Goal: Task Accomplishment & Management: Use online tool/utility

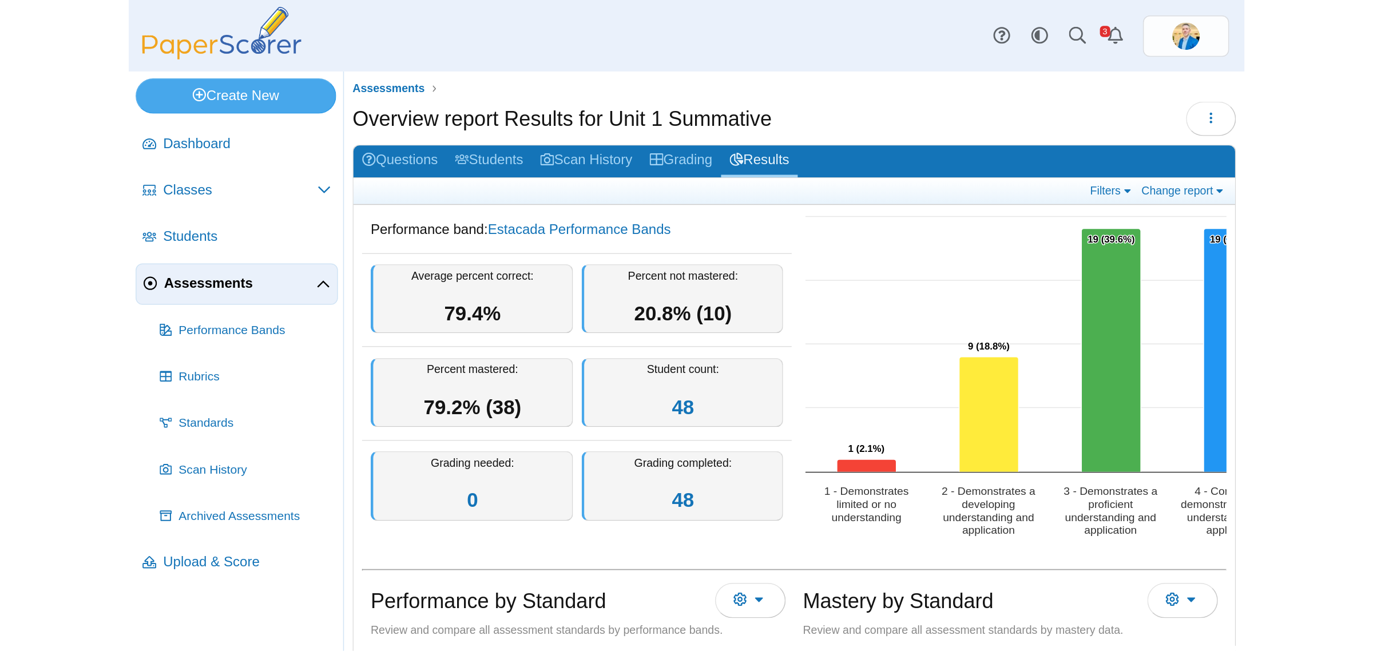
scroll to position [57, 0]
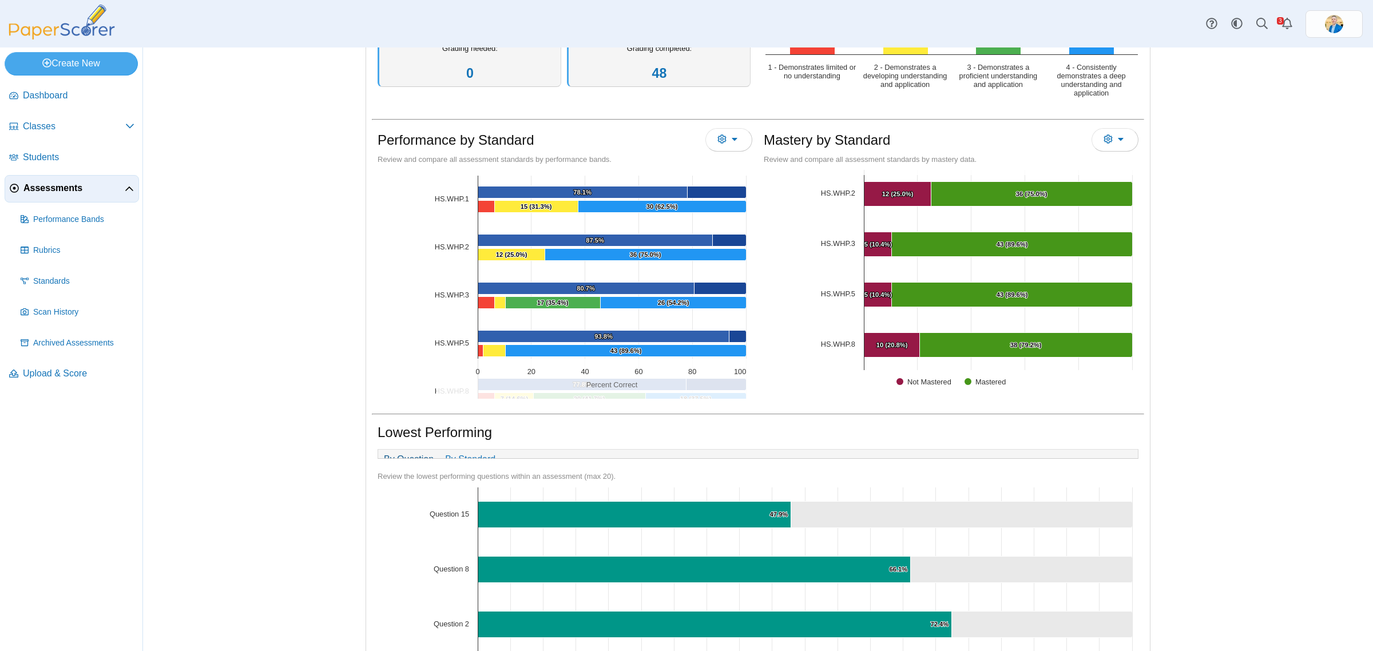
click at [46, 193] on span "Assessments" at bounding box center [73, 188] width 101 height 13
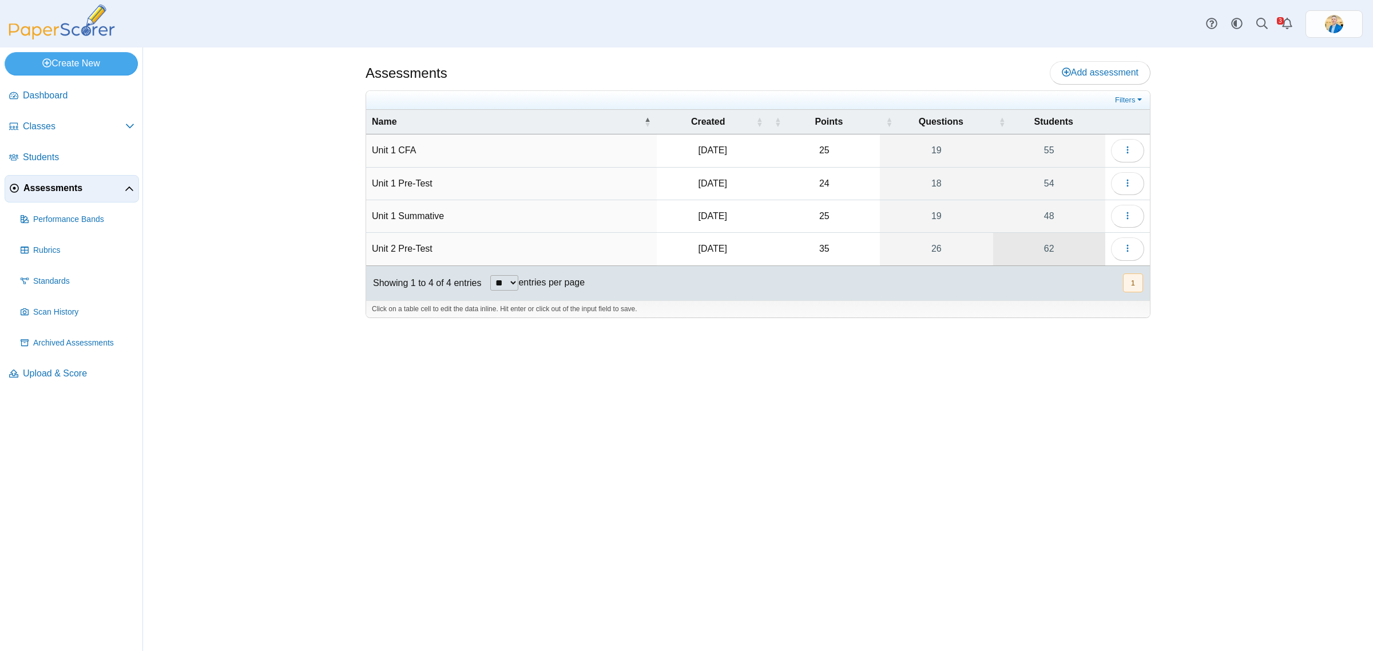
click at [1050, 253] on link "62" at bounding box center [1049, 249] width 112 height 32
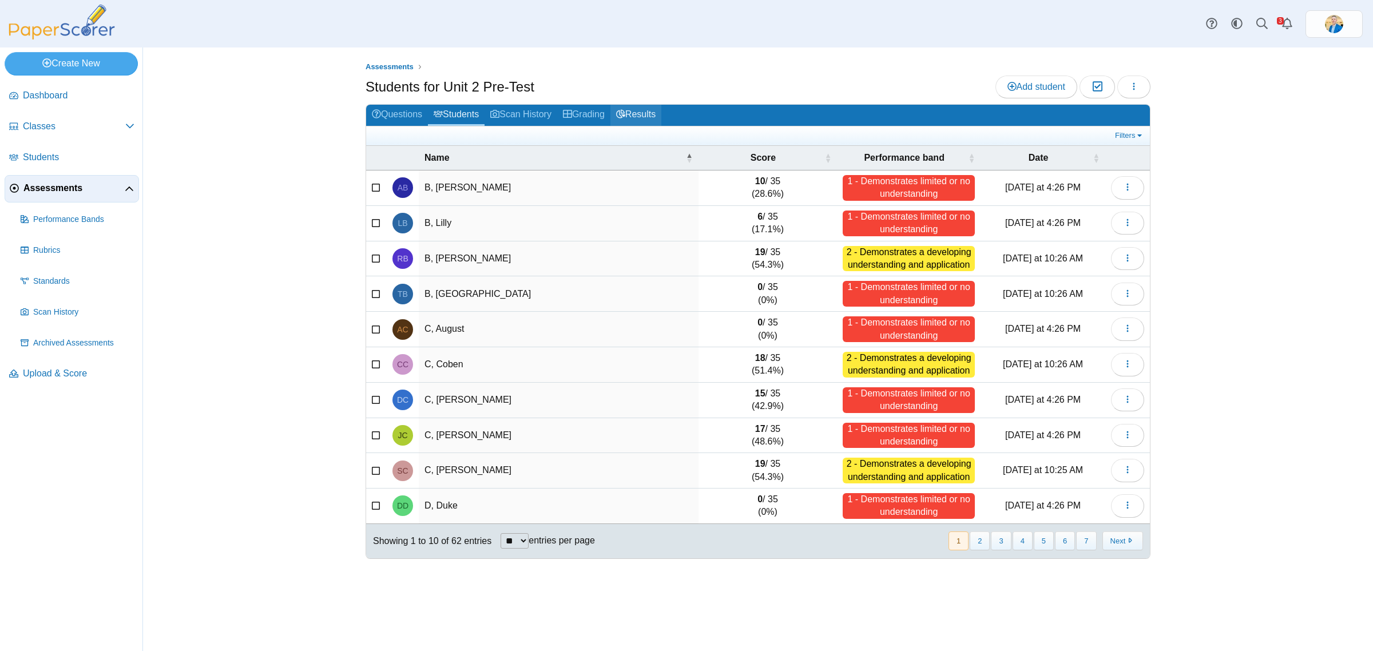
click at [617, 109] on link "Results" at bounding box center [635, 115] width 51 height 21
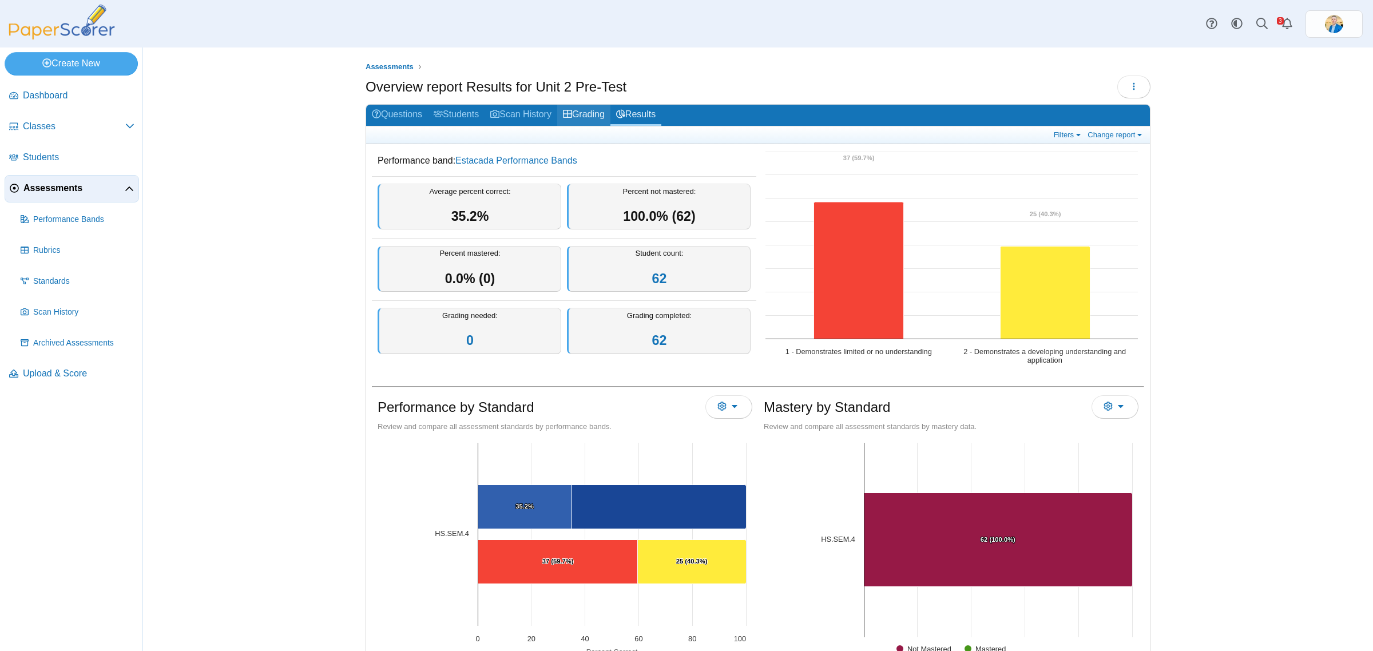
click at [591, 116] on link "Grading" at bounding box center [583, 115] width 53 height 21
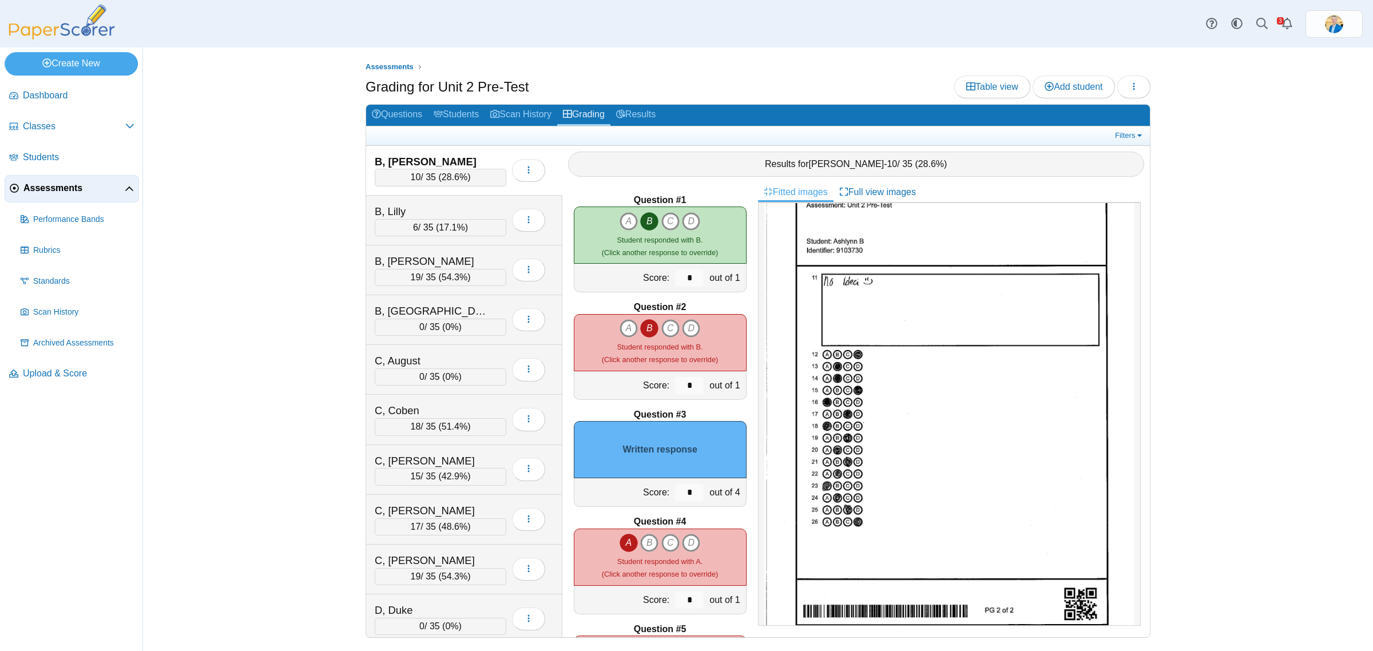
scroll to position [34, 0]
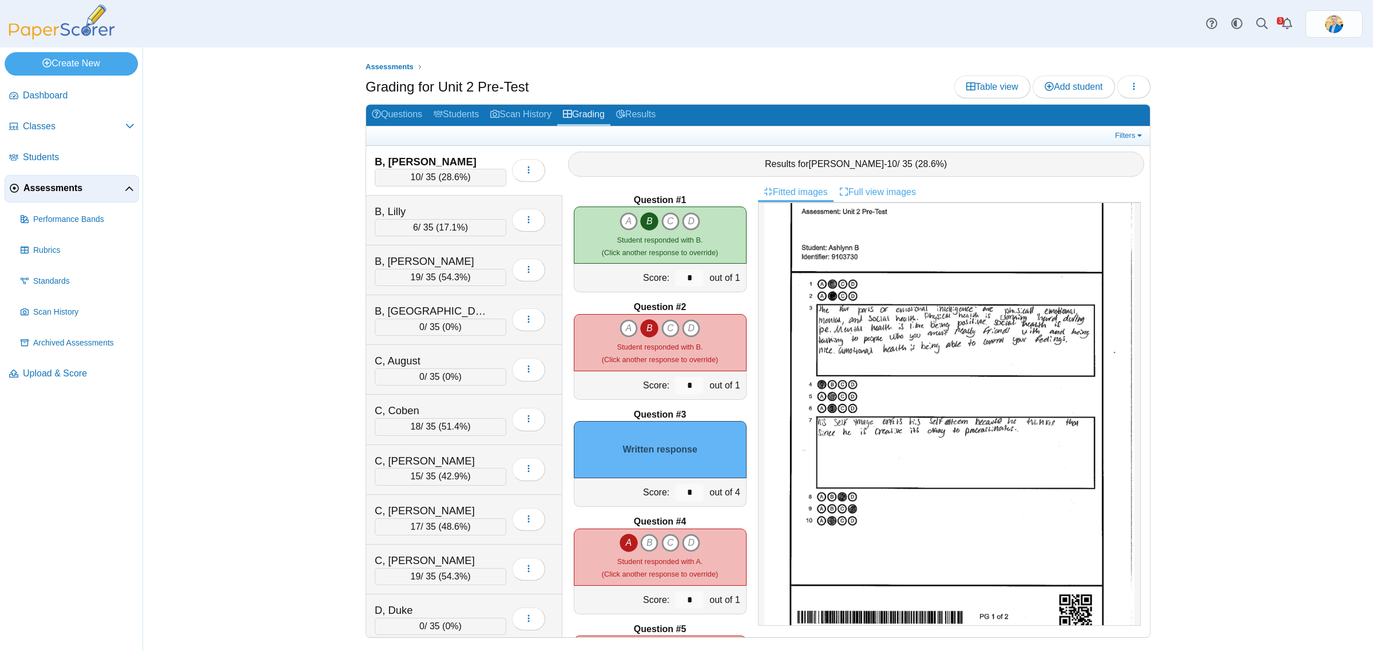
click at [879, 195] on link "Full view images" at bounding box center [878, 191] width 88 height 19
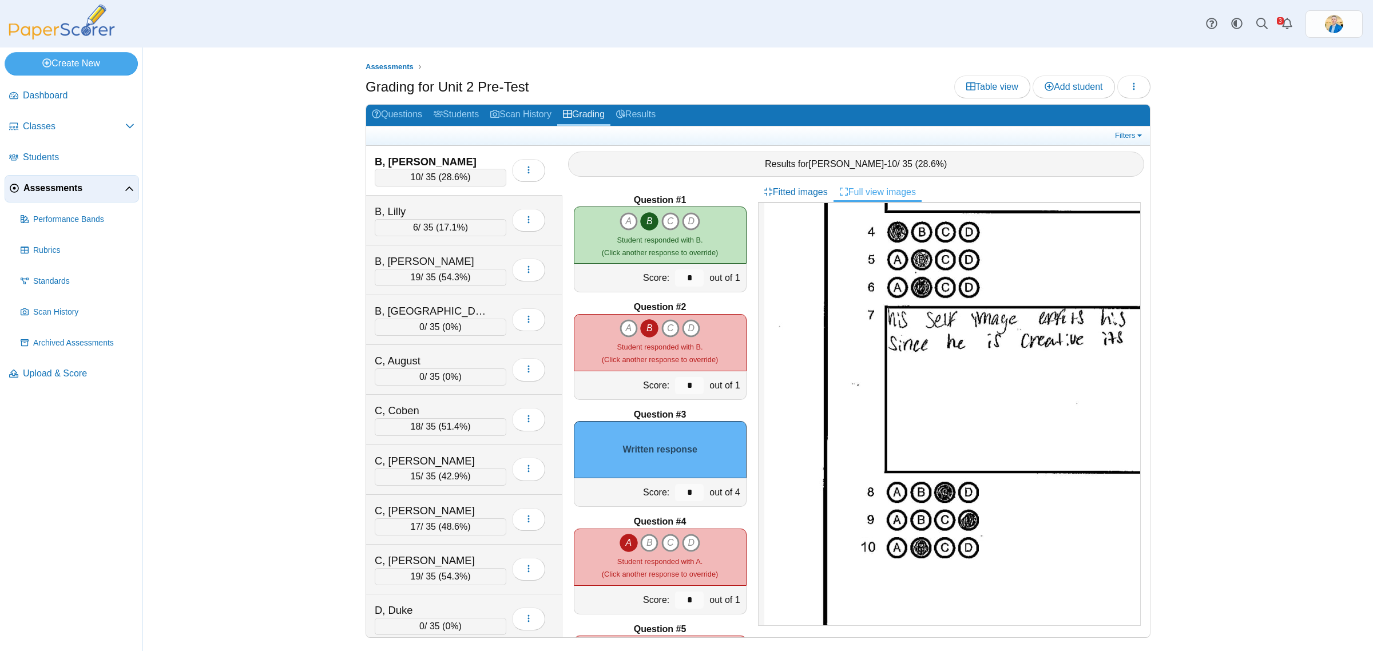
scroll to position [821, 0]
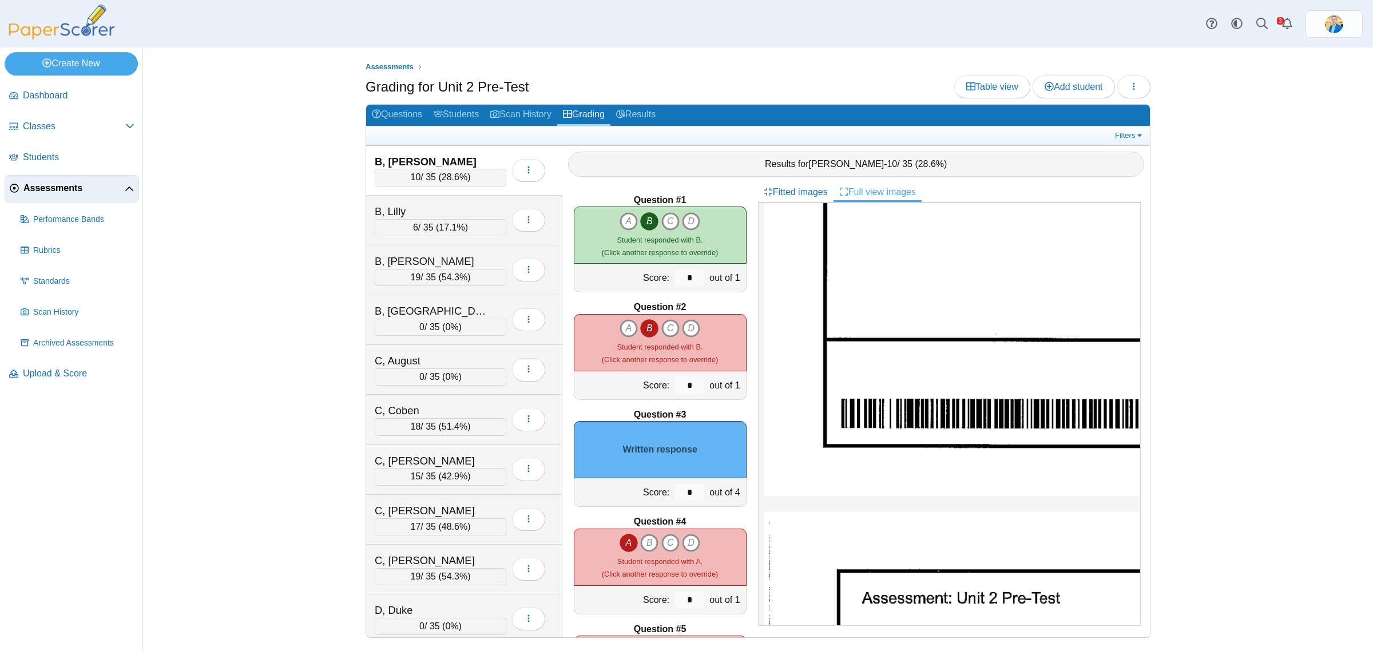
click at [653, 493] on div "Score:" at bounding box center [623, 492] width 98 height 28
click at [675, 493] on input "*" at bounding box center [689, 492] width 29 height 17
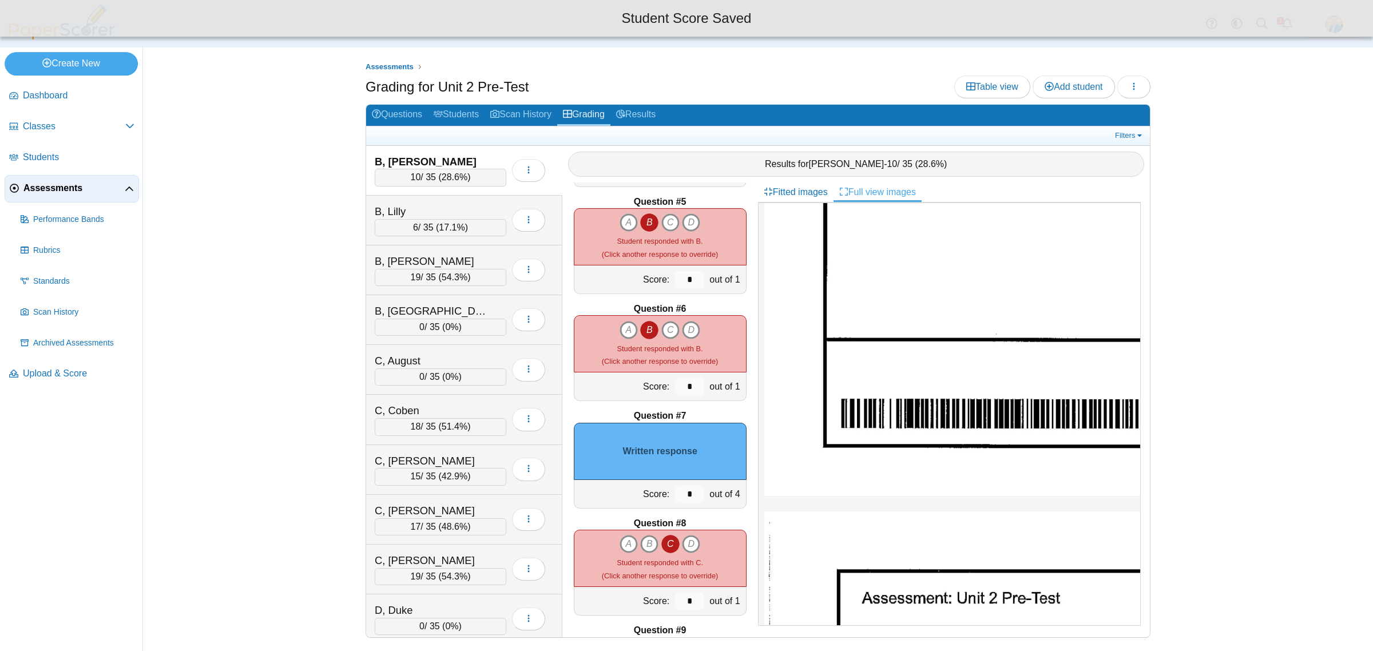
scroll to position [429, 0]
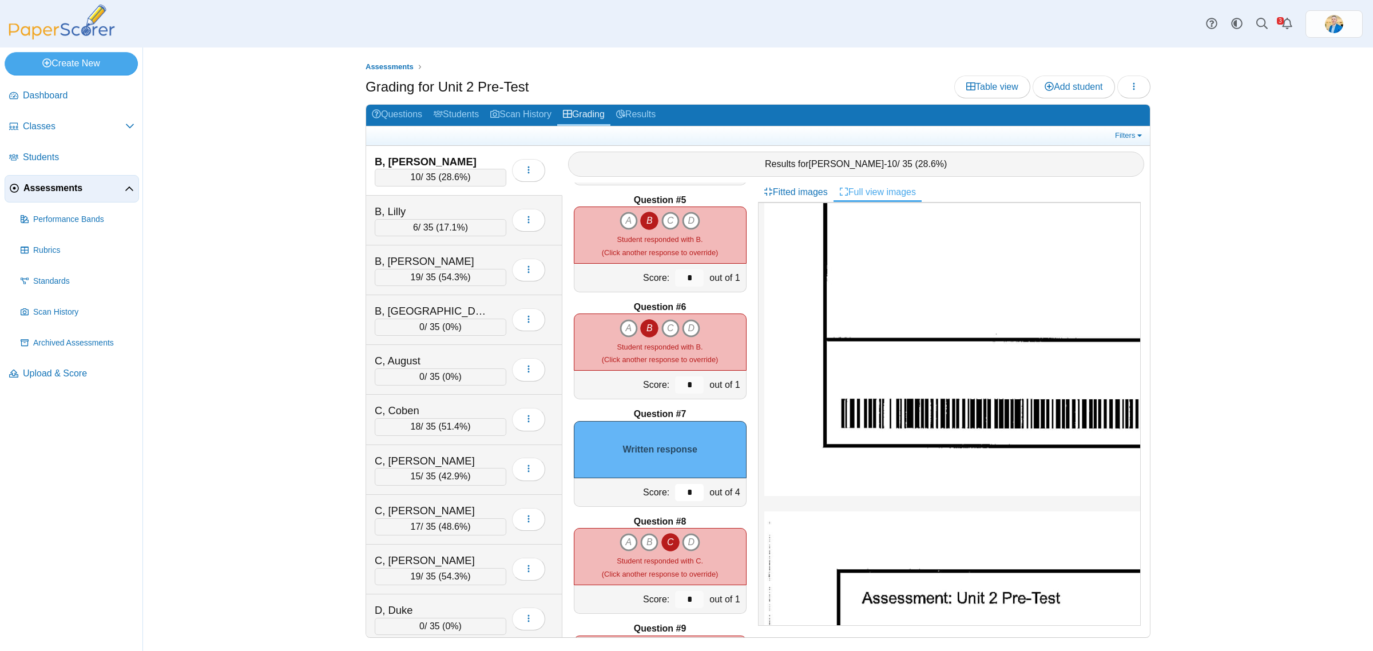
click at [675, 487] on input "*" at bounding box center [689, 492] width 29 height 17
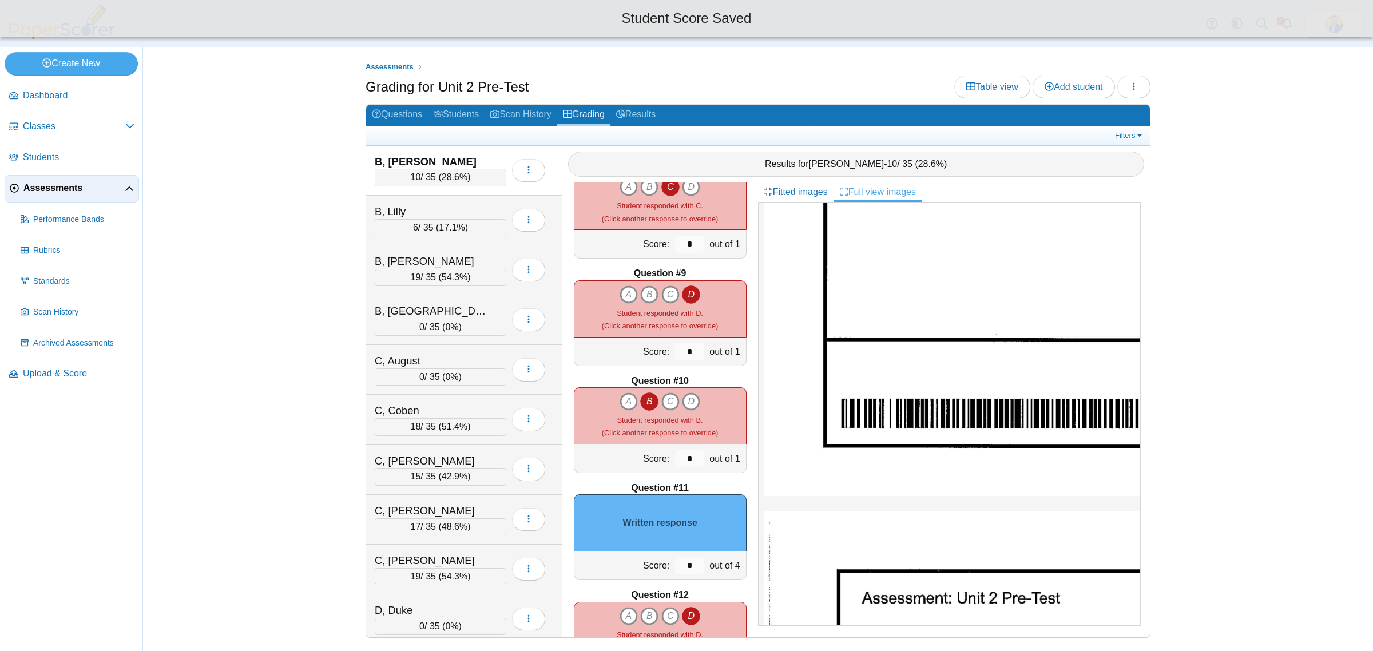
scroll to position [930, 0]
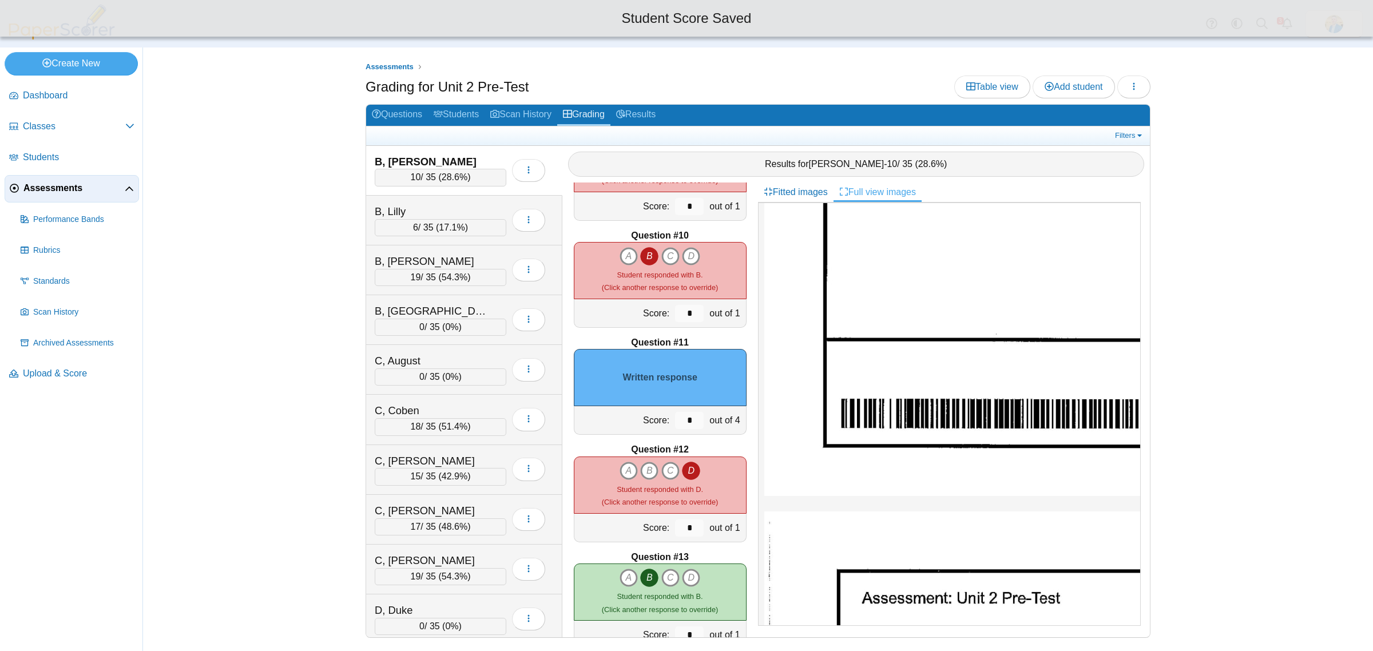
click at [679, 404] on div "Written response" at bounding box center [660, 377] width 173 height 57
click at [675, 419] on input "*" at bounding box center [689, 420] width 29 height 17
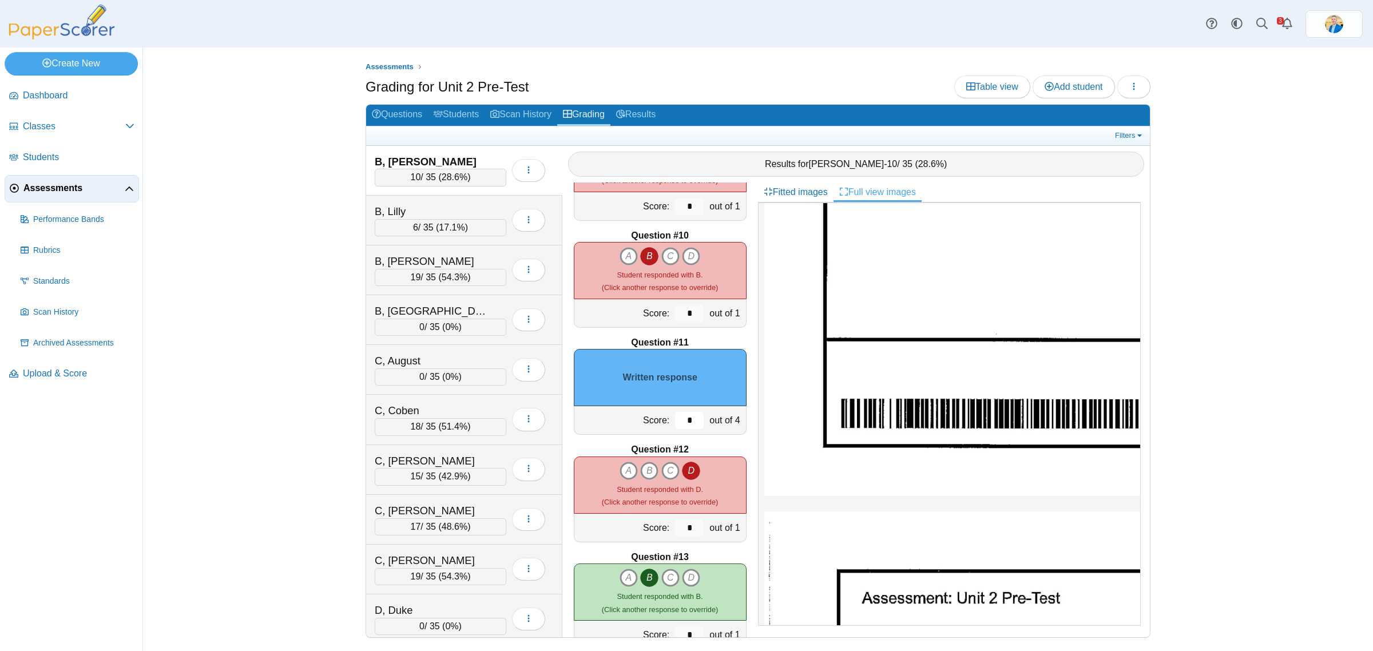
click at [675, 419] on input "*" at bounding box center [689, 420] width 29 height 17
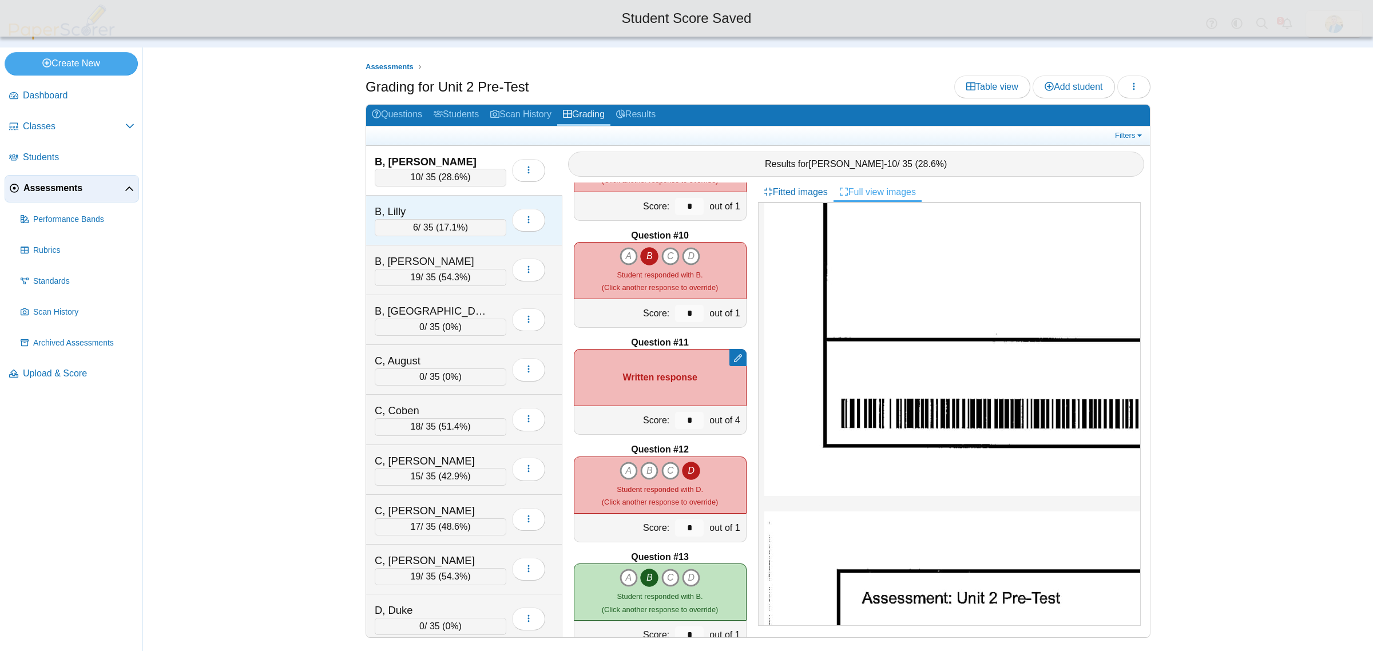
click at [457, 204] on div "B, Lilly" at bounding box center [432, 211] width 114 height 15
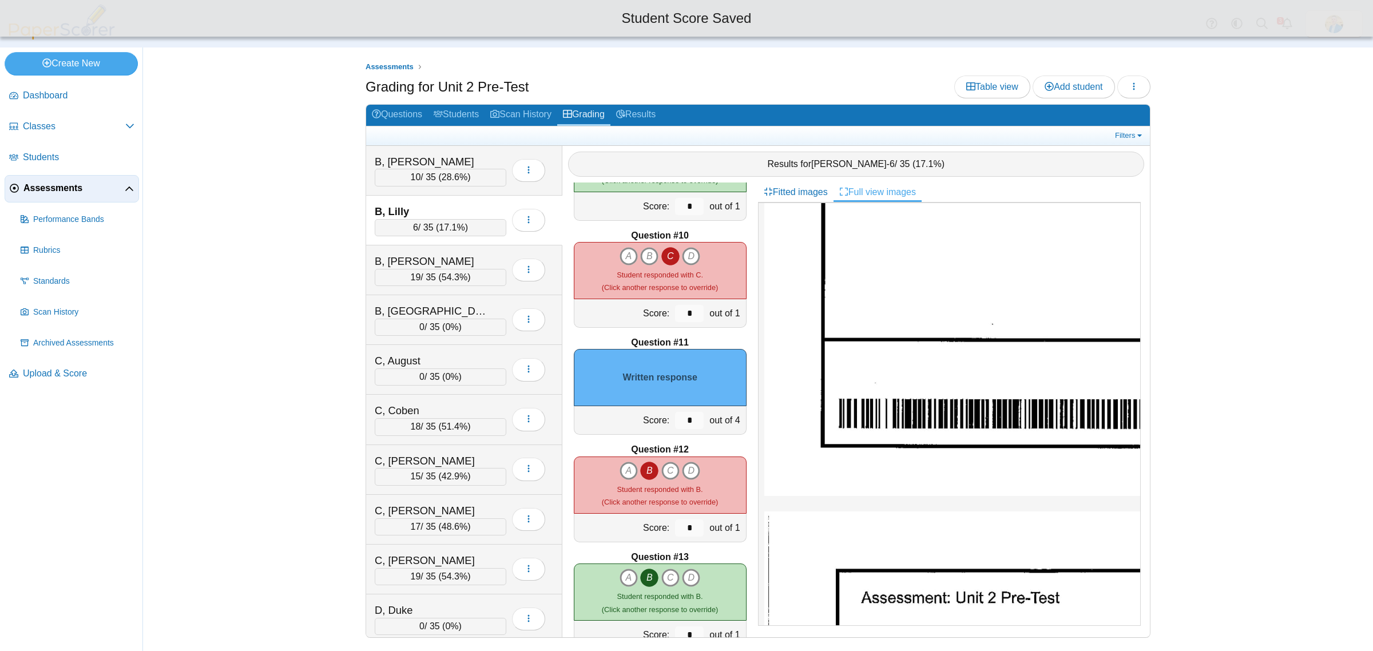
scroll to position [0, 0]
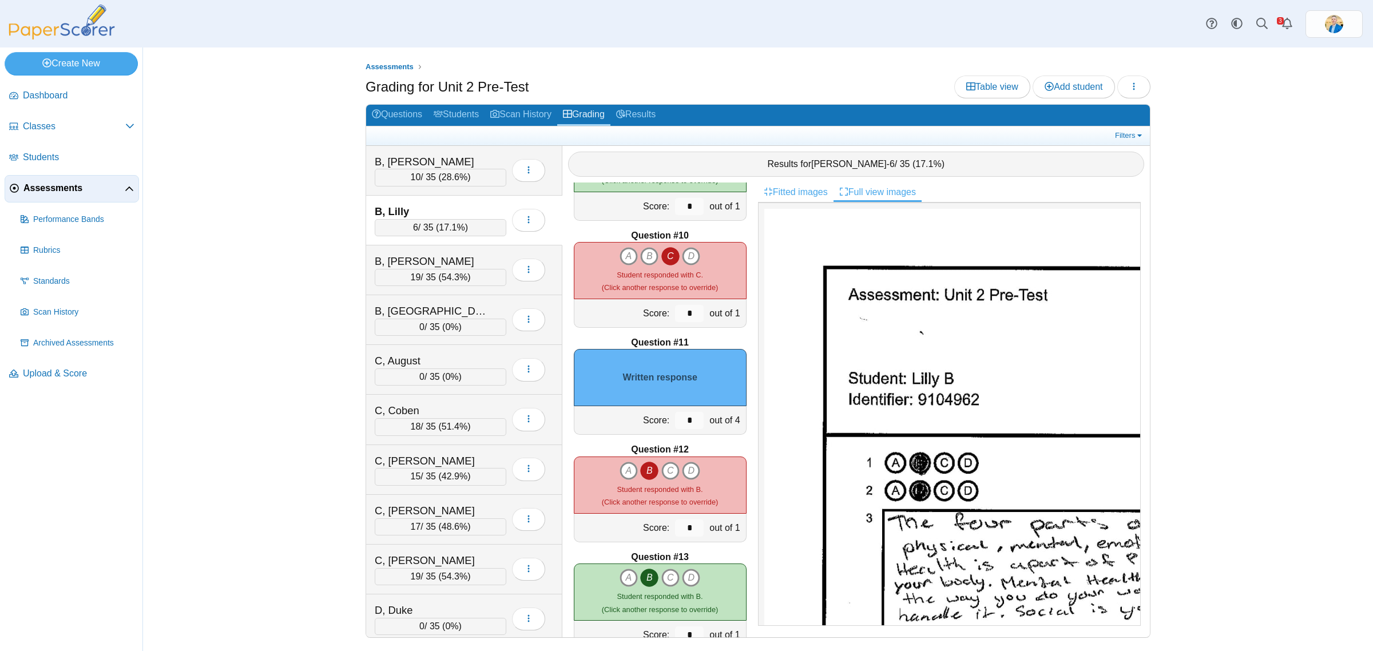
click at [805, 189] on link "Fitted images" at bounding box center [796, 191] width 76 height 19
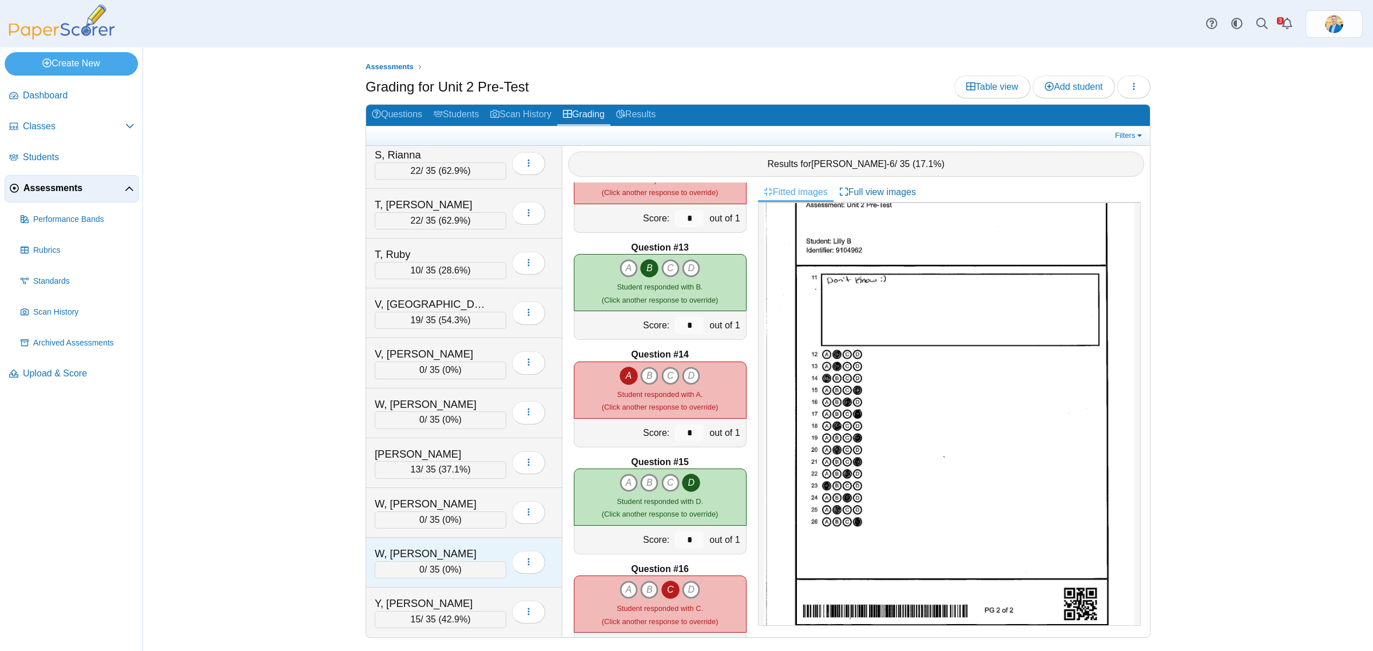
scroll to position [1287, 0]
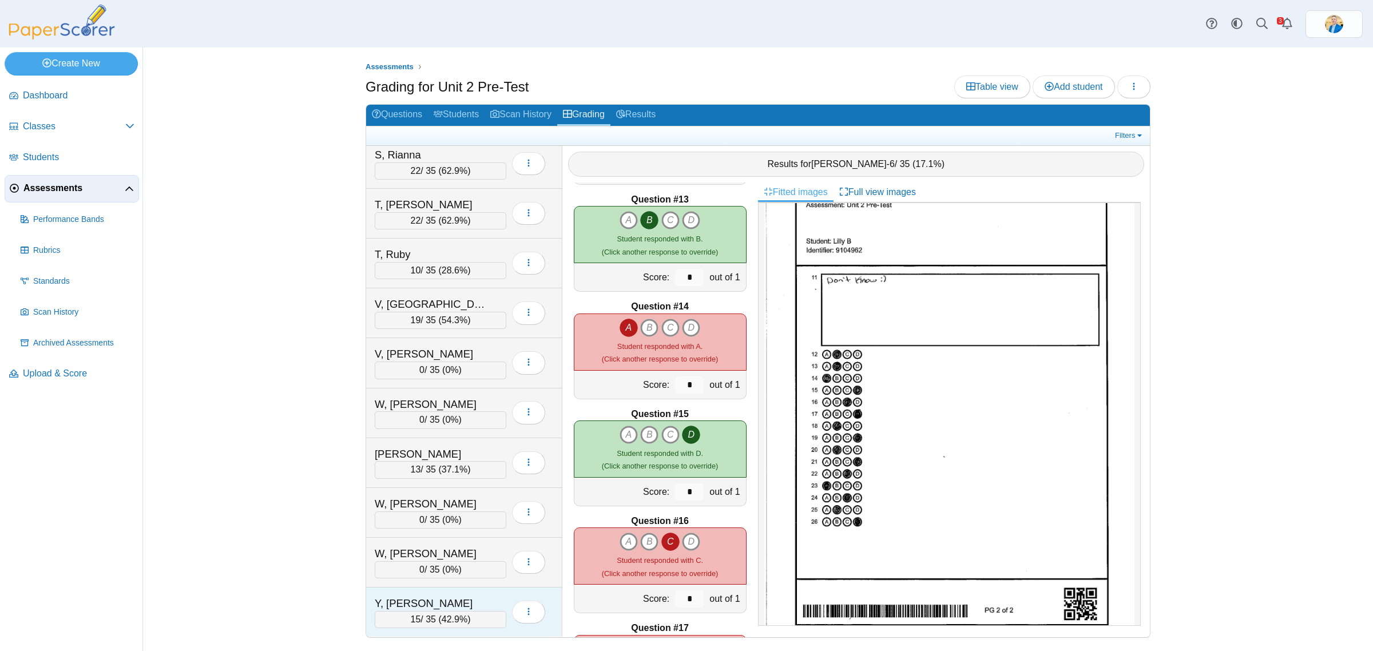
click at [427, 598] on div "Y, Shepard" at bounding box center [432, 603] width 114 height 15
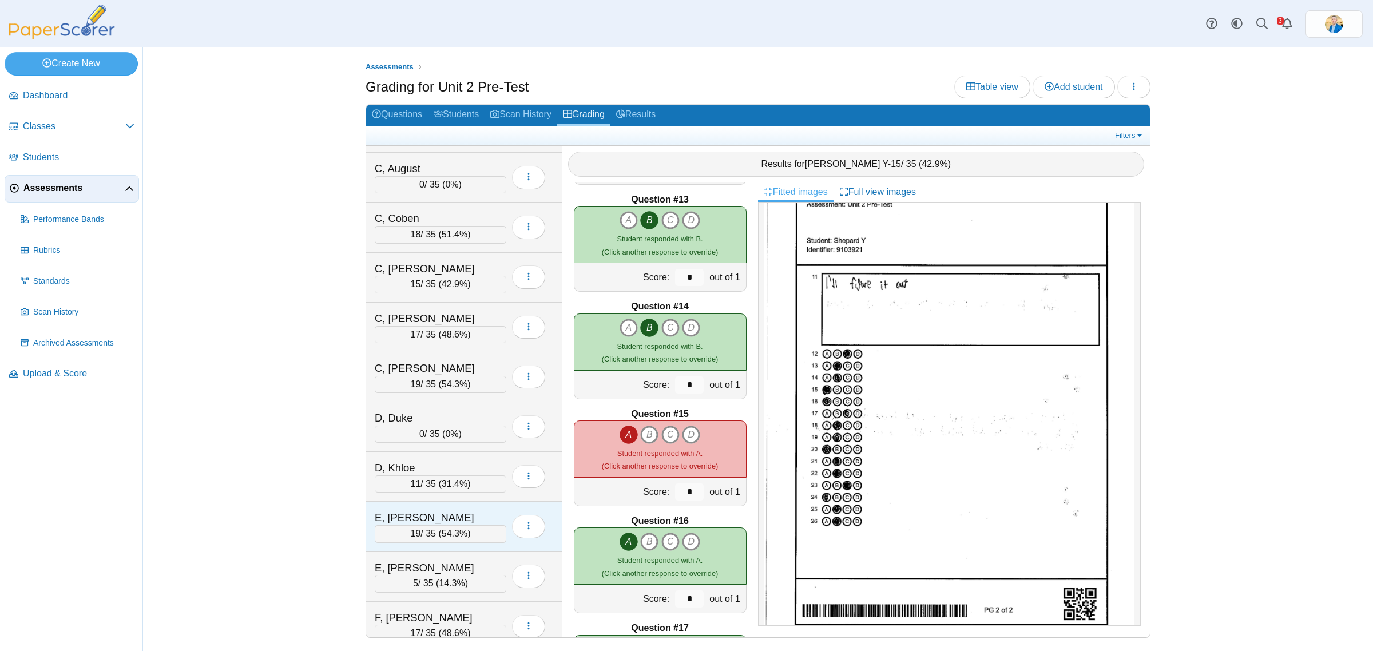
scroll to position [0, 0]
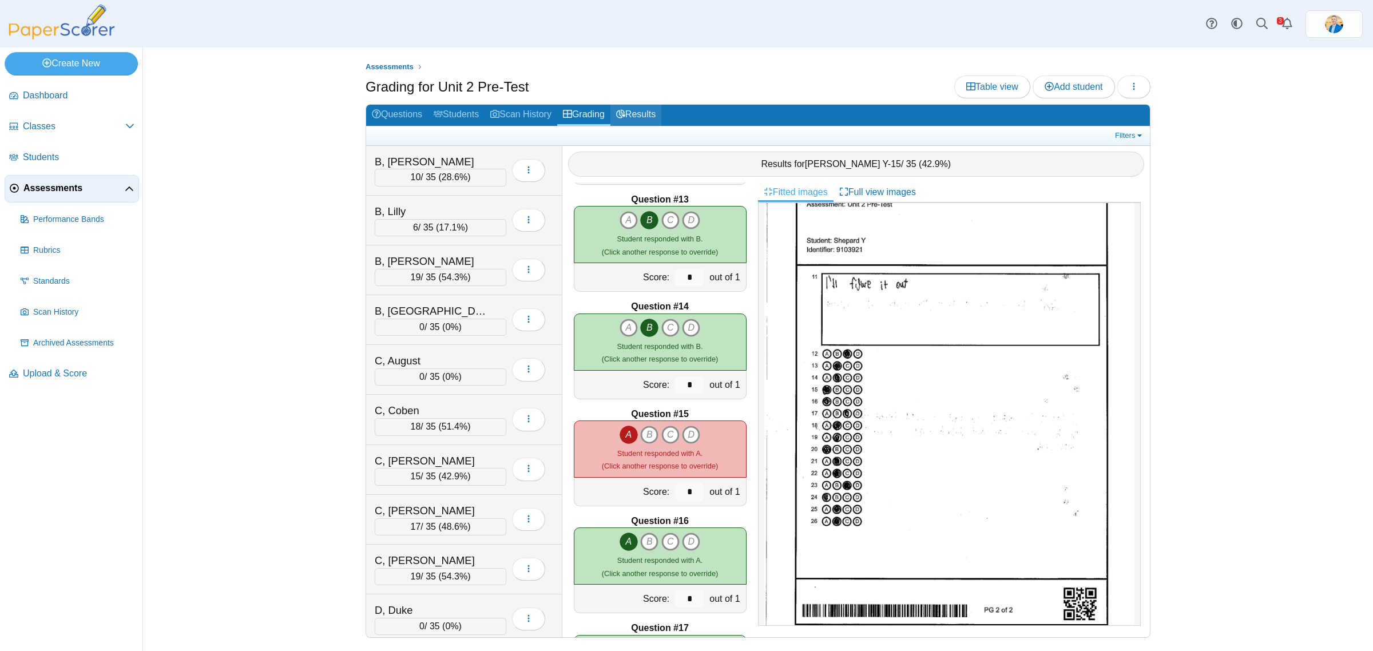
click at [638, 114] on link "Results" at bounding box center [635, 115] width 51 height 21
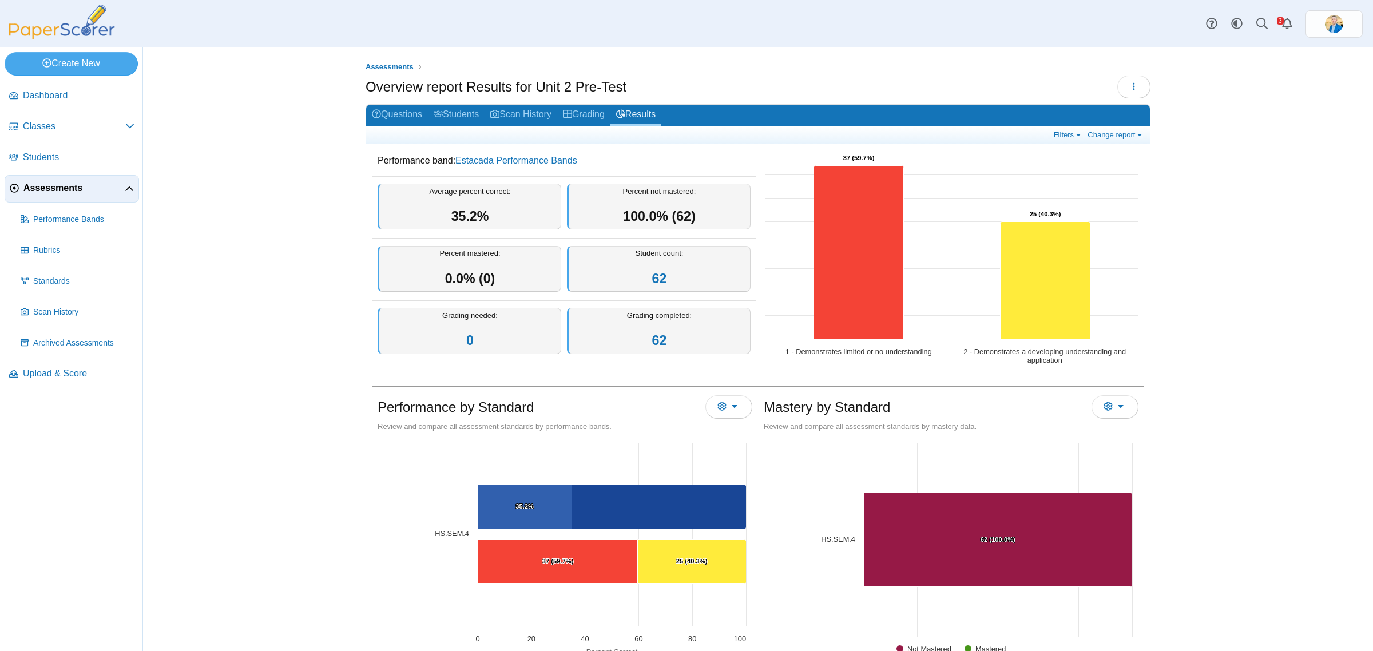
click at [34, 187] on span "Assessments" at bounding box center [73, 188] width 101 height 13
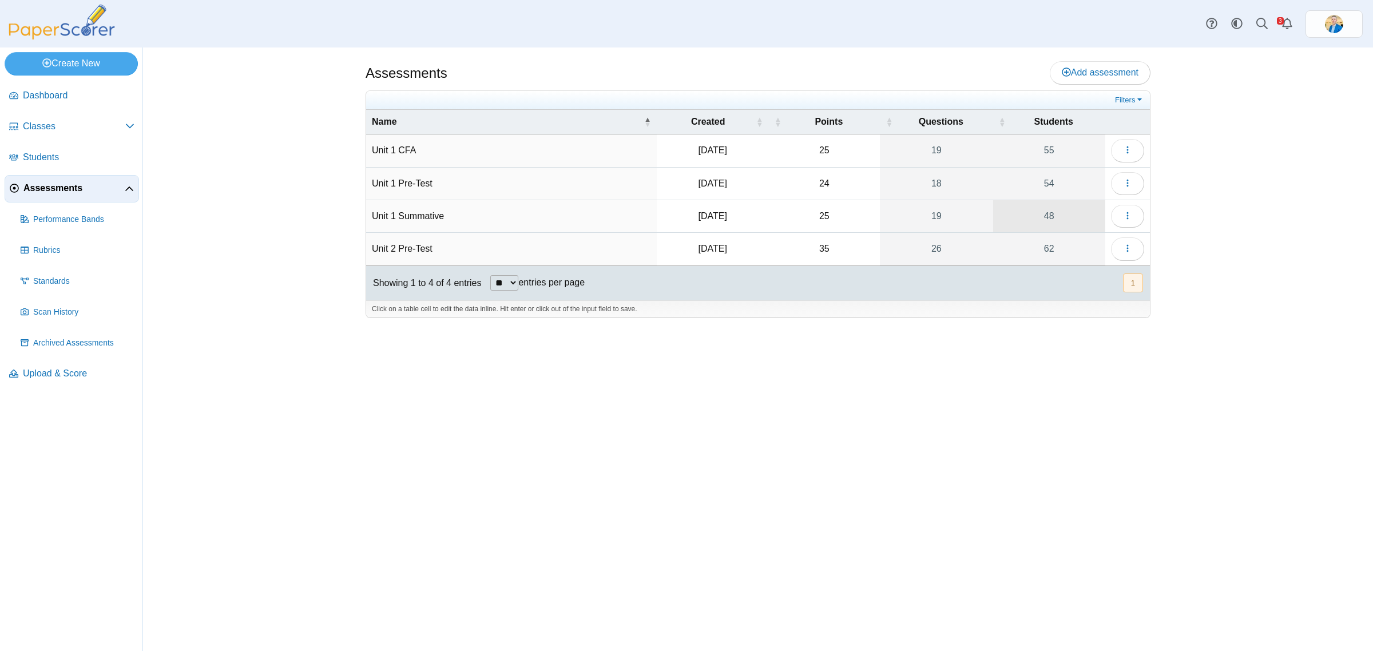
click at [1051, 219] on link "48" at bounding box center [1049, 216] width 112 height 32
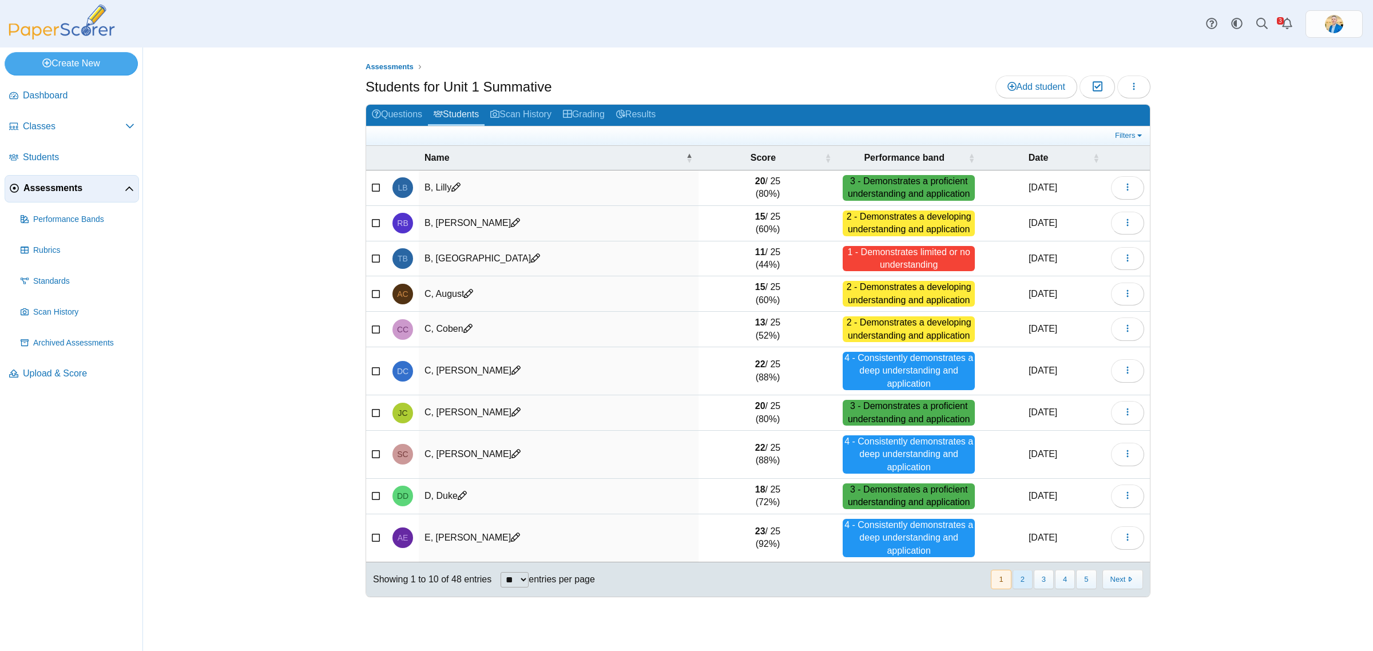
click at [1020, 582] on button "2" at bounding box center [1023, 579] width 20 height 19
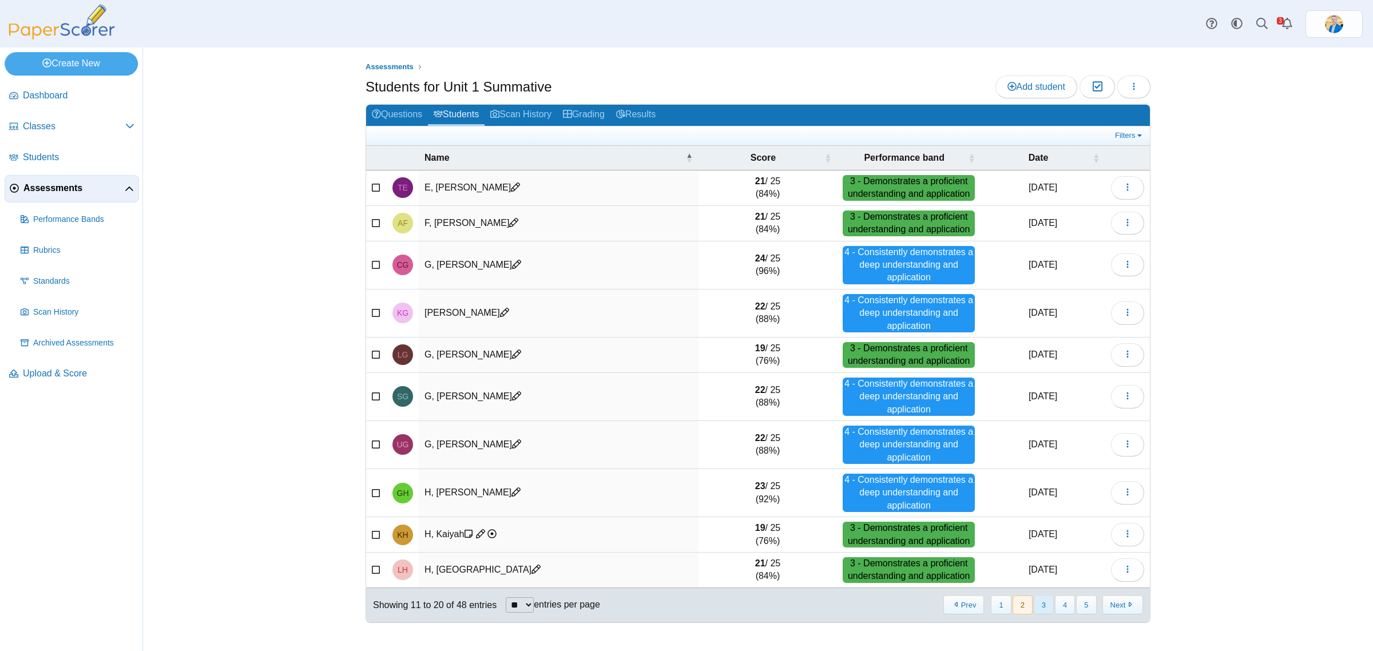
click at [1044, 602] on button "3" at bounding box center [1044, 605] width 20 height 19
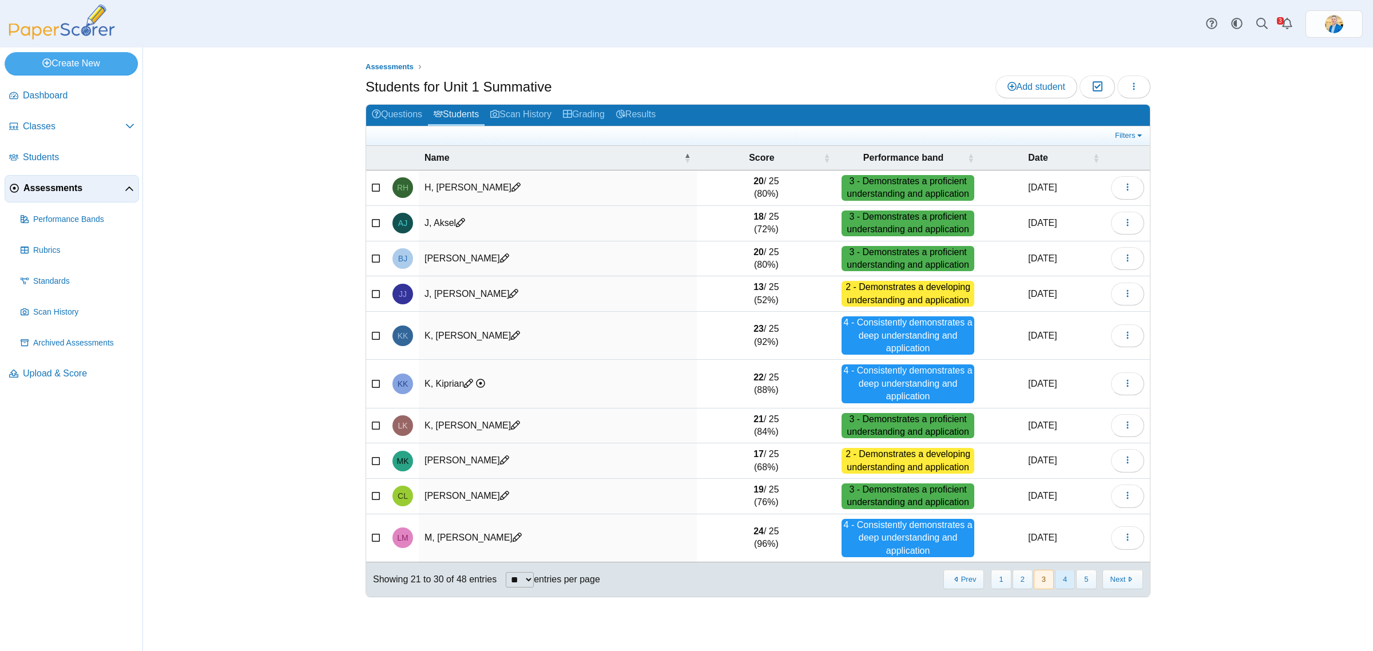
click at [1069, 586] on button "4" at bounding box center [1065, 579] width 20 height 19
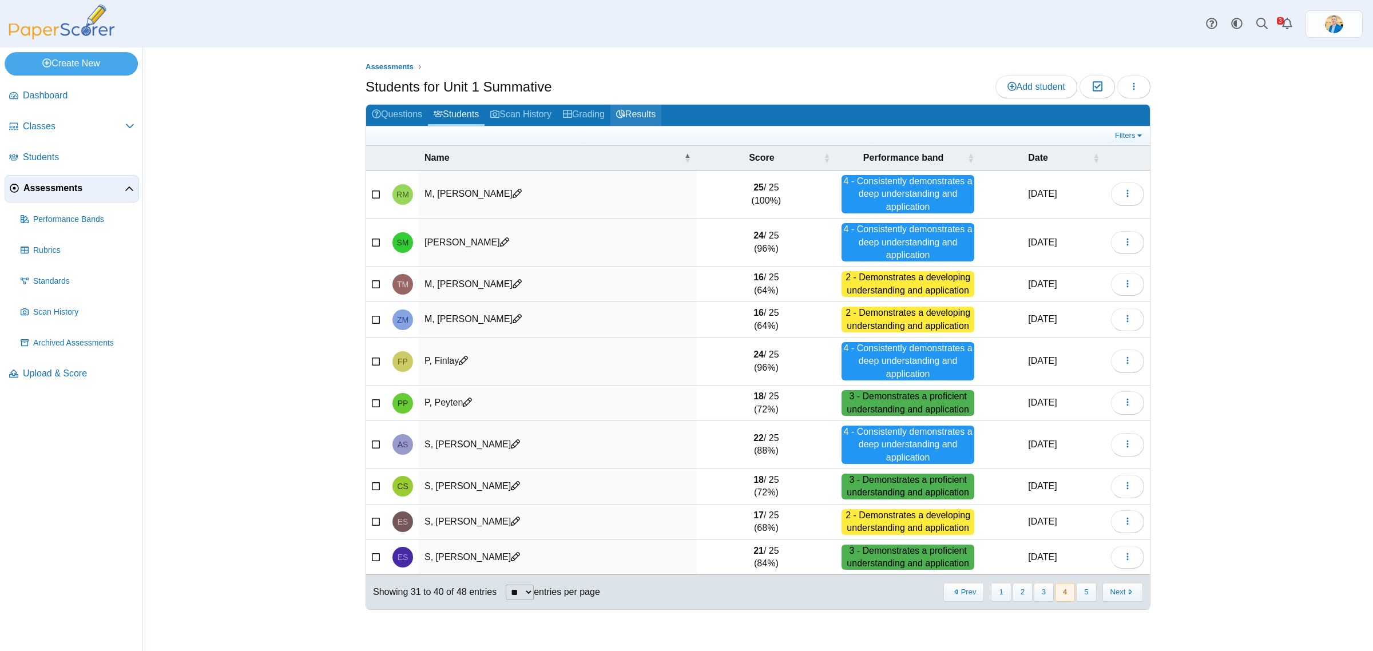
click at [646, 110] on link "Results" at bounding box center [635, 115] width 51 height 21
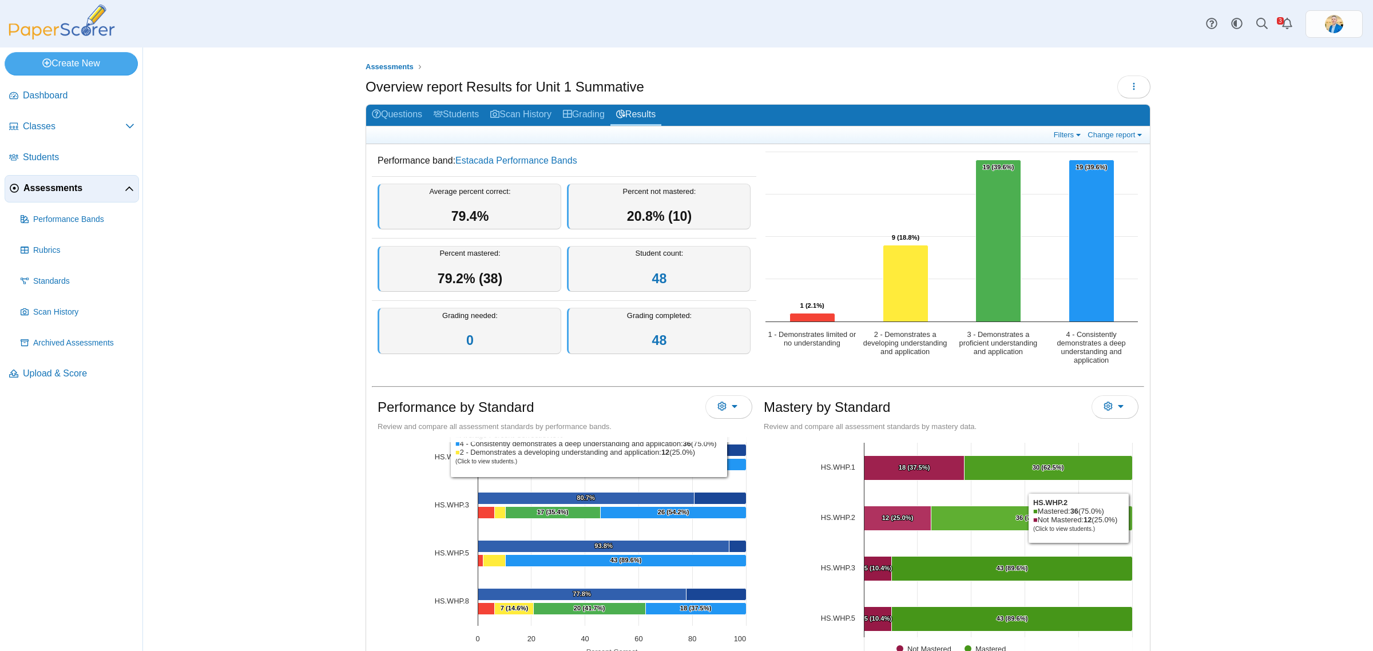
scroll to position [57, 0]
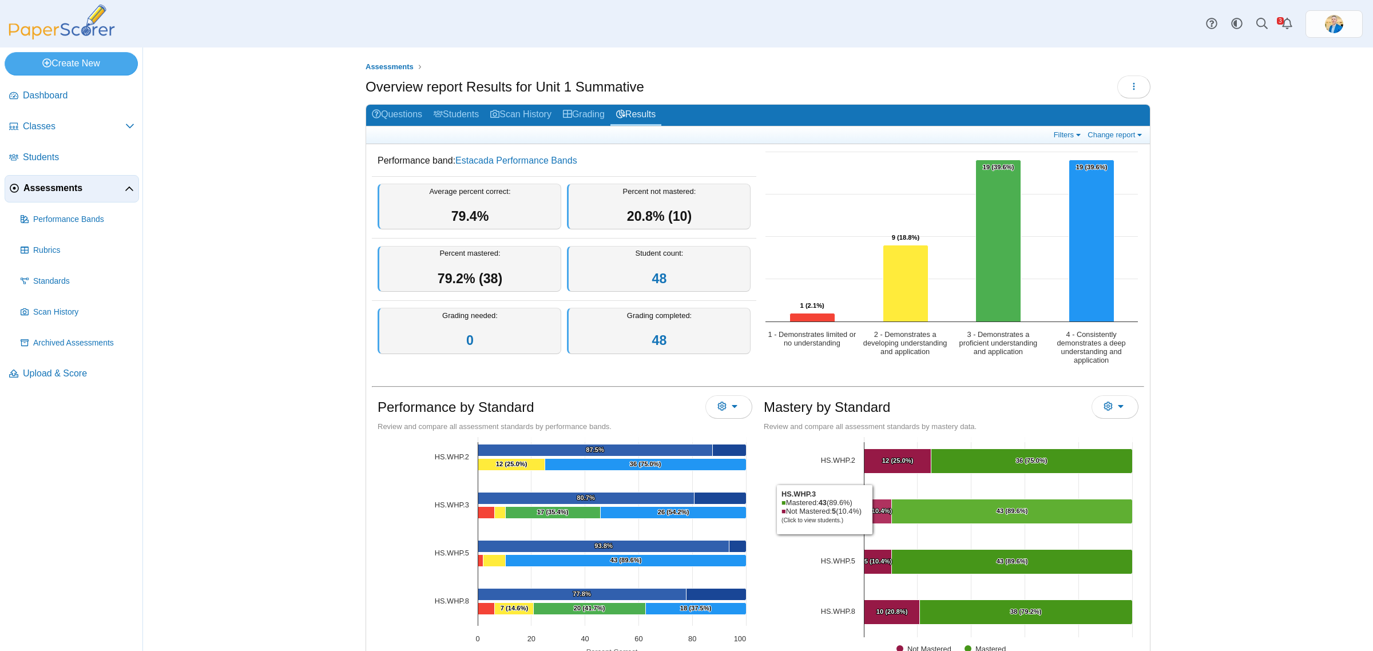
click at [871, 510] on text "5 (10.4%) ​ 5 (10.4%)" at bounding box center [878, 510] width 28 height 7
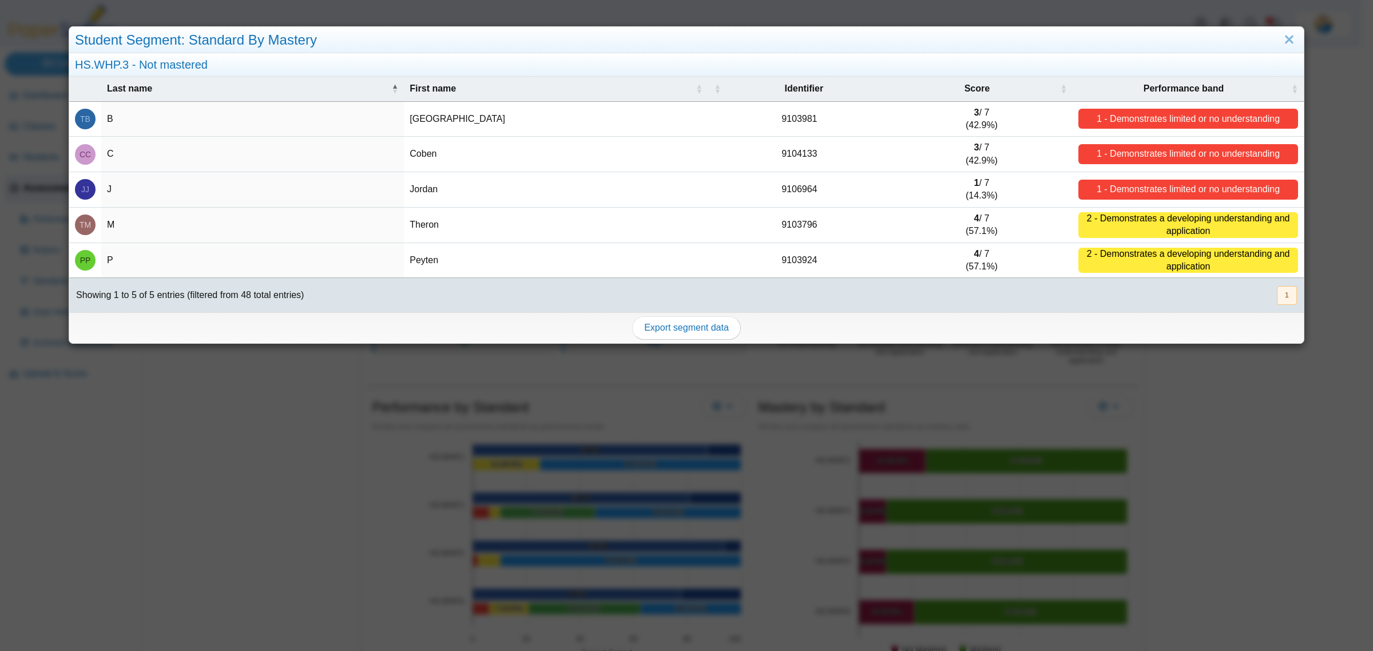
click at [532, 535] on div "Student Segment: Standard By Mastery HS.WHP.3 - Not mastered Last name First na…" at bounding box center [686, 325] width 1373 height 651
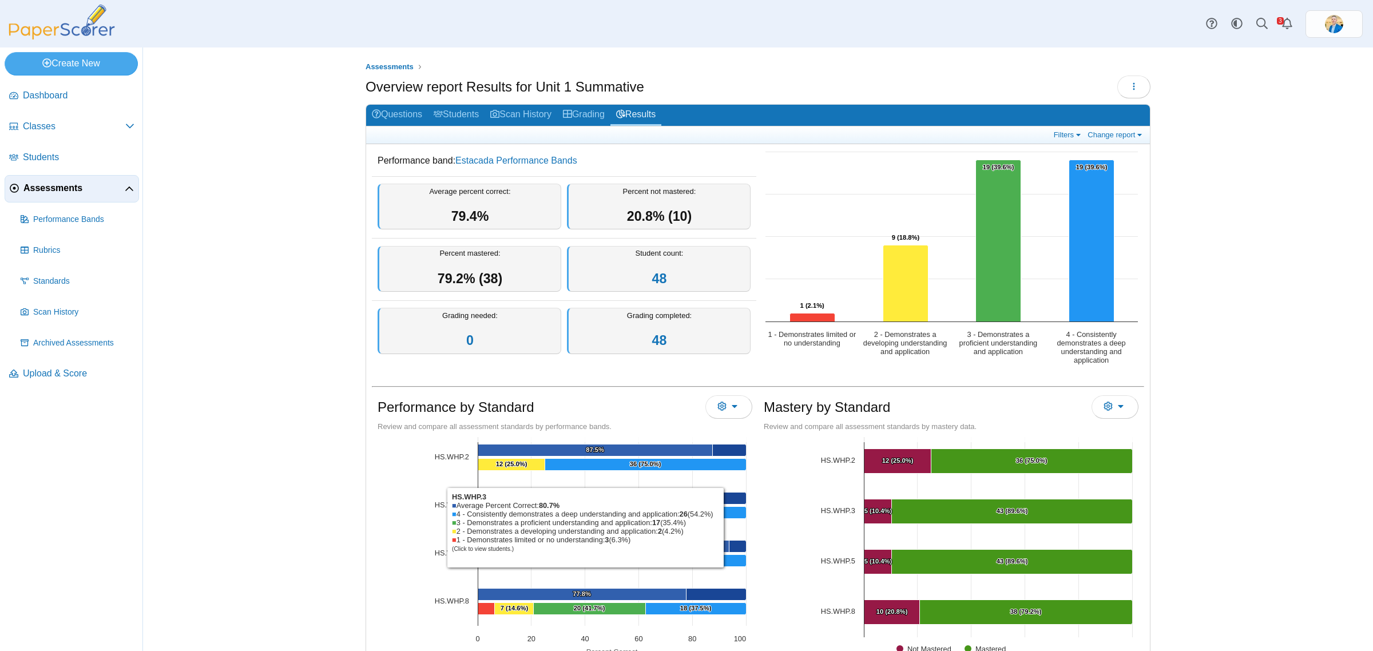
scroll to position [143, 0]
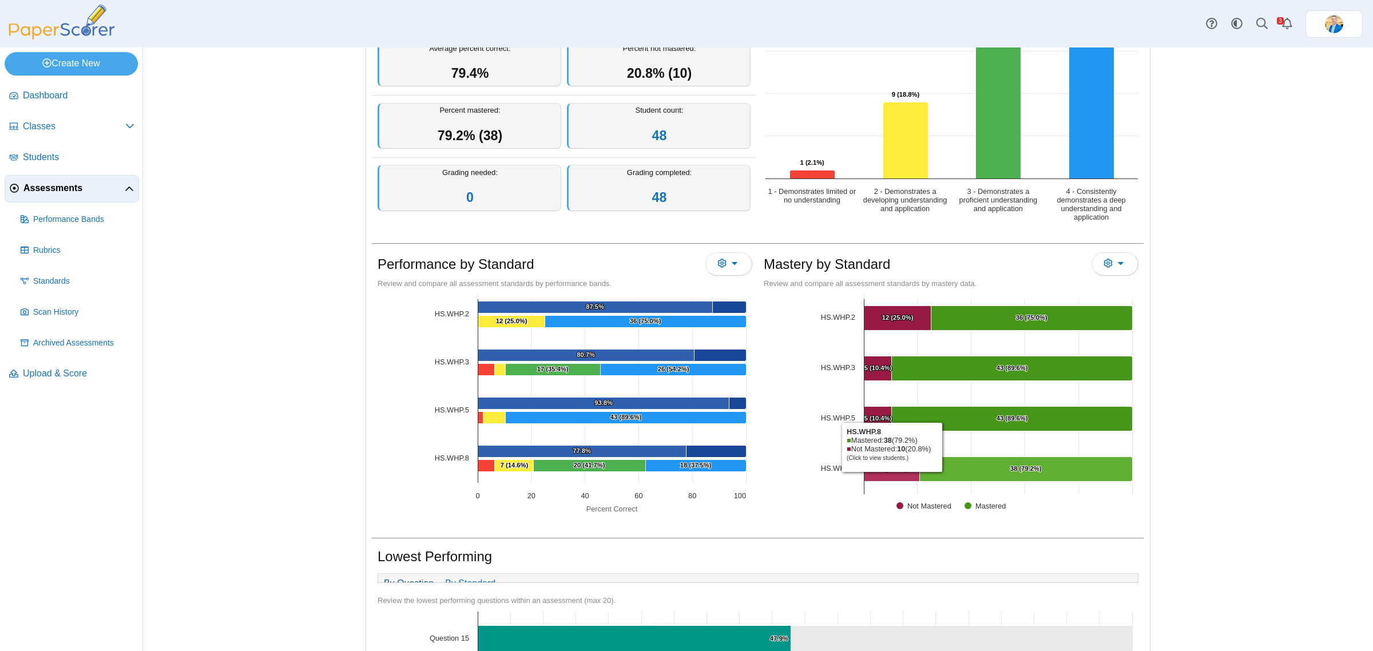
click at [887, 475] on Mastered "[object Object], 10. Not Mastered." at bounding box center [891, 469] width 55 height 25
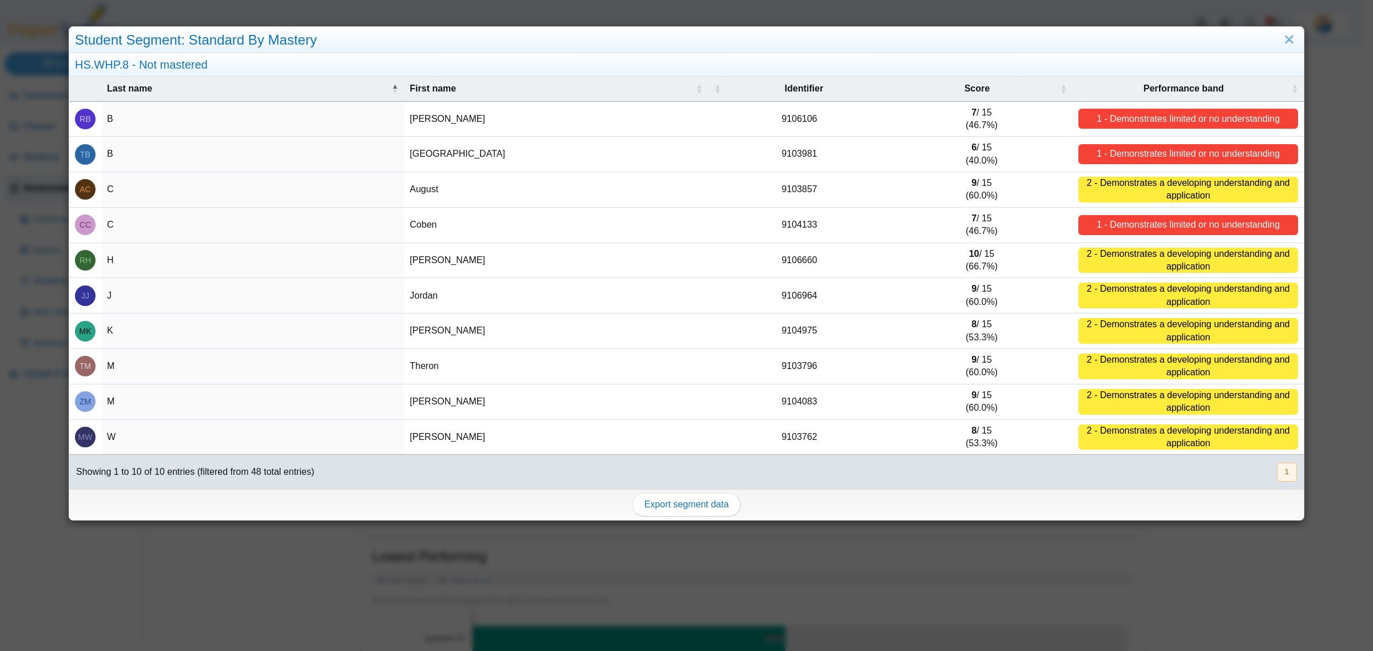
click at [292, 622] on div "Student Segment: Standard By Mastery HS.WHP.8 - Not mastered Last name First na…" at bounding box center [686, 325] width 1373 height 651
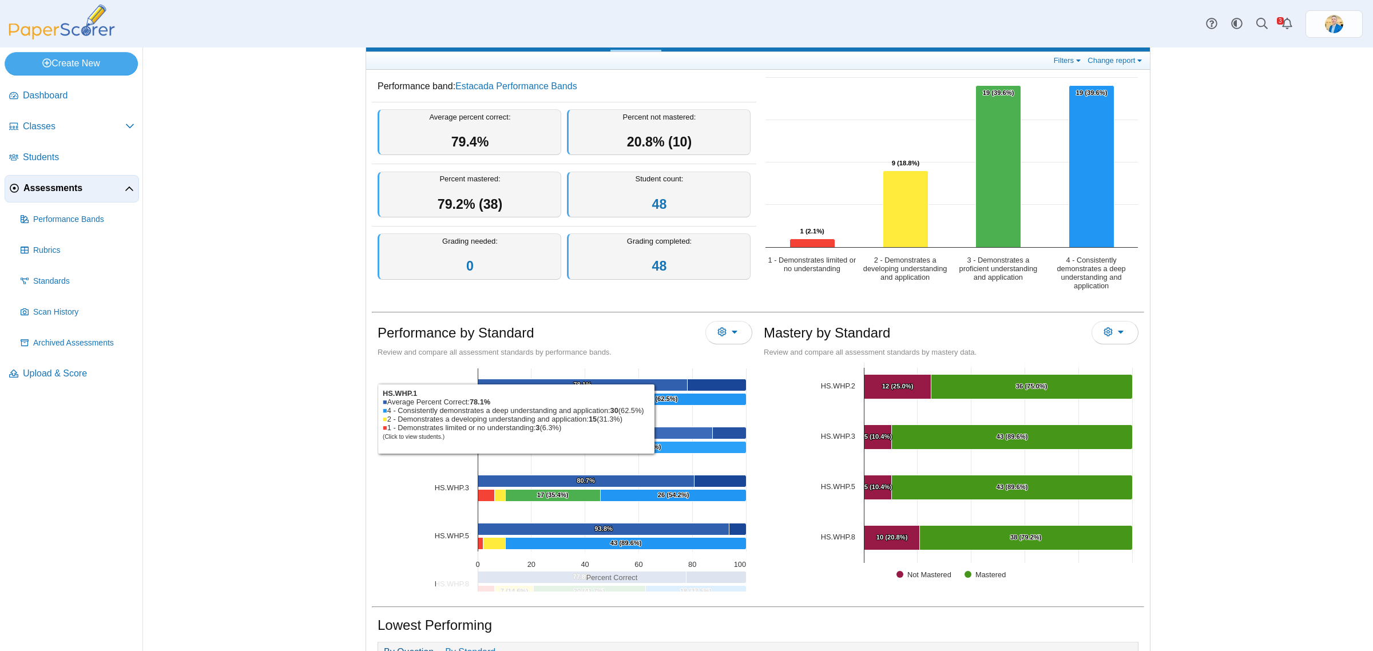
scroll to position [0, 0]
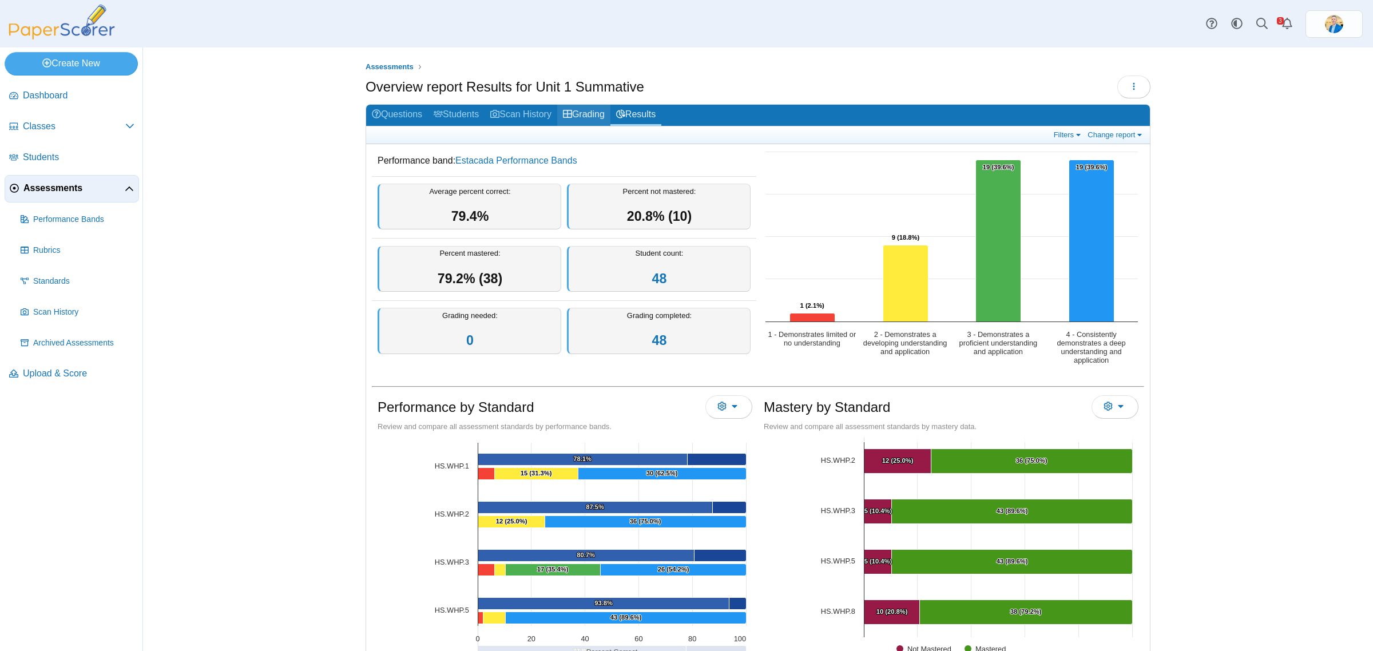
click at [592, 116] on link "Grading" at bounding box center [583, 115] width 53 height 21
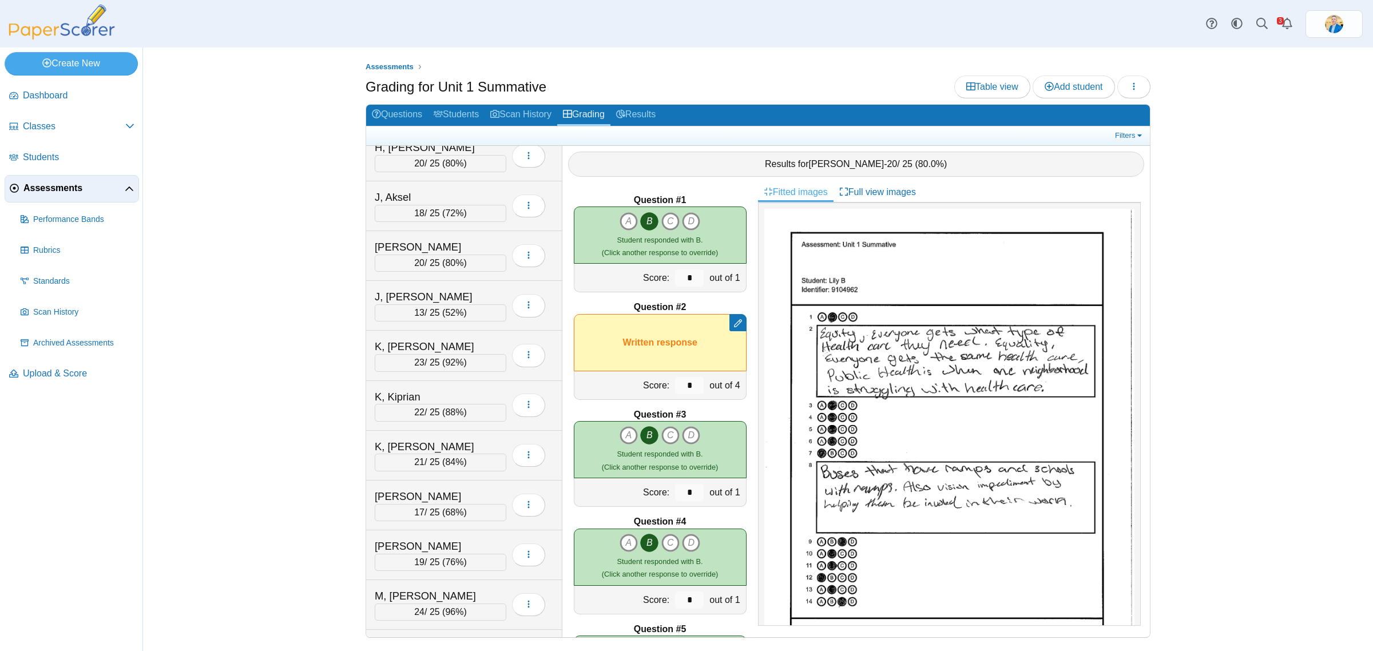
scroll to position [1359, 0]
click at [458, 383] on div "M, Sophia 24 / 25 ( 96% ) Loading…" at bounding box center [464, 358] width 196 height 50
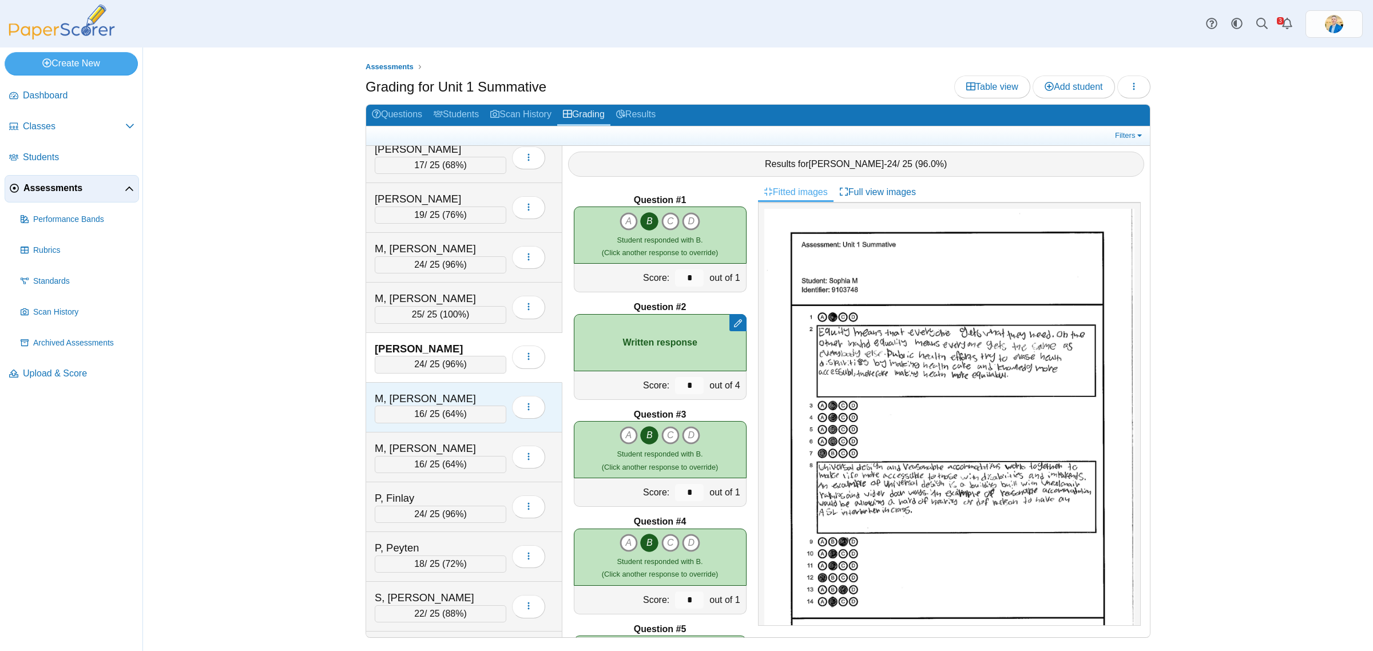
click at [458, 404] on div "M, Theron" at bounding box center [432, 398] width 114 height 15
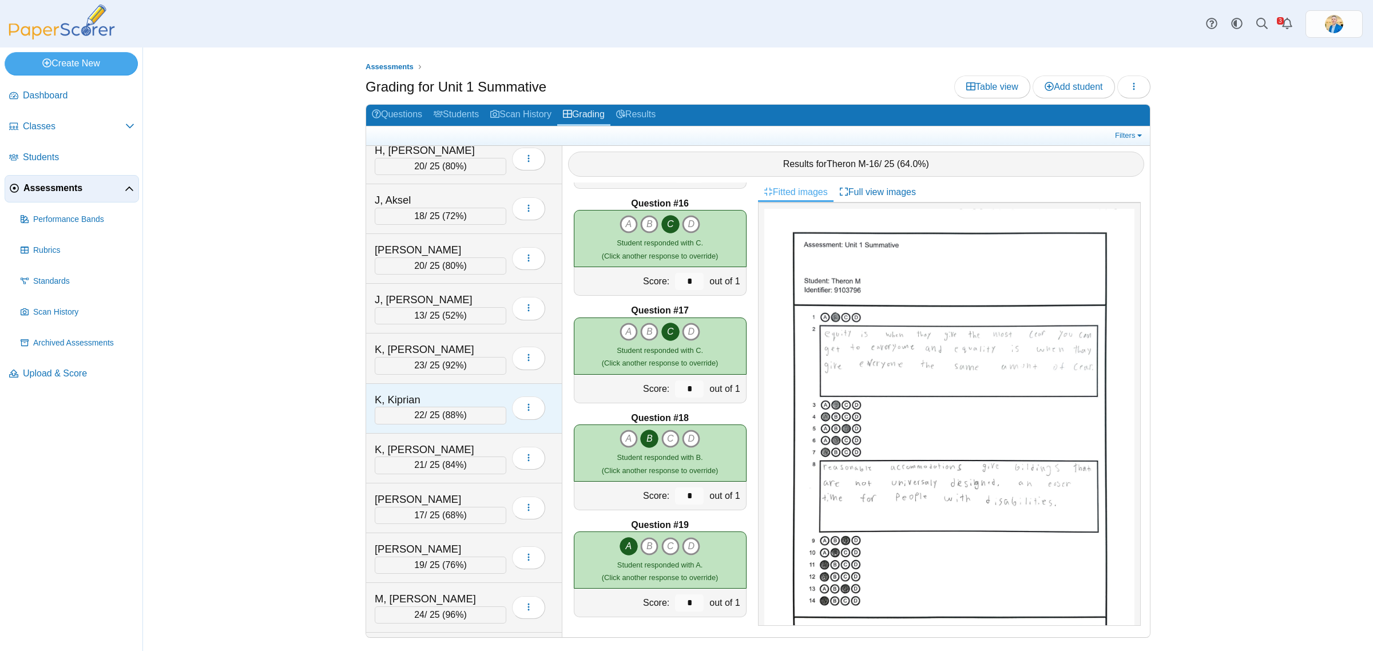
scroll to position [1001, 0]
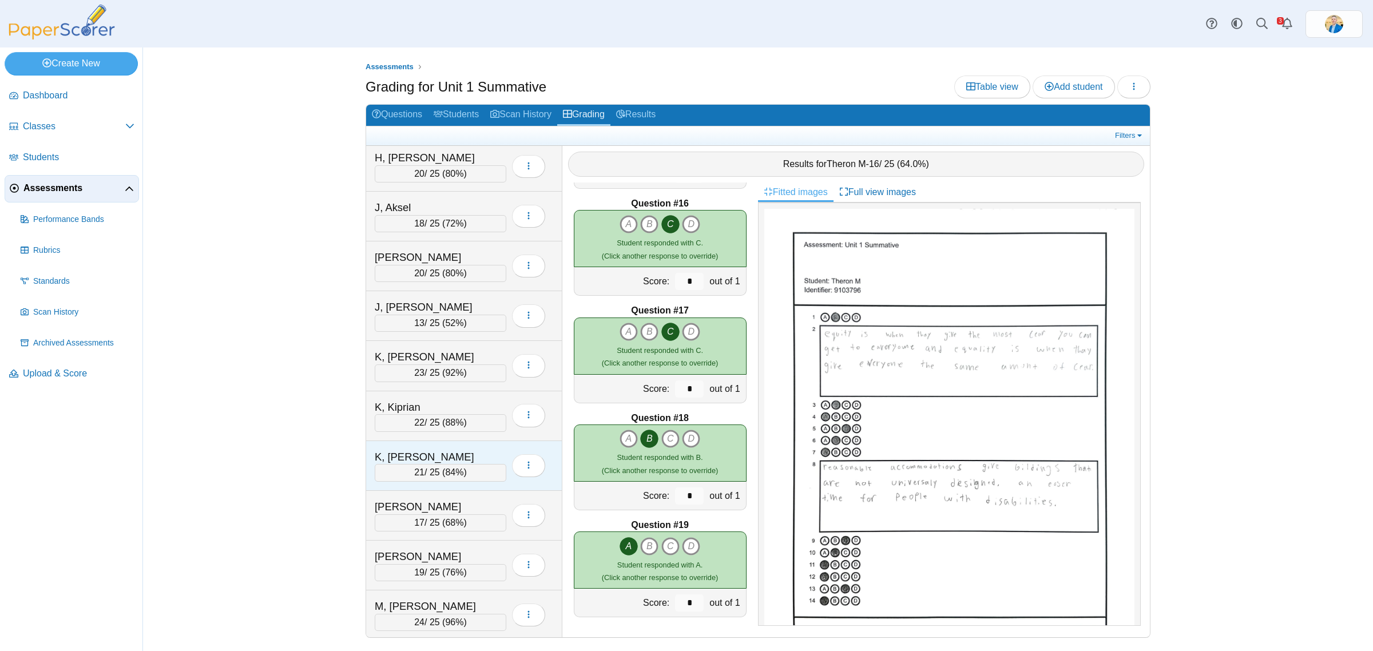
click at [434, 465] on div "K, [PERSON_NAME]" at bounding box center [432, 457] width 114 height 15
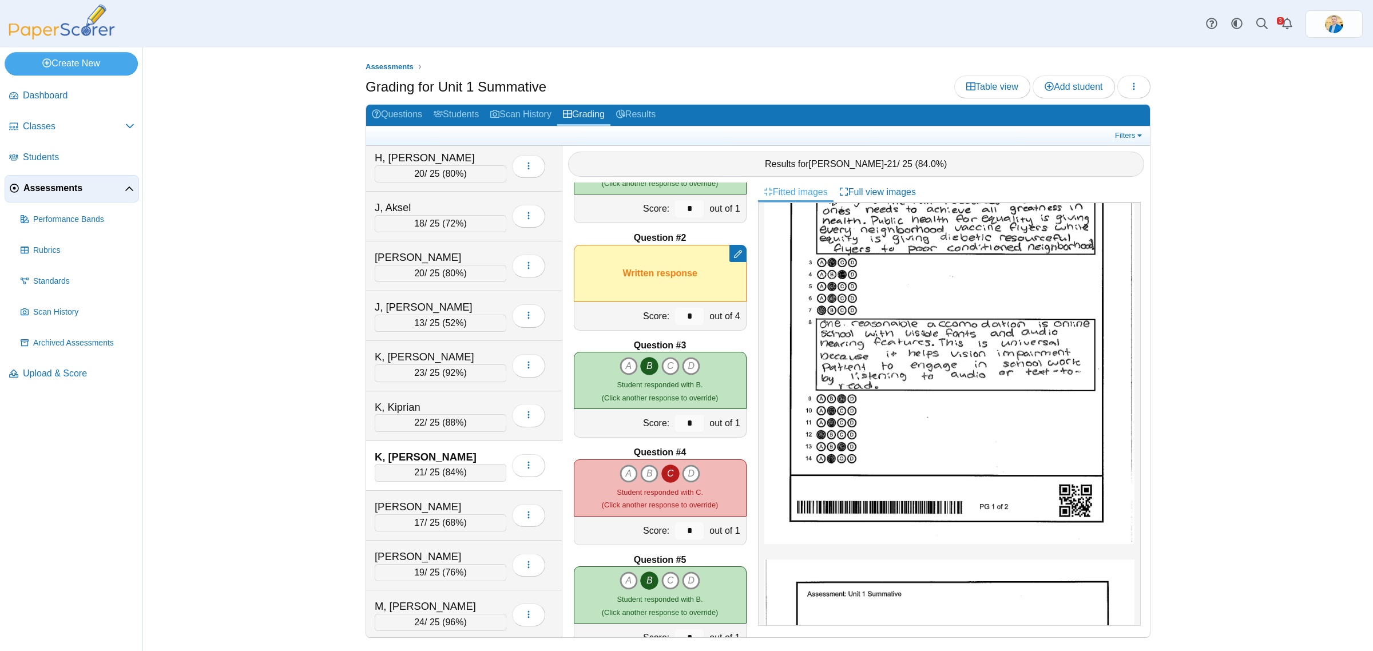
scroll to position [0, 0]
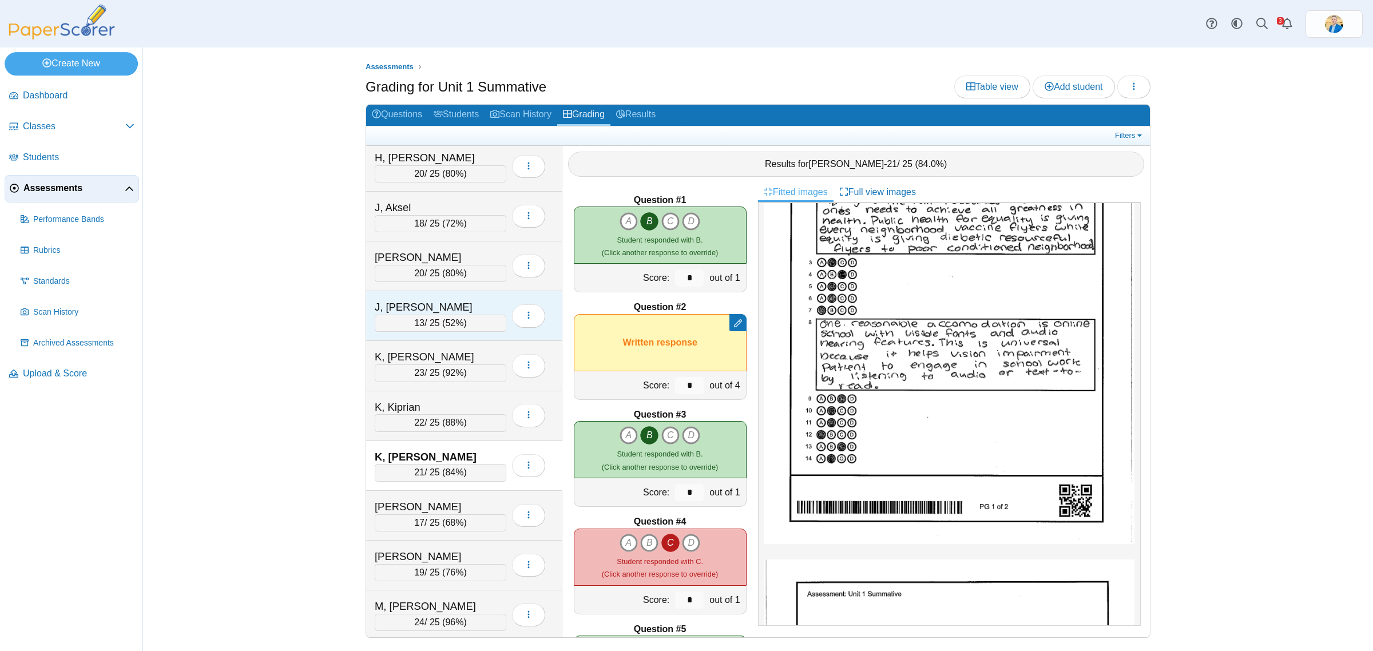
click at [439, 304] on div "J, Jordan 13 / 25 ( 52% ) Loading…" at bounding box center [464, 316] width 196 height 50
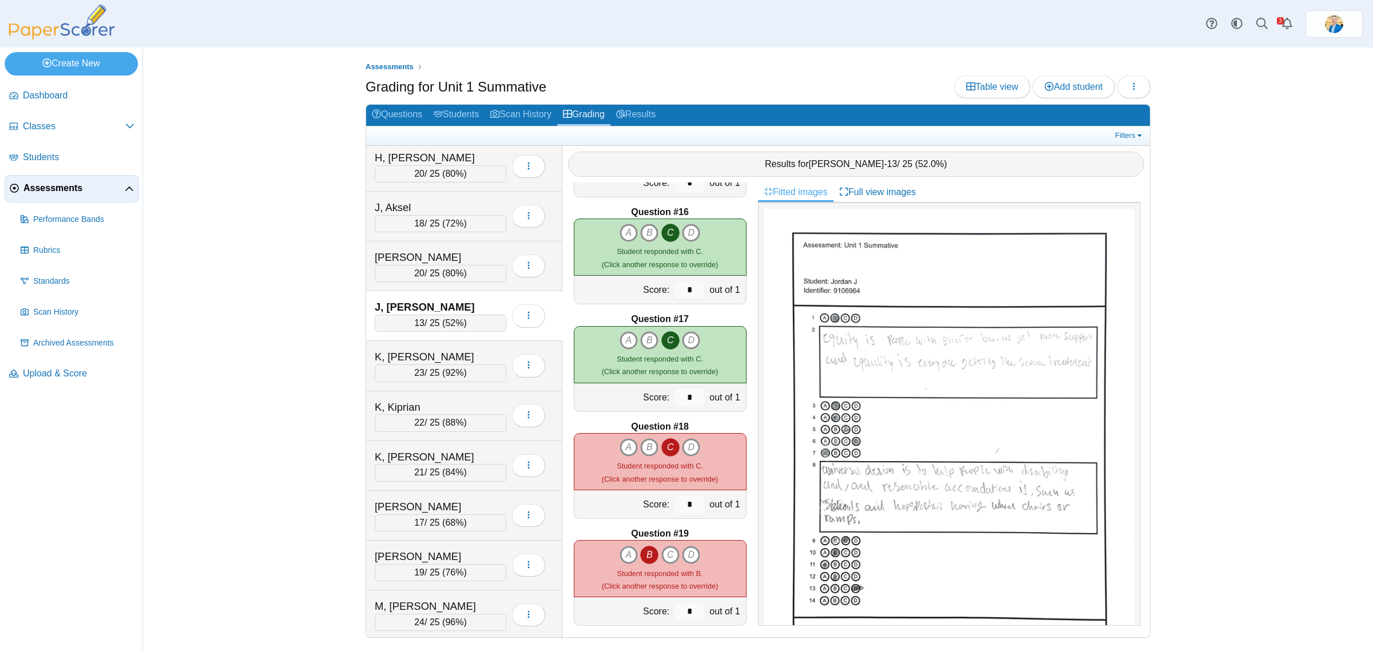
scroll to position [1605, 0]
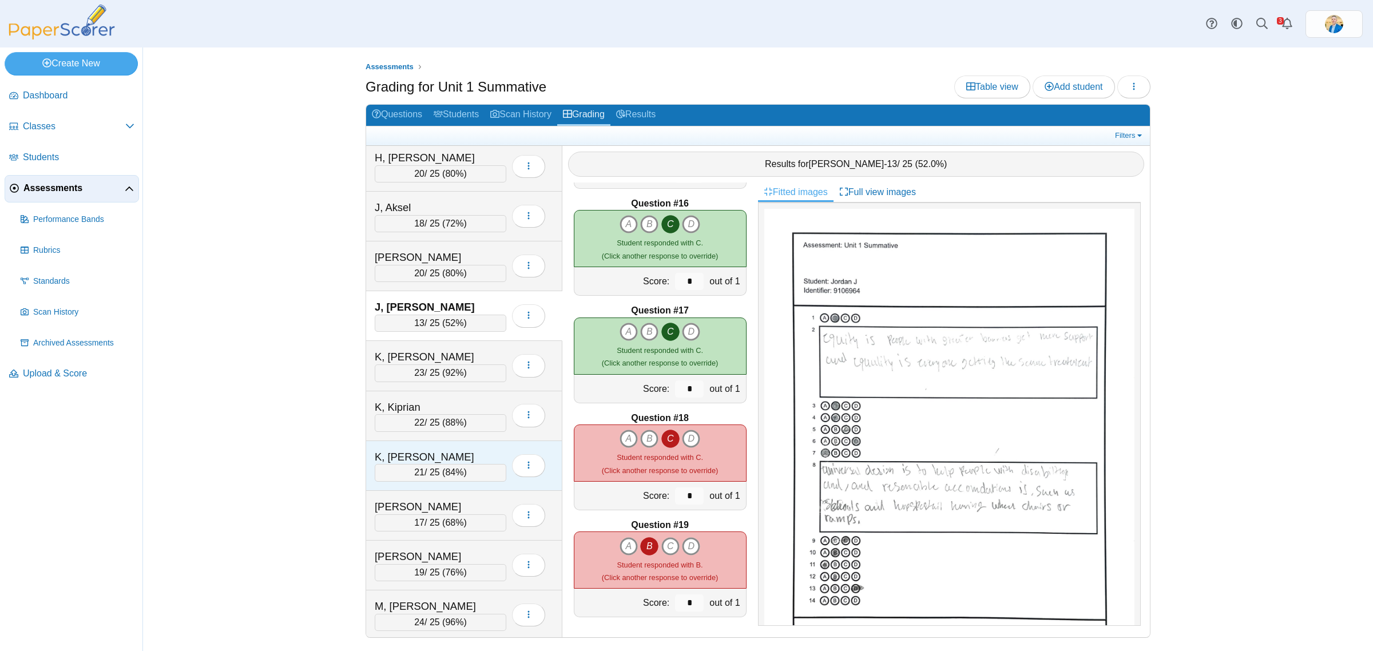
click at [431, 455] on div "K, Leah 21 / 25 ( 84% ) Loading…" at bounding box center [464, 466] width 196 height 50
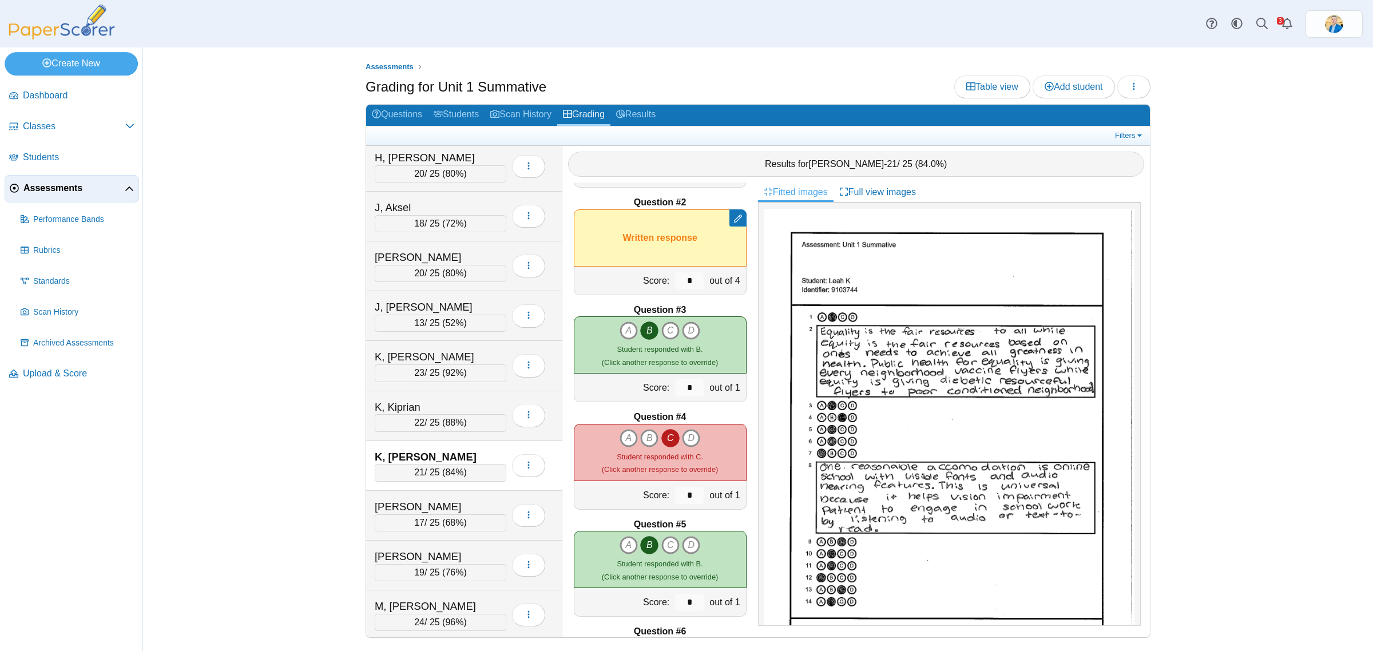
scroll to position [104, 0]
click at [642, 439] on icon "B" at bounding box center [649, 439] width 18 height 18
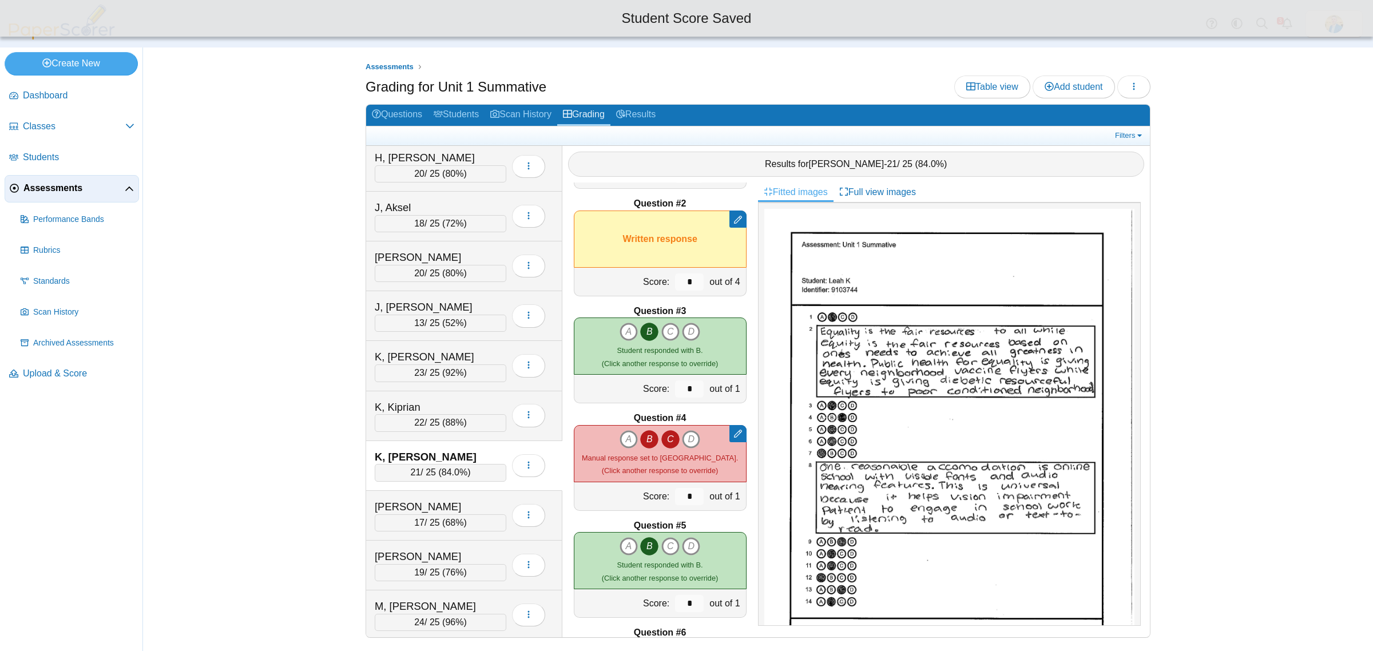
click at [664, 437] on icon "C" at bounding box center [670, 439] width 18 height 18
type input "*"
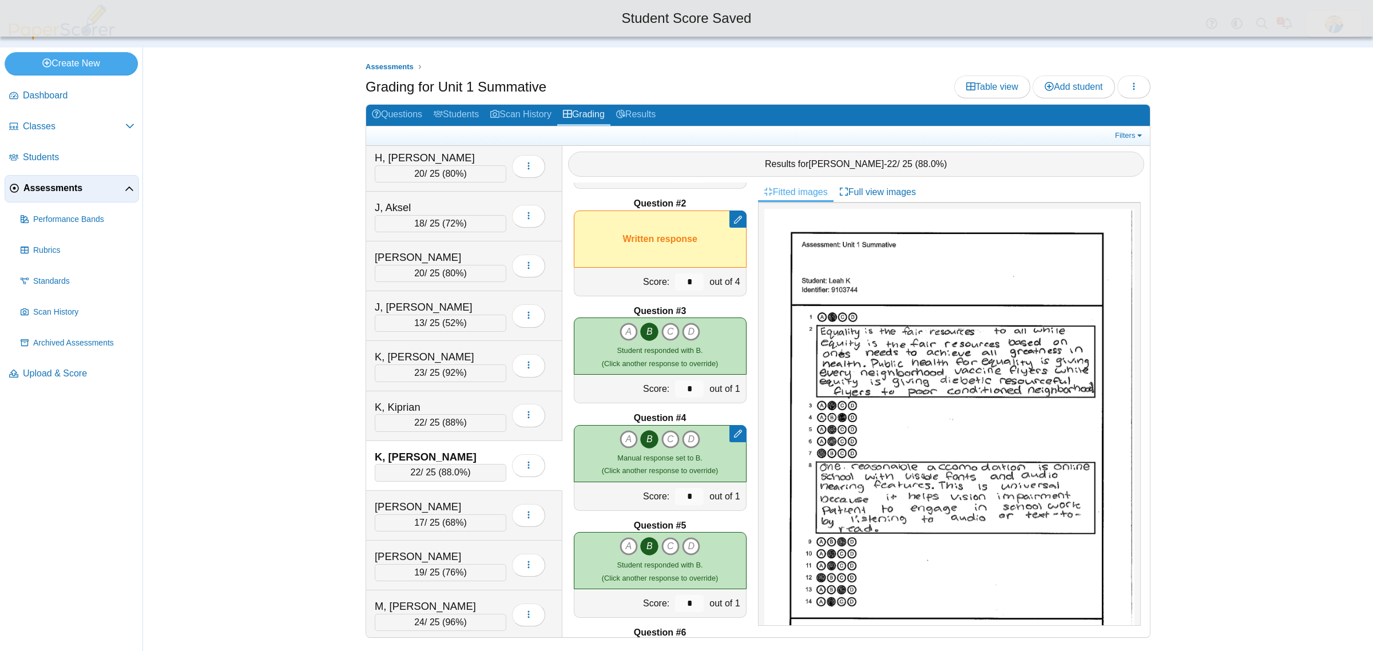
scroll to position [533, 0]
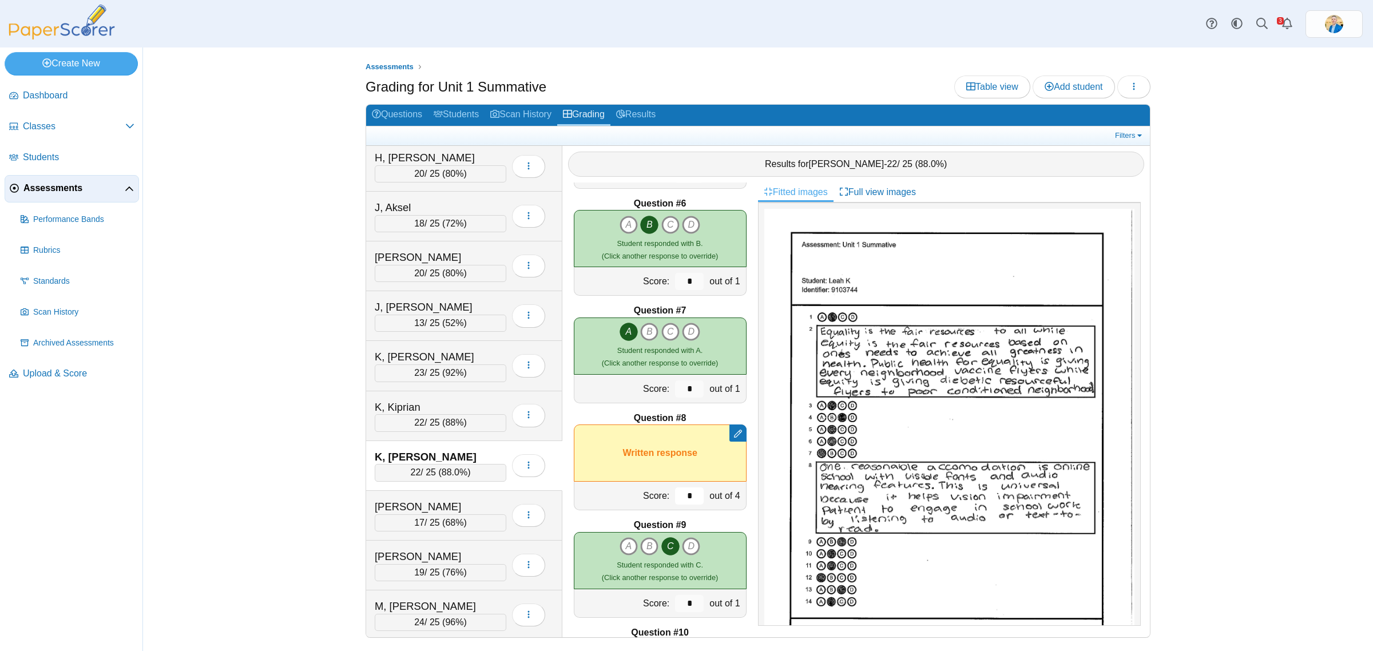
click at [680, 499] on input "*" at bounding box center [689, 495] width 29 height 17
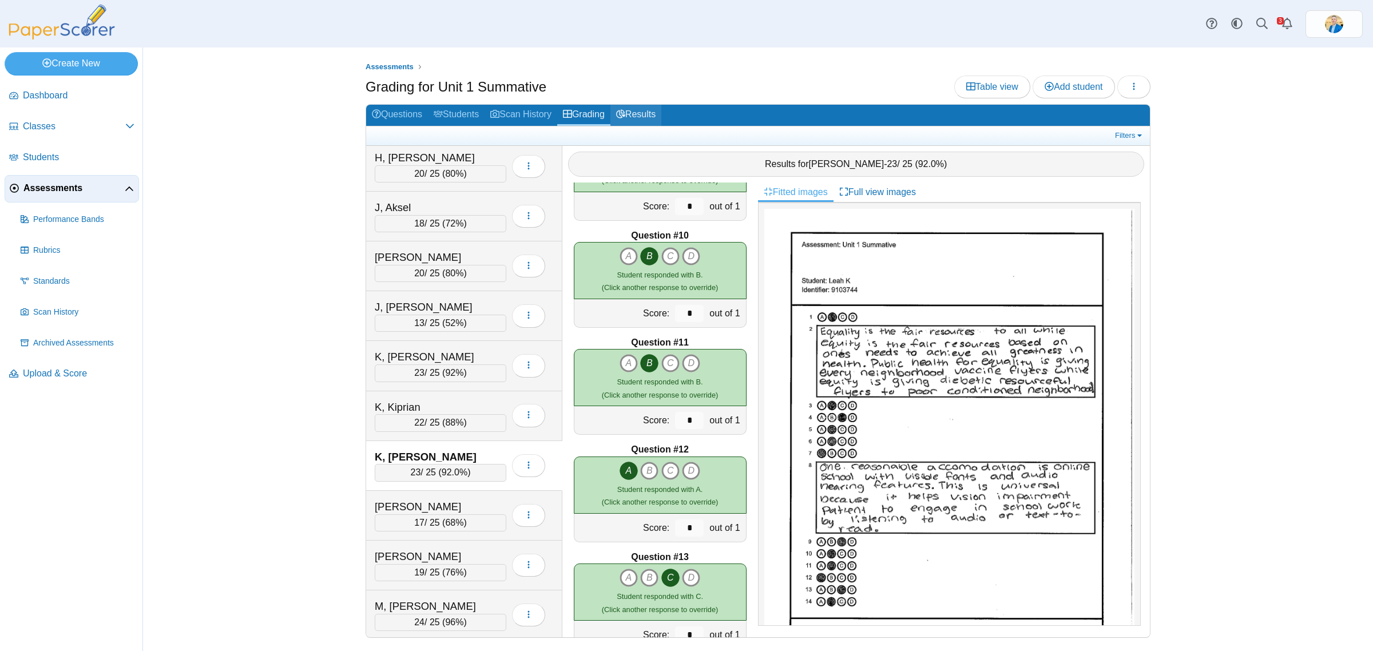
type input "*"
click at [641, 109] on link "Results" at bounding box center [635, 115] width 51 height 21
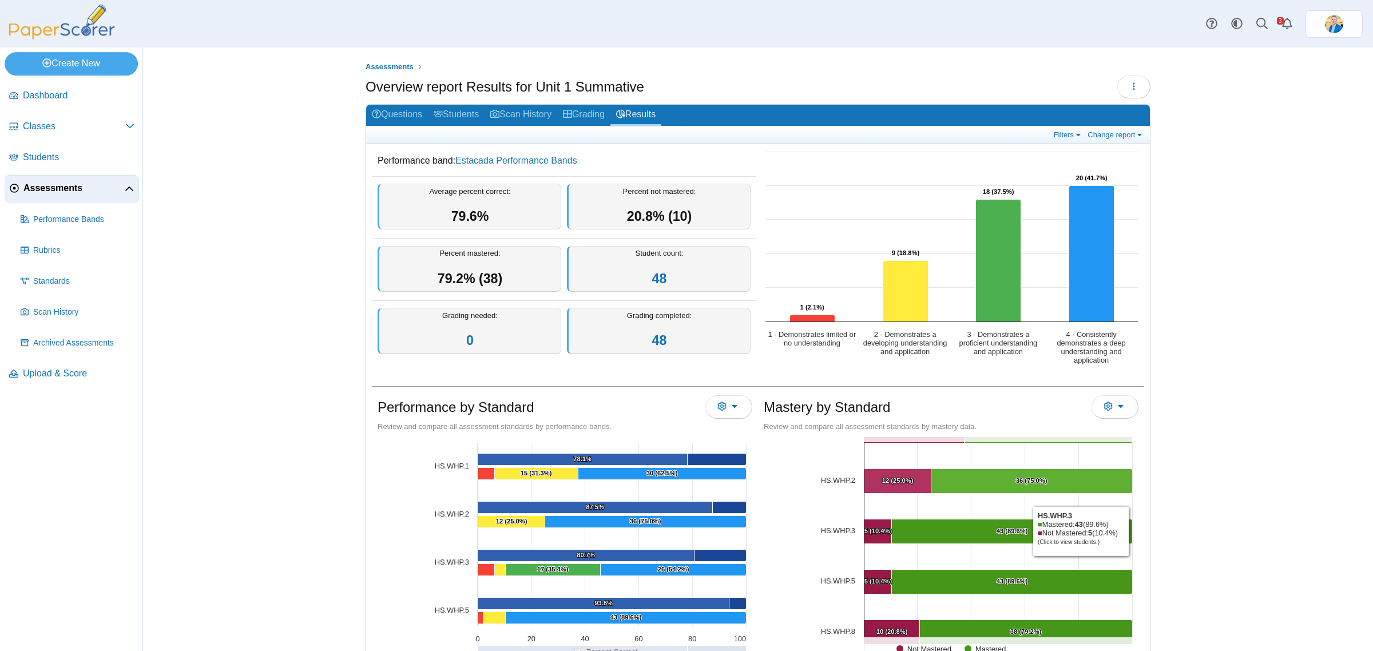
scroll to position [57, 0]
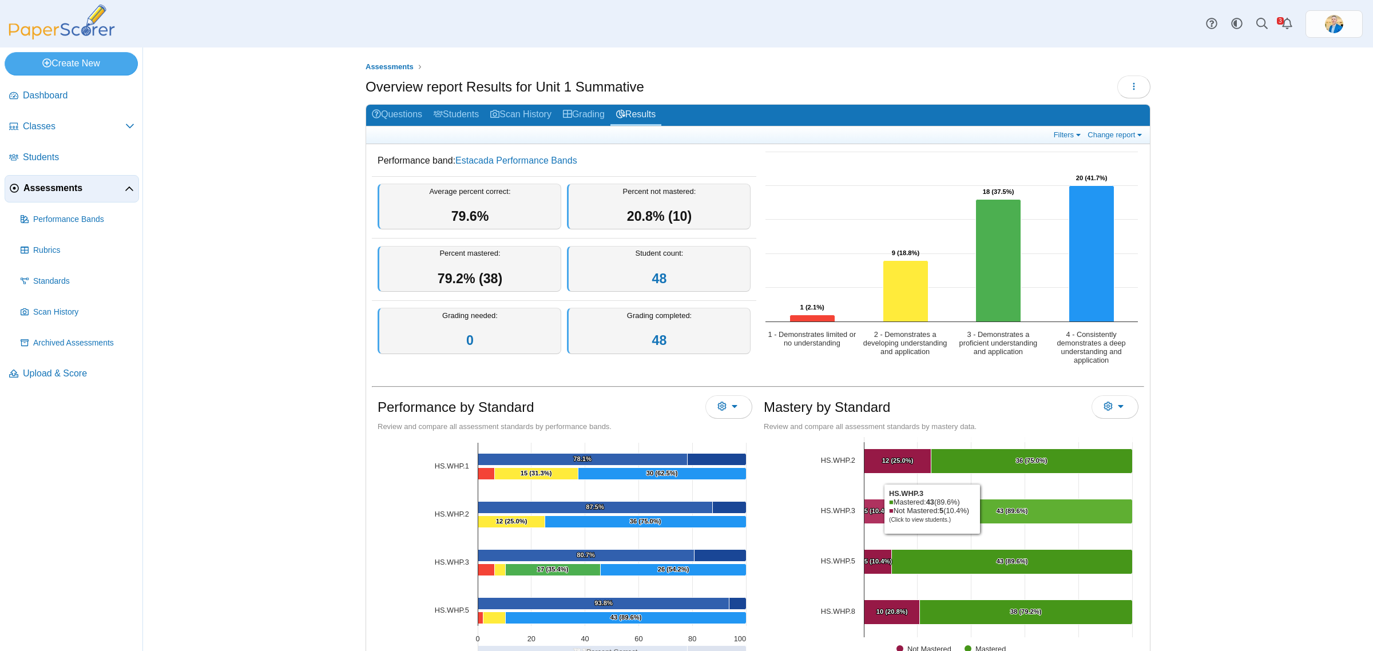
click at [978, 509] on Mastered "[object Object], 43. Mastered." at bounding box center [1012, 511] width 241 height 25
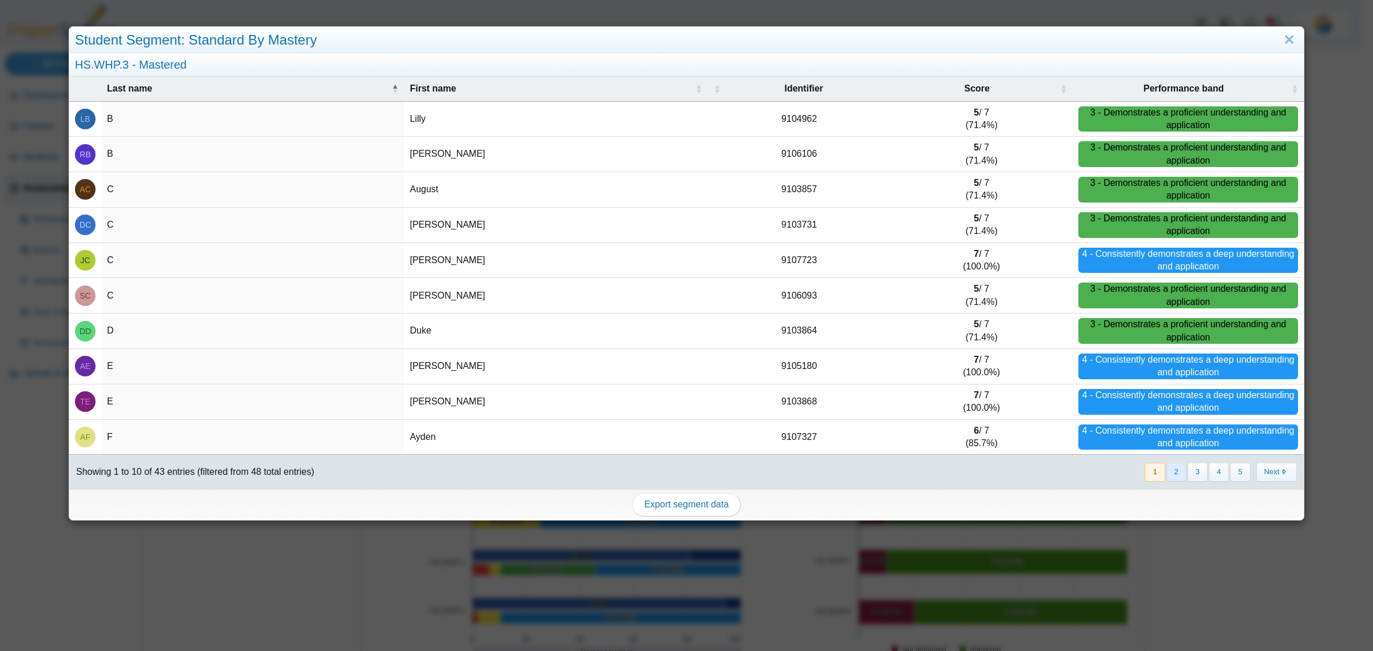
click at [1168, 476] on button "2" at bounding box center [1176, 472] width 20 height 19
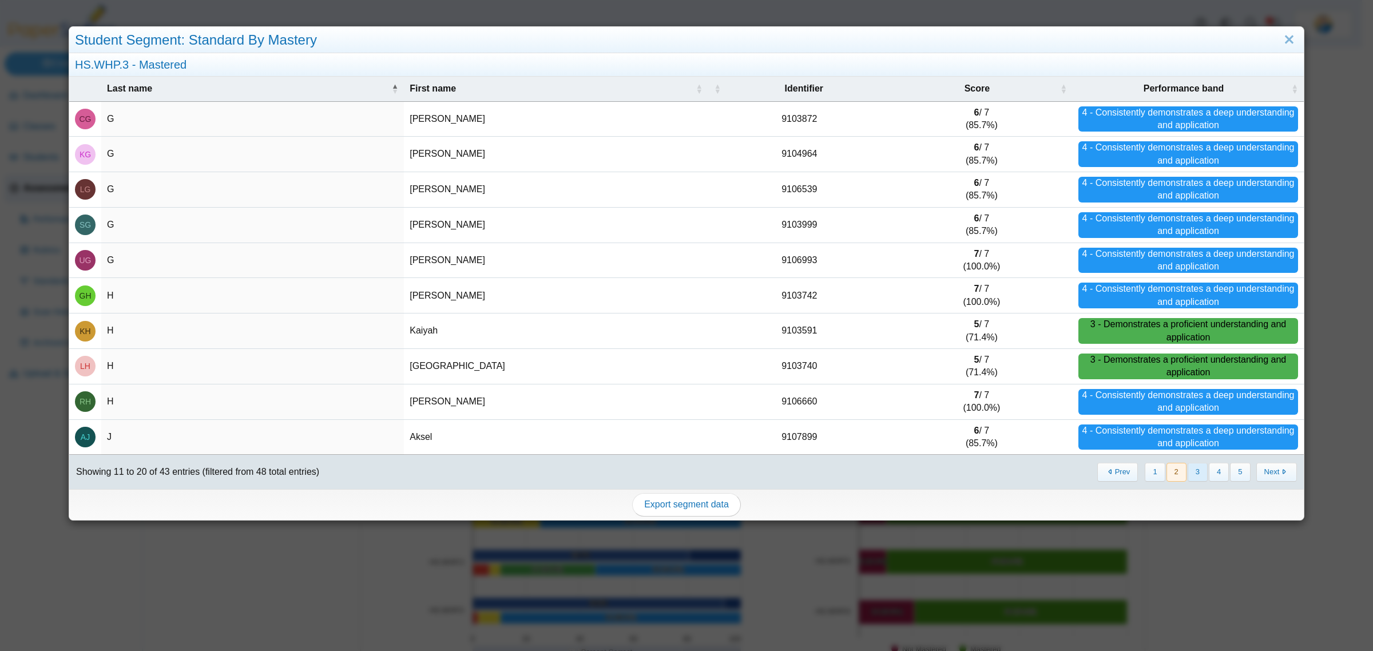
click at [1188, 473] on button "3" at bounding box center [1198, 472] width 20 height 19
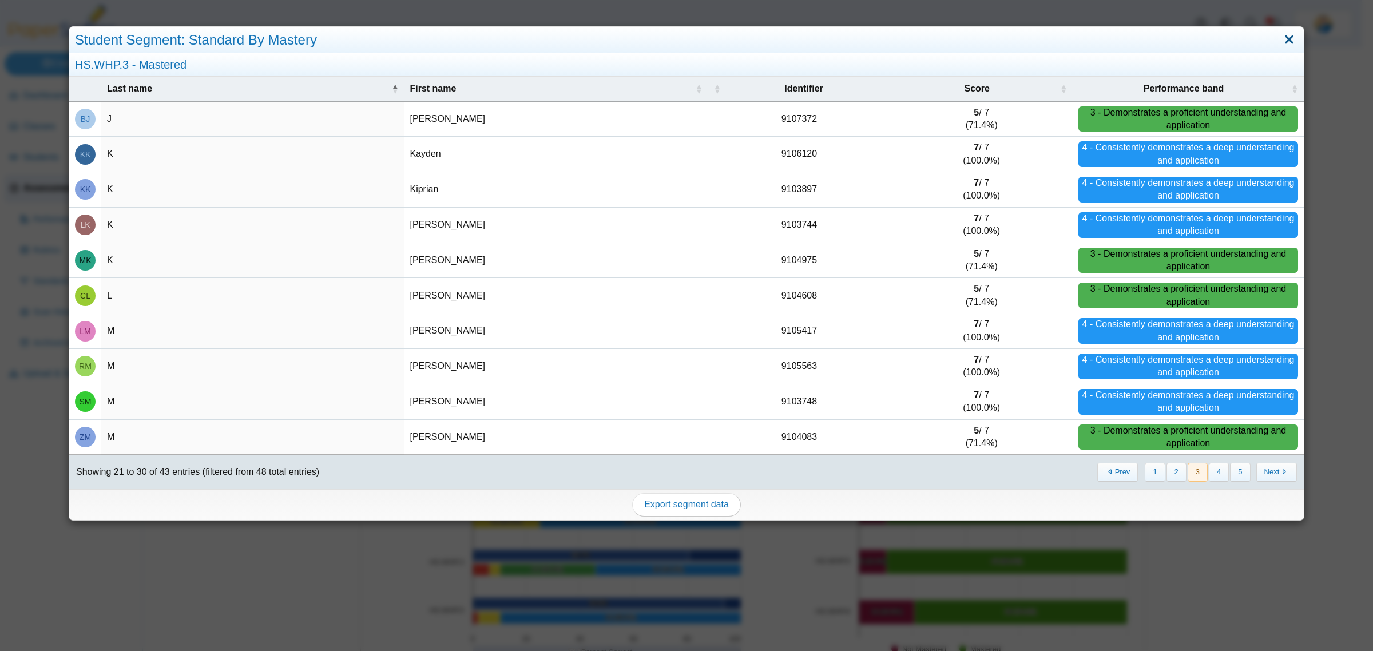
click at [1280, 38] on link "Close" at bounding box center [1289, 39] width 18 height 19
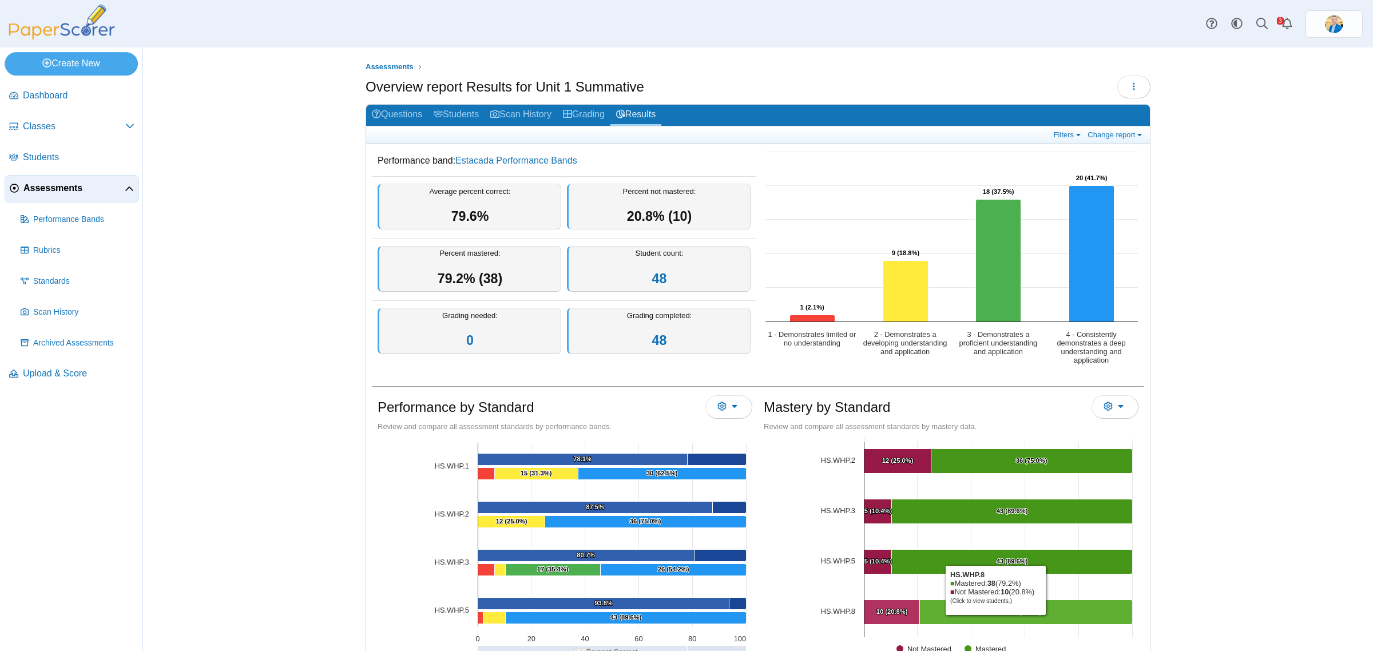
click at [990, 618] on Mastered "[object Object], 38. Mastered." at bounding box center [1026, 612] width 213 height 25
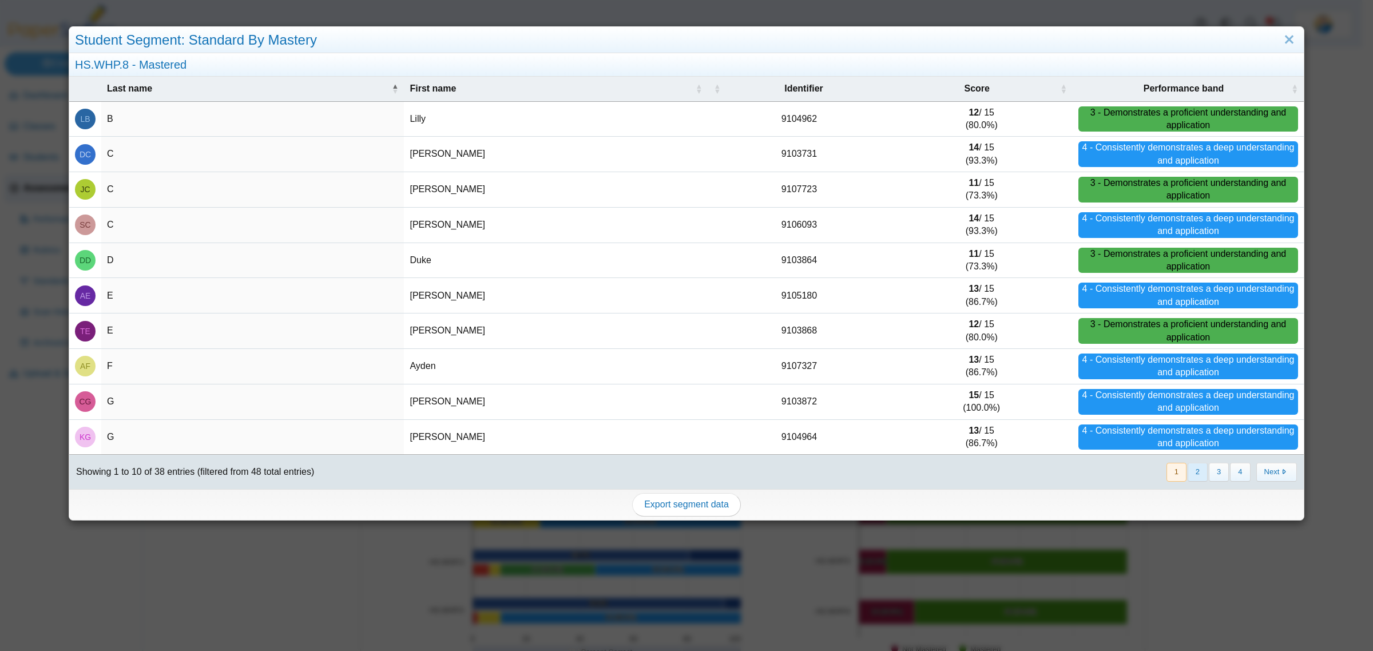
click at [1190, 475] on button "2" at bounding box center [1198, 472] width 20 height 19
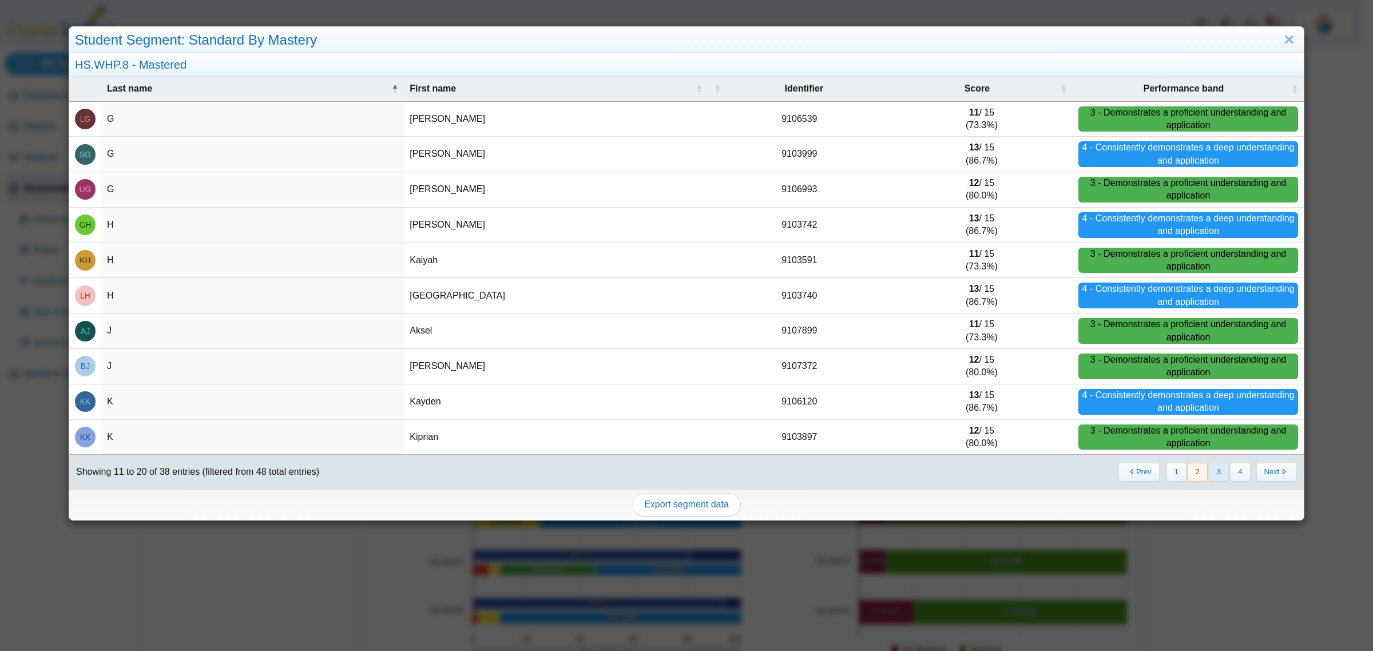
click at [1209, 475] on button "3" at bounding box center [1219, 472] width 20 height 19
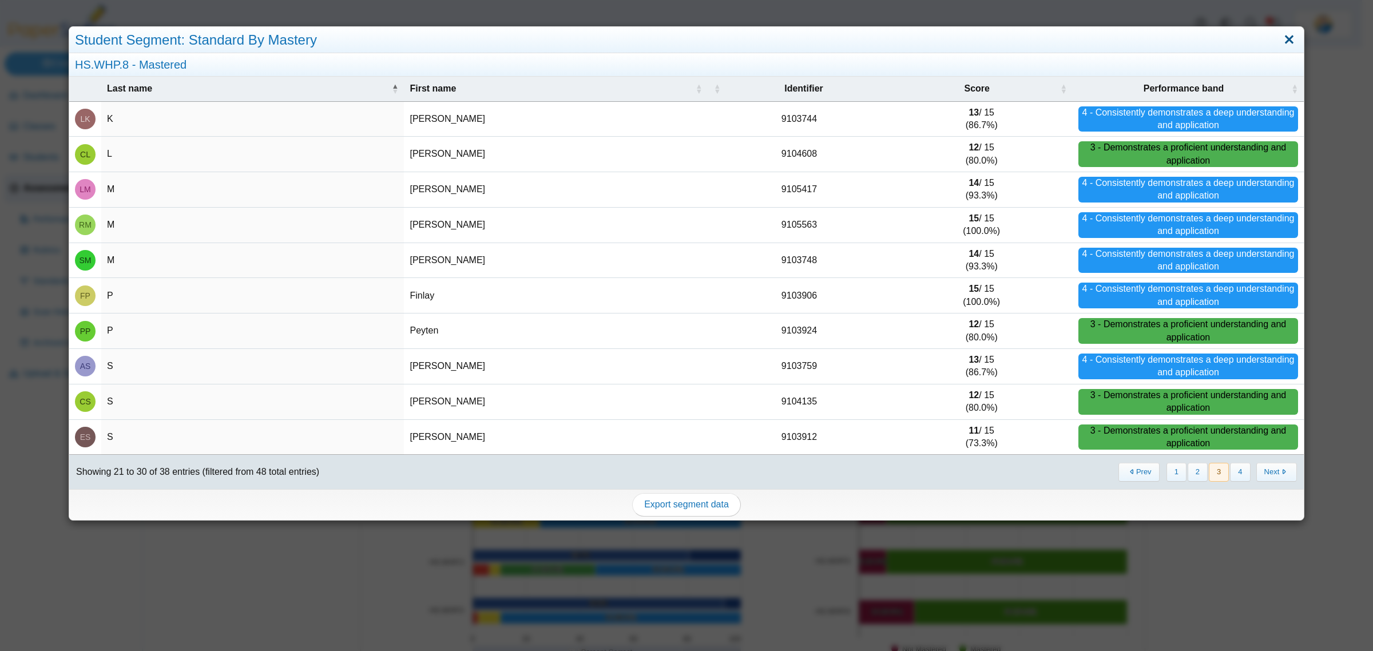
click at [1280, 37] on link "Close" at bounding box center [1289, 39] width 18 height 19
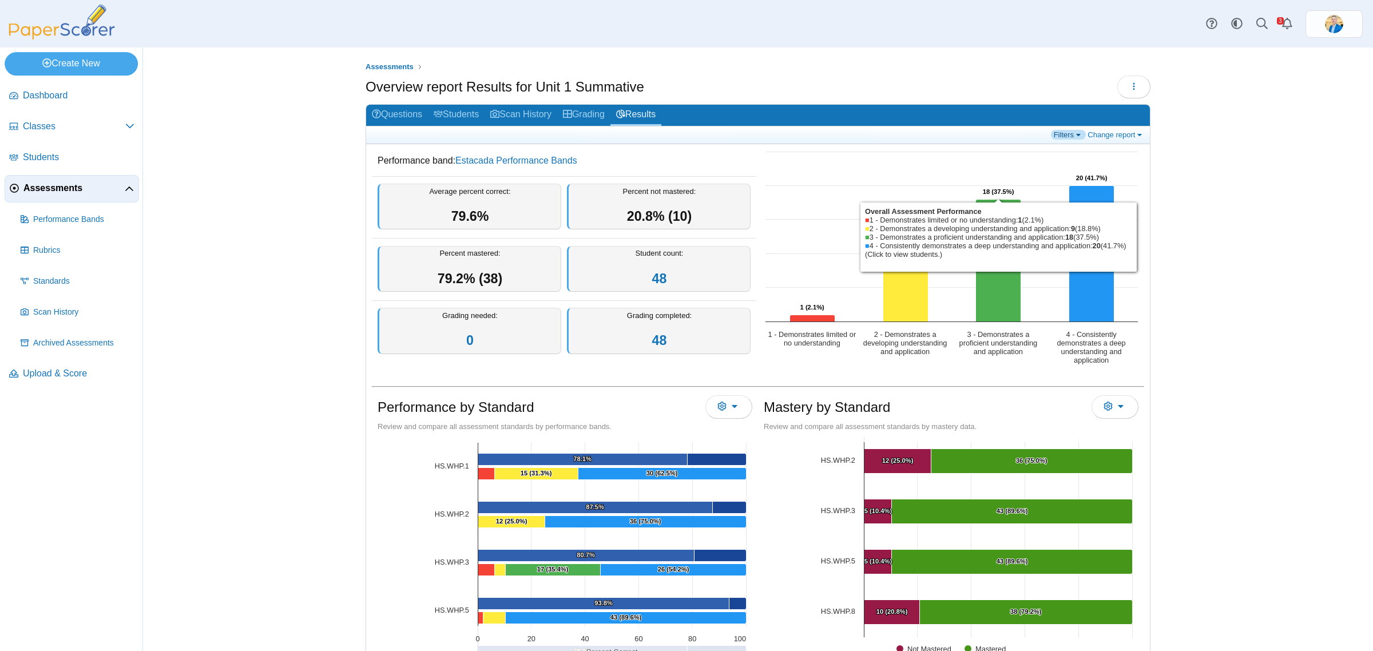
click at [1057, 130] on link "Filters" at bounding box center [1068, 135] width 35 height 10
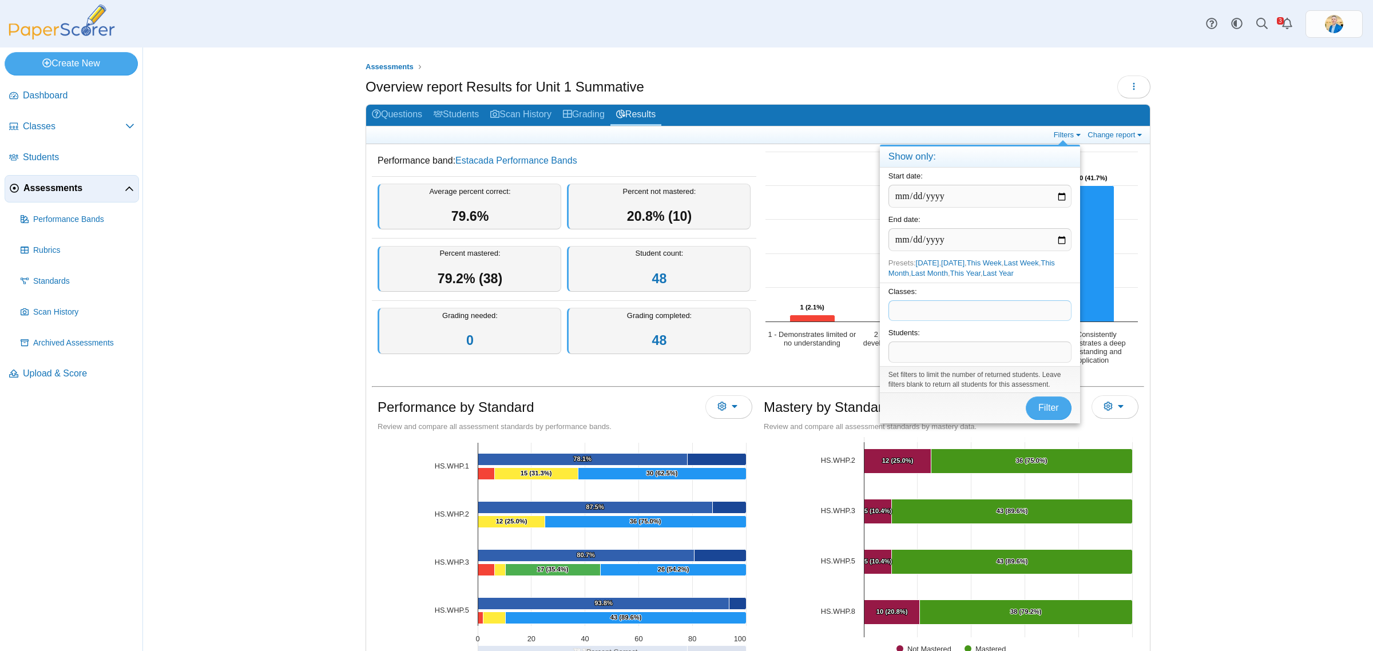
click at [914, 307] on span at bounding box center [980, 310] width 182 height 19
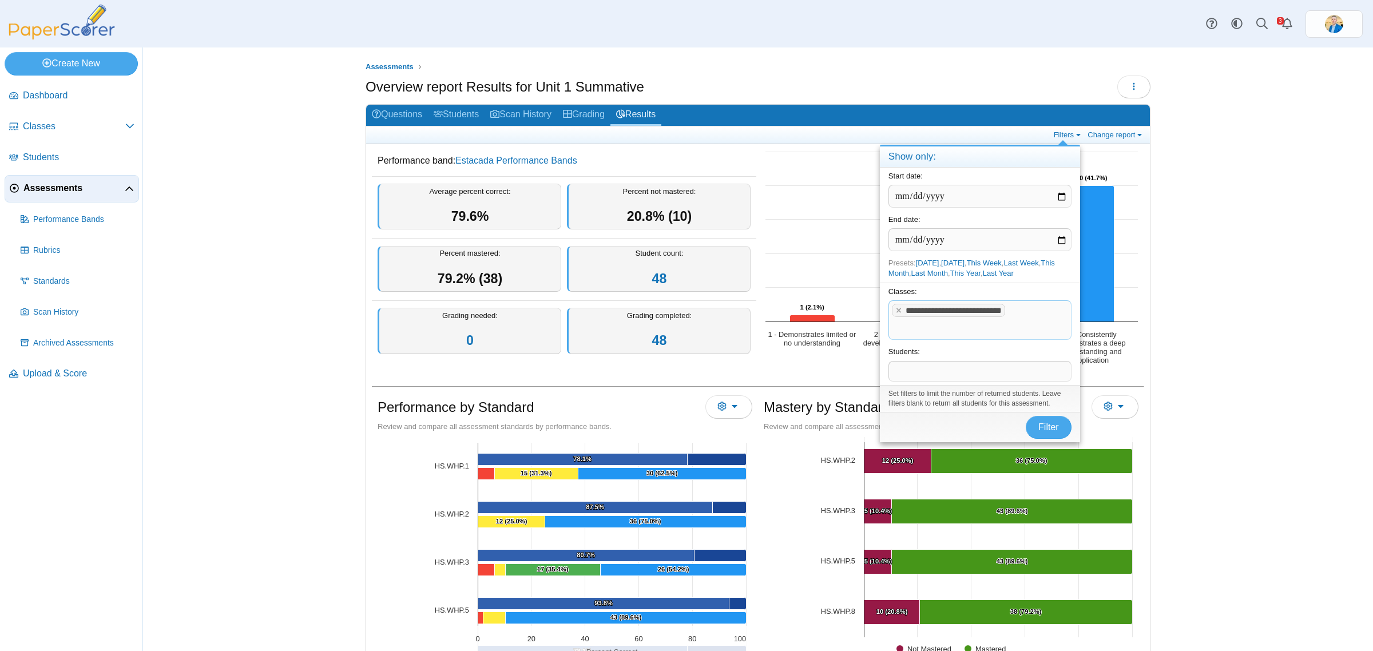
click at [1052, 444] on rect "Interactive chart" at bounding box center [951, 523] width 374 height 286
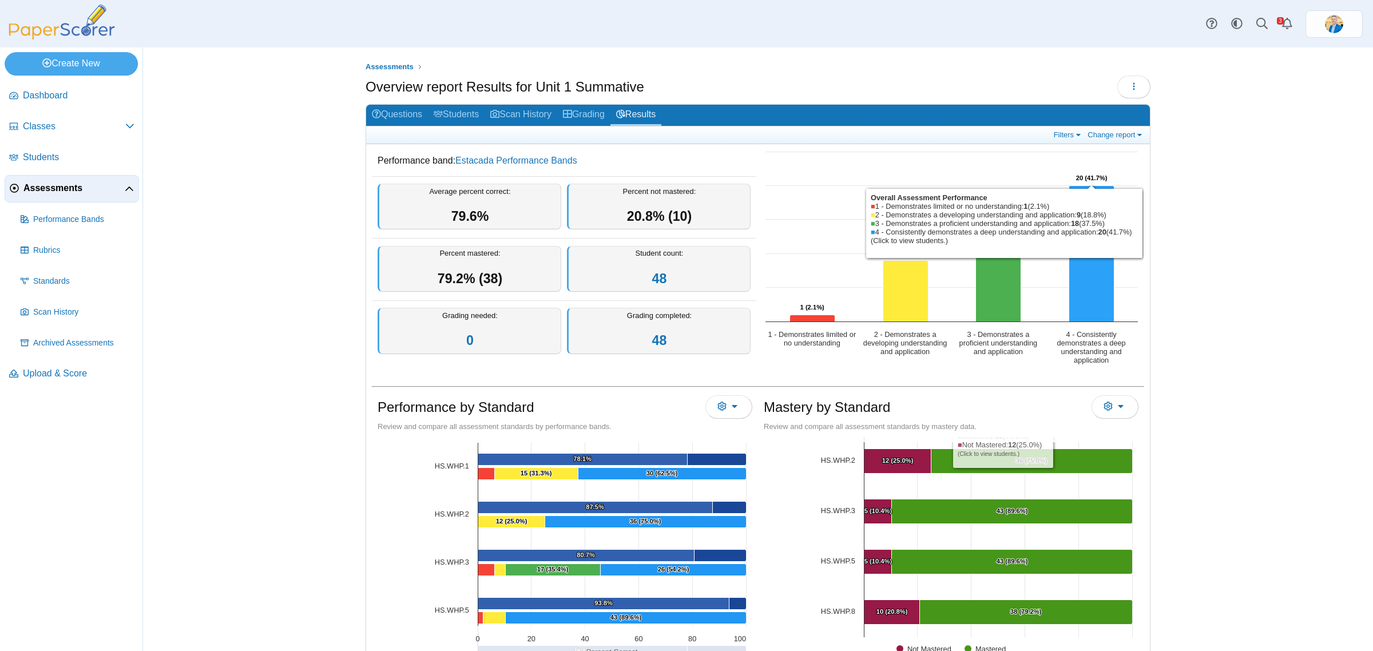
click at [1059, 126] on div "Filters Change report Select a report: Overview report Question analysis report…" at bounding box center [758, 135] width 784 height 18
click at [1056, 138] on link "Filters" at bounding box center [1068, 135] width 35 height 10
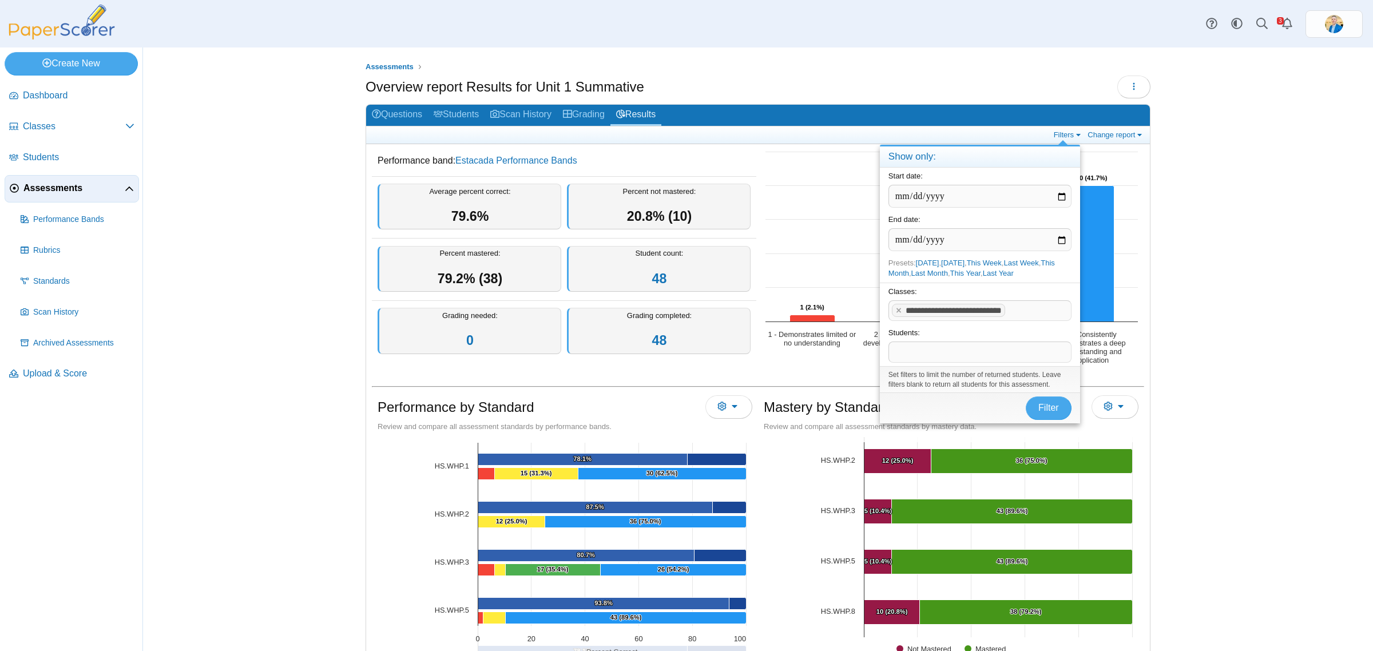
click at [1188, 380] on div "Assessments Overview report Results for Unit 1 Summative Loading…" at bounding box center [758, 349] width 1230 height 604
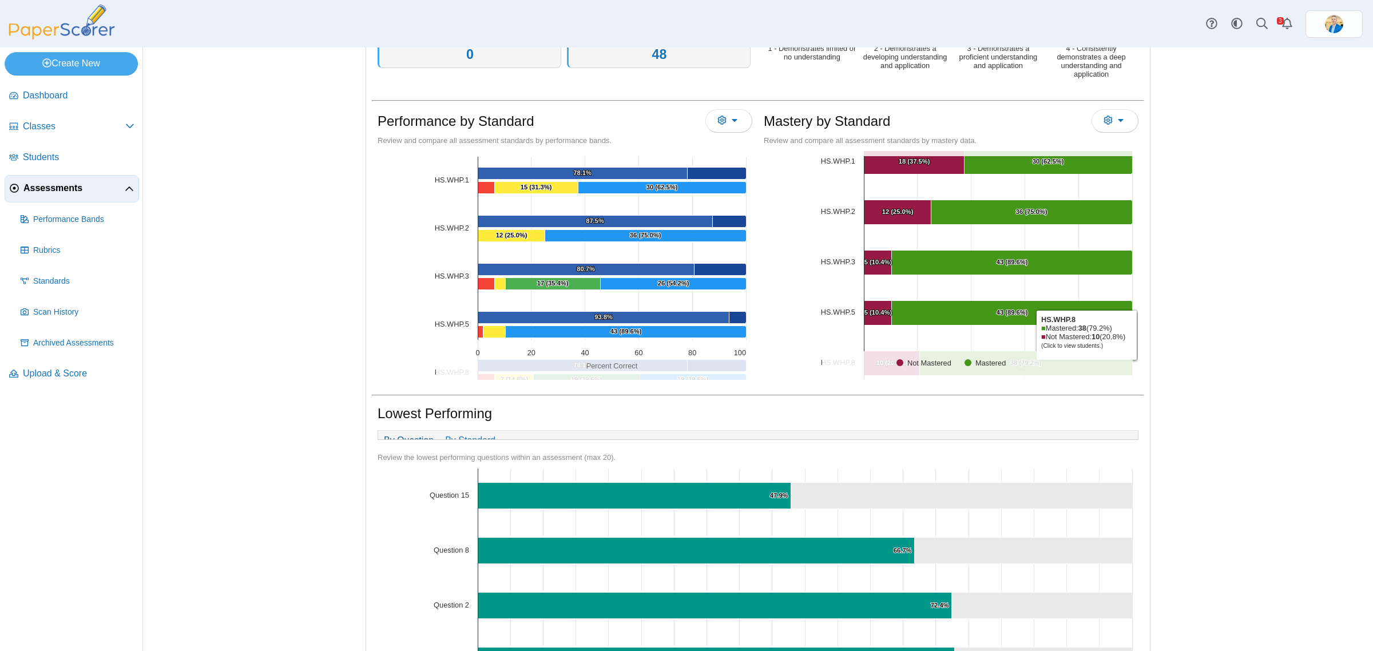
scroll to position [0, 0]
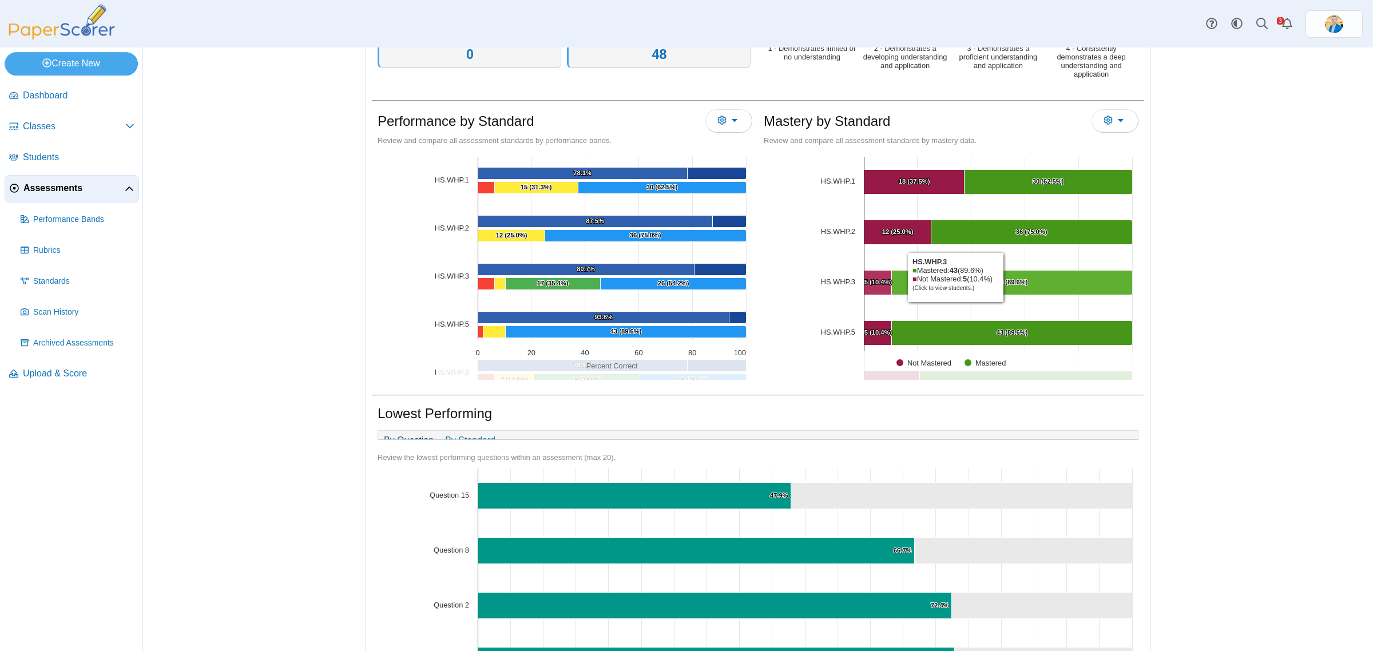
click at [1002, 279] on text "43 (89.6%) ​ 43 (89.6%)" at bounding box center [1012, 282] width 31 height 7
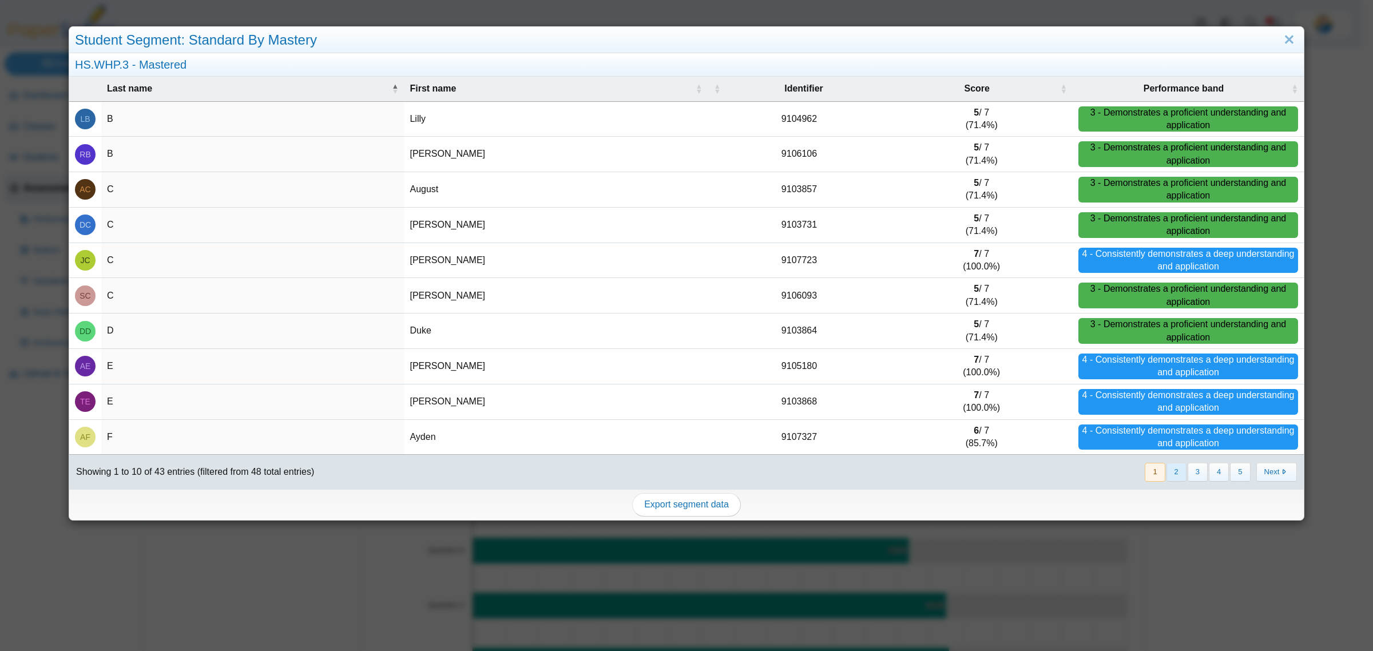
click at [1166, 474] on button "2" at bounding box center [1176, 472] width 20 height 19
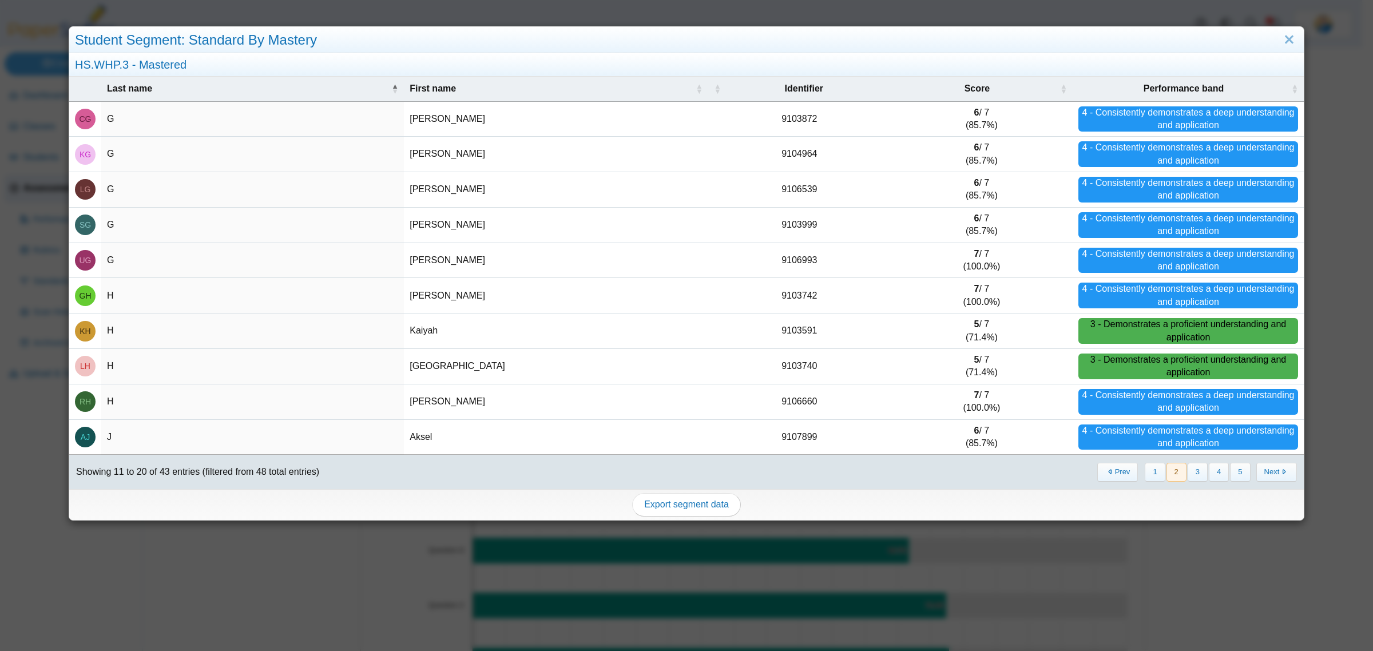
click at [1288, 37] on div "Student Segment: Standard By Mastery" at bounding box center [686, 40] width 1235 height 27
click at [1280, 38] on link "Close" at bounding box center [1289, 39] width 18 height 19
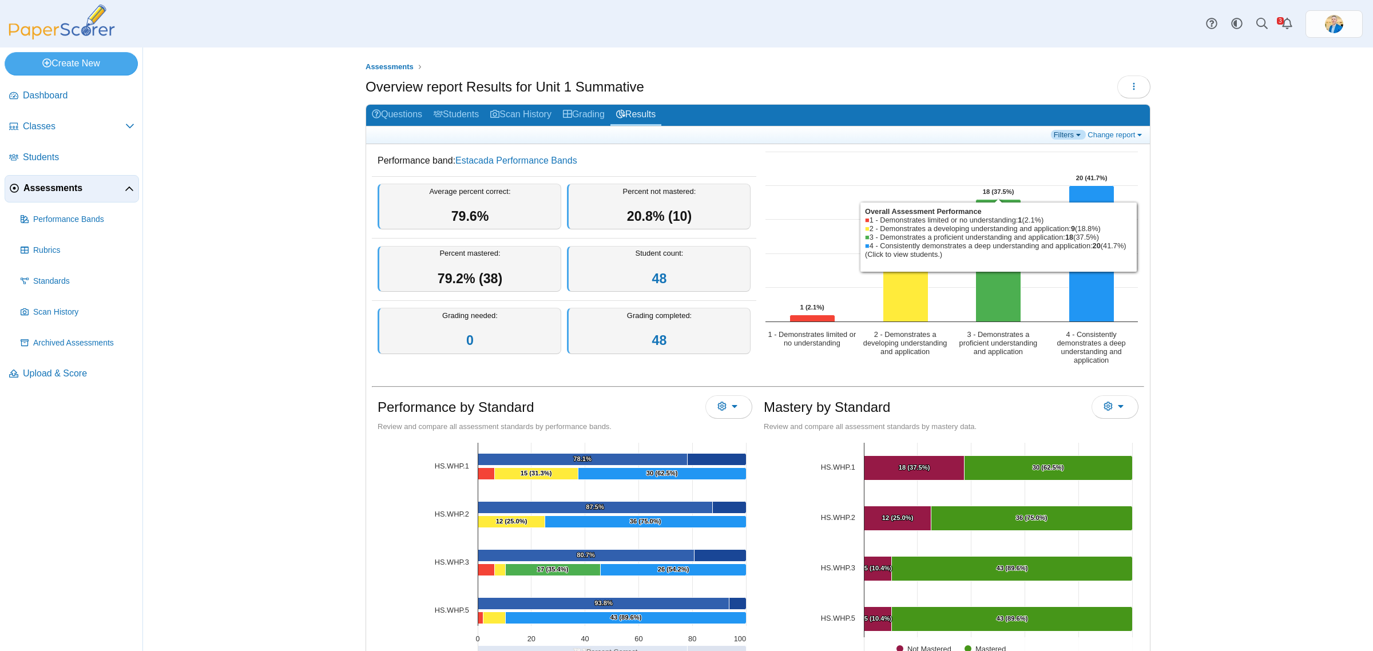
click at [1051, 130] on link "Filters" at bounding box center [1068, 135] width 35 height 10
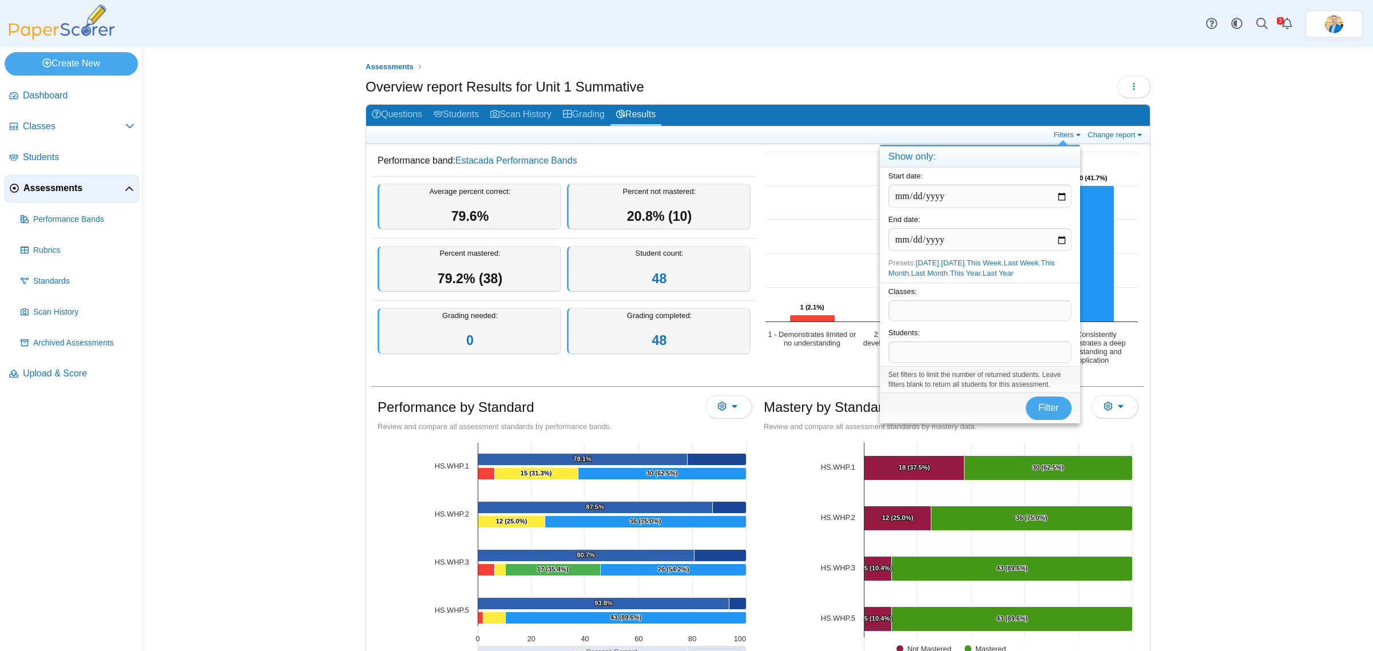
click at [922, 305] on span at bounding box center [980, 310] width 182 height 19
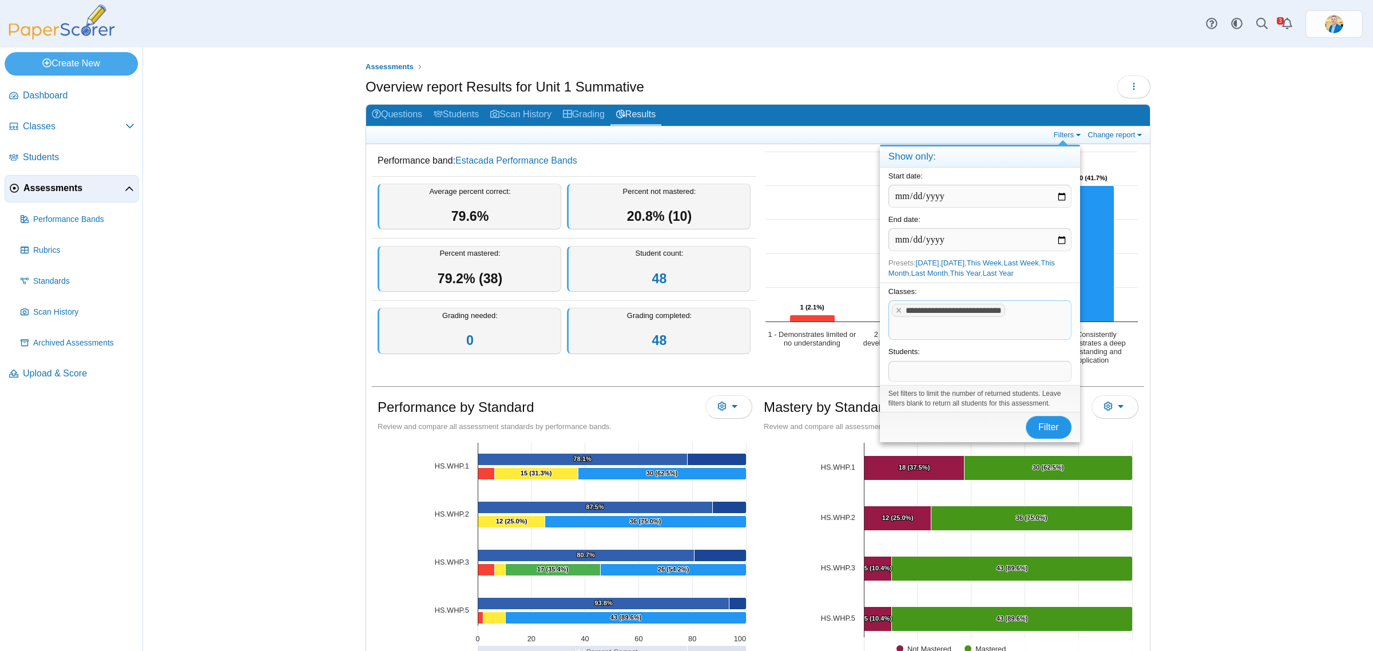
click at [1043, 424] on span "Filter" at bounding box center [1048, 427] width 21 height 10
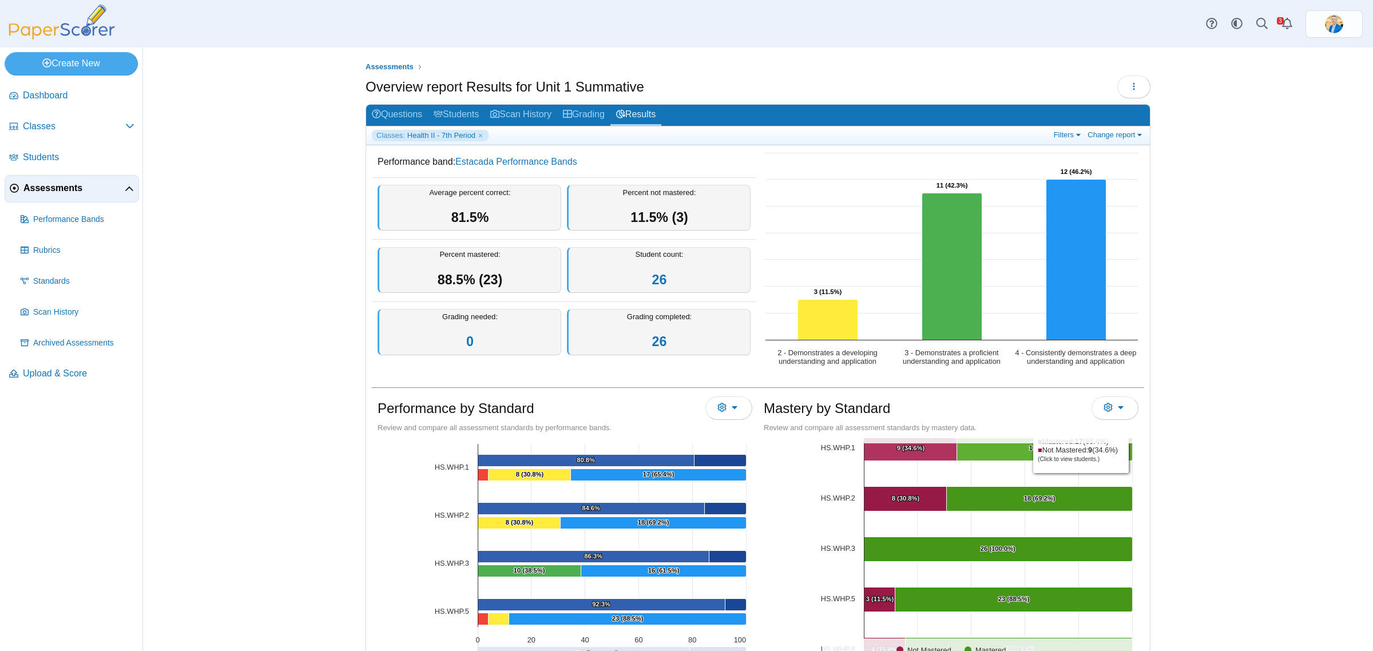
scroll to position [57, 0]
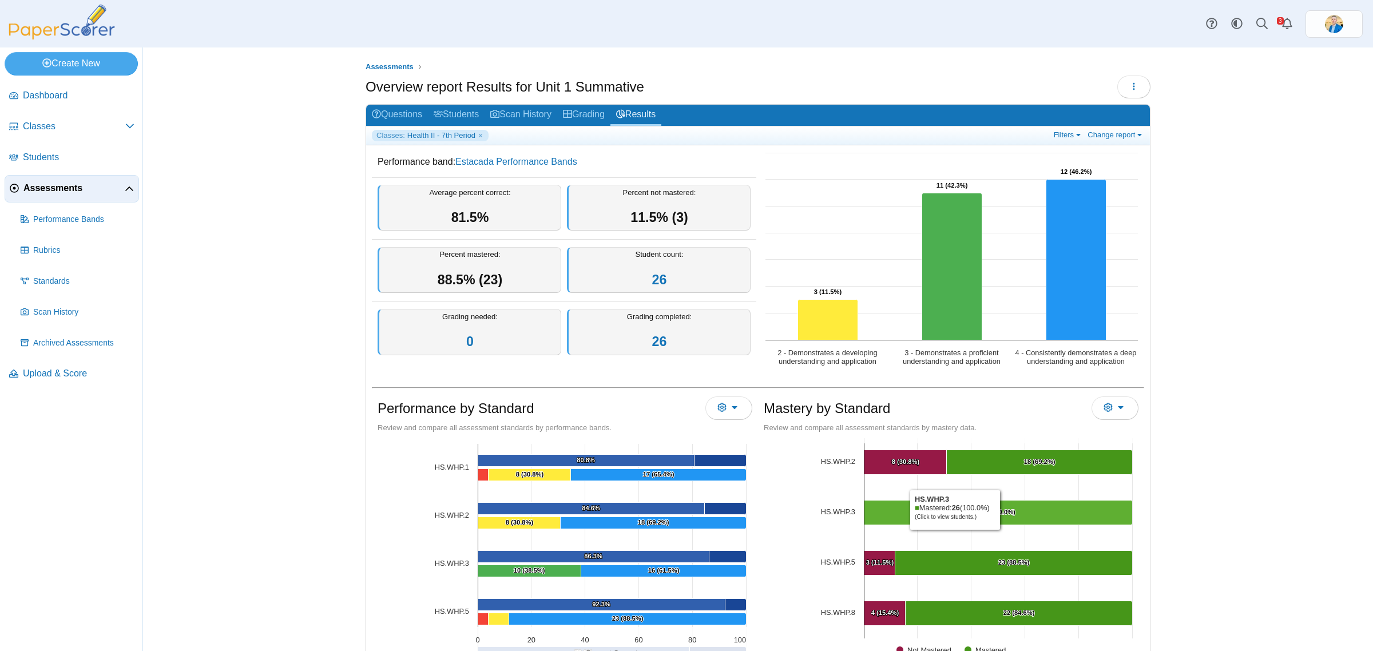
click at [998, 510] on text "26 (100.0%) ​ 26 (100.0%)" at bounding box center [998, 512] width 35 height 7
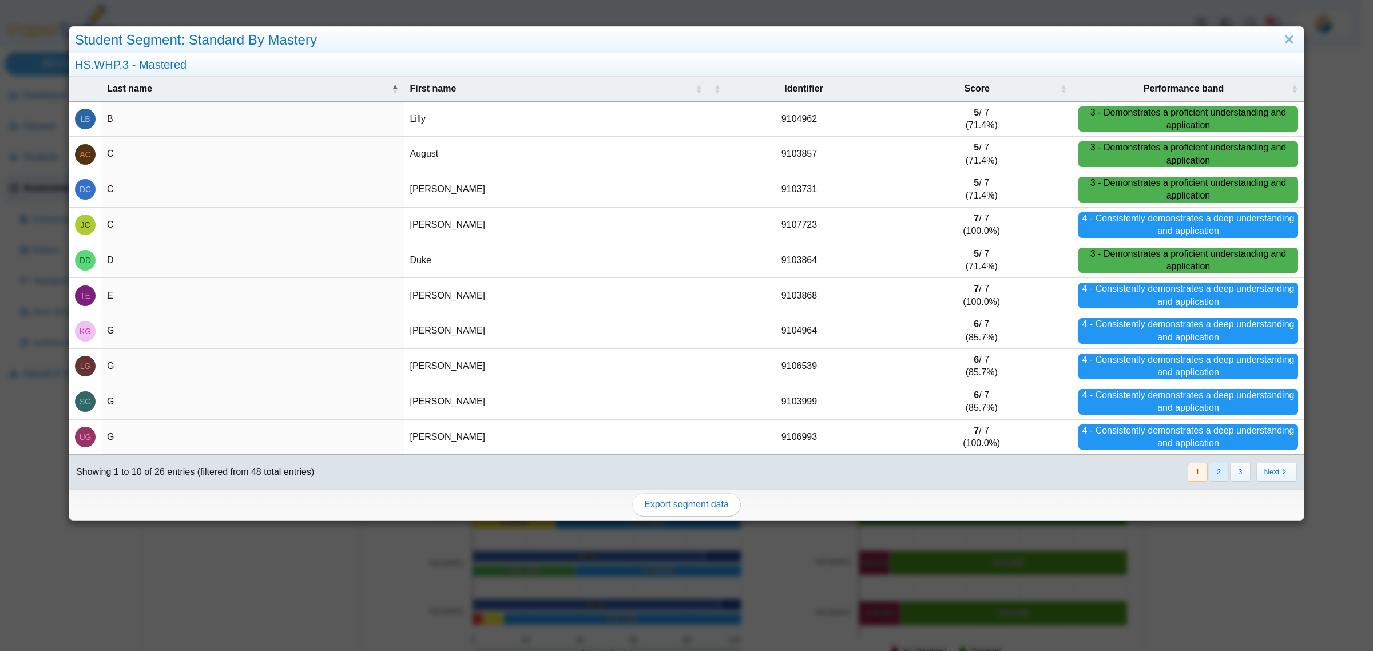
click at [1209, 470] on button "2" at bounding box center [1219, 472] width 20 height 19
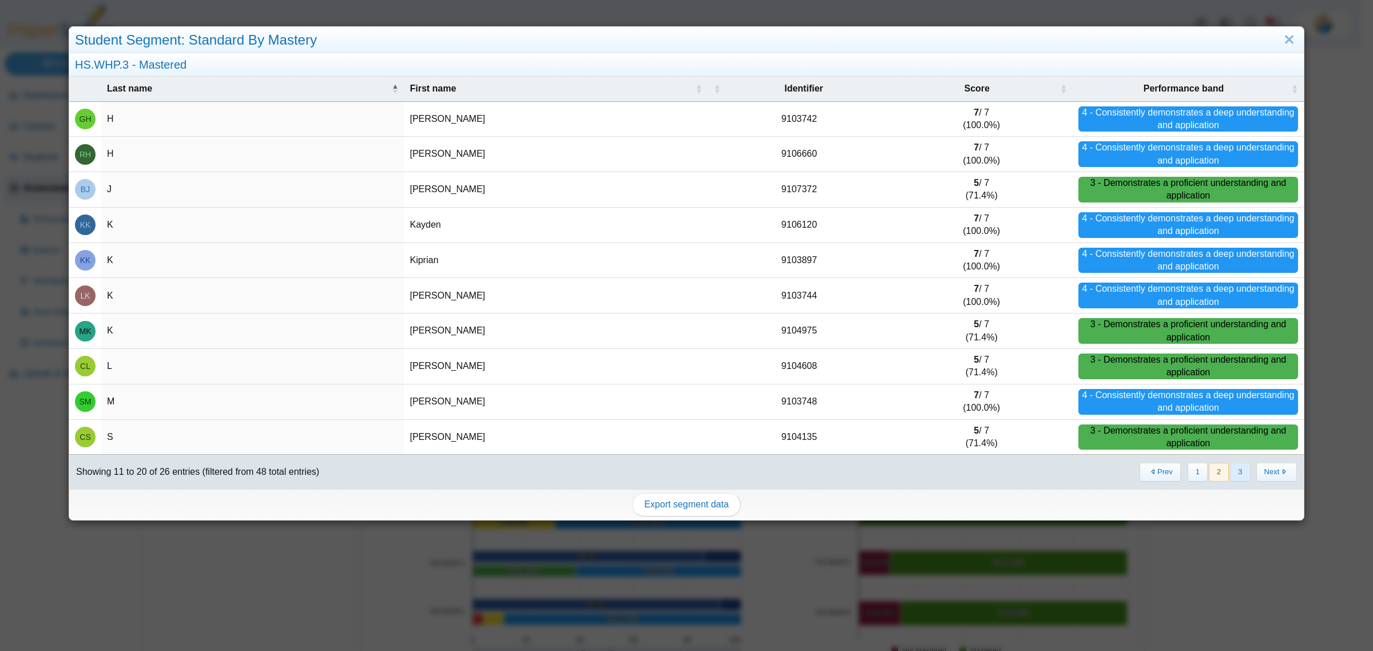
click at [1230, 474] on button "3" at bounding box center [1240, 472] width 20 height 19
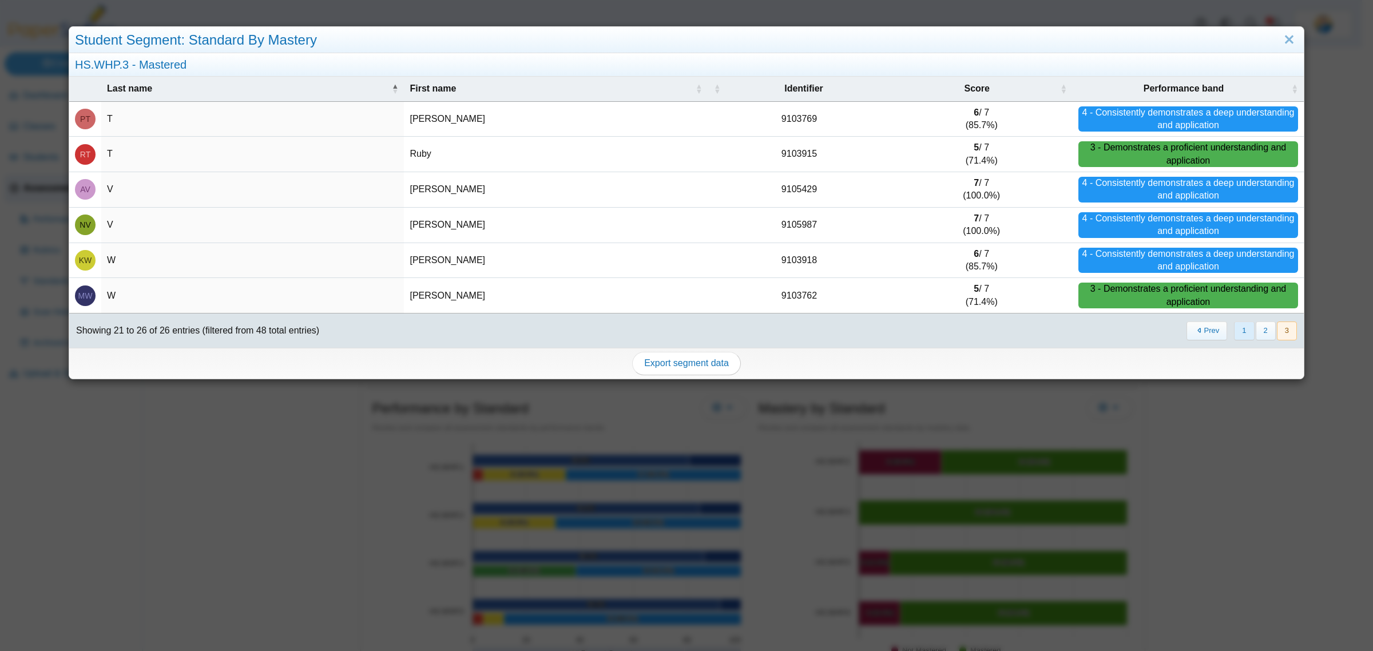
click at [1235, 330] on button "1" at bounding box center [1244, 331] width 20 height 19
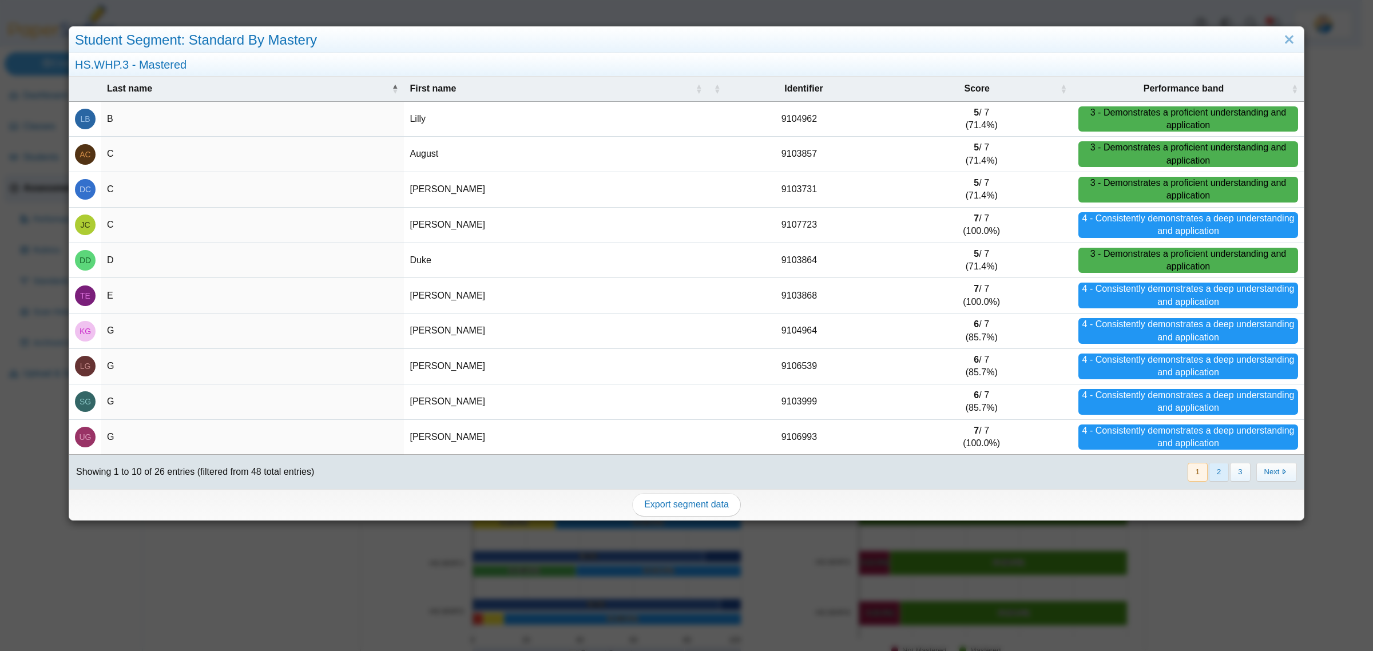
click at [1211, 477] on button "2" at bounding box center [1219, 472] width 20 height 19
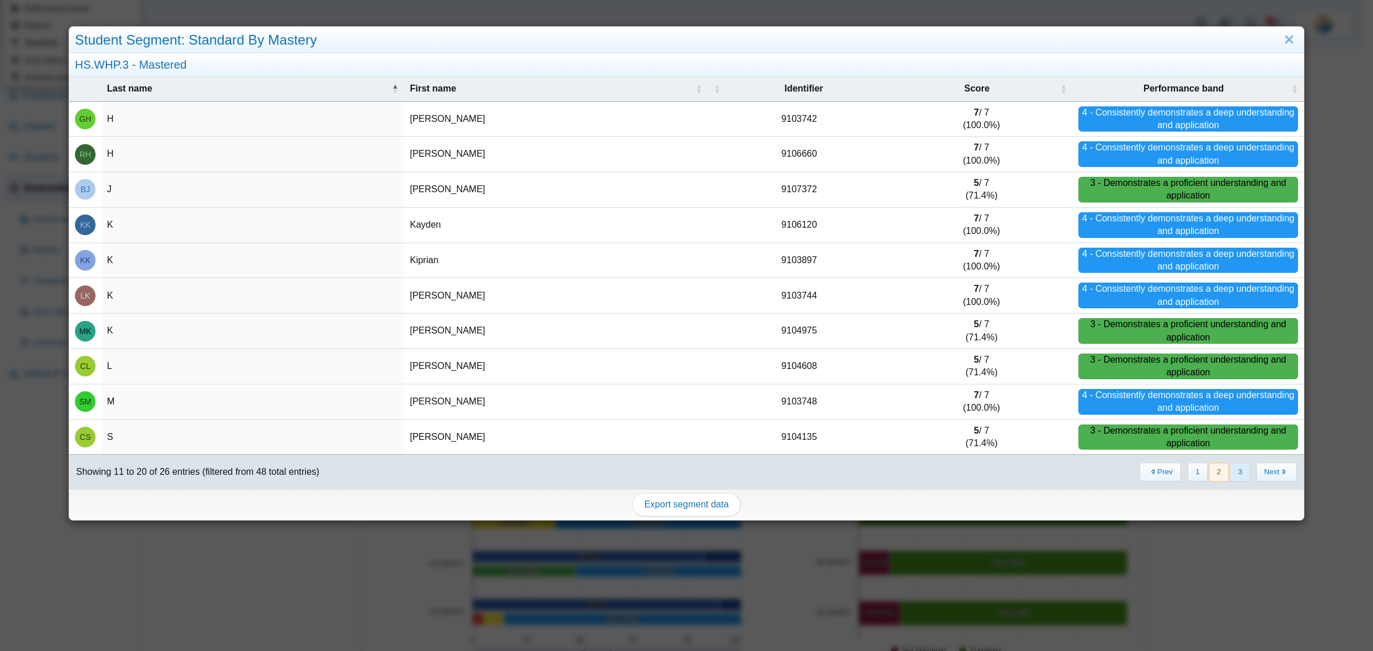
click at [1230, 473] on button "3" at bounding box center [1240, 472] width 20 height 19
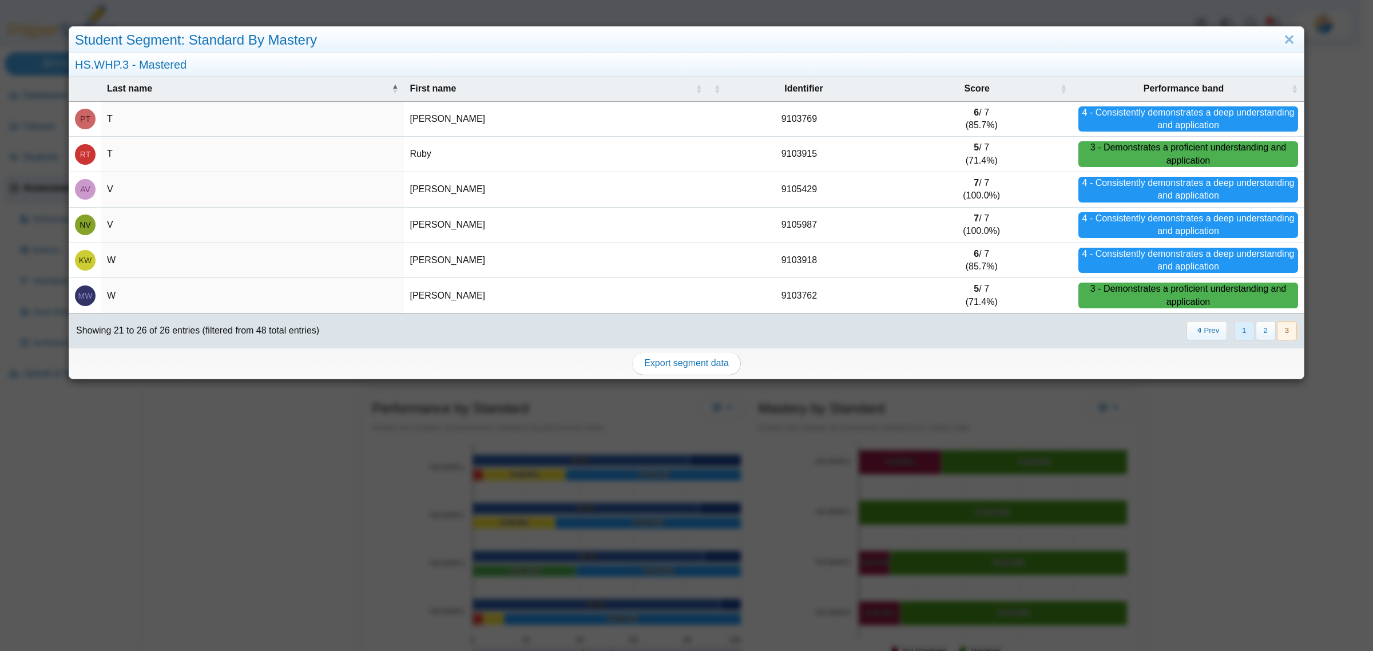
click at [1234, 339] on button "1" at bounding box center [1244, 331] width 20 height 19
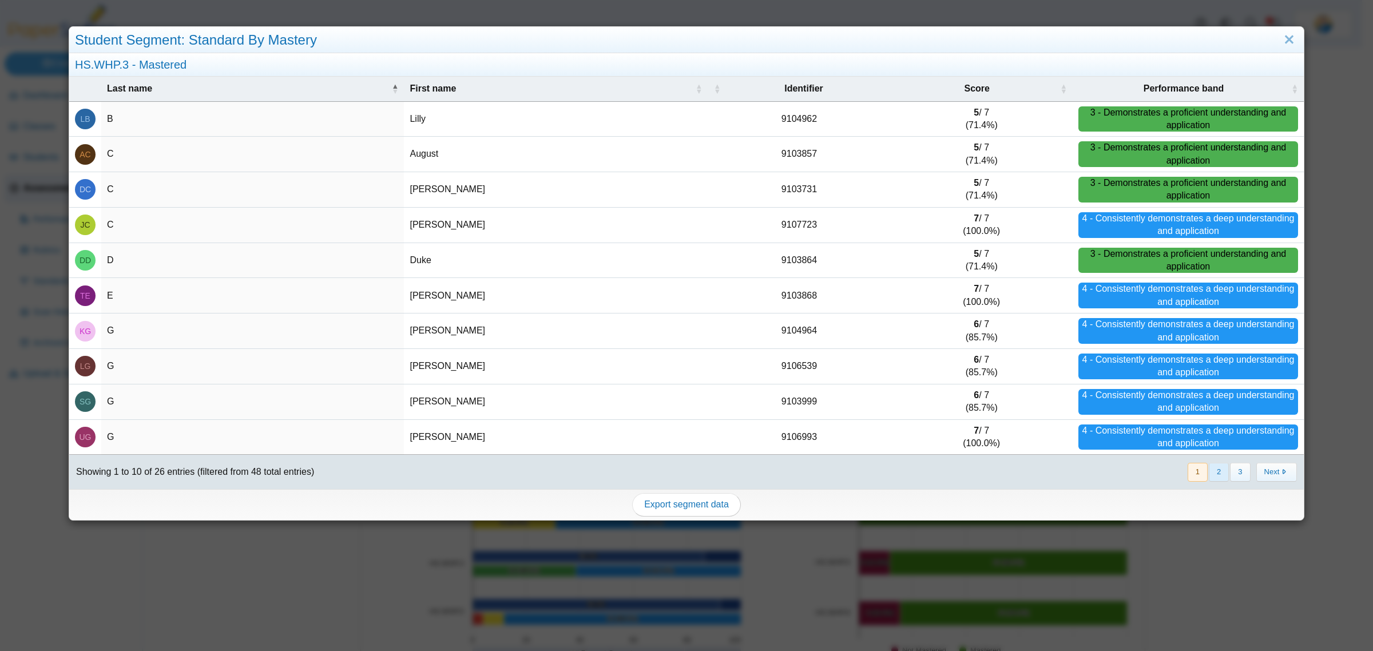
click at [1209, 474] on button "2" at bounding box center [1219, 472] width 20 height 19
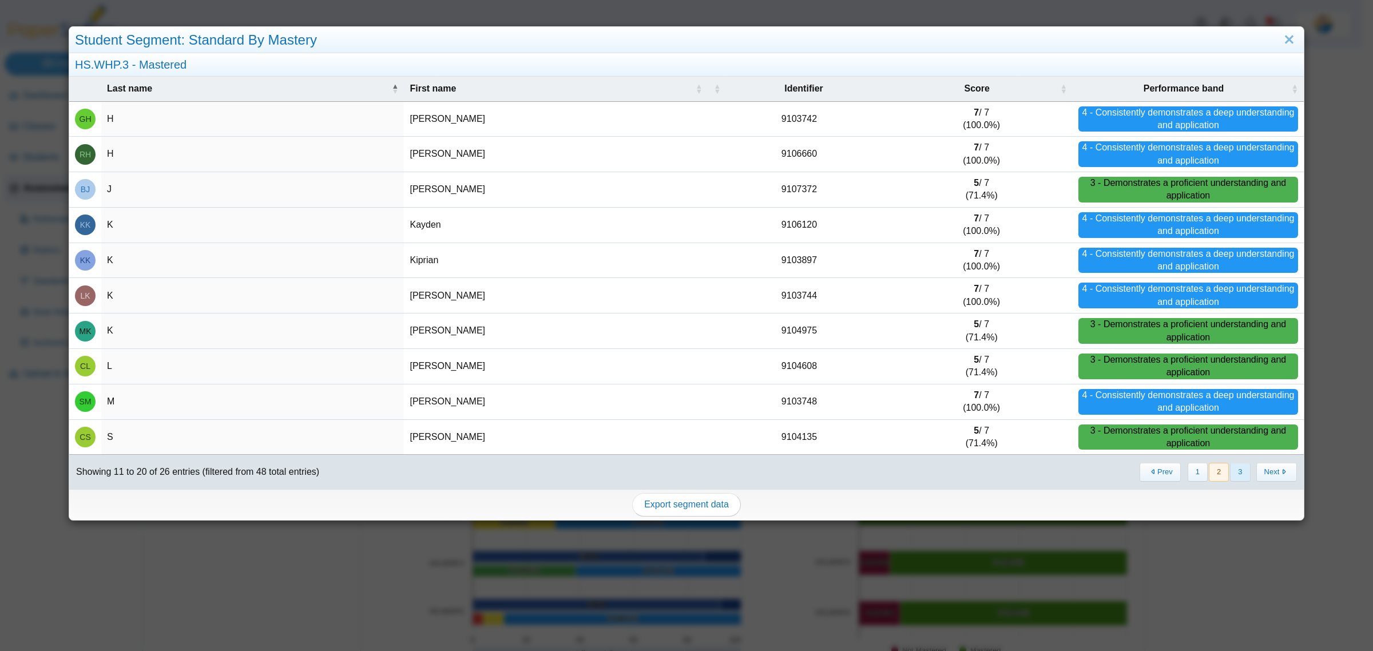
click at [1230, 471] on button "3" at bounding box center [1240, 472] width 20 height 19
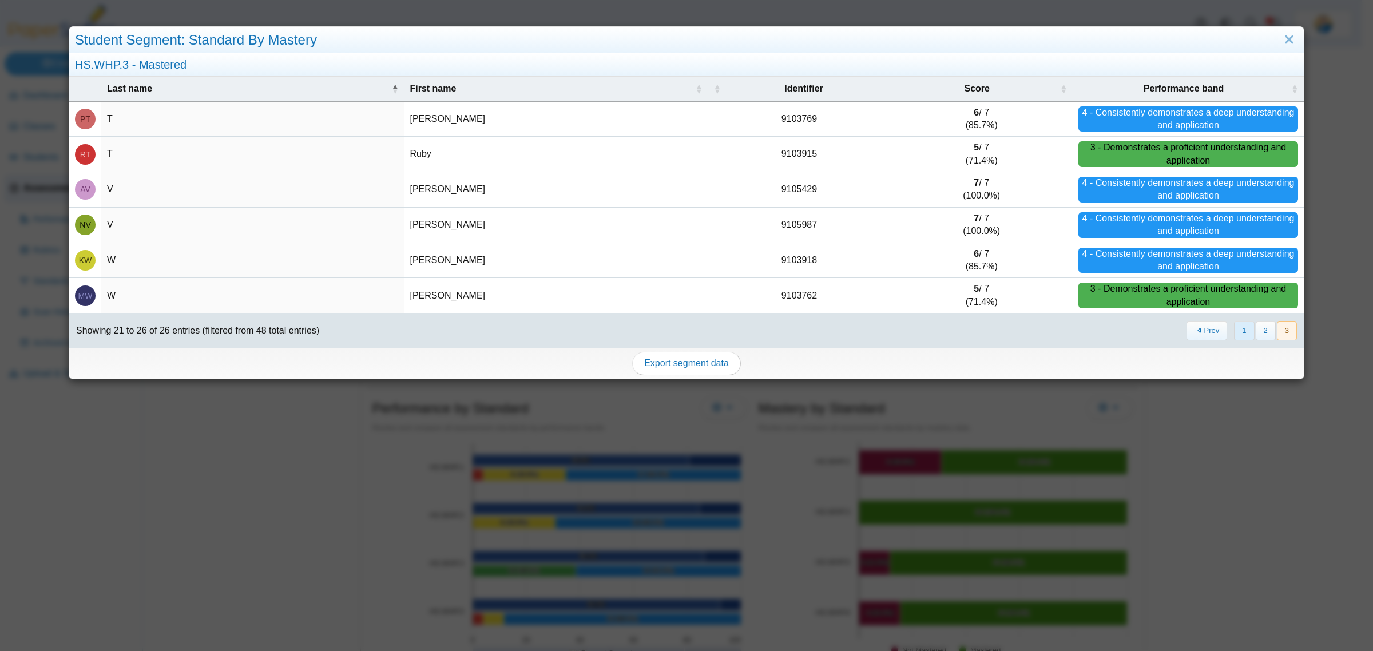
click at [1234, 325] on button "1" at bounding box center [1244, 331] width 20 height 19
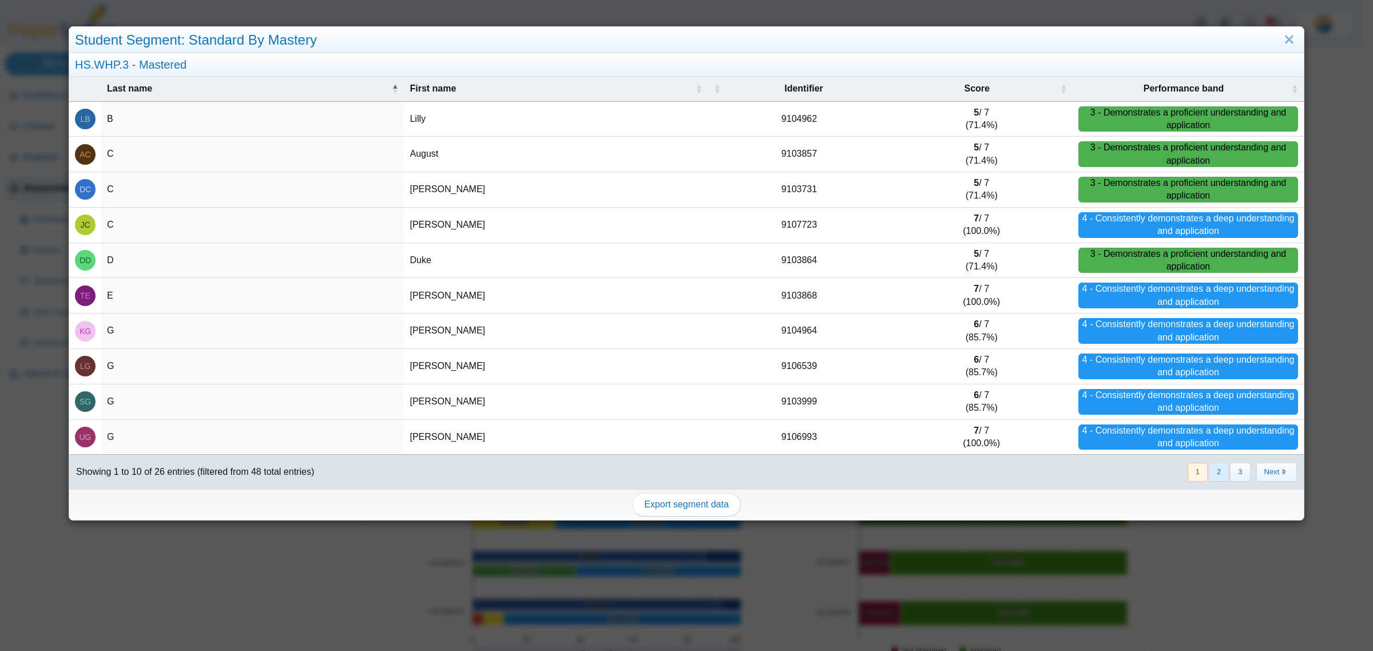
click at [1213, 474] on button "2" at bounding box center [1219, 472] width 20 height 19
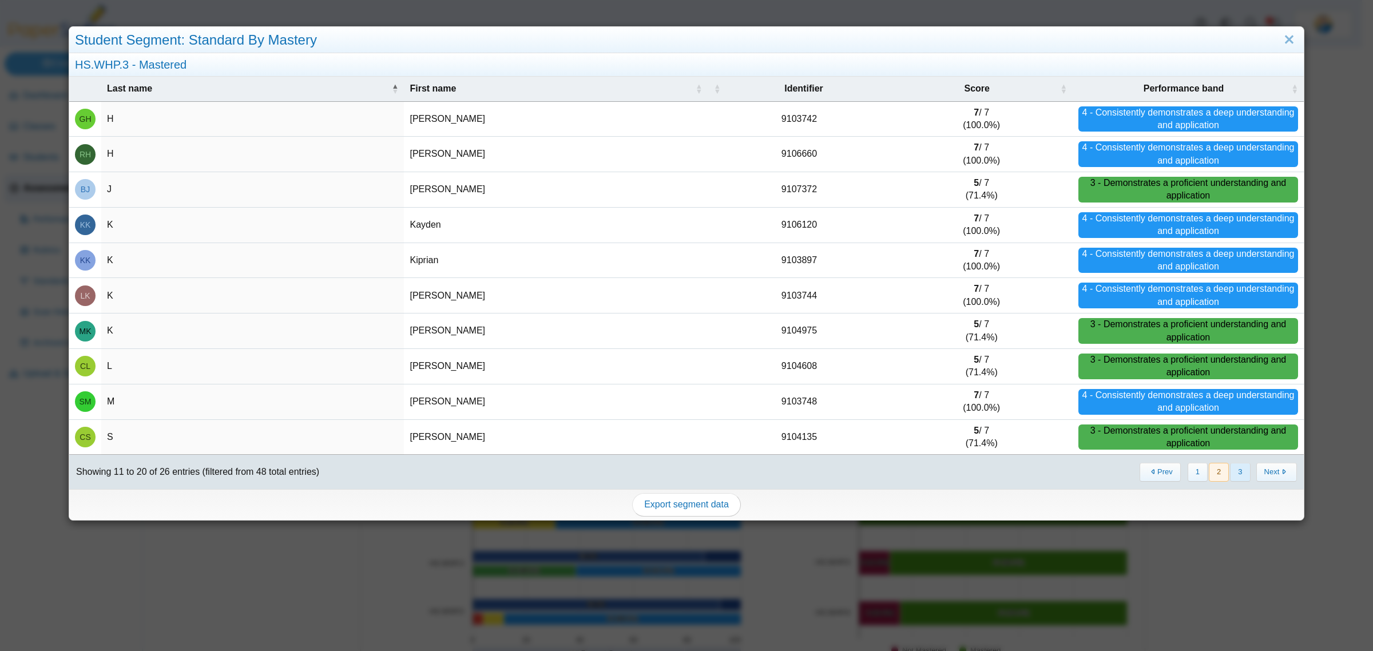
click at [1230, 472] on button "3" at bounding box center [1240, 472] width 20 height 19
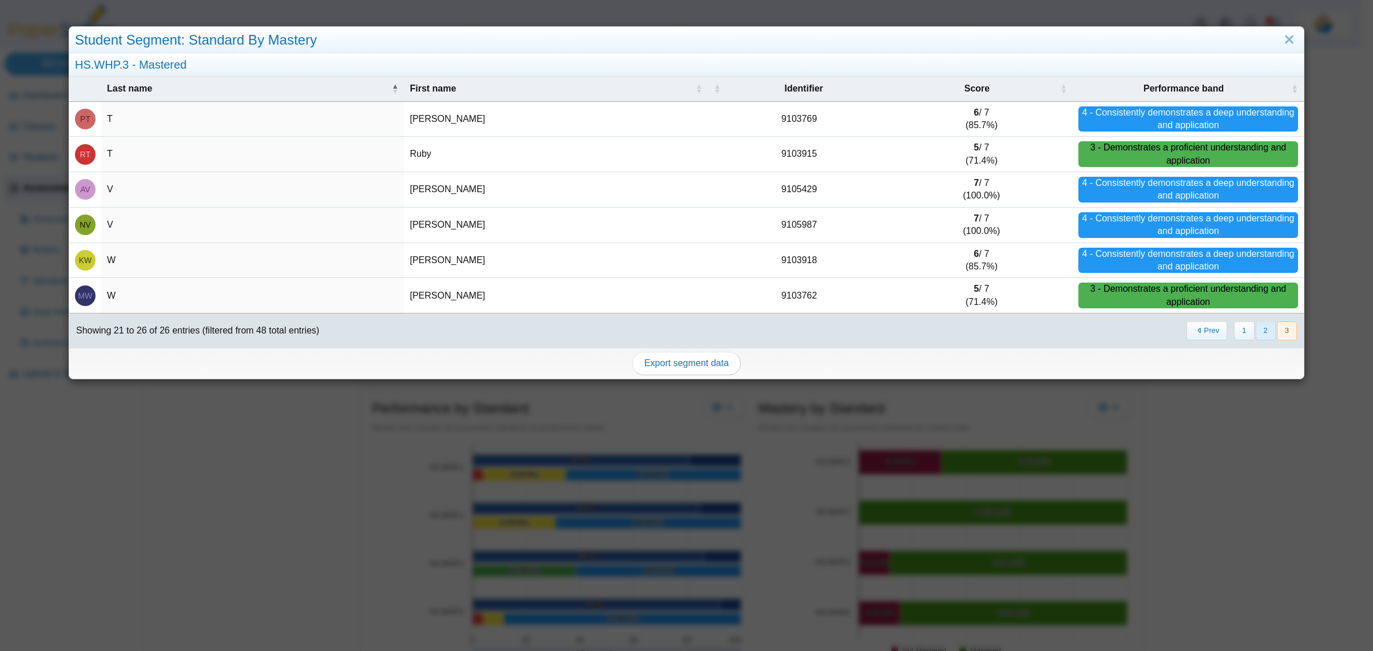
click at [1256, 331] on button "2" at bounding box center [1266, 331] width 20 height 19
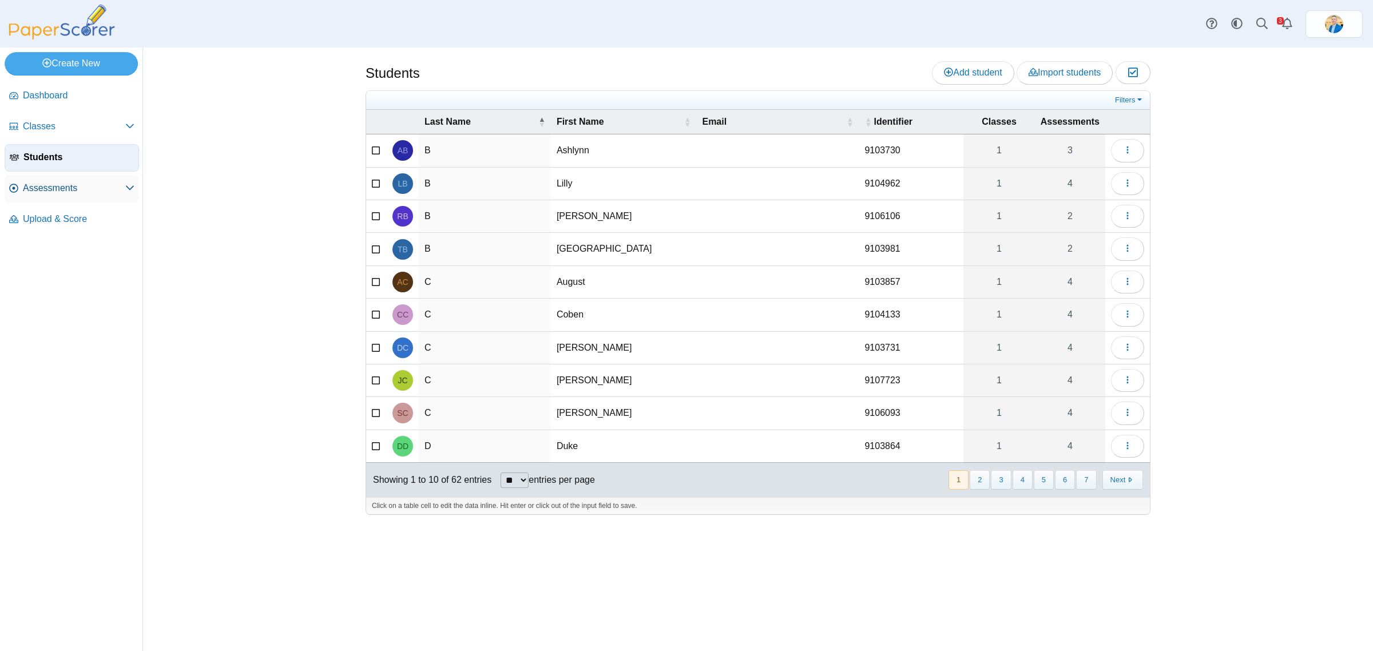
click at [40, 189] on span "Assessments" at bounding box center [74, 188] width 102 height 13
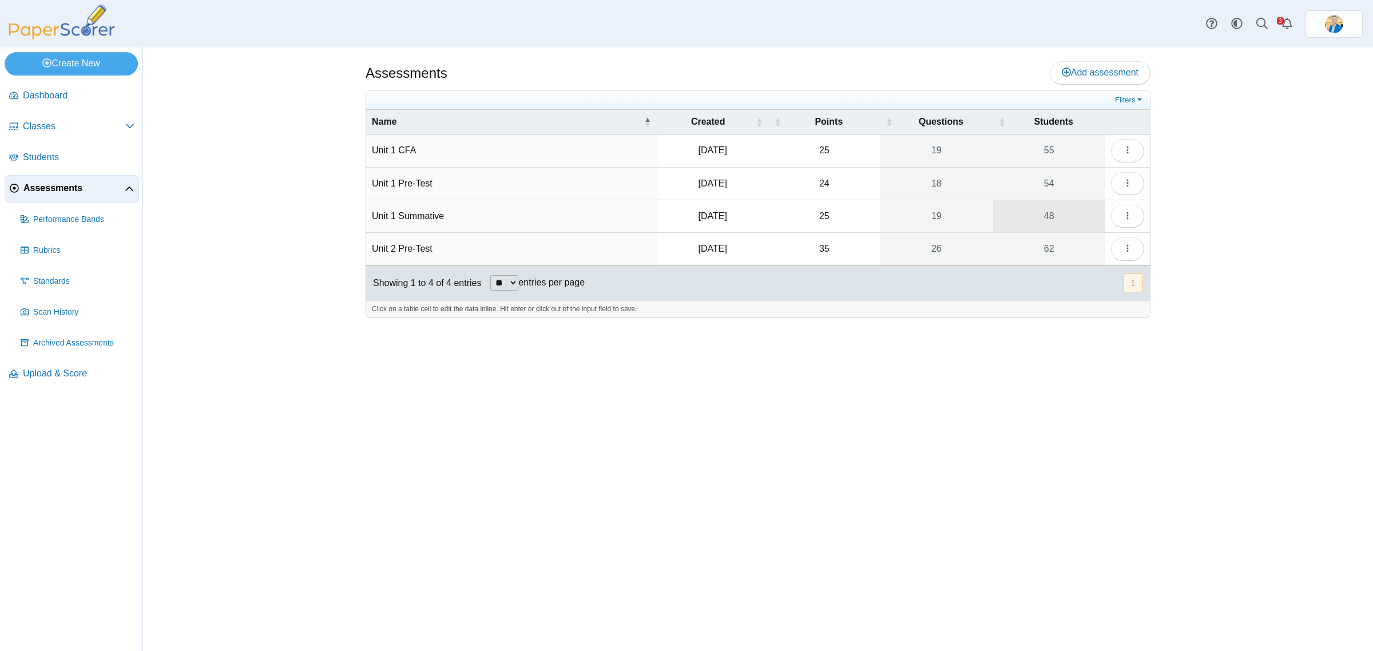
click at [1049, 217] on link "48" at bounding box center [1049, 216] width 112 height 32
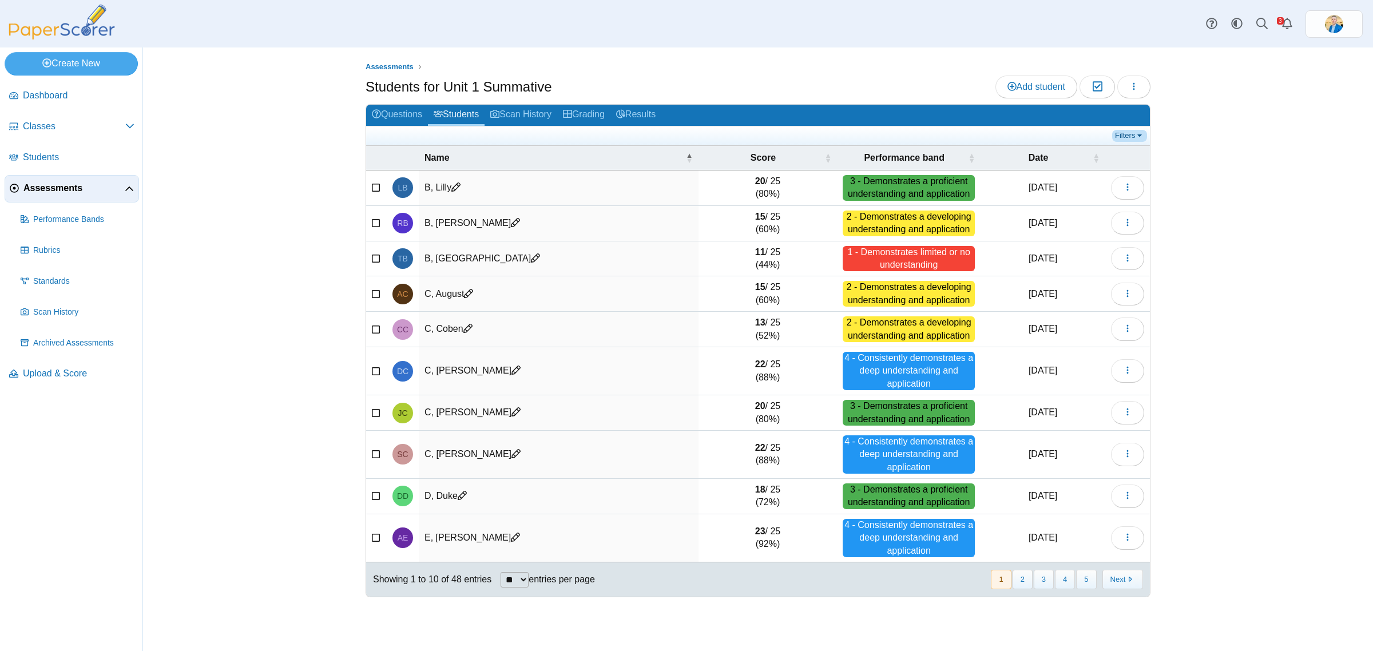
click at [1124, 130] on link "Filters" at bounding box center [1129, 135] width 35 height 11
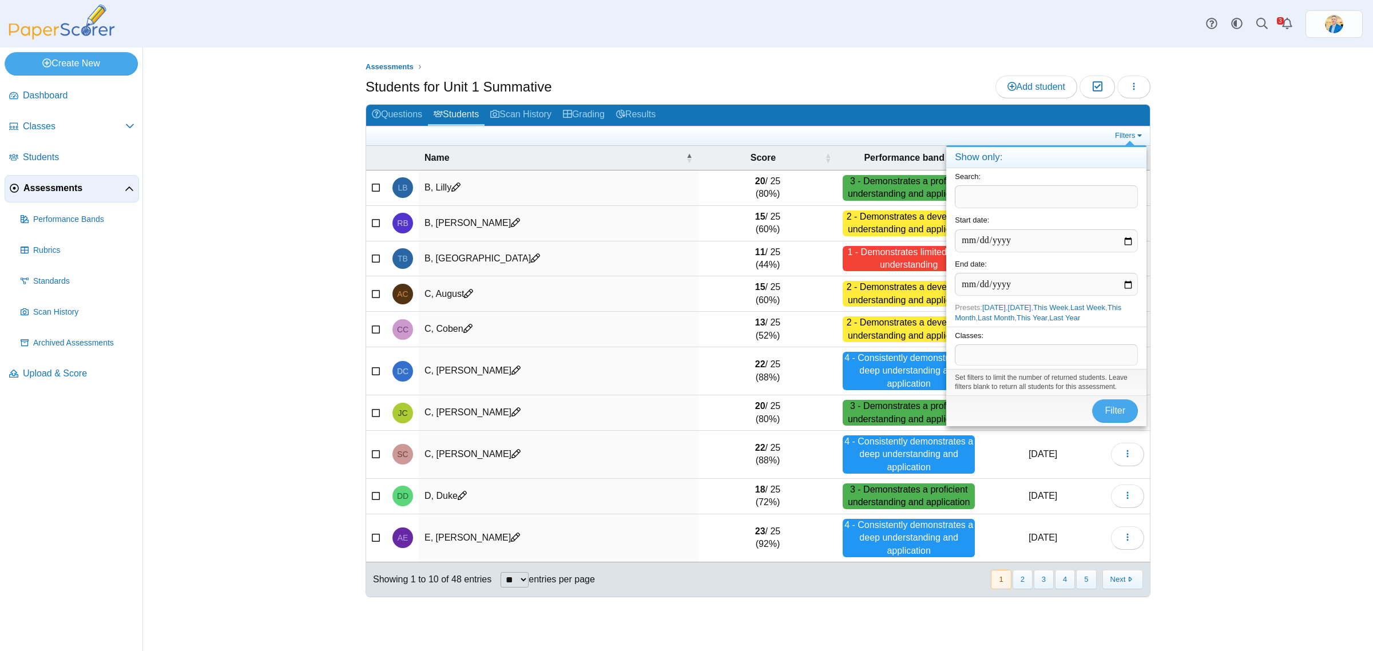
click at [1214, 190] on div "Assessments Students for Unit 1 Summative Add student Moderation 0 Loading…" at bounding box center [758, 349] width 1230 height 604
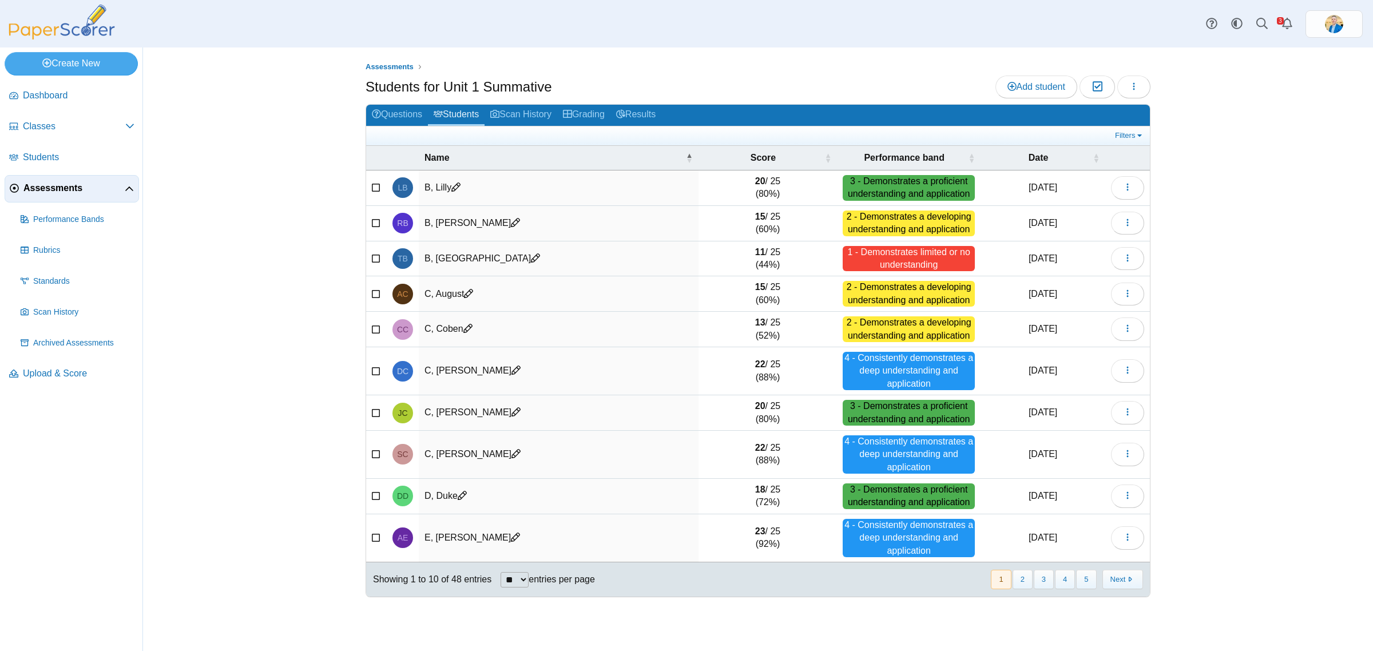
click at [503, 578] on select "** ** ** ***" at bounding box center [515, 579] width 28 height 15
select select "***"
click at [501, 572] on select "** ** ** ***" at bounding box center [515, 579] width 28 height 15
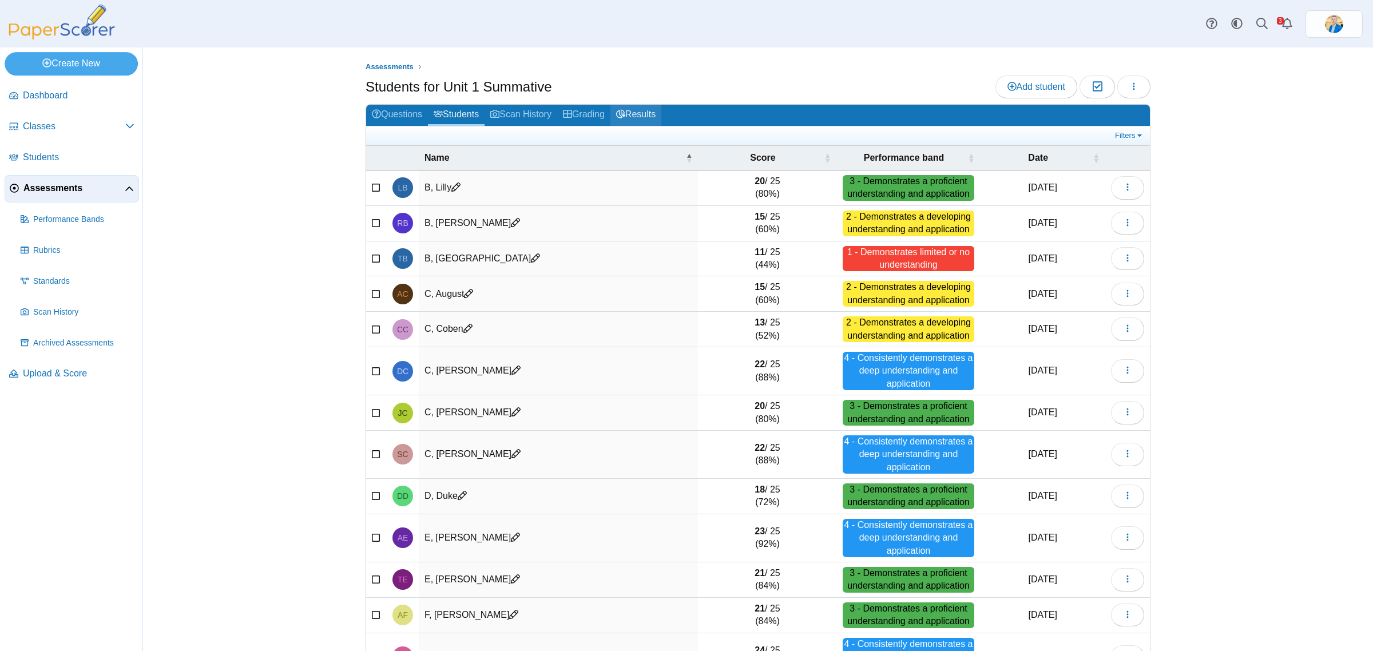
click at [641, 110] on link "Results" at bounding box center [635, 115] width 51 height 21
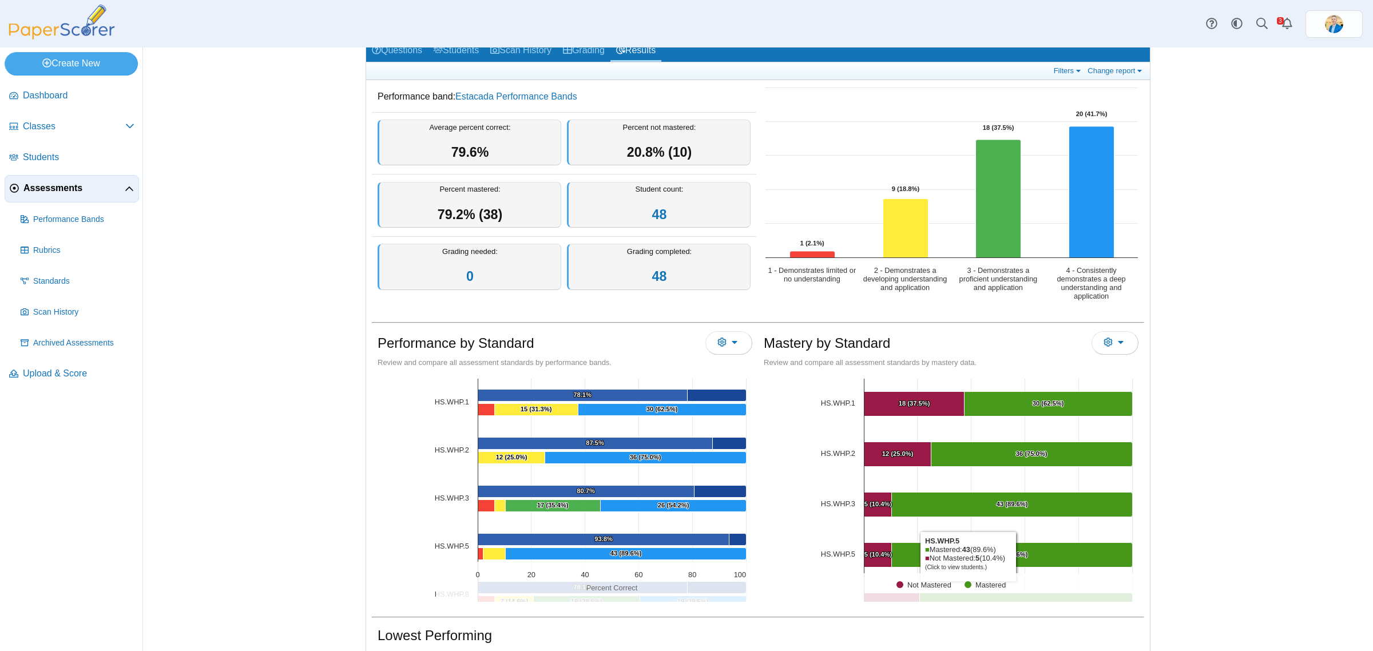
scroll to position [215, 0]
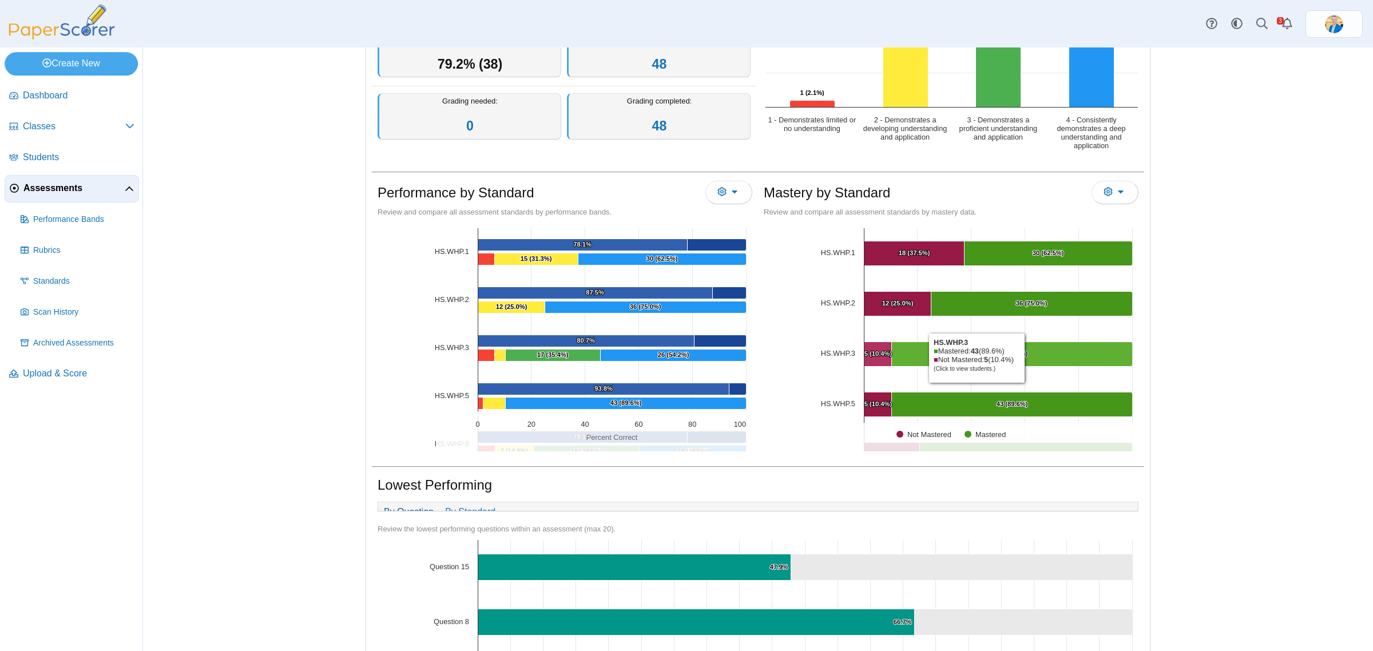
click at [1023, 358] on Mastered "[object Object], 43. Mastered." at bounding box center [1012, 354] width 241 height 25
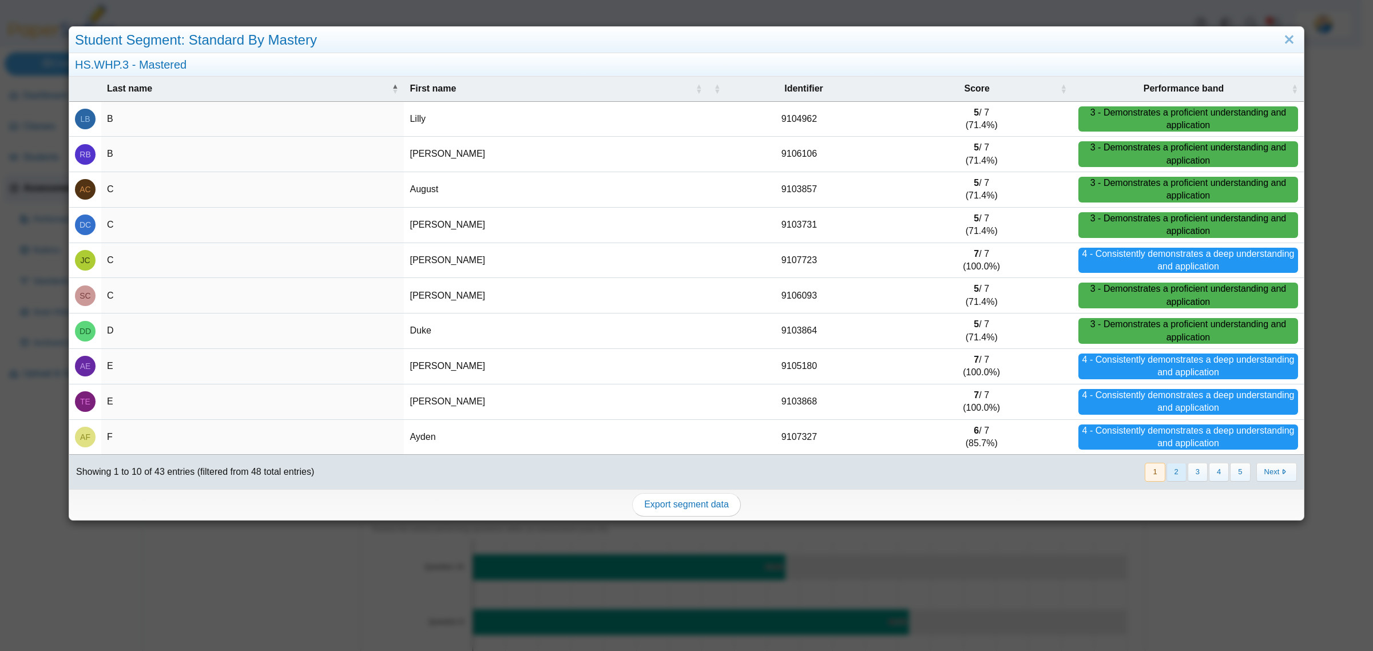
click at [1166, 471] on button "2" at bounding box center [1176, 472] width 20 height 19
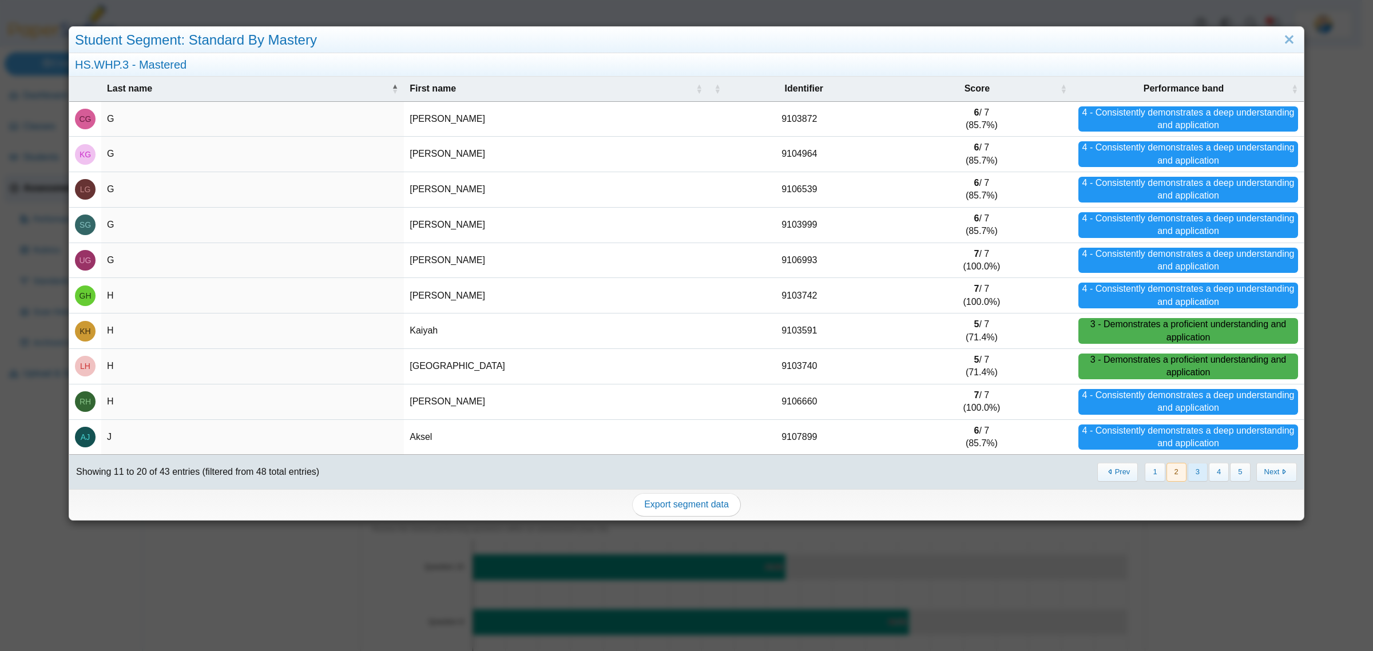
click at [1188, 476] on button "3" at bounding box center [1198, 472] width 20 height 19
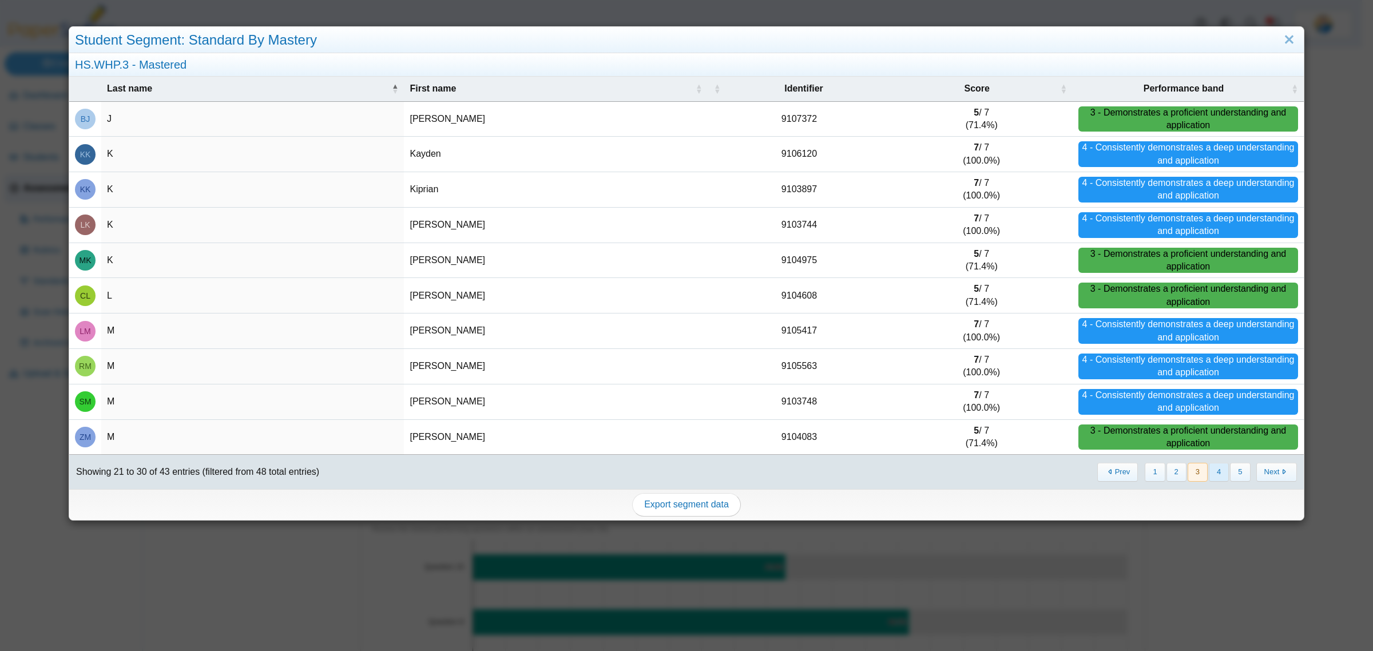
click at [1210, 475] on button "4" at bounding box center [1219, 472] width 20 height 19
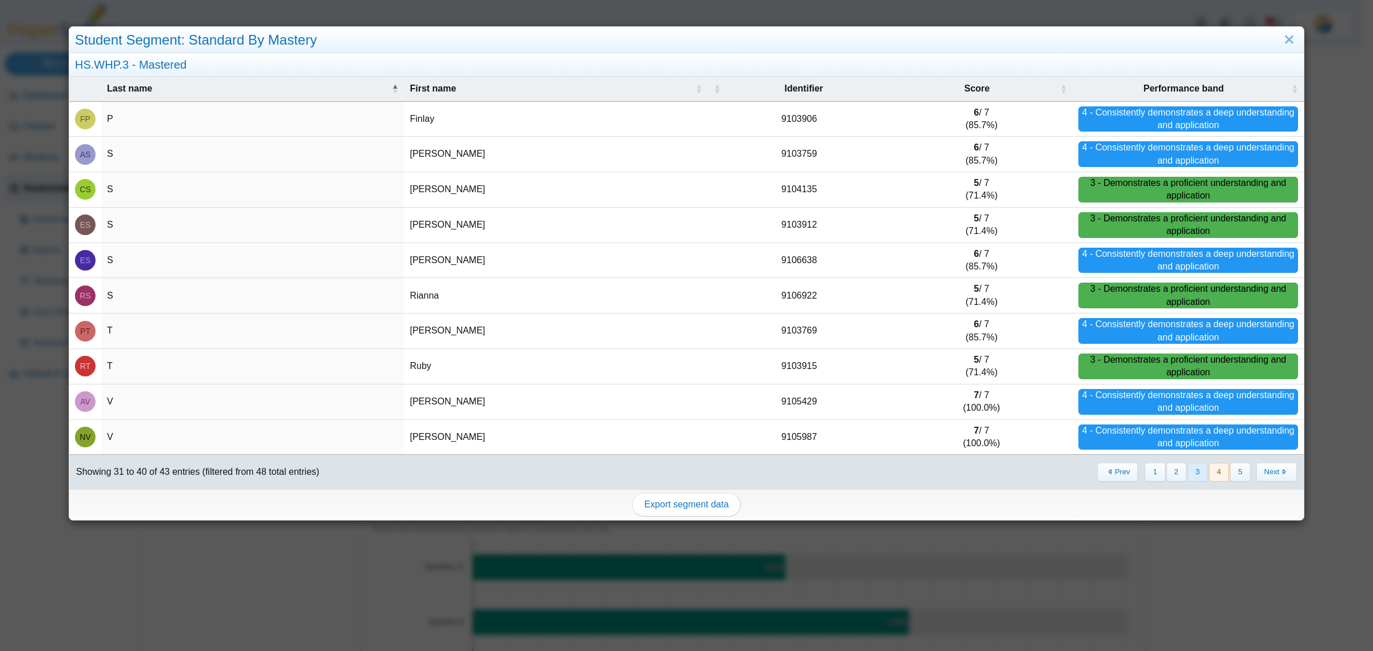
click at [1188, 475] on button "3" at bounding box center [1198, 472] width 20 height 19
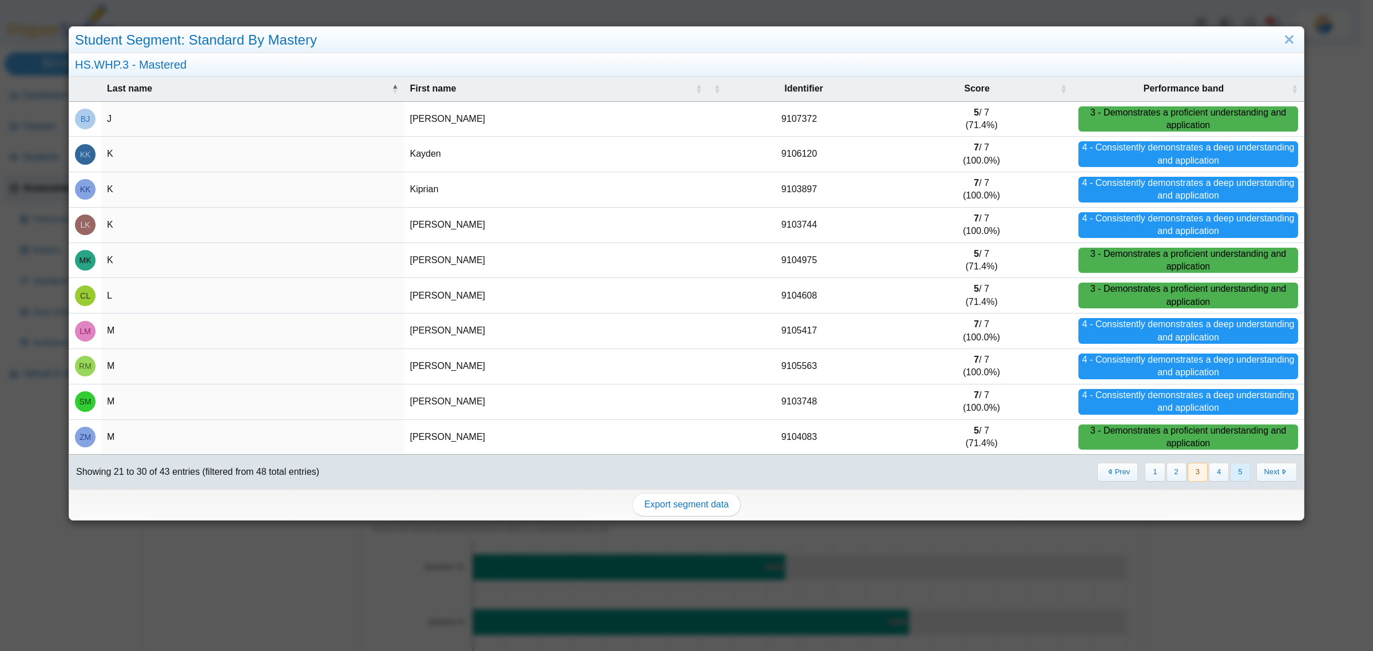
click at [1230, 476] on button "5" at bounding box center [1240, 472] width 20 height 19
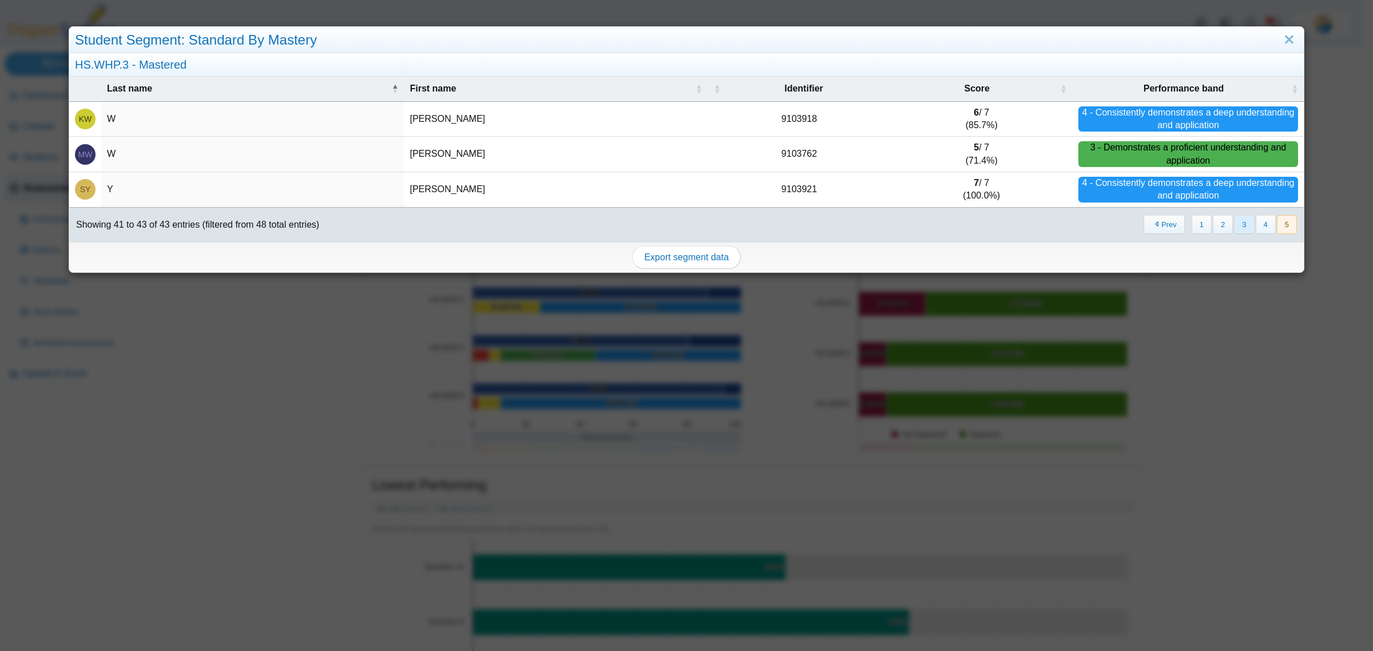
click at [1234, 227] on button "3" at bounding box center [1244, 224] width 20 height 19
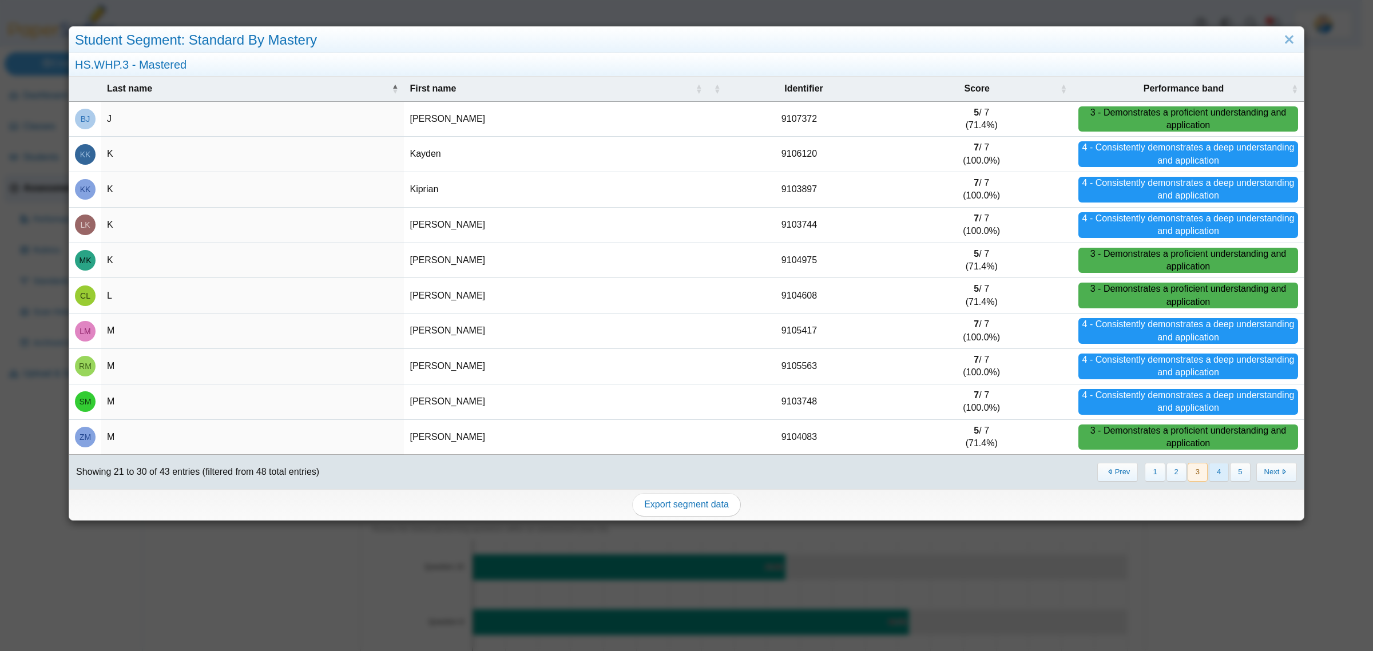
click at [1209, 472] on button "4" at bounding box center [1219, 472] width 20 height 19
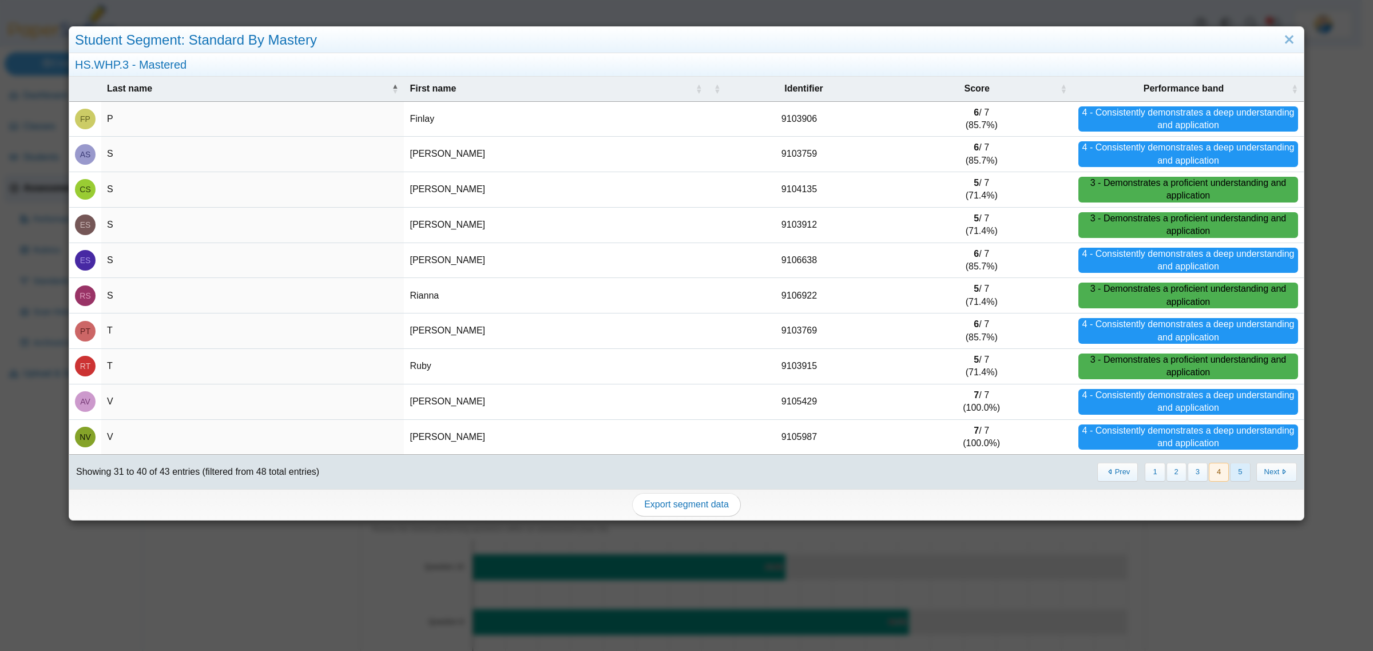
click at [1234, 477] on button "5" at bounding box center [1240, 472] width 20 height 19
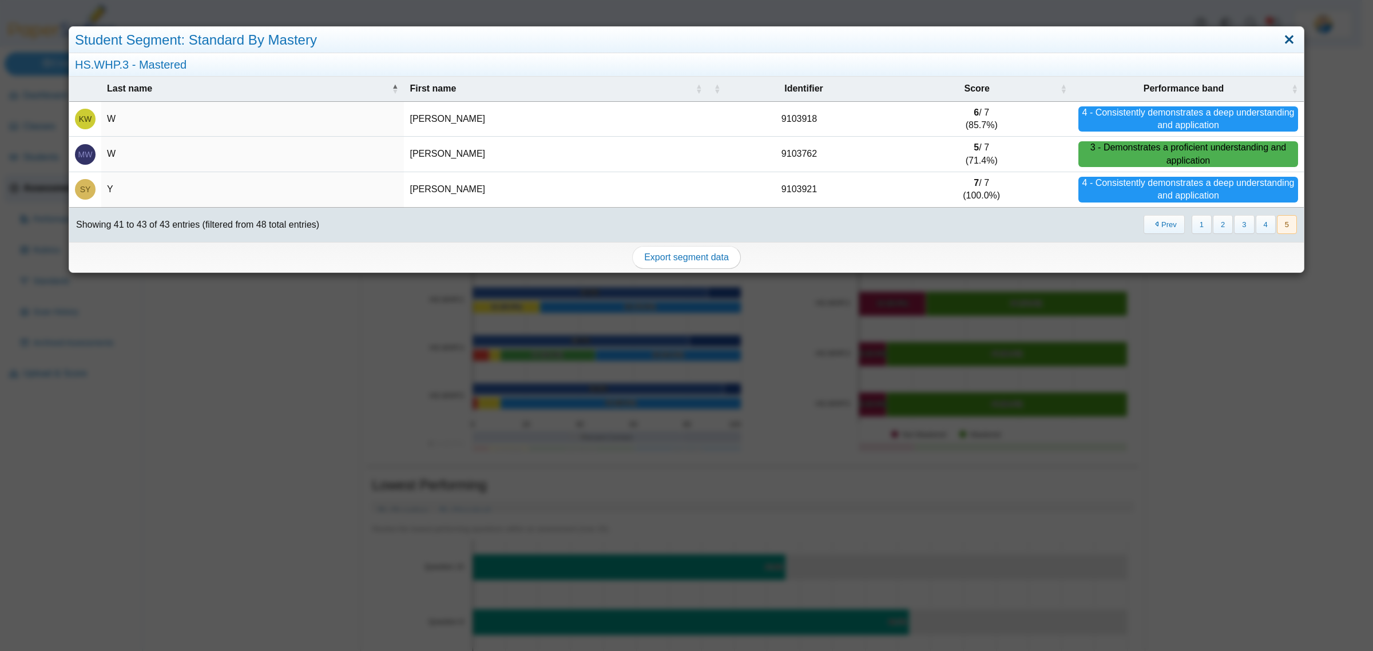
click at [1280, 43] on link "Close" at bounding box center [1289, 39] width 18 height 19
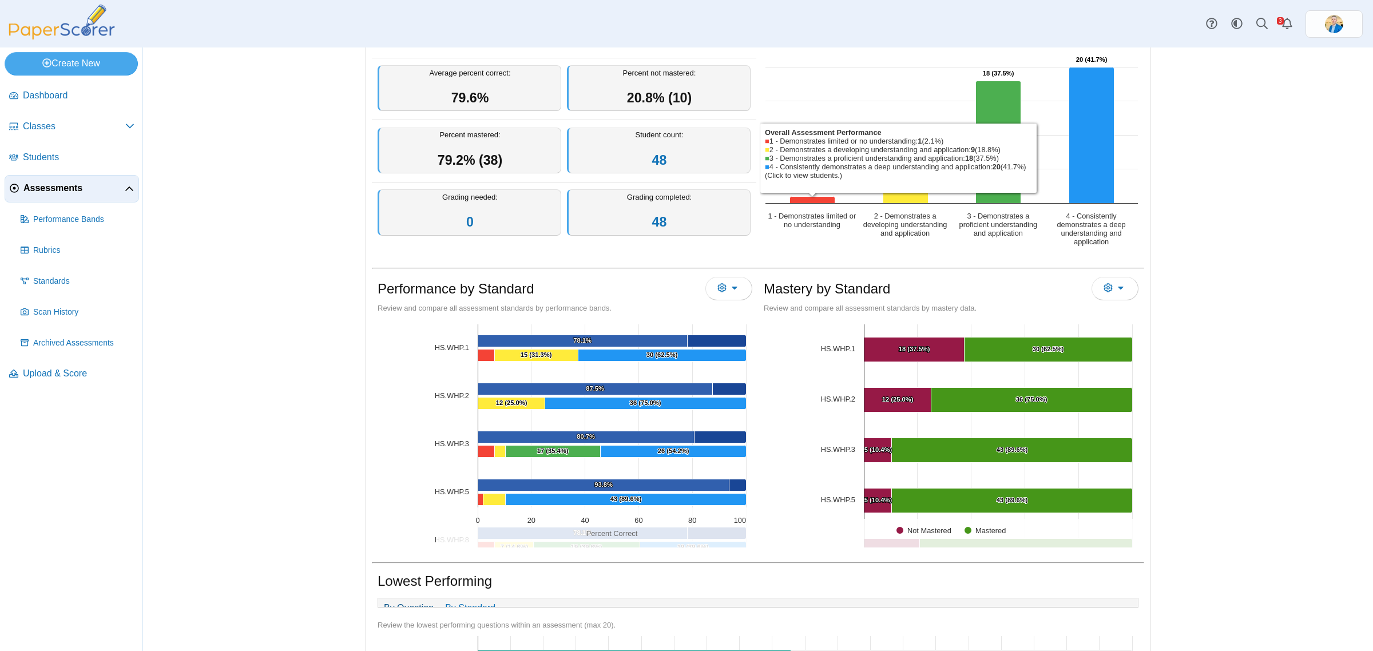
scroll to position [0, 0]
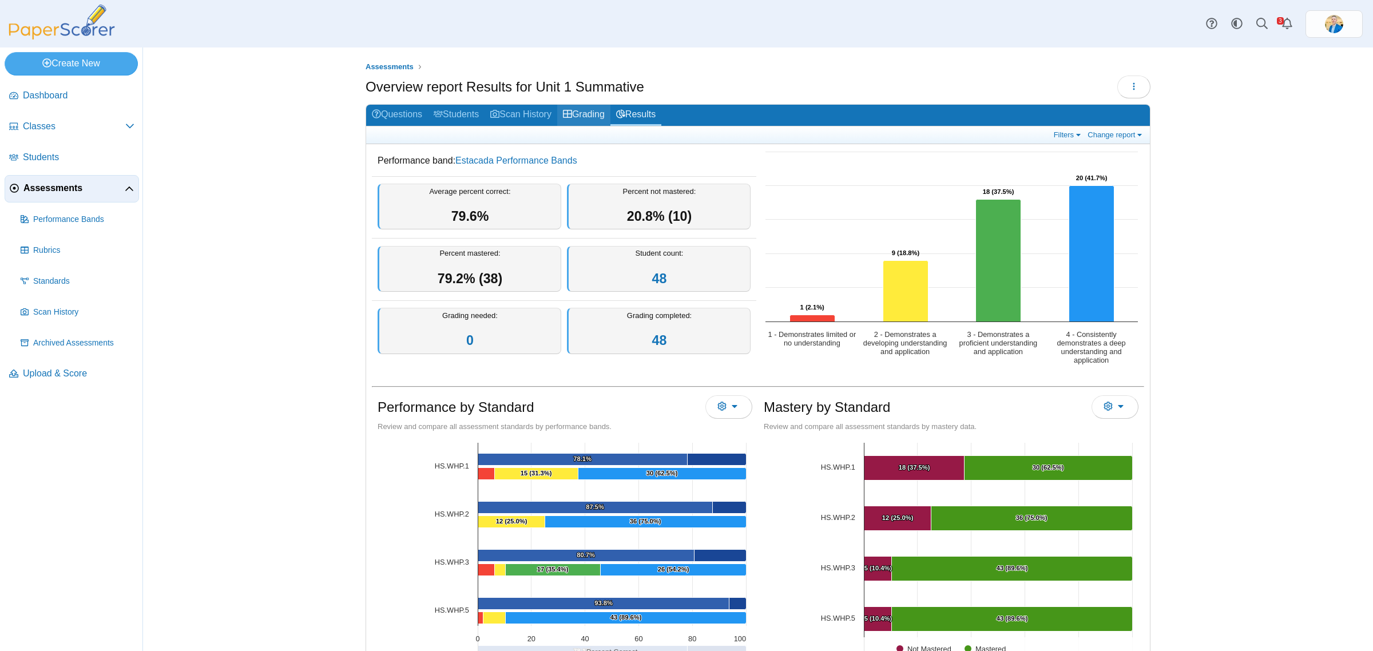
click at [586, 112] on link "Grading" at bounding box center [583, 115] width 53 height 21
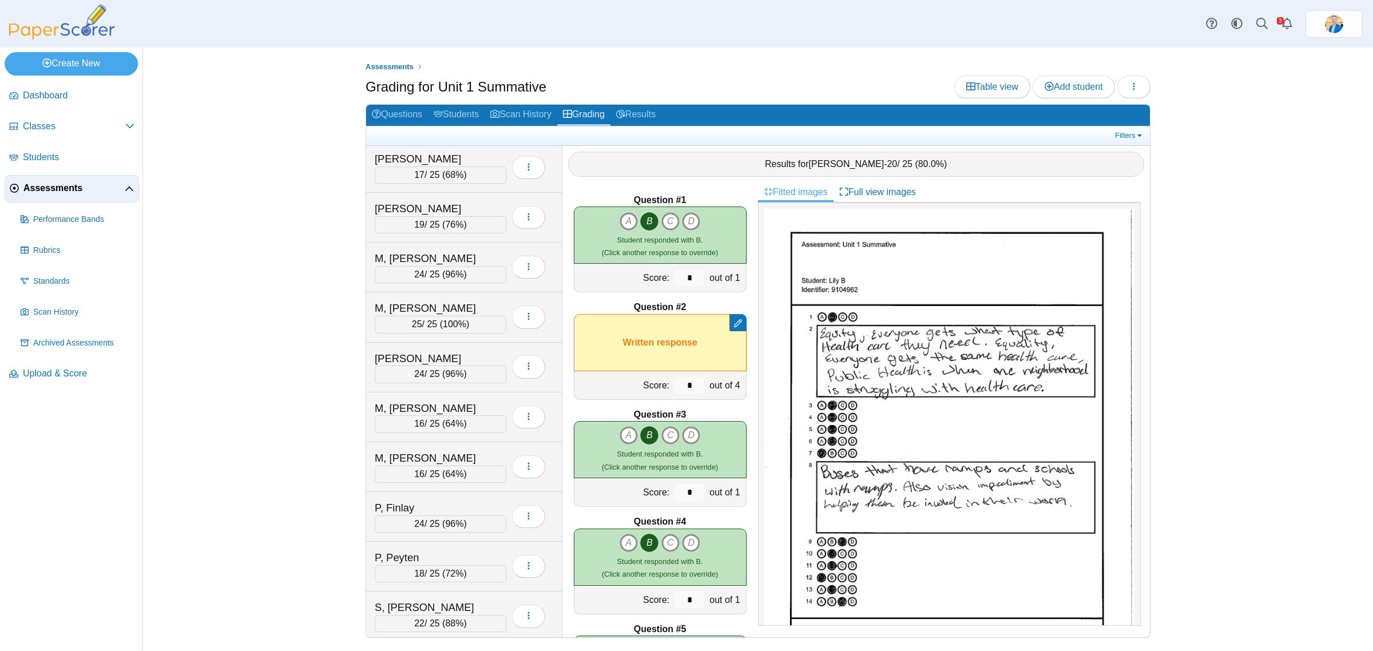
scroll to position [1359, 0]
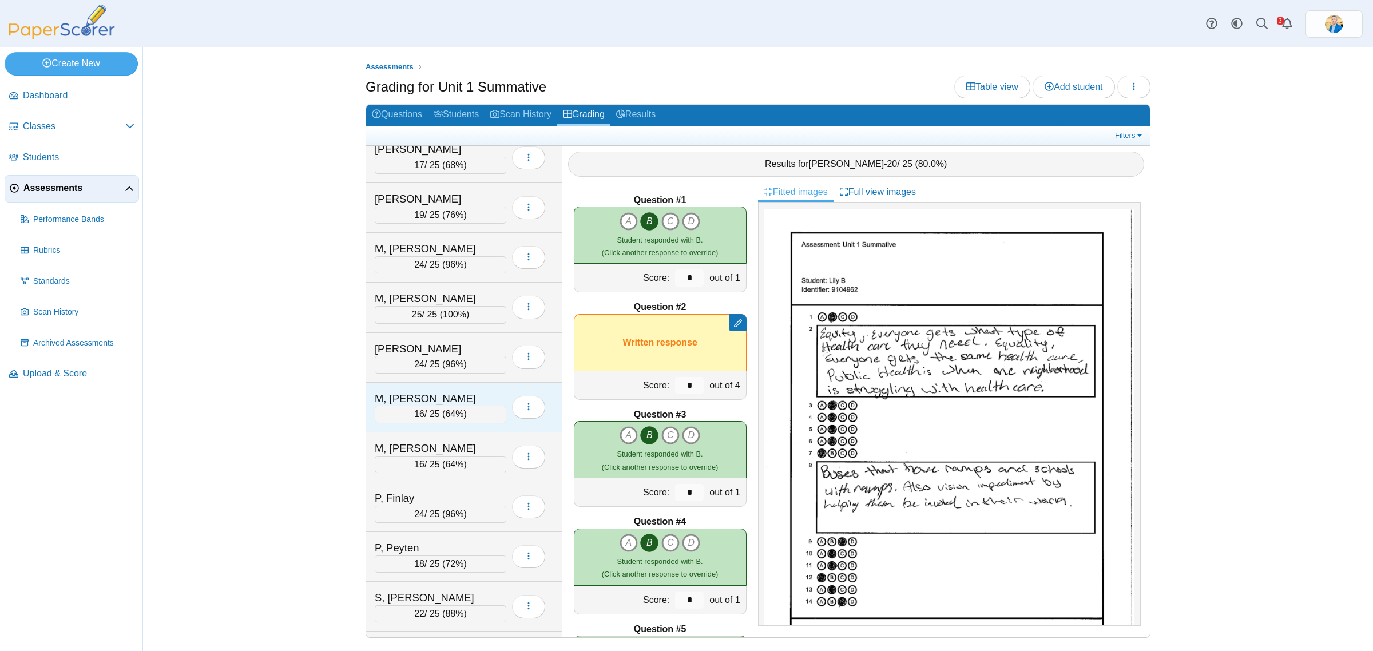
click at [451, 405] on div "M, [PERSON_NAME]" at bounding box center [432, 398] width 114 height 15
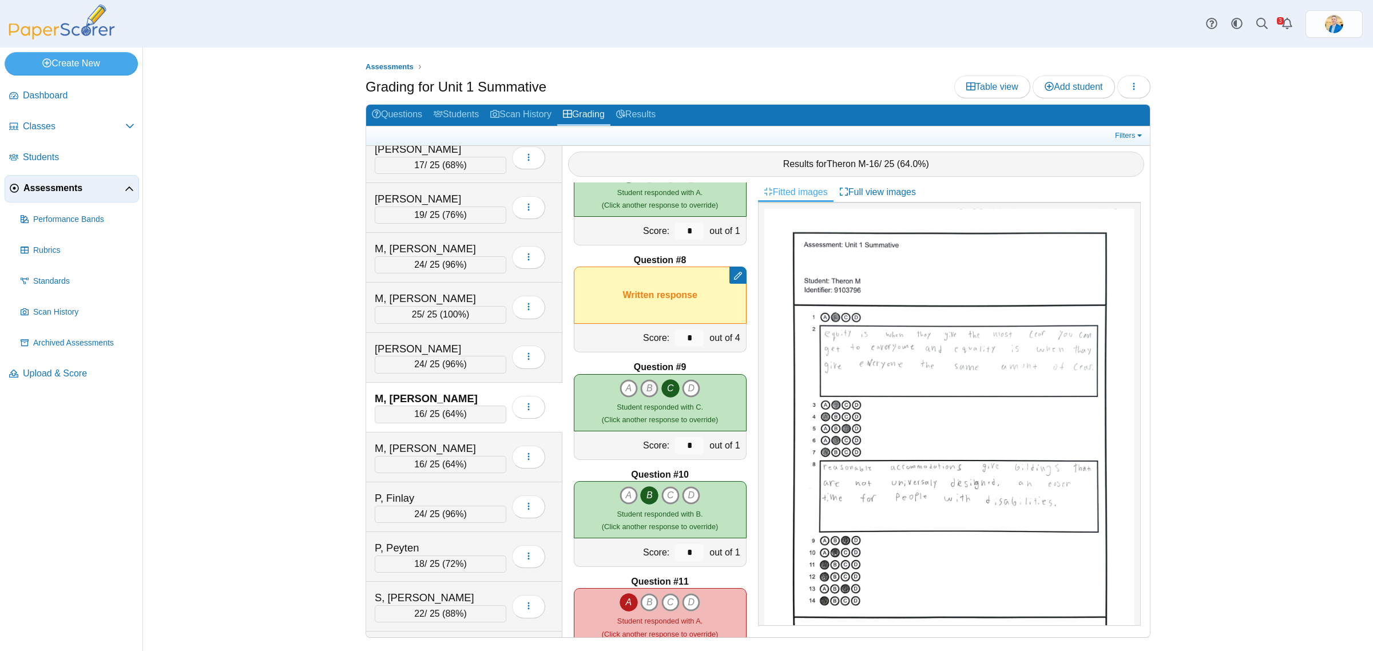
scroll to position [858, 0]
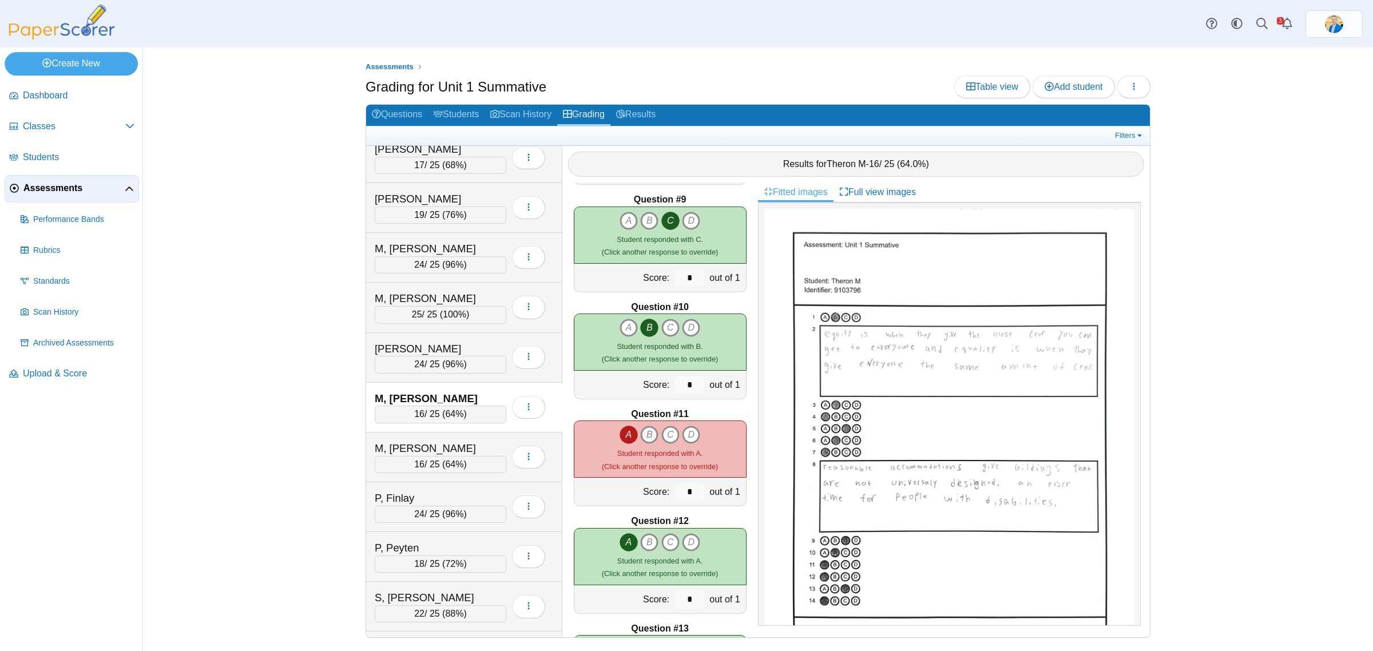
click at [652, 436] on icon "B" at bounding box center [649, 435] width 18 height 18
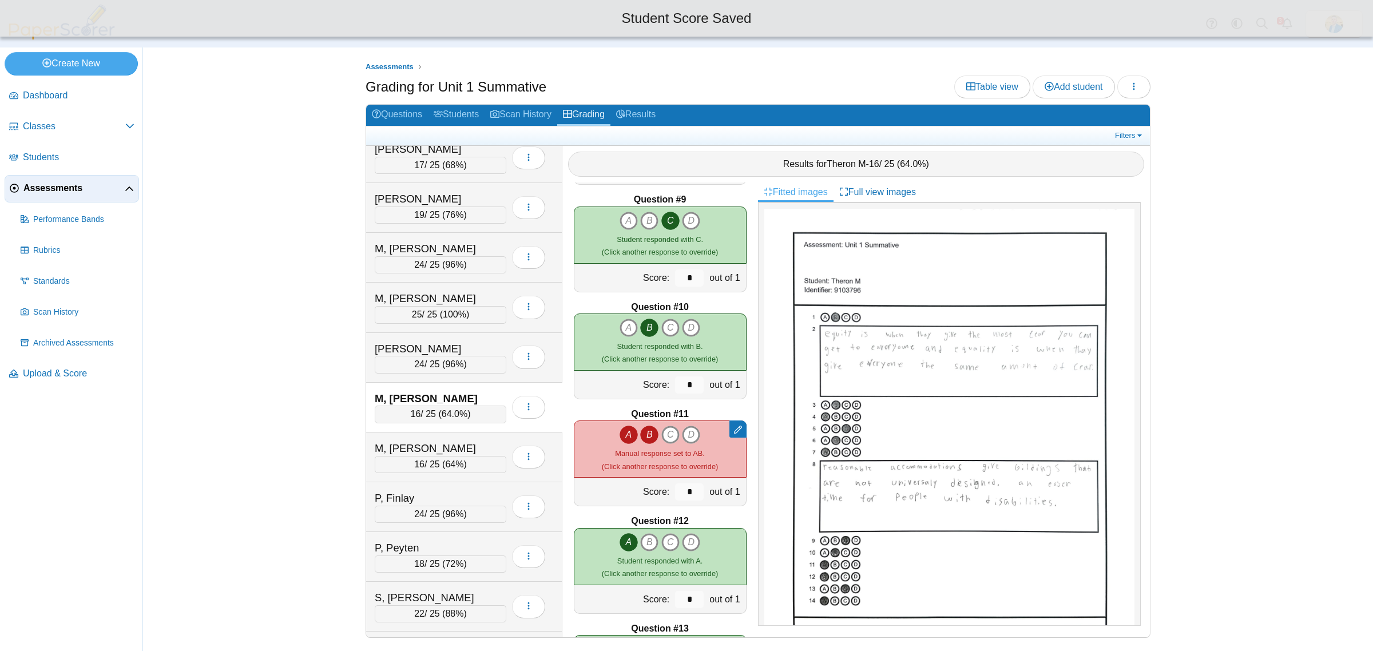
click at [621, 433] on icon "A" at bounding box center [629, 435] width 18 height 18
type input "*"
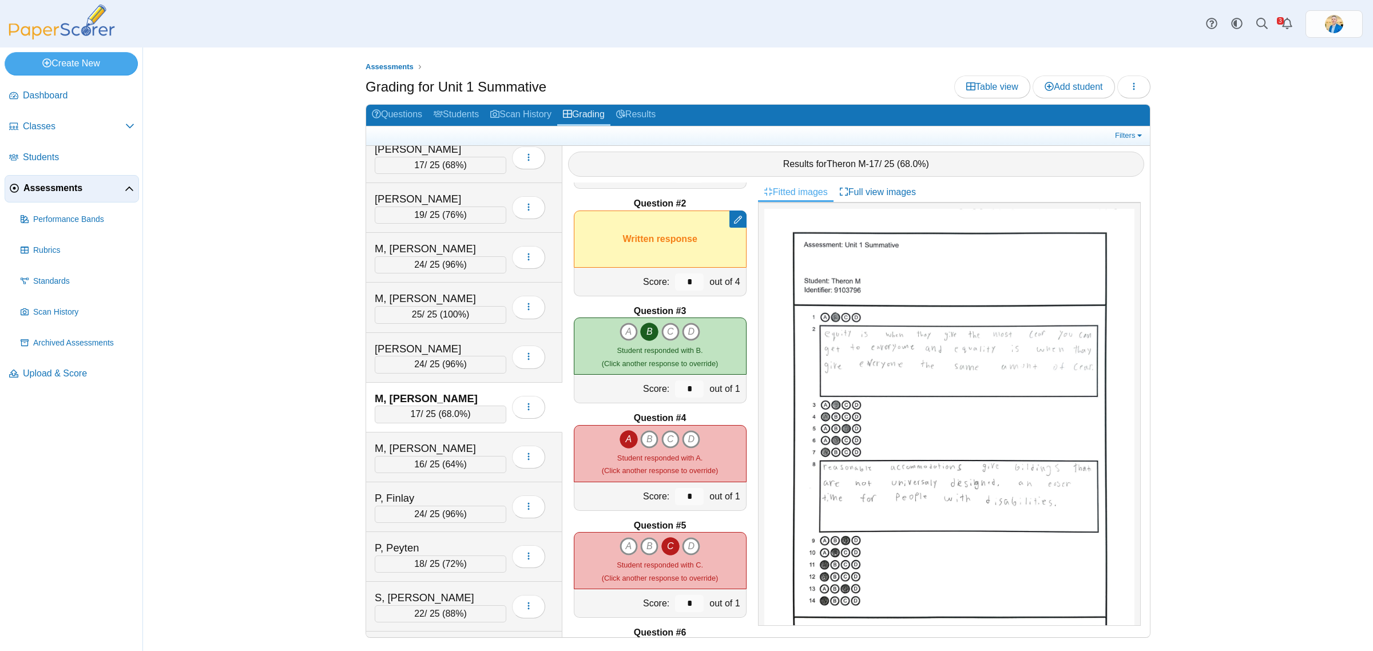
scroll to position [0, 0]
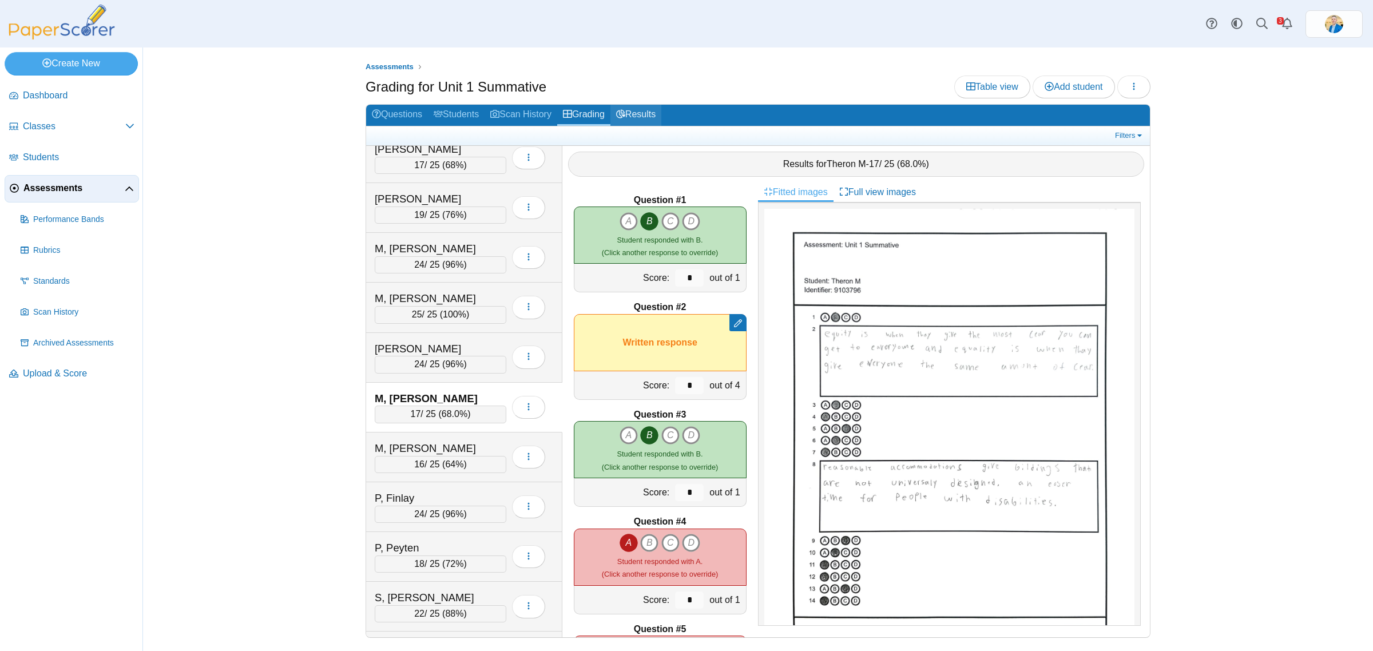
click at [642, 119] on link "Results" at bounding box center [635, 115] width 51 height 21
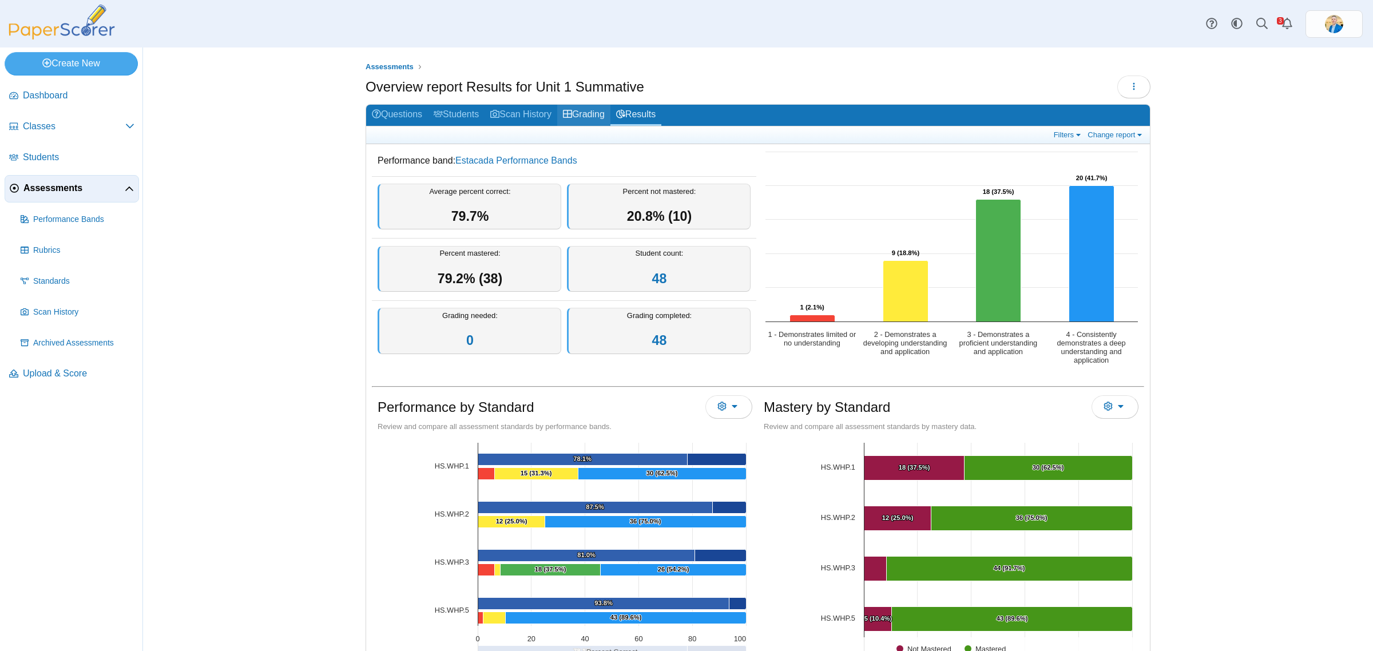
click at [577, 121] on link "Grading" at bounding box center [583, 115] width 53 height 21
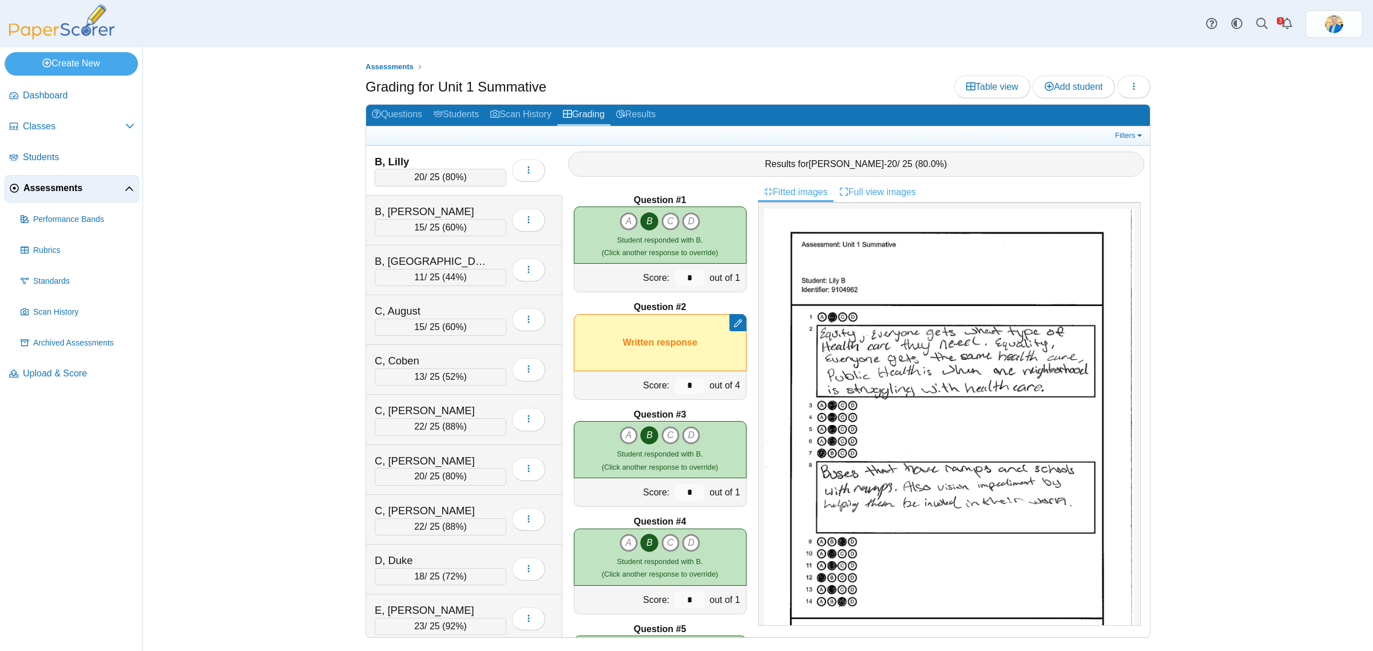
click at [870, 196] on link "Full view images" at bounding box center [878, 191] width 88 height 19
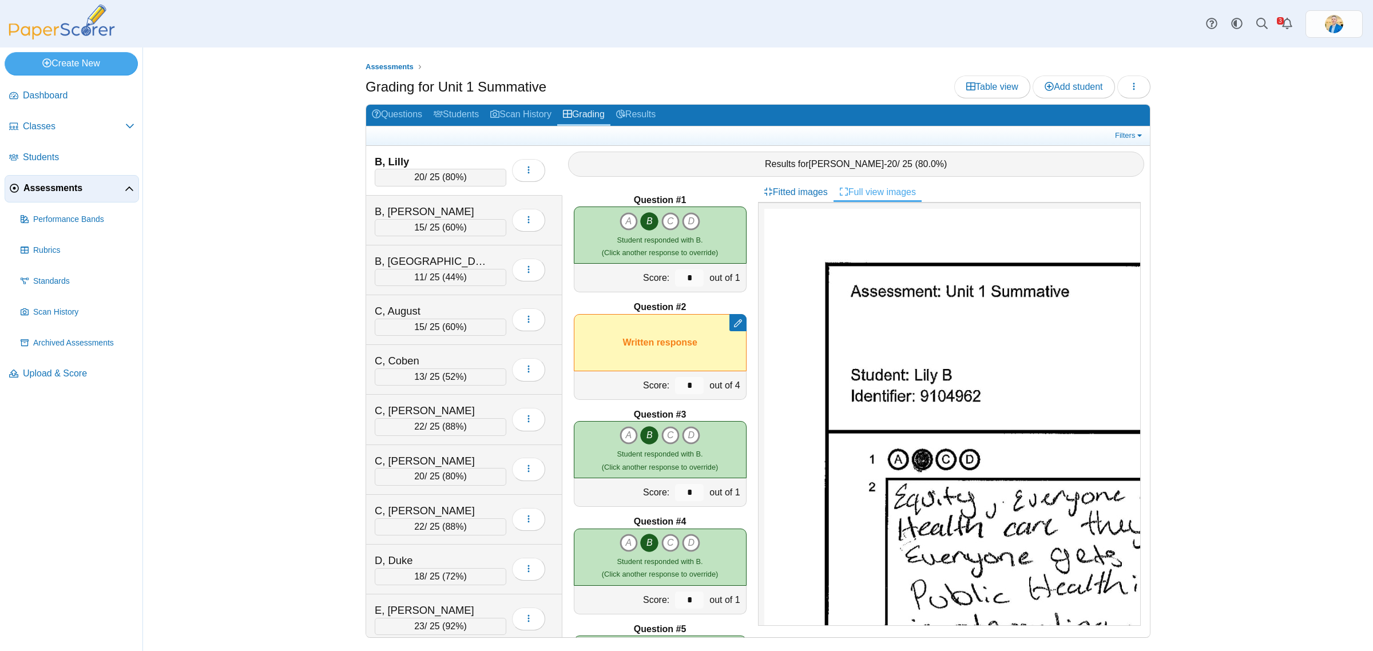
click at [878, 193] on link "Full view images" at bounding box center [878, 191] width 88 height 19
click at [784, 190] on link "Fitted images" at bounding box center [796, 191] width 76 height 19
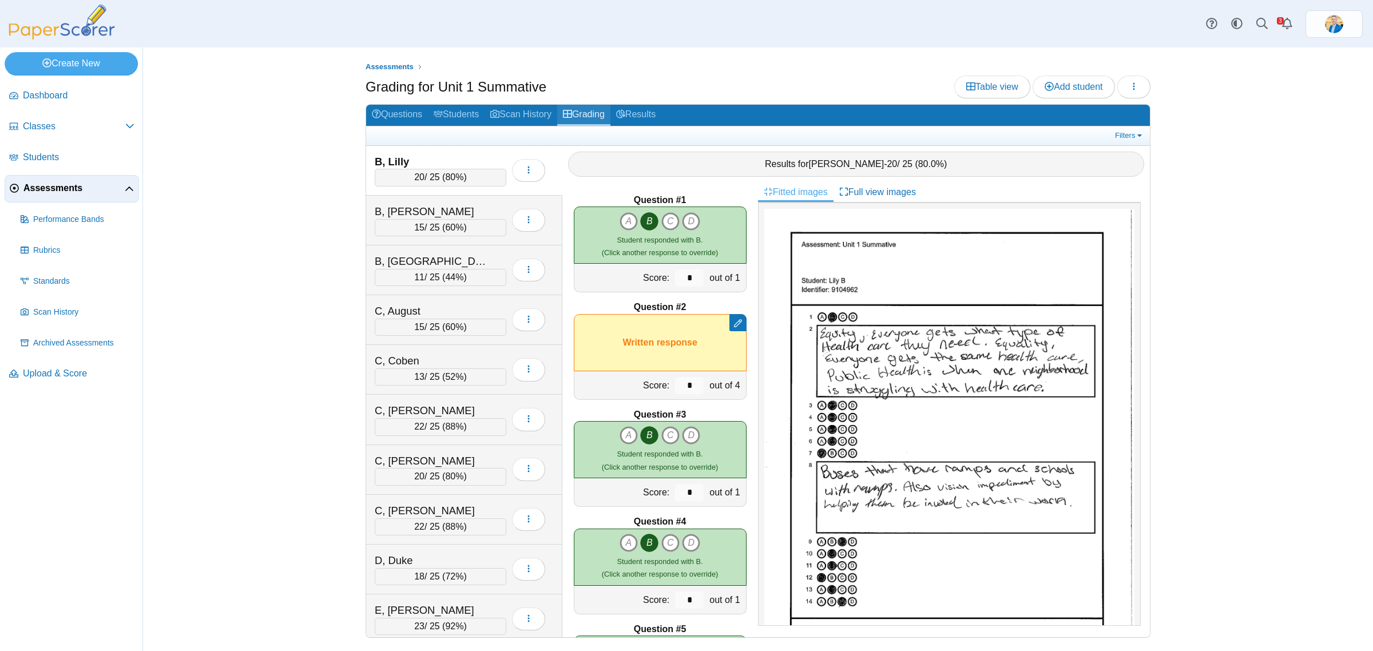
click at [598, 112] on link "Grading" at bounding box center [583, 115] width 53 height 21
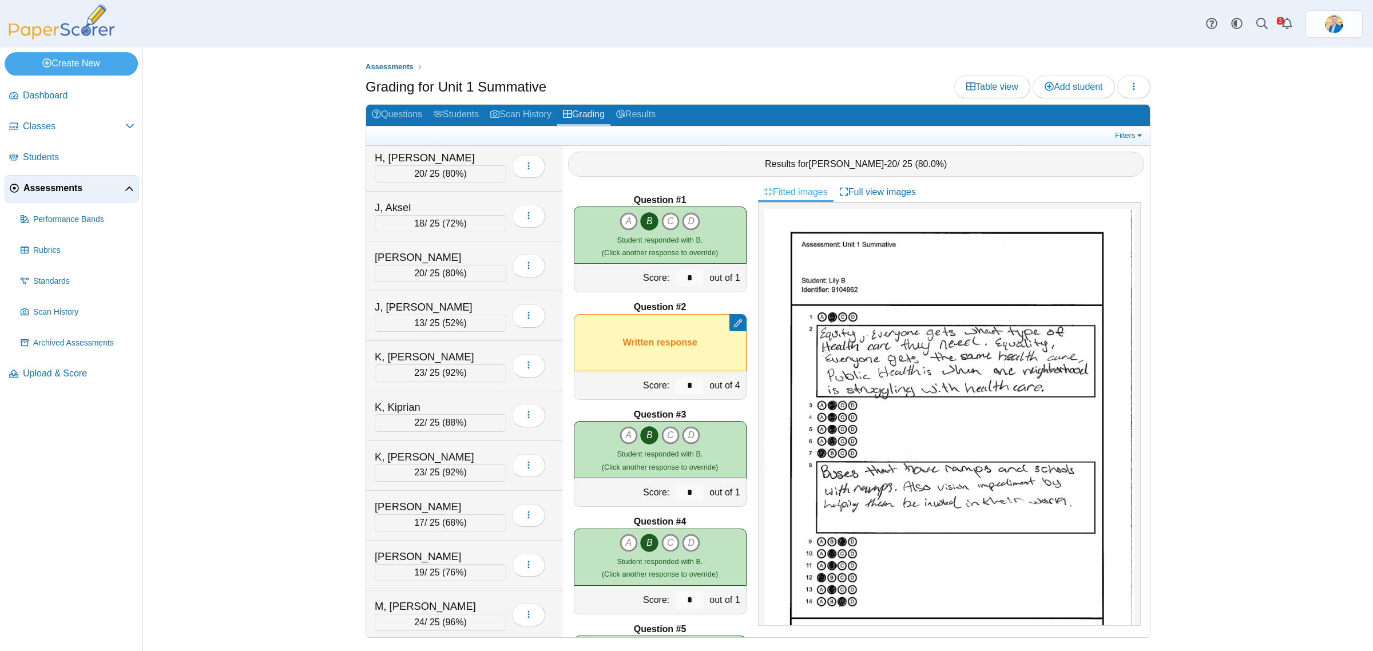
scroll to position [1073, 0]
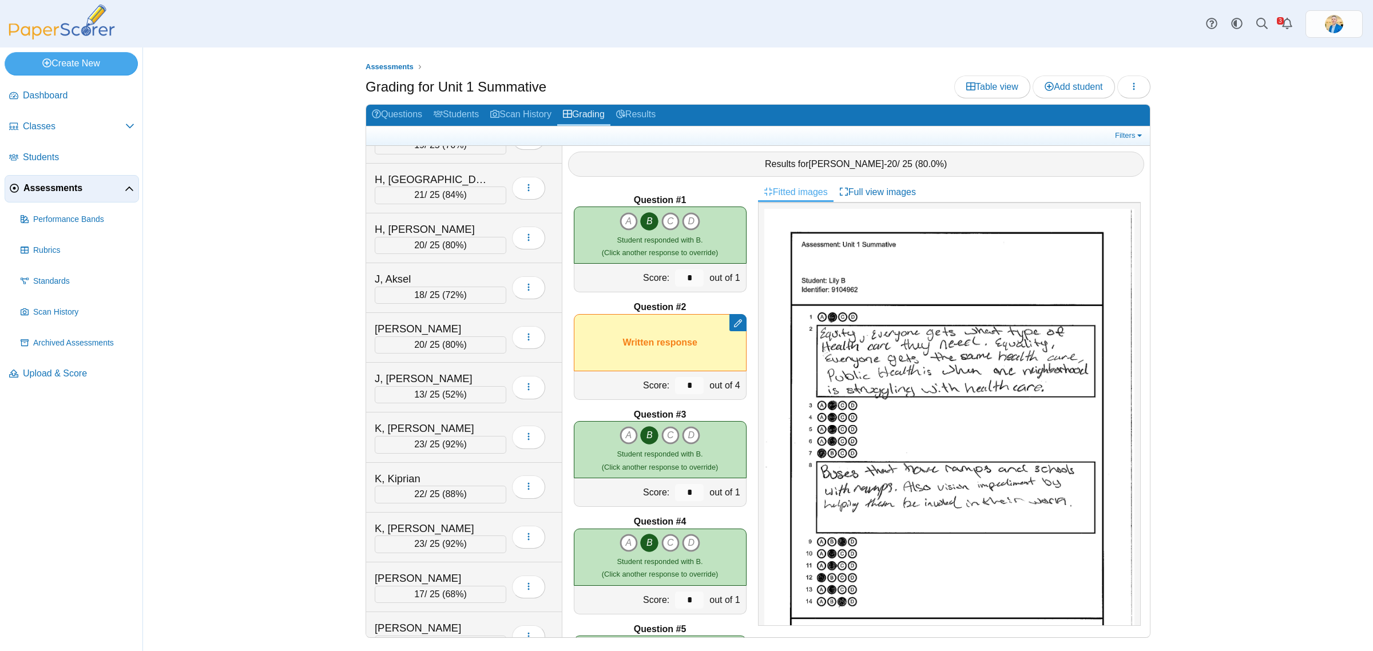
scroll to position [1073, 0]
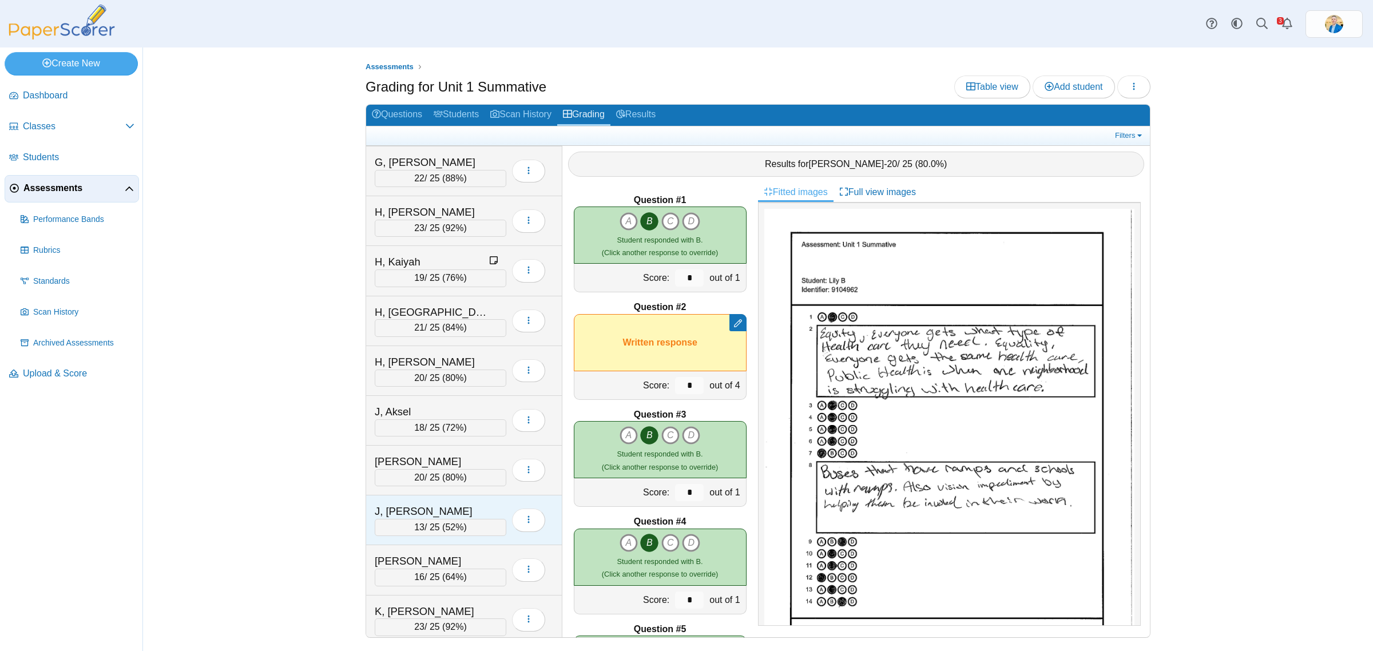
scroll to position [1001, 0]
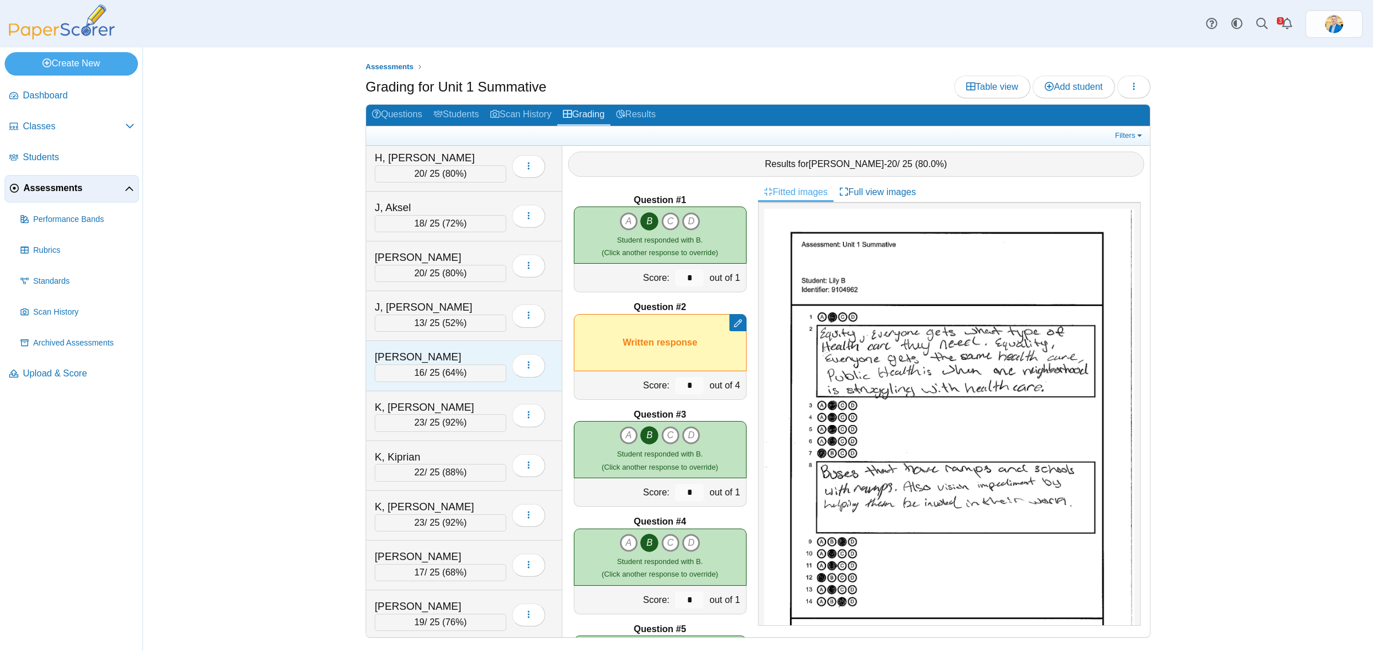
click at [459, 363] on div "K, Connor" at bounding box center [432, 357] width 114 height 15
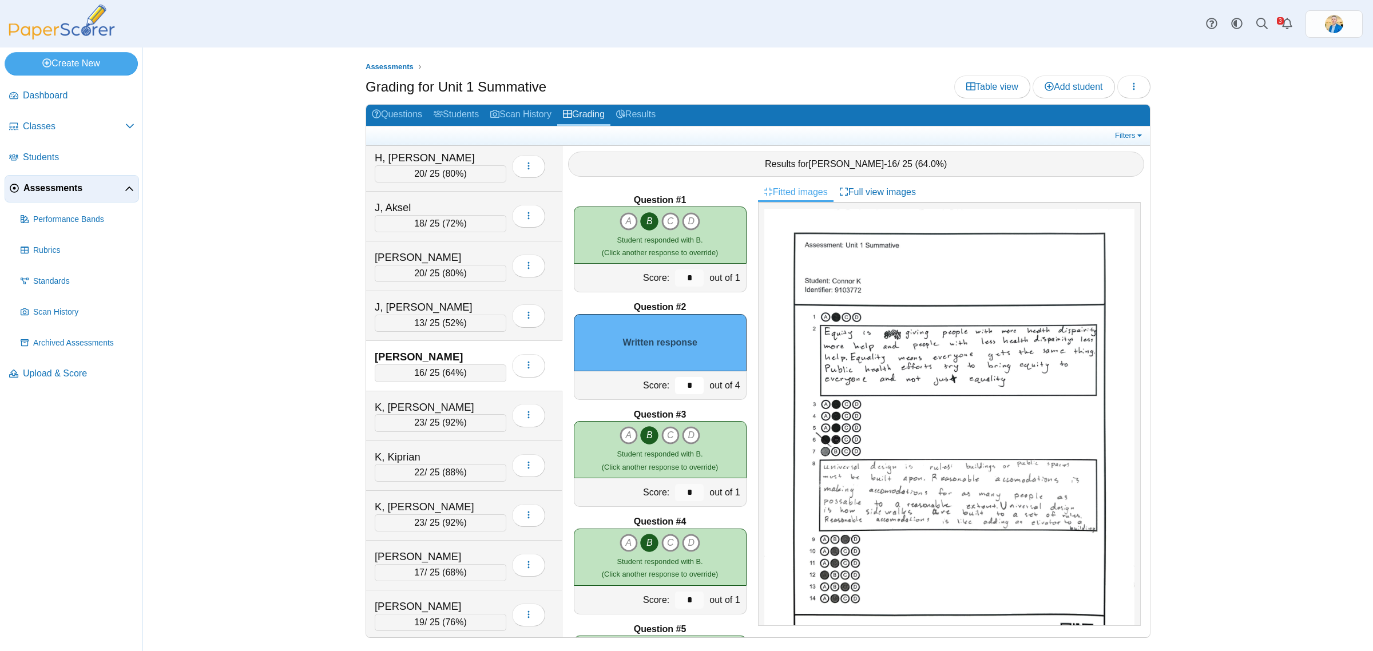
click at [679, 387] on input "*" at bounding box center [689, 385] width 29 height 17
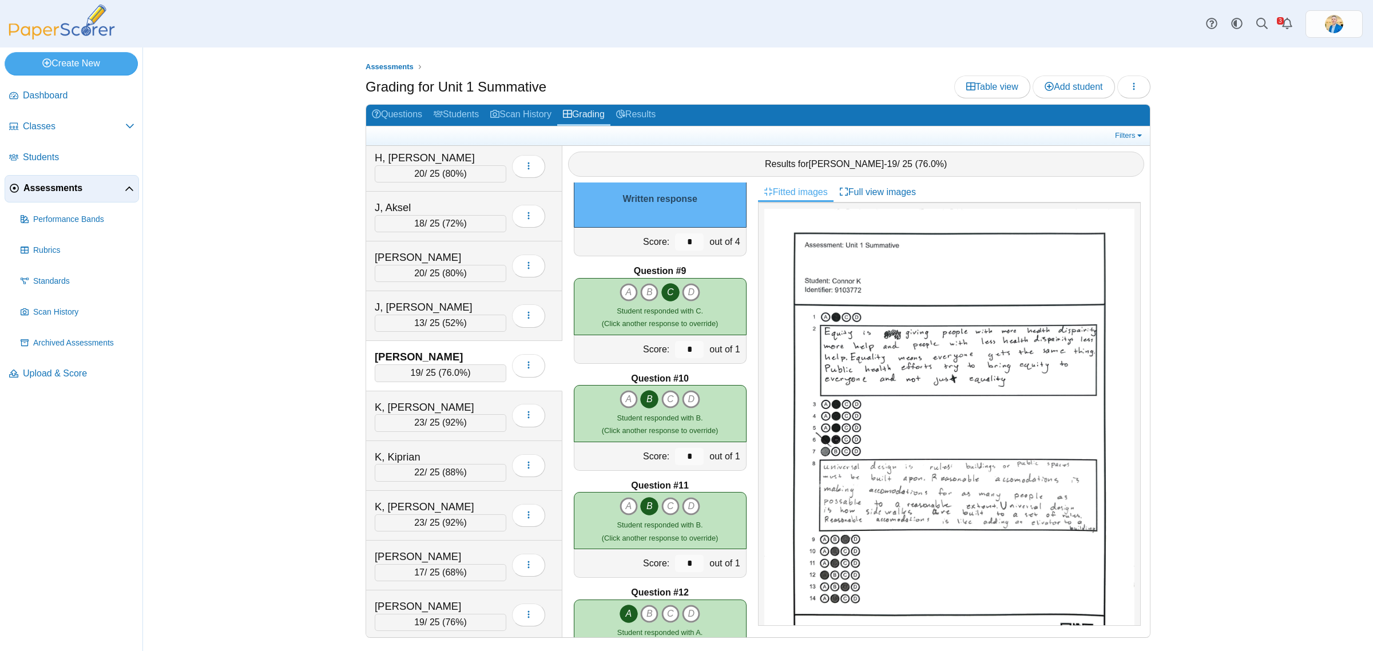
scroll to position [572, 0]
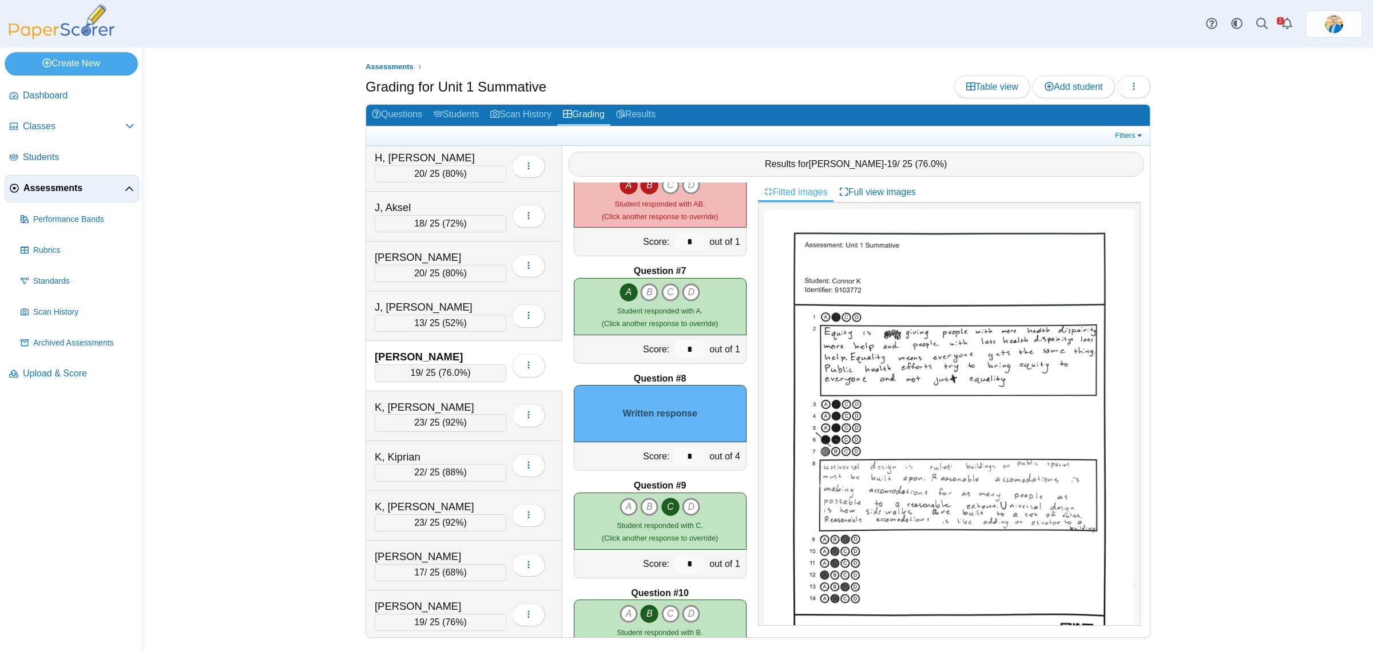
type input "*"
click at [680, 457] on input "*" at bounding box center [689, 456] width 29 height 17
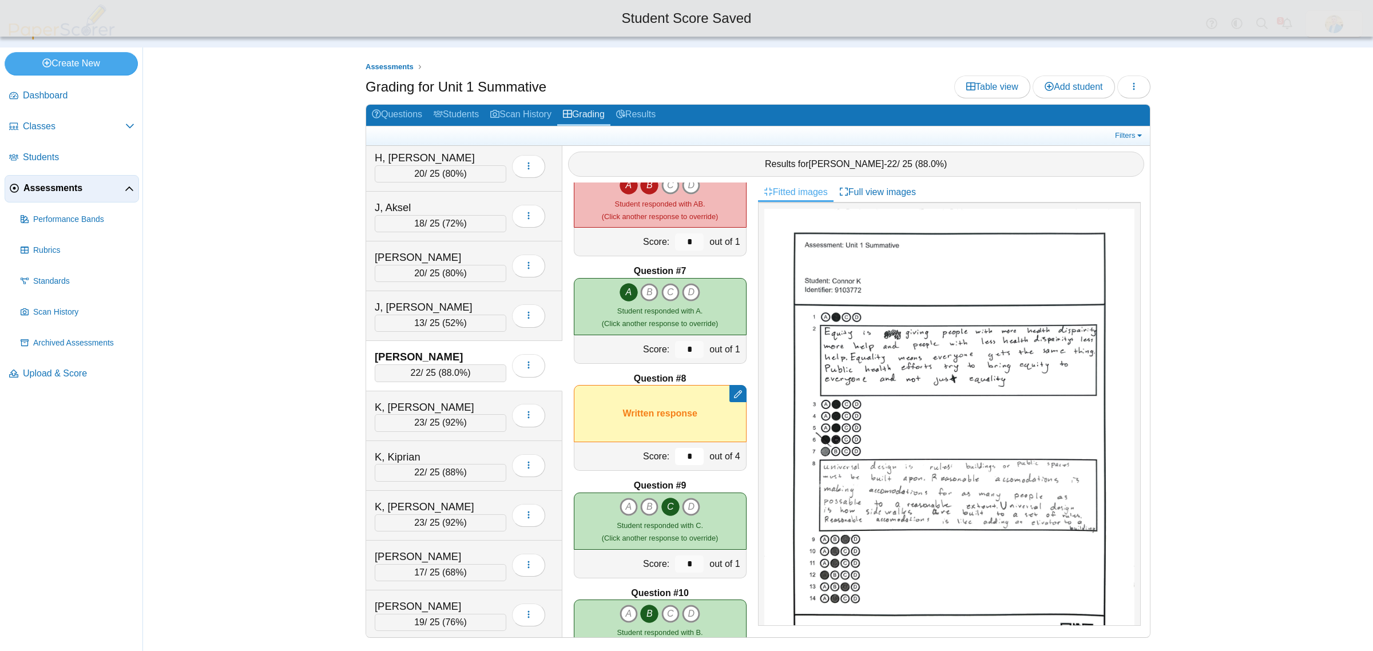
type input "*"
click at [266, 502] on div "Assessments Grading for Unit 1 Summative Table view Add student Loading… 20 A" at bounding box center [758, 349] width 1230 height 604
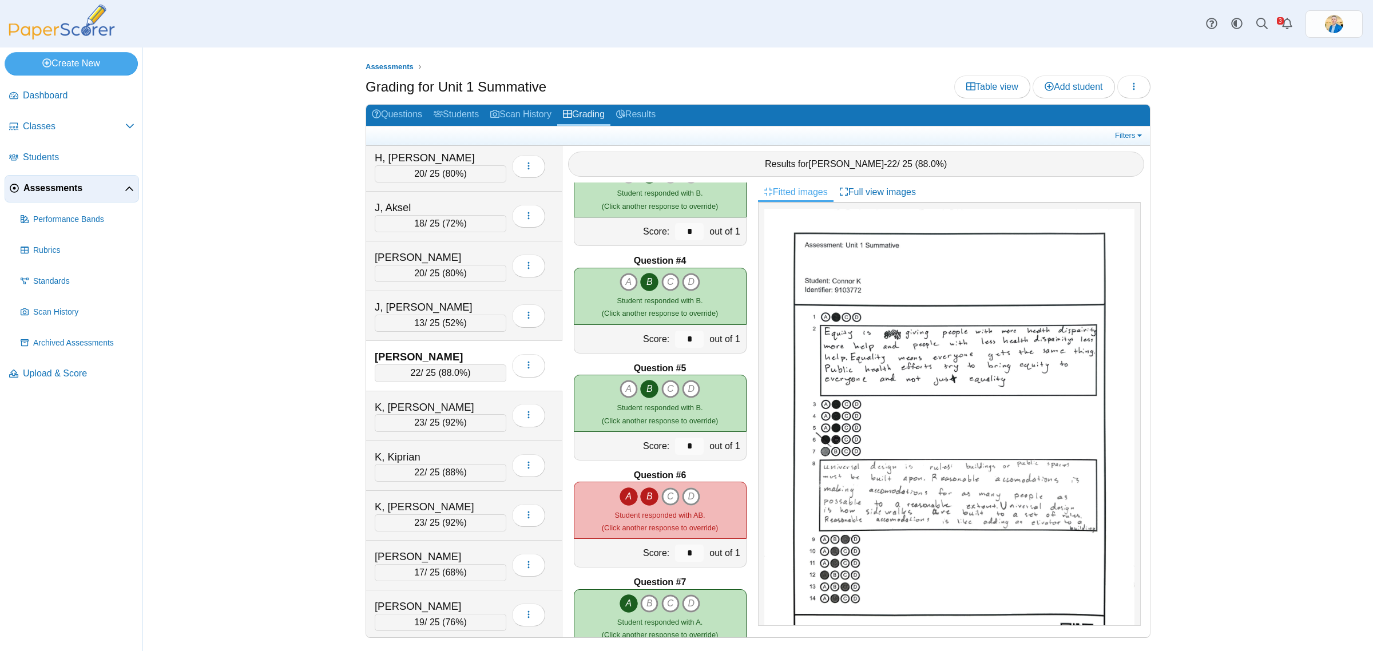
scroll to position [286, 0]
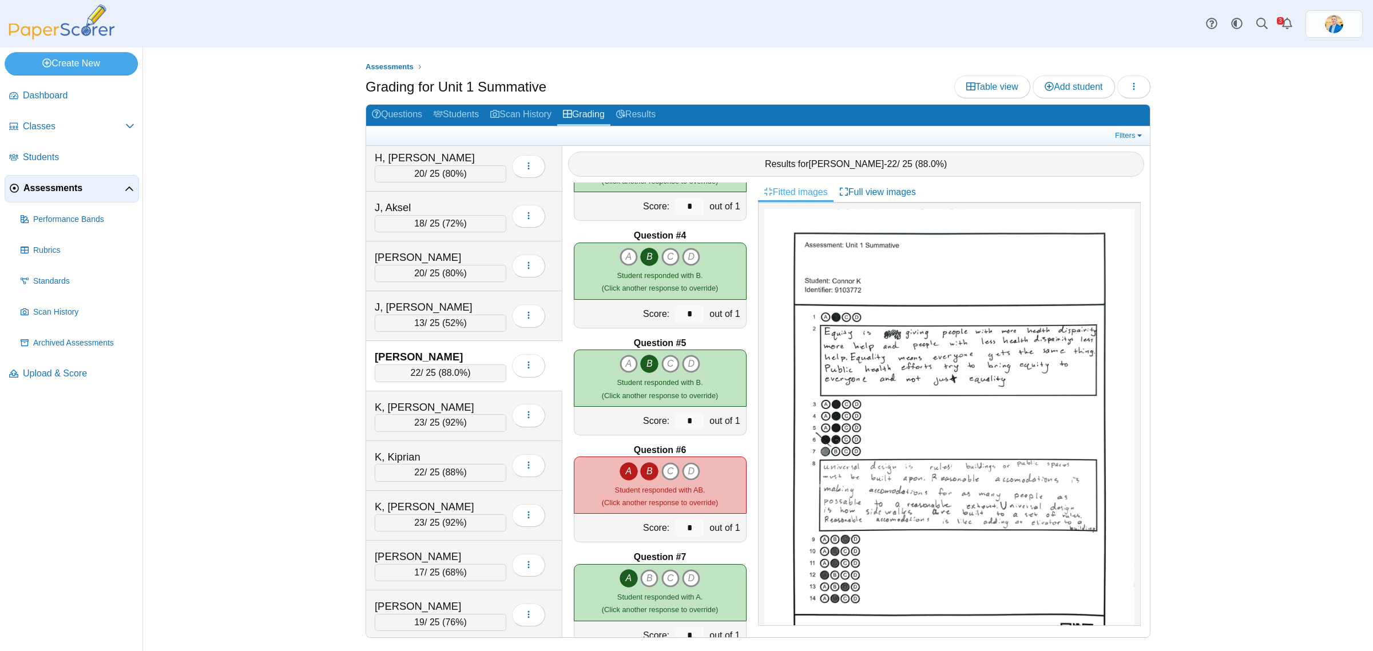
click at [620, 473] on icon "A" at bounding box center [629, 471] width 18 height 18
type input "*"
click at [207, 493] on div "Assessments Grading for Unit 1 Summative Table view Add student Loading… 20 A" at bounding box center [758, 349] width 1230 height 604
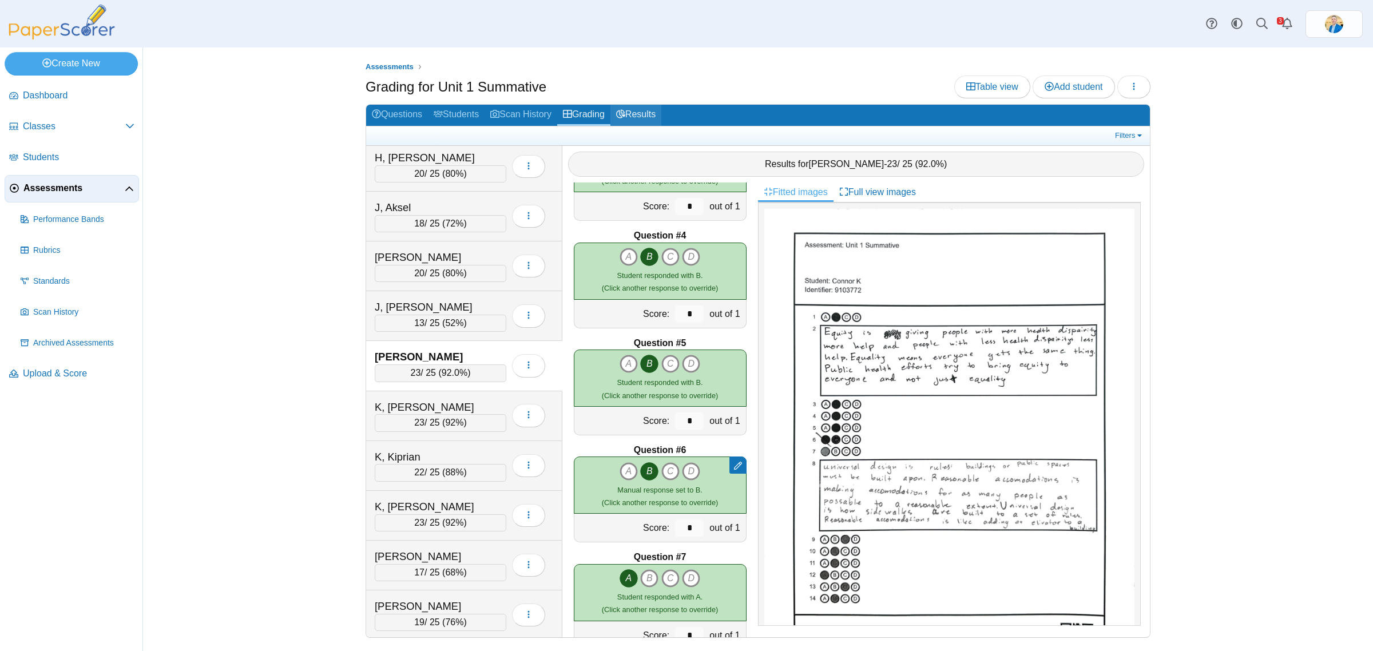
click at [642, 119] on link "Results" at bounding box center [635, 115] width 51 height 21
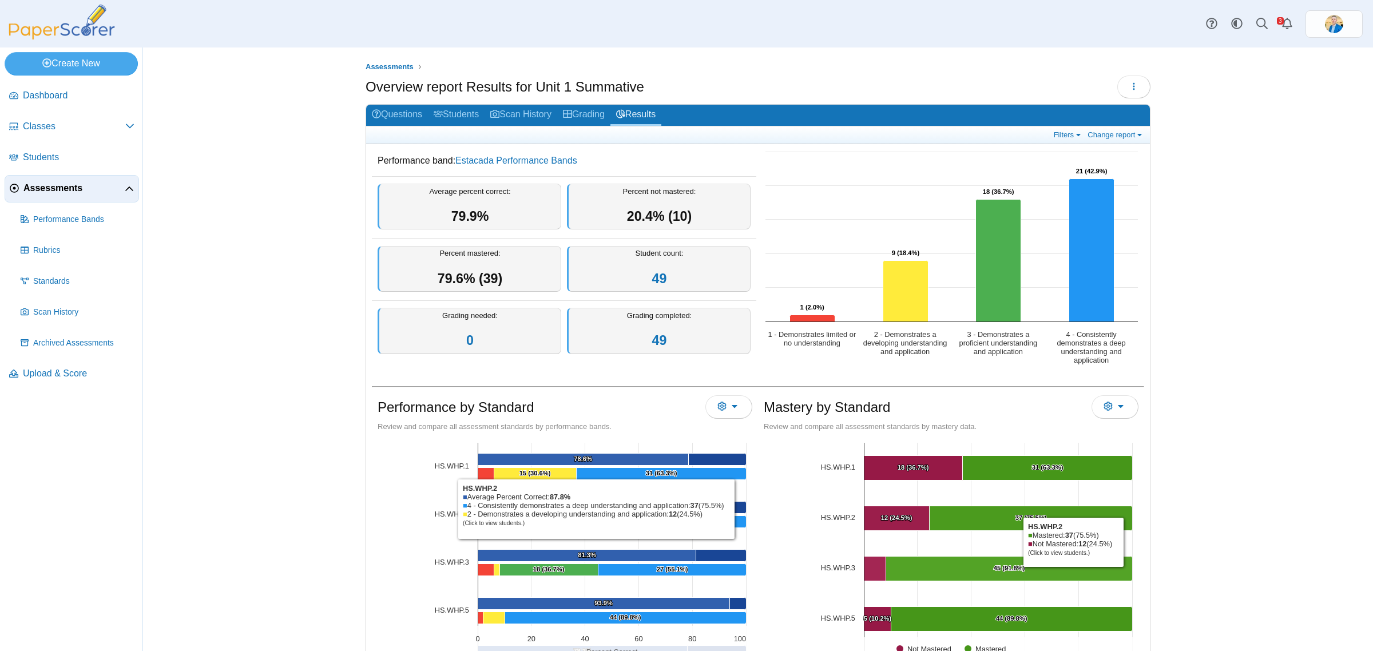
scroll to position [57, 0]
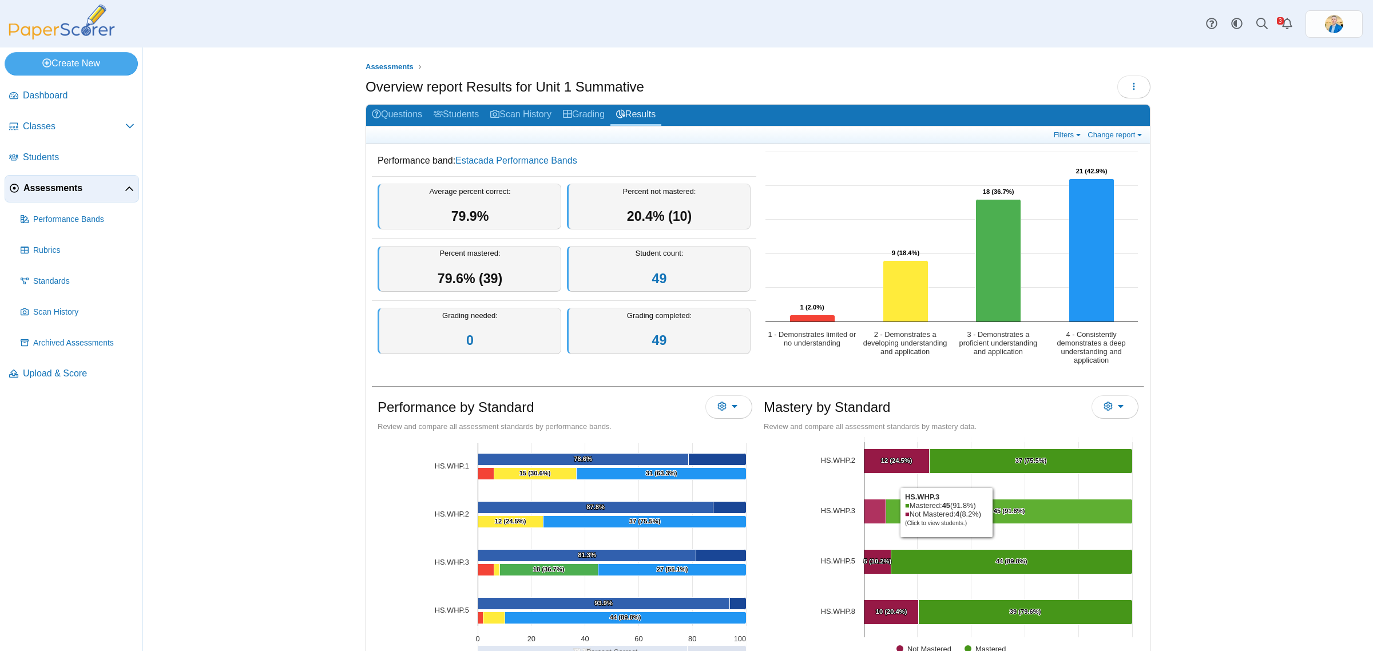
click at [994, 513] on text "45 (91.8%) ​ 45 (91.8%)" at bounding box center [1009, 510] width 31 height 7
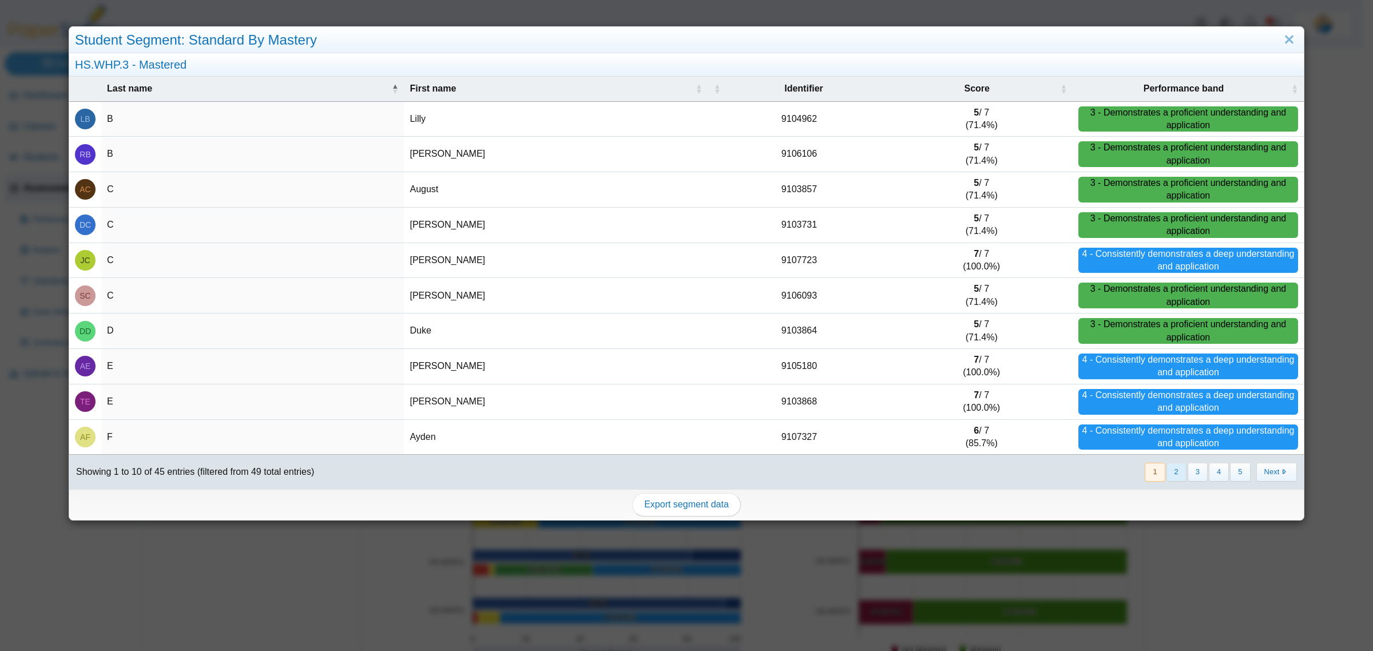
click at [1166, 473] on button "2" at bounding box center [1176, 472] width 20 height 19
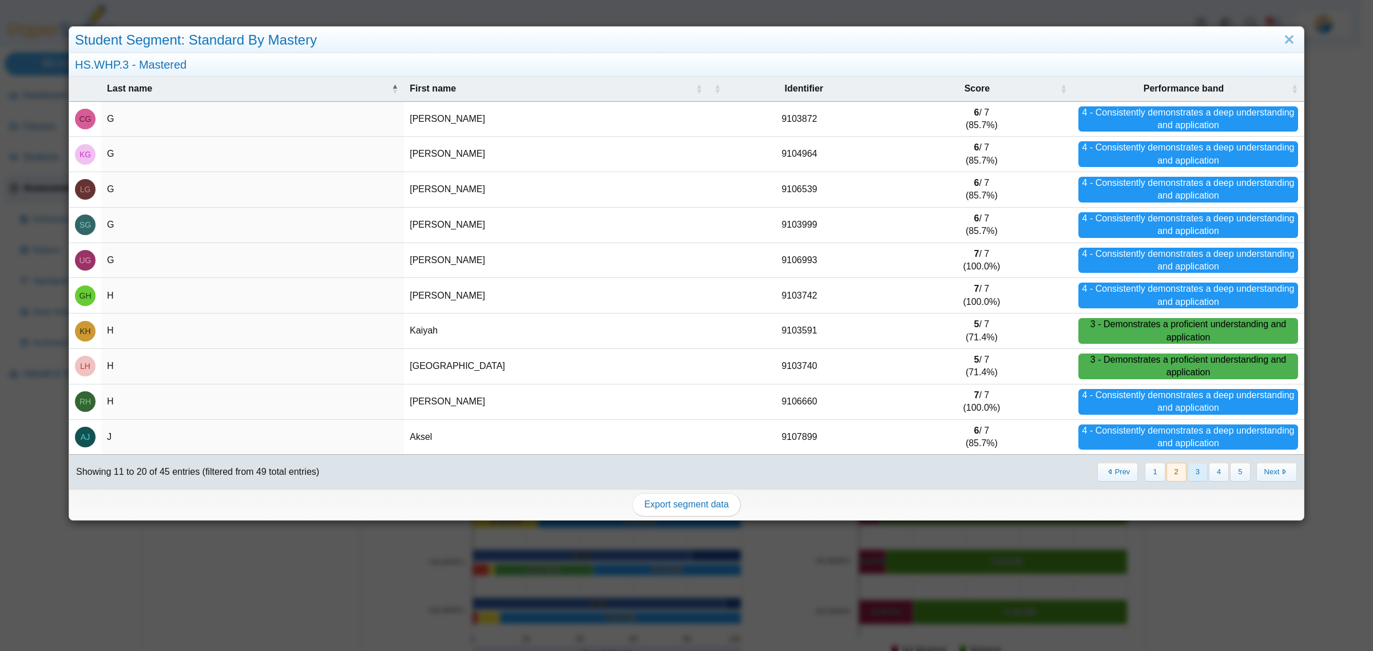
click at [1189, 478] on button "3" at bounding box center [1198, 472] width 20 height 19
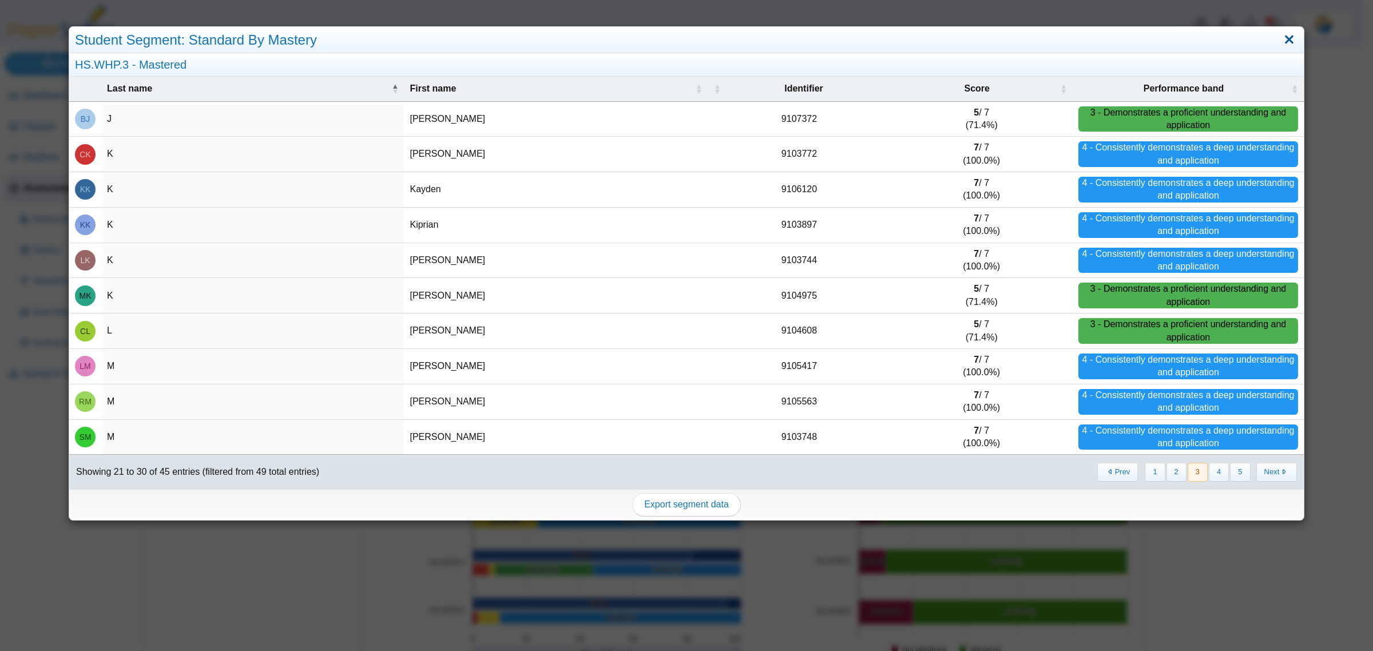
click at [1280, 41] on link "Close" at bounding box center [1289, 39] width 18 height 19
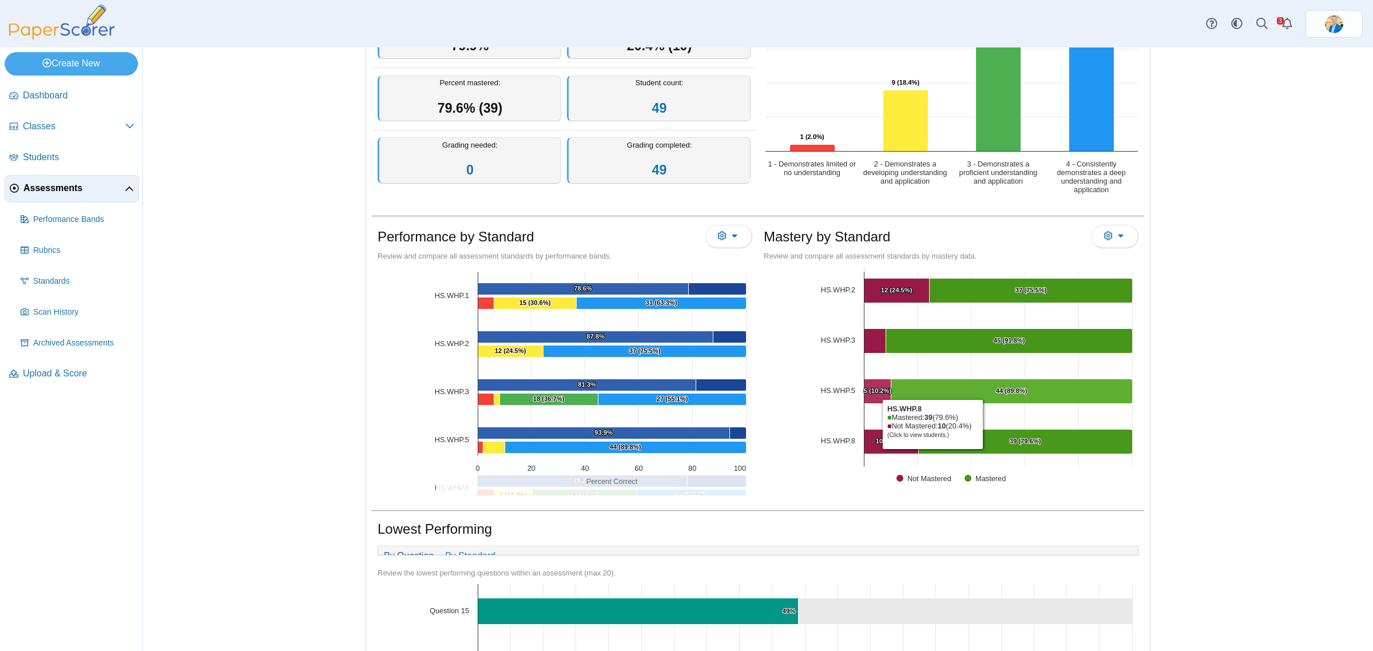
scroll to position [215, 0]
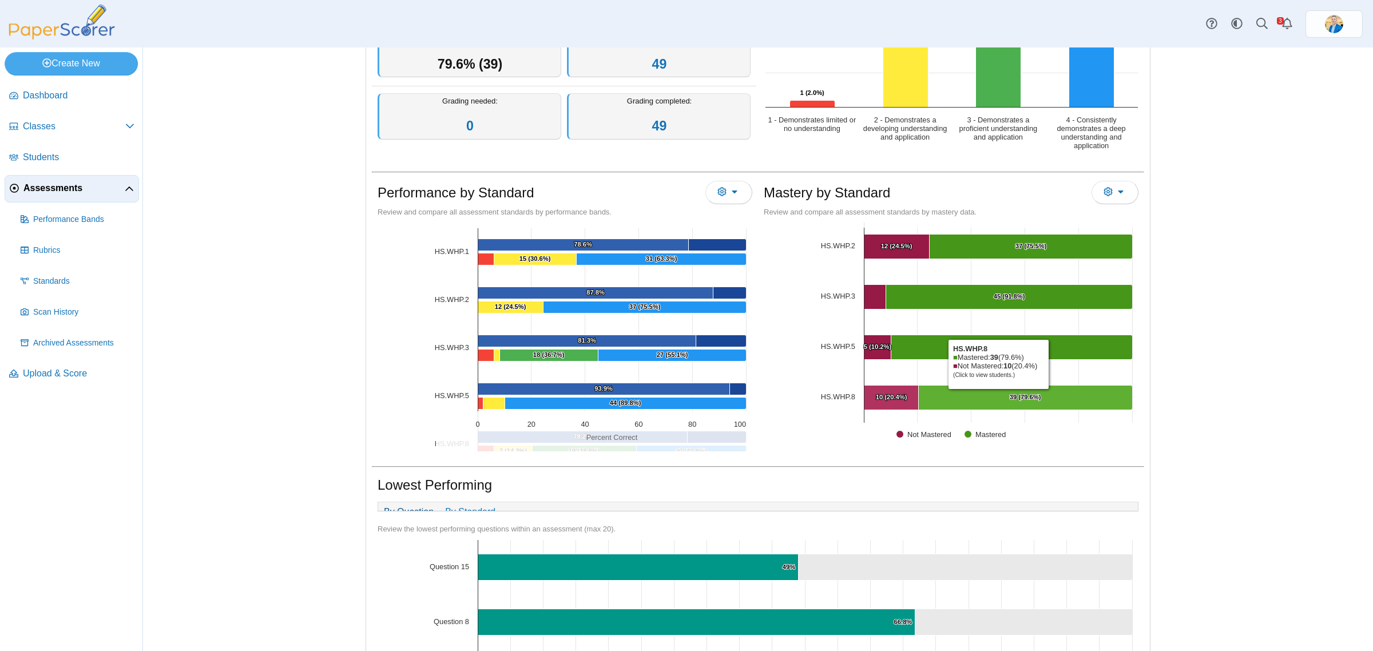
click at [993, 392] on Mastered "[object Object], 39. Mastered." at bounding box center [1026, 398] width 214 height 25
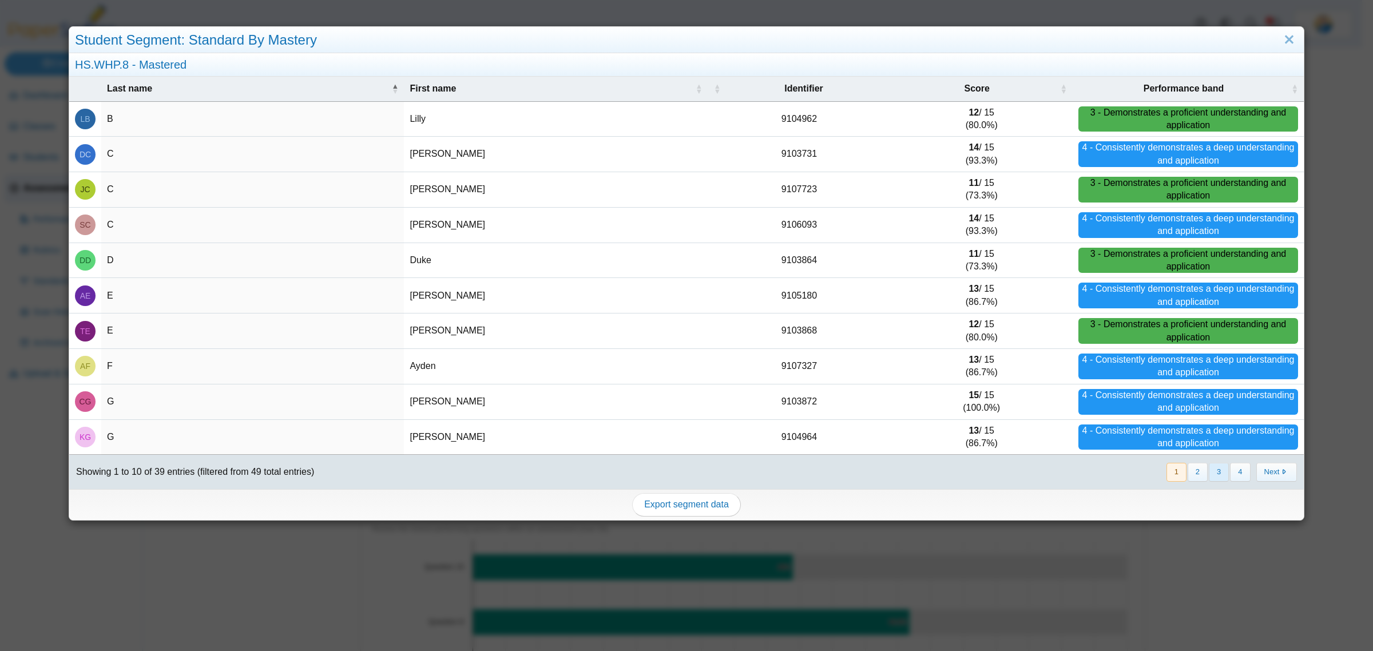
click at [1209, 473] on button "3" at bounding box center [1219, 472] width 20 height 19
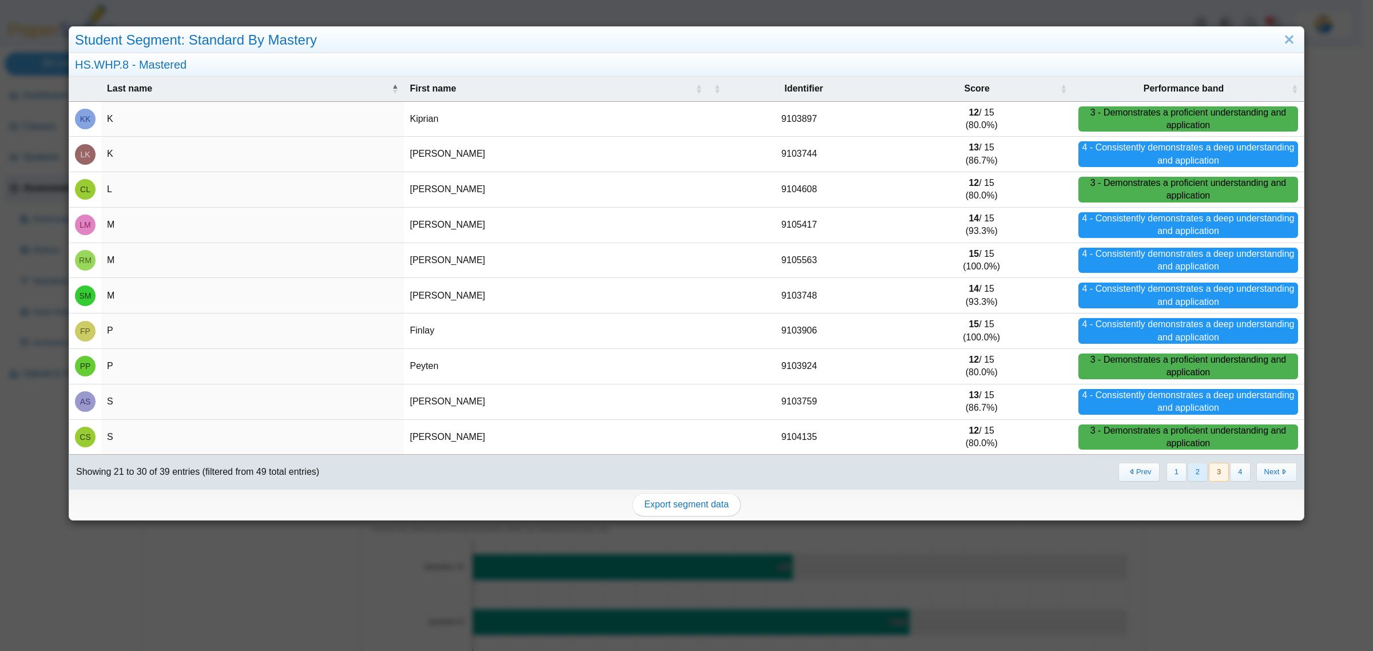
click at [1188, 470] on button "2" at bounding box center [1198, 472] width 20 height 19
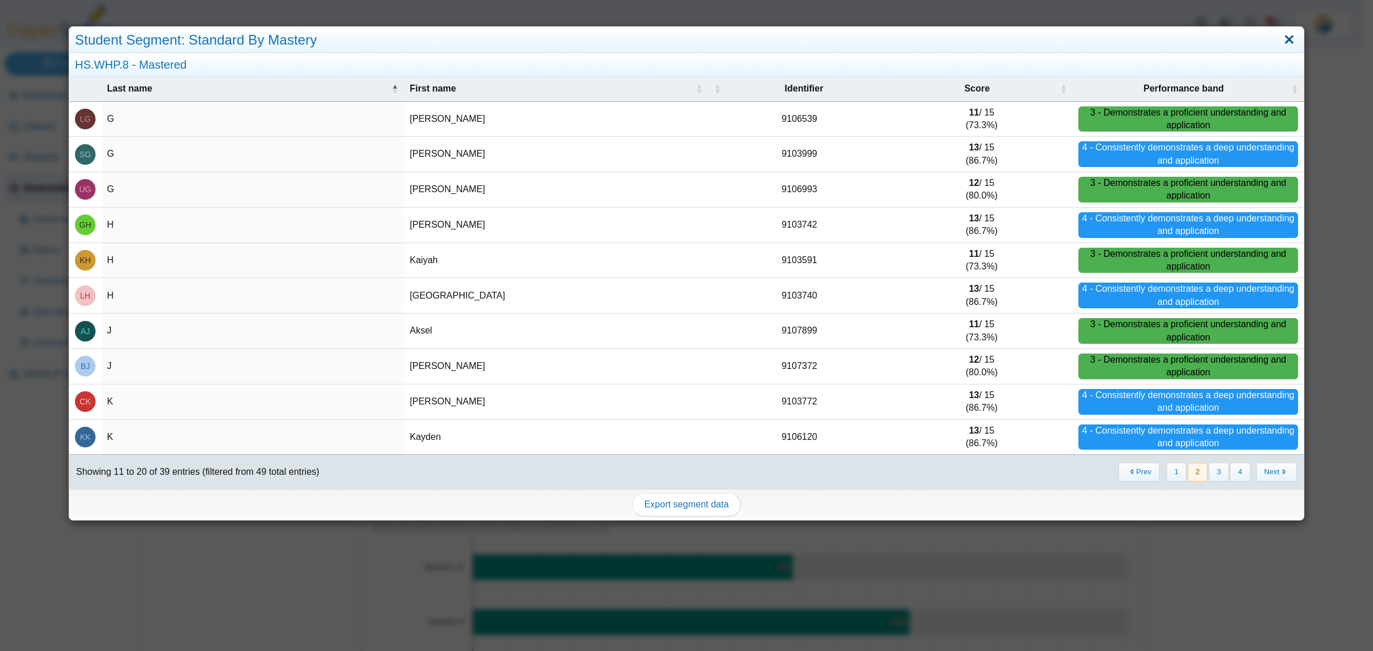
click at [1280, 33] on link "Close" at bounding box center [1289, 39] width 18 height 19
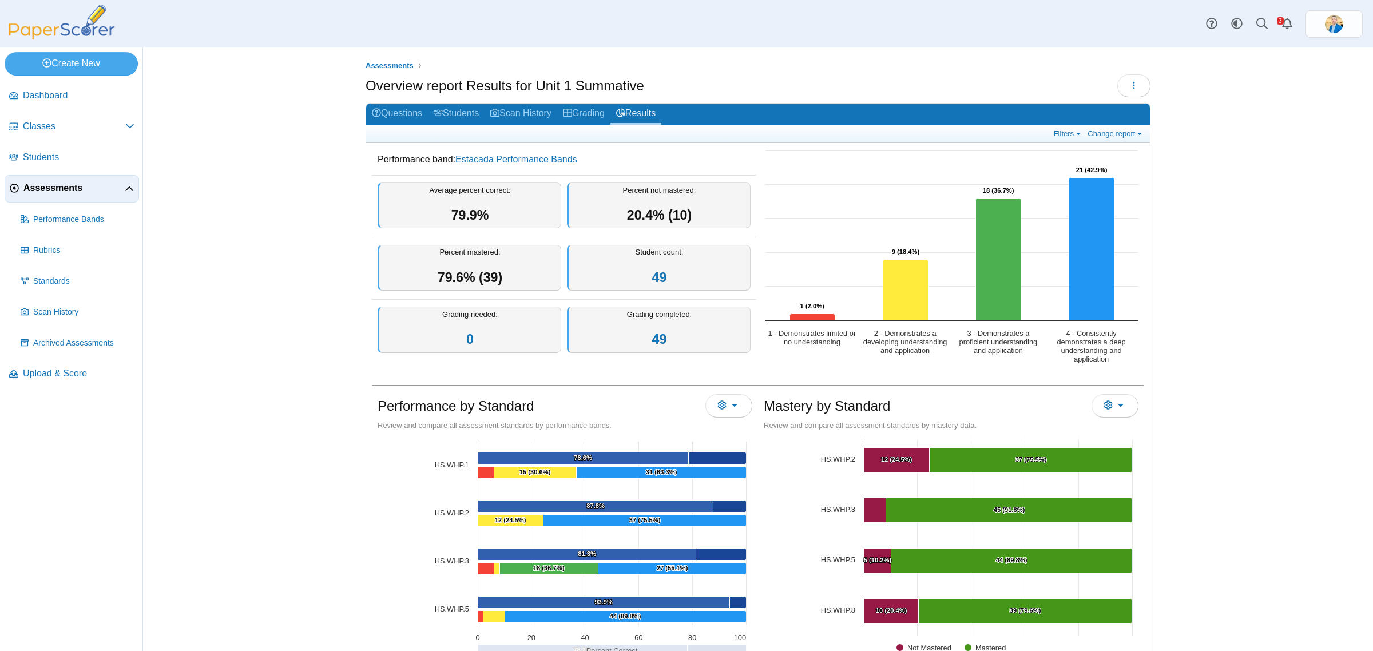
scroll to position [0, 0]
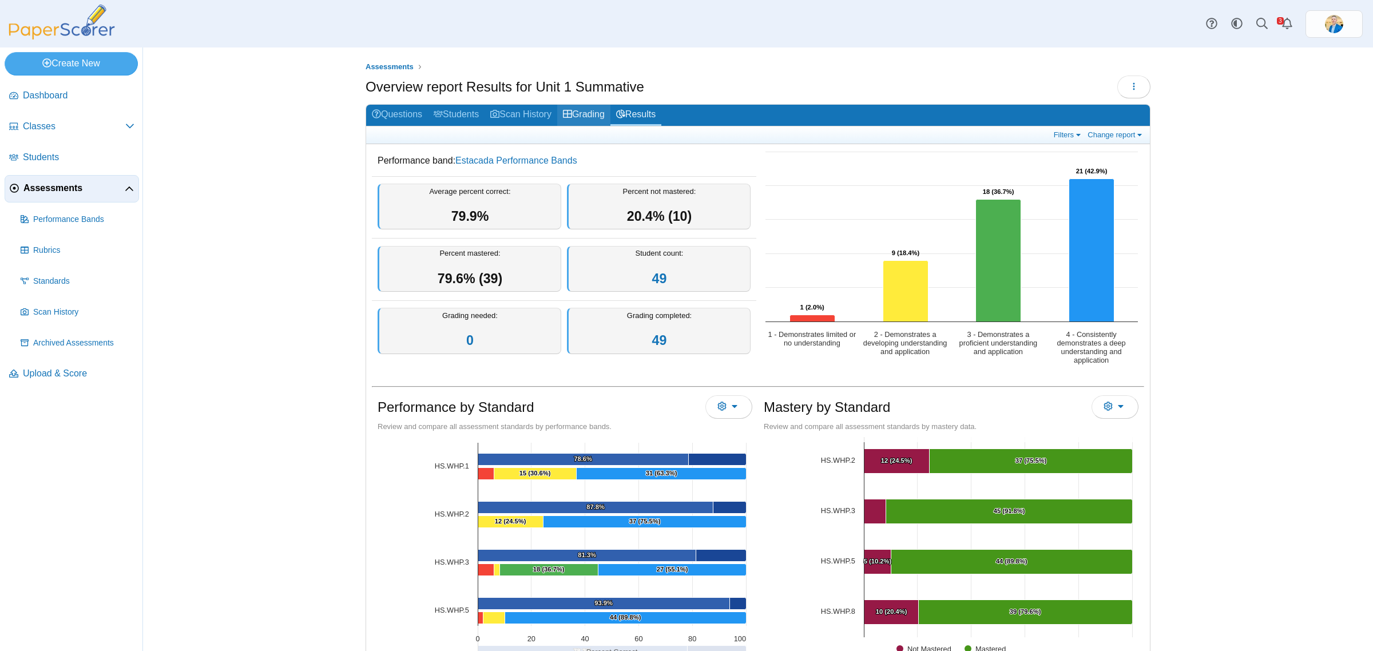
click at [578, 114] on link "Grading" at bounding box center [583, 115] width 53 height 21
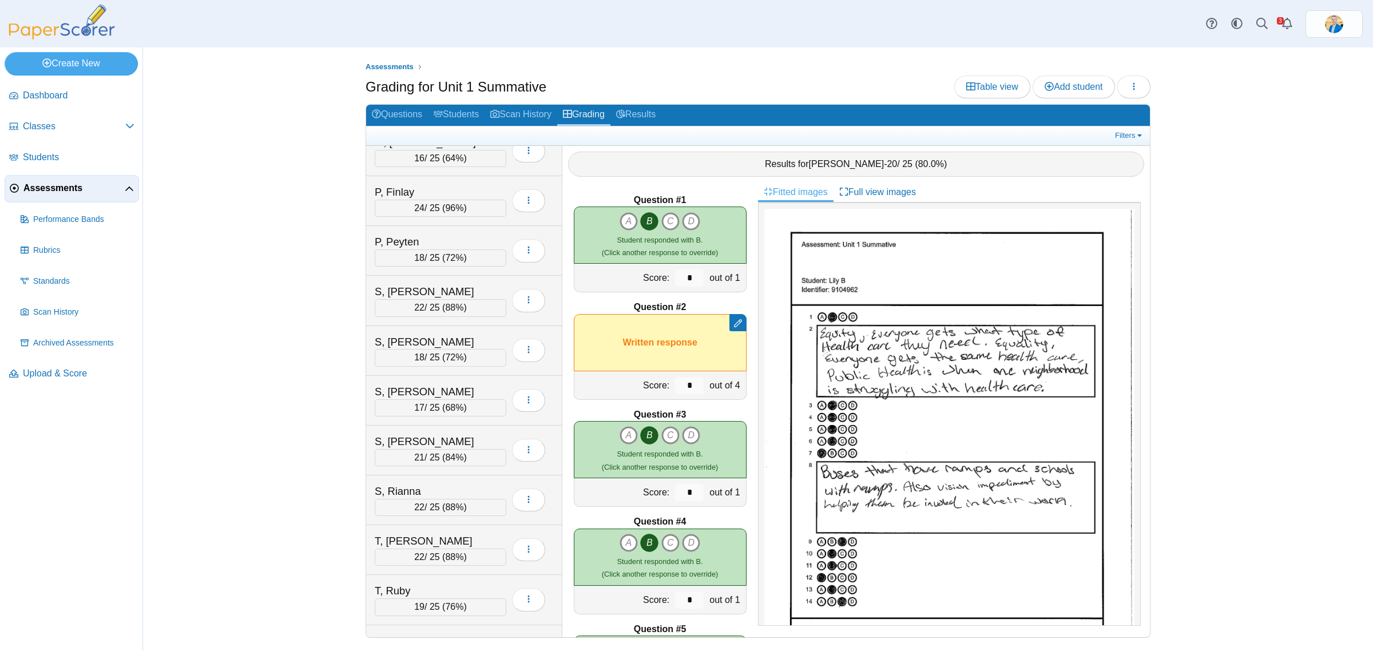
scroll to position [1716, 0]
click at [405, 248] on div "P, Peyten" at bounding box center [432, 240] width 114 height 15
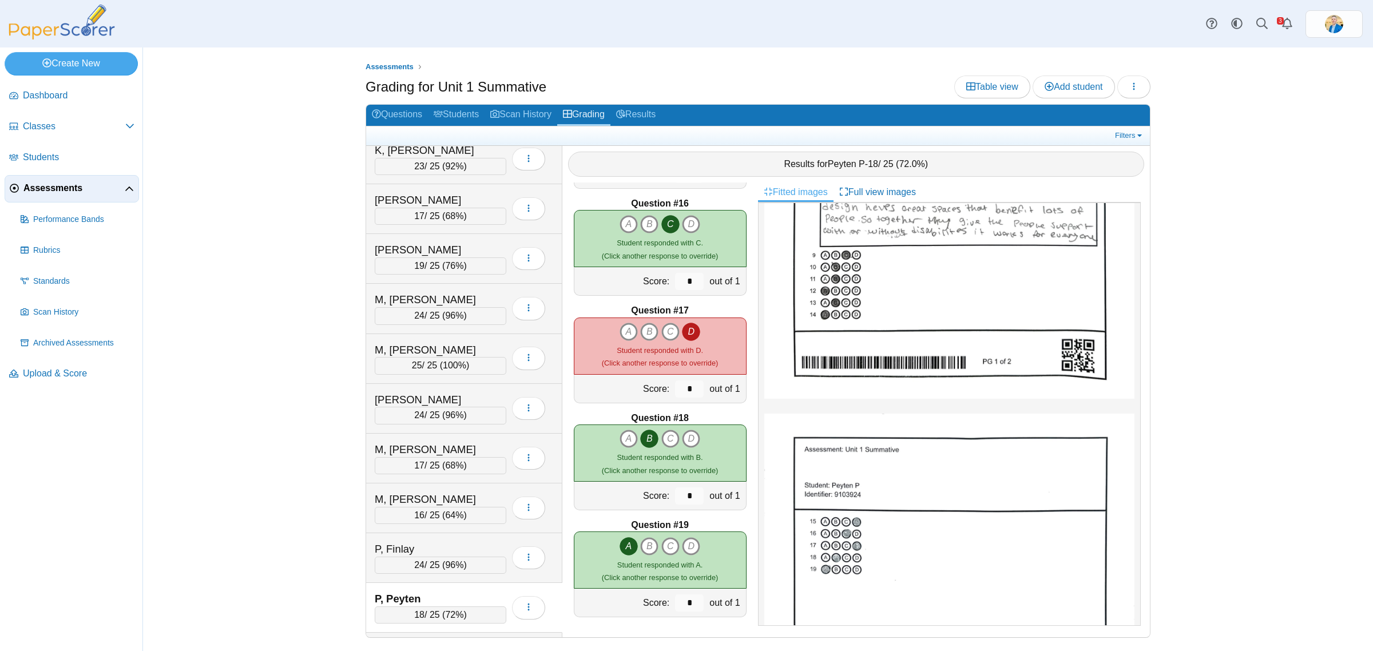
scroll to position [1359, 0]
click at [434, 456] on div "M, [PERSON_NAME]" at bounding box center [432, 448] width 114 height 15
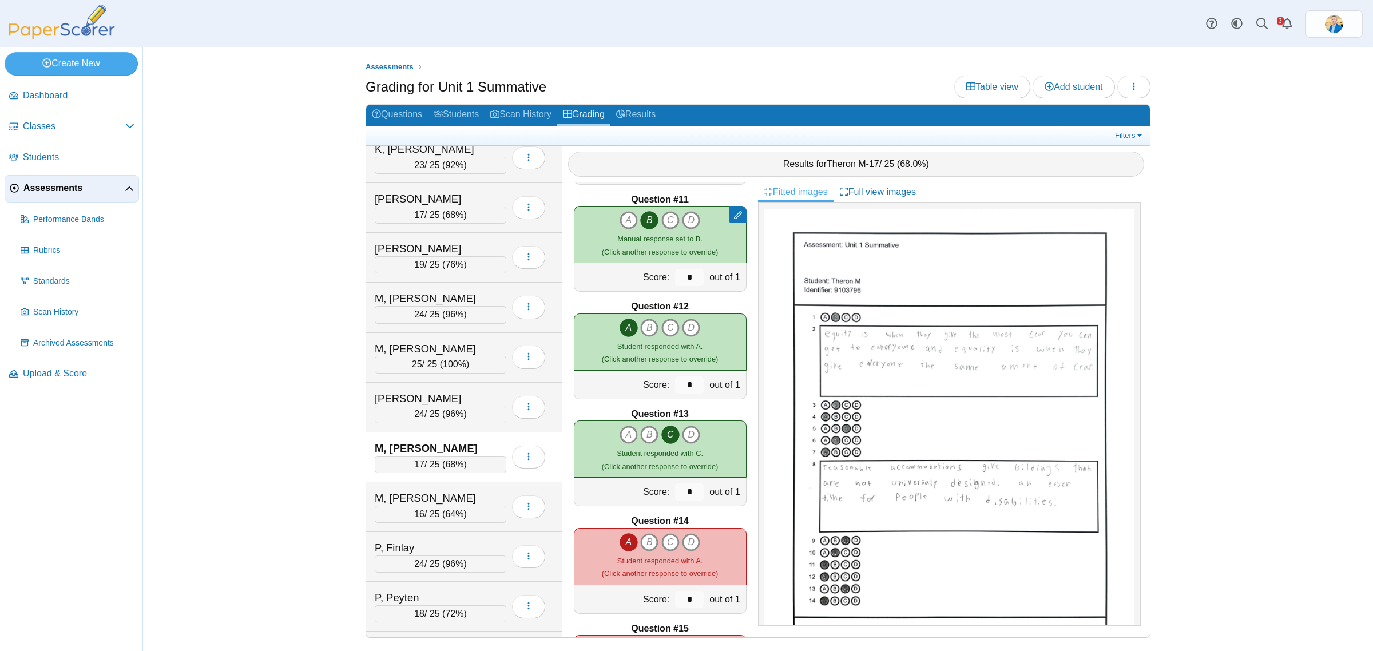
scroll to position [1144, 0]
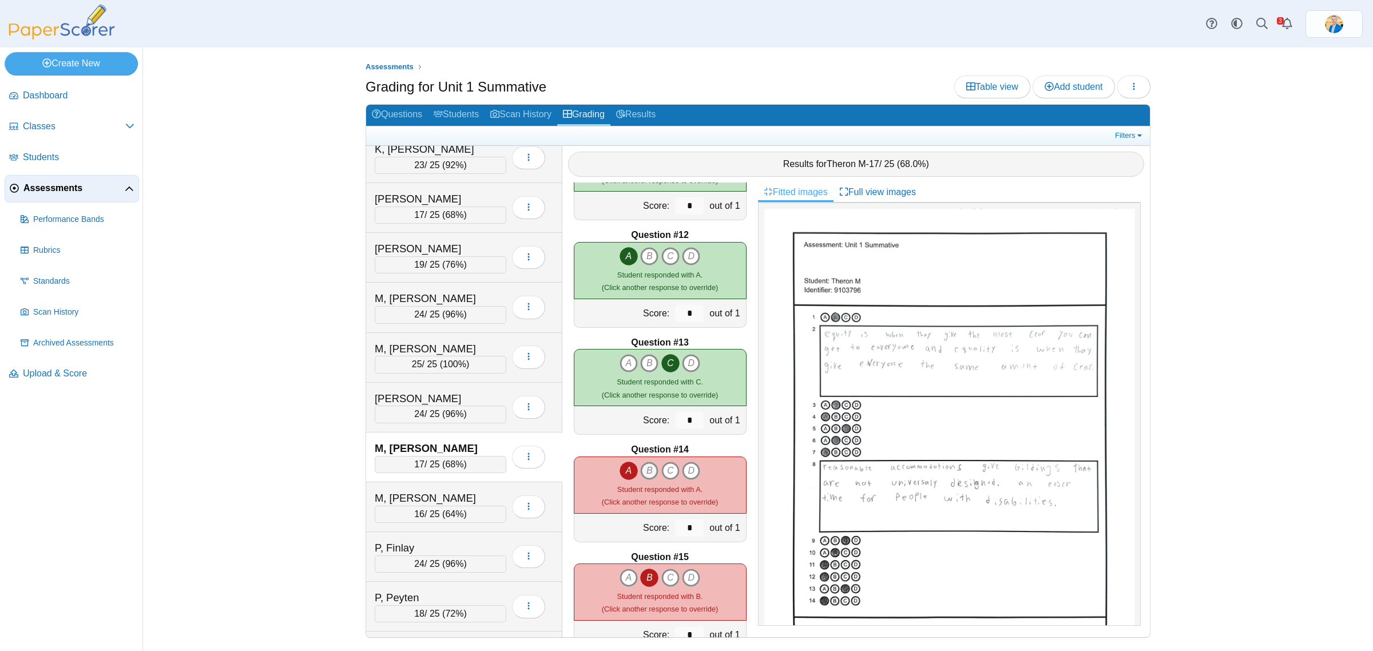
click at [644, 473] on icon "B" at bounding box center [649, 471] width 18 height 18
click at [630, 469] on icon "A" at bounding box center [629, 471] width 18 height 18
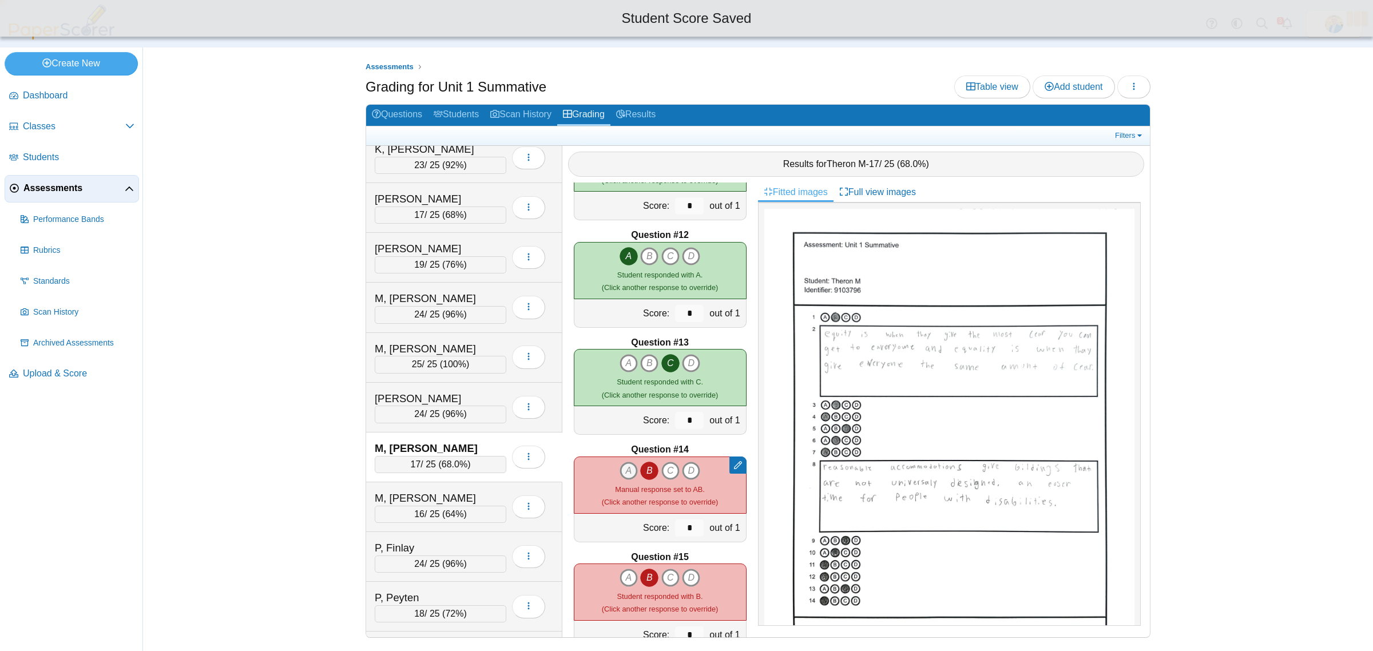
type input "*"
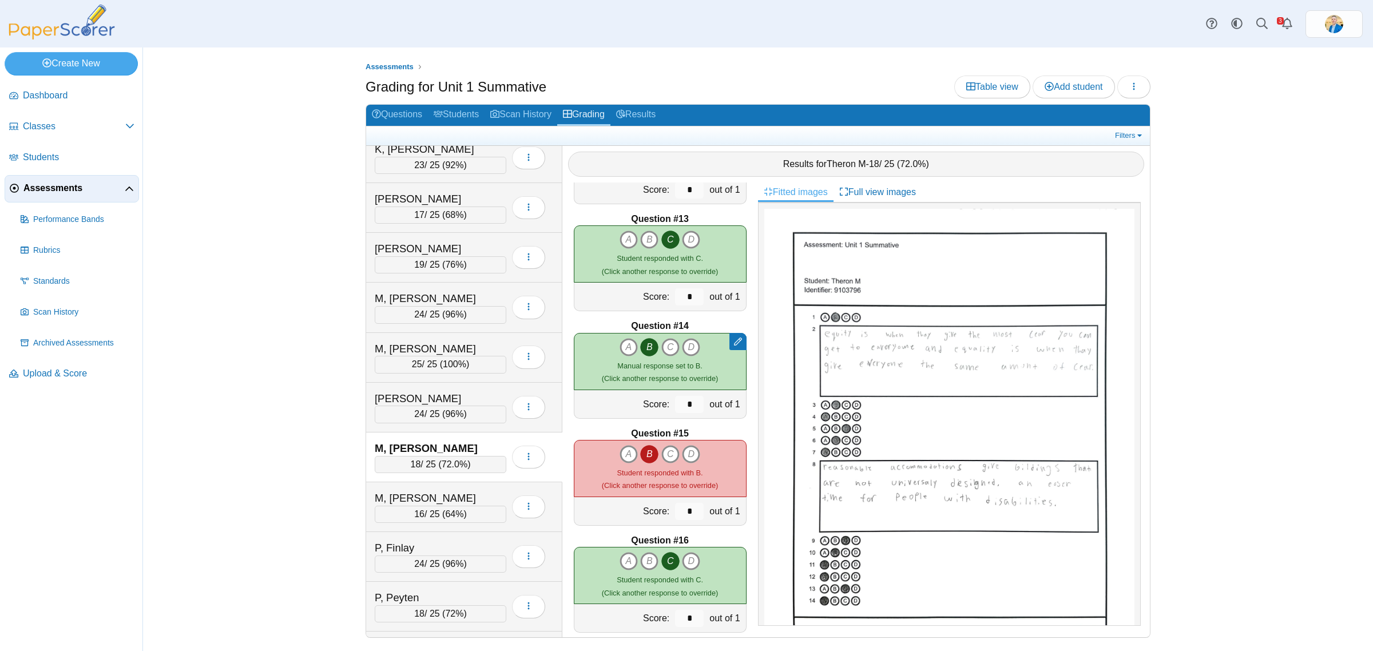
scroll to position [1287, 0]
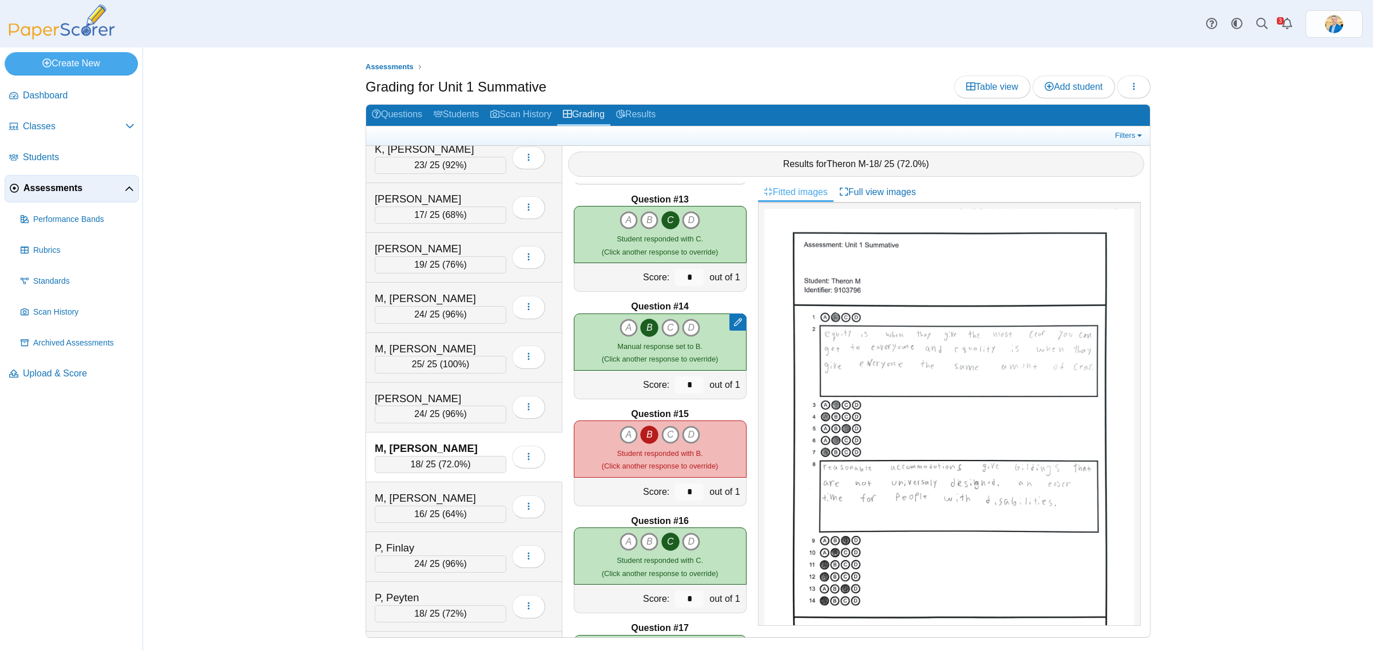
click at [645, 437] on icon "B" at bounding box center [649, 435] width 18 height 18
click at [667, 433] on icon "C" at bounding box center [670, 435] width 18 height 18
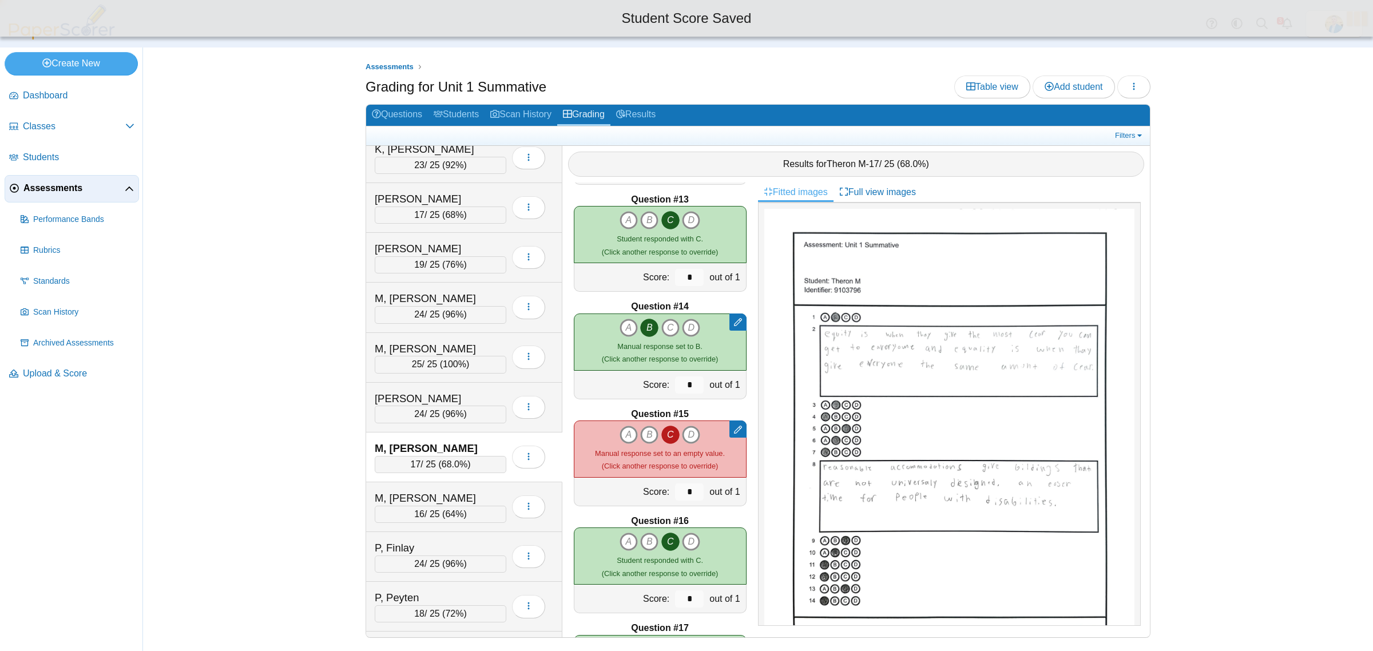
type input "*"
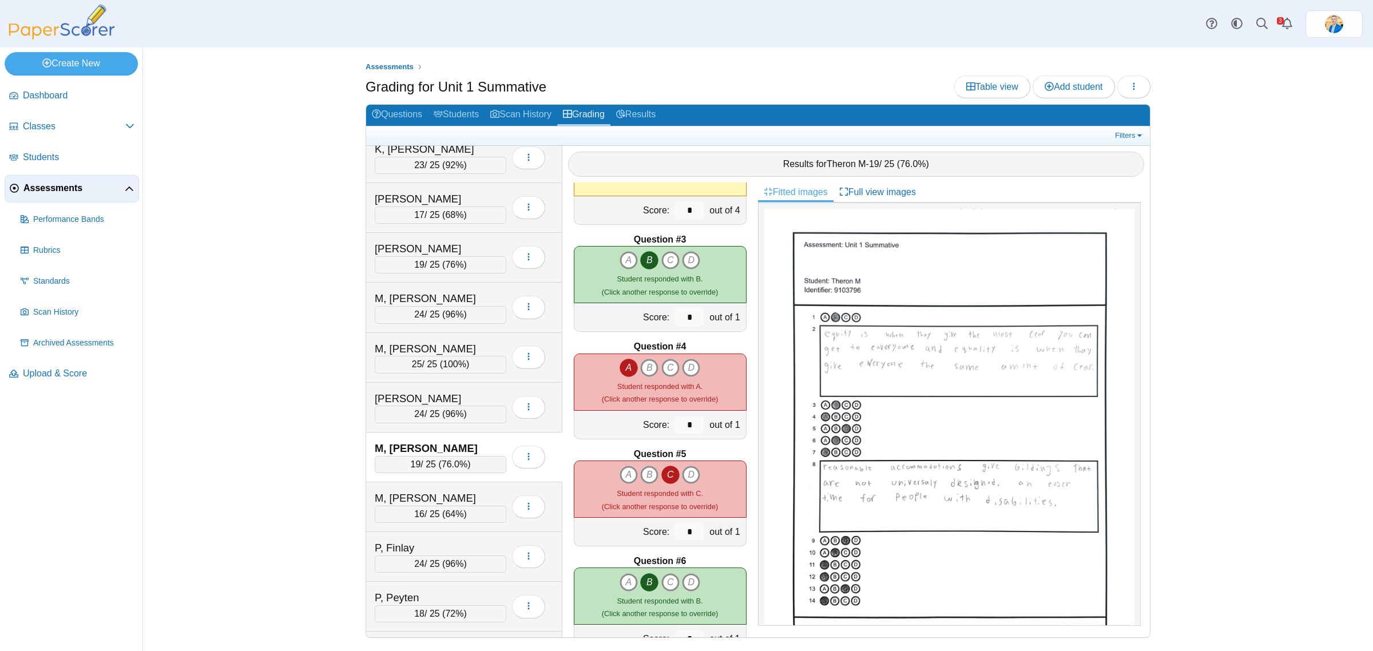
scroll to position [0, 0]
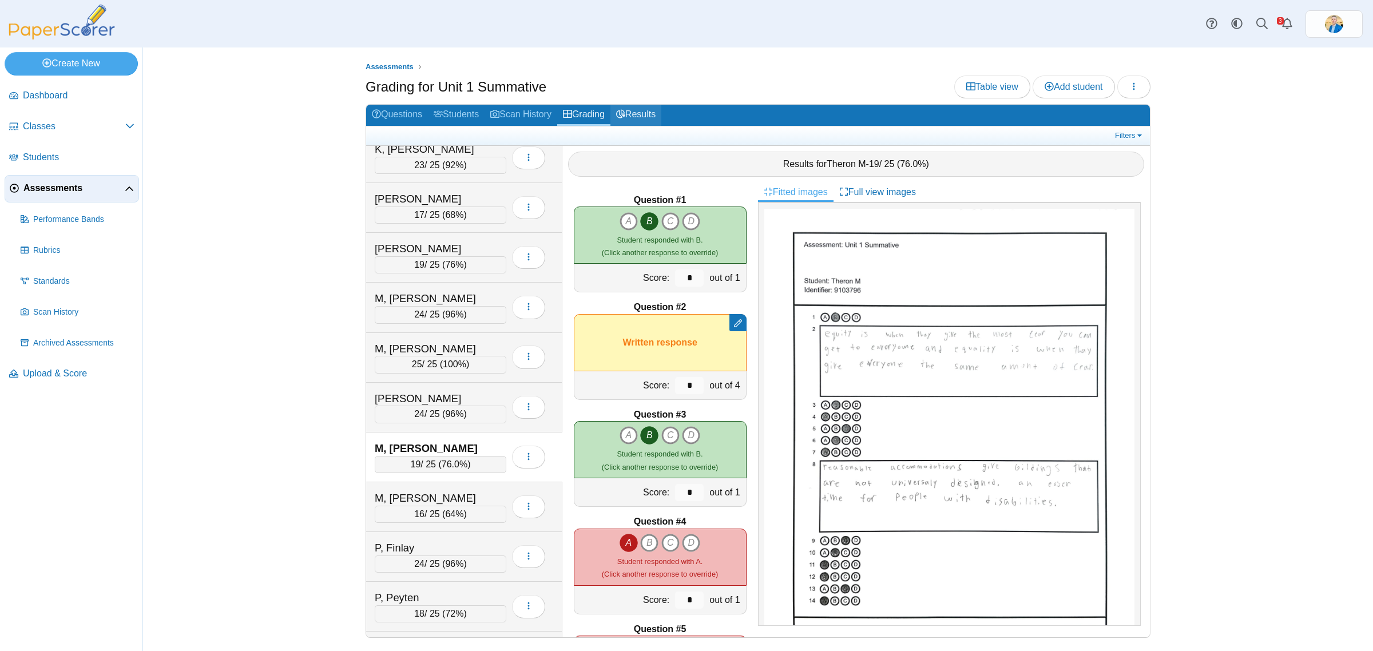
click at [648, 114] on link "Results" at bounding box center [635, 115] width 51 height 21
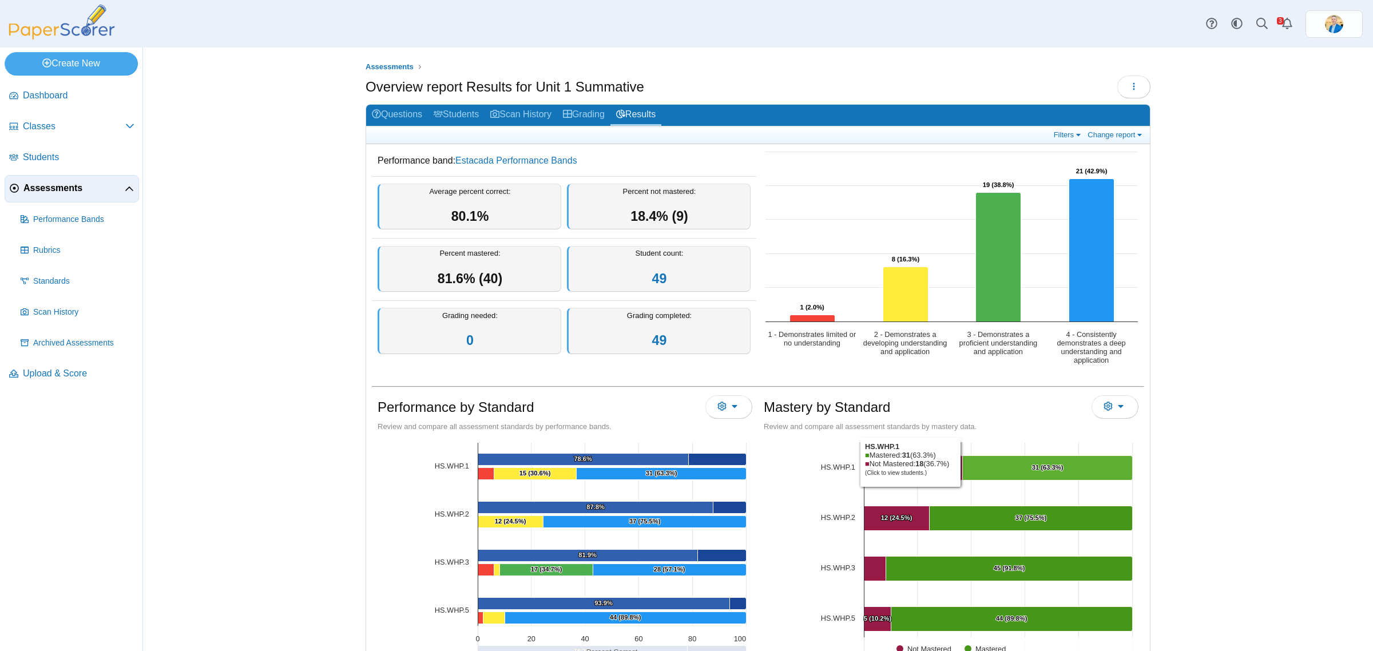
scroll to position [57, 0]
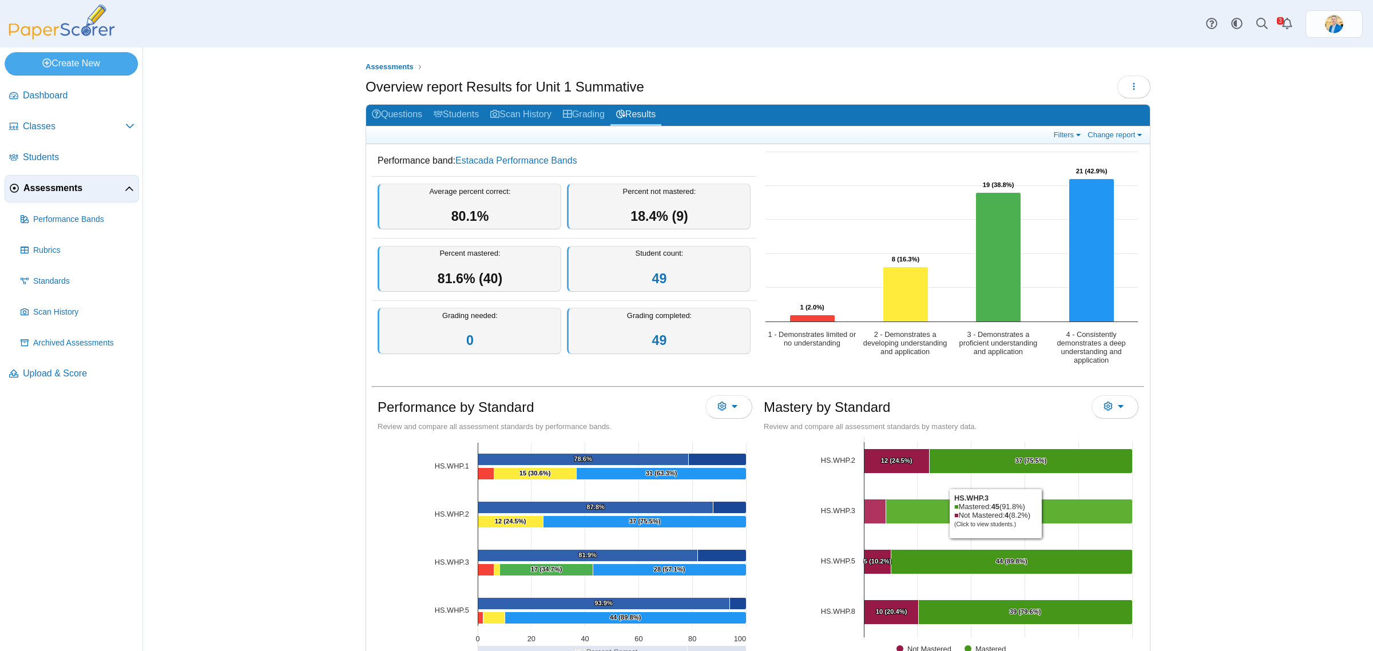
click at [1040, 514] on Mastered "[object Object], 45. Mastered." at bounding box center [1009, 511] width 247 height 25
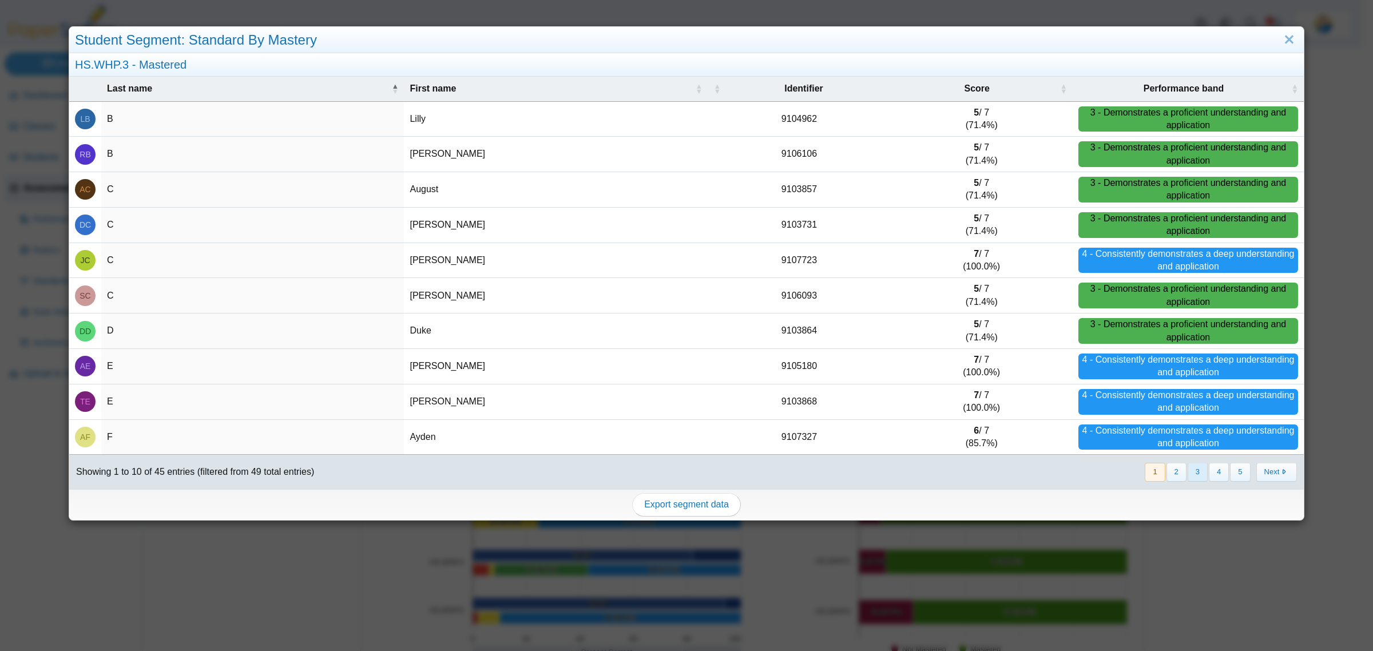
click at [1188, 475] on button "3" at bounding box center [1198, 472] width 20 height 19
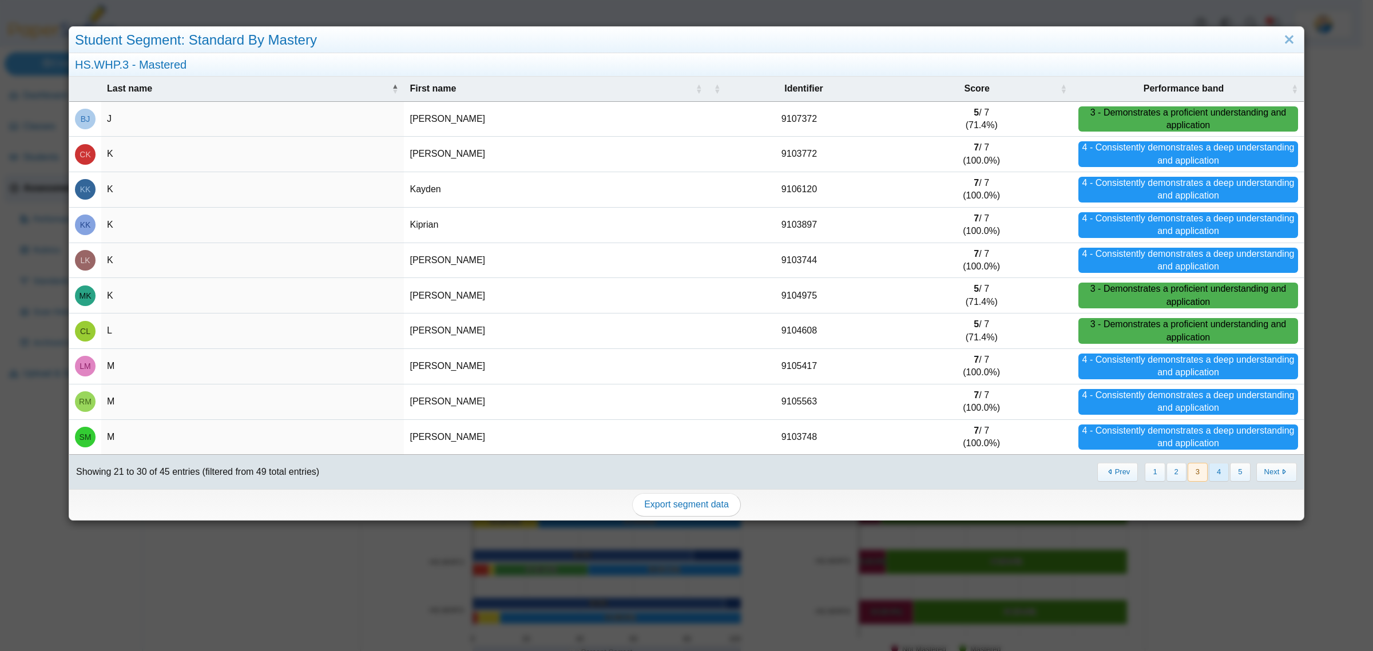
click at [1209, 473] on button "4" at bounding box center [1219, 472] width 20 height 19
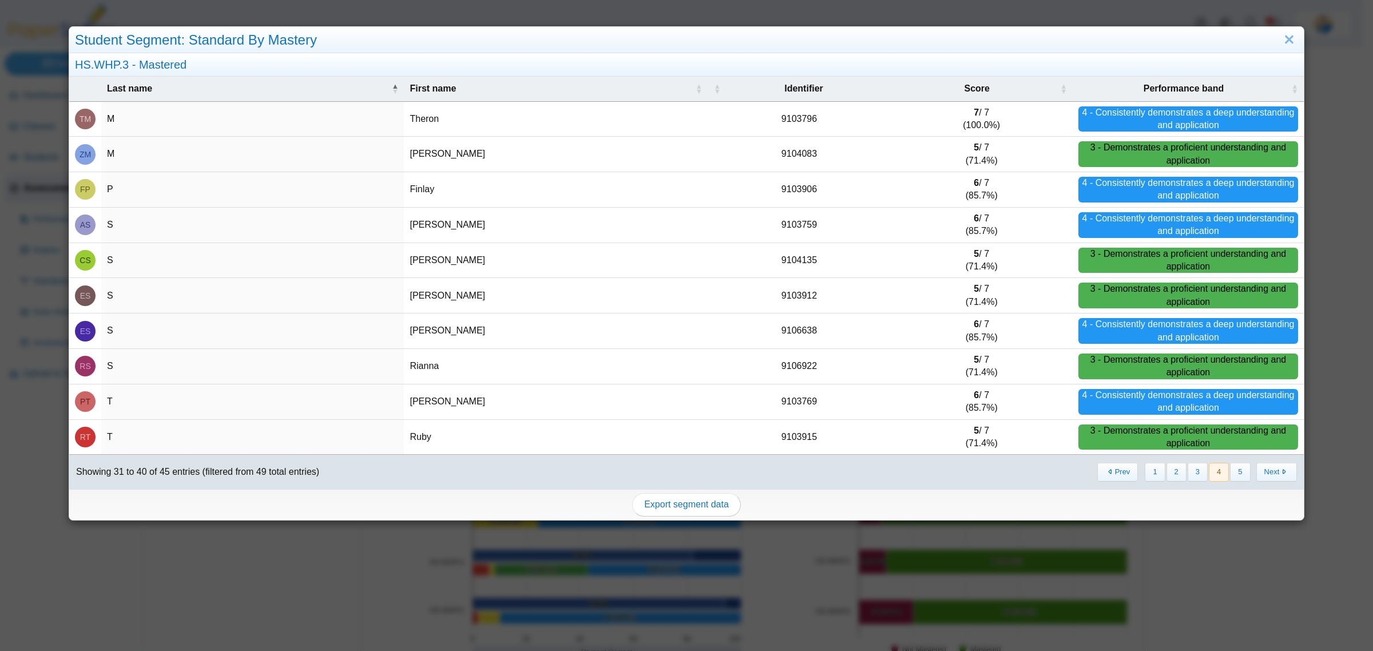
click at [1197, 614] on div "Student Segment: Standard By Mastery HS.WHP.3 - Mastered Last name First name I…" at bounding box center [686, 325] width 1373 height 651
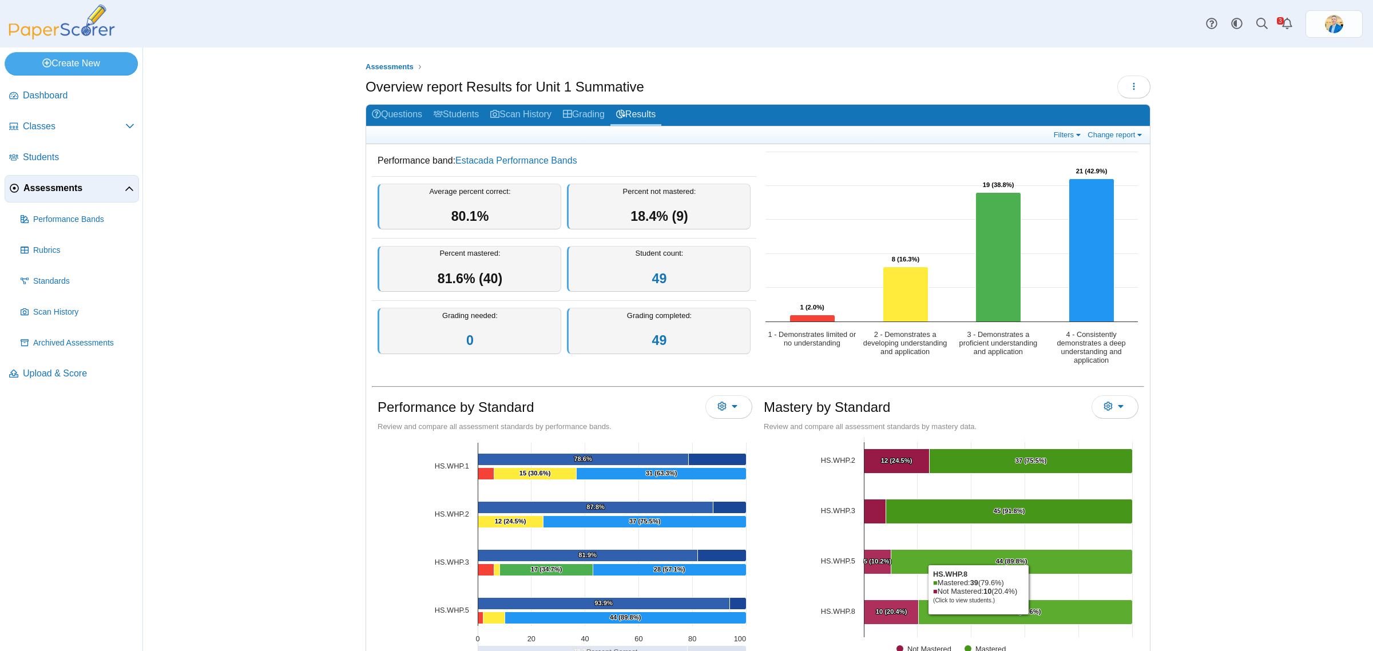
click at [979, 617] on Mastered "[object Object], 39. Mastered." at bounding box center [1026, 612] width 214 height 25
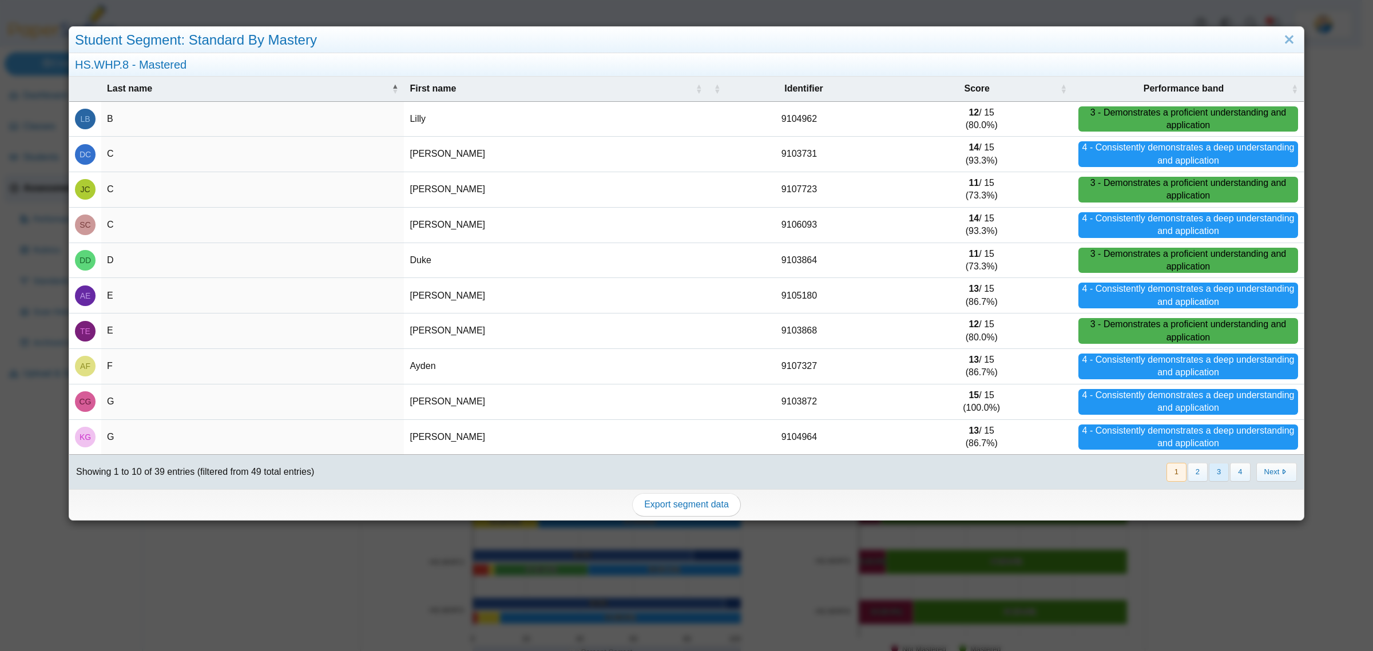
click at [1212, 475] on button "3" at bounding box center [1219, 472] width 20 height 19
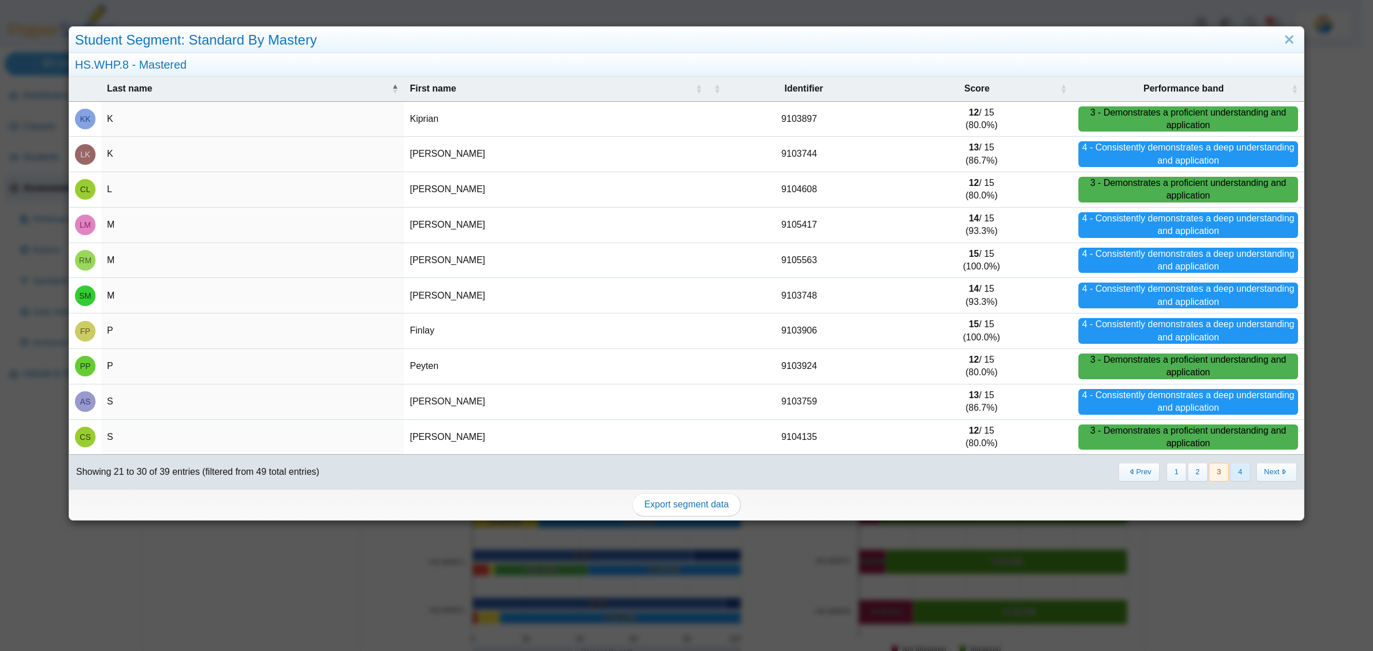
click at [1230, 474] on button "4" at bounding box center [1240, 472] width 20 height 19
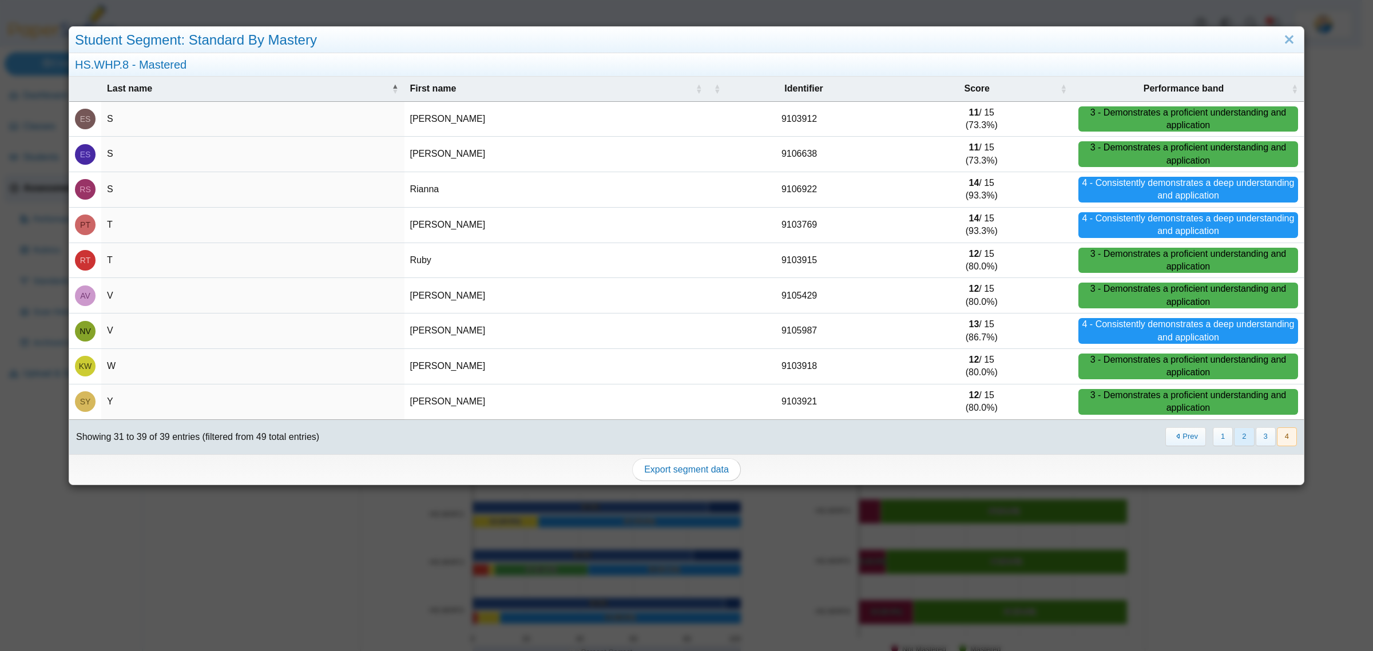
click at [1240, 442] on button "2" at bounding box center [1244, 436] width 20 height 19
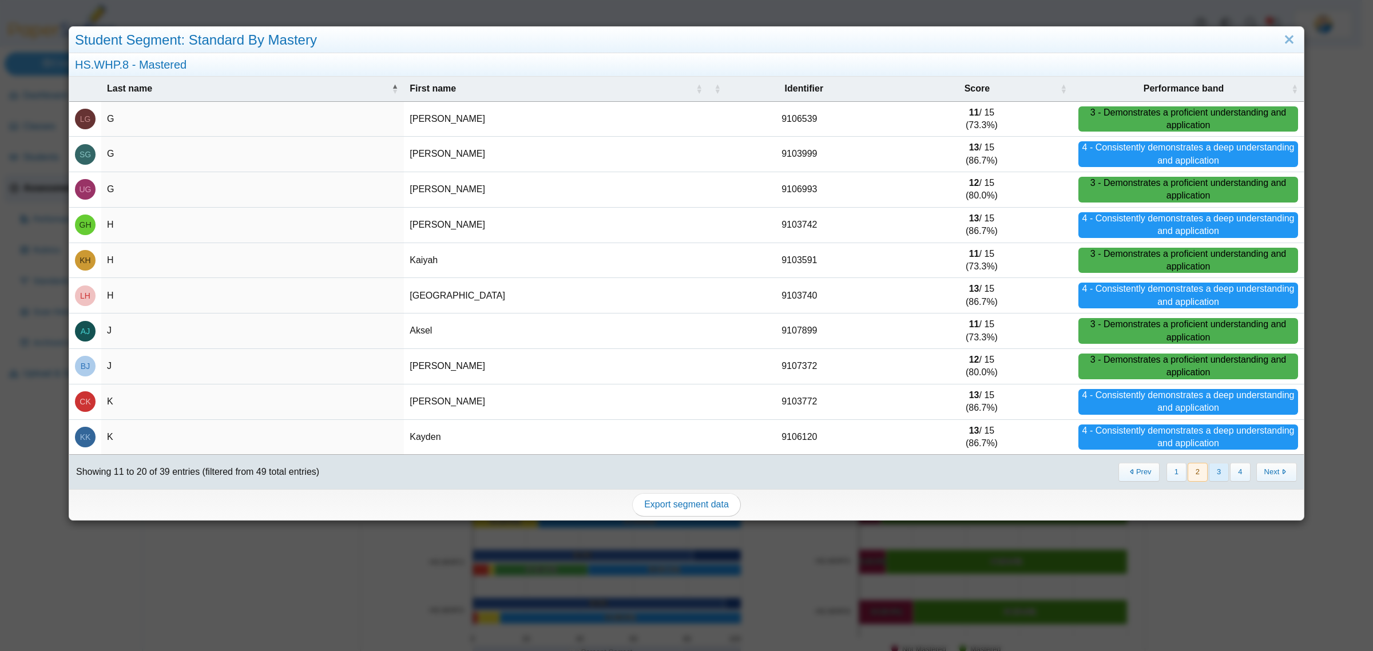
click at [1212, 474] on button "3" at bounding box center [1219, 472] width 20 height 19
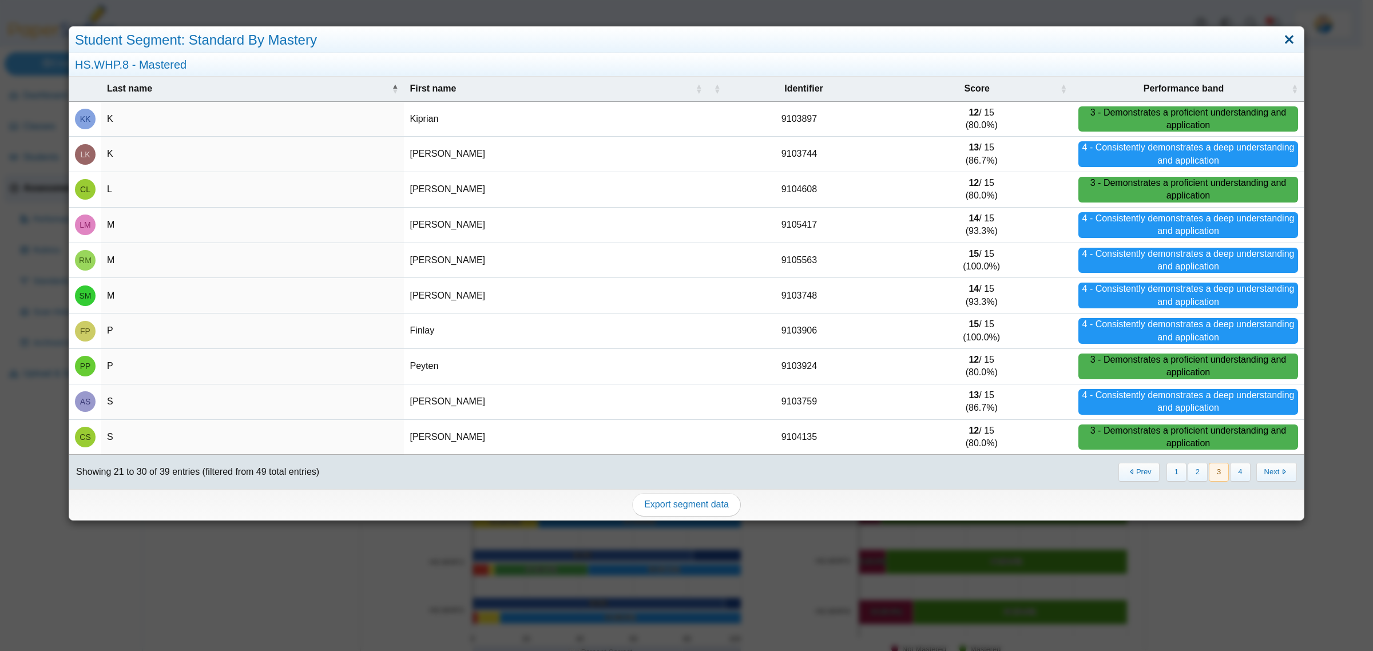
click at [1280, 42] on link "Close" at bounding box center [1289, 39] width 18 height 19
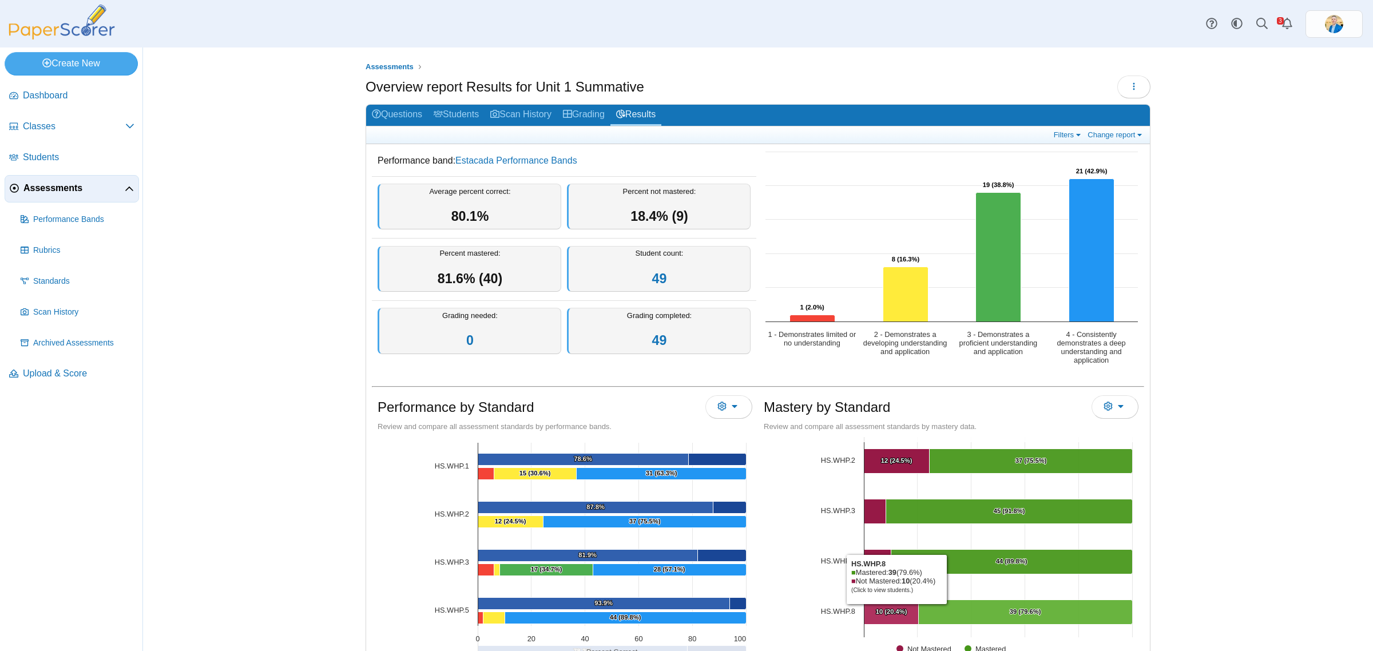
click at [891, 608] on text "10 (20.4%) ​ 10 (20.4%)" at bounding box center [891, 611] width 31 height 7
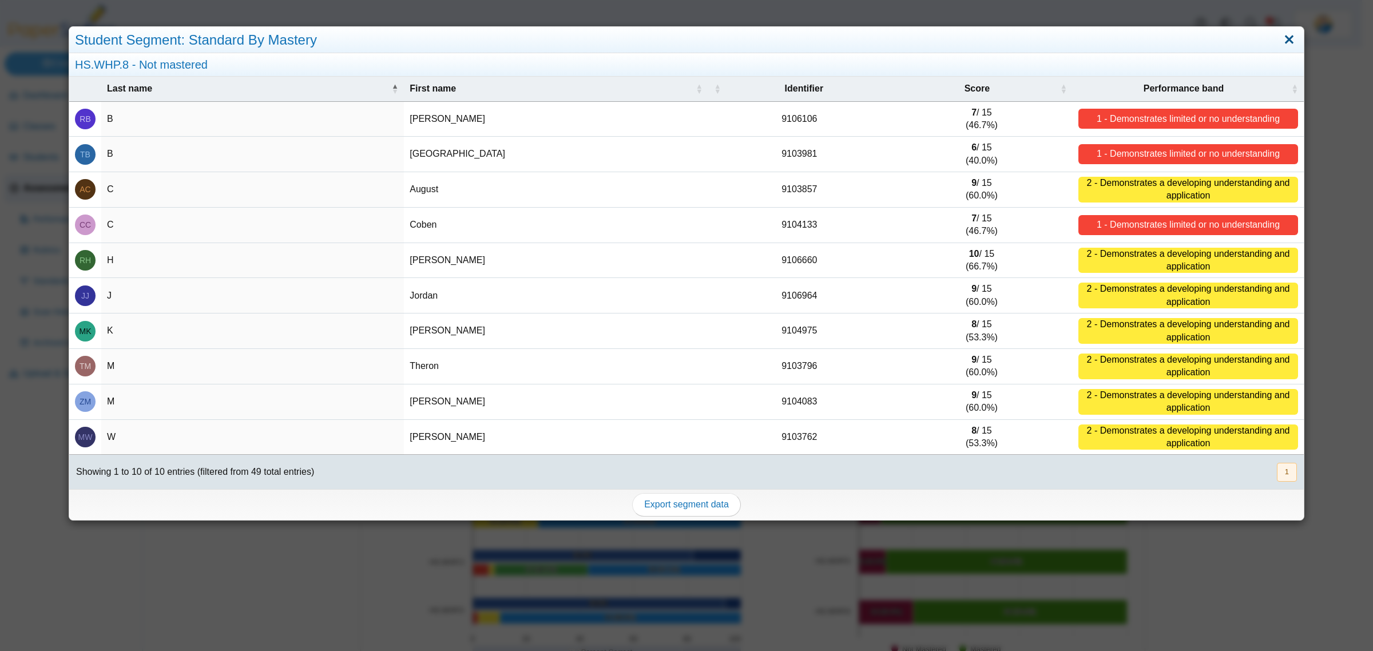
click at [1284, 37] on link "Close" at bounding box center [1289, 39] width 18 height 19
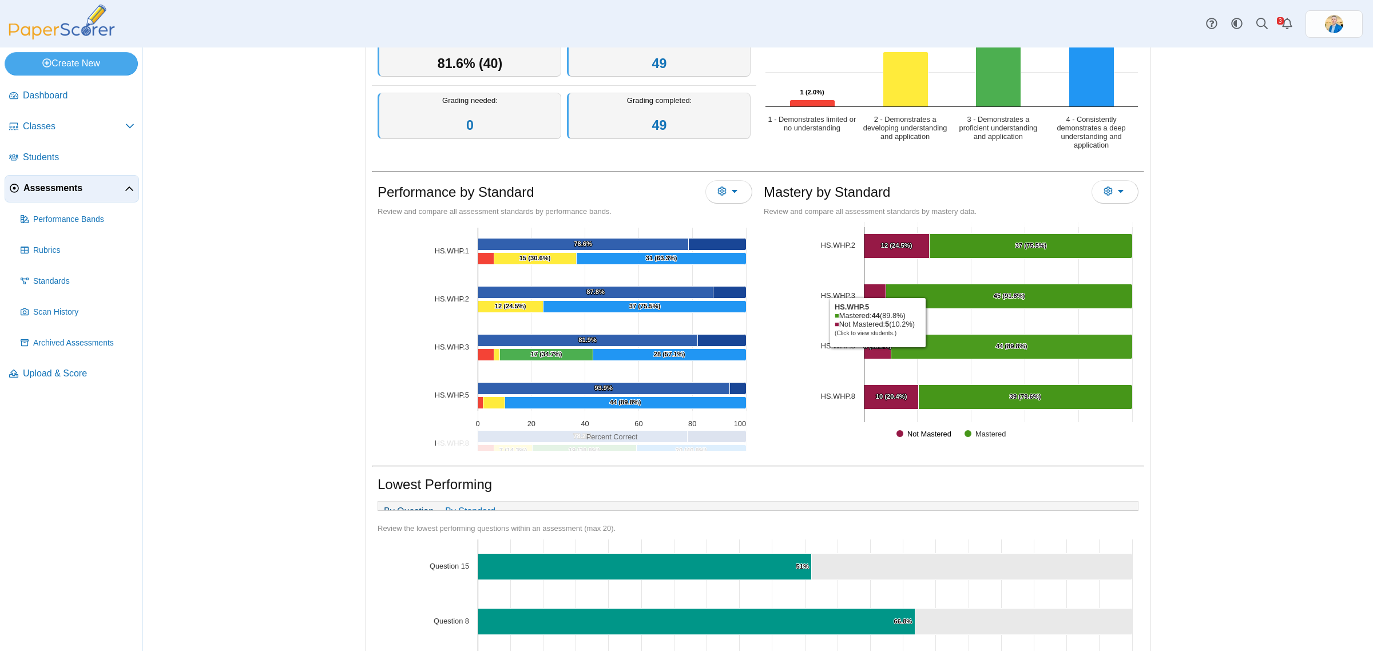
scroll to position [215, 0]
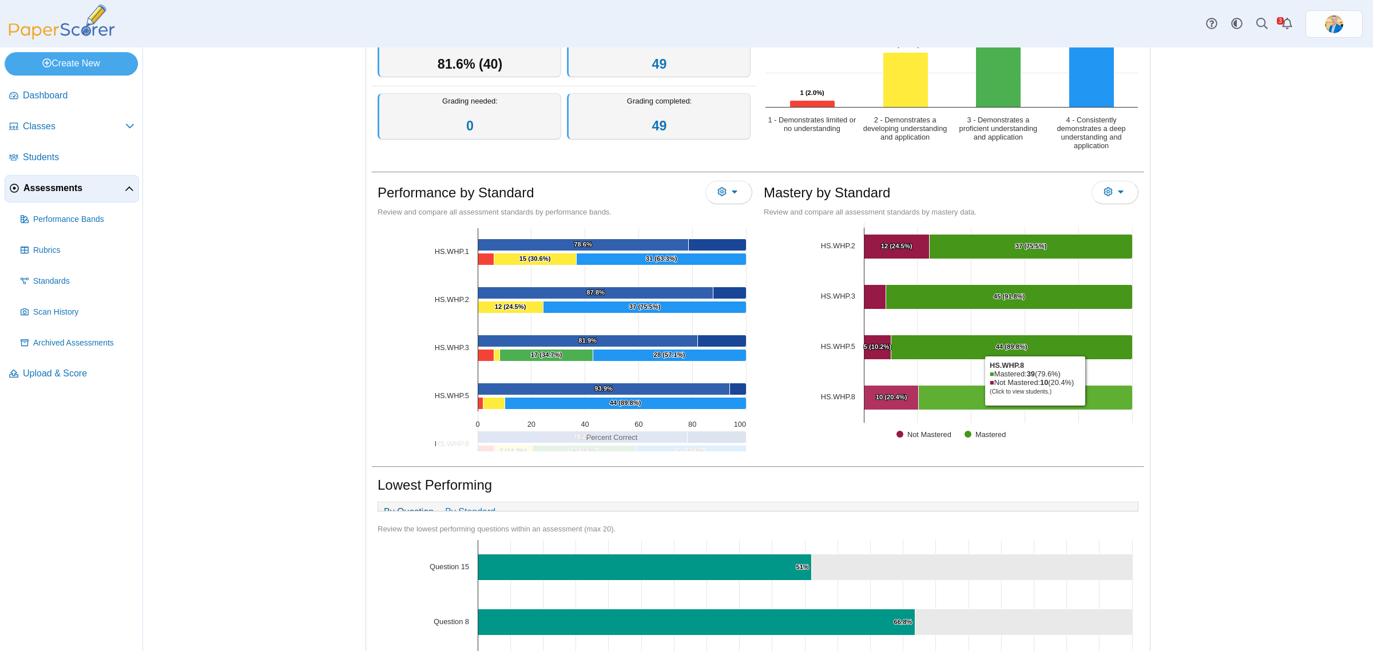
click at [1030, 409] on Mastered "[object Object], 39. Mastered." at bounding box center [1026, 398] width 214 height 25
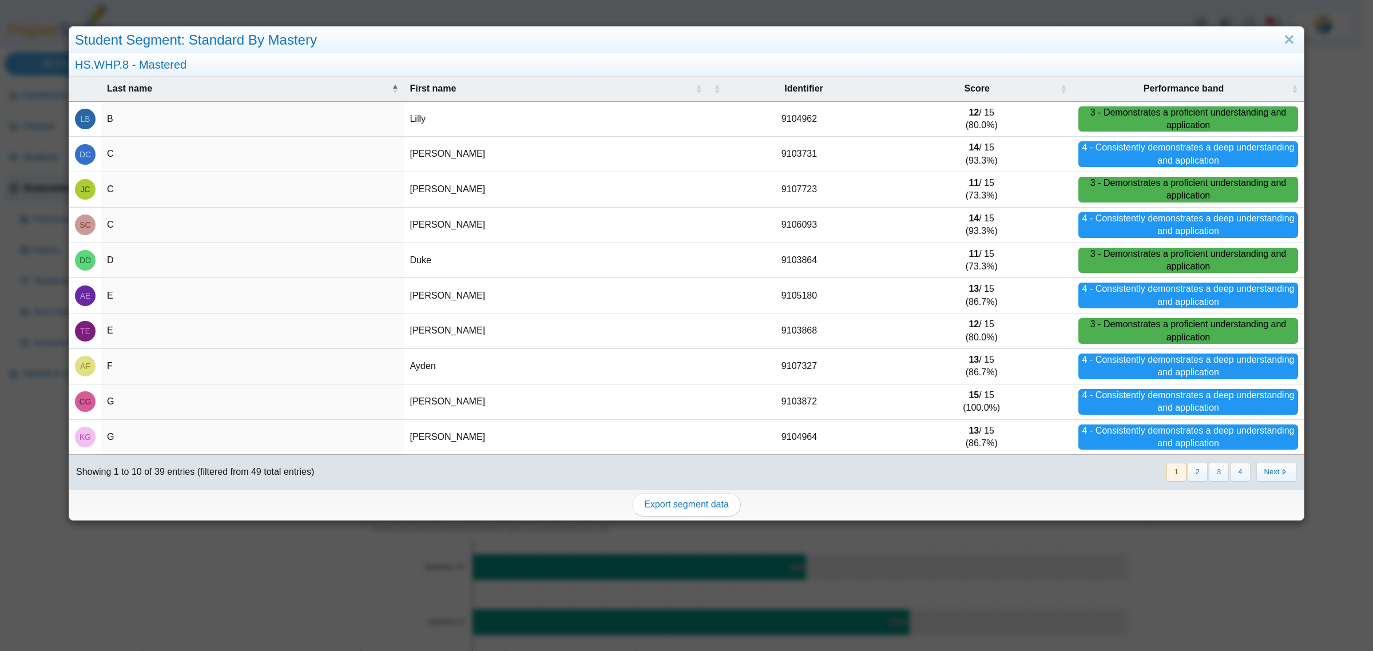
click at [1231, 475] on button "4" at bounding box center [1240, 472] width 20 height 19
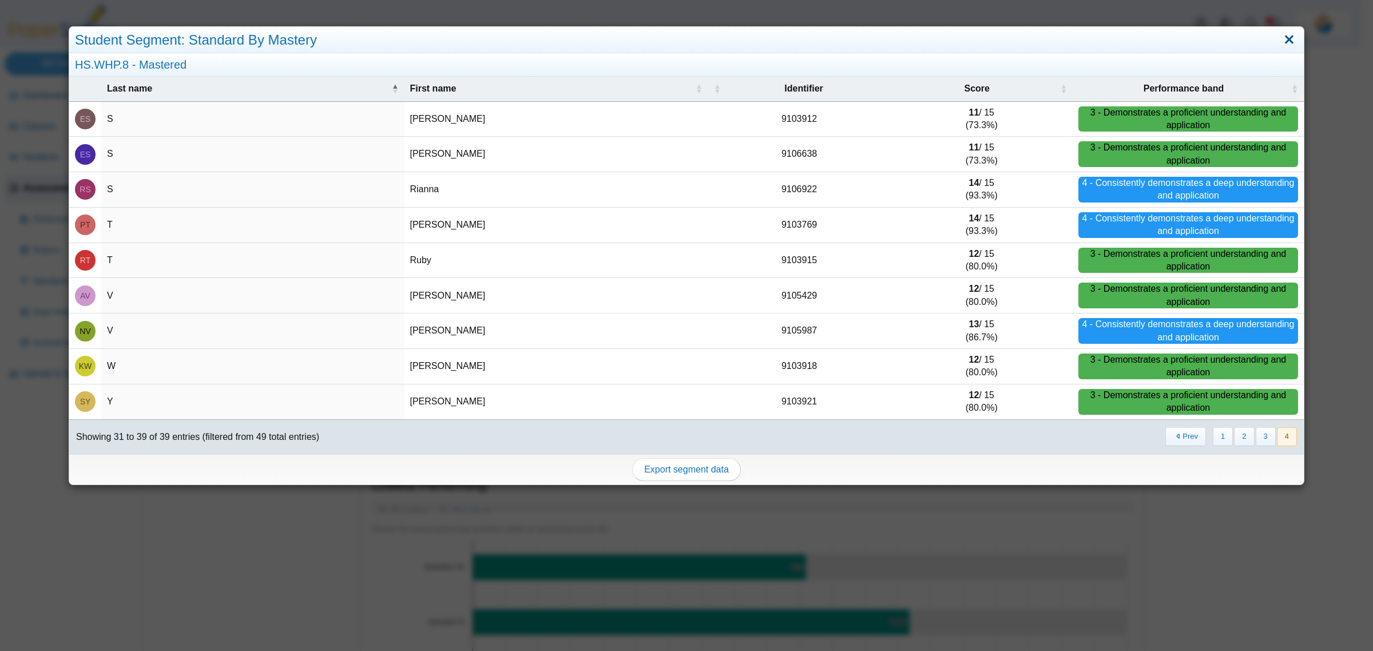
click at [1280, 38] on link "Close" at bounding box center [1289, 39] width 18 height 19
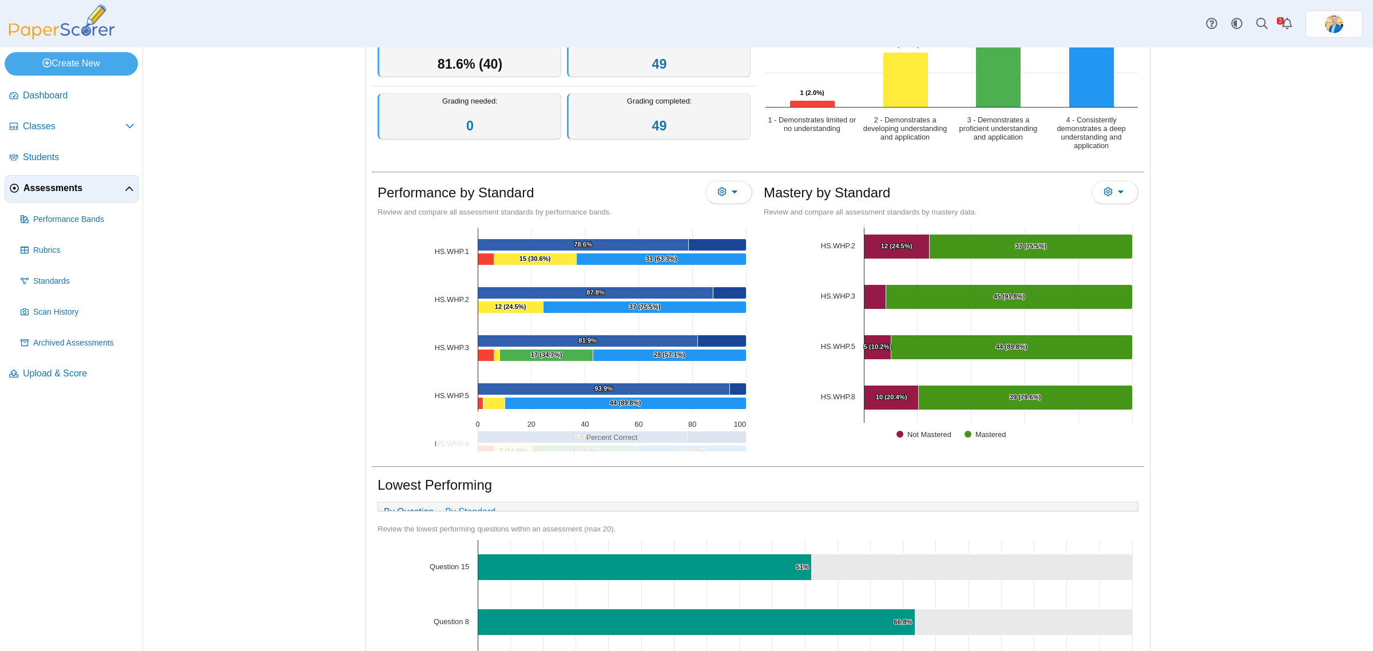
scroll to position [0, 0]
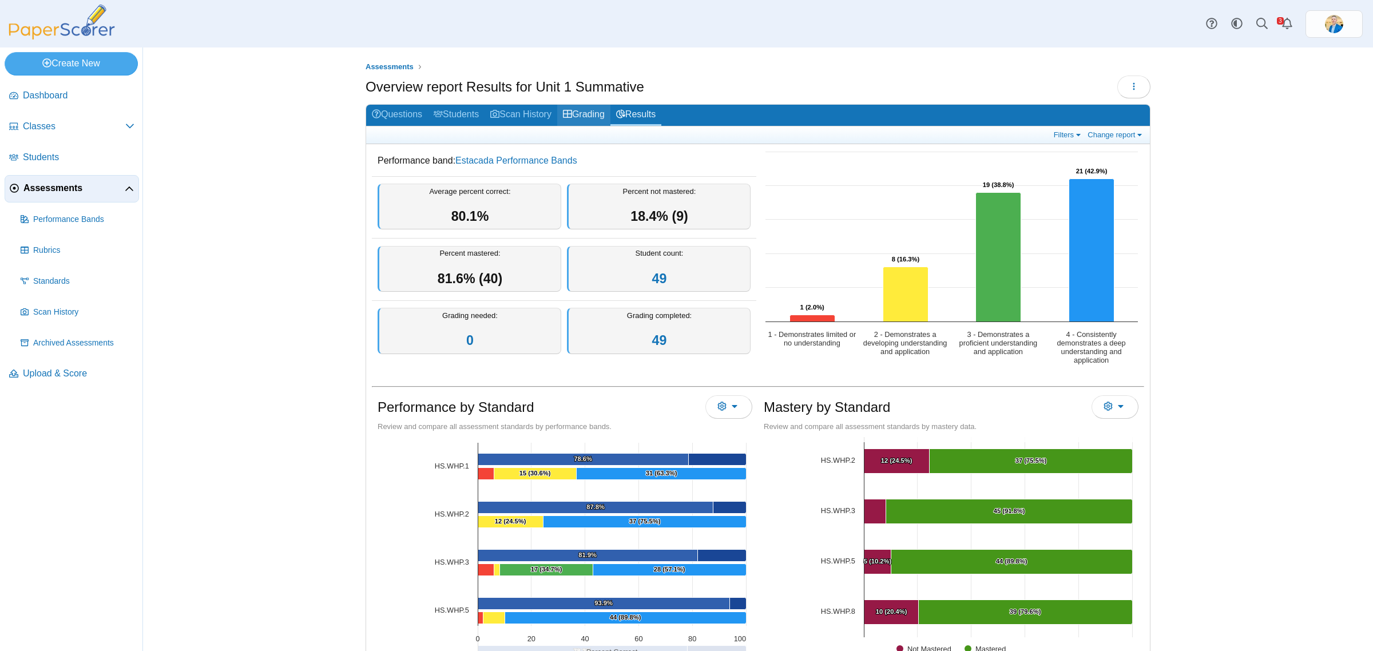
click at [585, 113] on link "Grading" at bounding box center [583, 115] width 53 height 21
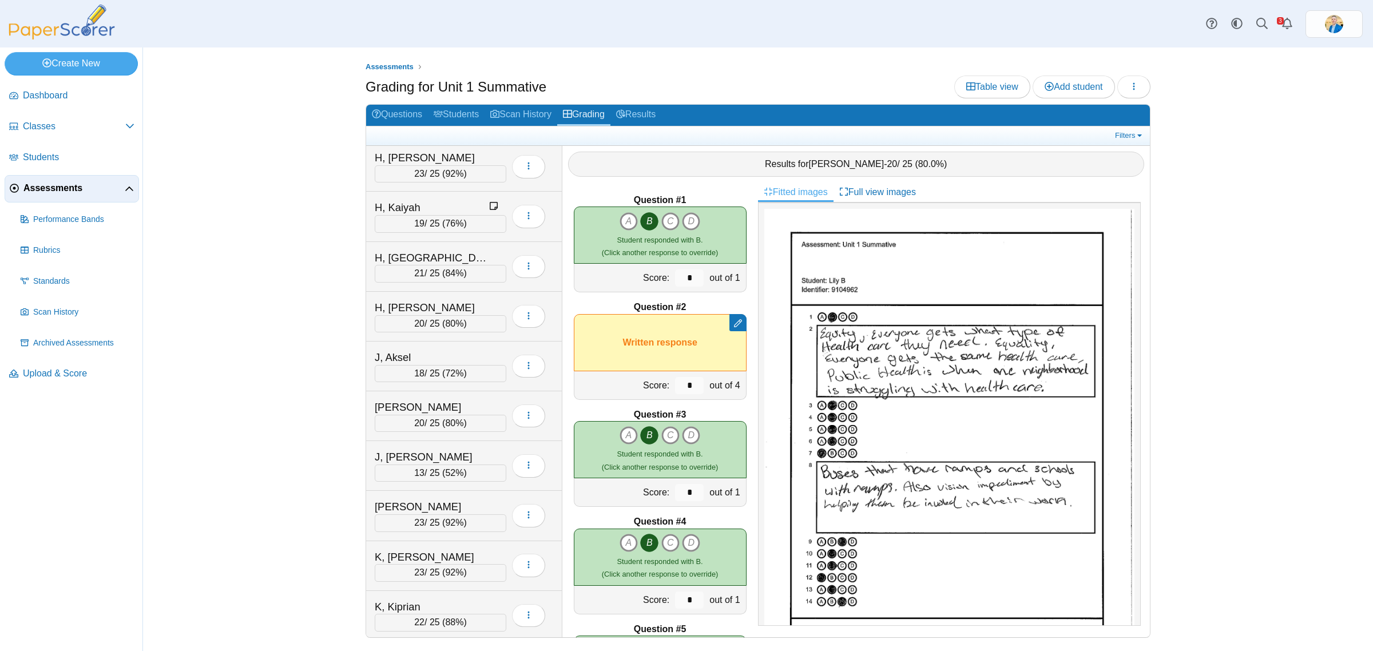
scroll to position [858, 0]
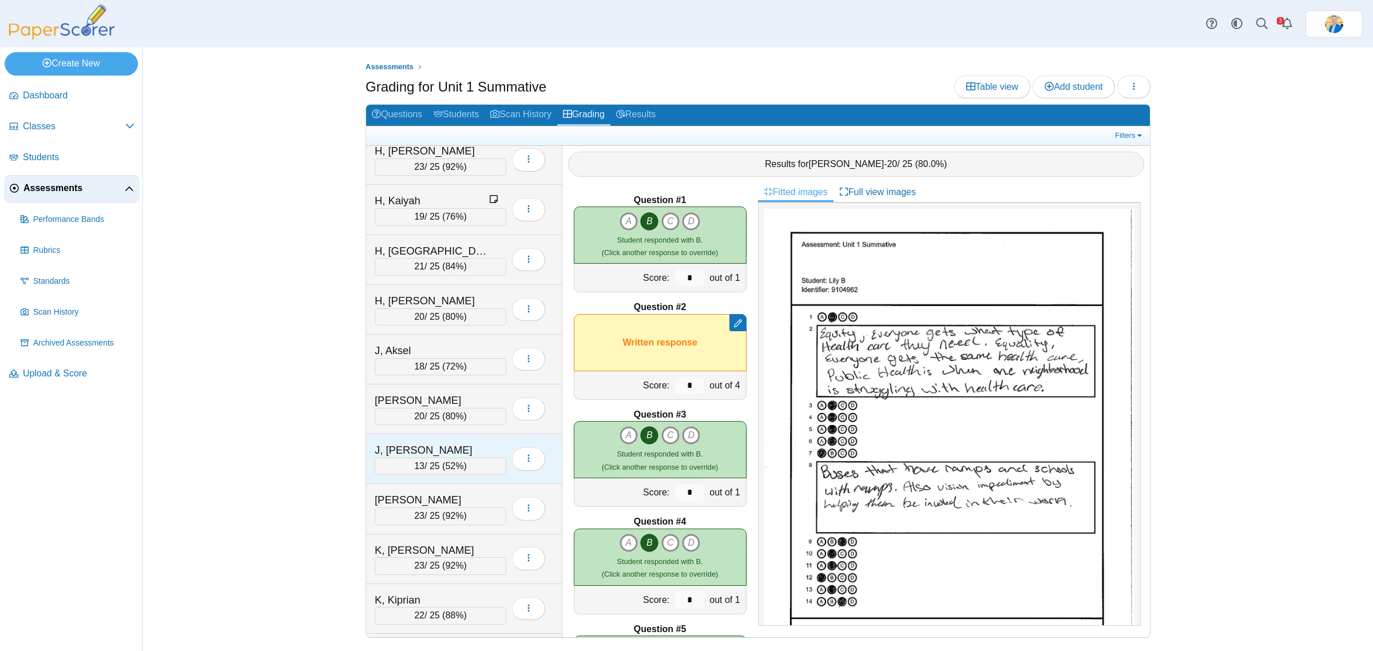
click at [450, 455] on div "J, [PERSON_NAME]" at bounding box center [432, 450] width 114 height 15
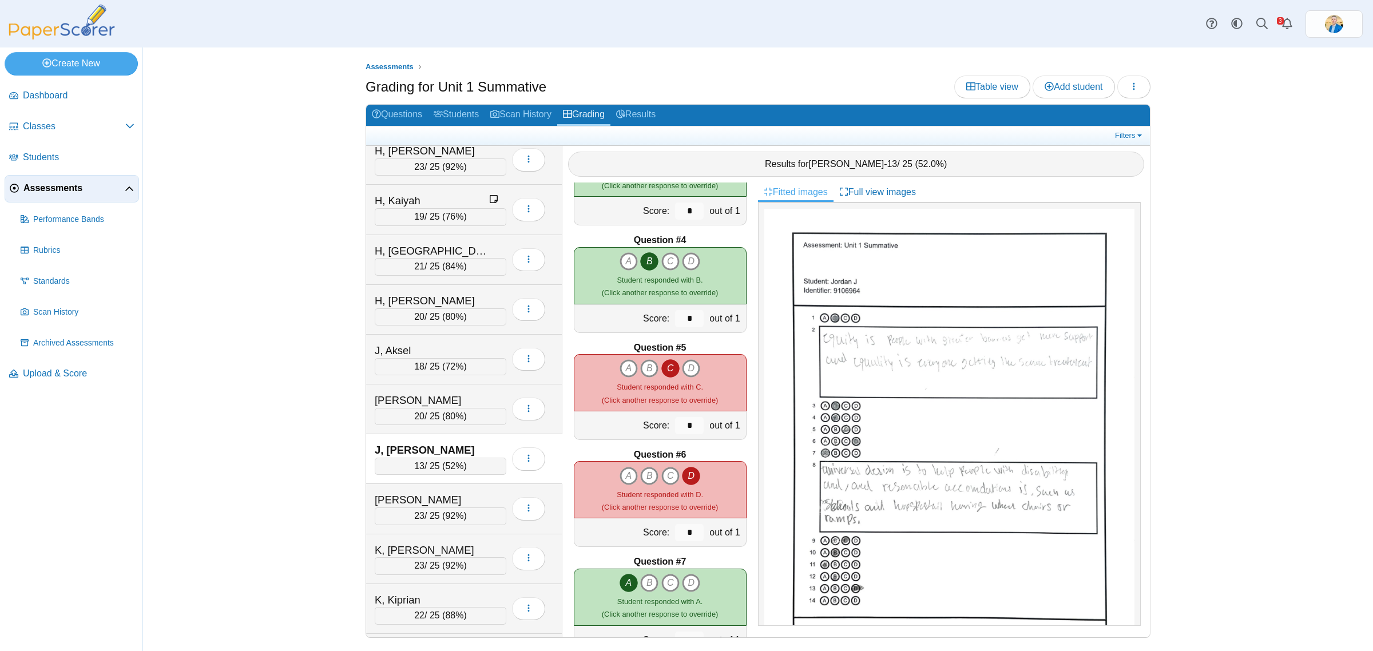
scroll to position [286, 0]
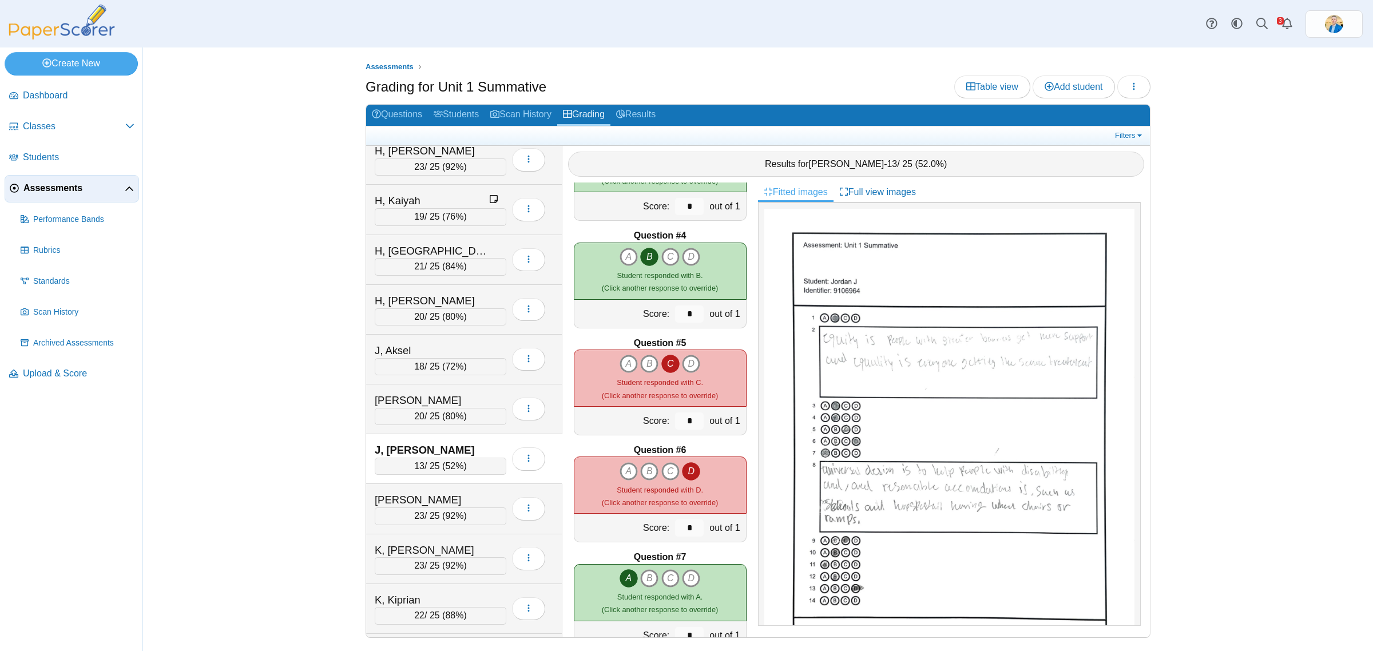
click at [670, 364] on icon "C" at bounding box center [670, 364] width 18 height 18
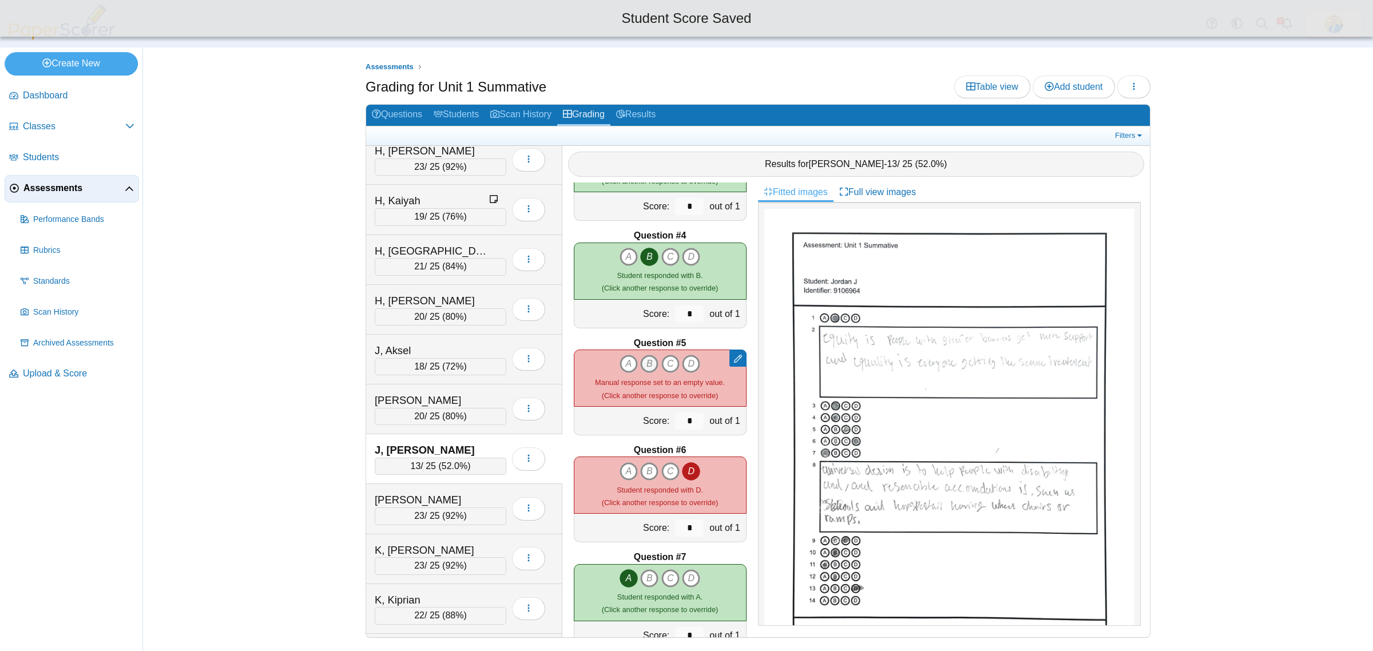
click at [644, 367] on icon "B" at bounding box center [649, 364] width 18 height 18
type input "*"
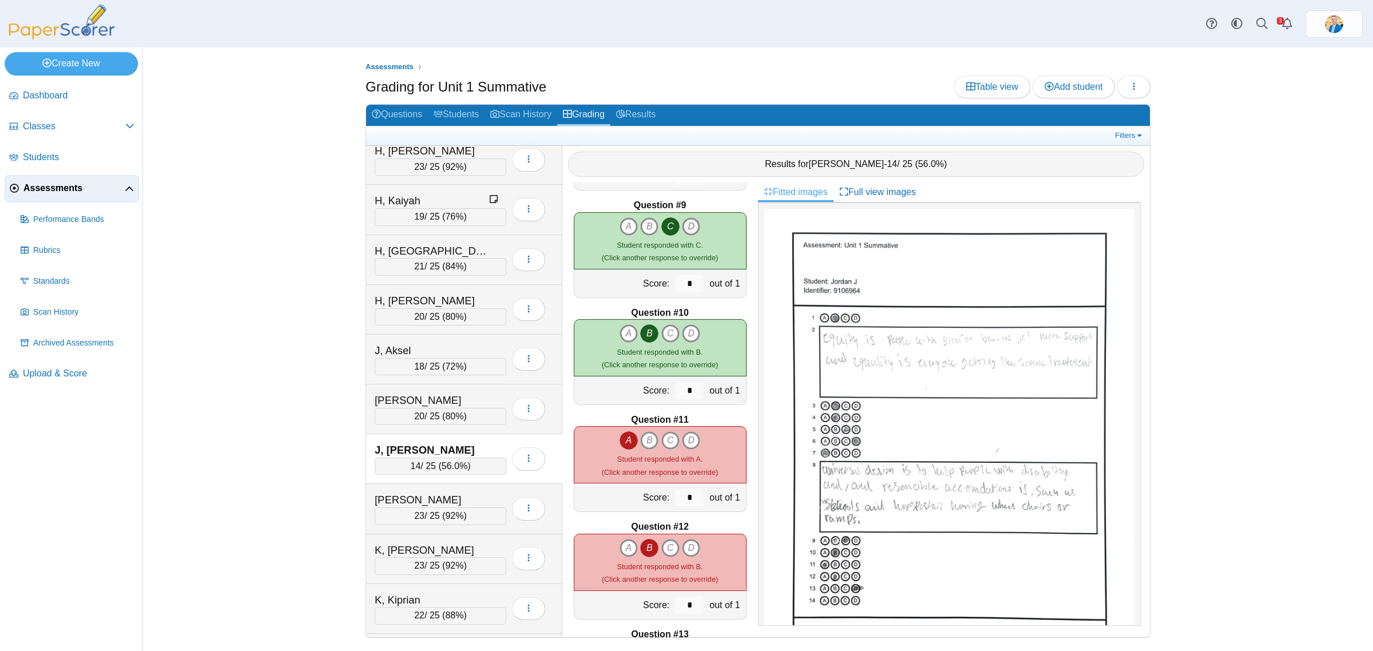
scroll to position [858, 0]
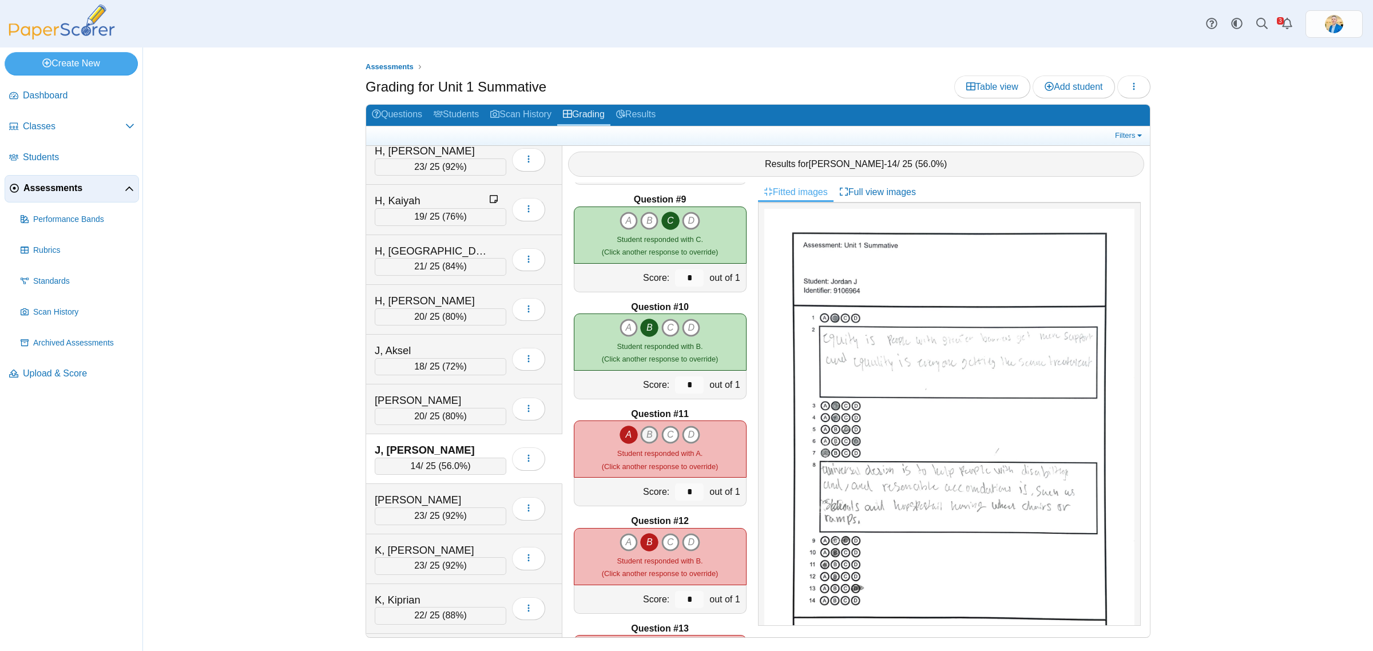
click at [642, 435] on icon "B" at bounding box center [649, 435] width 18 height 18
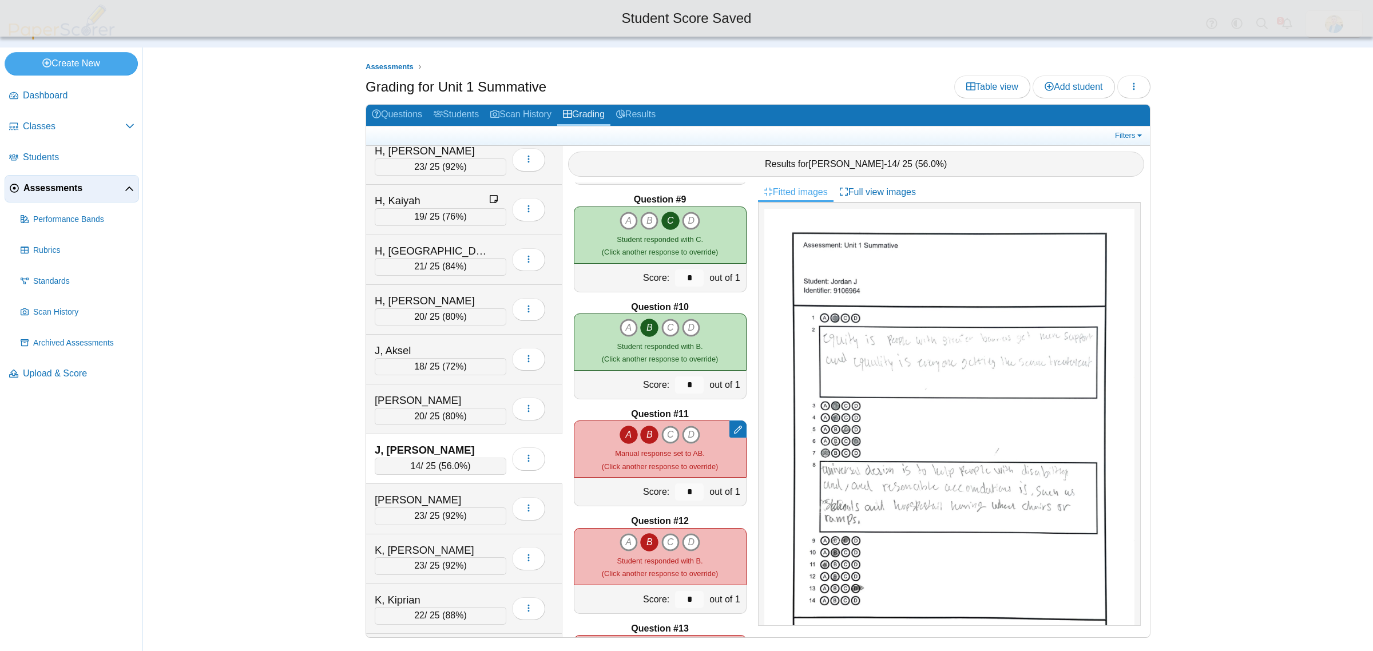
click at [624, 433] on icon "A" at bounding box center [629, 435] width 18 height 18
type input "*"
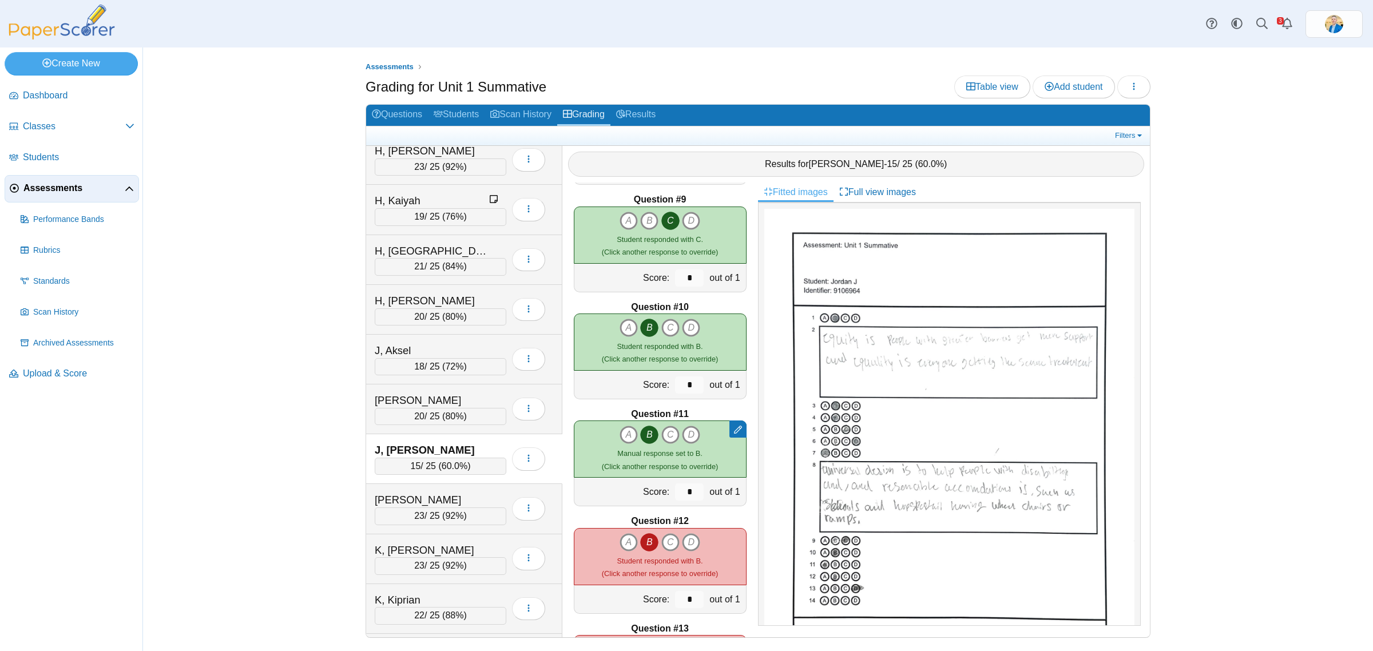
scroll to position [1144, 0]
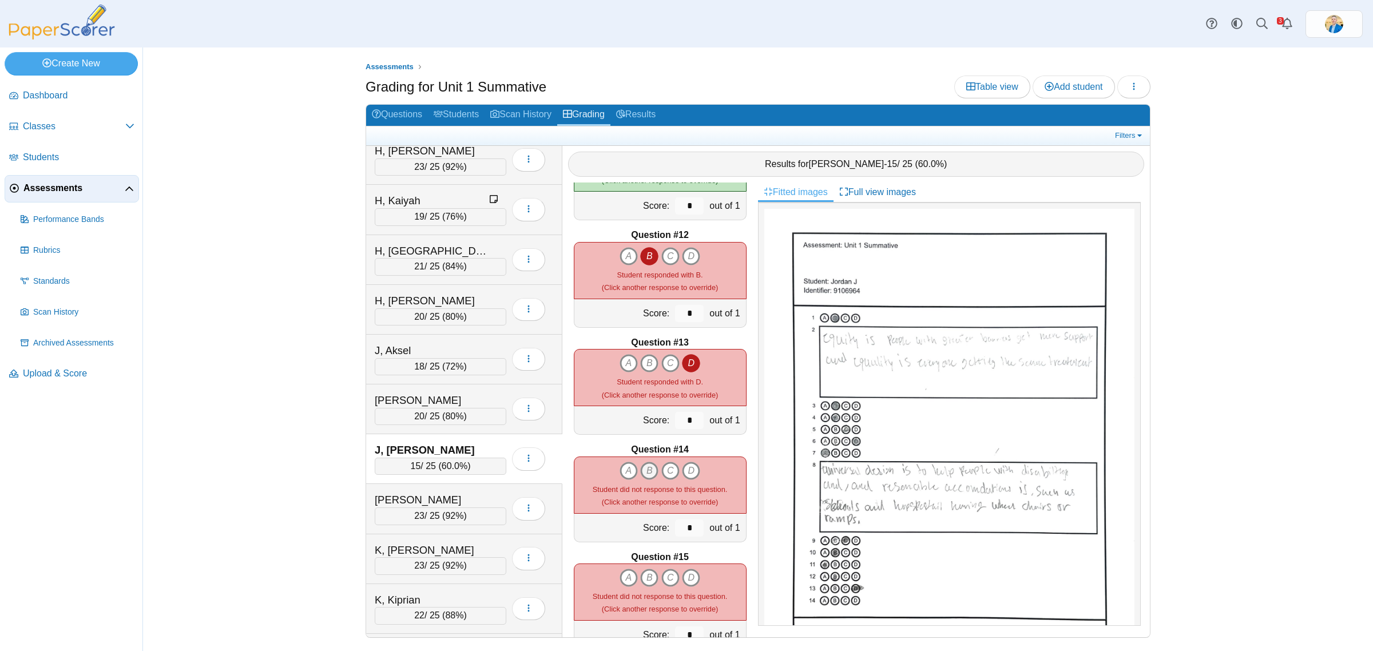
click at [641, 470] on icon "B" at bounding box center [649, 471] width 18 height 18
type input "*"
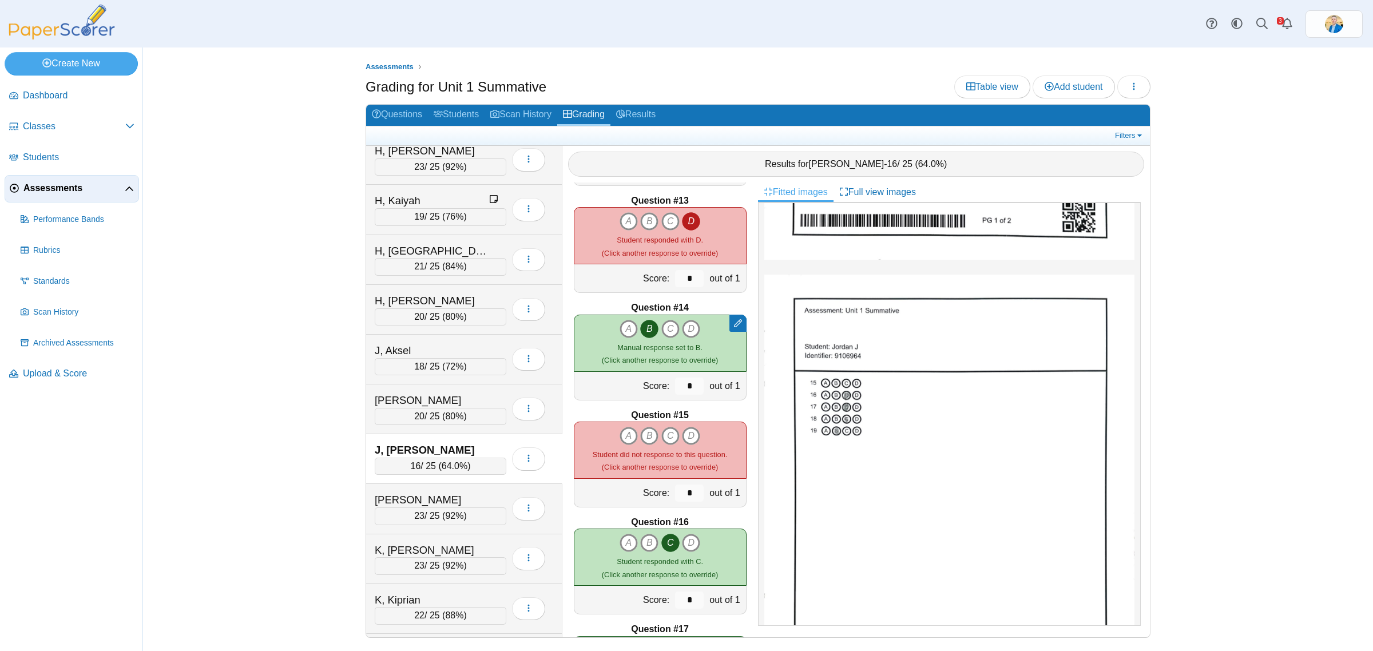
scroll to position [1287, 0]
click at [666, 435] on icon "C" at bounding box center [670, 435] width 18 height 18
type input "*"
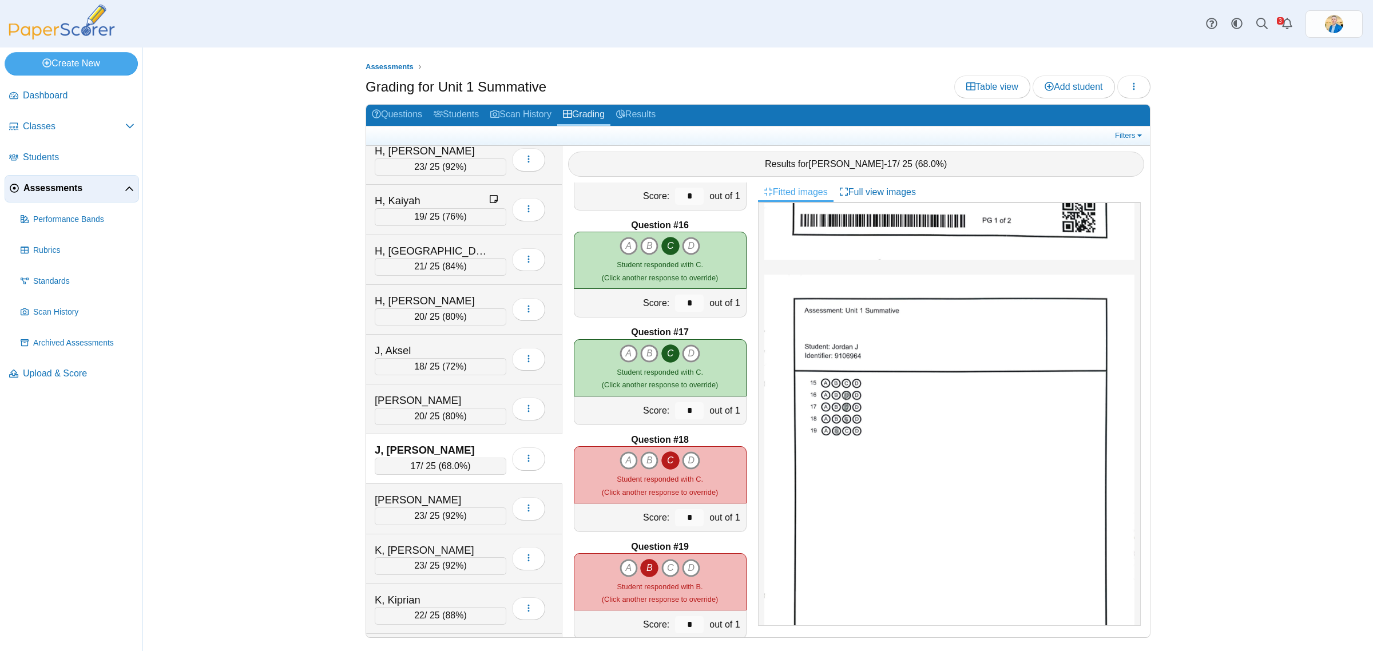
scroll to position [1605, 0]
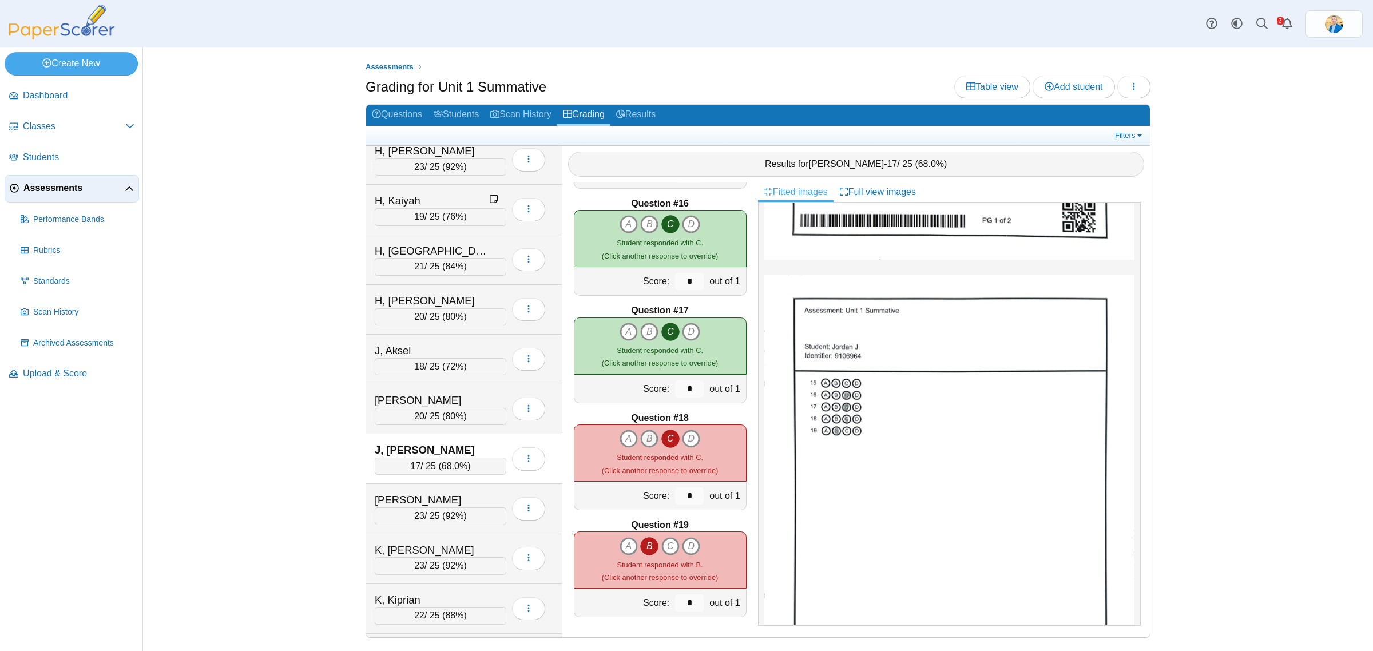
click at [645, 439] on icon "B" at bounding box center [649, 439] width 18 height 18
click at [665, 438] on icon "C" at bounding box center [670, 439] width 18 height 18
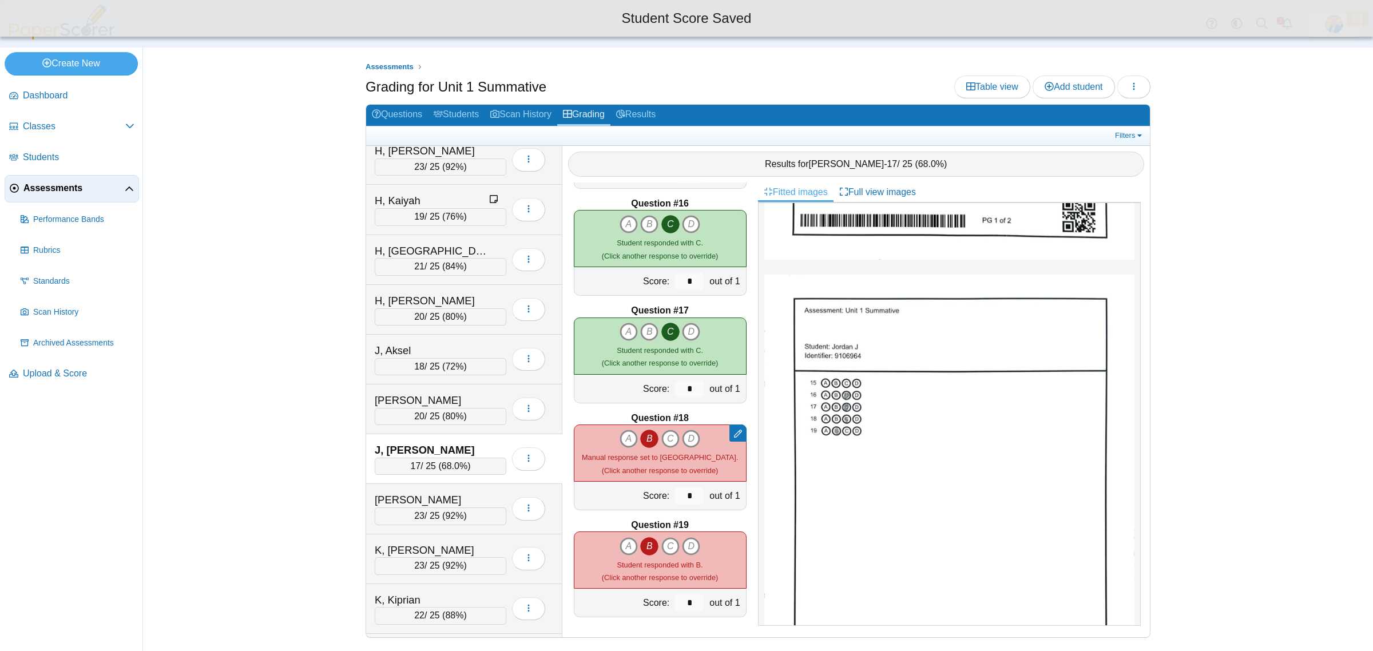
type input "*"
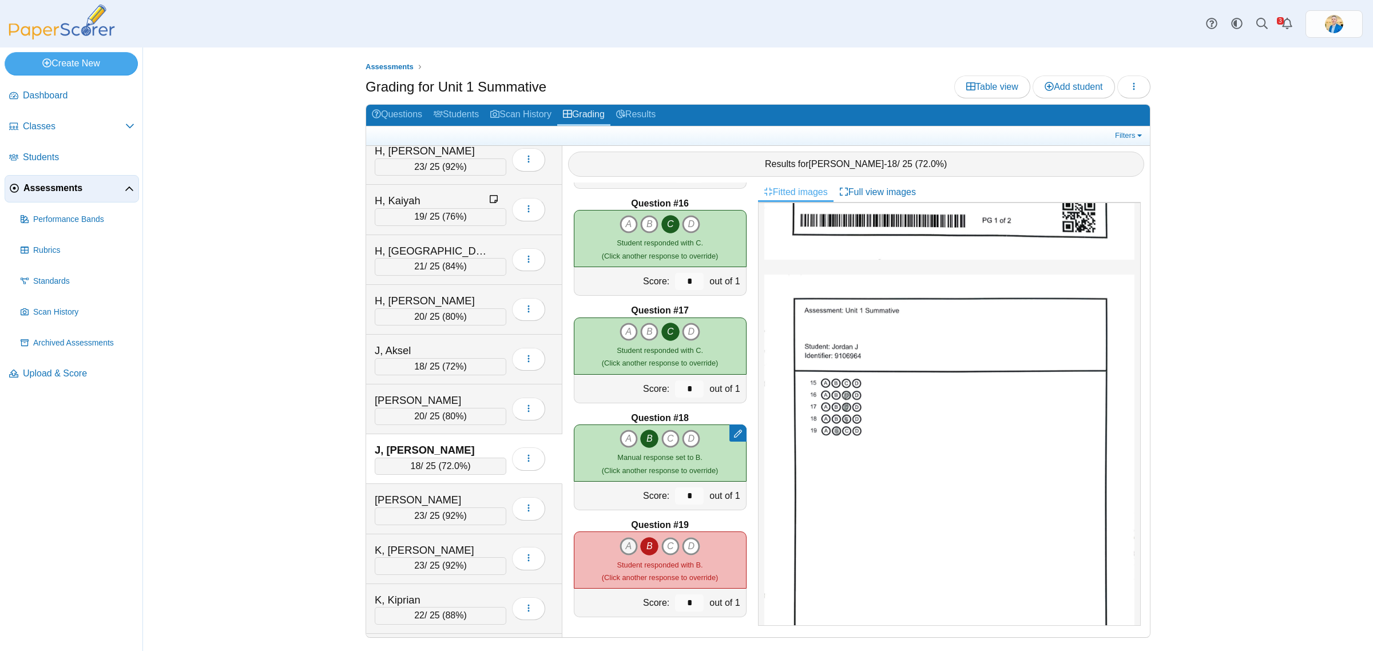
click at [620, 542] on icon "A" at bounding box center [629, 546] width 18 height 18
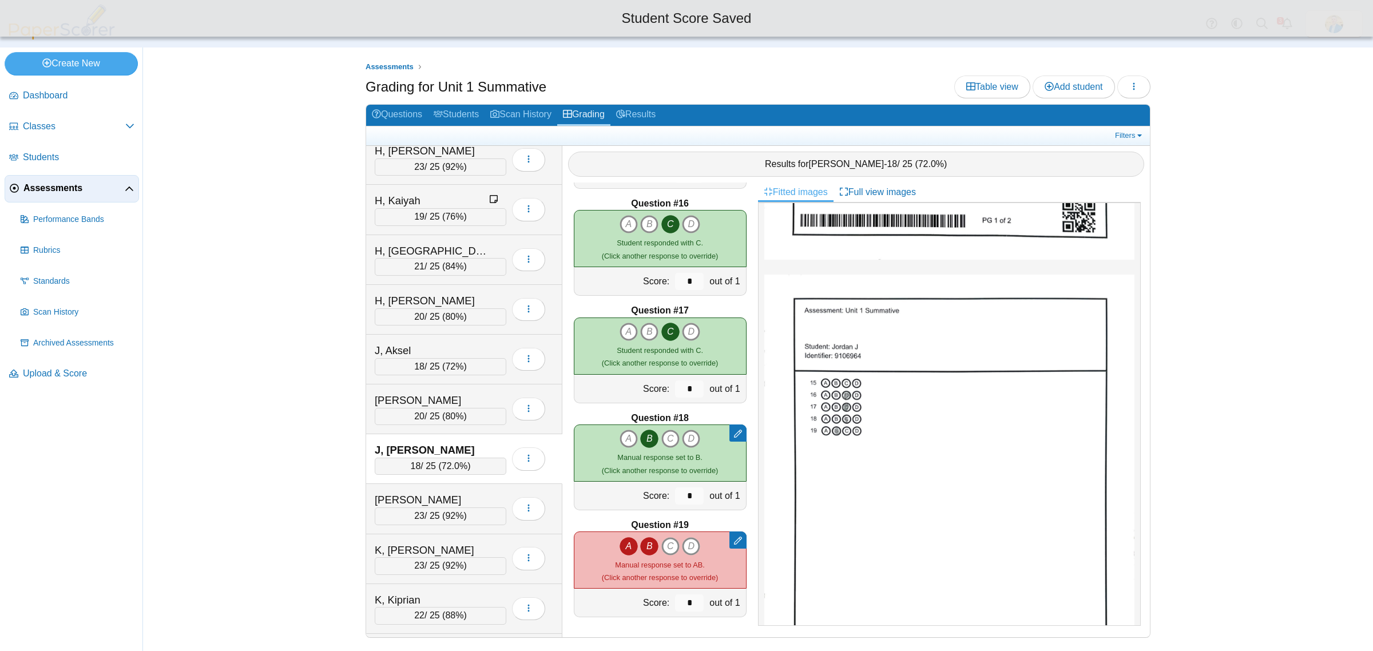
click at [649, 546] on icon "B" at bounding box center [649, 546] width 18 height 18
type input "*"
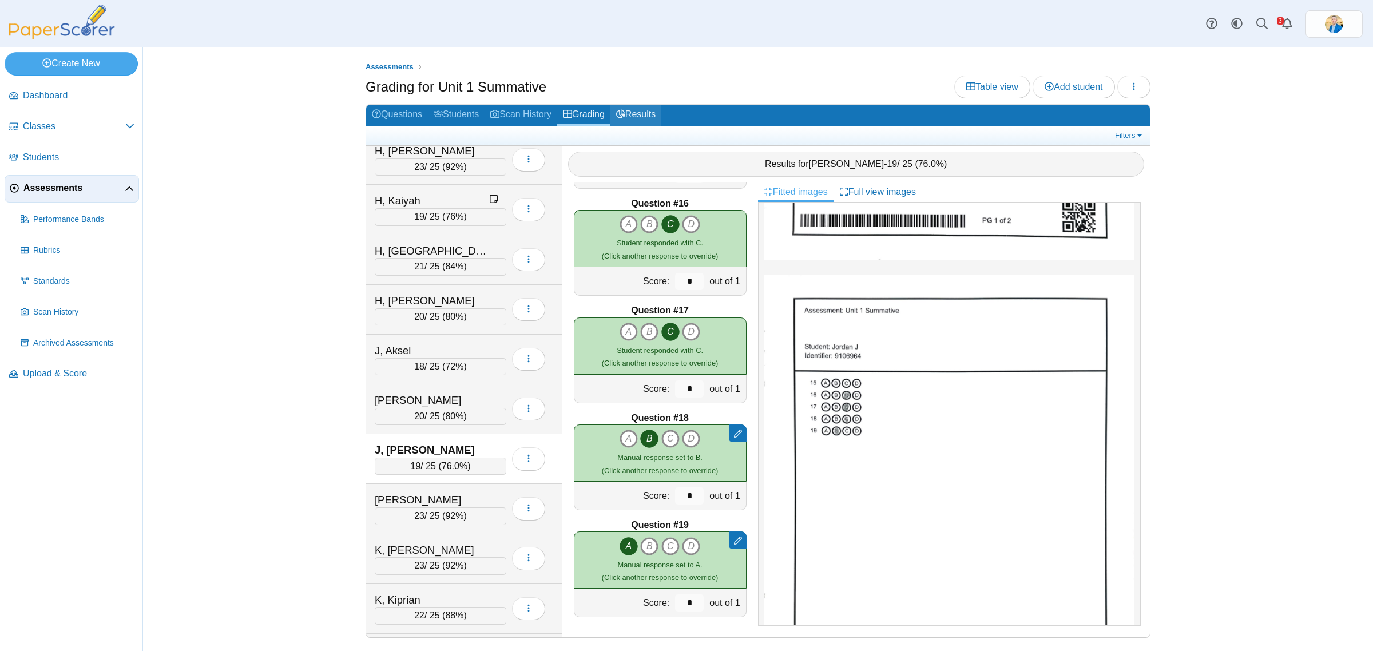
click at [633, 108] on link "Results" at bounding box center [635, 115] width 51 height 21
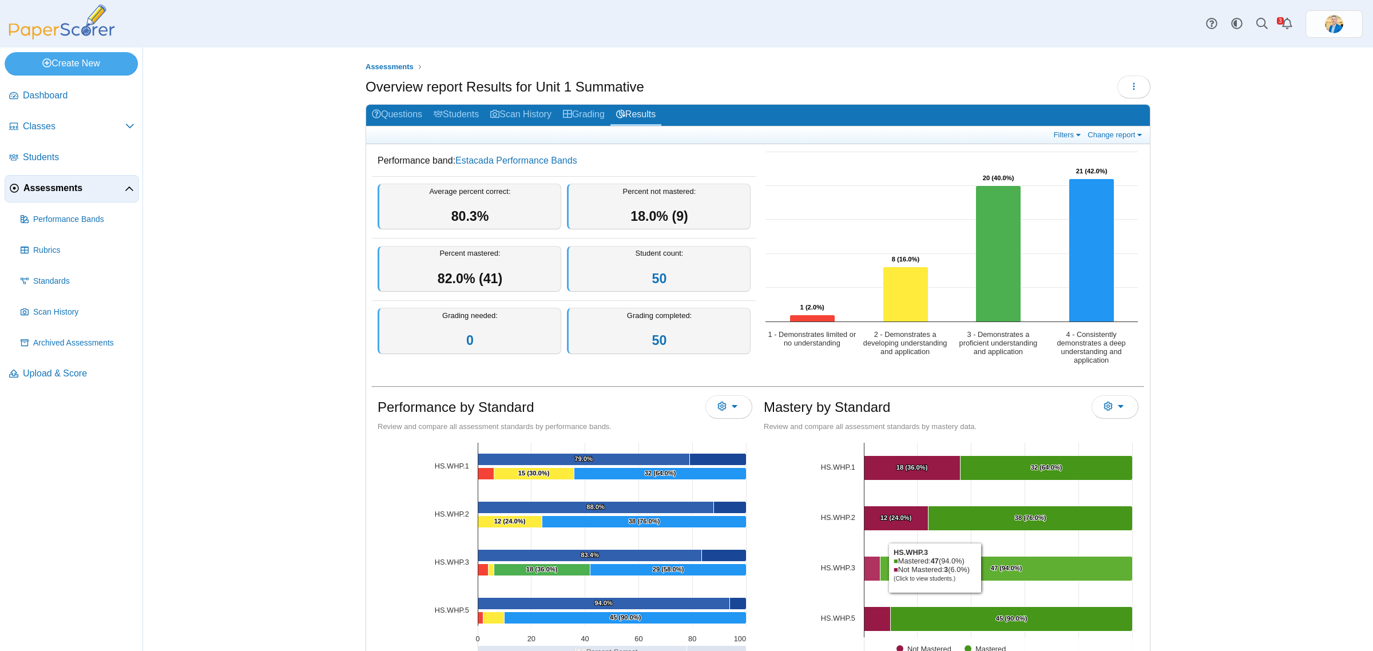
click at [979, 568] on Mastered "[object Object], 47. Mastered." at bounding box center [1006, 569] width 252 height 25
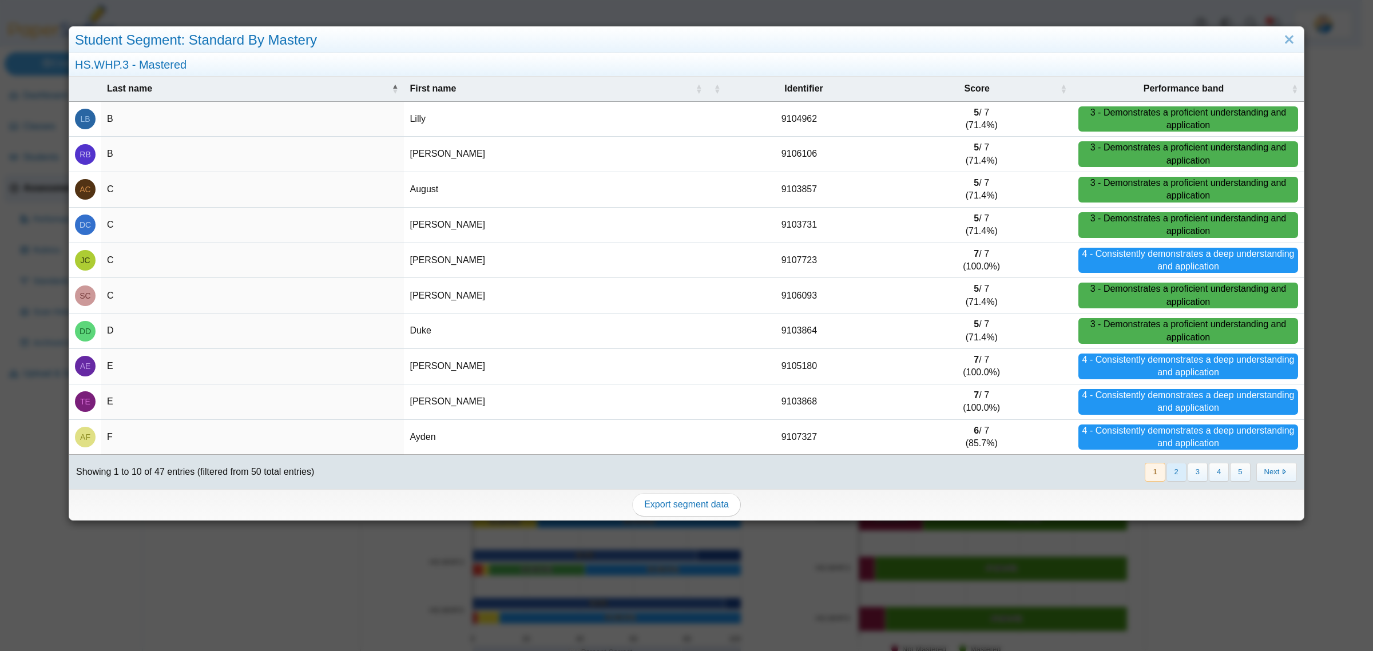
click at [1167, 478] on button "2" at bounding box center [1176, 472] width 20 height 19
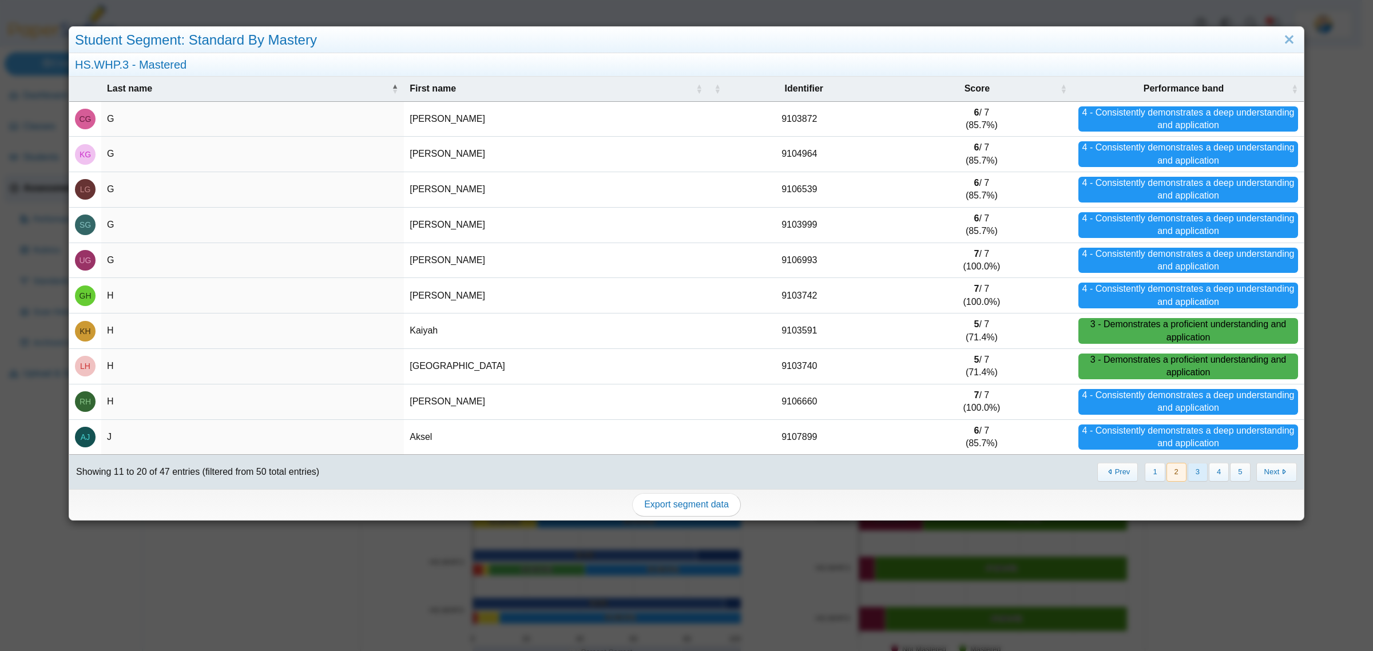
click at [1188, 475] on button "3" at bounding box center [1198, 472] width 20 height 19
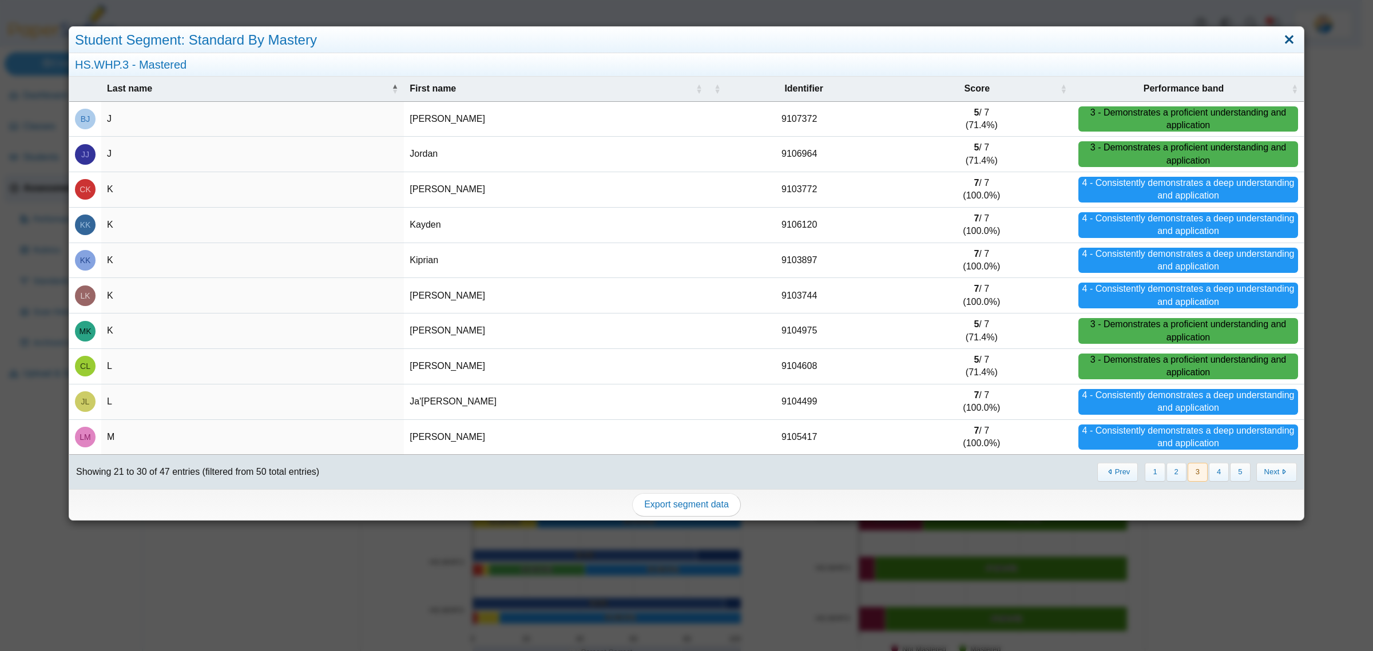
click at [1280, 35] on link "Close" at bounding box center [1289, 39] width 18 height 19
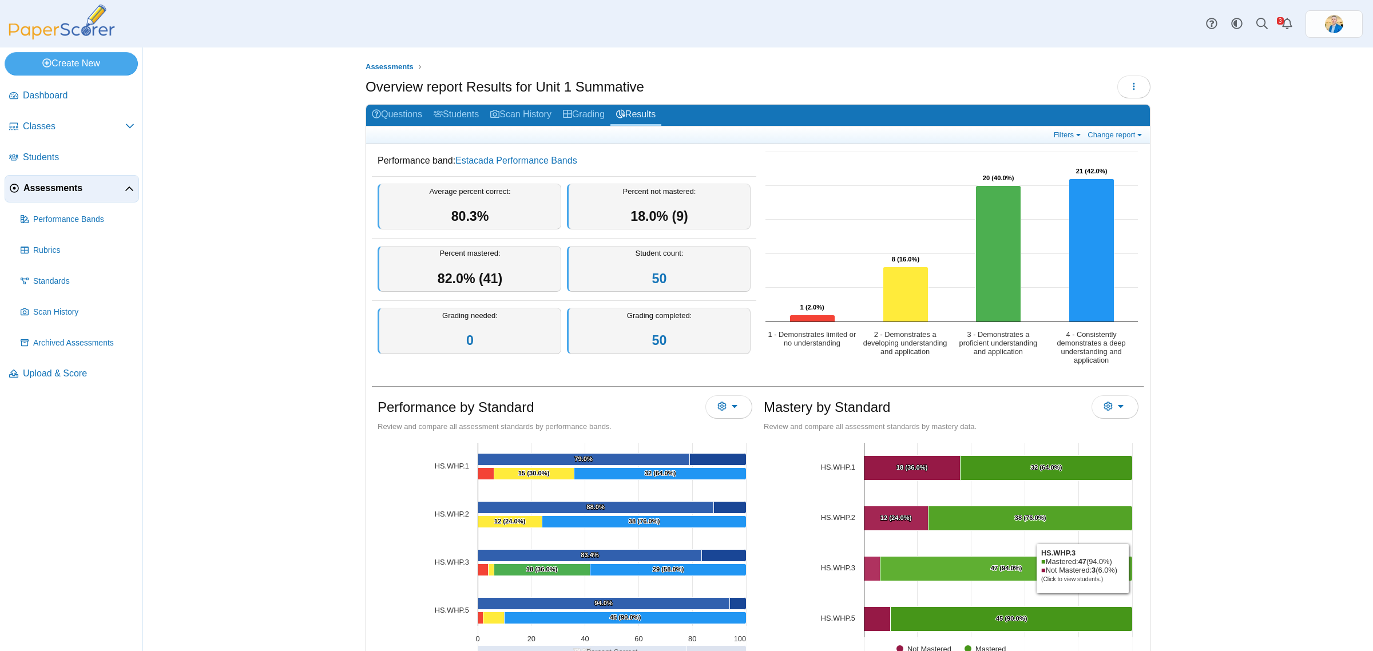
scroll to position [57, 0]
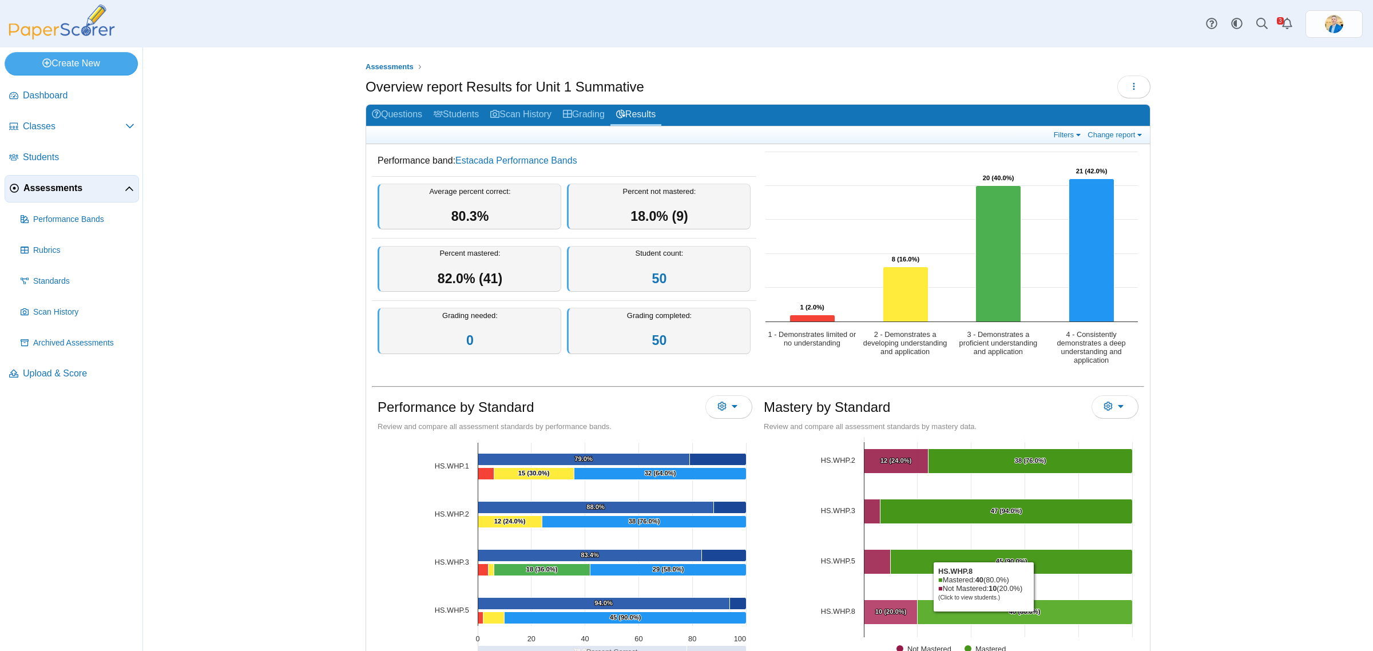
click at [979, 615] on Mastered "[object Object], 40. Mastered." at bounding box center [1025, 612] width 215 height 25
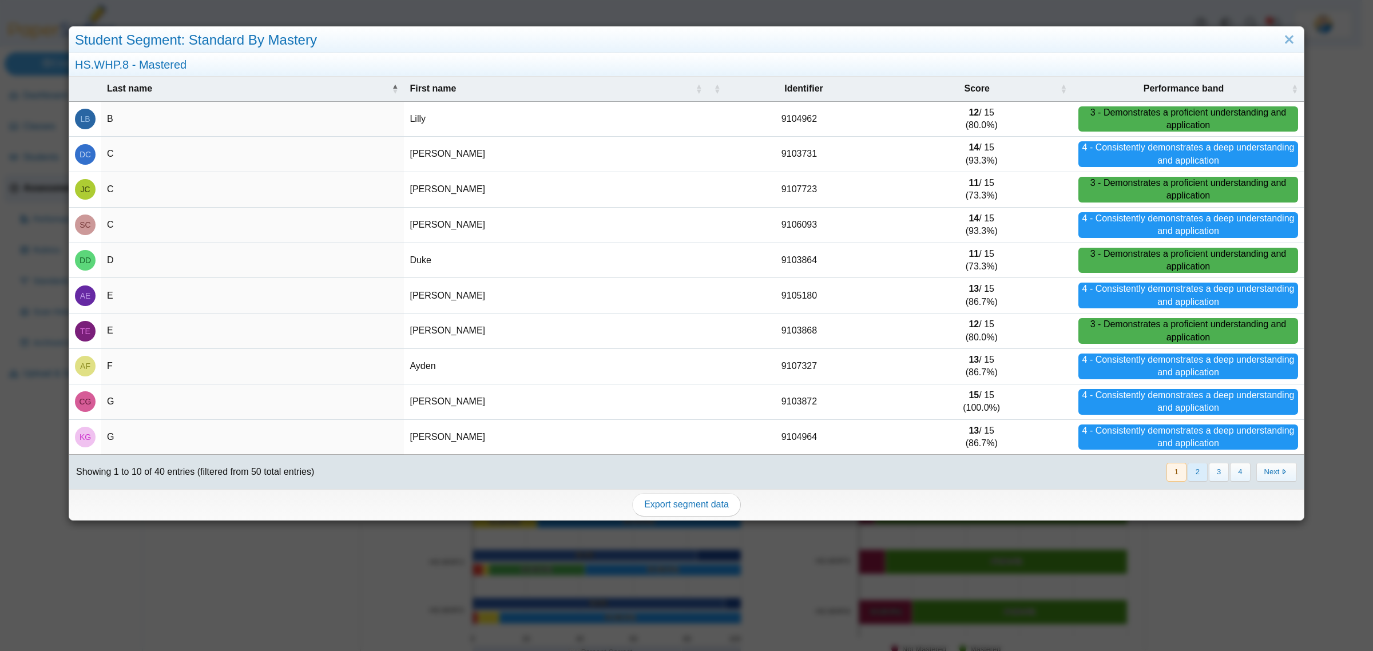
click at [1188, 474] on button "2" at bounding box center [1198, 472] width 20 height 19
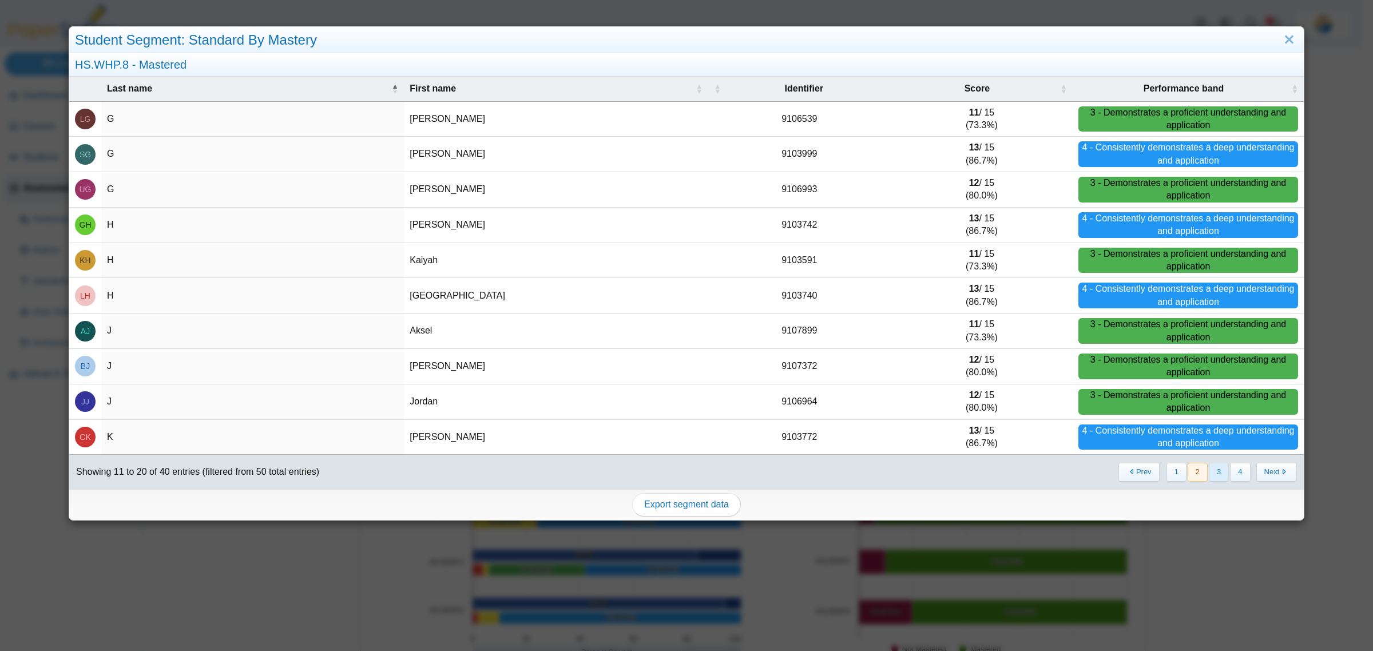
click at [1210, 476] on button "3" at bounding box center [1219, 472] width 20 height 19
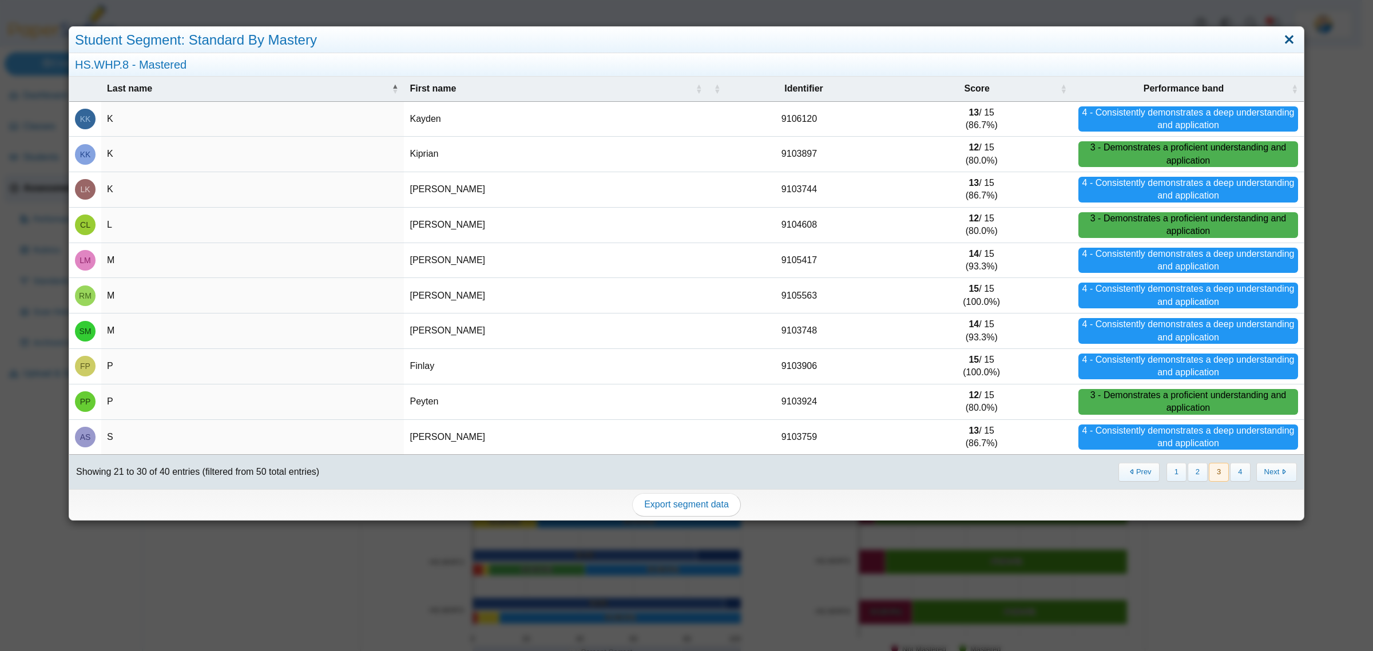
click at [1280, 31] on link "Close" at bounding box center [1289, 39] width 18 height 19
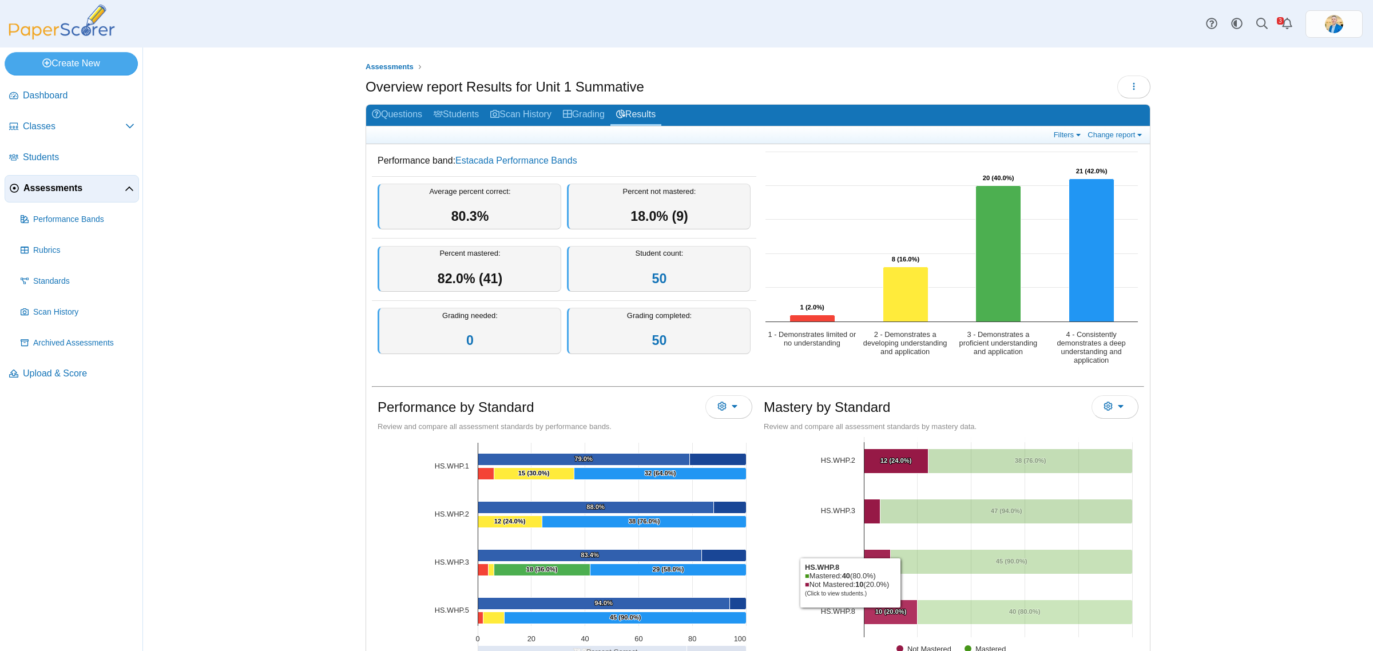
click at [893, 608] on text "10 (20.0%) ​ 10 (20.0%)" at bounding box center [890, 611] width 31 height 7
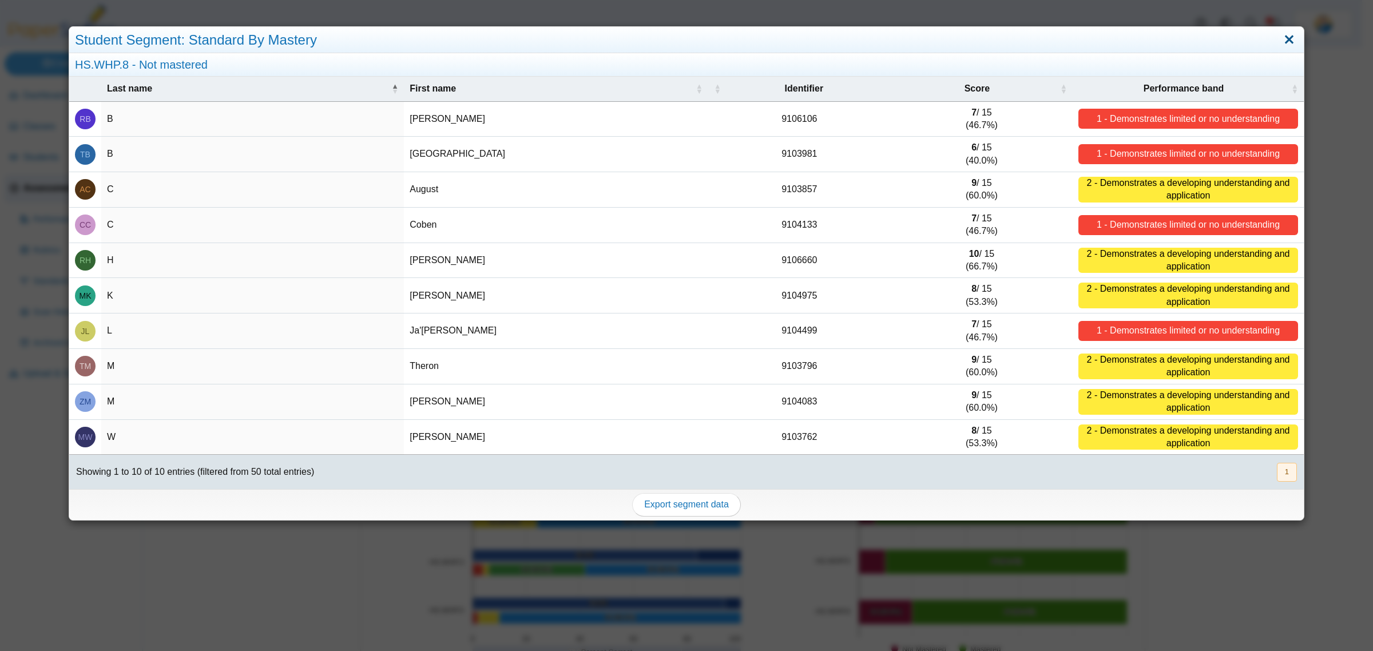
click at [1280, 35] on link "Close" at bounding box center [1289, 39] width 18 height 19
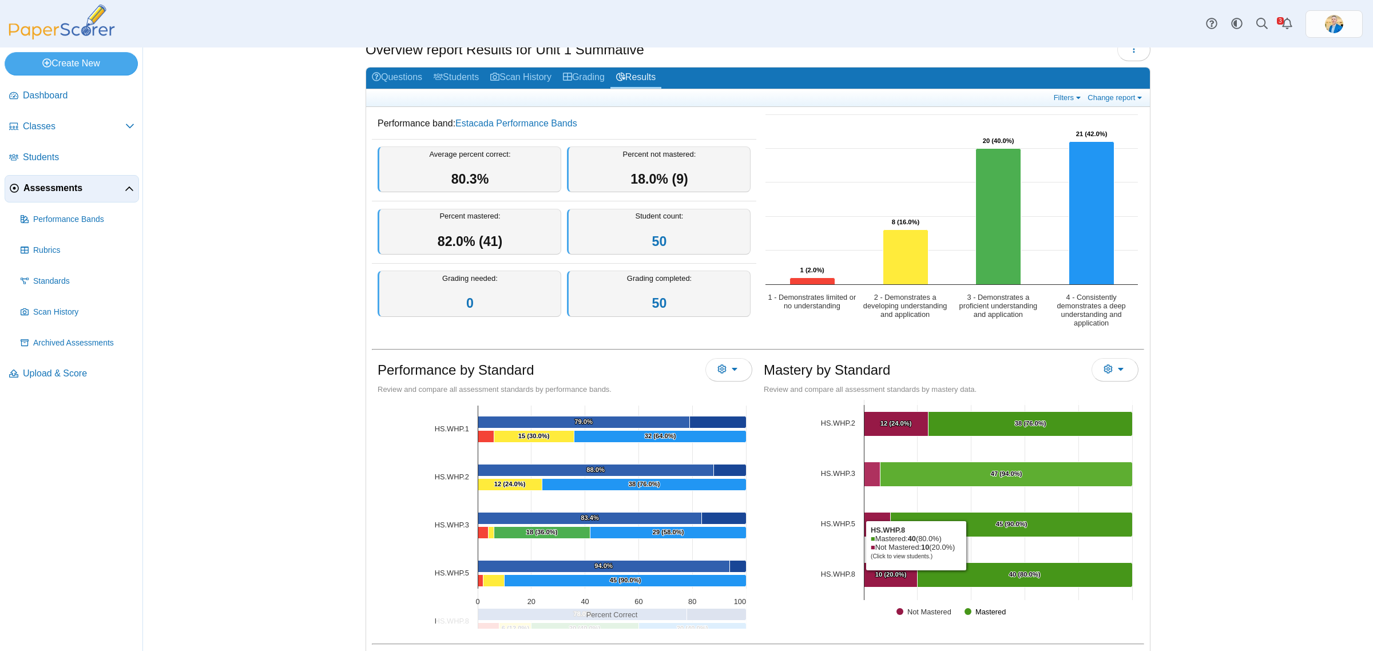
scroll to position [72, 0]
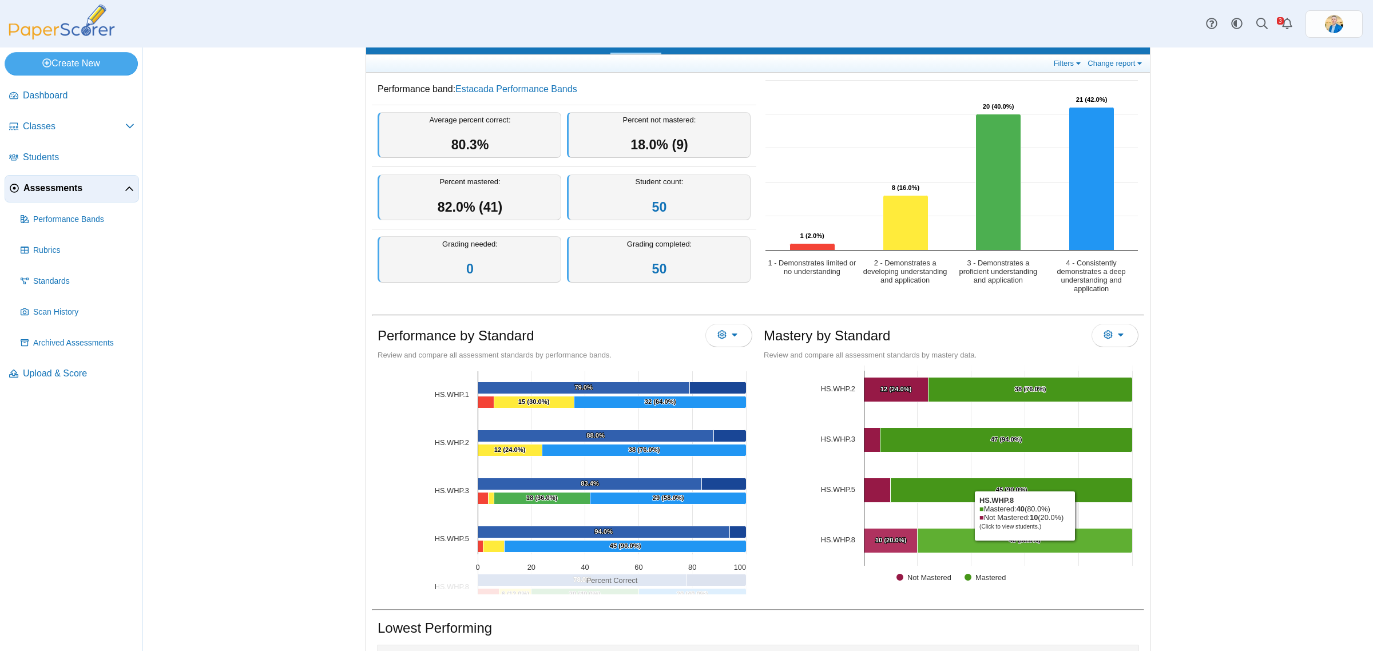
click at [1019, 544] on Mastered "[object Object], 40. Mastered." at bounding box center [1025, 541] width 215 height 25
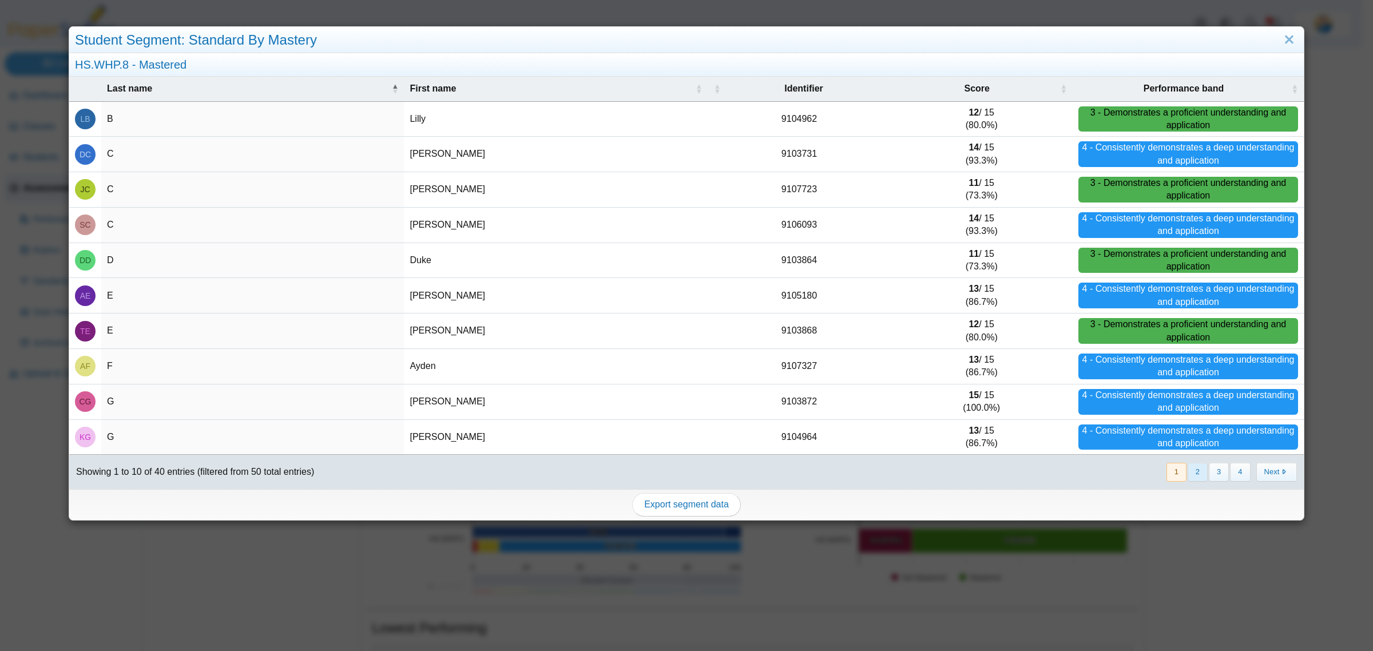
click at [1188, 473] on button "2" at bounding box center [1198, 472] width 20 height 19
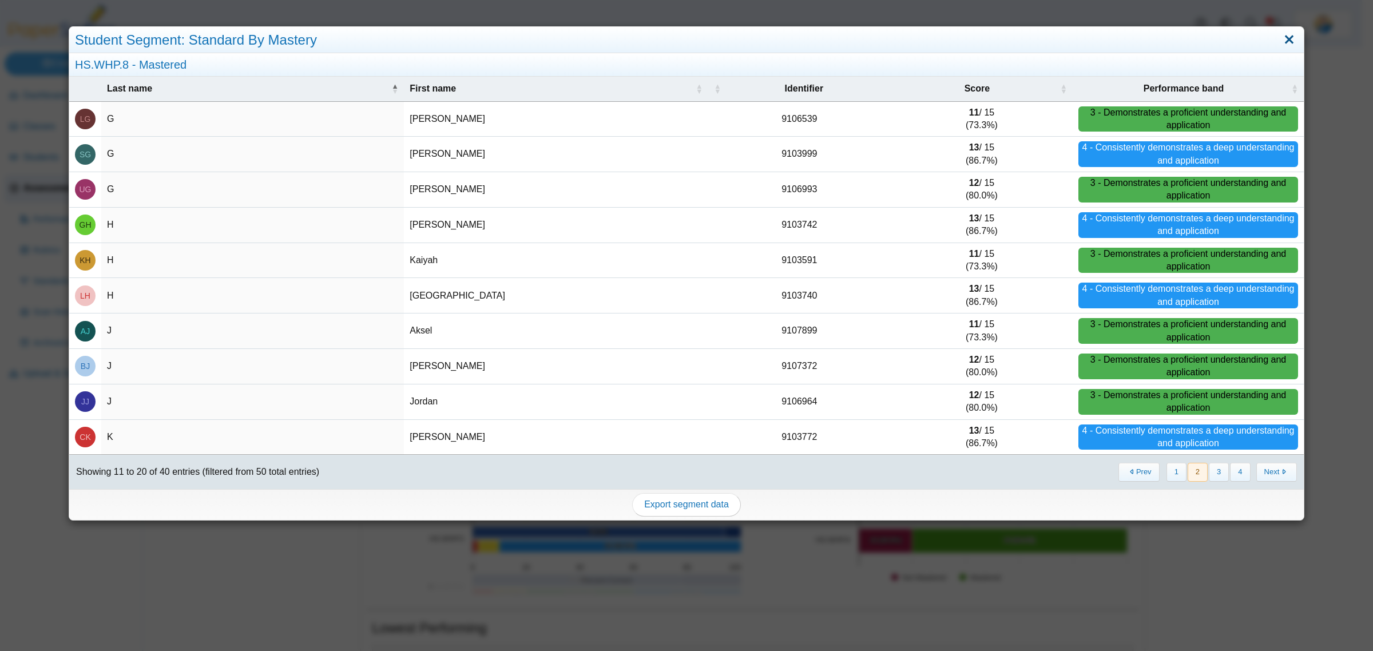
click at [1285, 39] on link "Close" at bounding box center [1289, 39] width 18 height 19
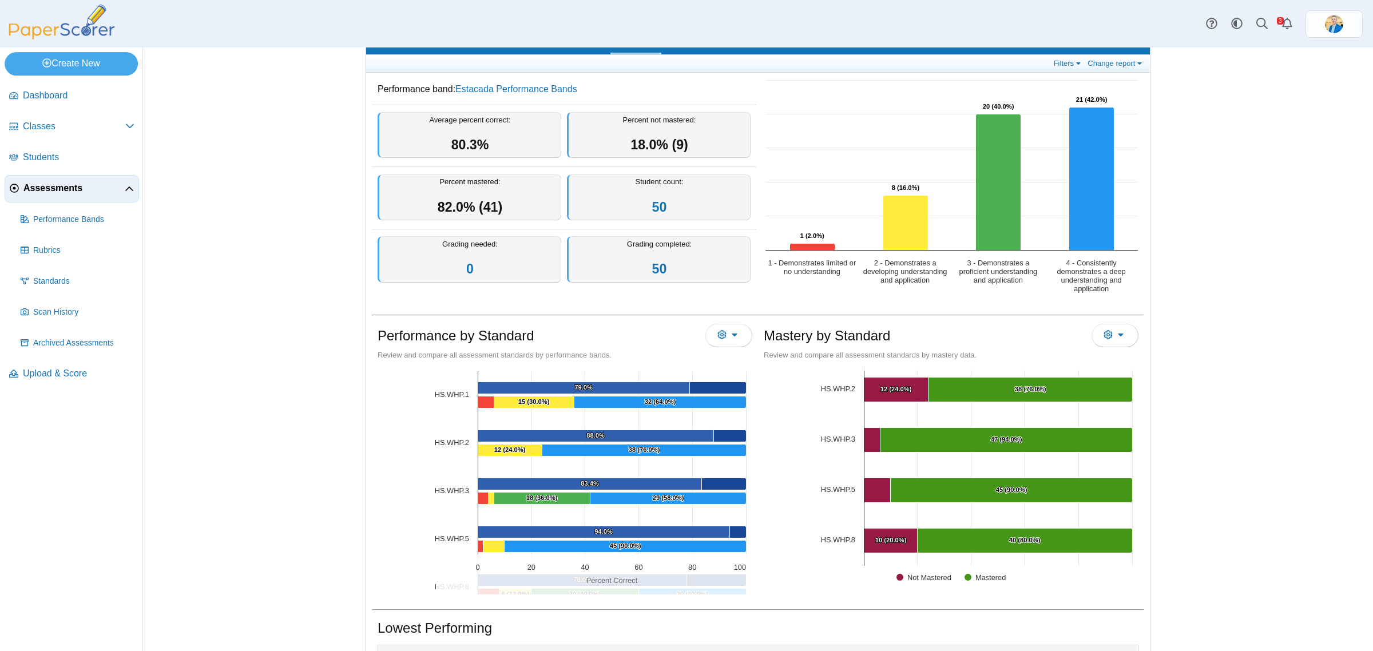
scroll to position [0, 0]
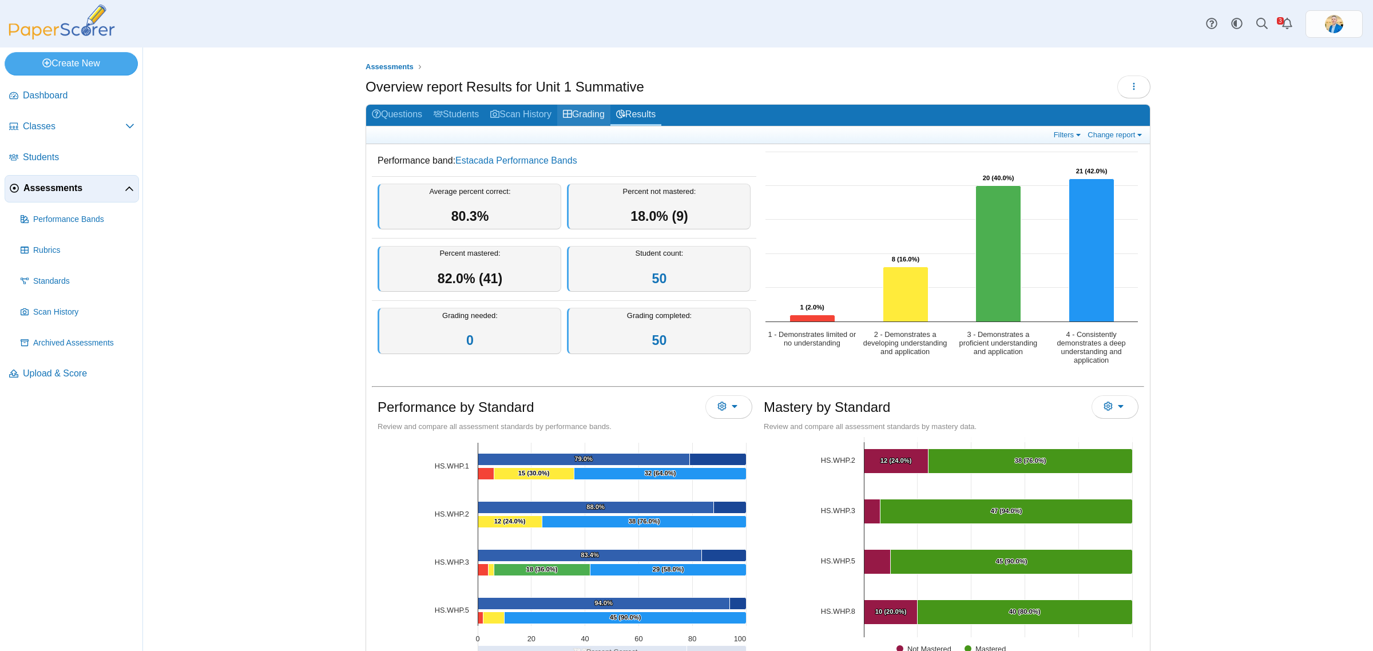
click at [584, 118] on link "Grading" at bounding box center [583, 115] width 53 height 21
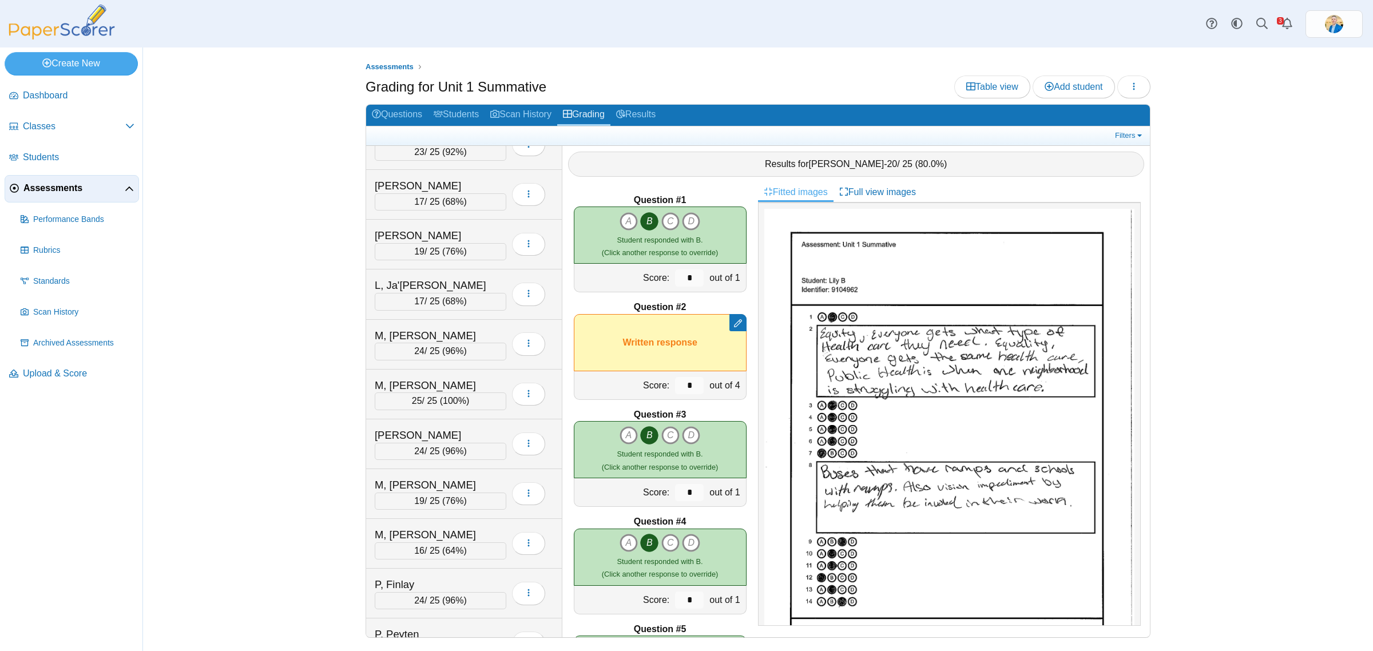
scroll to position [1430, 0]
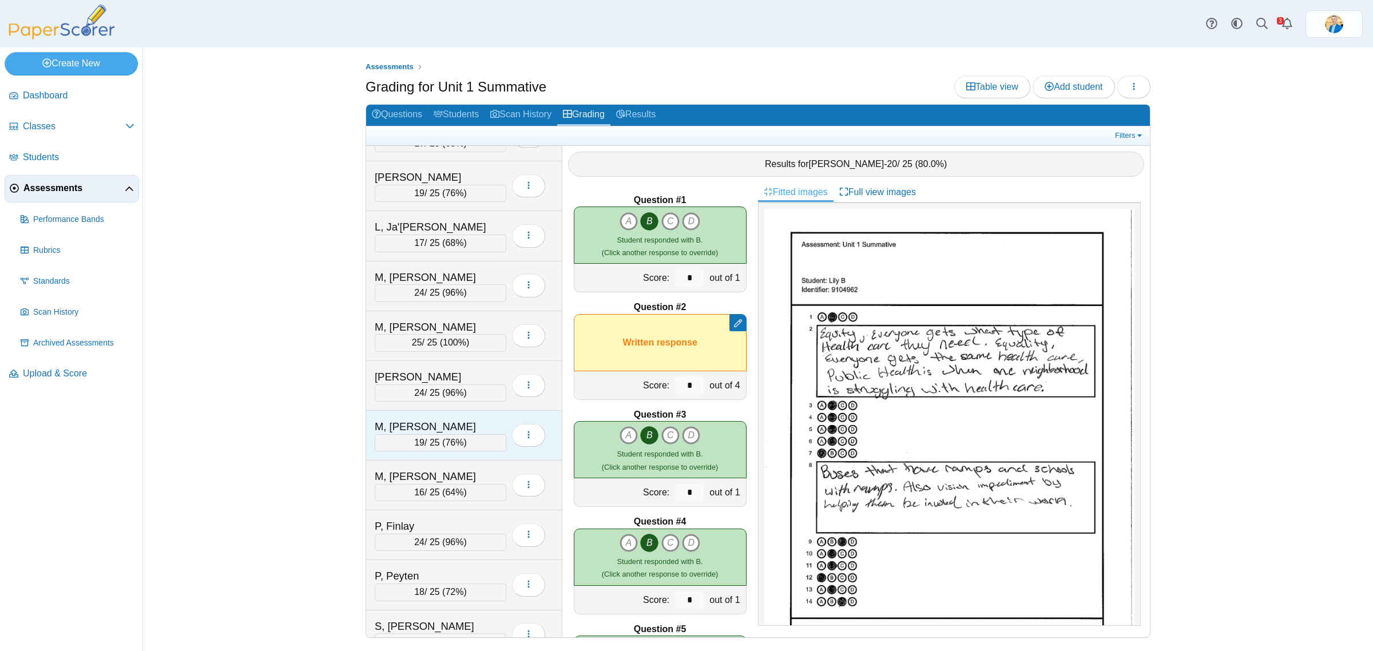
click at [441, 433] on div "M, Theron" at bounding box center [432, 426] width 114 height 15
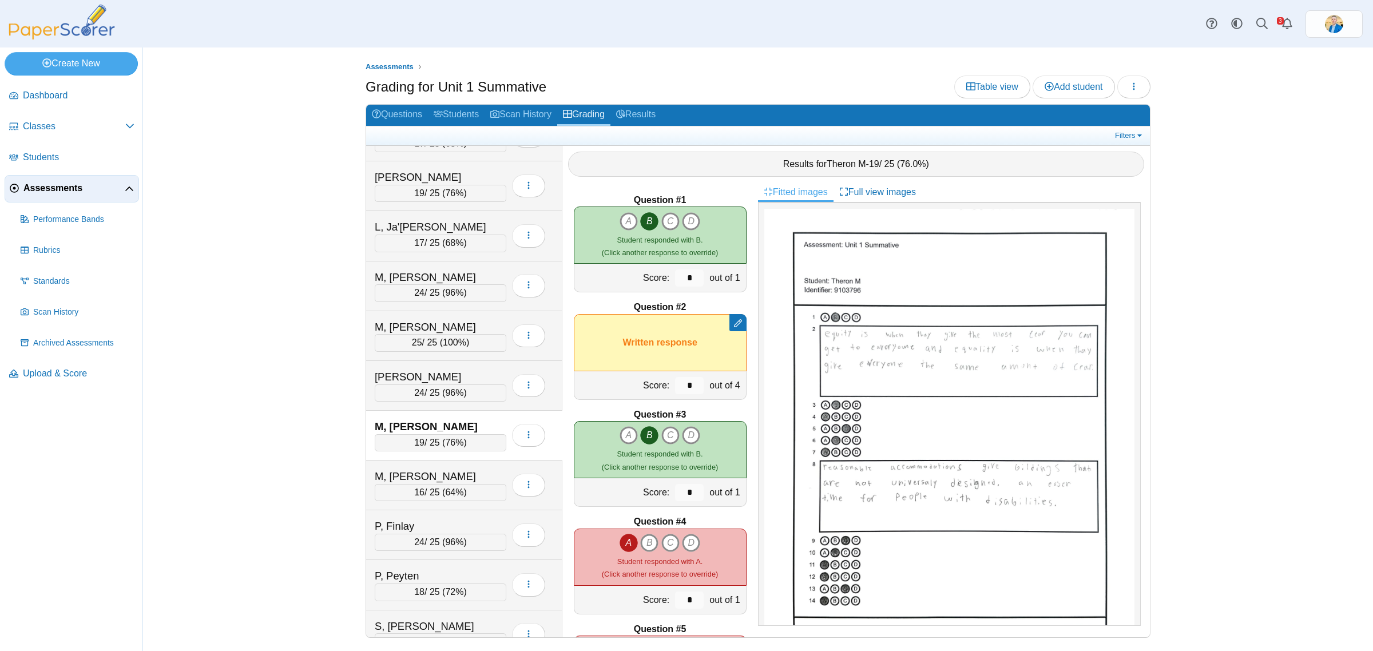
click at [621, 549] on icon "A" at bounding box center [629, 543] width 18 height 18
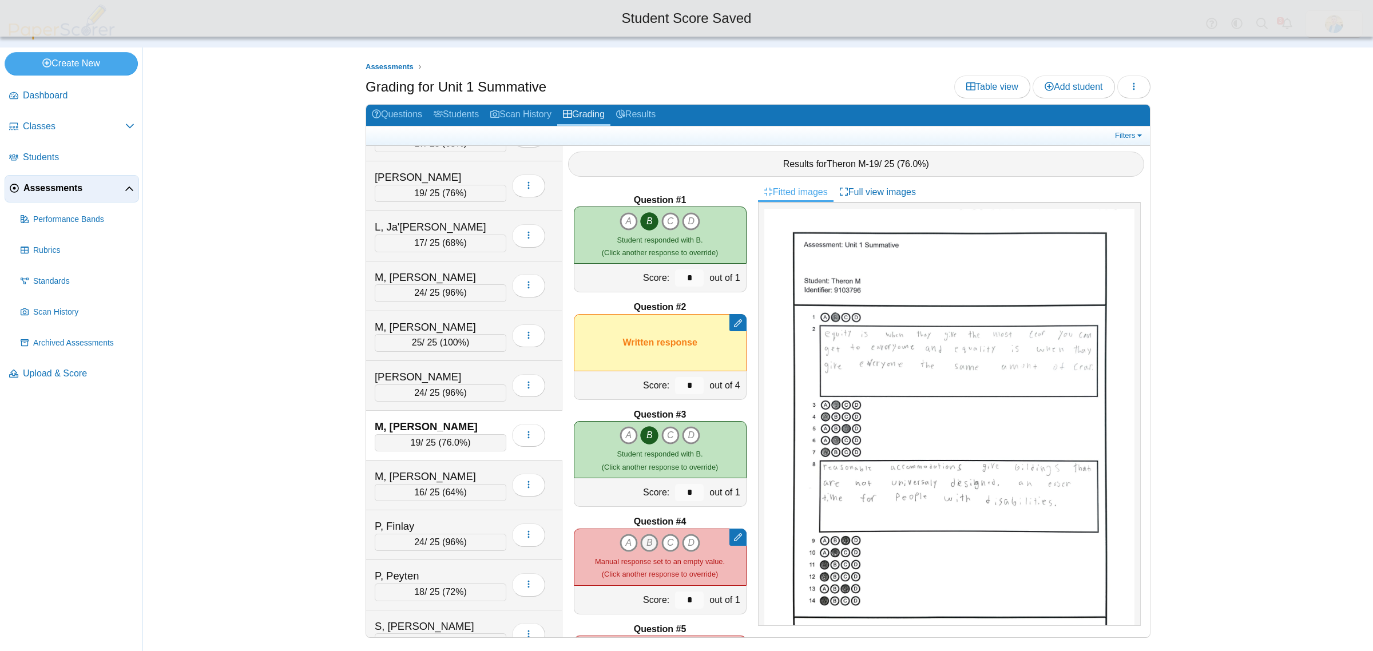
click at [640, 543] on icon "B" at bounding box center [649, 543] width 18 height 18
type input "*"
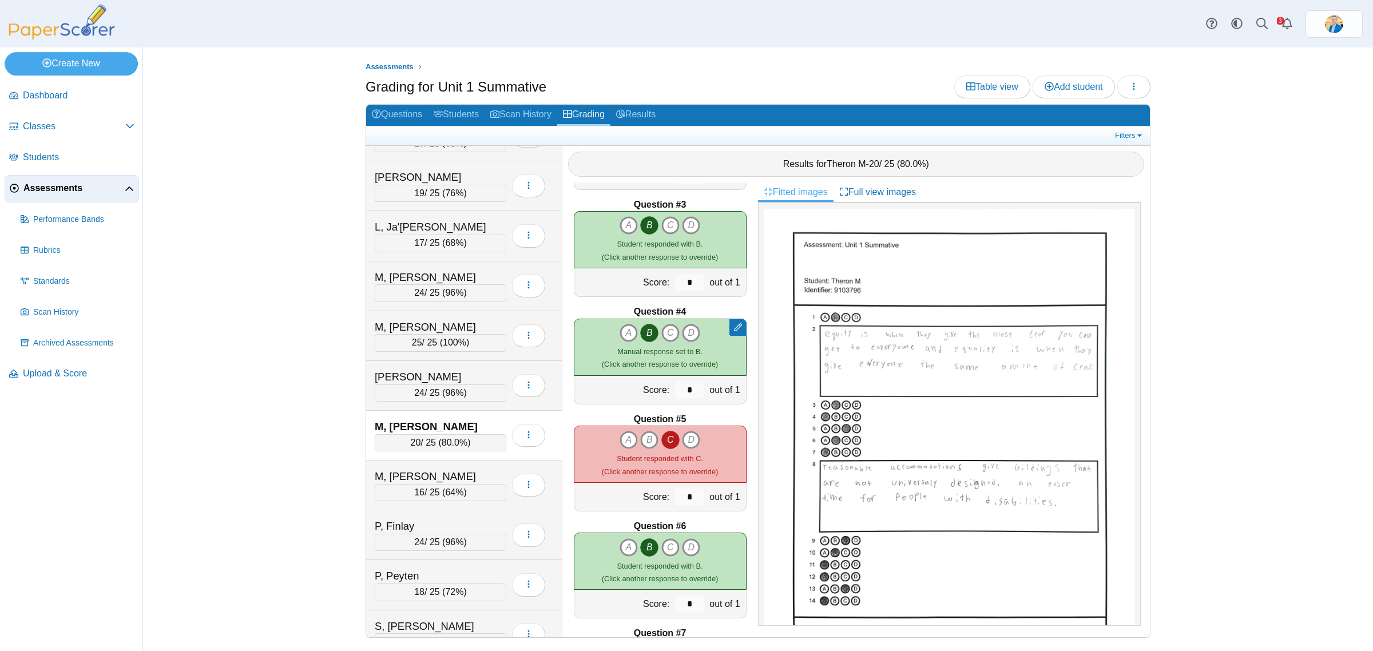
scroll to position [215, 0]
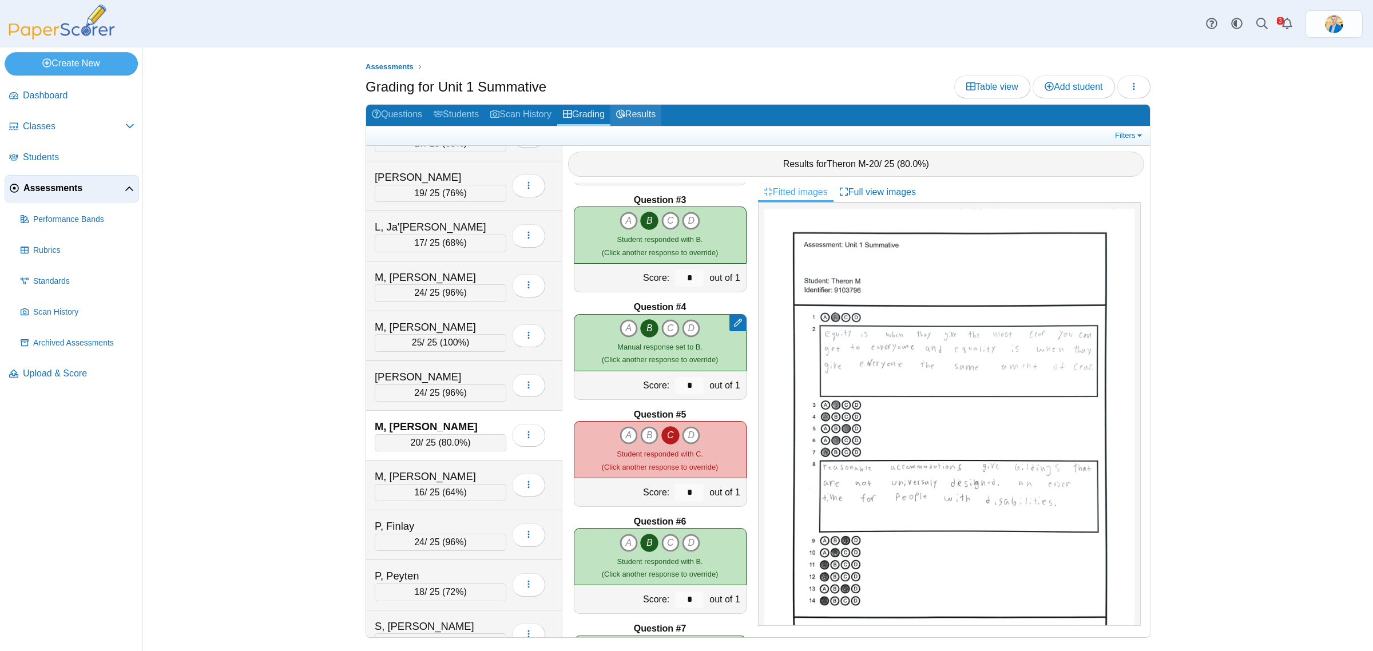
click at [641, 109] on link "Results" at bounding box center [635, 115] width 51 height 21
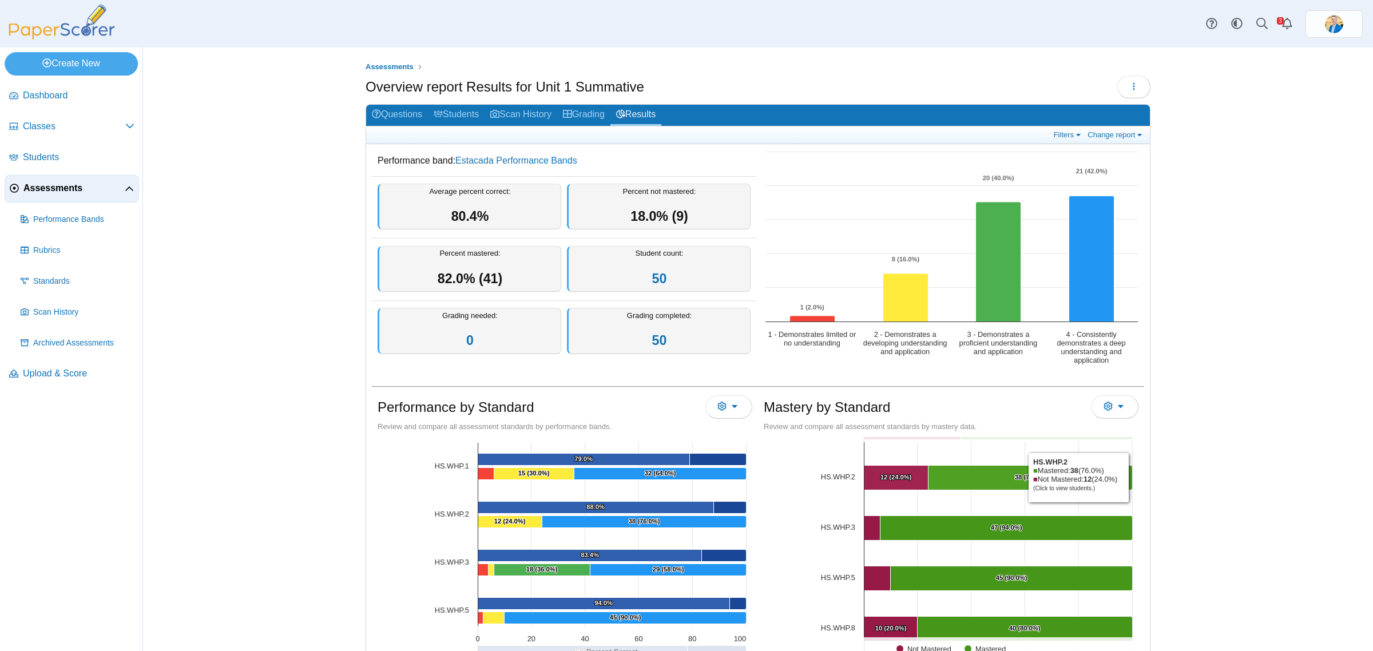
scroll to position [57, 0]
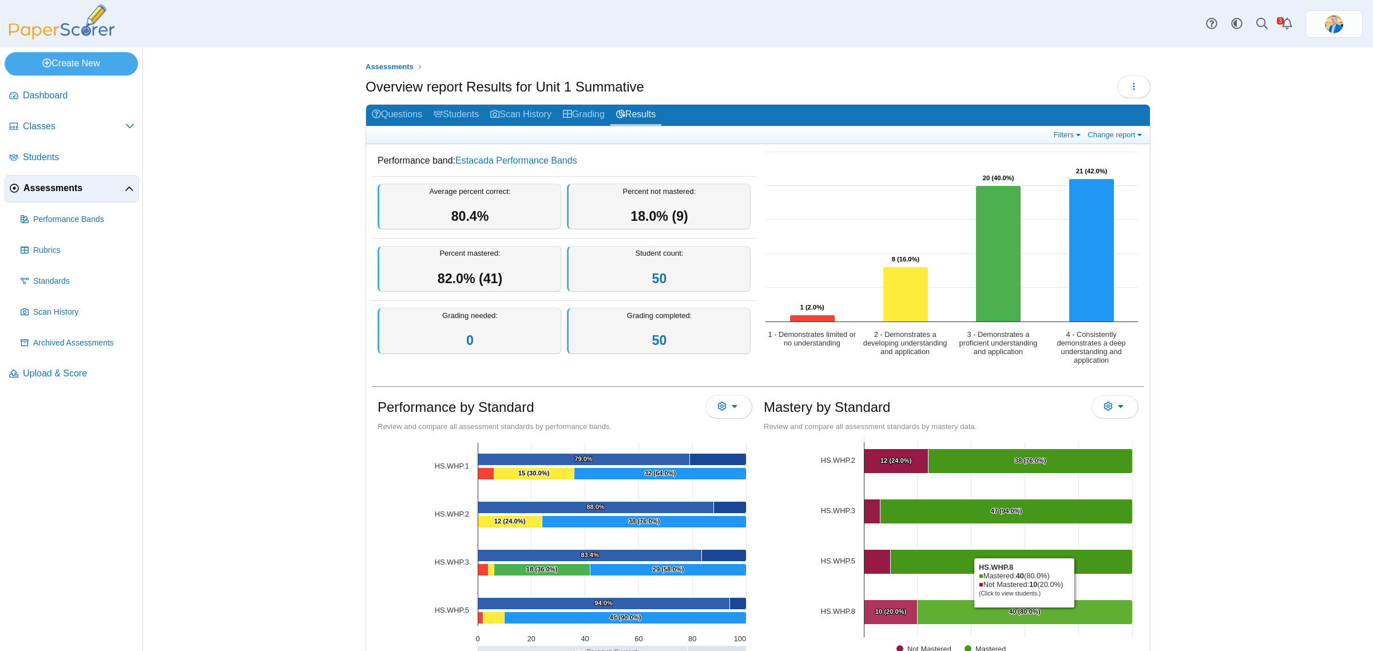
click at [1019, 611] on text "40 (80.0%) ​ 40 (80.0%)" at bounding box center [1024, 611] width 31 height 7
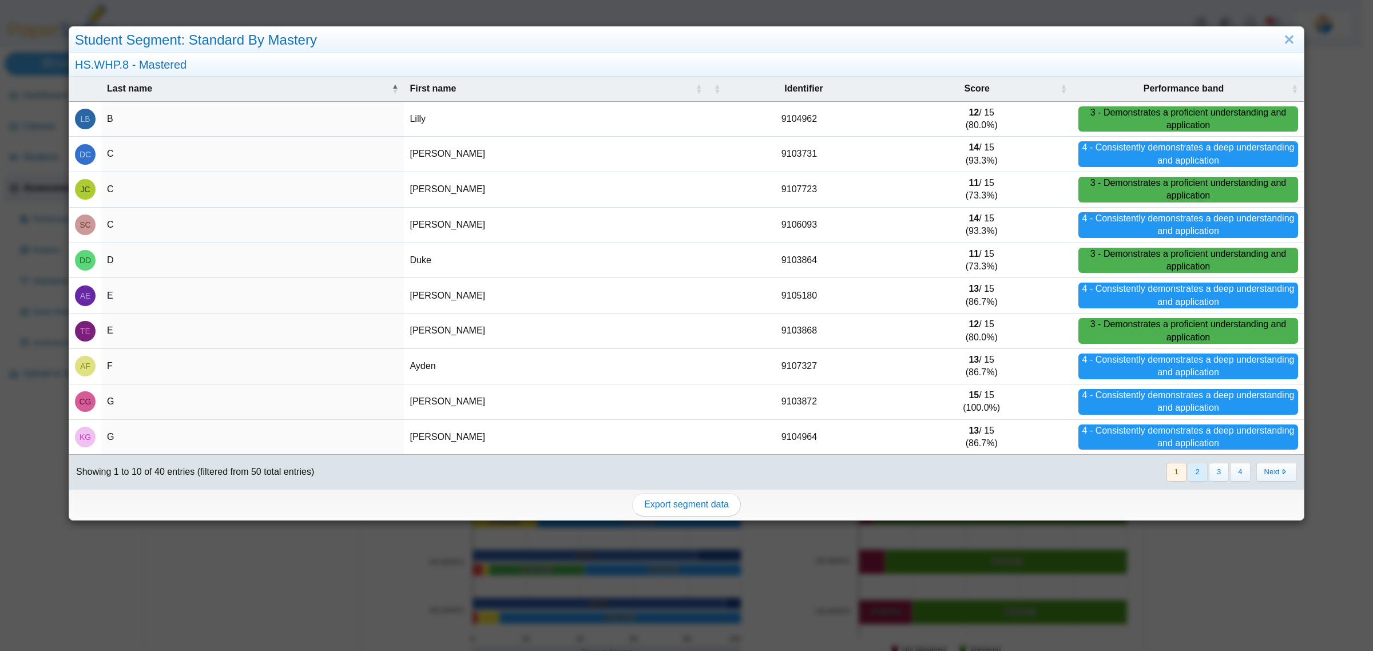
click at [1196, 478] on button "2" at bounding box center [1198, 472] width 20 height 19
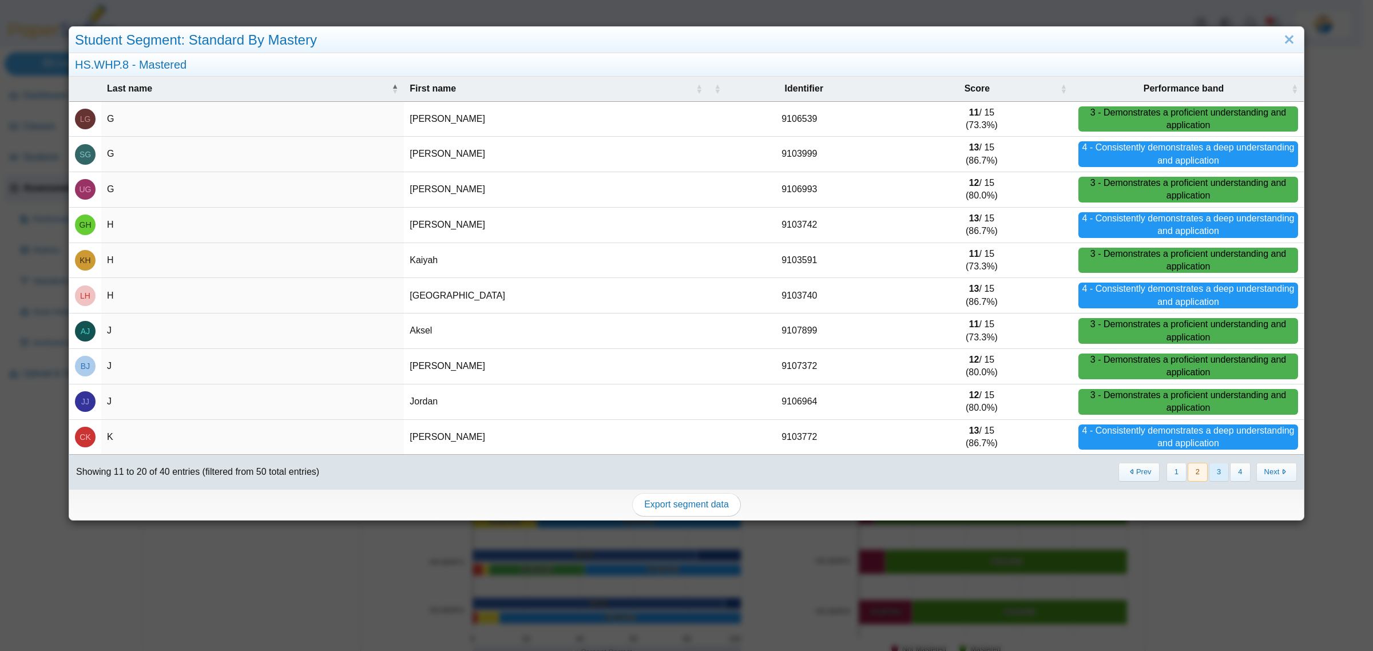
click at [1213, 475] on button "3" at bounding box center [1219, 472] width 20 height 19
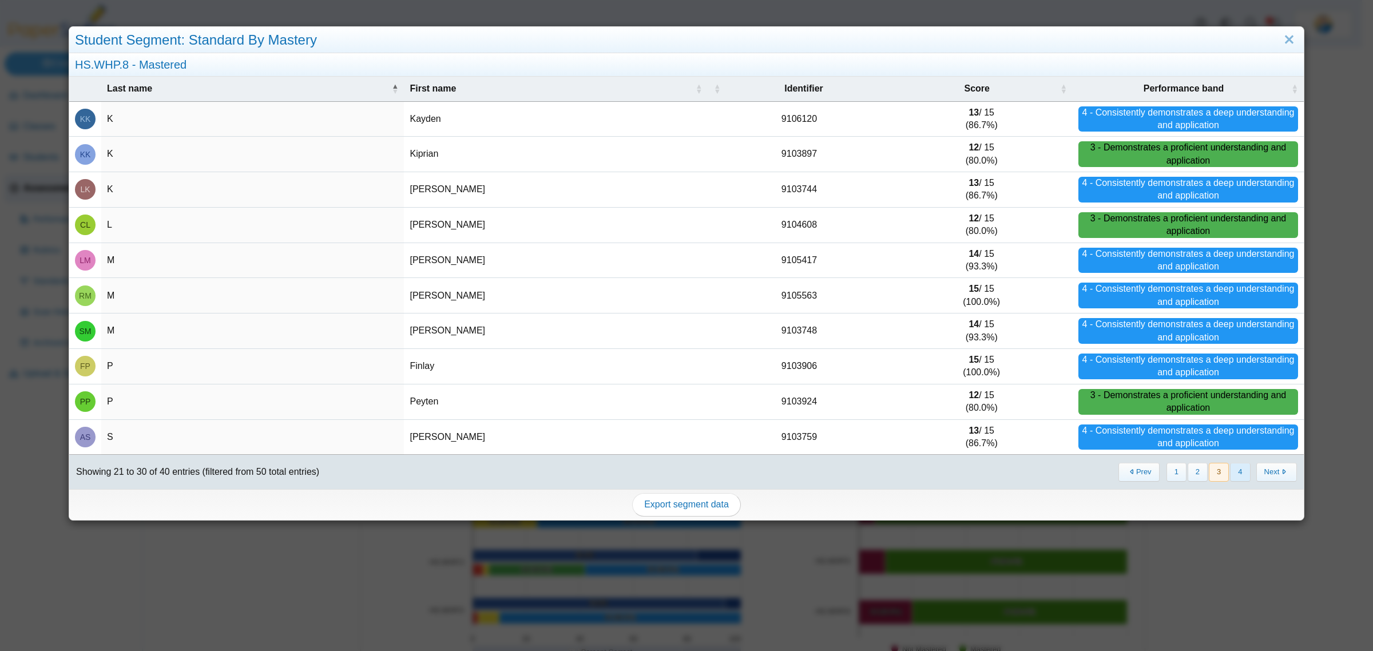
click at [1231, 478] on button "4" at bounding box center [1240, 472] width 20 height 19
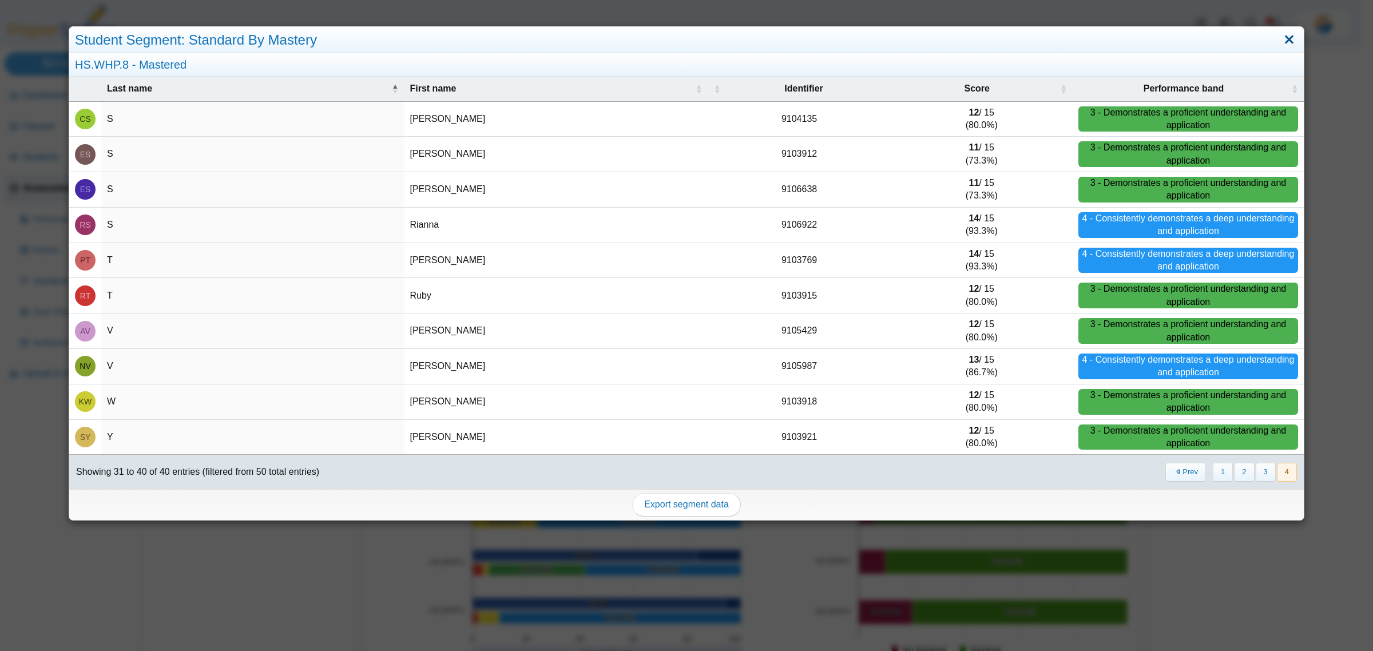
click at [1283, 43] on link "Close" at bounding box center [1289, 39] width 18 height 19
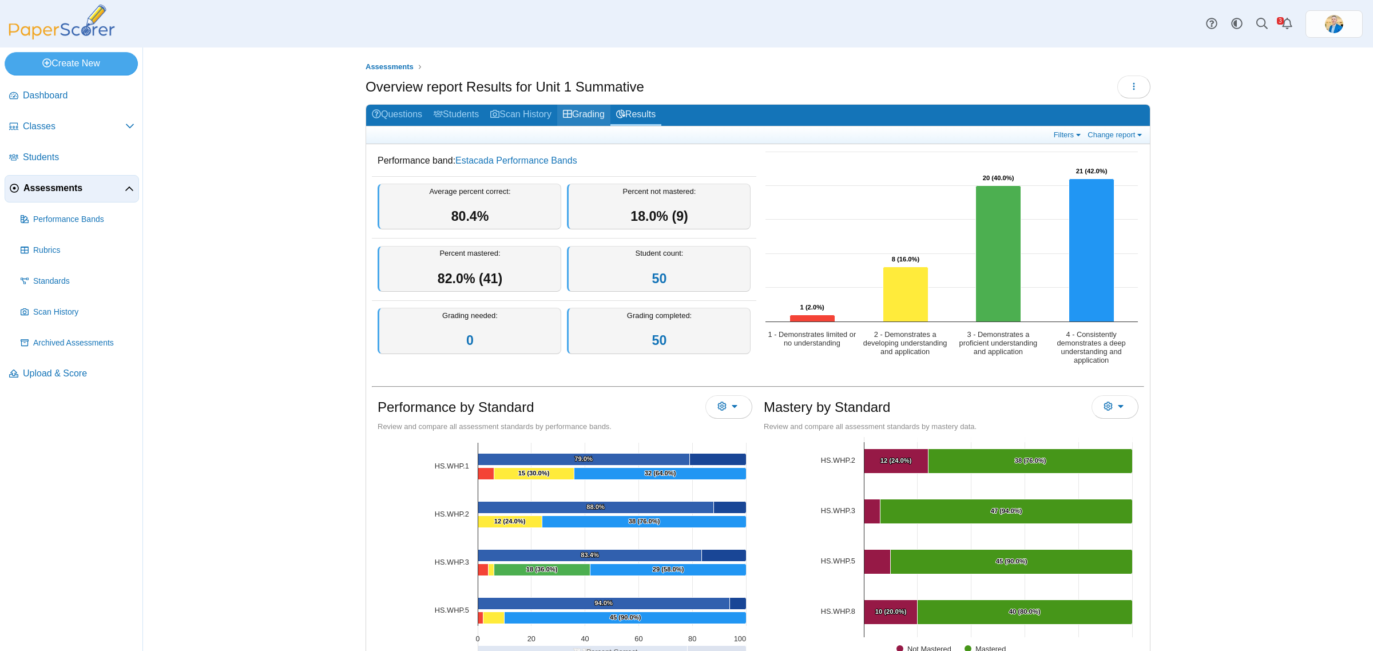
click at [585, 112] on link "Grading" at bounding box center [583, 115] width 53 height 21
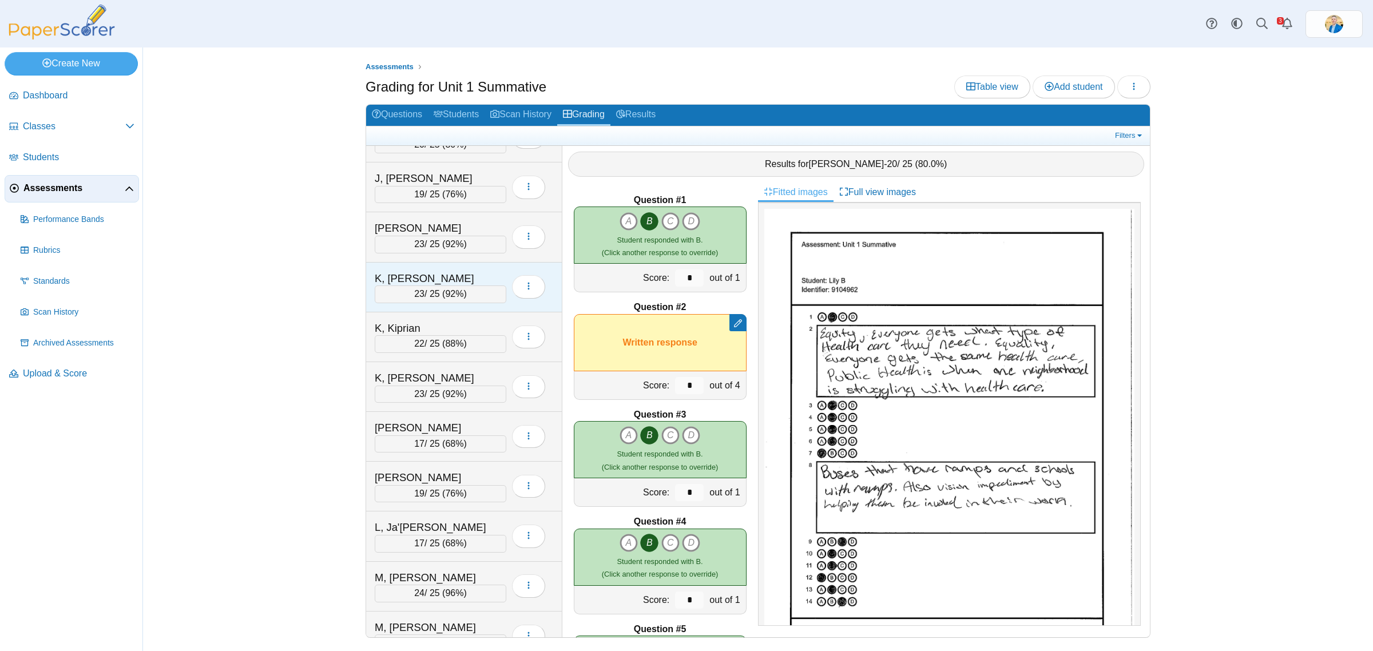
scroll to position [1216, 0]
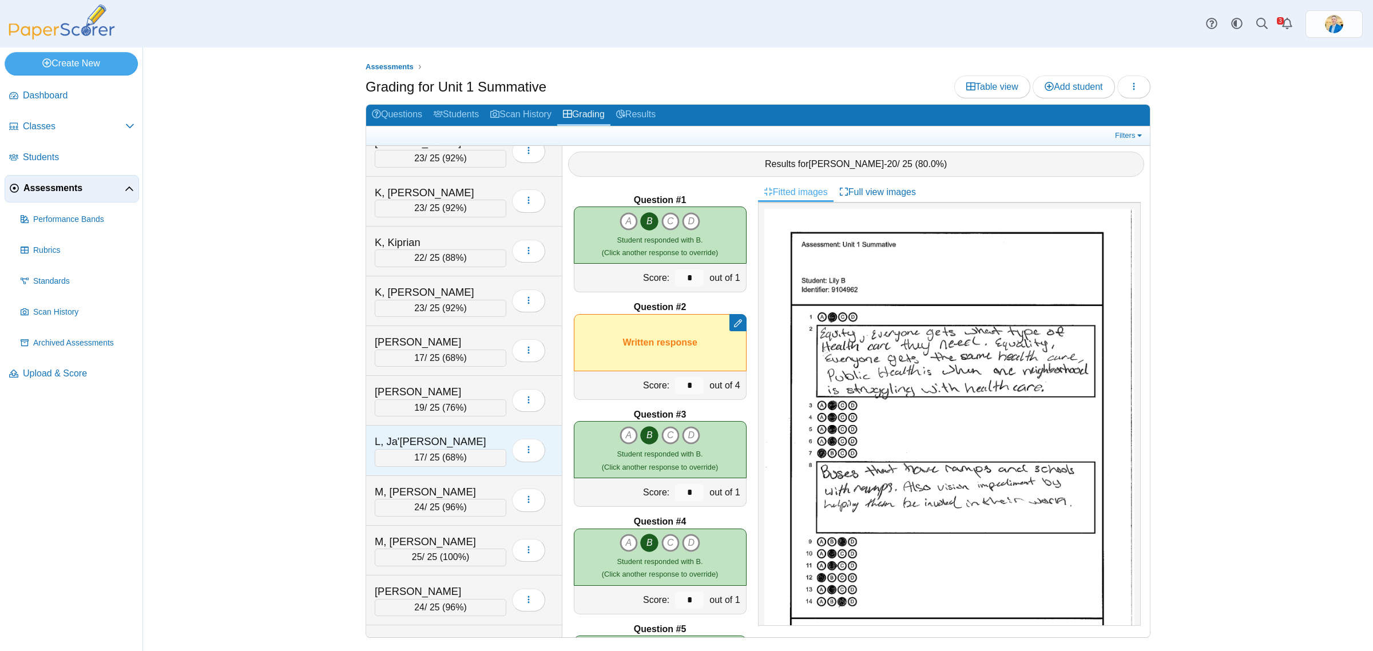
click at [450, 444] on div "L, Ja'[PERSON_NAME] 17 / 25 ( 68% ) Loading…" at bounding box center [464, 451] width 196 height 50
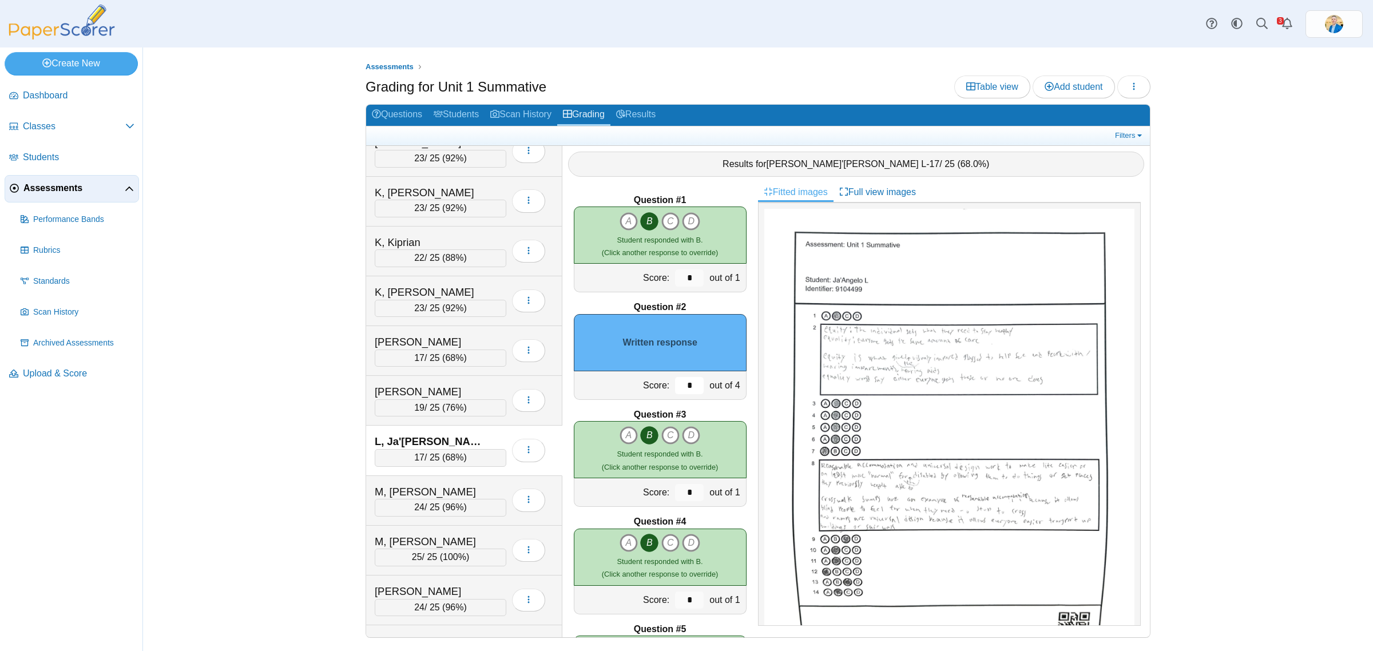
click at [685, 387] on input "*" at bounding box center [689, 385] width 29 height 17
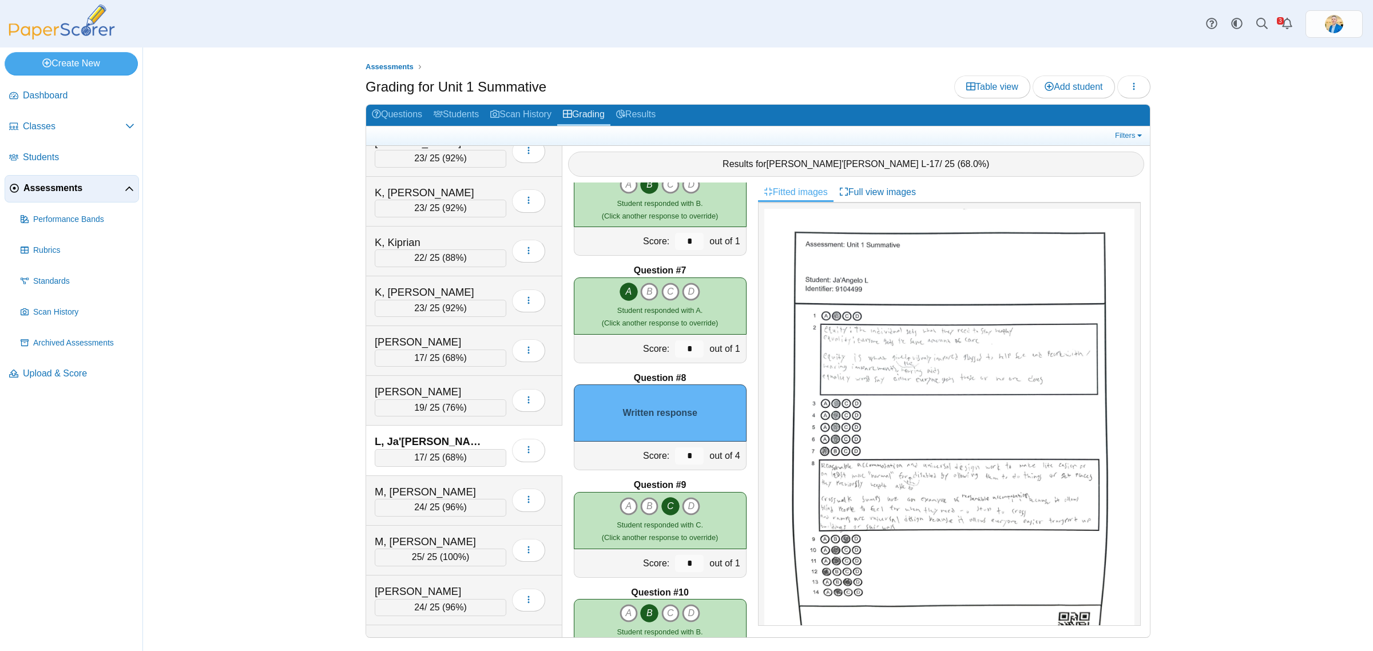
scroll to position [572, 0]
type input "*"
click at [681, 459] on input "*" at bounding box center [689, 456] width 29 height 17
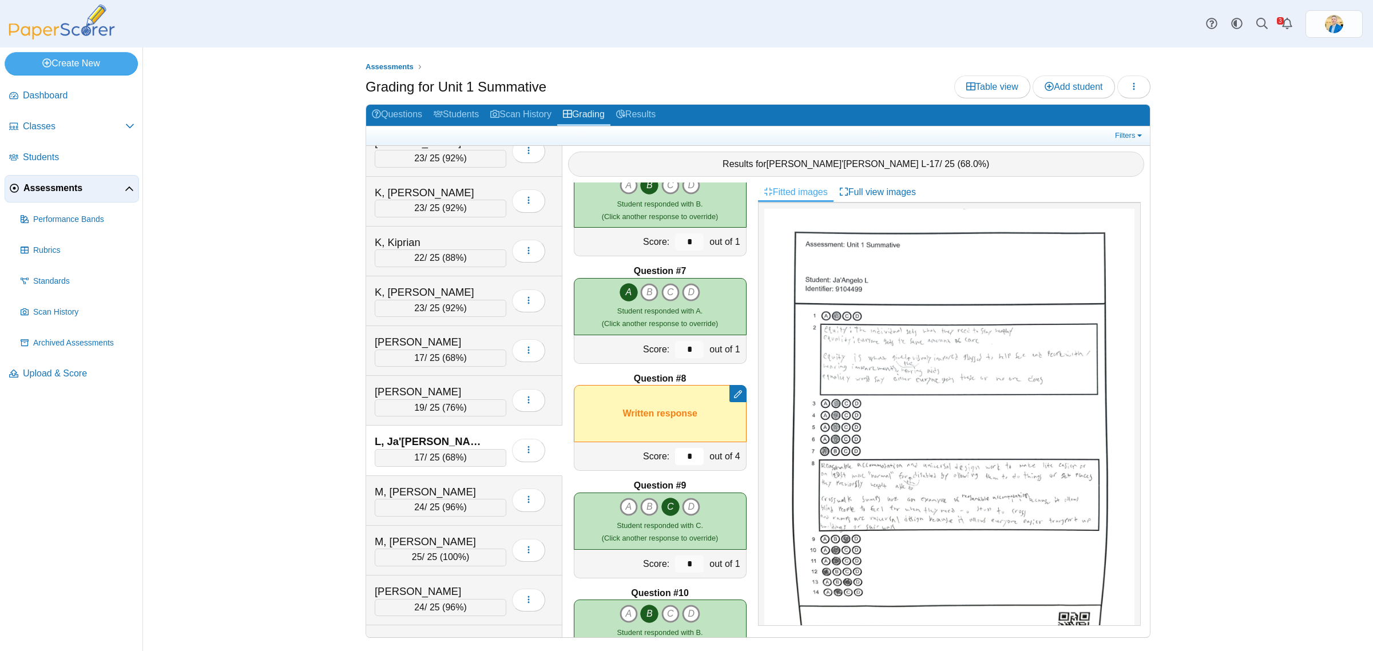
type input "*"
click at [276, 495] on div "Assessments Grading for Unit 1 Summative Table view Add student Loading… 20 A" at bounding box center [758, 349] width 1230 height 604
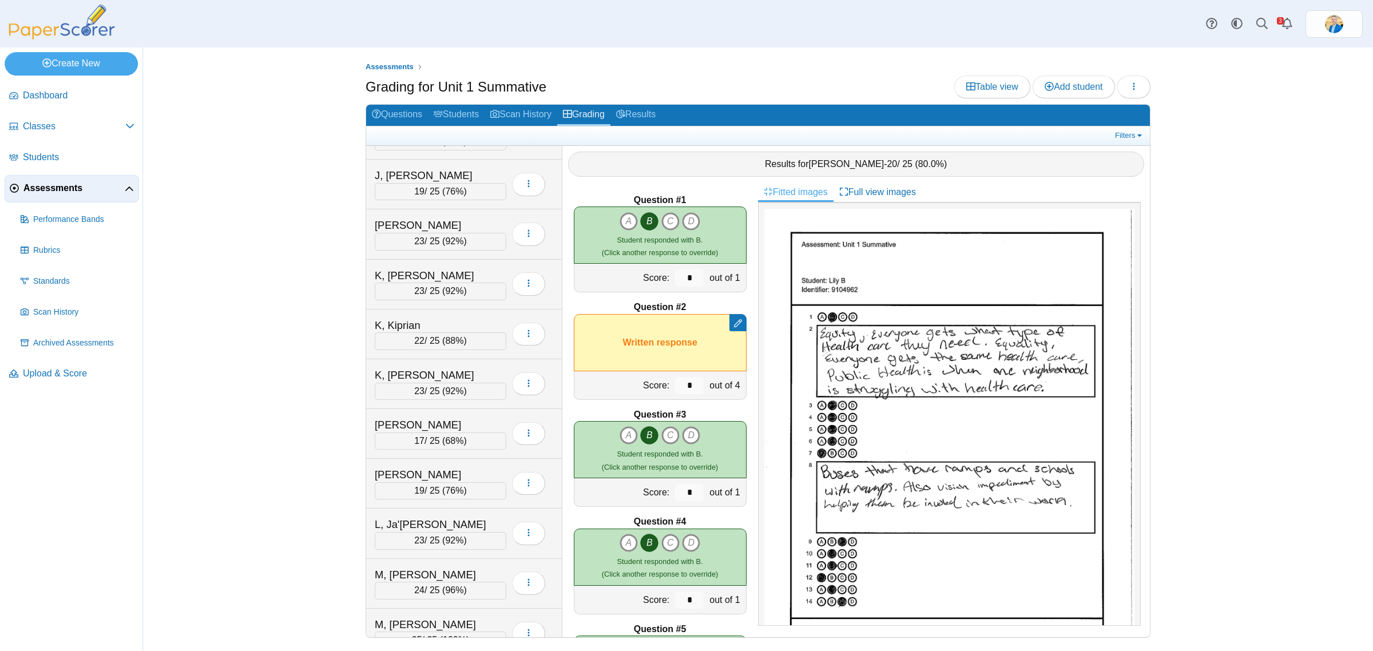
scroll to position [1216, 0]
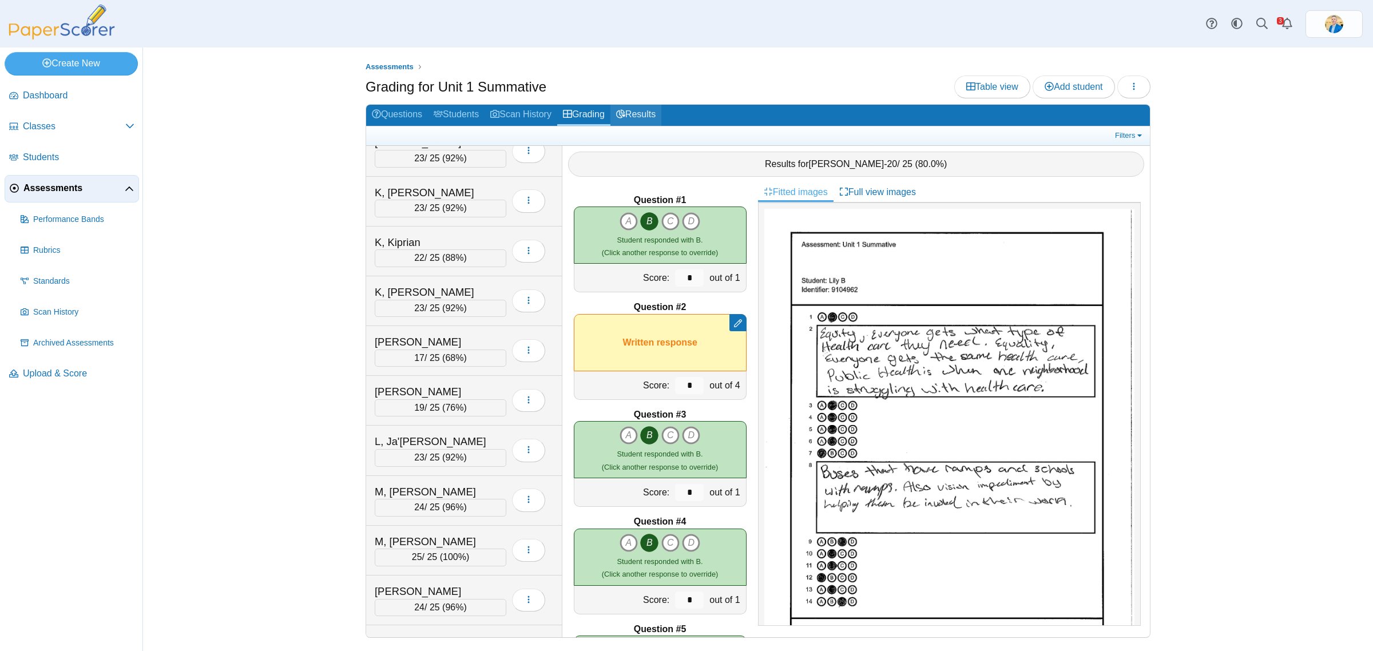
click at [645, 112] on link "Results" at bounding box center [635, 115] width 51 height 21
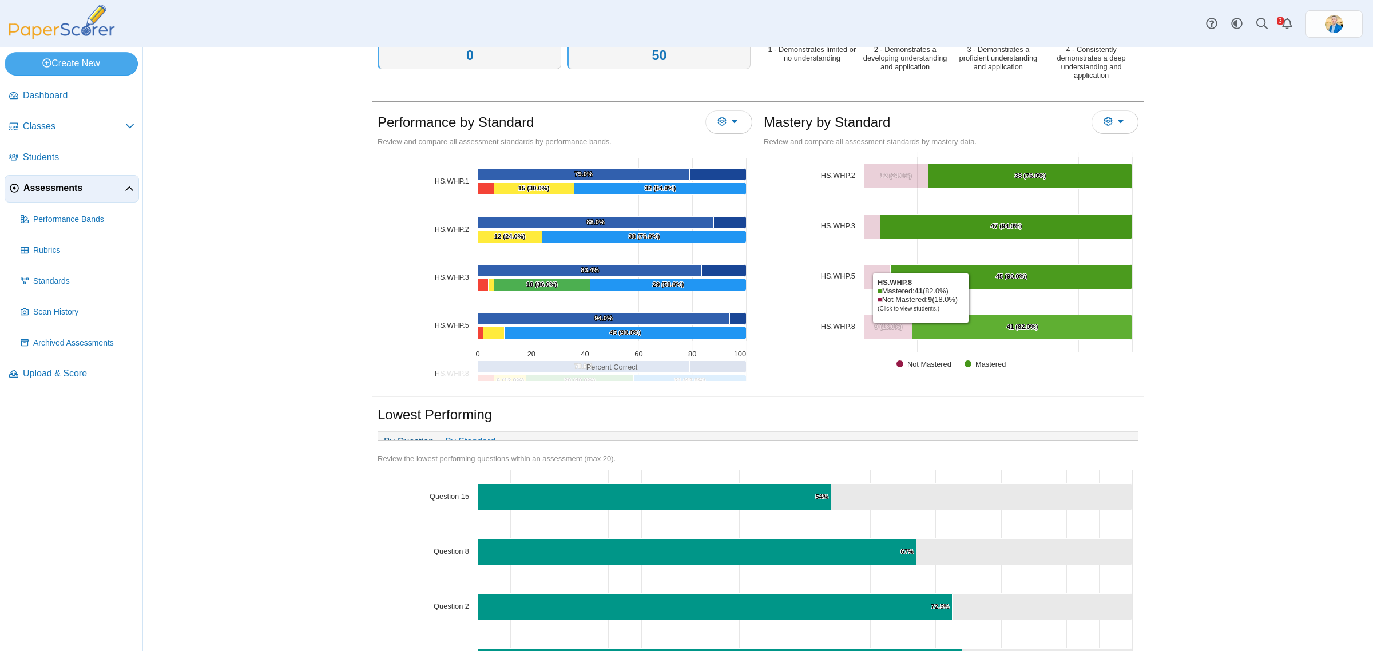
scroll to position [286, 0]
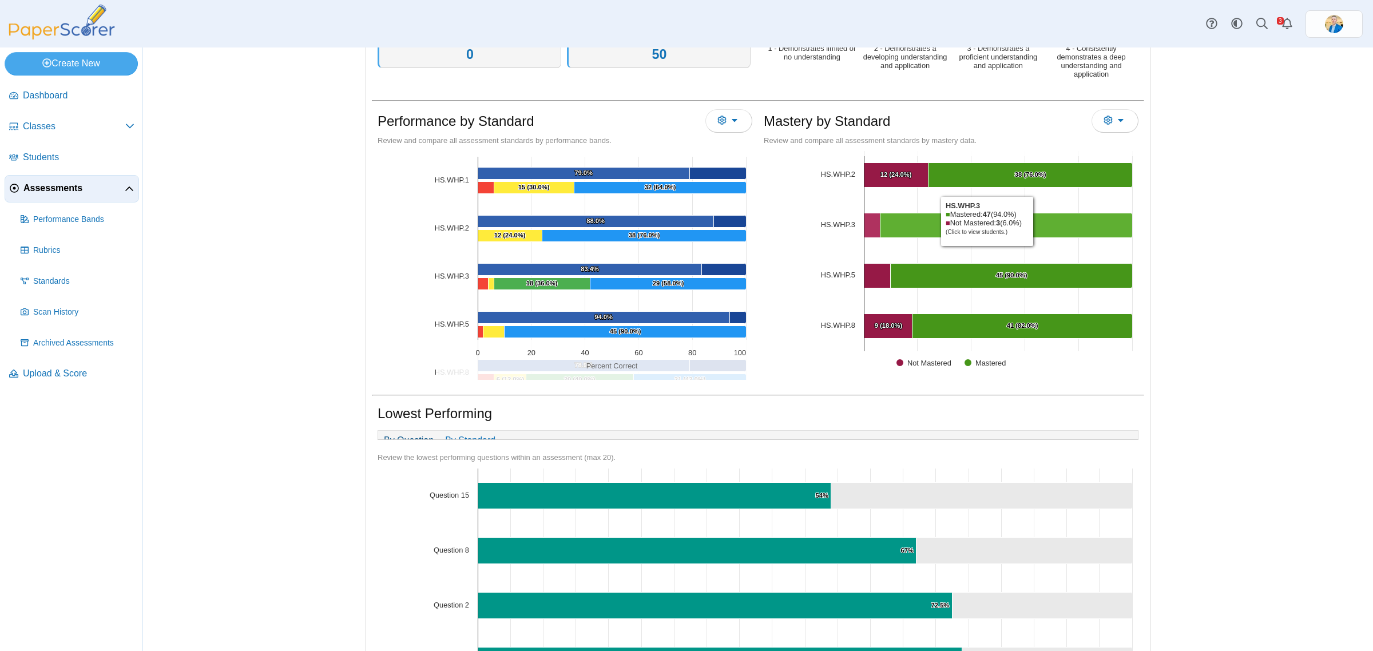
click at [1031, 221] on Mastered "[object Object], 47. Mastered." at bounding box center [1006, 225] width 252 height 25
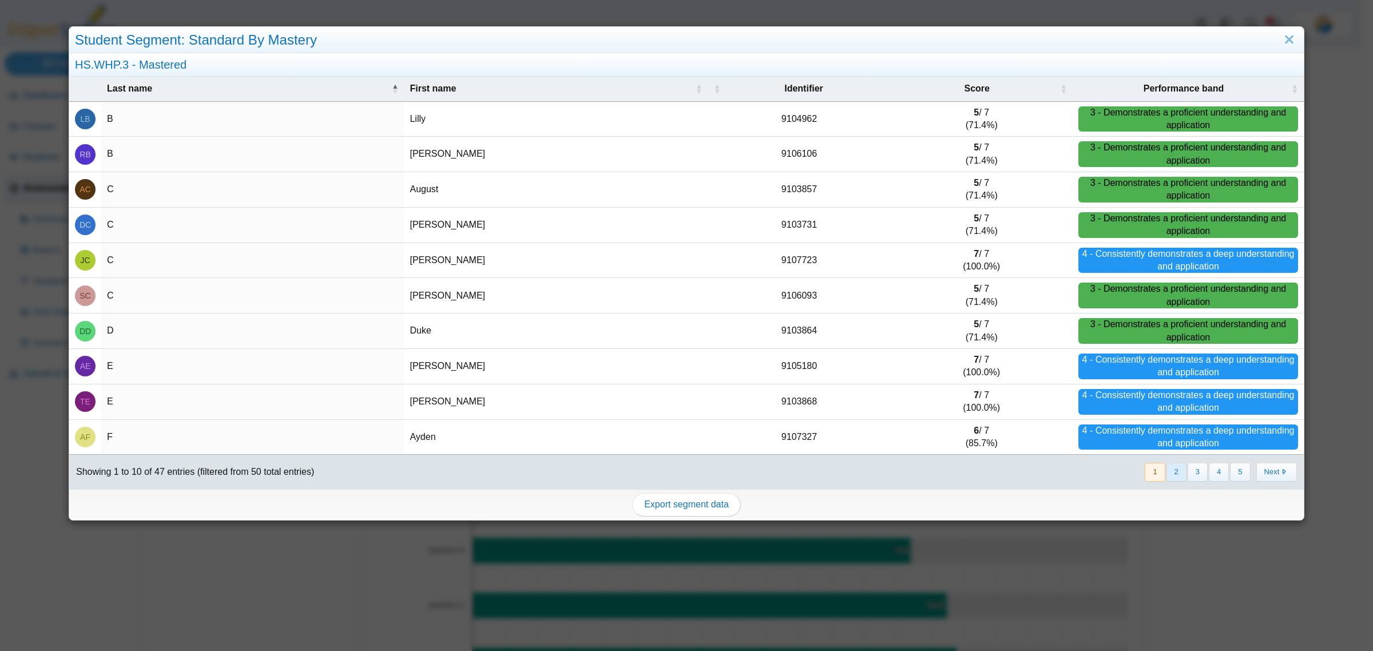
click at [1170, 470] on button "2" at bounding box center [1176, 472] width 20 height 19
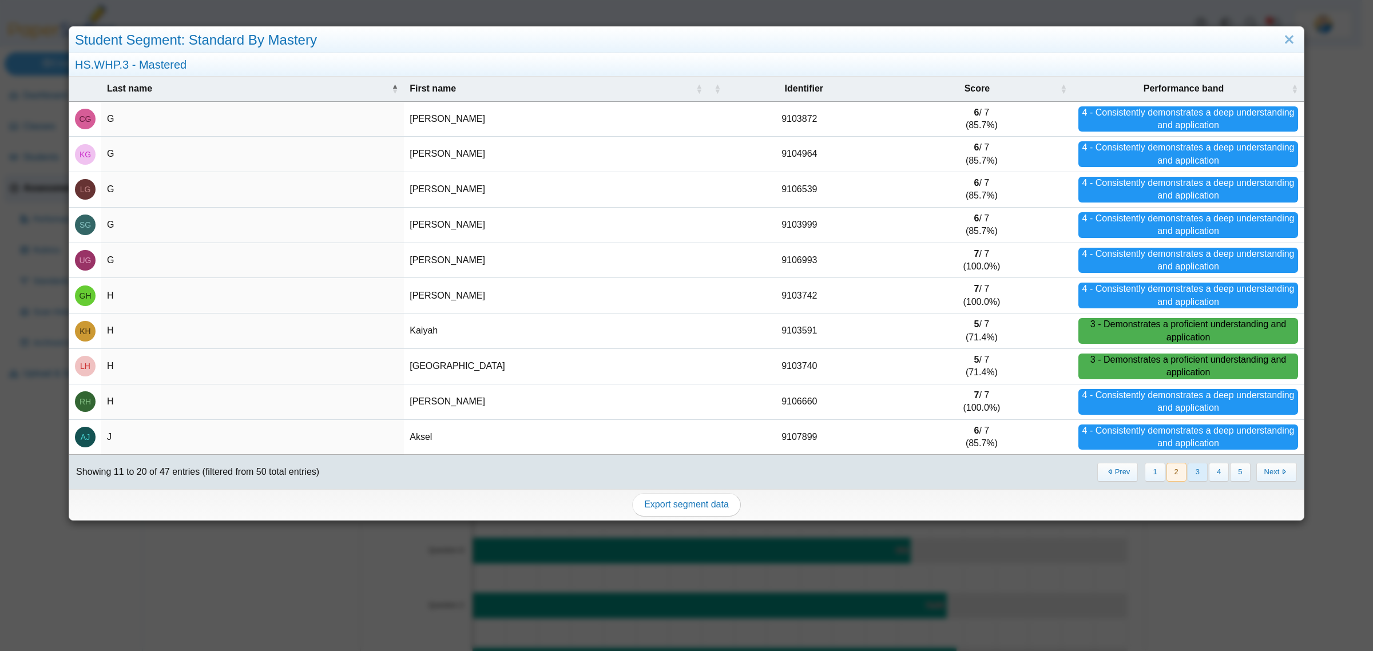
click at [1188, 478] on button "3" at bounding box center [1198, 472] width 20 height 19
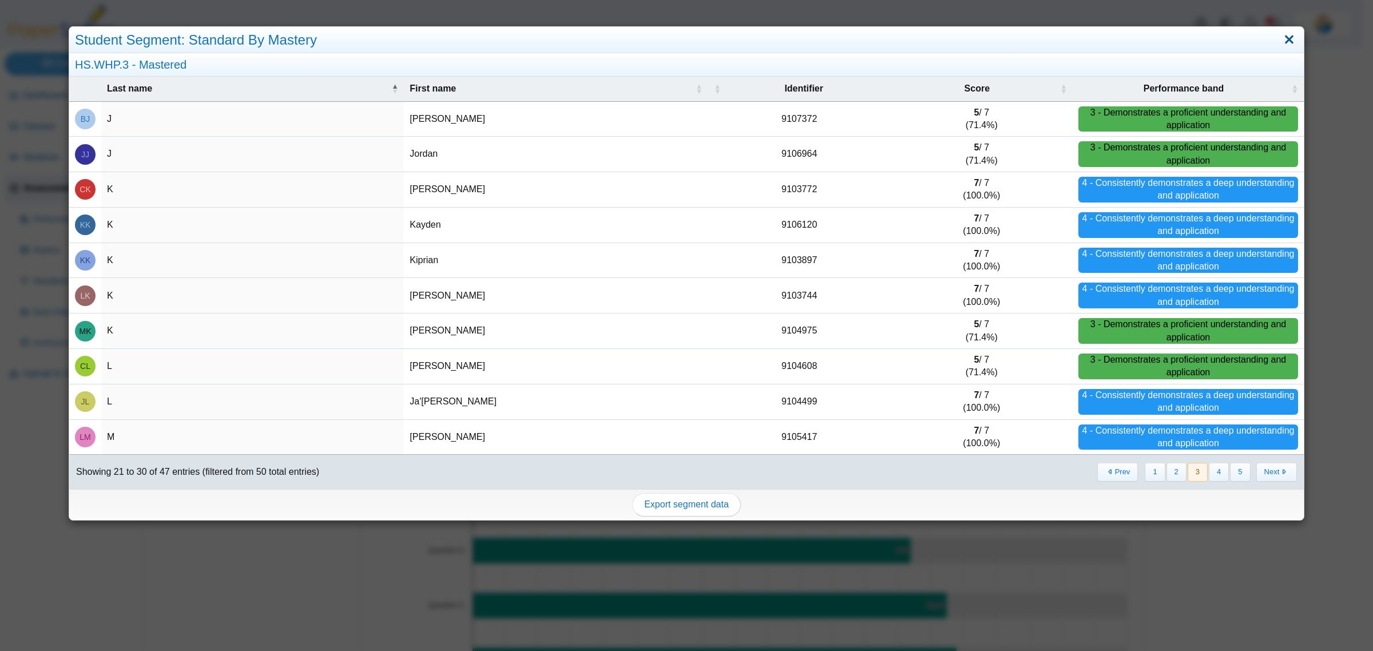
click at [1280, 41] on link "Close" at bounding box center [1289, 39] width 18 height 19
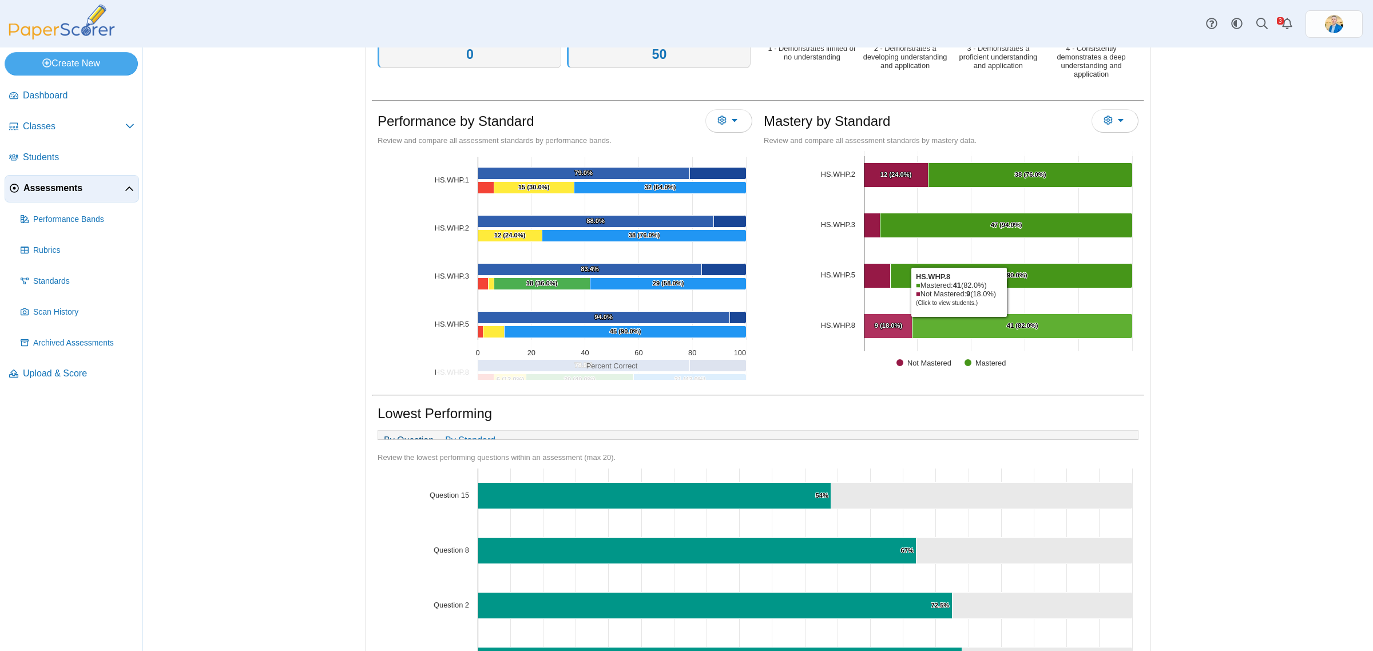
click at [954, 320] on Mastered "[object Object], 41. Mastered." at bounding box center [1022, 326] width 220 height 25
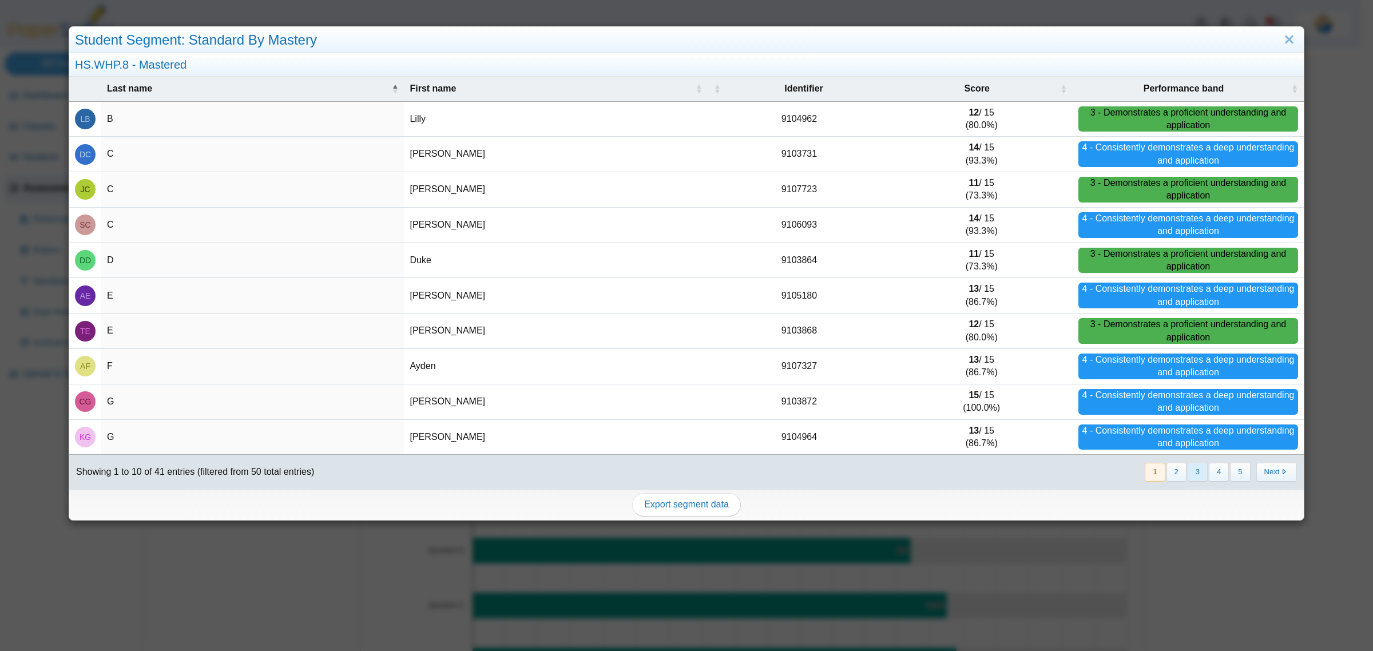
click at [1188, 470] on button "3" at bounding box center [1198, 472] width 20 height 19
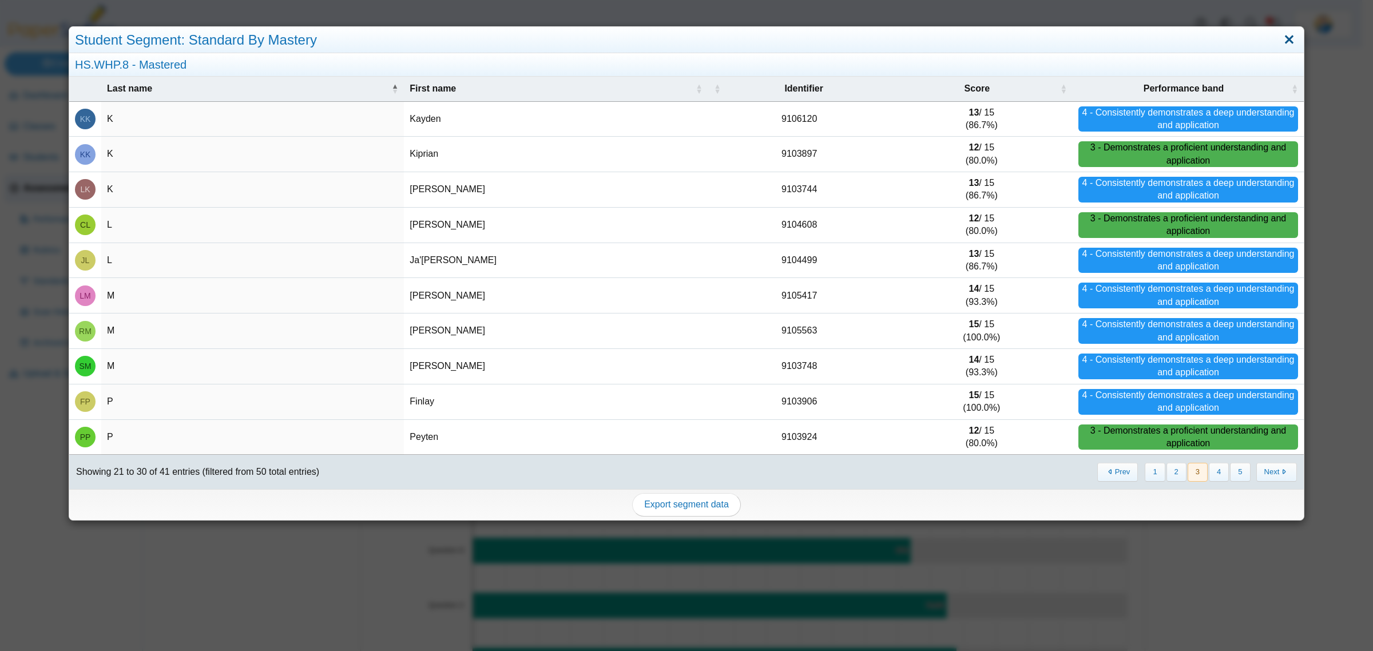
click at [1283, 39] on link "Close" at bounding box center [1289, 39] width 18 height 19
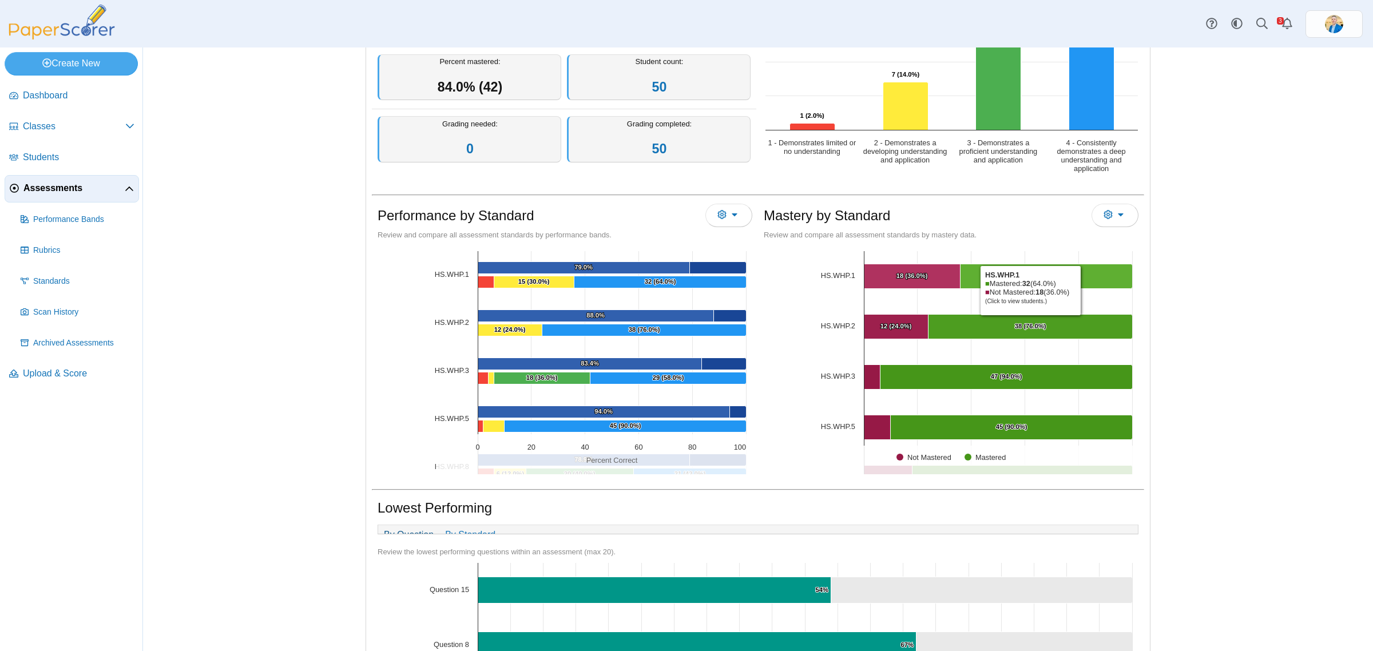
scroll to position [0, 0]
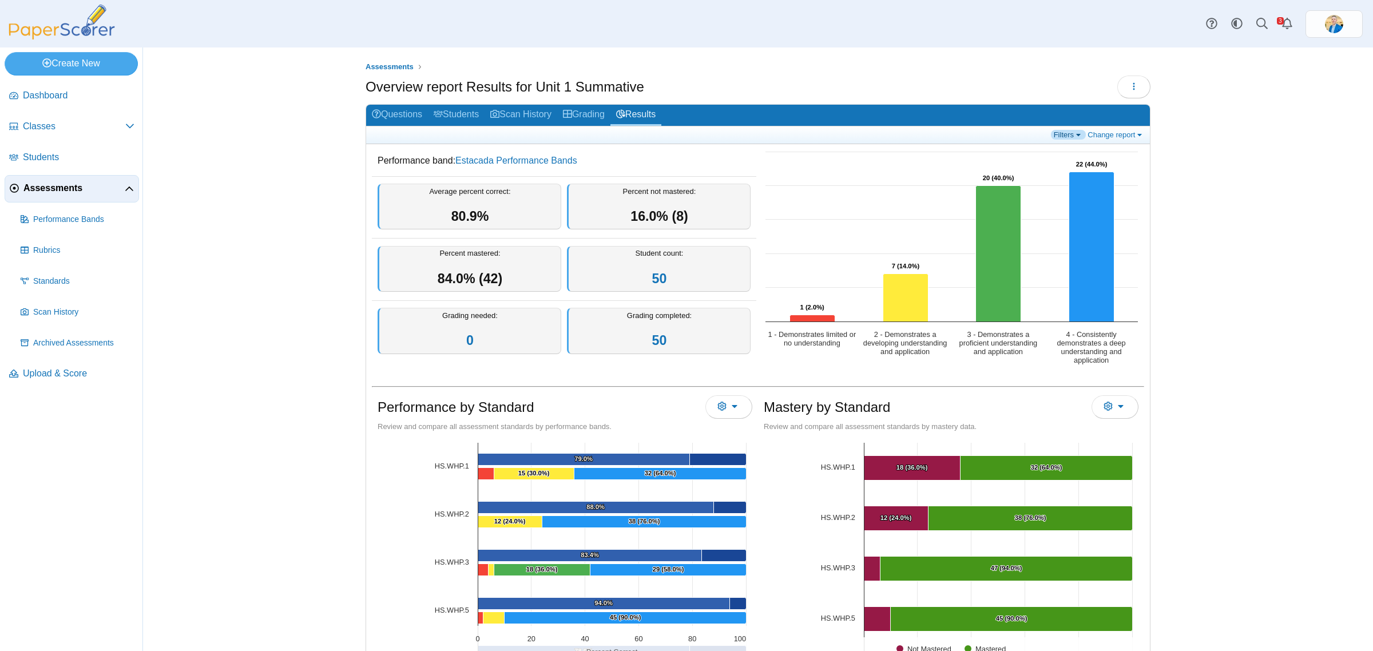
click at [1063, 133] on link "Filters" at bounding box center [1068, 135] width 35 height 10
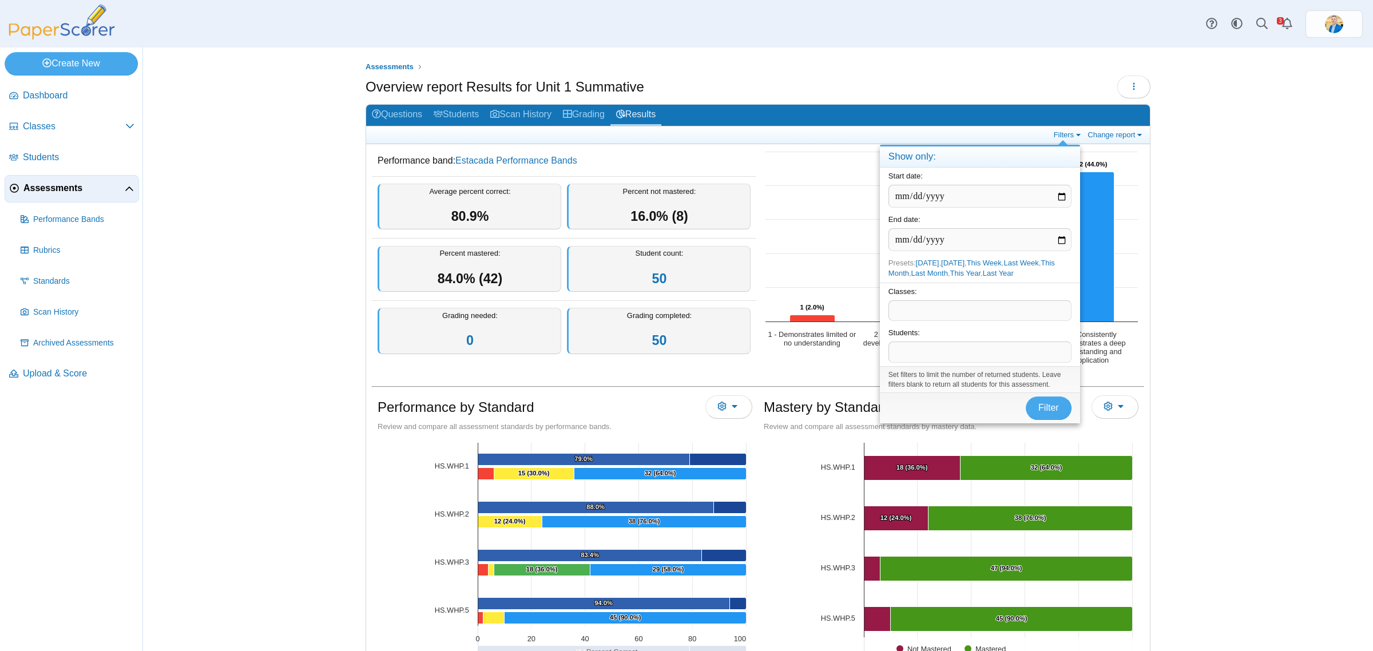
click at [912, 309] on span at bounding box center [980, 310] width 182 height 19
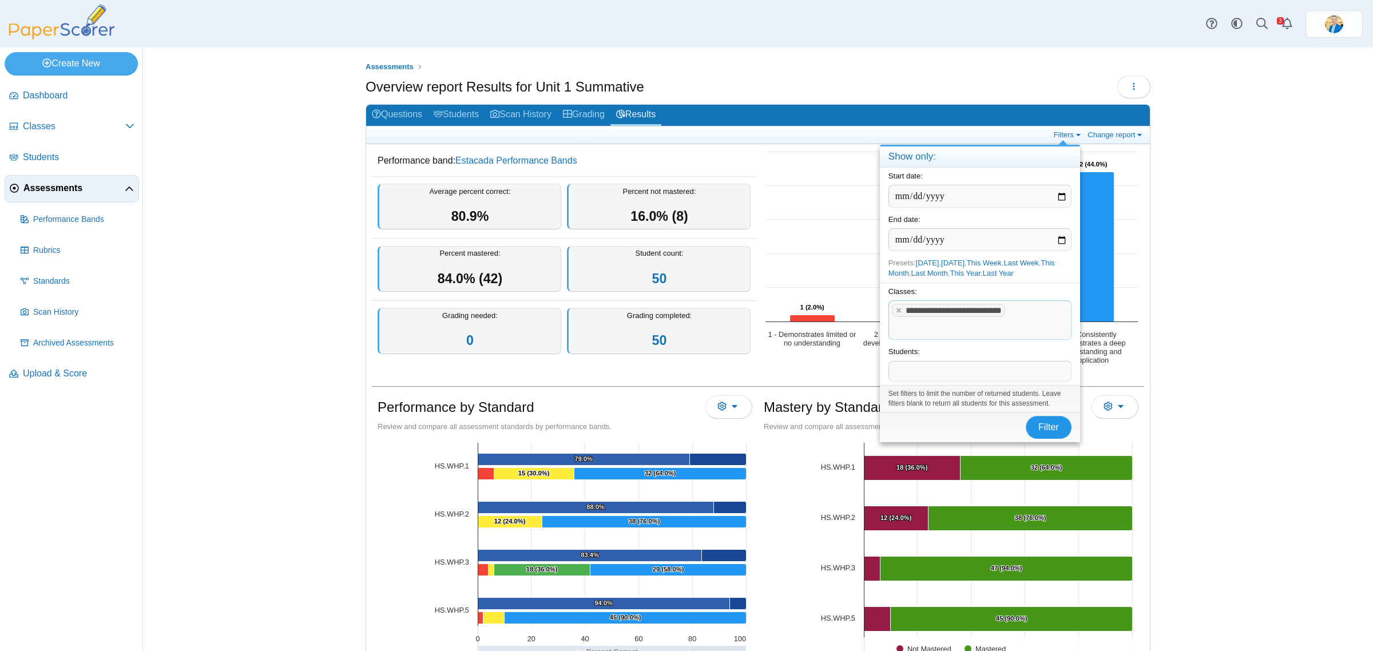
click at [1045, 427] on span "Filter" at bounding box center [1048, 427] width 21 height 10
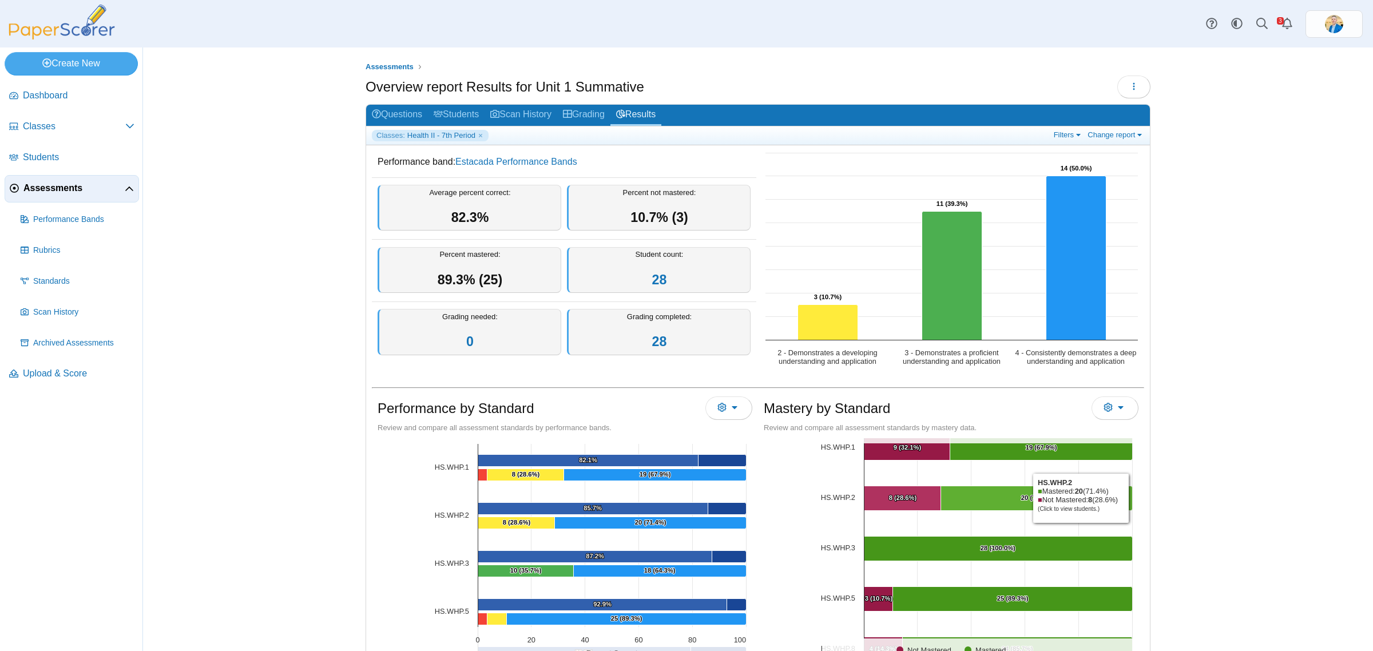
scroll to position [57, 0]
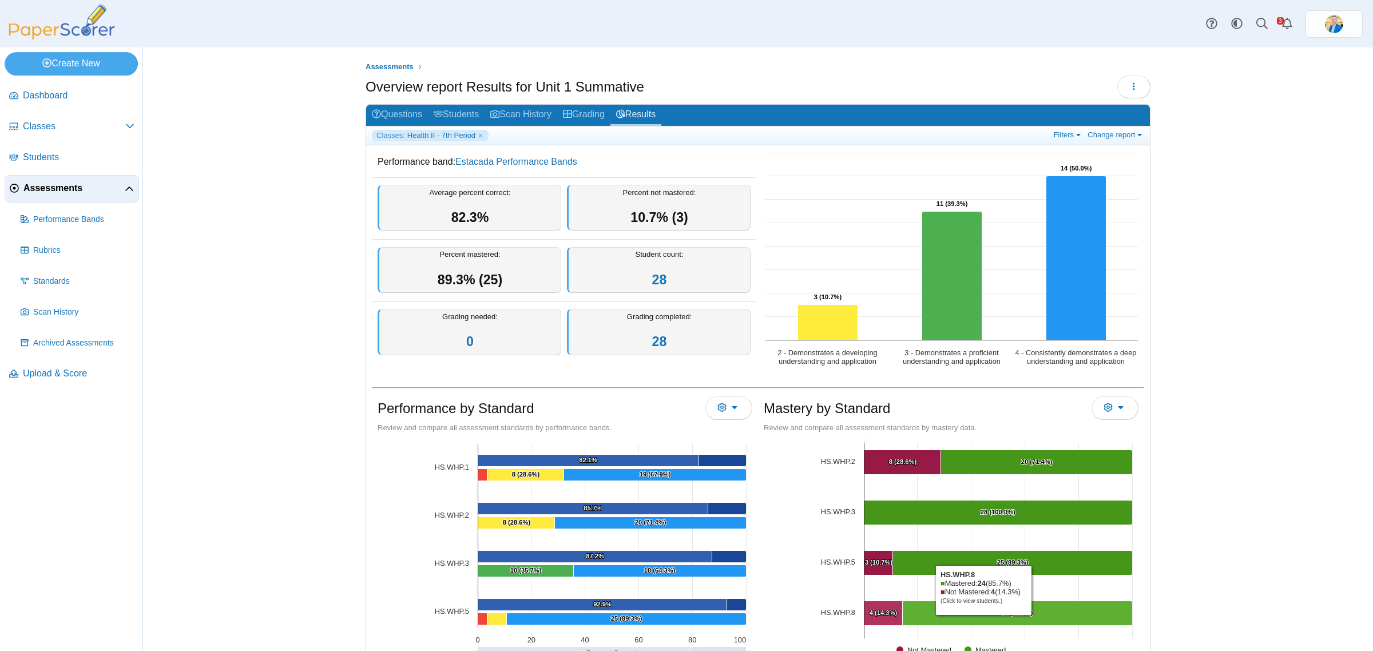
click at [978, 618] on Mastered "[object Object], 24. Mastered." at bounding box center [1018, 613] width 230 height 25
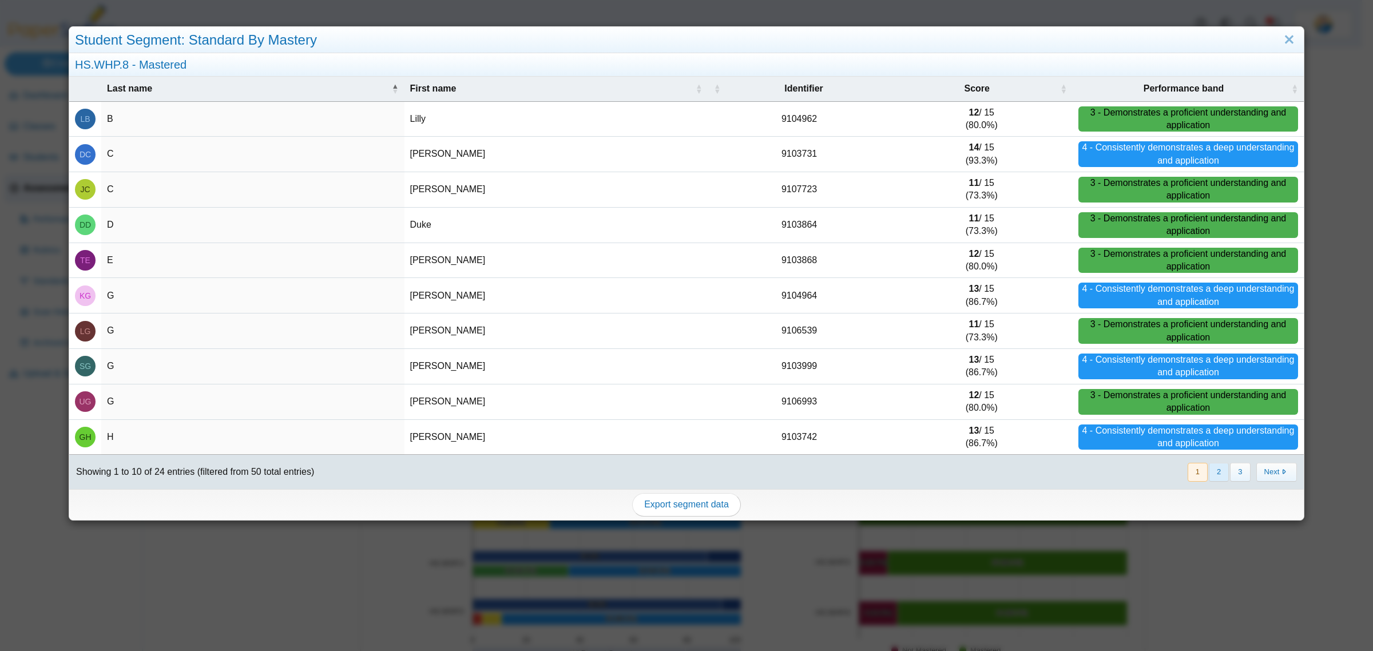
click at [1209, 473] on button "2" at bounding box center [1219, 472] width 20 height 19
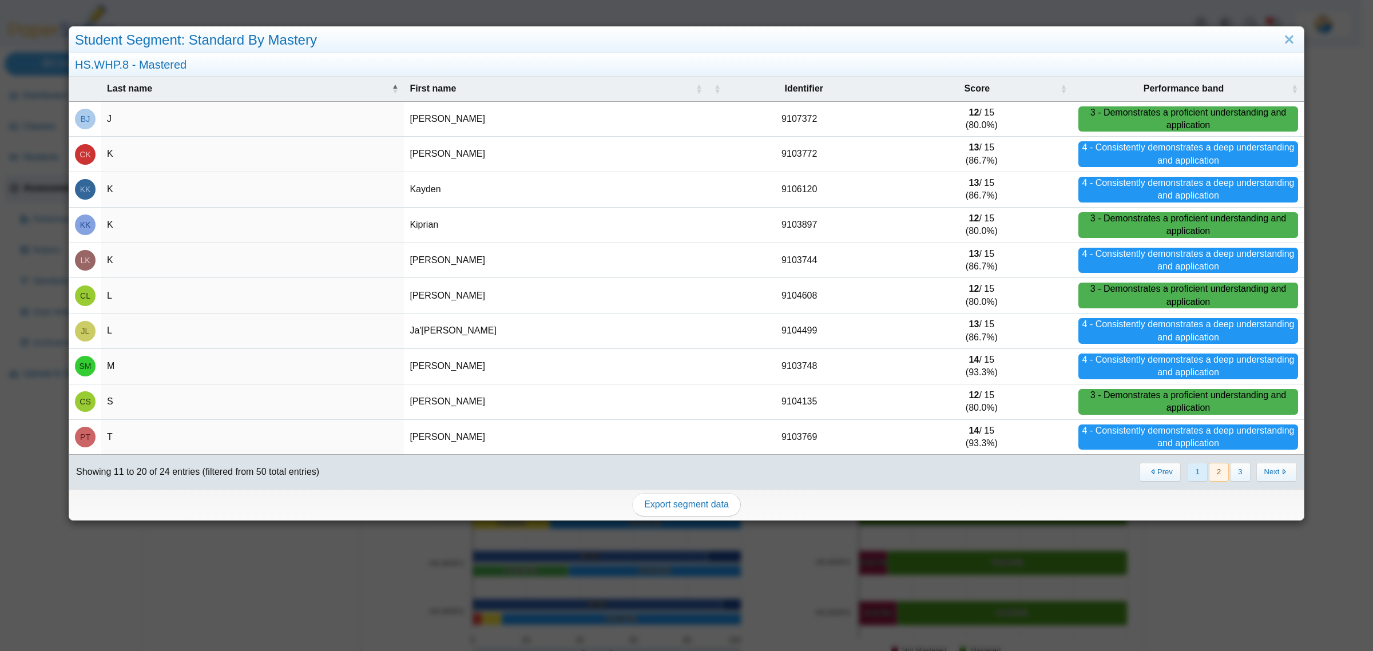
click at [1188, 469] on button "1" at bounding box center [1198, 472] width 20 height 19
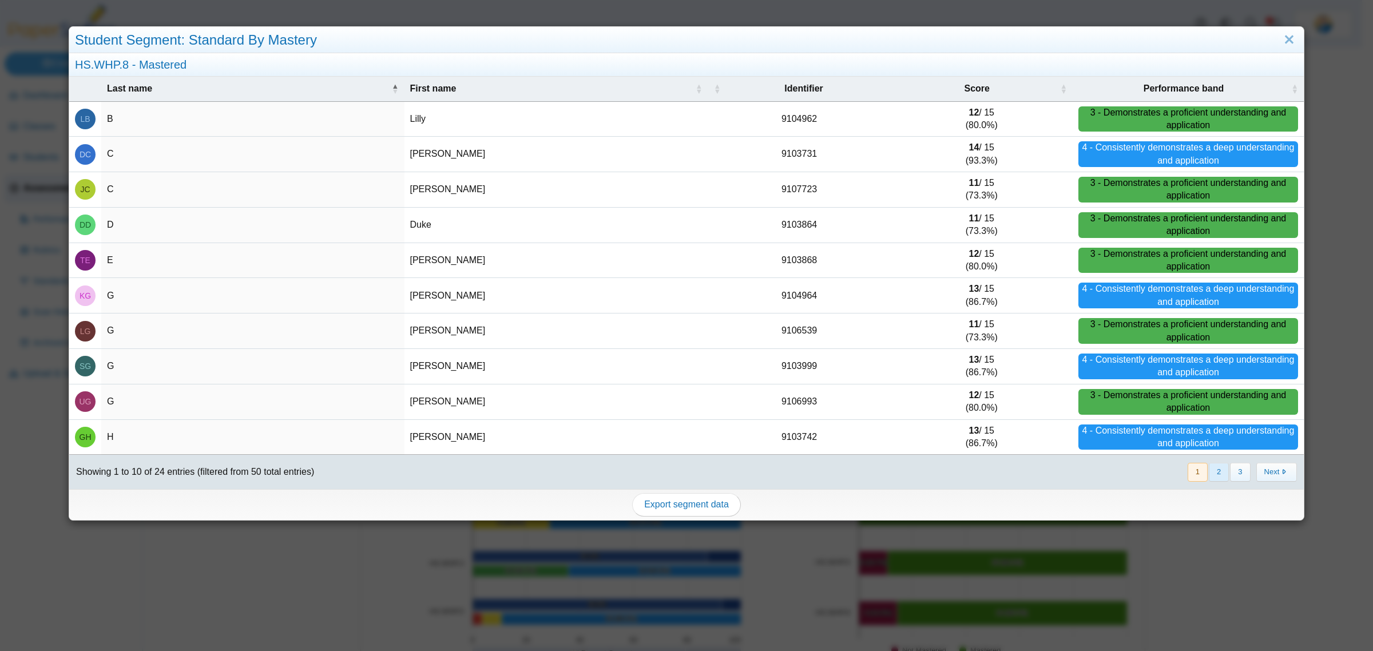
click at [1211, 468] on button "2" at bounding box center [1219, 472] width 20 height 19
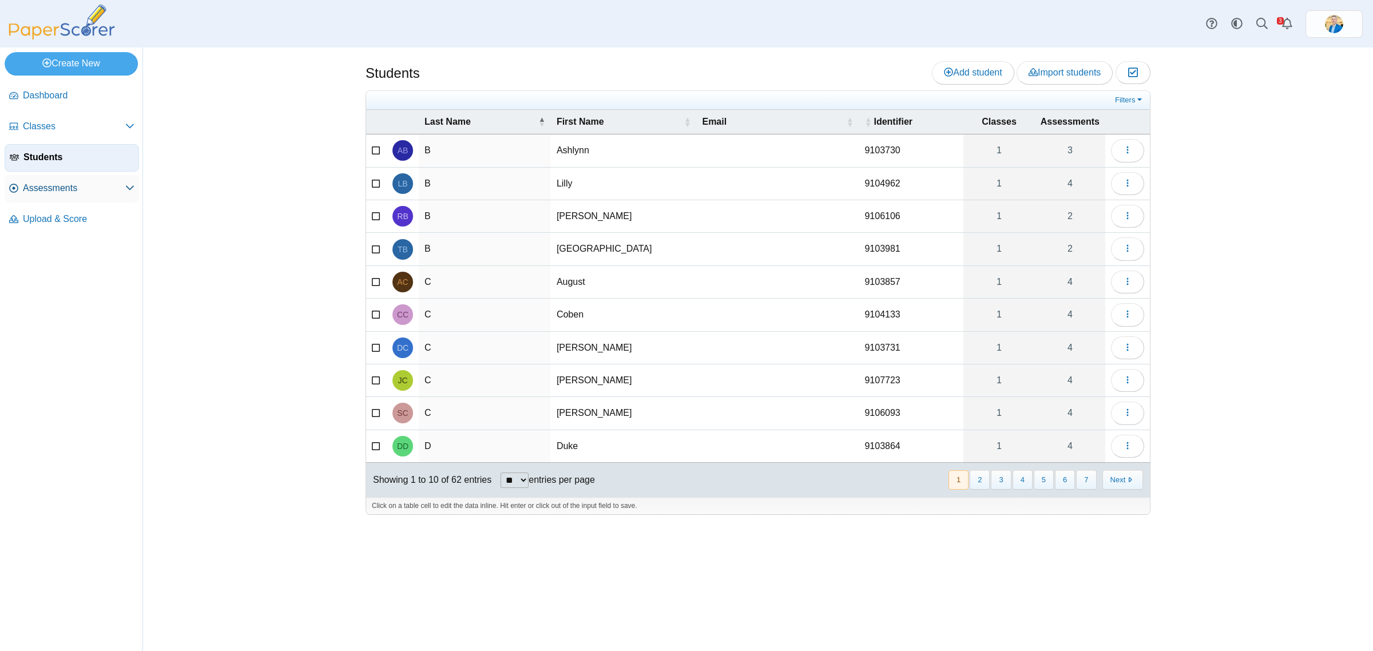
click at [55, 182] on span "Assessments" at bounding box center [74, 188] width 102 height 13
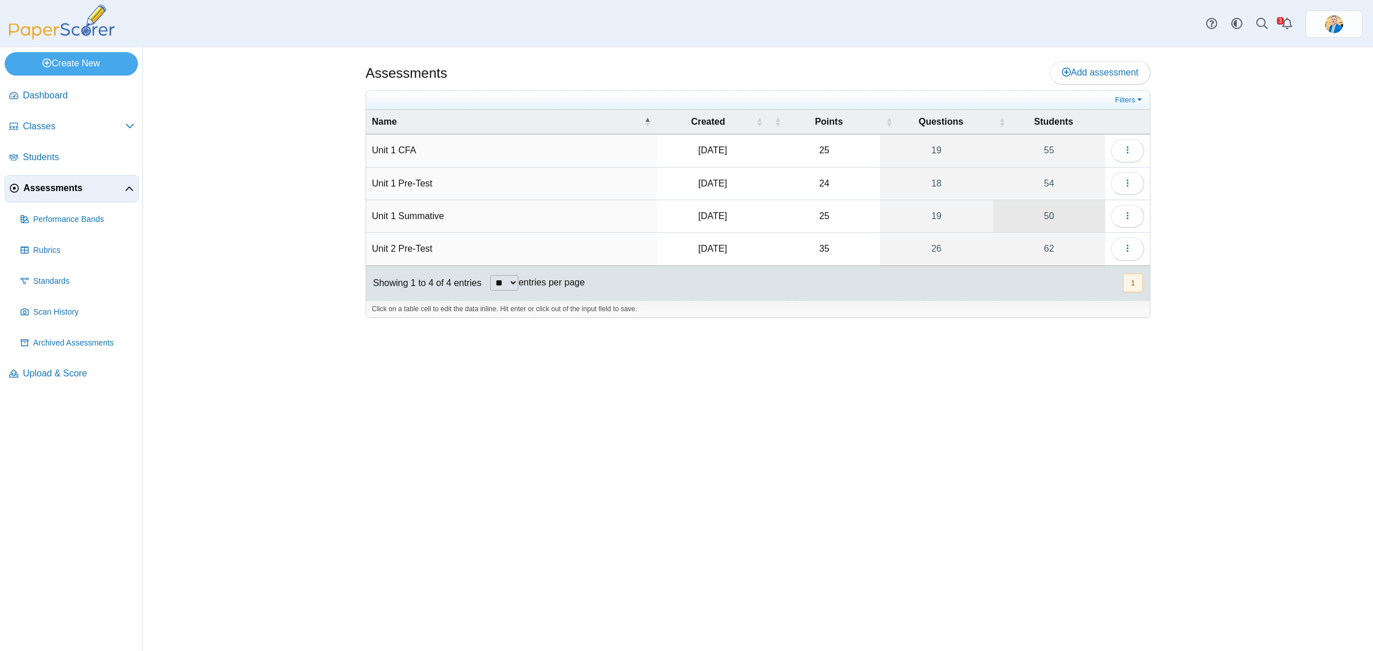
click at [1050, 216] on link "50" at bounding box center [1049, 216] width 112 height 32
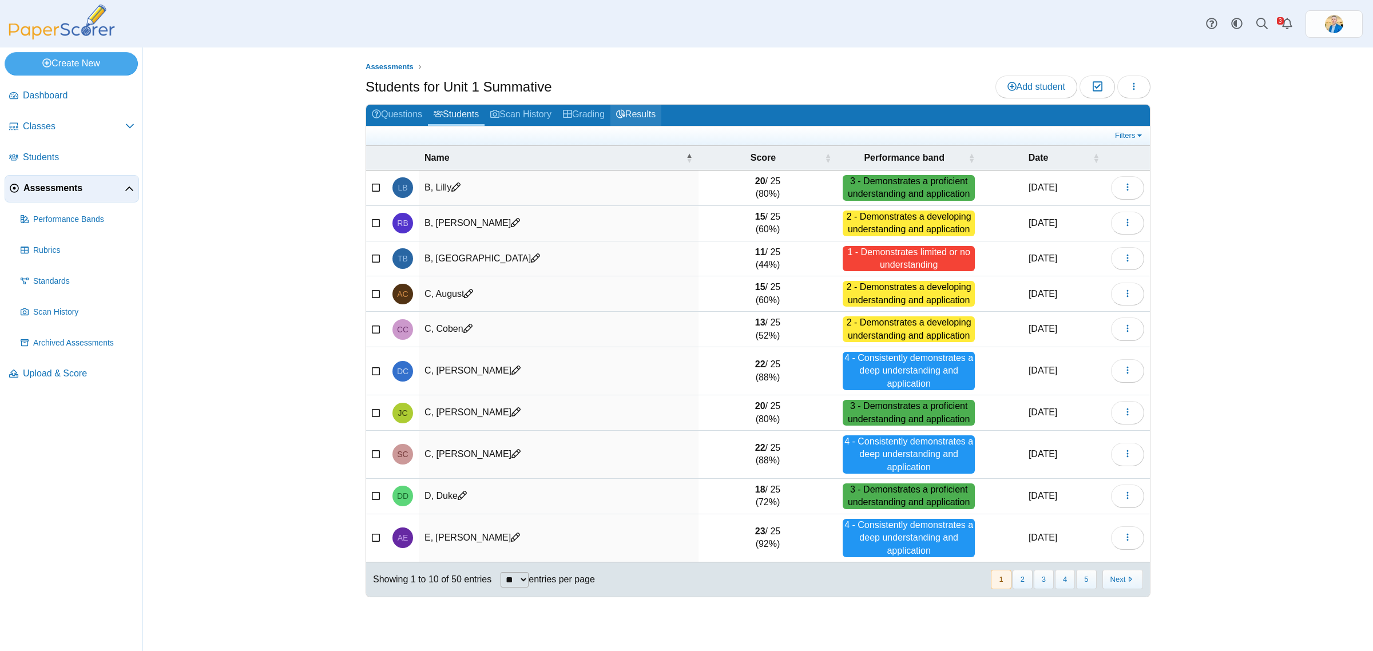
click at [638, 112] on link "Results" at bounding box center [635, 115] width 51 height 21
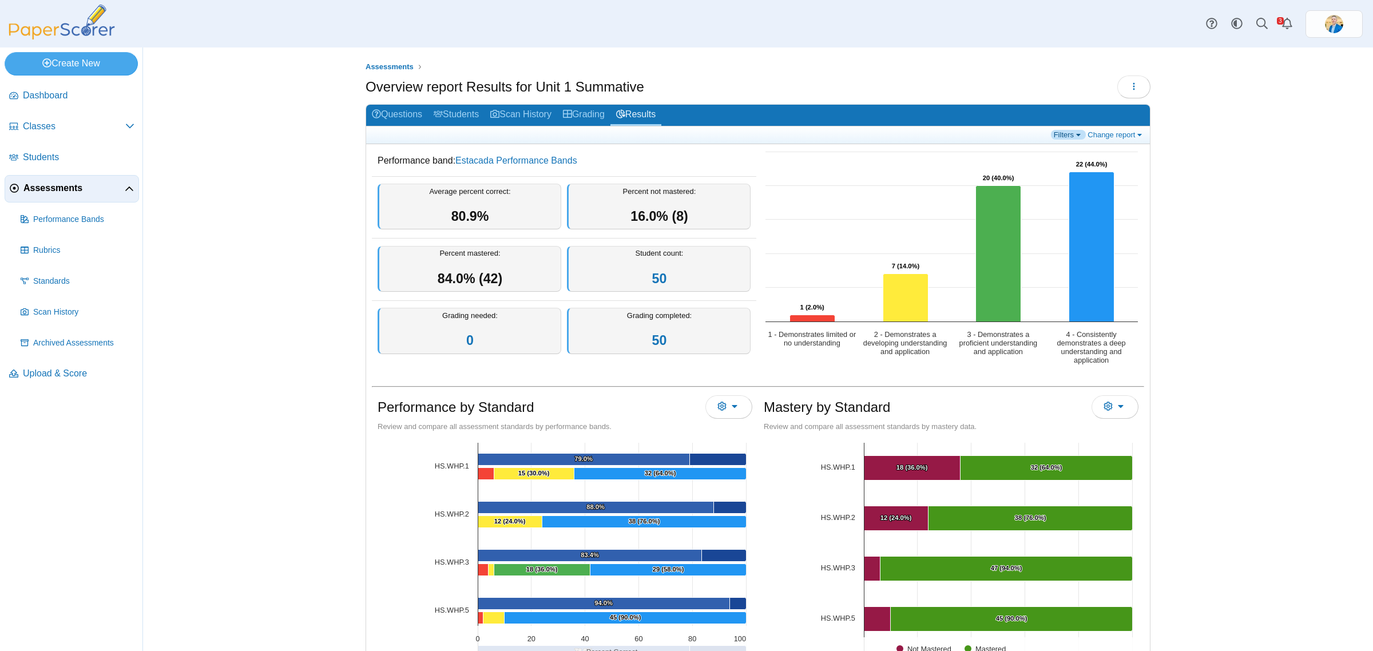
click at [1074, 136] on link "Filters" at bounding box center [1068, 135] width 35 height 10
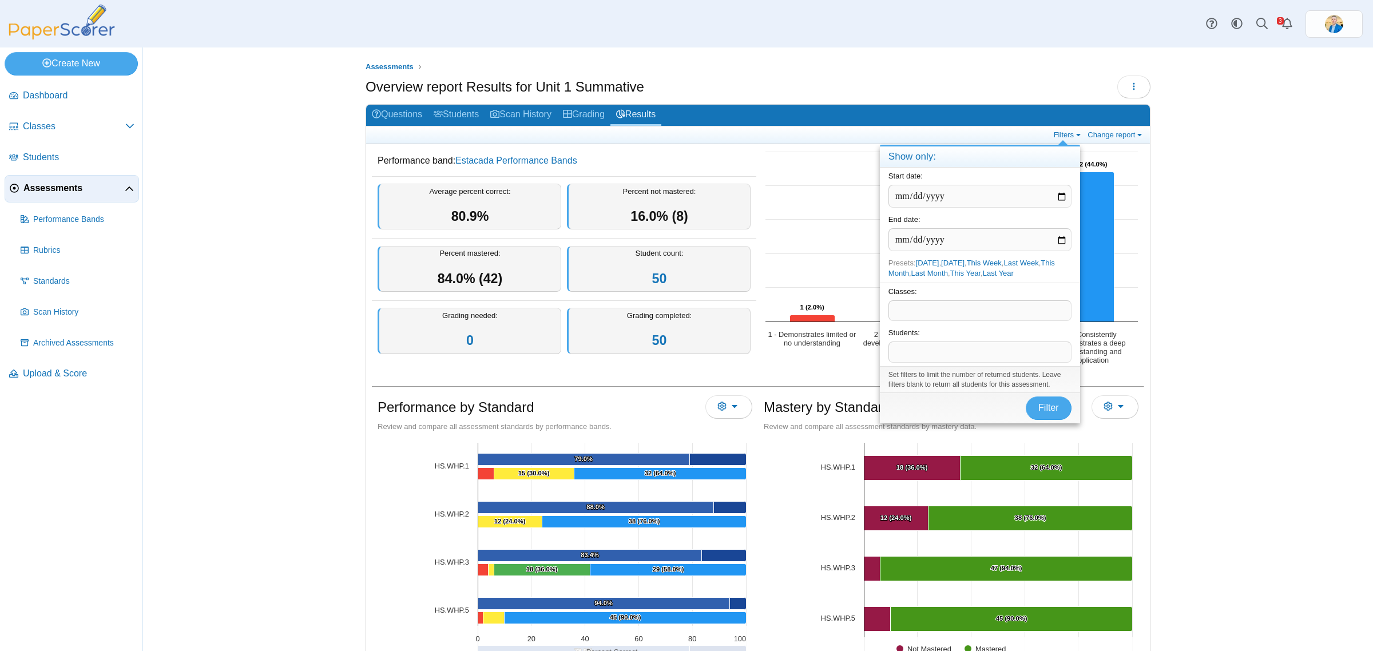
click at [925, 312] on span at bounding box center [980, 310] width 182 height 19
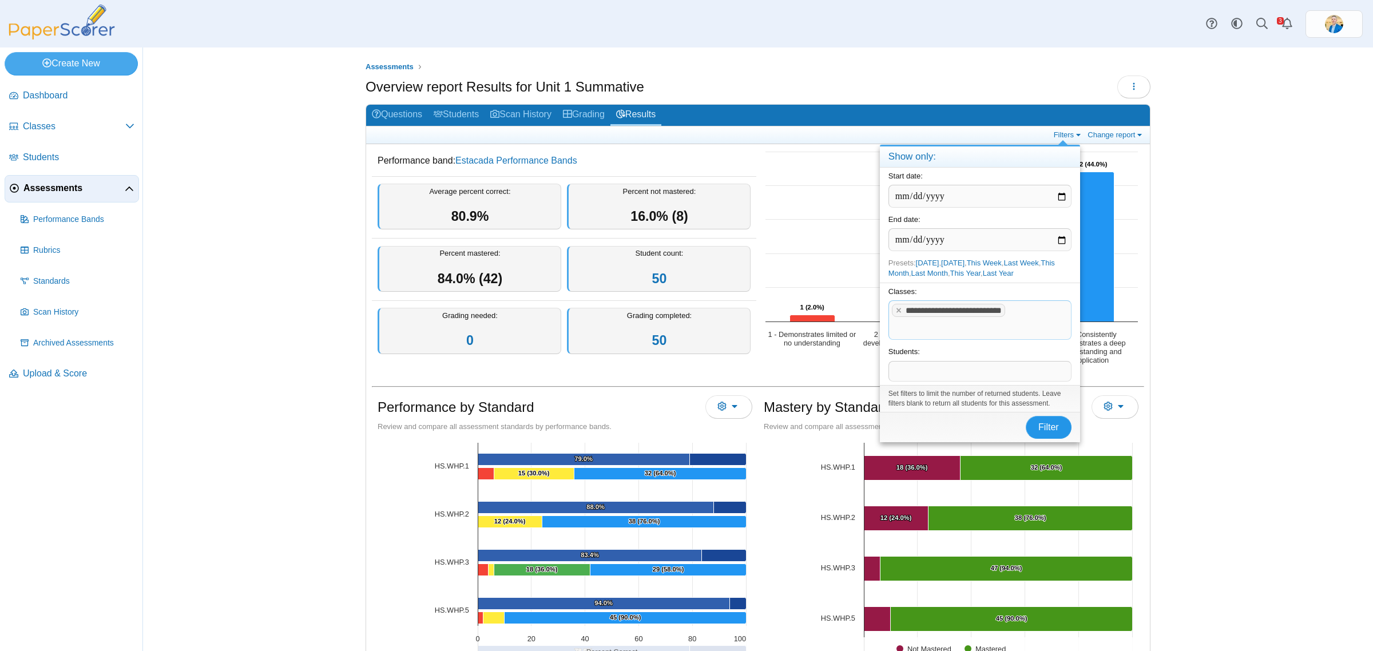
click at [1054, 432] on span "Filter" at bounding box center [1048, 427] width 21 height 10
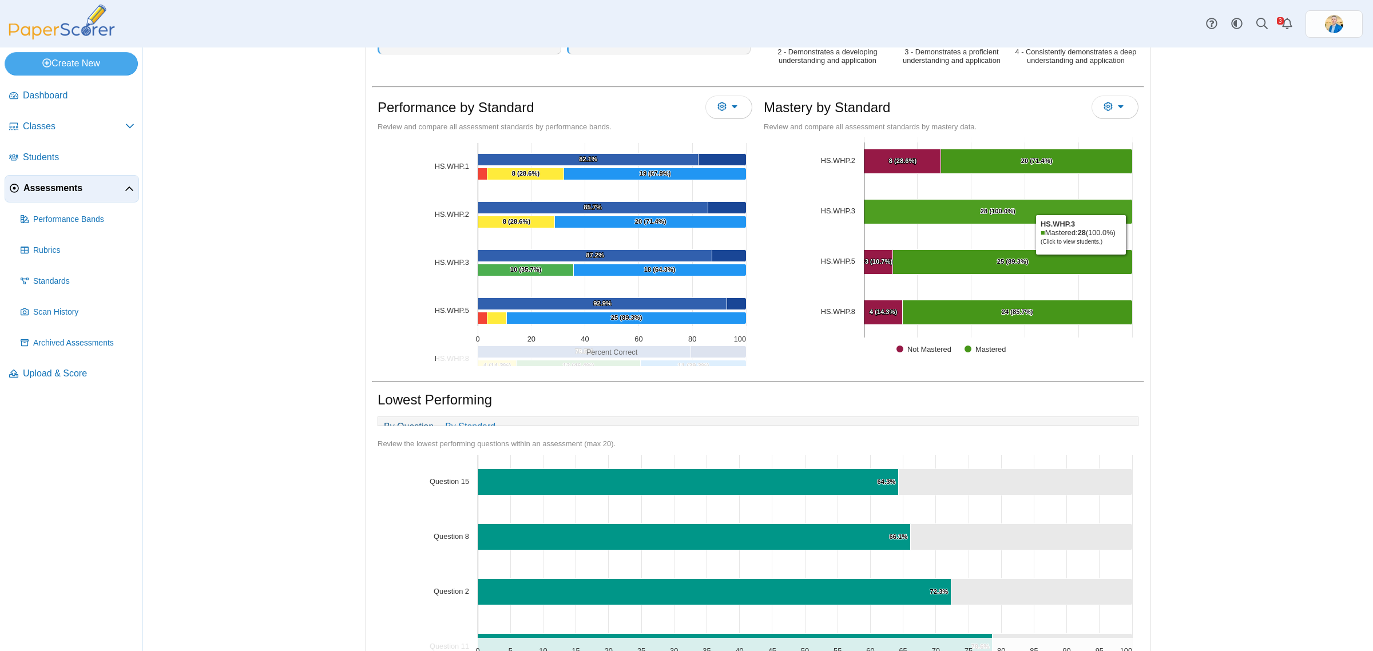
scroll to position [356, 0]
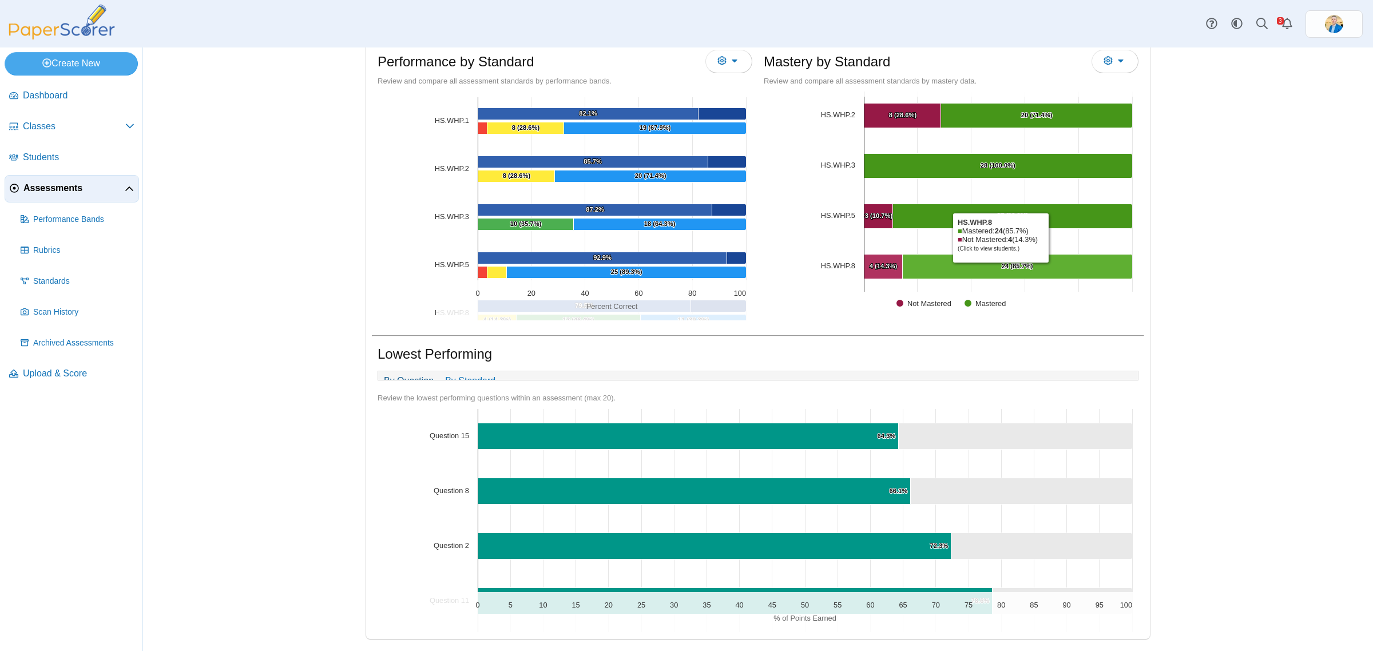
click at [1002, 263] on text "24 (85.7%) ​ 24 (85.7%)" at bounding box center [1017, 266] width 31 height 7
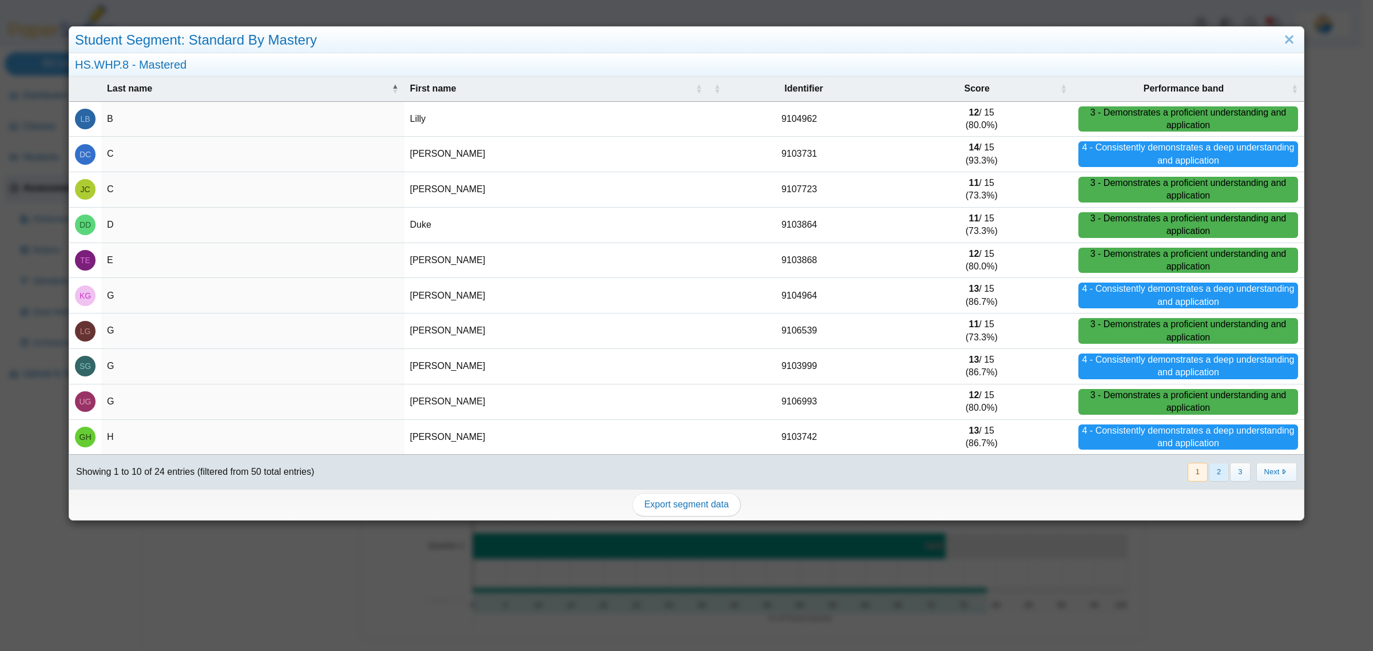
click at [1212, 473] on button "2" at bounding box center [1219, 472] width 20 height 19
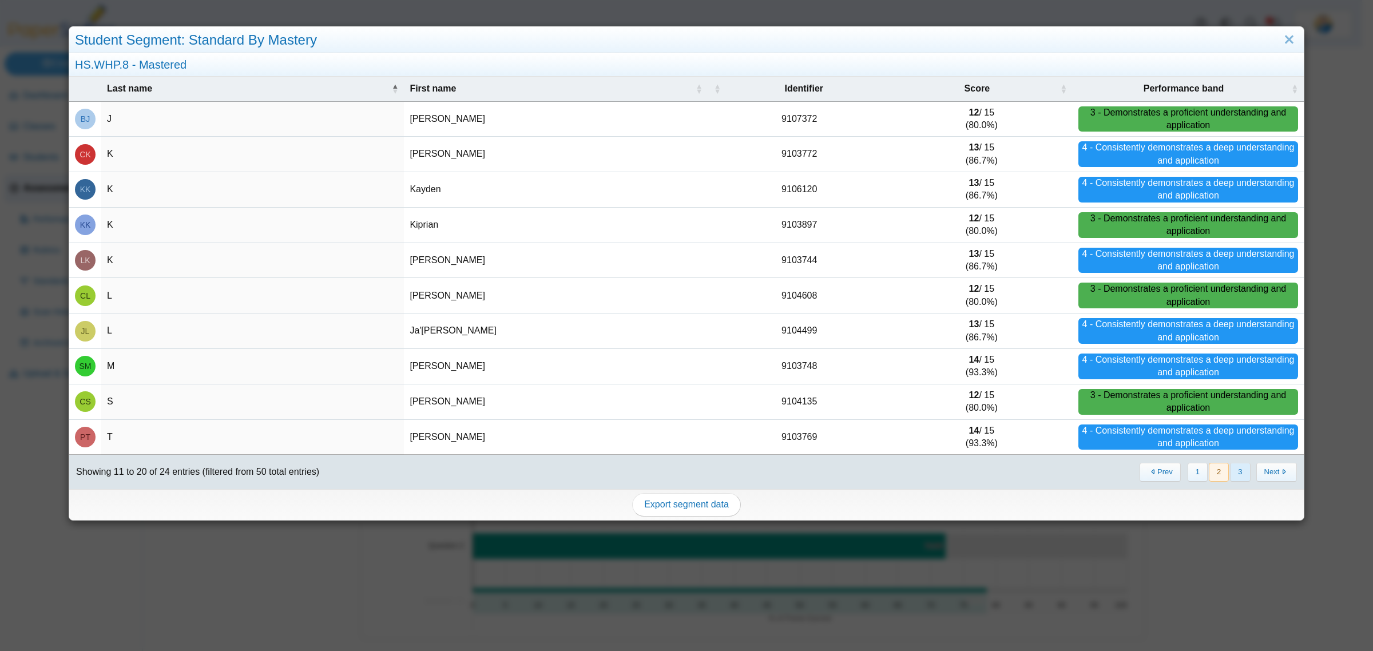
click at [1230, 473] on button "3" at bounding box center [1240, 472] width 20 height 19
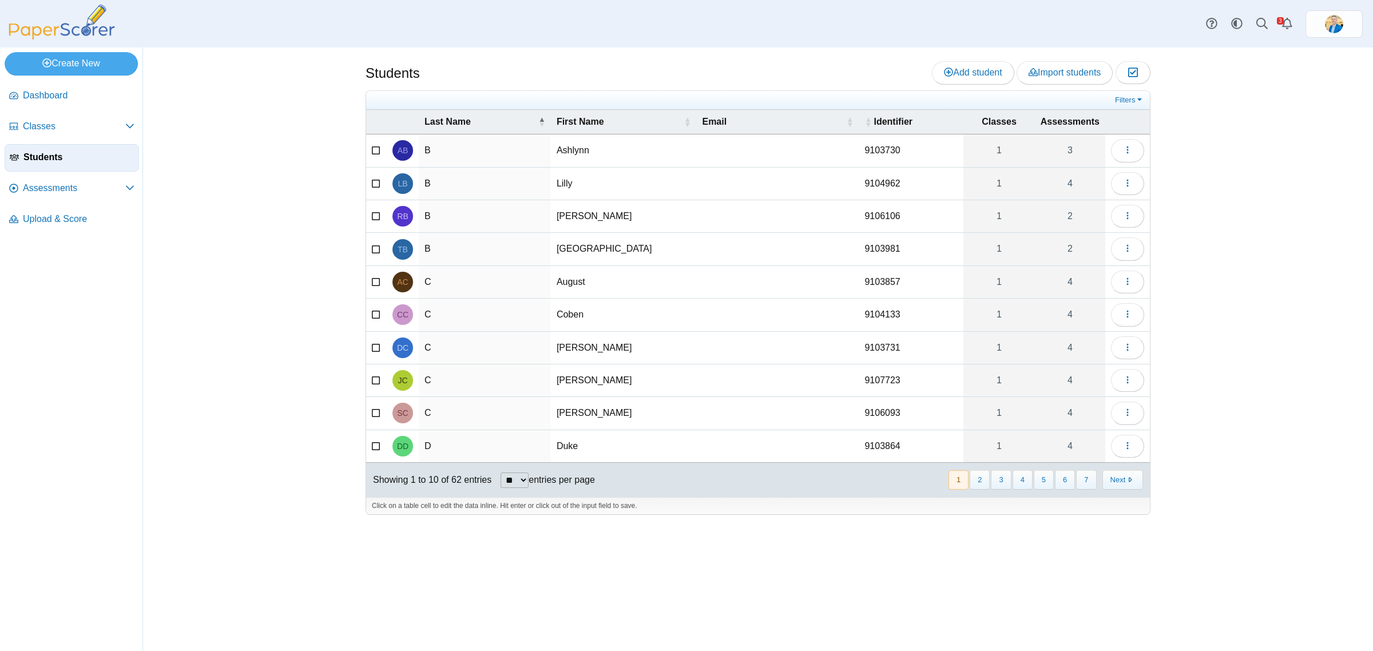
click at [1251, 416] on div "Students Add student Import students Moderation 0" at bounding box center [758, 349] width 1230 height 604
click at [70, 184] on span "Assessments" at bounding box center [74, 188] width 102 height 13
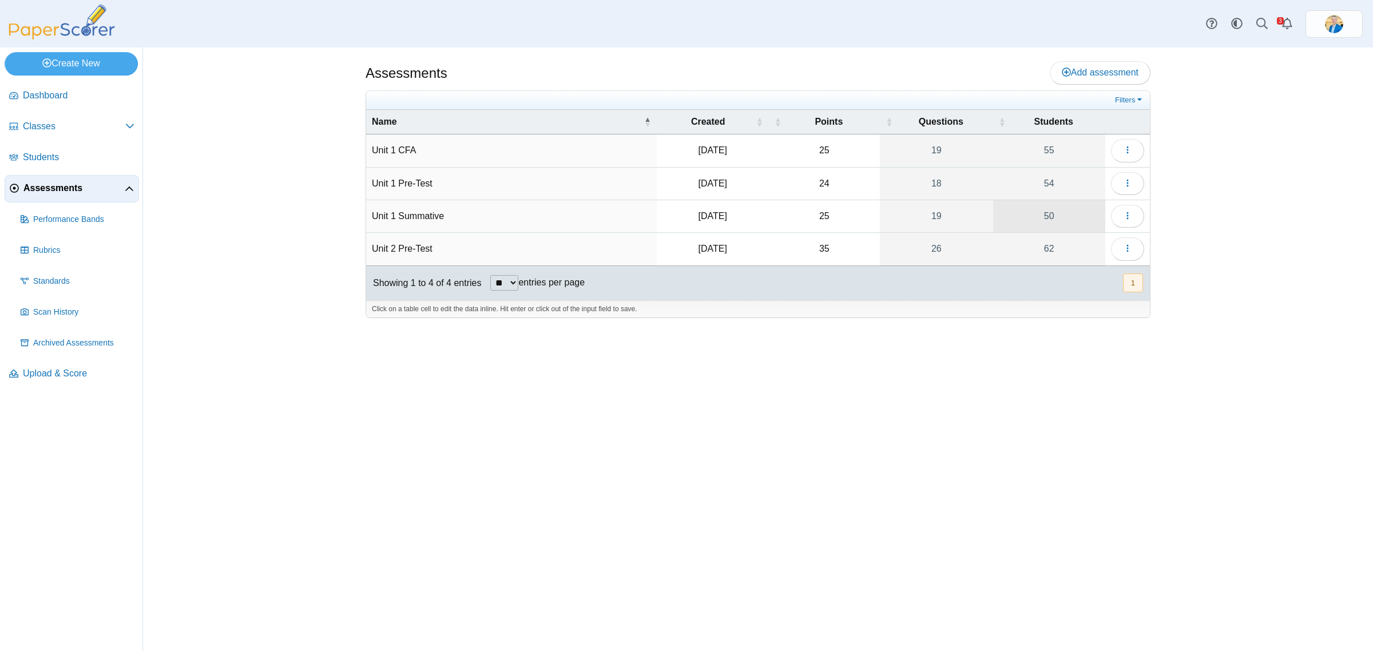
click at [1047, 219] on link "50" at bounding box center [1049, 216] width 112 height 32
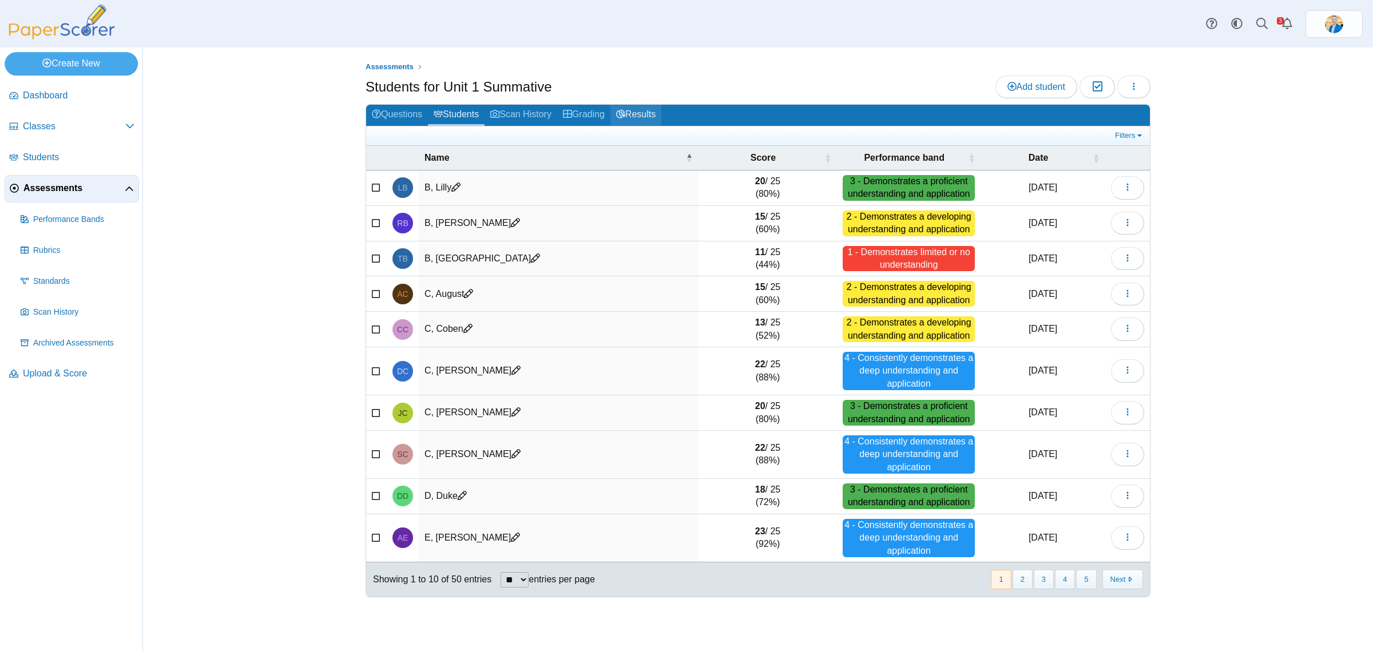
click at [637, 116] on link "Results" at bounding box center [635, 115] width 51 height 21
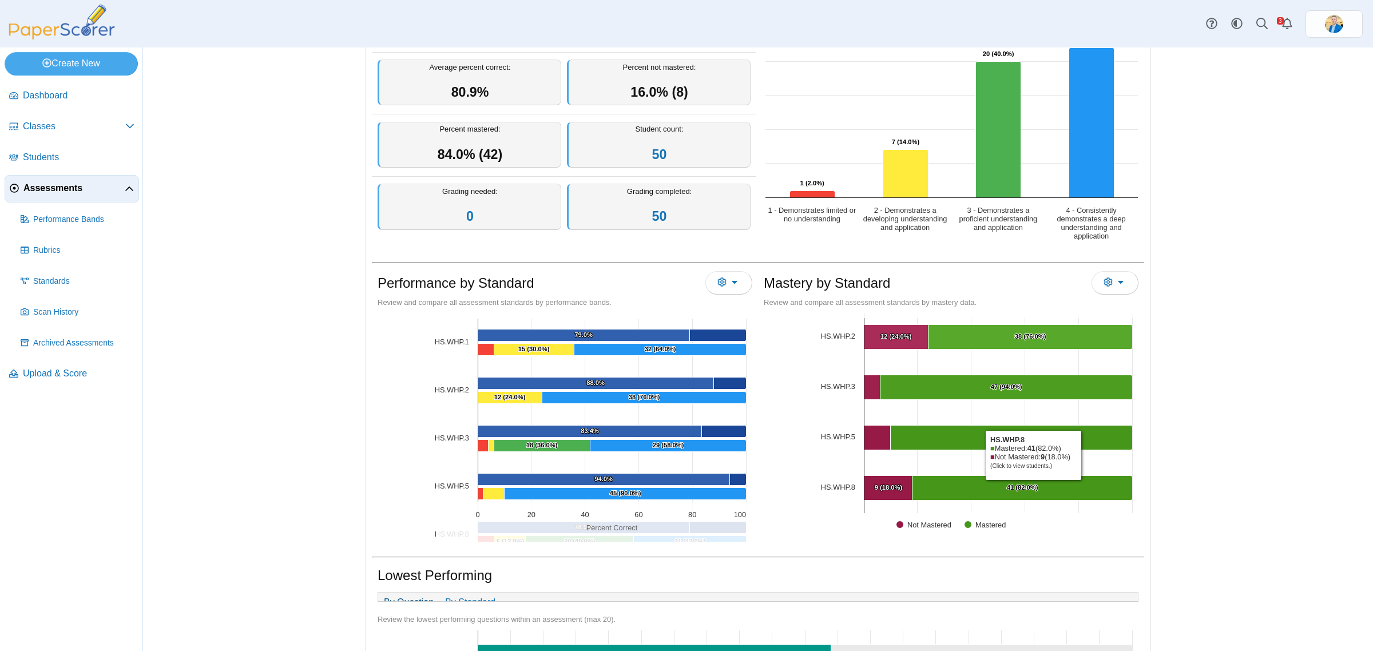
scroll to position [356, 0]
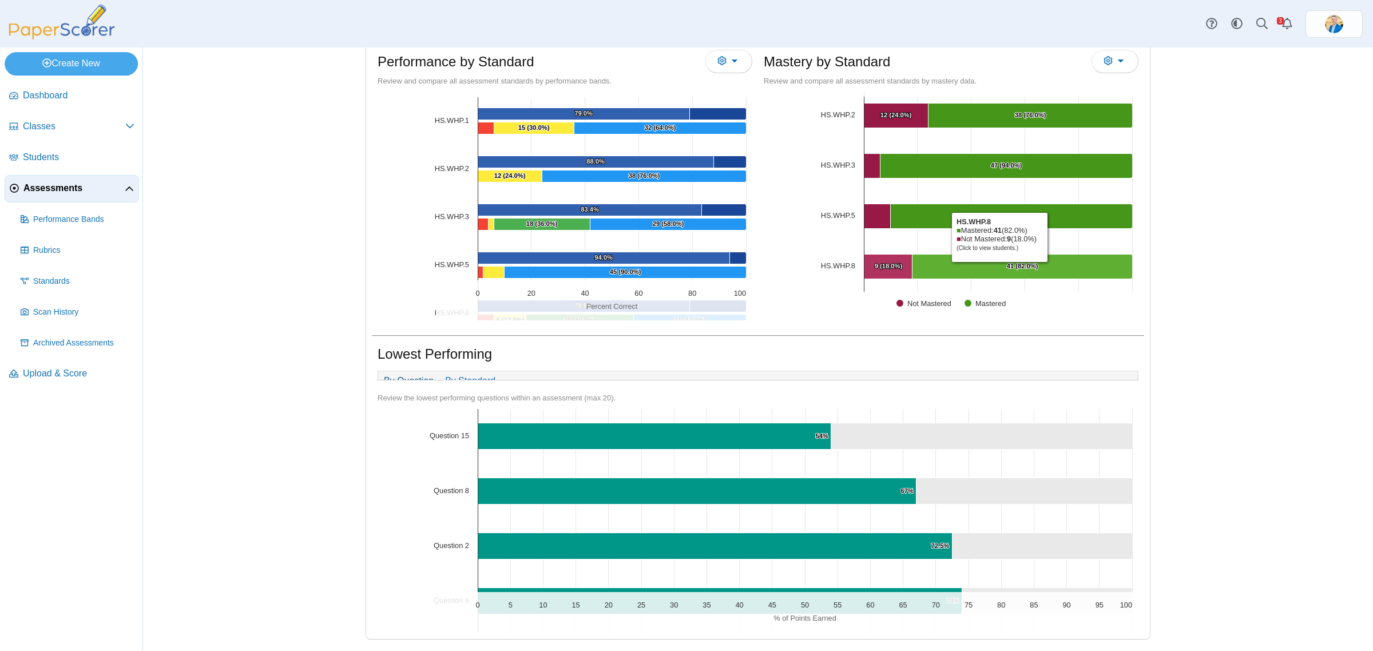
click at [994, 255] on Mastered "[object Object], 41. Mastered." at bounding box center [1022, 267] width 220 height 25
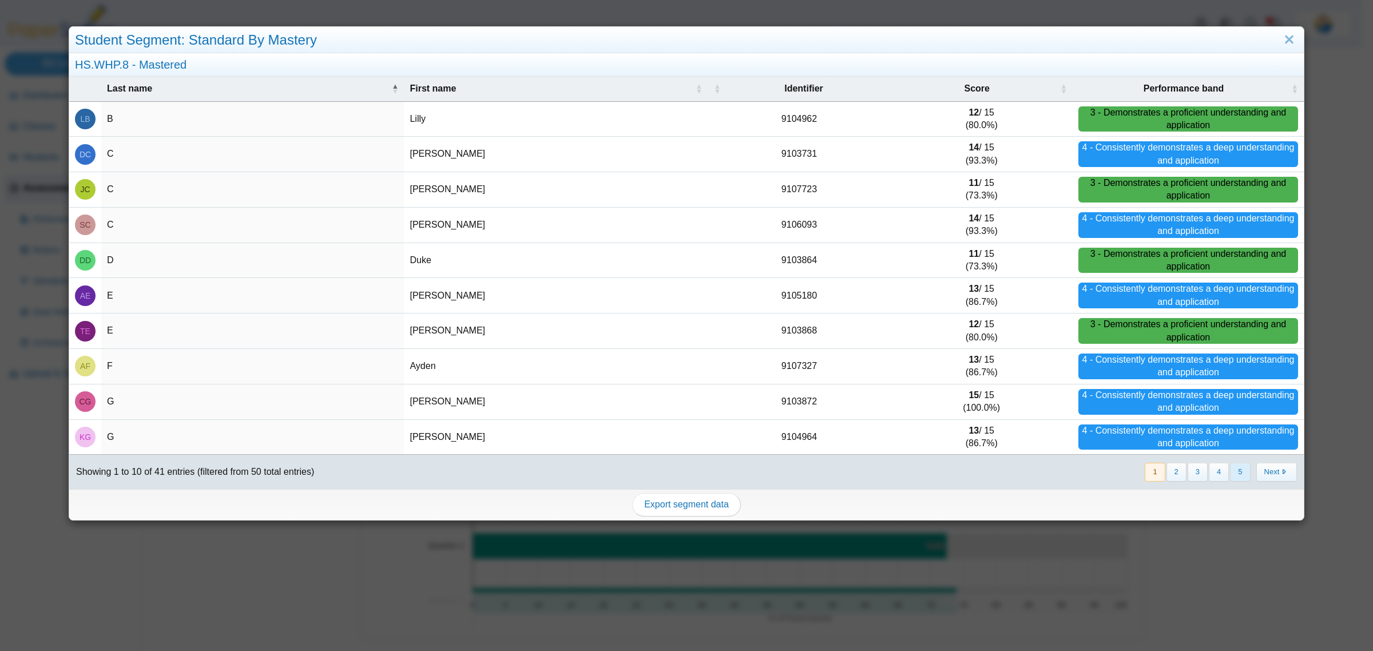
click at [1231, 467] on button "5" at bounding box center [1240, 472] width 20 height 19
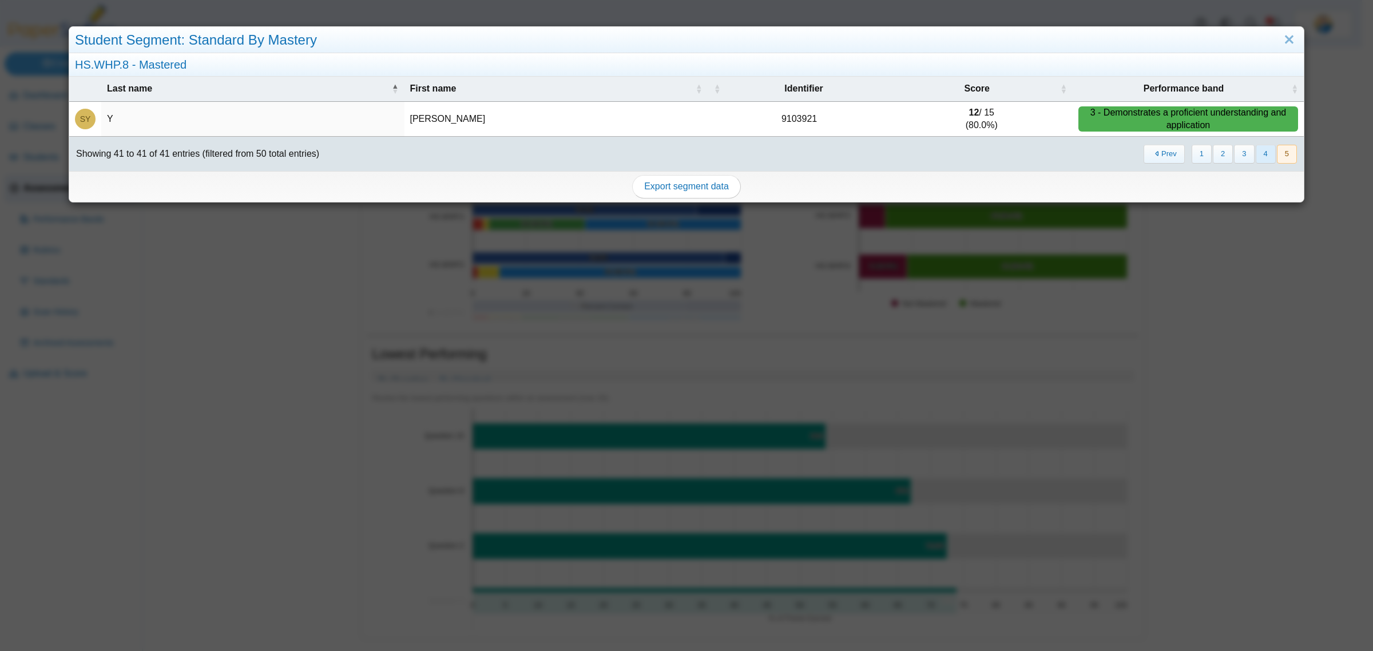
click at [1256, 153] on button "4" at bounding box center [1266, 154] width 20 height 19
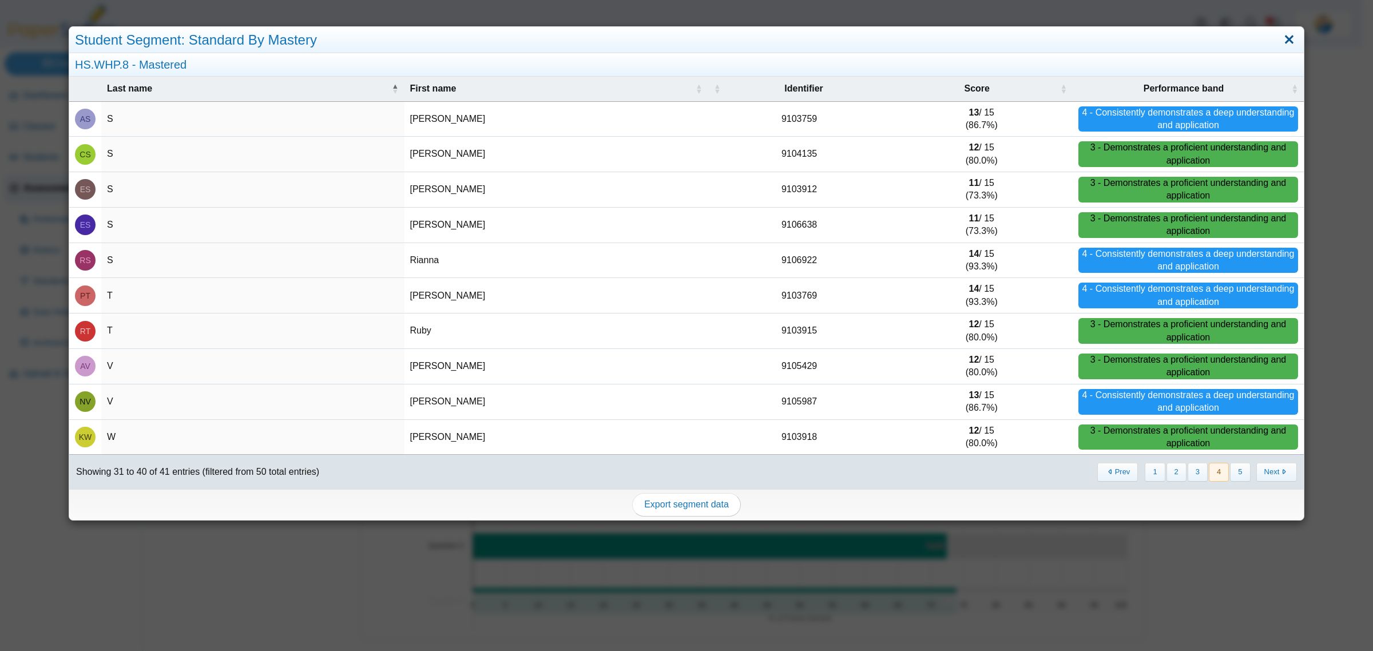
click at [1280, 42] on link "Close" at bounding box center [1289, 39] width 18 height 19
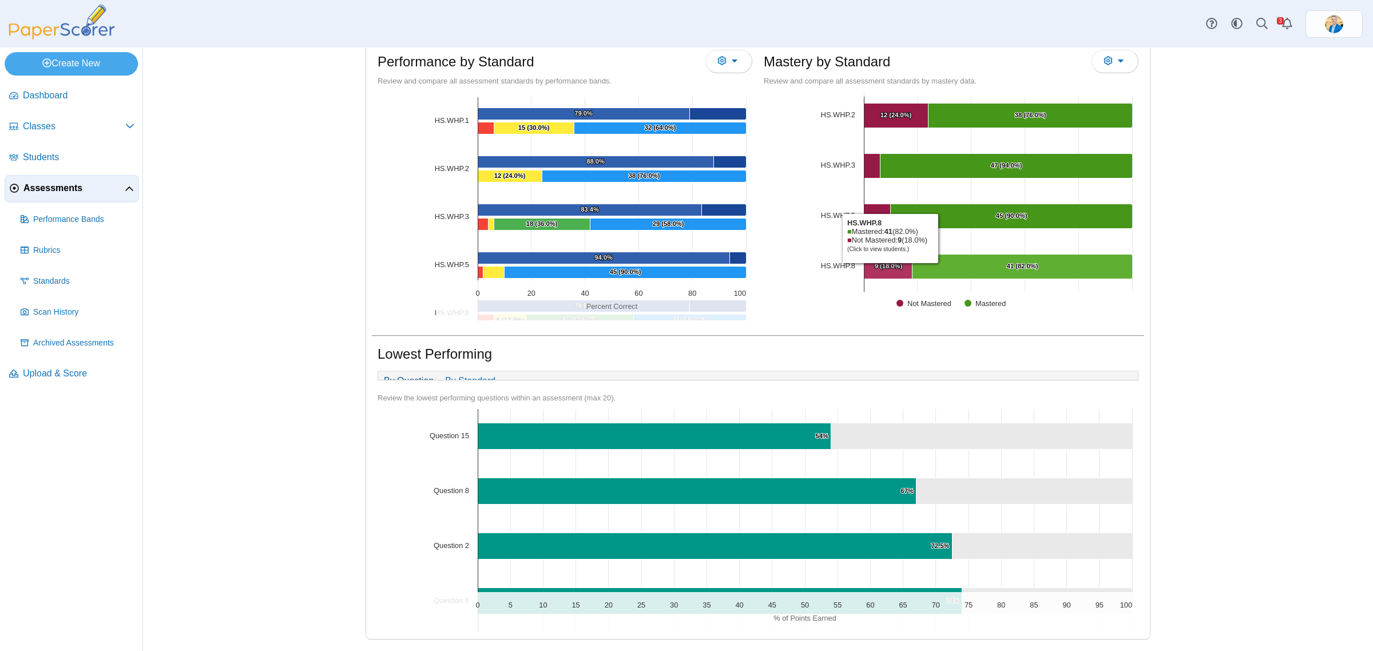
click at [885, 263] on text "9 (18.0%) ​ 9 (18.0%)" at bounding box center [889, 266] width 28 height 7
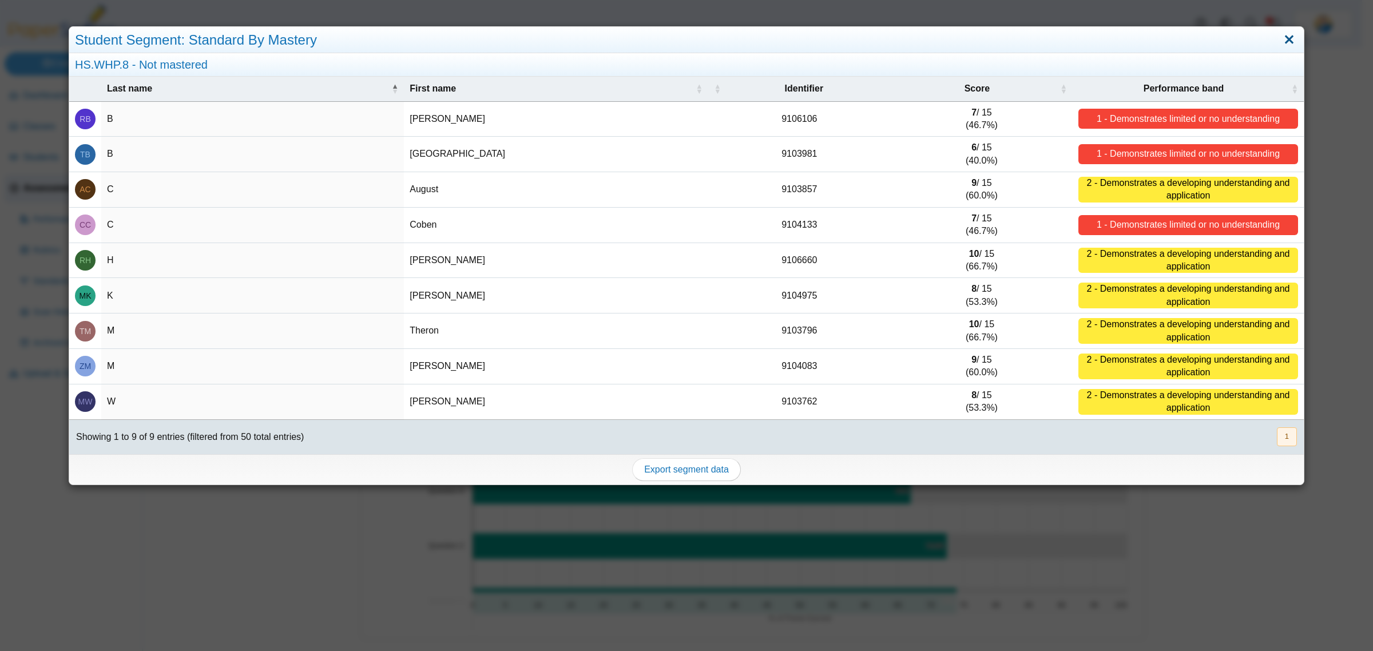
click at [1280, 43] on link "Close" at bounding box center [1289, 39] width 18 height 19
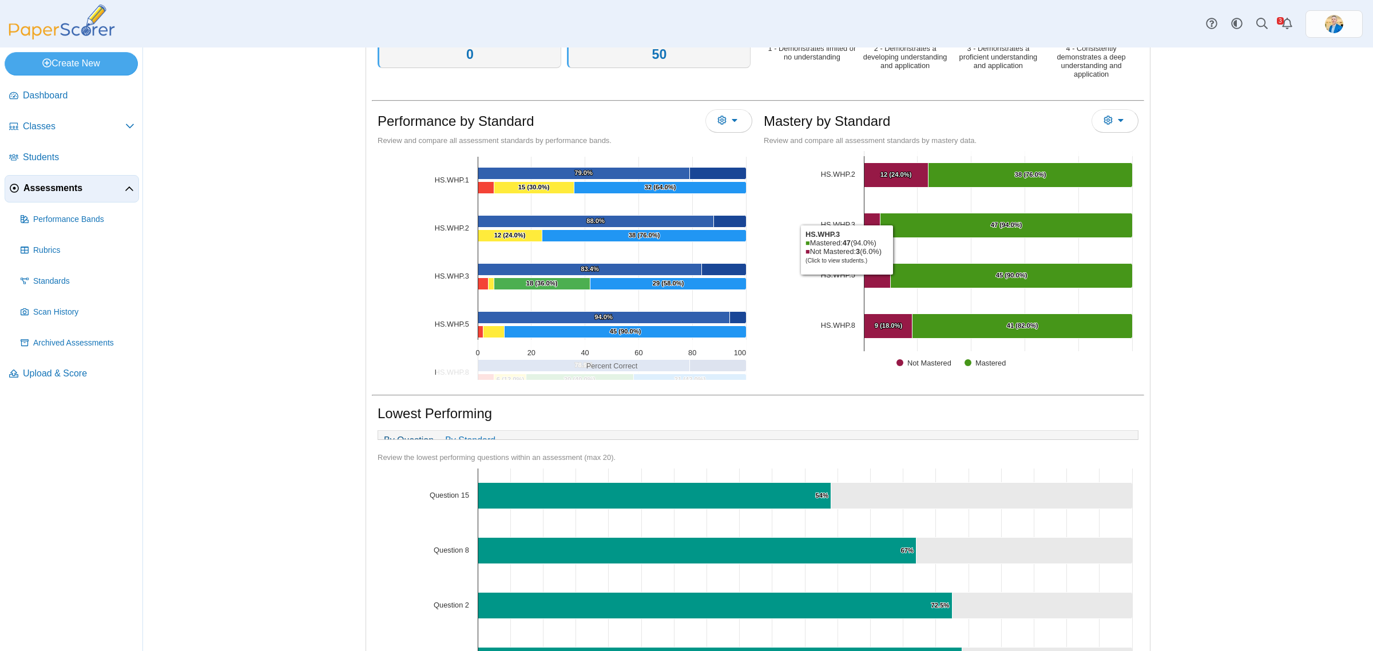
scroll to position [0, 0]
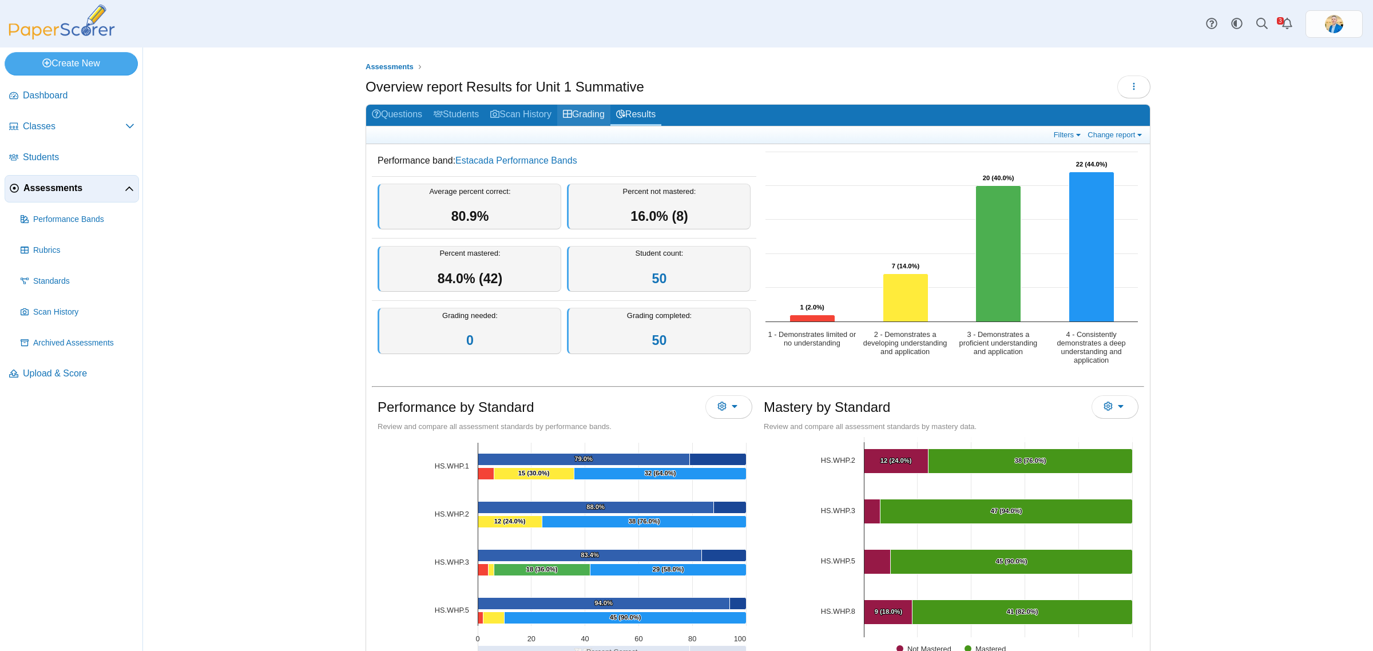
click at [585, 118] on link "Grading" at bounding box center [583, 115] width 53 height 21
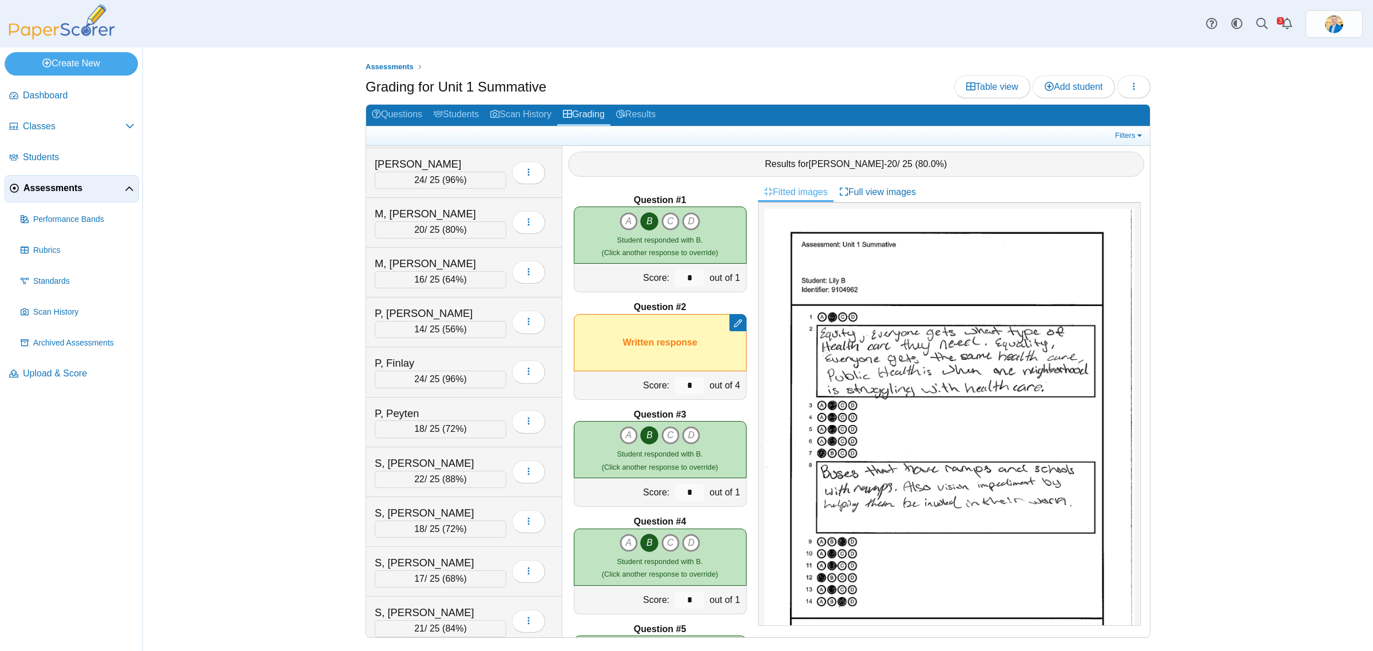
scroll to position [1645, 0]
click at [441, 315] on div "P, [PERSON_NAME] 14 / 25 ( 56% ) Loading…" at bounding box center [464, 321] width 196 height 50
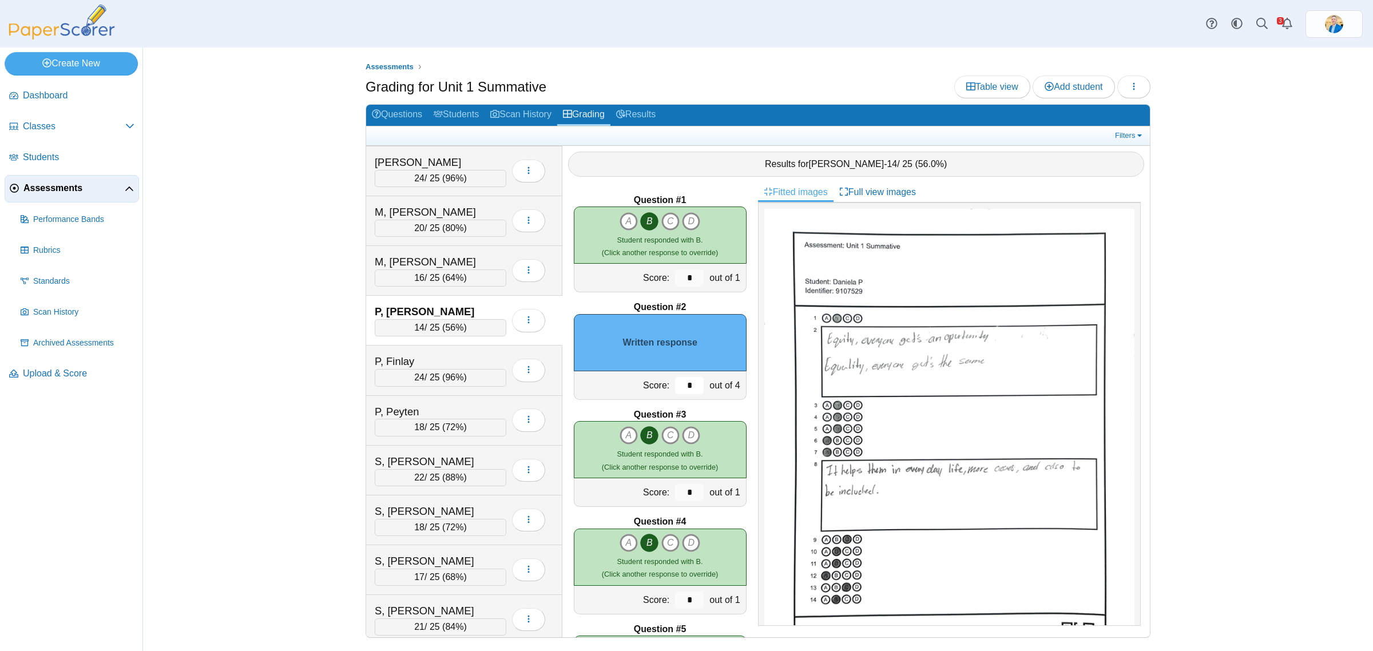
click at [679, 384] on input "*" at bounding box center [689, 385] width 29 height 17
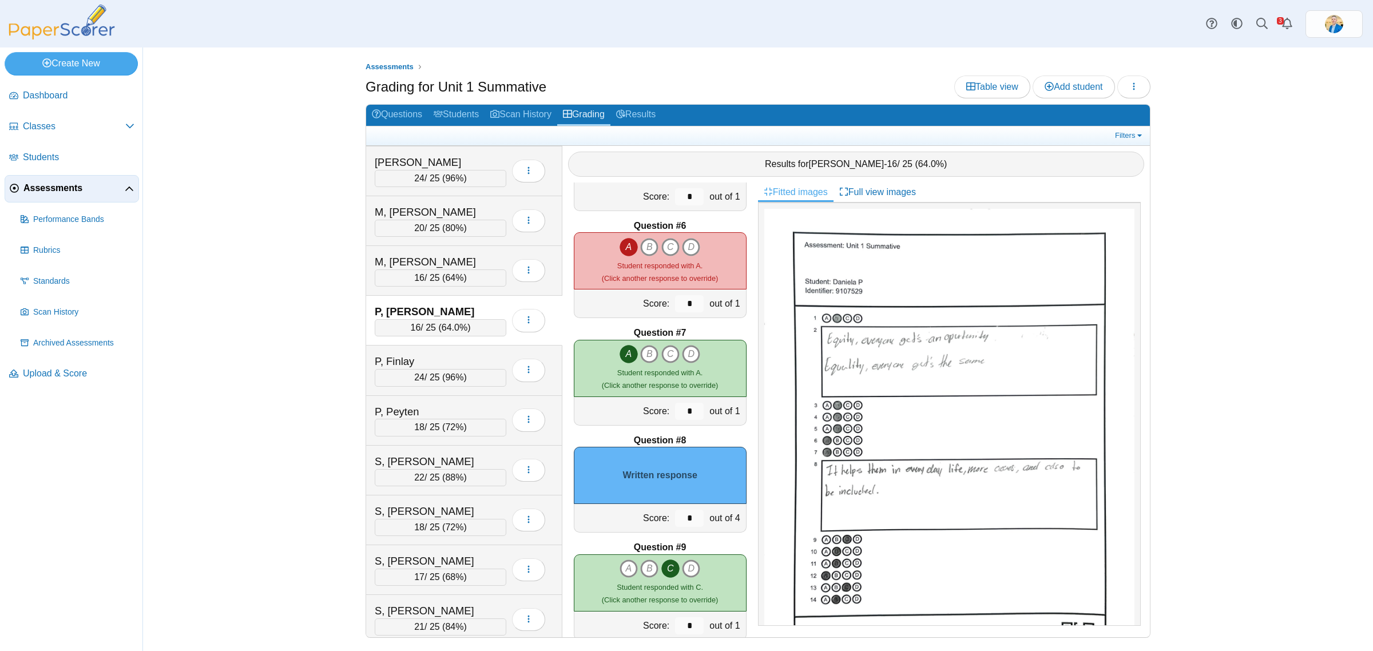
scroll to position [501, 0]
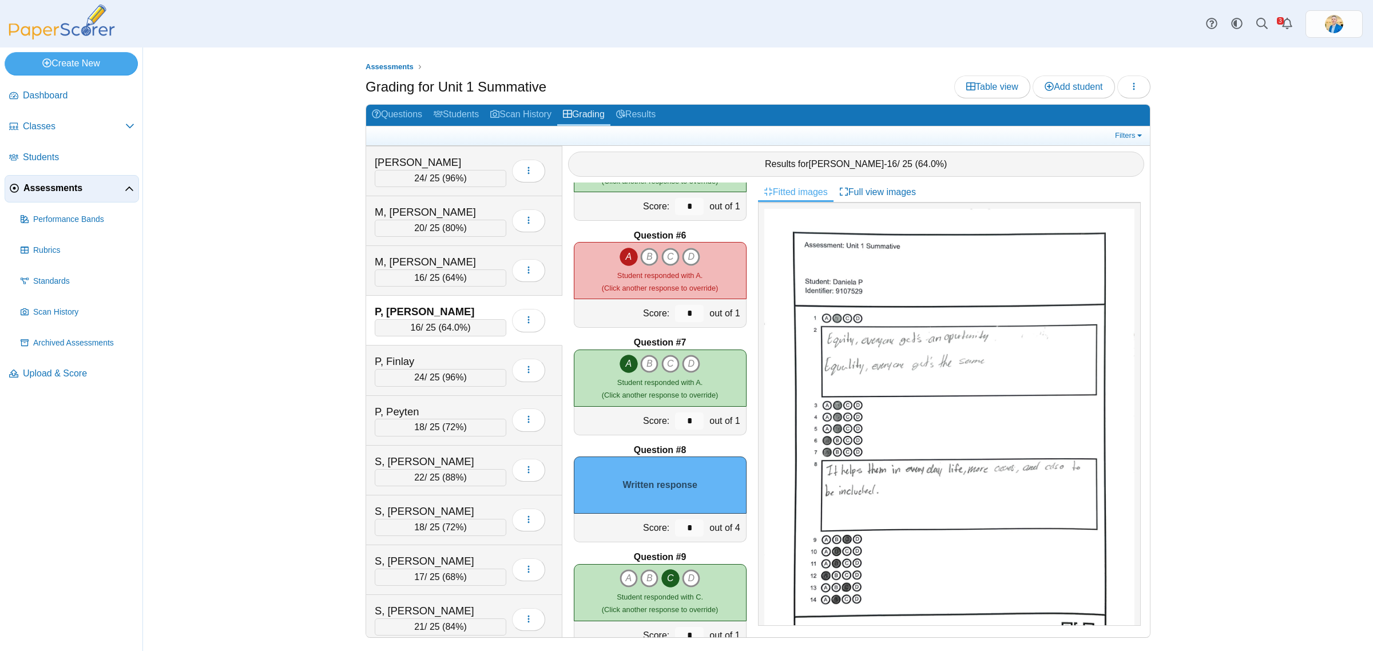
type input "*"
click at [684, 528] on input "*" at bounding box center [689, 527] width 29 height 17
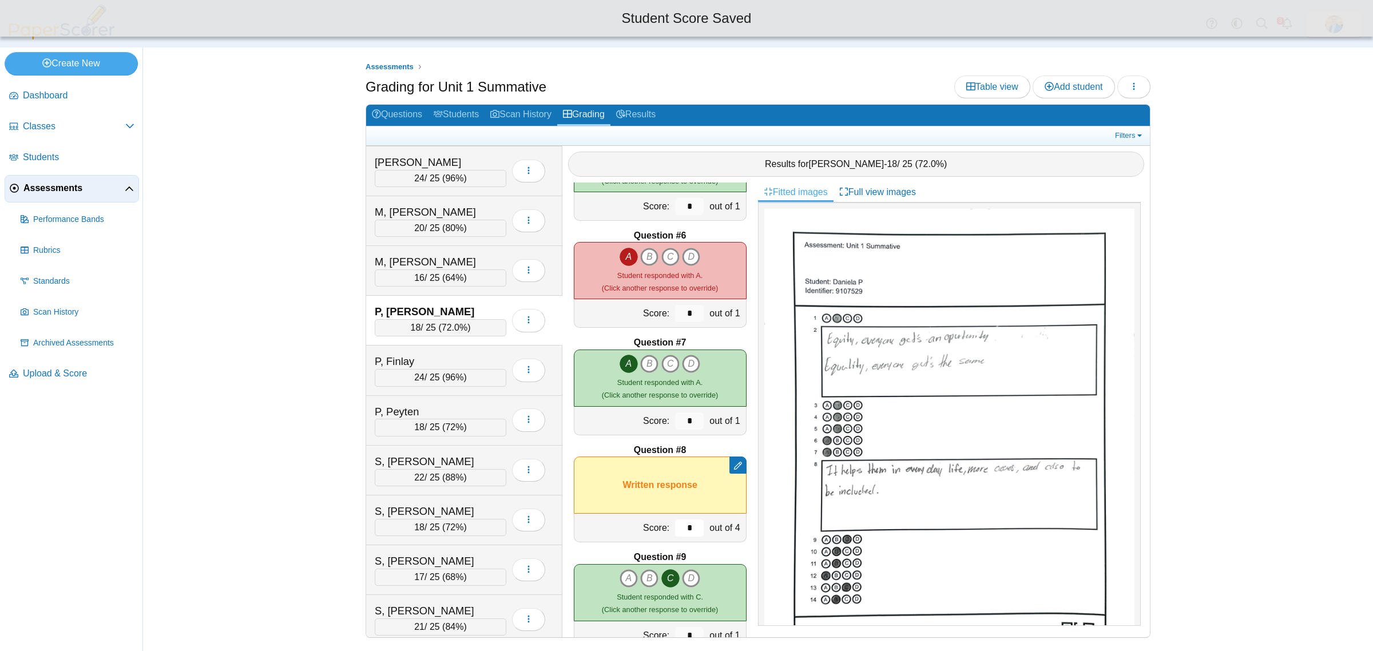
type input "*"
click at [243, 477] on div "Assessments Grading for Unit 1 Summative Table view Add student Loading… 20 A" at bounding box center [758, 349] width 1230 height 604
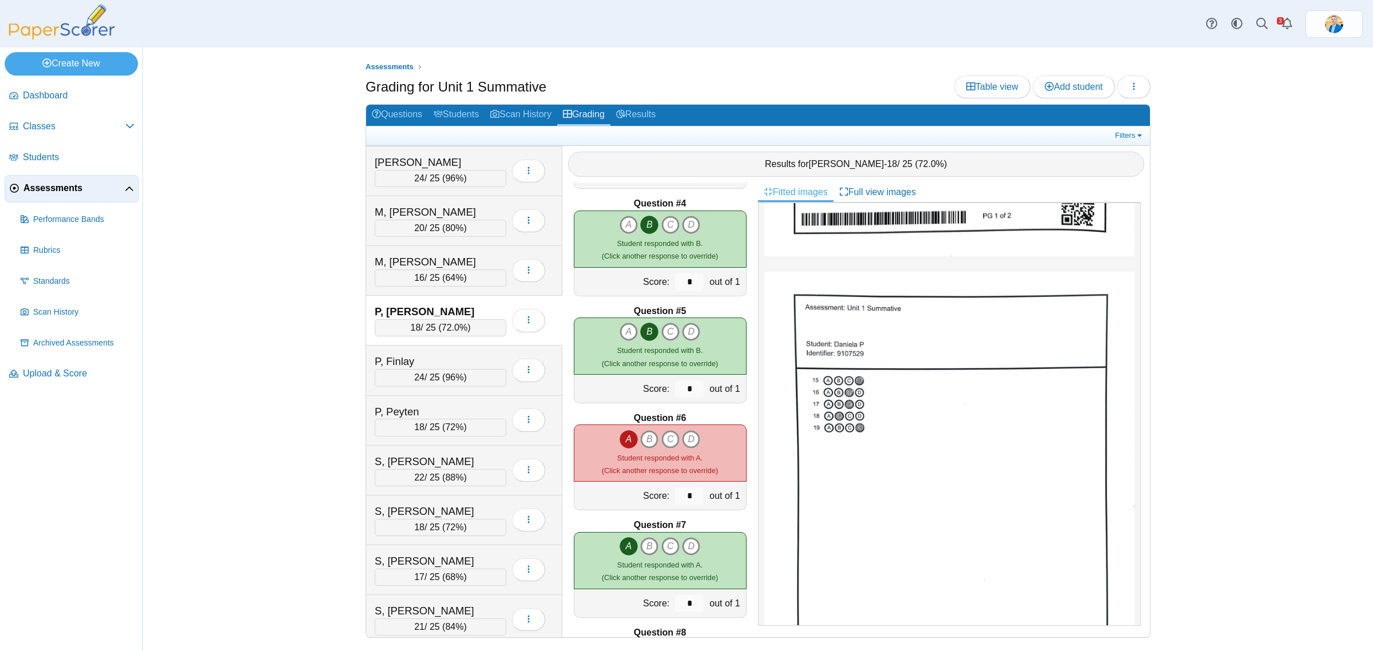
scroll to position [0, 0]
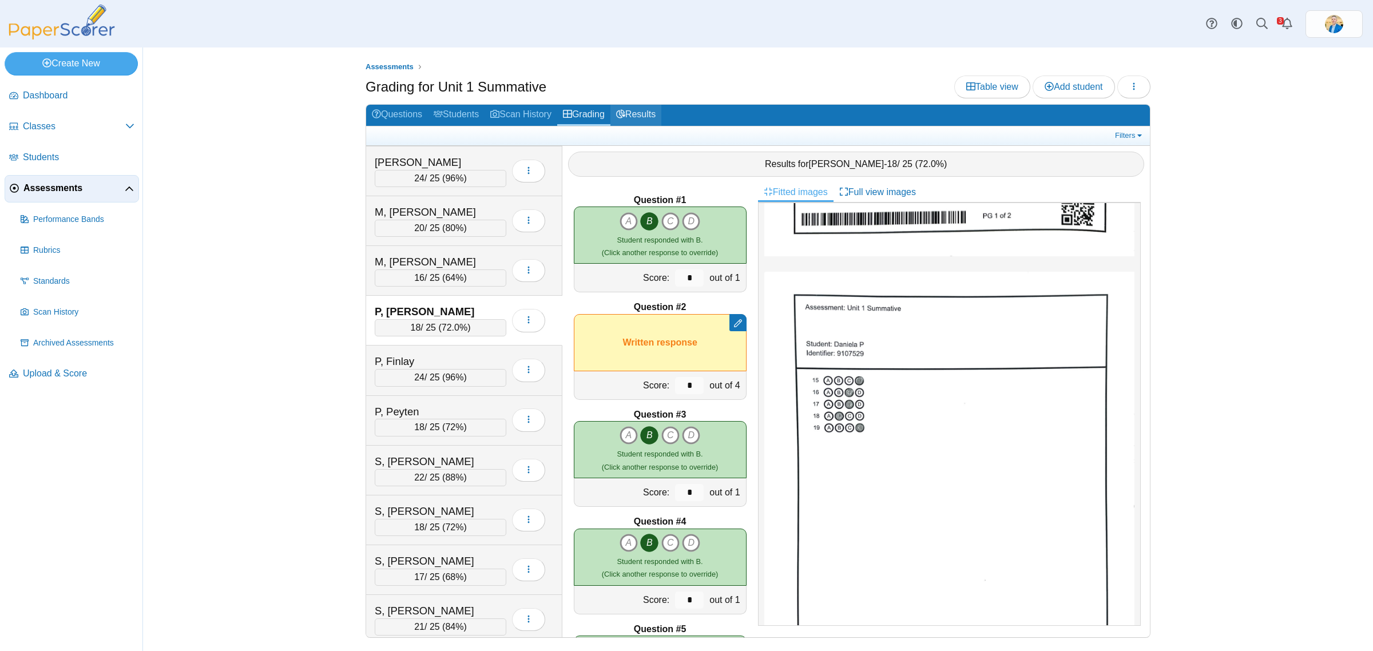
click at [641, 123] on link "Results" at bounding box center [635, 115] width 51 height 21
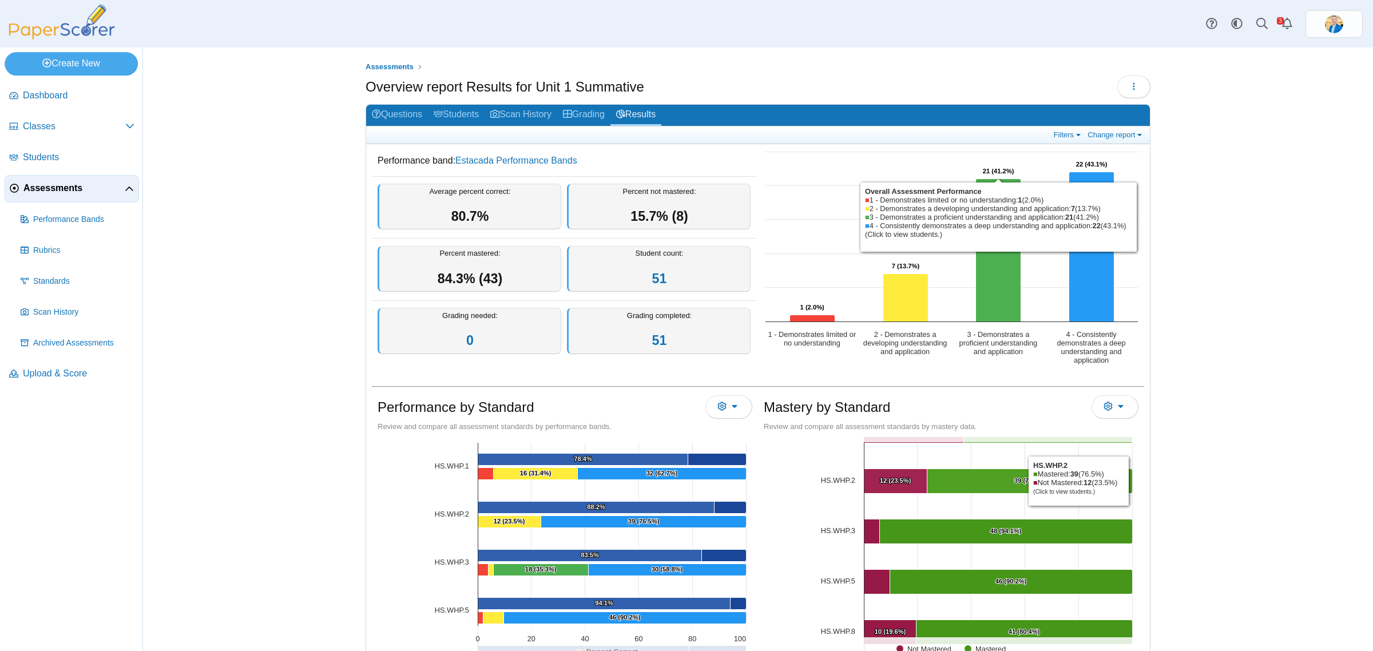
scroll to position [57, 0]
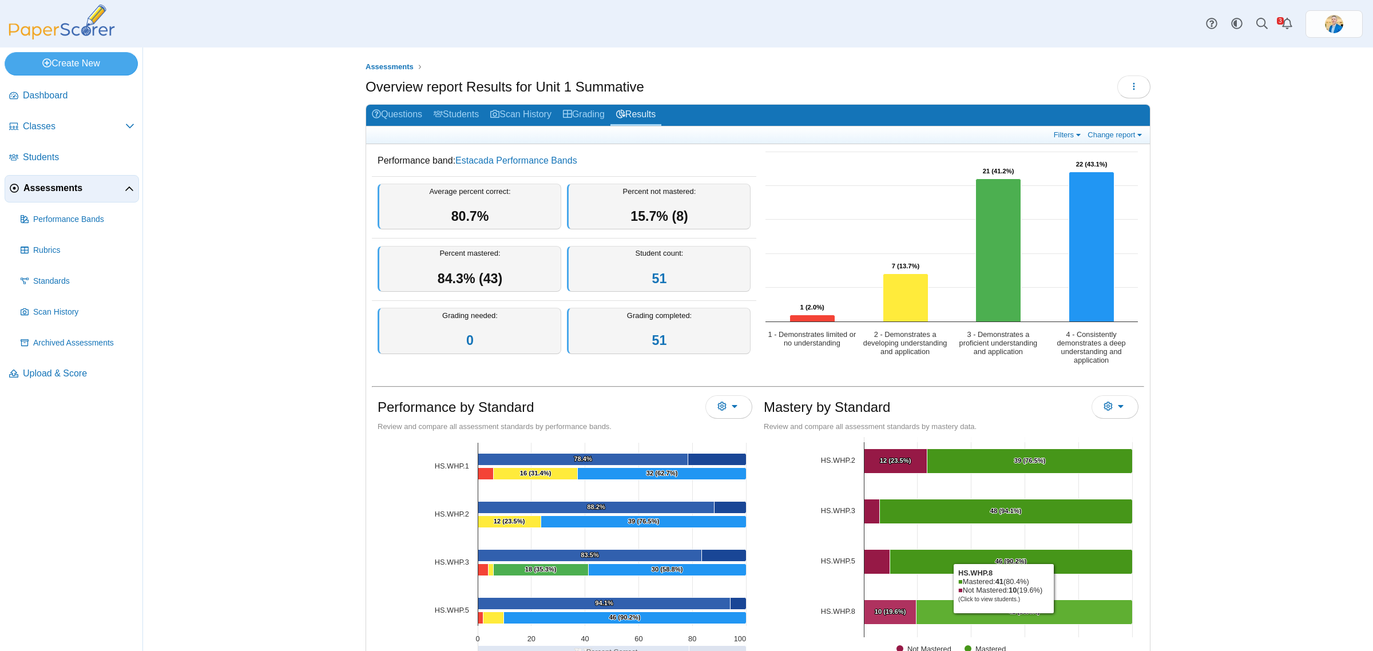
click at [998, 615] on Mastered "[object Object], 41. Mastered." at bounding box center [1024, 612] width 216 height 25
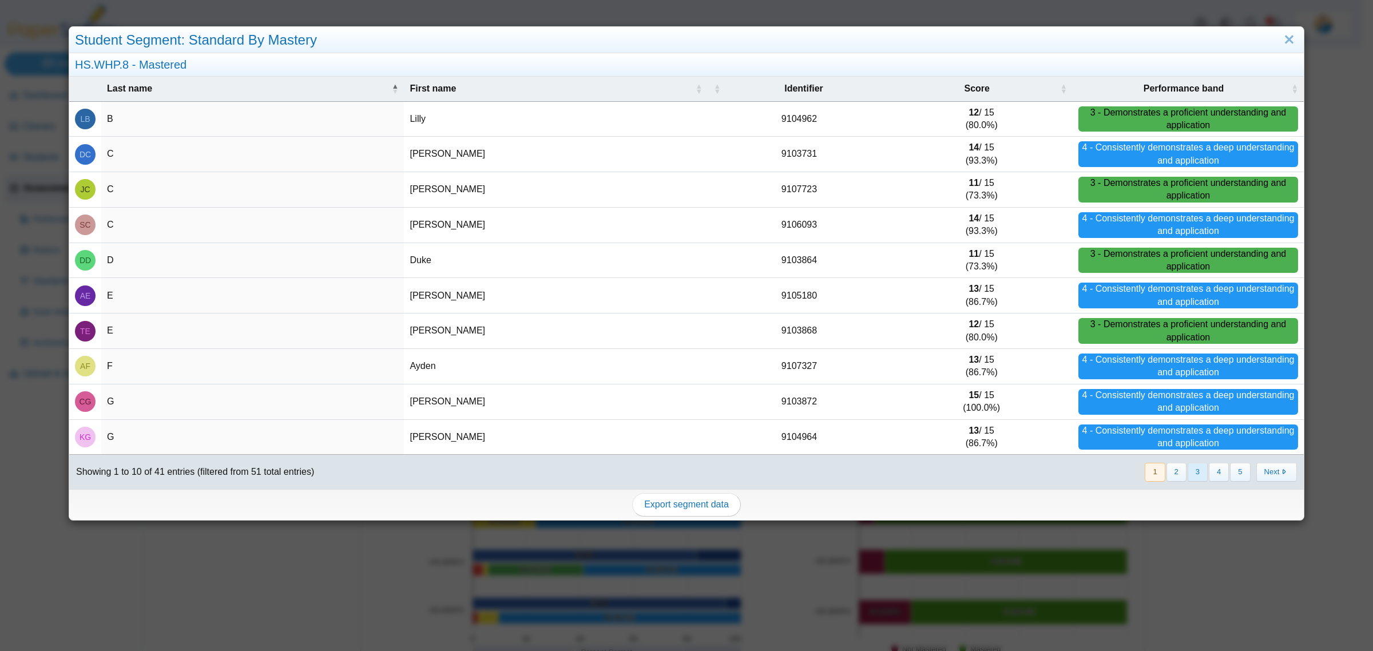
click at [1188, 473] on button "3" at bounding box center [1198, 472] width 20 height 19
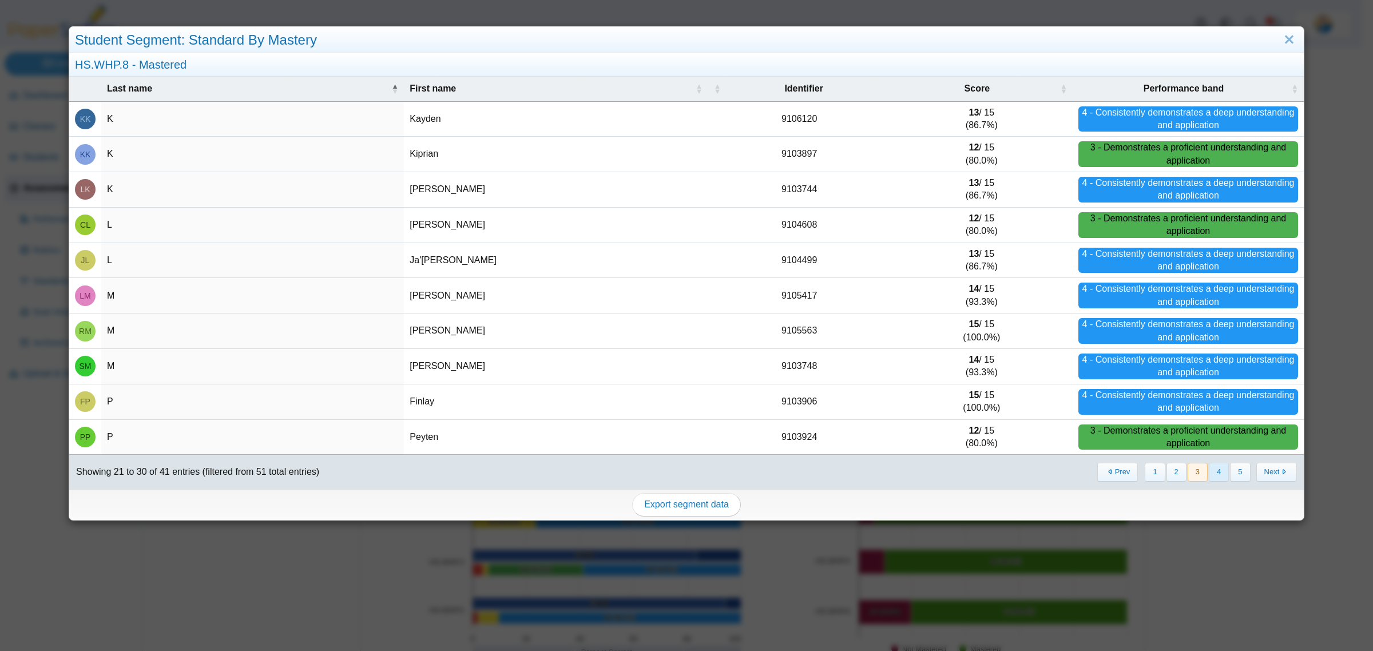
click at [1209, 474] on button "4" at bounding box center [1219, 472] width 20 height 19
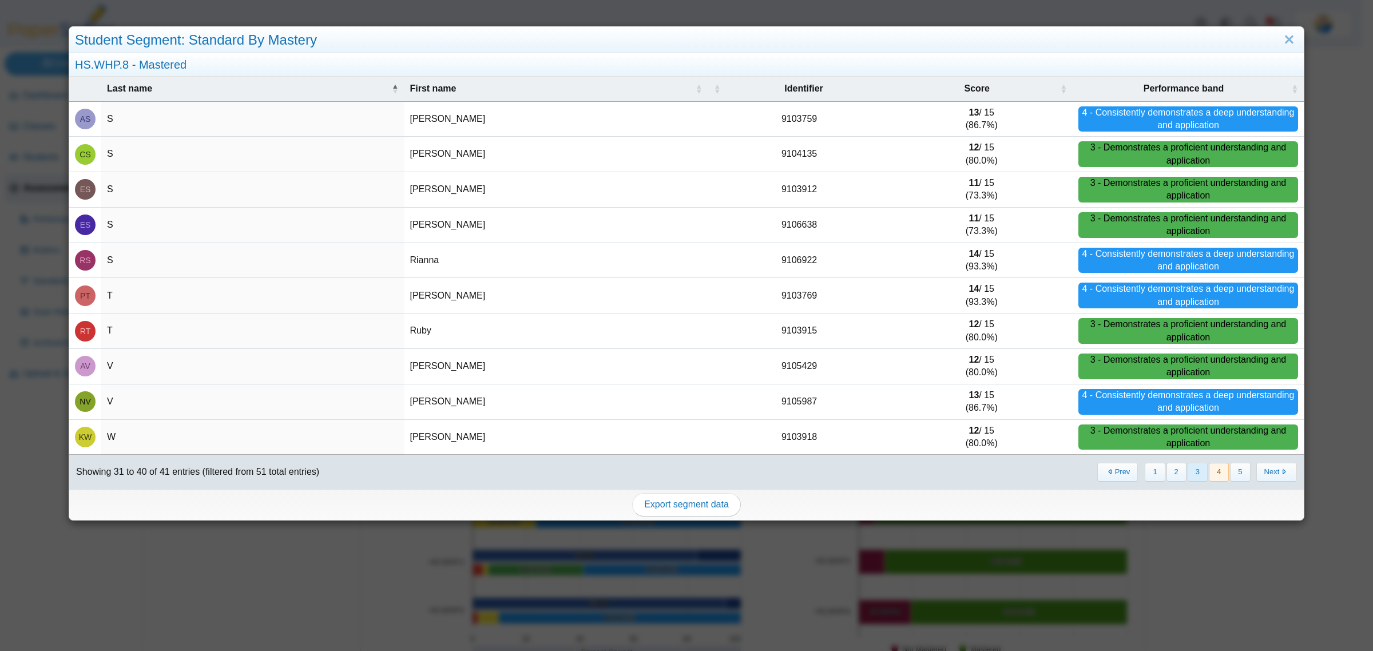
click at [1190, 475] on button "3" at bounding box center [1198, 472] width 20 height 19
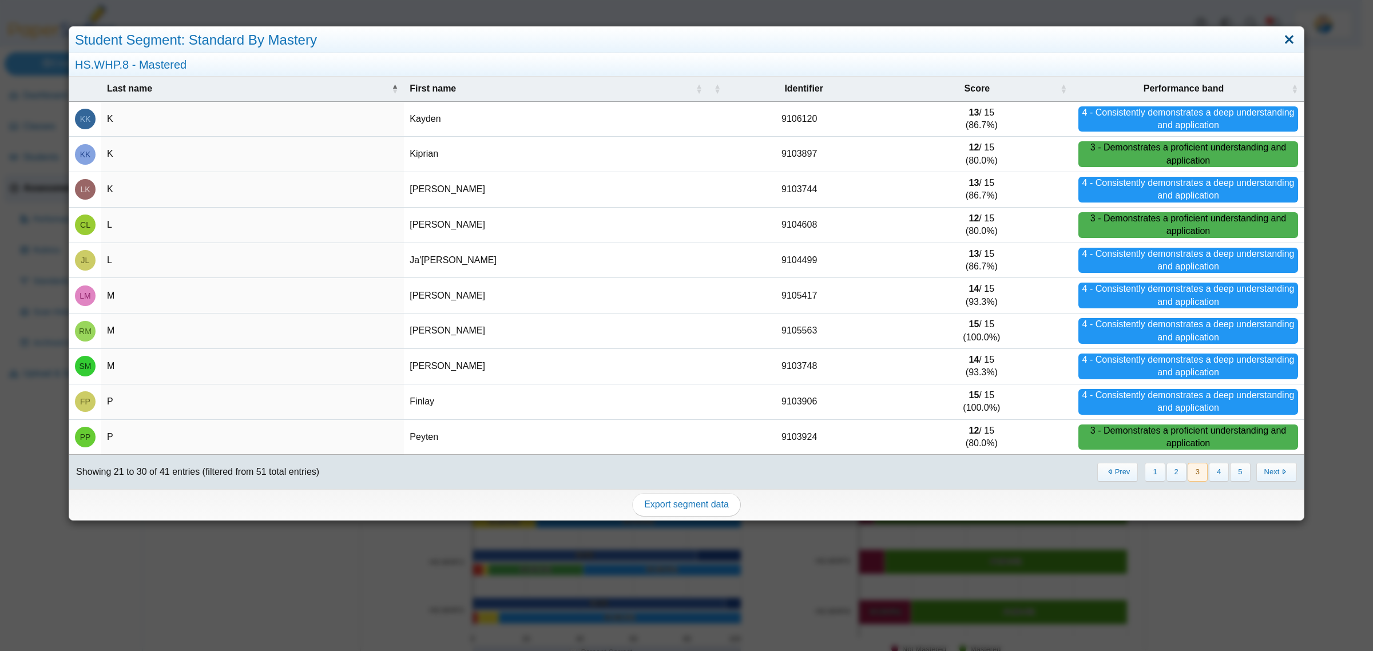
click at [1280, 34] on link "Close" at bounding box center [1289, 39] width 18 height 19
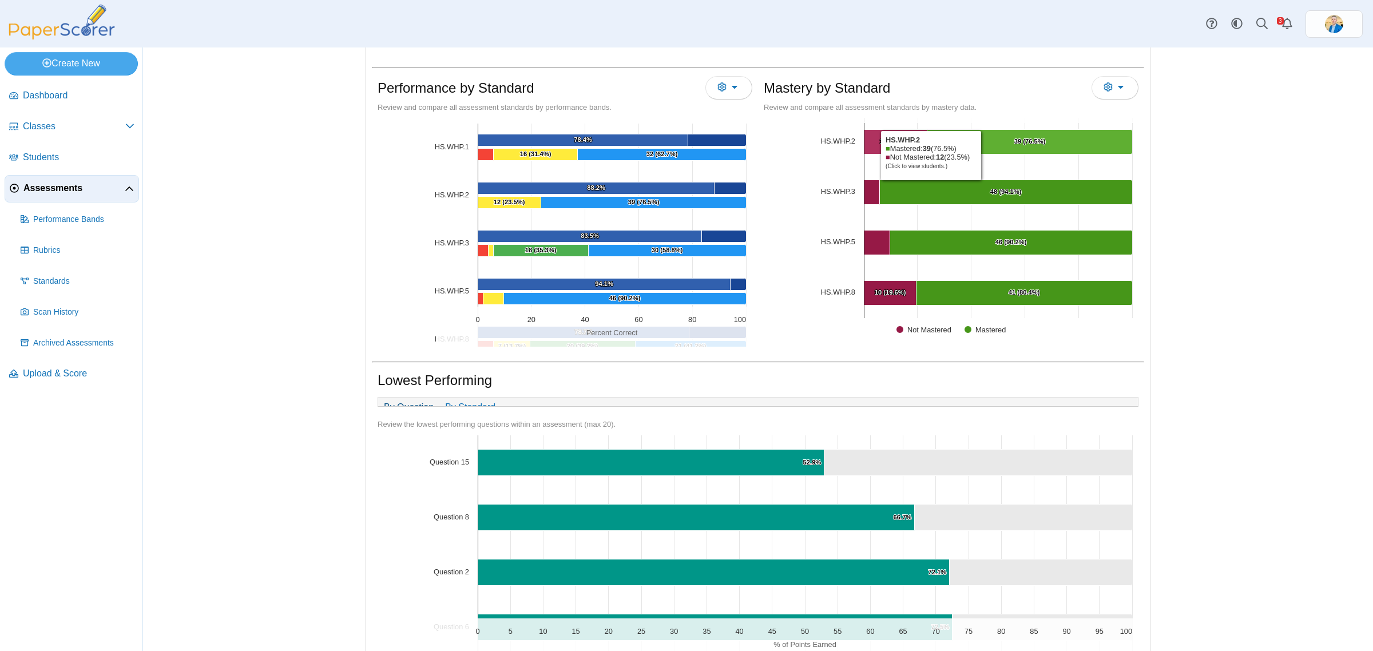
scroll to position [356, 0]
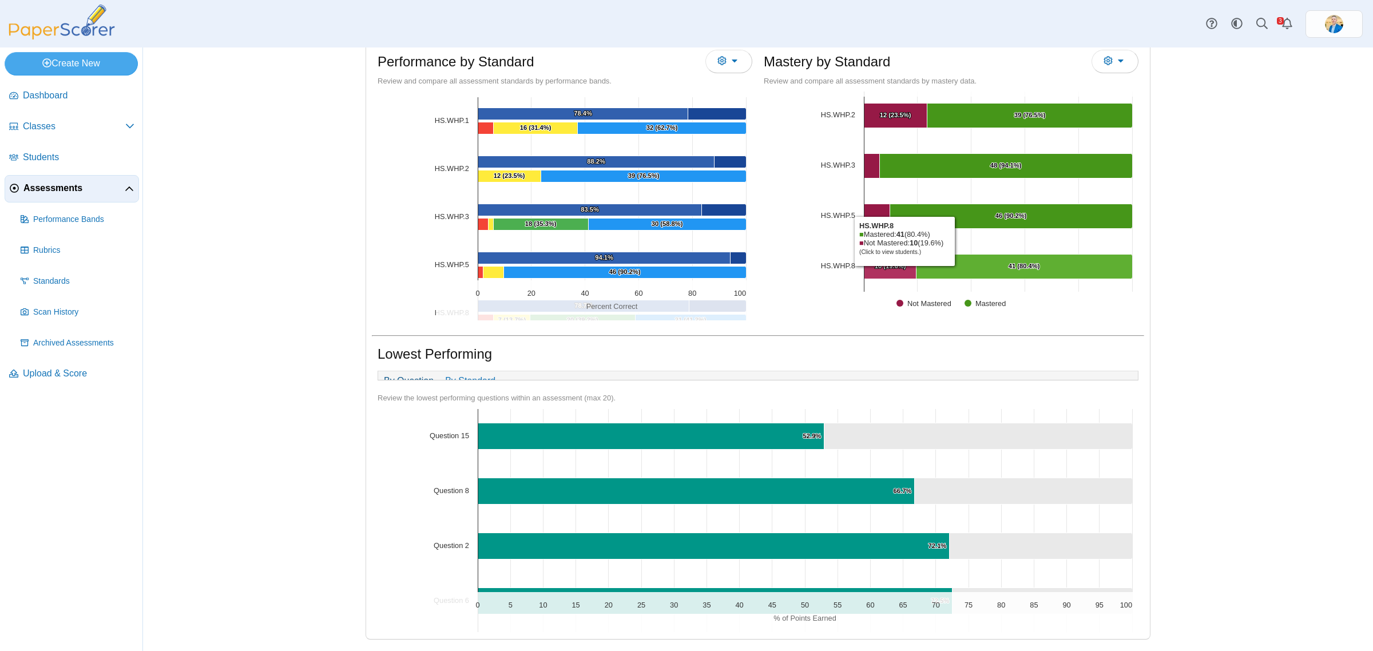
click at [899, 260] on Mastered "[object Object], 10. Not Mastered." at bounding box center [890, 267] width 52 height 25
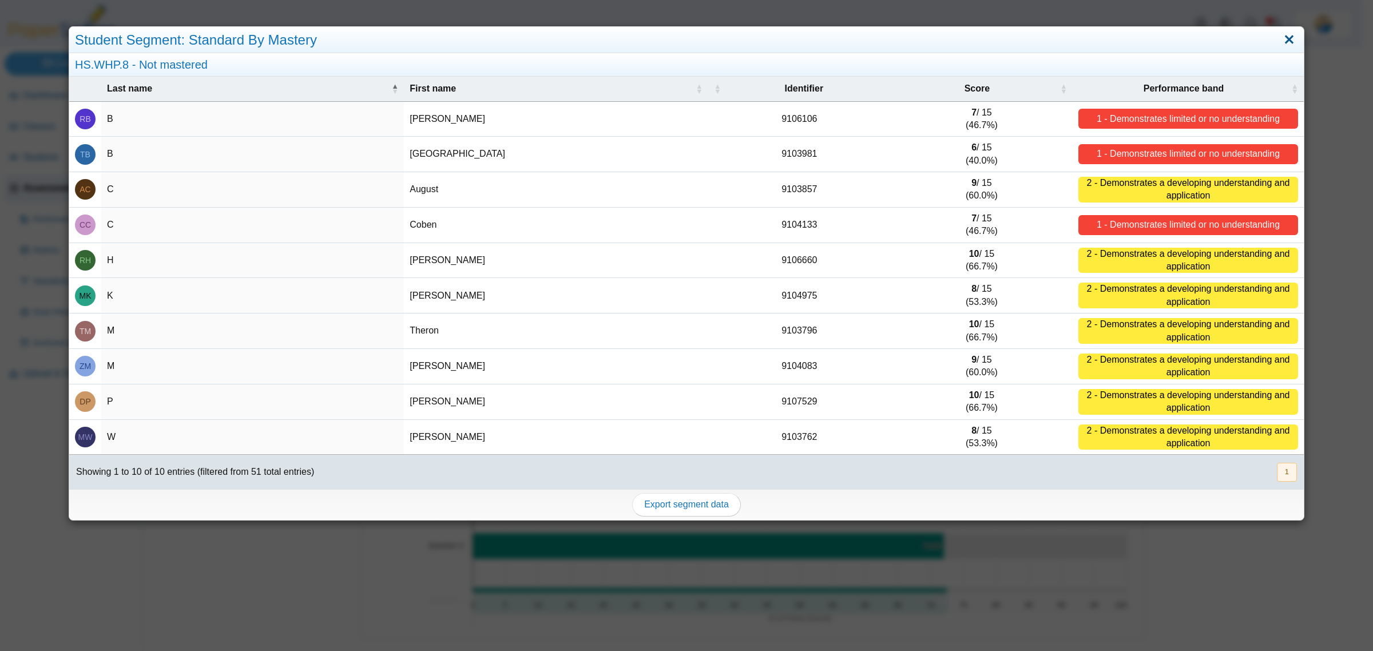
click at [1280, 39] on link "Close" at bounding box center [1289, 39] width 18 height 19
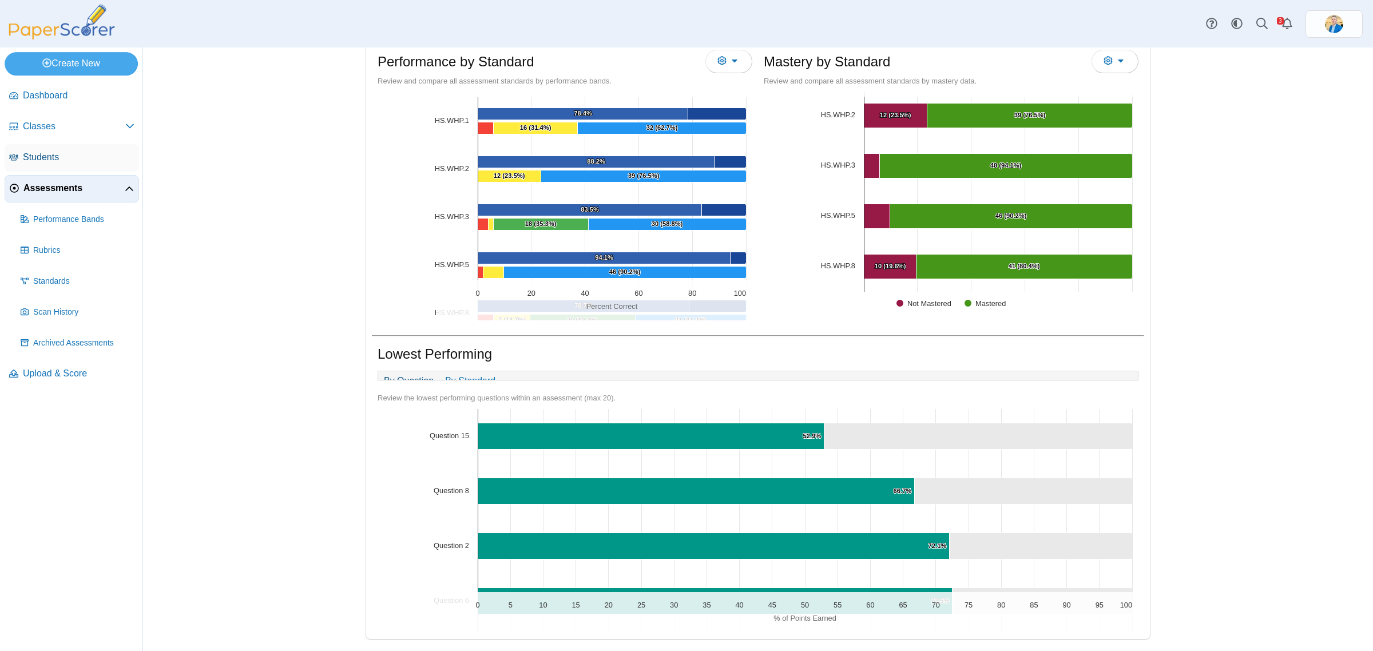
click at [53, 160] on span "Students" at bounding box center [79, 157] width 112 height 13
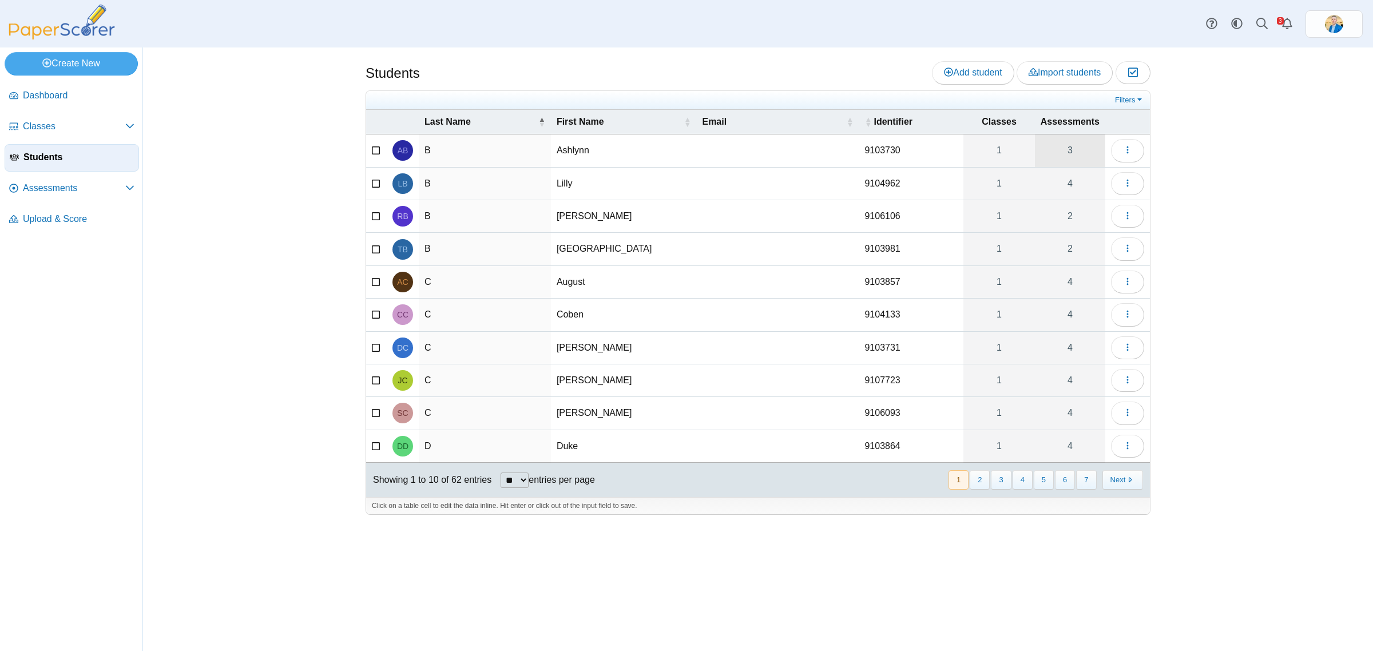
click at [1076, 148] on link "3" at bounding box center [1070, 150] width 70 height 32
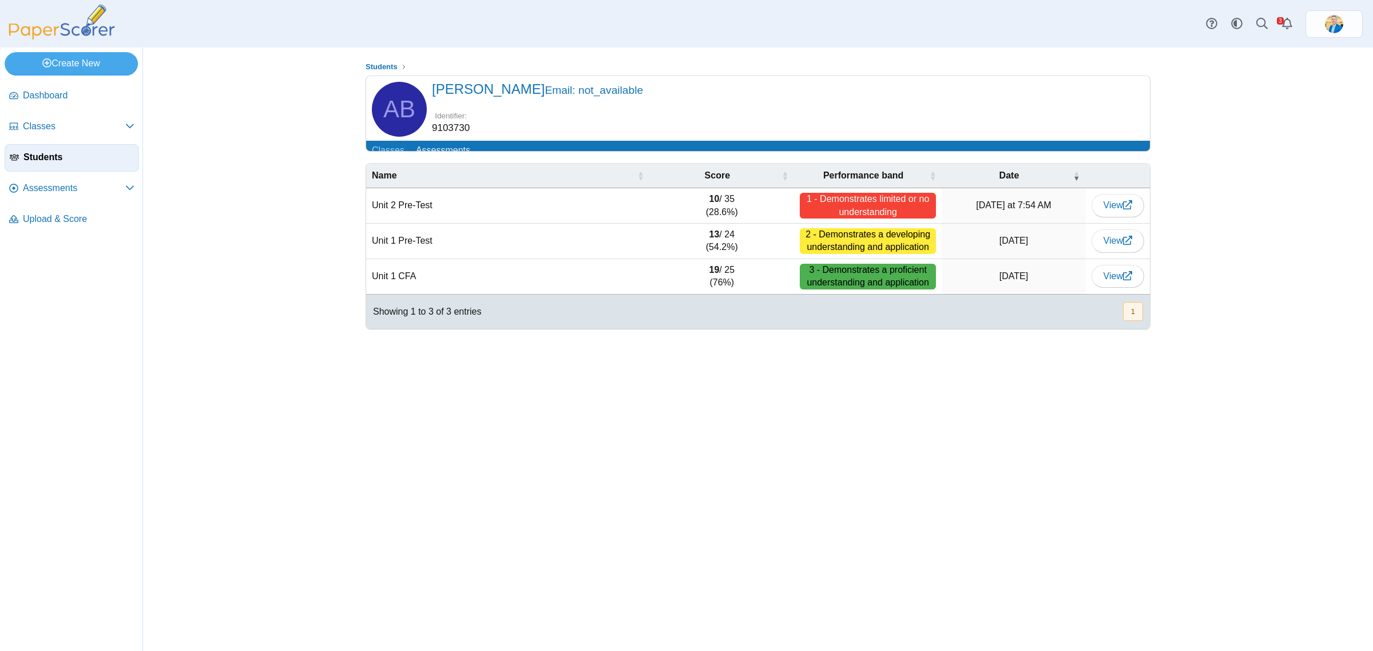
click at [47, 153] on span "Students" at bounding box center [78, 157] width 110 height 13
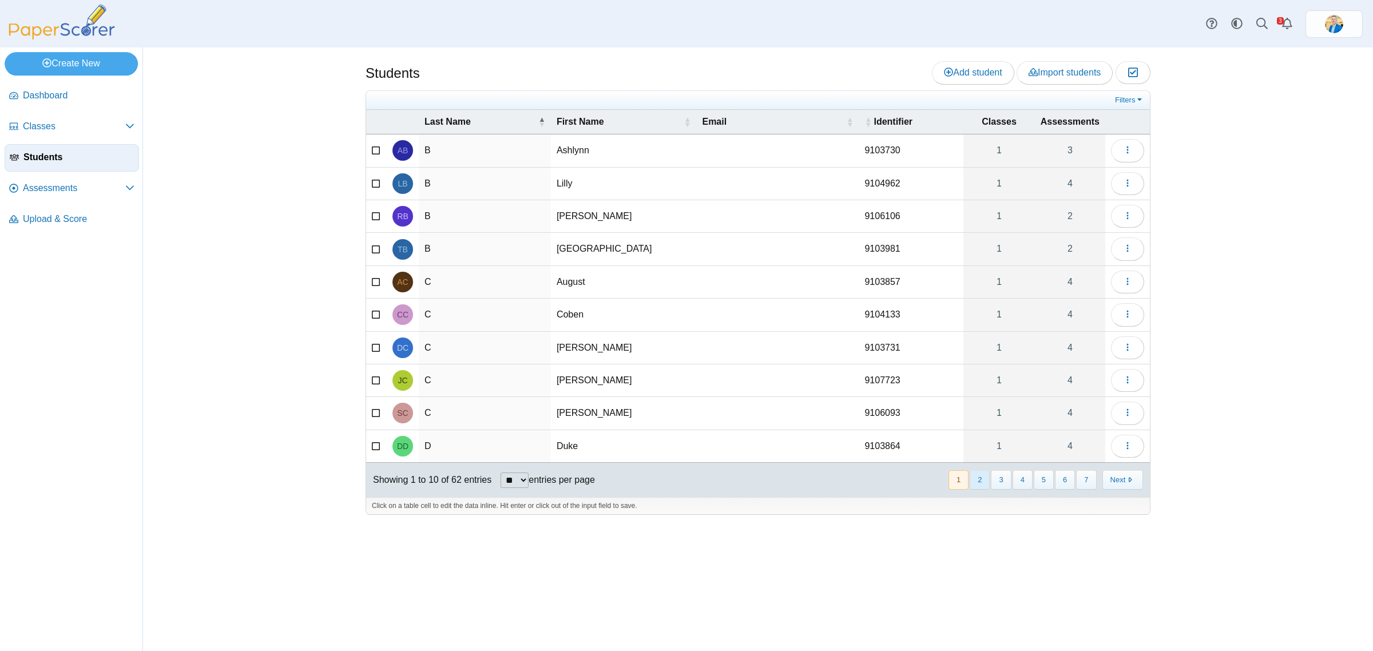
click at [976, 484] on button "2" at bounding box center [980, 479] width 20 height 19
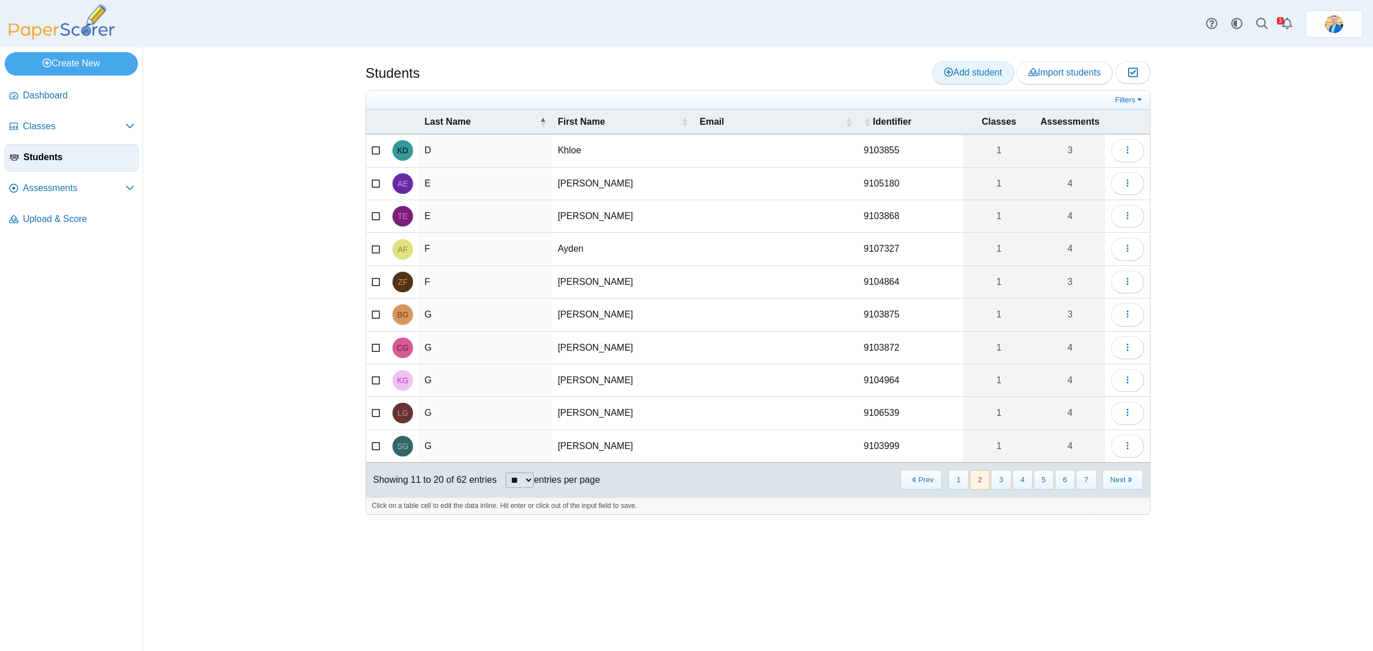
click at [953, 81] on link "Add student" at bounding box center [973, 72] width 82 height 23
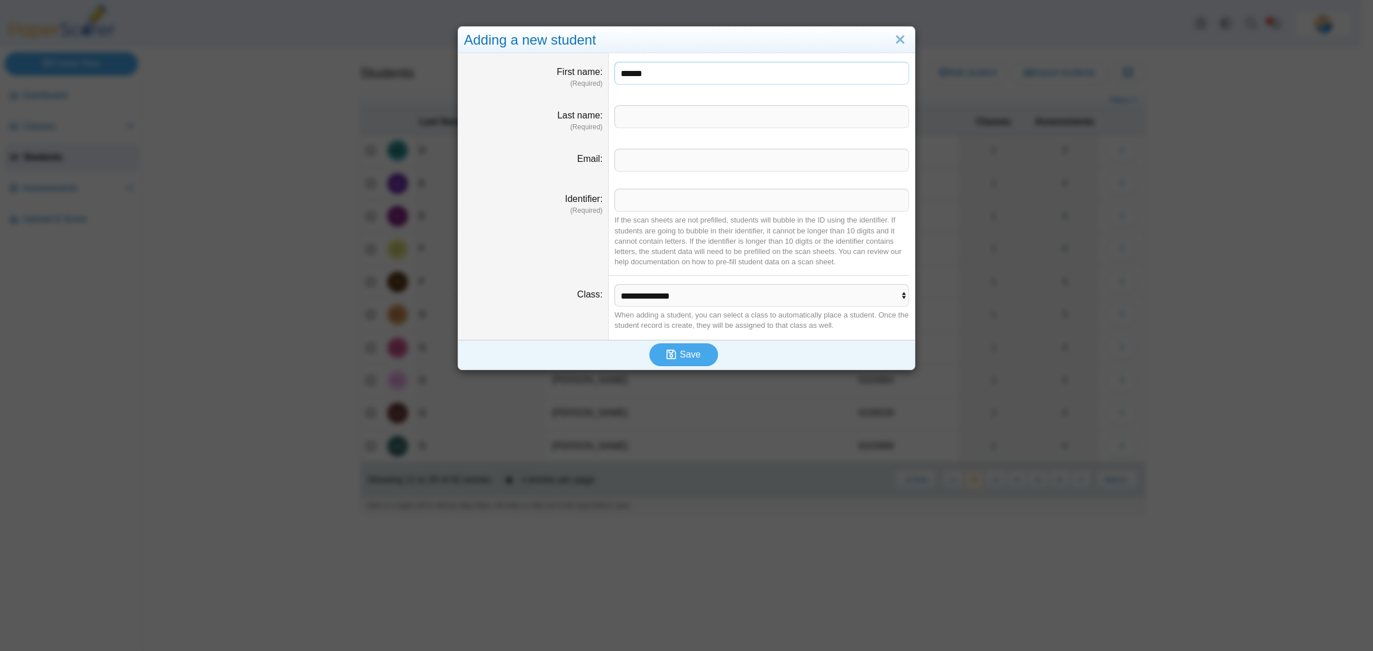
type input "******"
type input "*********"
click at [653, 295] on select "**********" at bounding box center [761, 295] width 294 height 22
select select "**********"
click at [614, 285] on select "**********" at bounding box center [761, 295] width 294 height 22
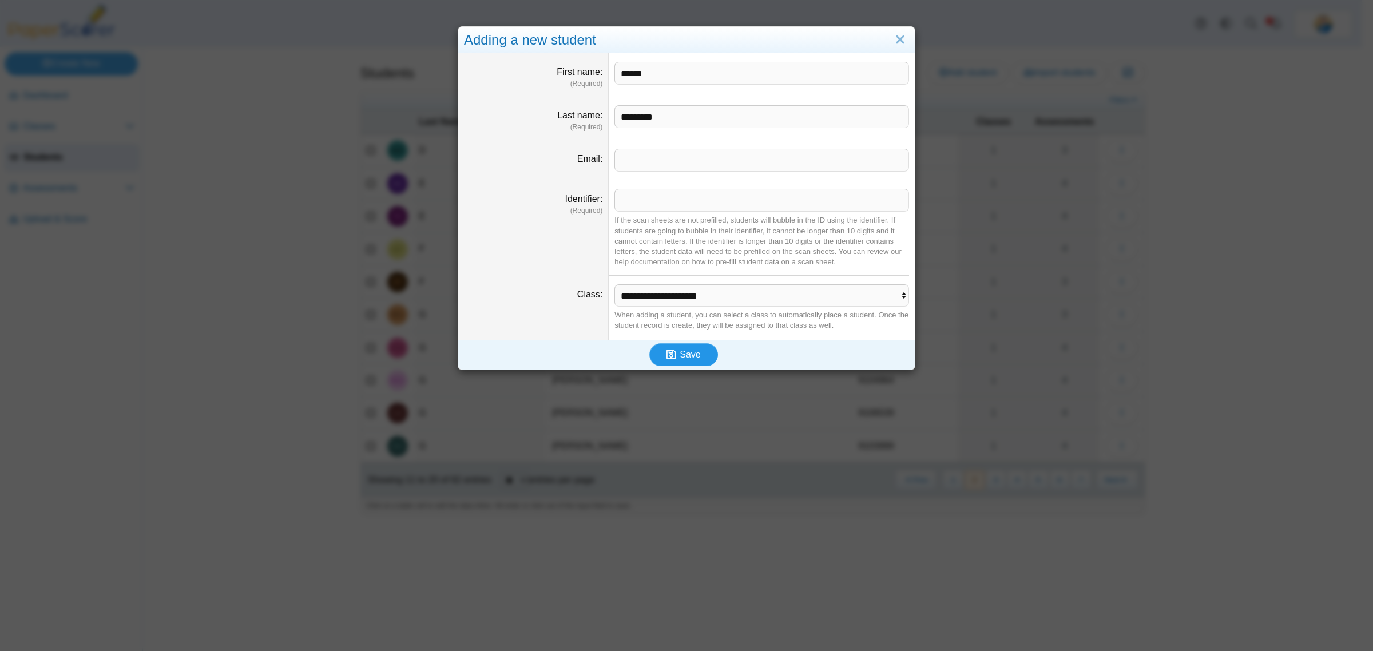
click at [670, 359] on use "submit" at bounding box center [671, 355] width 10 height 10
click at [640, 205] on input "Identifier" at bounding box center [761, 200] width 295 height 23
click at [654, 202] on input "Identifier" at bounding box center [761, 200] width 295 height 23
paste input "*******"
type input "*******"
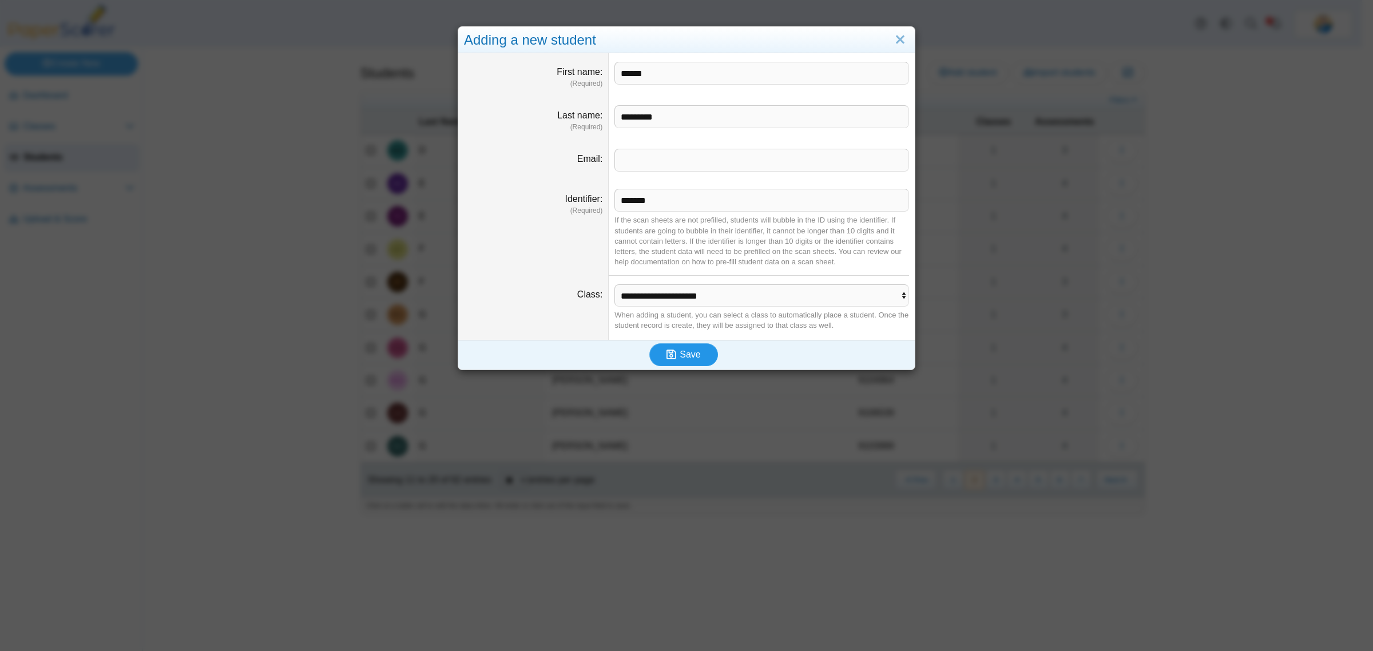
click at [680, 355] on span "Save" at bounding box center [690, 355] width 21 height 10
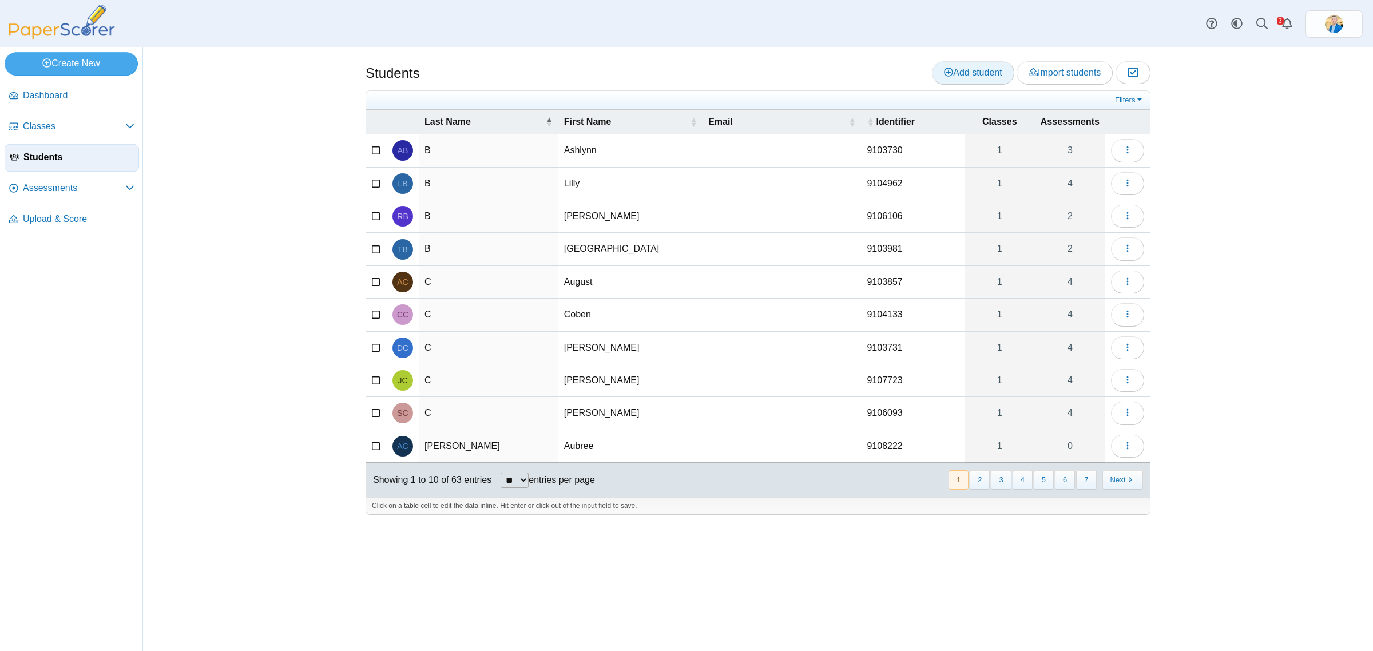
click at [970, 68] on span "Add student" at bounding box center [973, 73] width 58 height 10
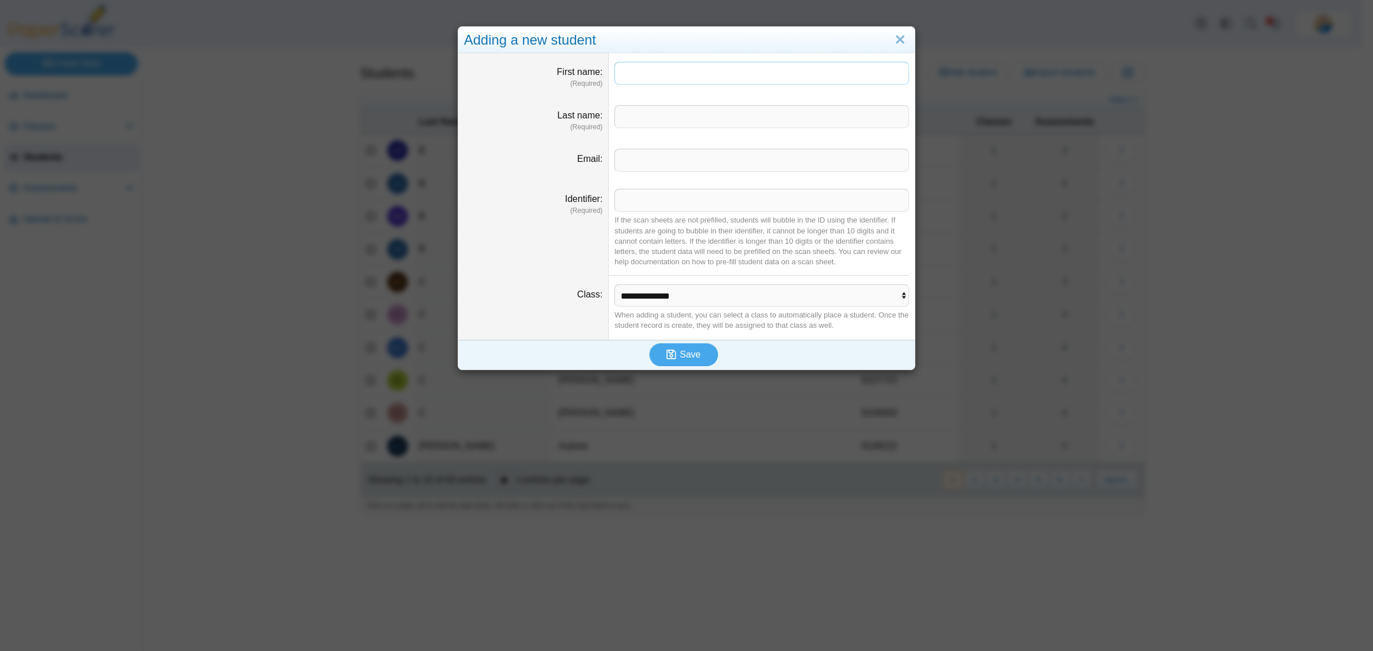
click at [620, 72] on input "First name" at bounding box center [761, 73] width 295 height 23
type input "******"
type input "*********"
click at [688, 200] on input "Identifier" at bounding box center [761, 200] width 295 height 23
paste input "*******"
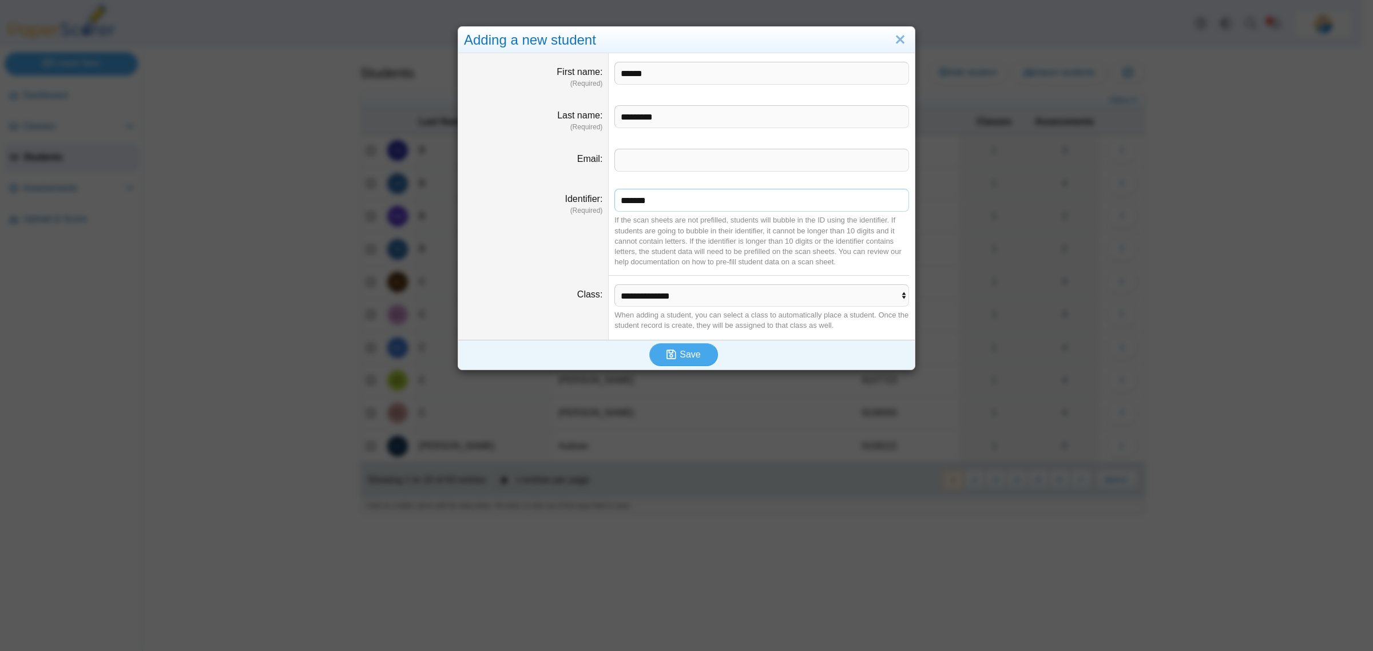
type input "*******"
click at [638, 299] on select "**********" at bounding box center [761, 295] width 294 height 22
select select "**********"
click at [614, 285] on select "**********" at bounding box center [761, 295] width 294 height 22
click at [680, 359] on span "Save" at bounding box center [690, 355] width 21 height 10
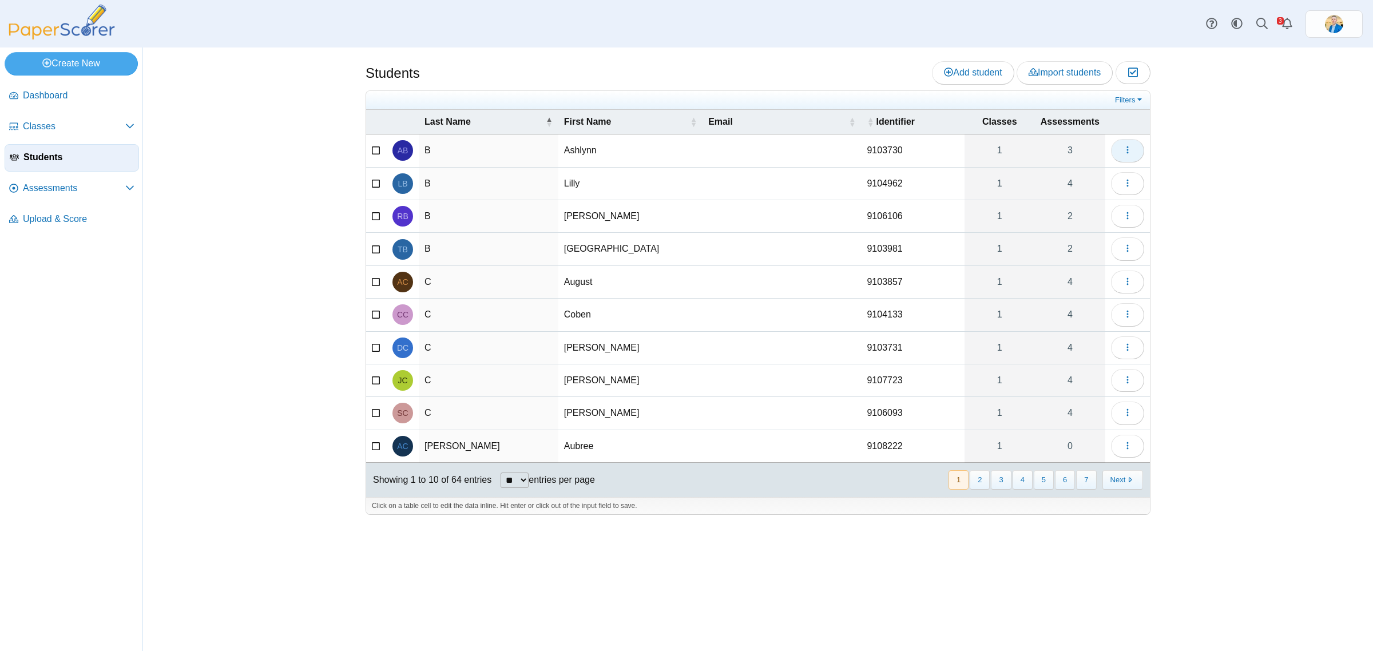
click at [1129, 154] on icon "button" at bounding box center [1127, 149] width 9 height 9
click at [50, 151] on span "Students" at bounding box center [78, 157] width 110 height 13
click at [46, 123] on span "Classes" at bounding box center [74, 126] width 102 height 13
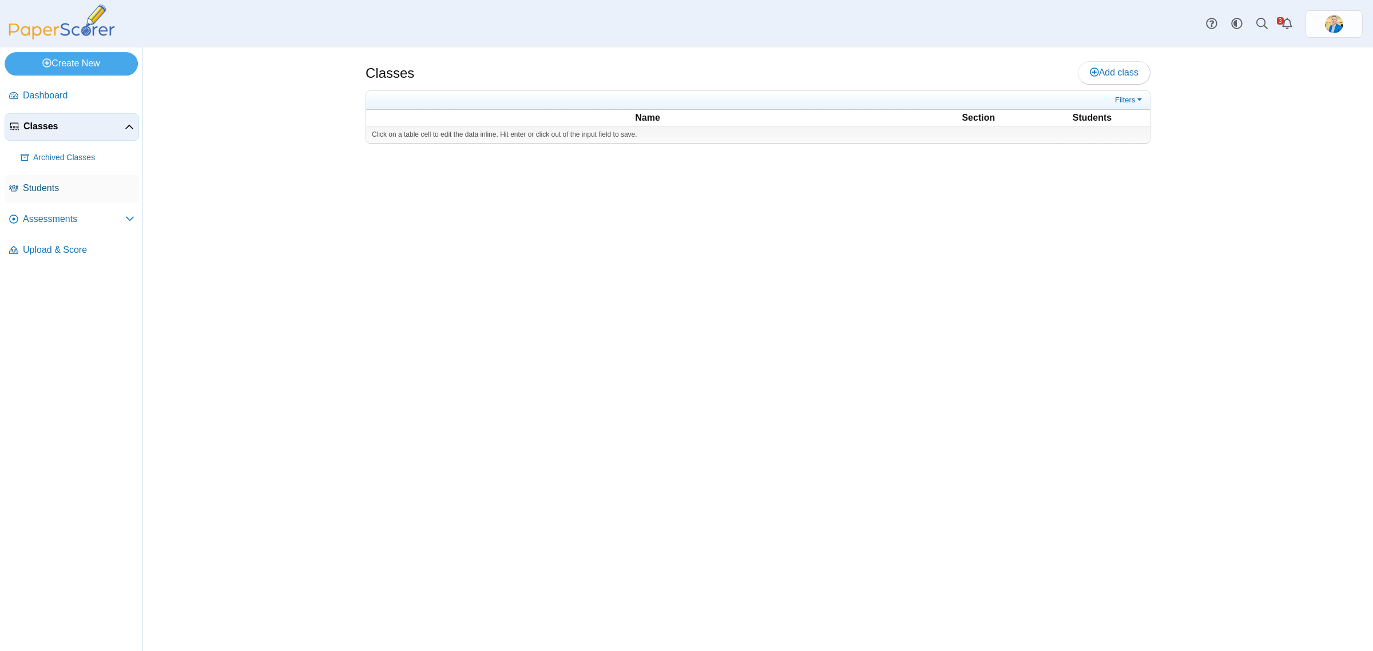
click at [56, 183] on span "Students" at bounding box center [79, 188] width 112 height 13
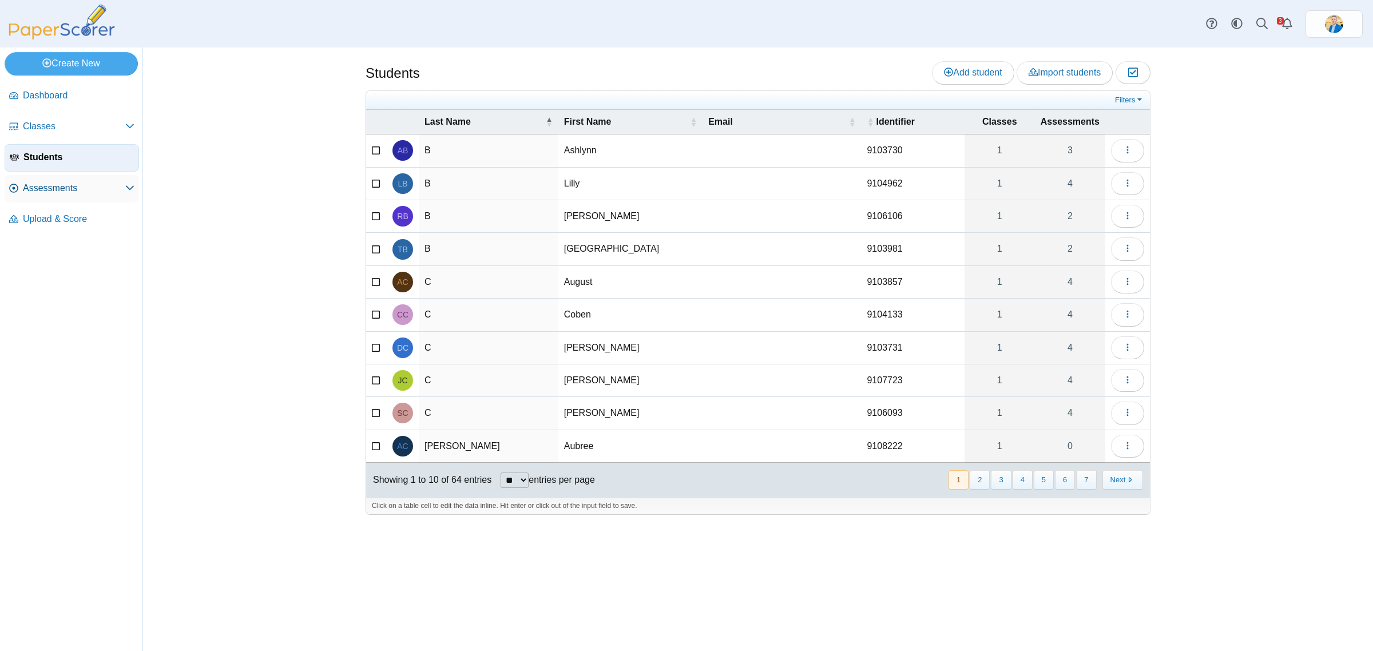
click at [47, 178] on link "Assessments" at bounding box center [72, 188] width 134 height 27
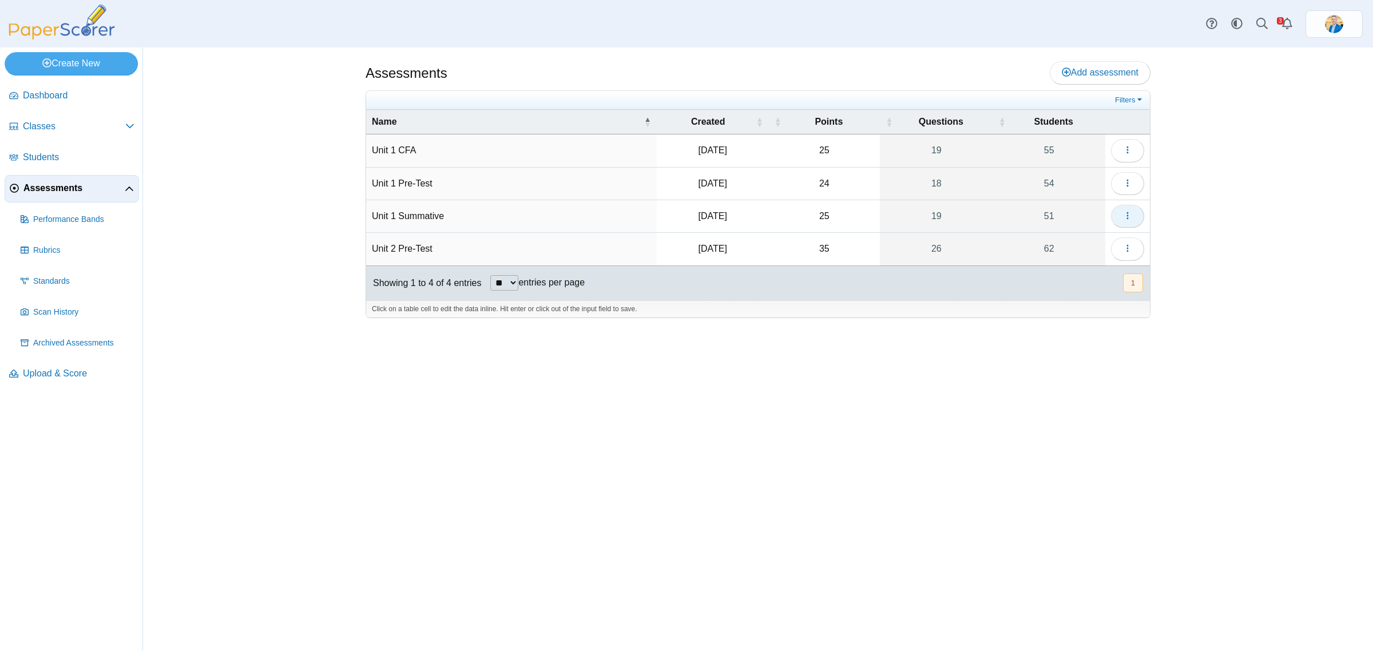
click at [1129, 210] on button "button" at bounding box center [1127, 216] width 33 height 23
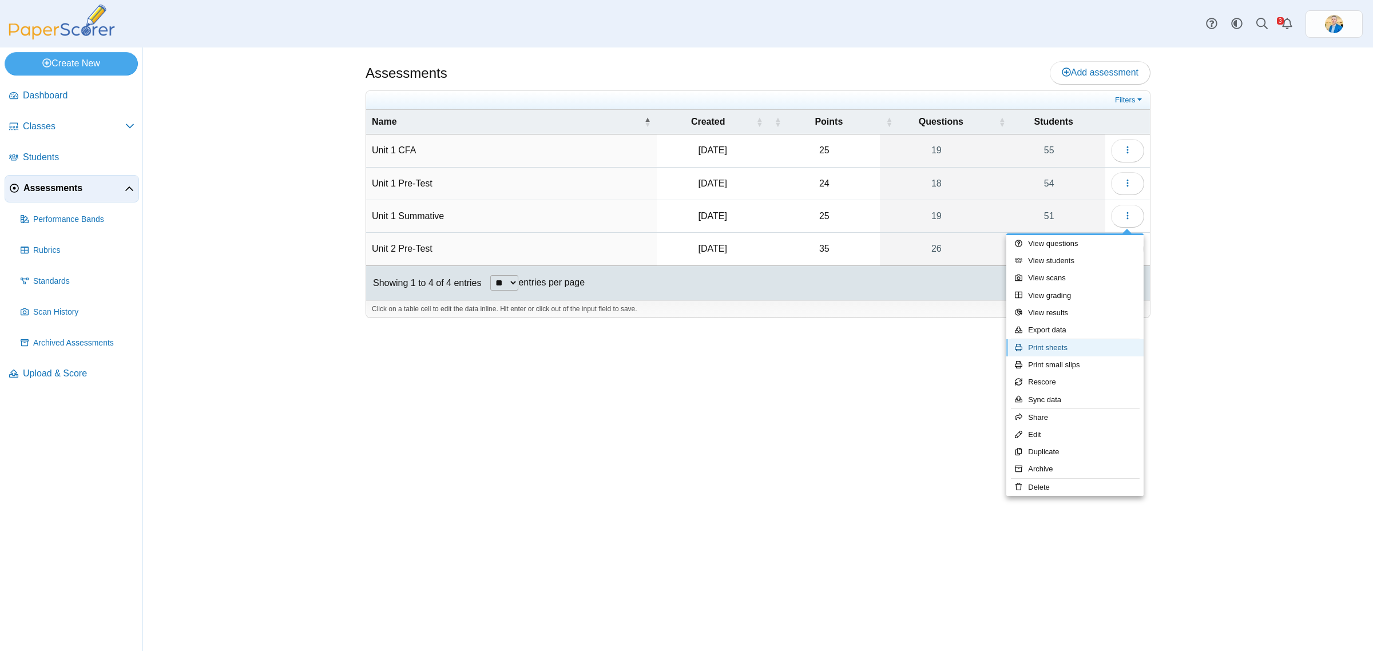
click at [1047, 347] on link "Print sheets" at bounding box center [1074, 347] width 137 height 17
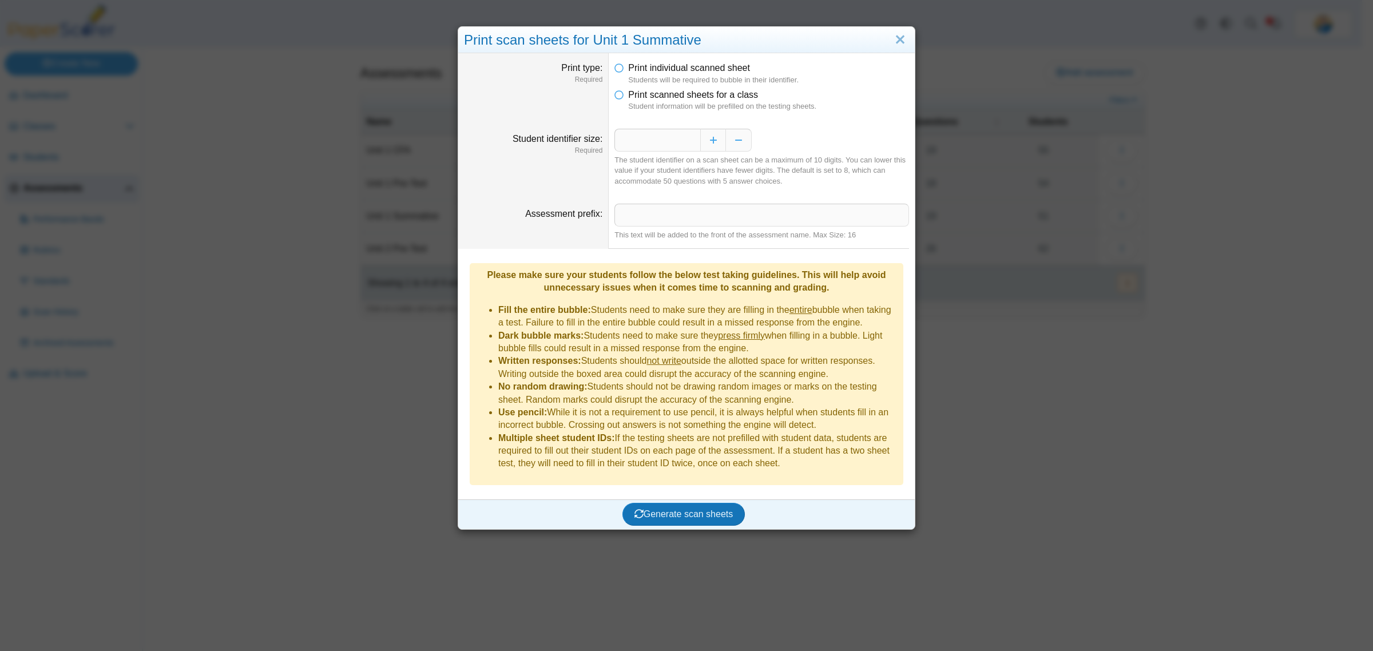
click at [620, 97] on li "Print scanned sheets for a class Student information will be prefilled on the t…" at bounding box center [761, 100] width 295 height 23
click at [614, 93] on icon at bounding box center [618, 93] width 9 height 8
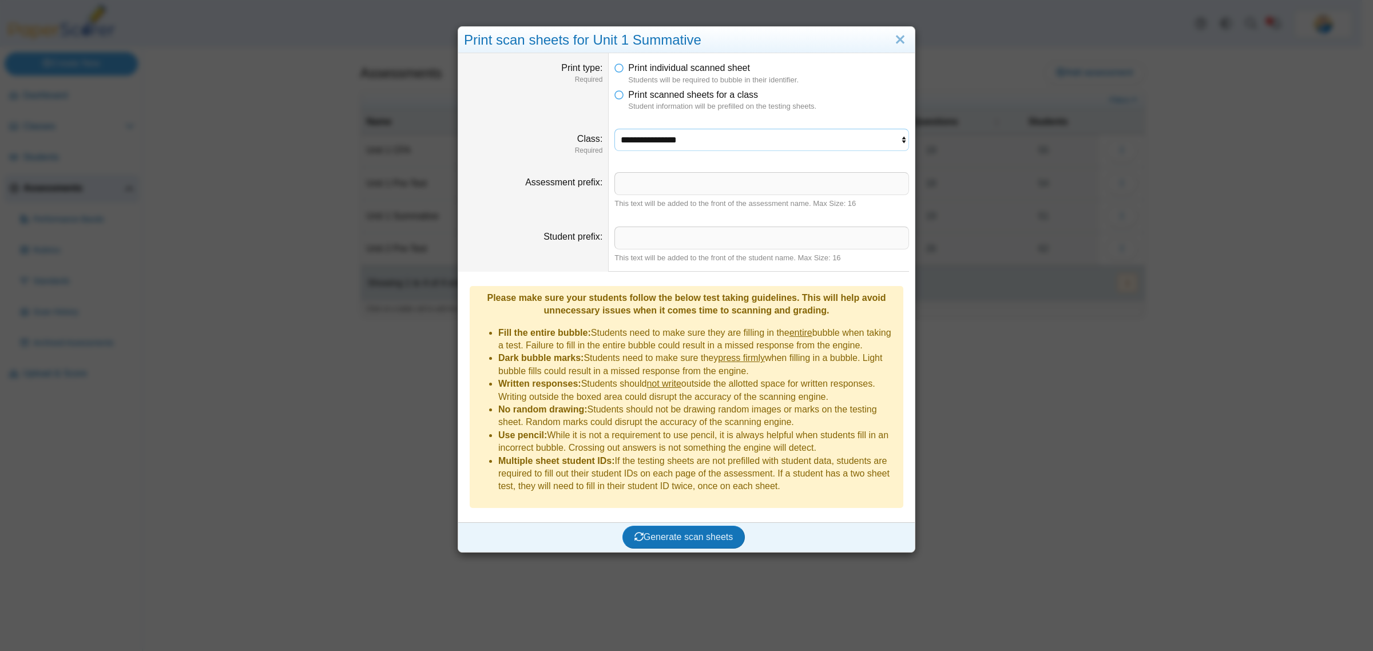
click at [687, 136] on select "**********" at bounding box center [761, 140] width 294 height 22
select select "**********"
click at [614, 129] on select "**********" at bounding box center [761, 140] width 294 height 22
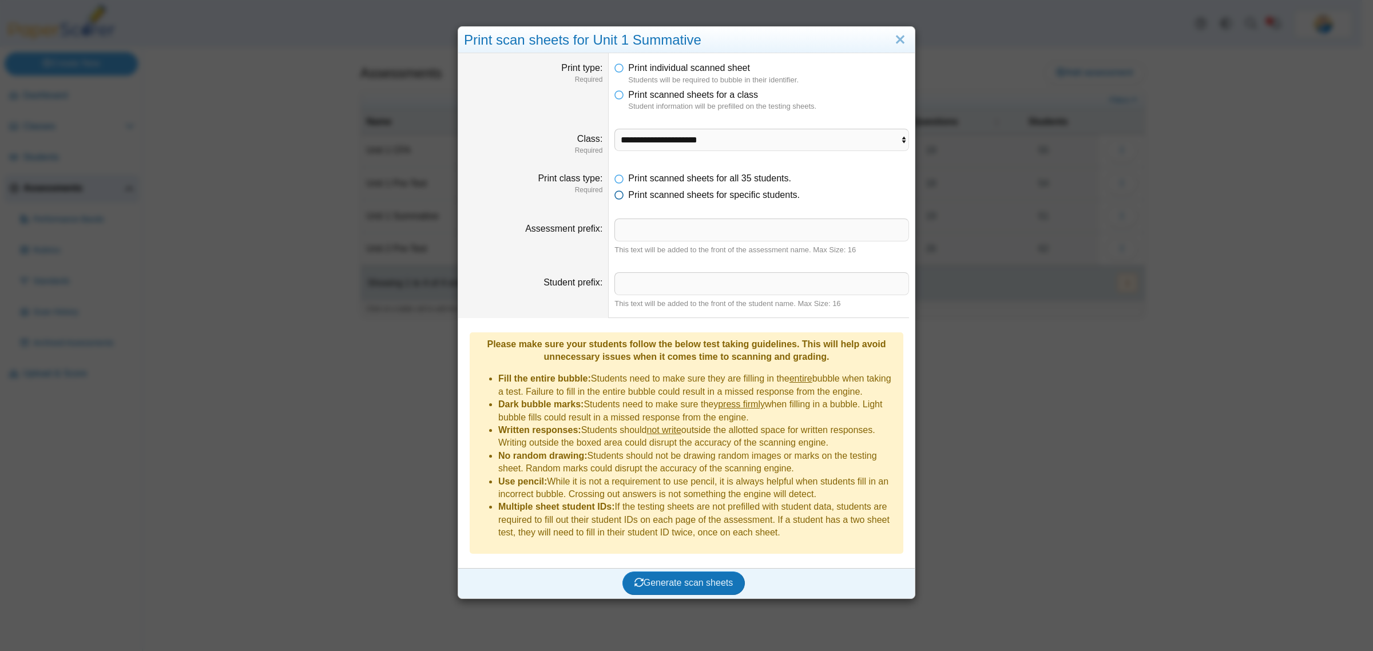
click at [614, 197] on icon at bounding box center [618, 193] width 9 height 8
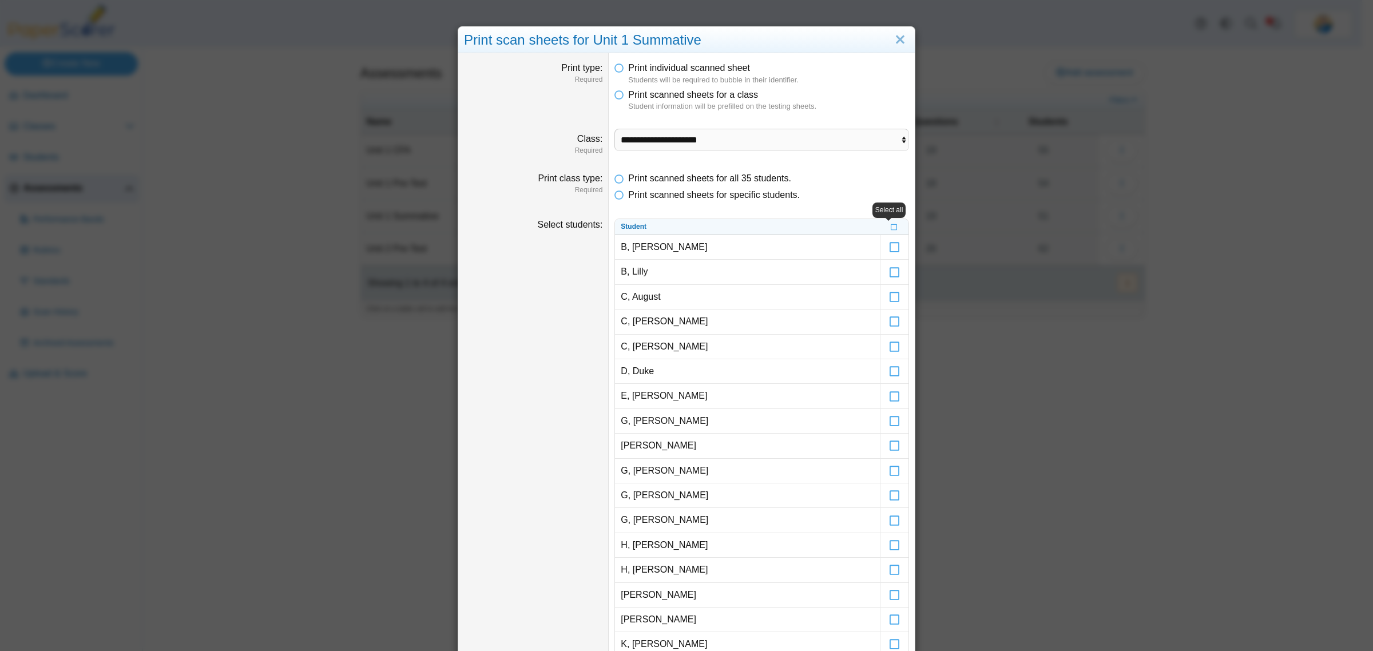
click at [882, 229] on th at bounding box center [894, 227] width 29 height 16
click at [891, 227] on icon at bounding box center [894, 226] width 7 height 6
click at [889, 247] on icon at bounding box center [894, 242] width 11 height 10
click at [1019, 404] on div "**********" at bounding box center [686, 325] width 1373 height 651
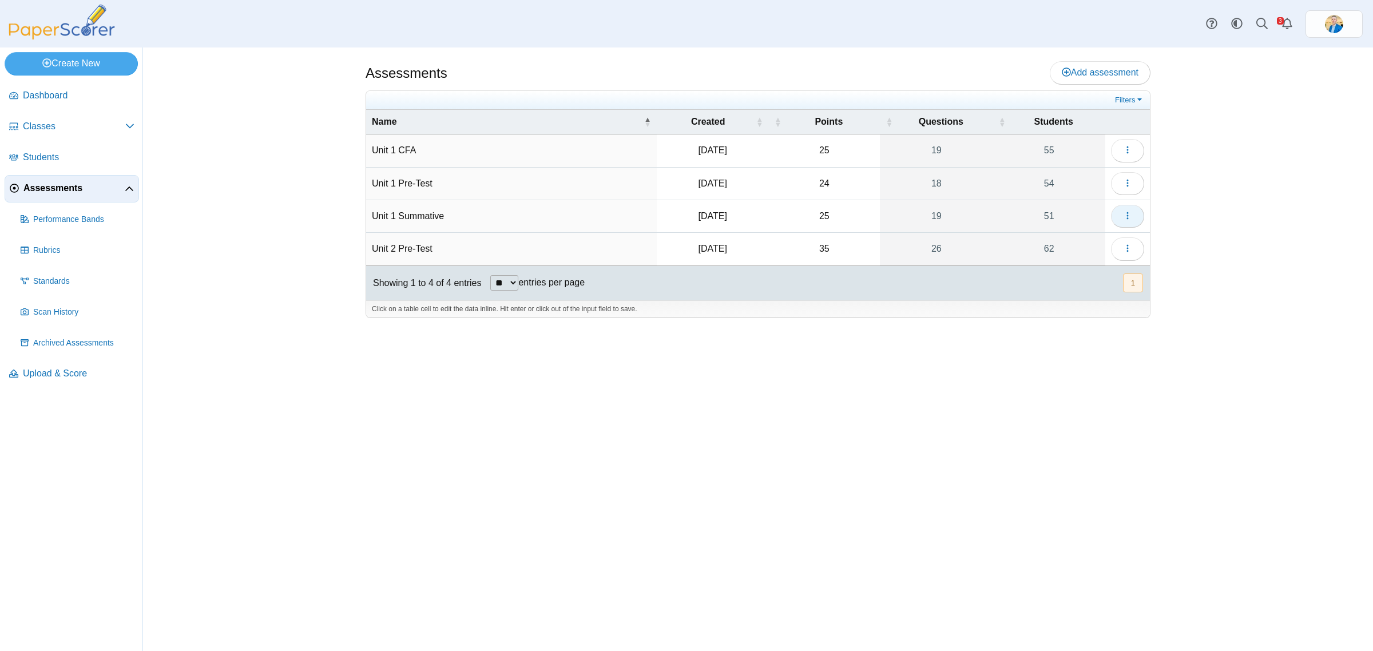
click at [1129, 219] on icon "button" at bounding box center [1127, 215] width 9 height 9
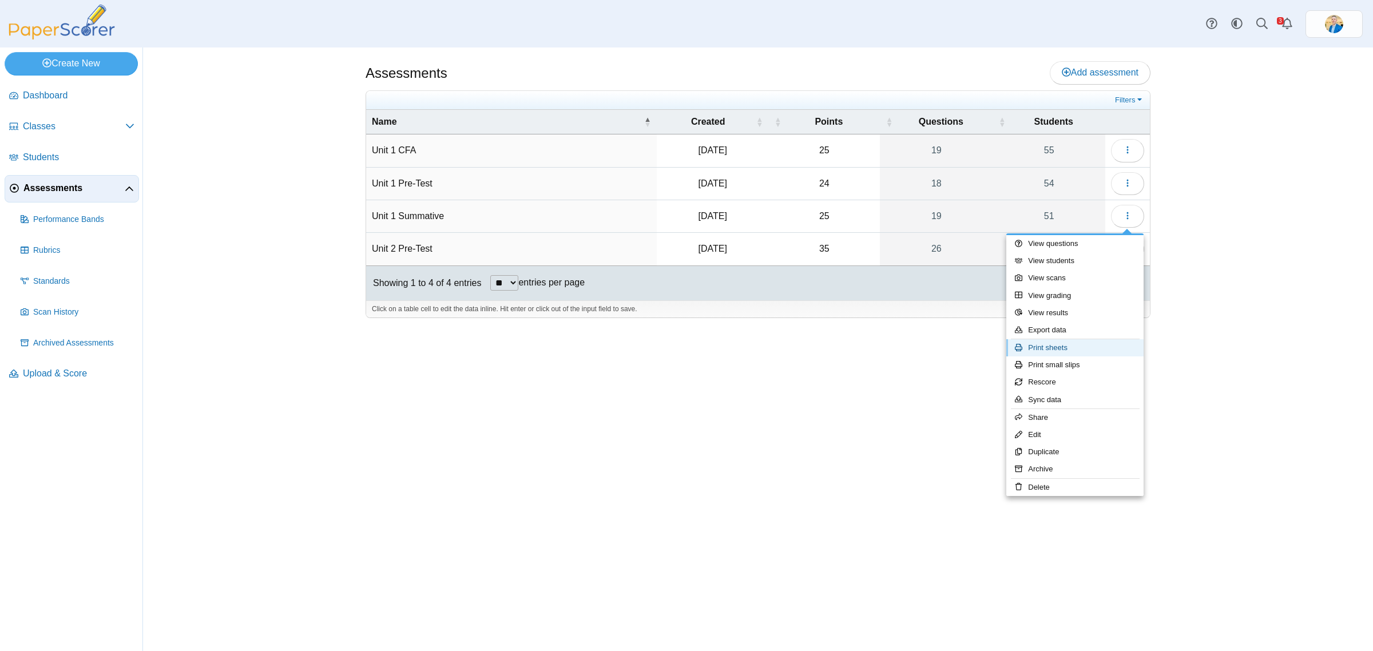
click at [1060, 352] on link "Print sheets" at bounding box center [1074, 347] width 137 height 17
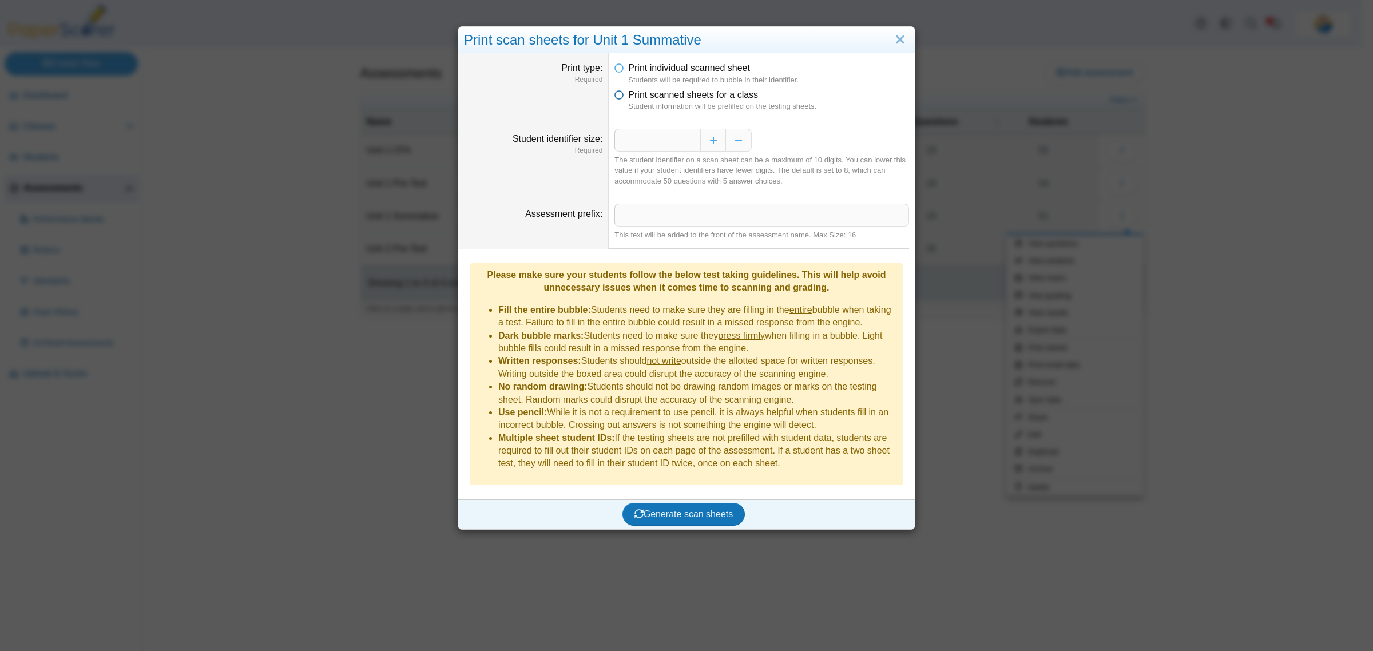
click at [616, 97] on icon at bounding box center [618, 93] width 9 height 8
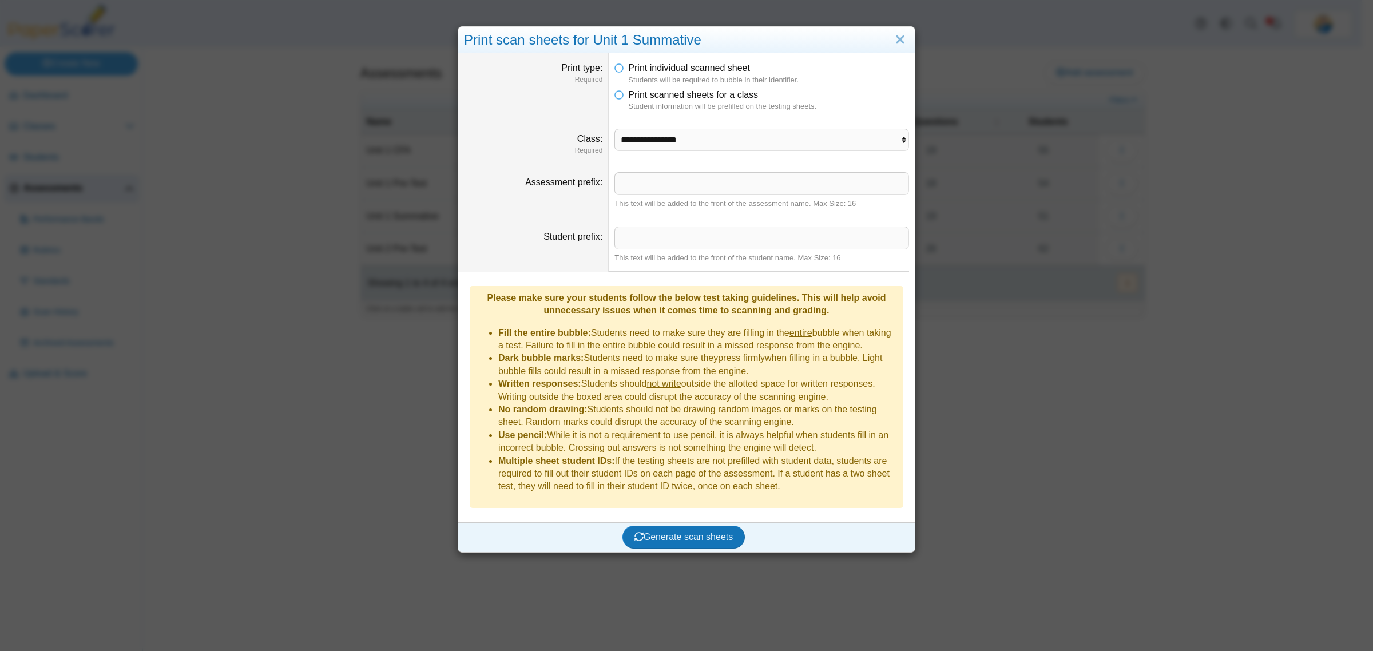
click at [714, 152] on dd "**********" at bounding box center [762, 141] width 306 height 43
click at [713, 148] on select "**********" at bounding box center [761, 140] width 294 height 22
select select "**********"
click at [614, 129] on select "**********" at bounding box center [761, 140] width 294 height 22
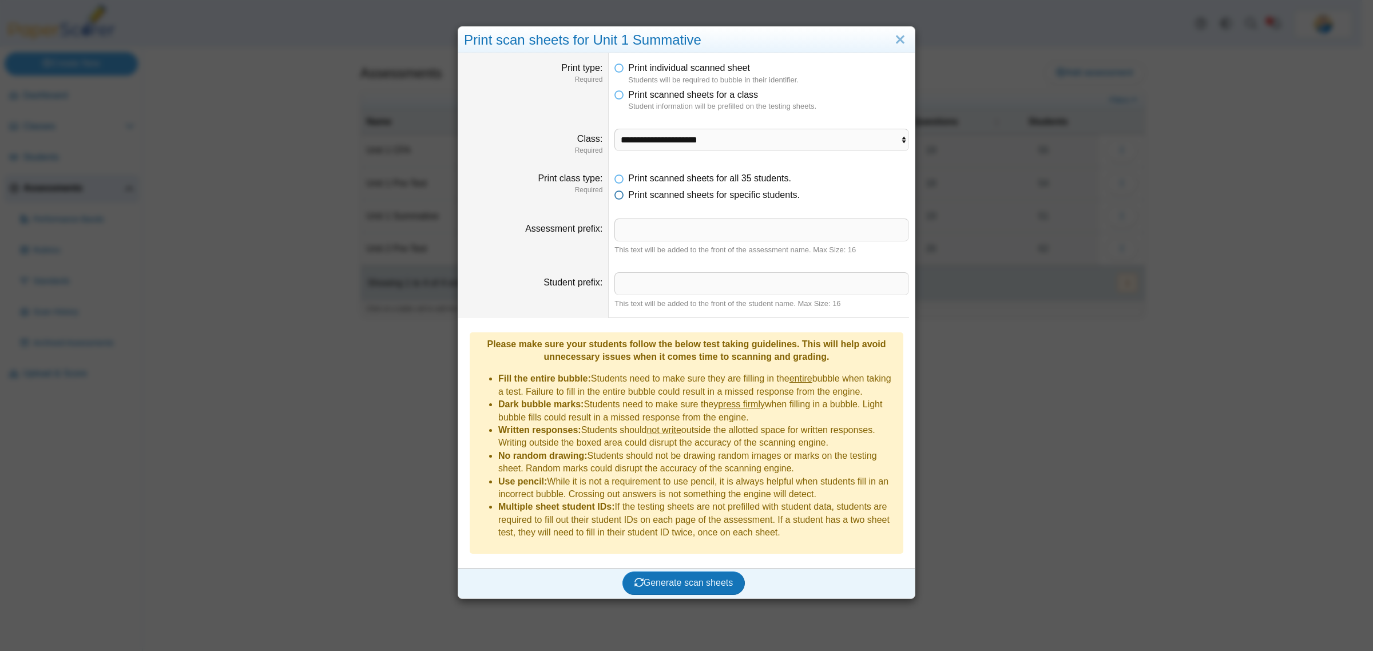
click at [615, 197] on icon at bounding box center [618, 193] width 9 height 8
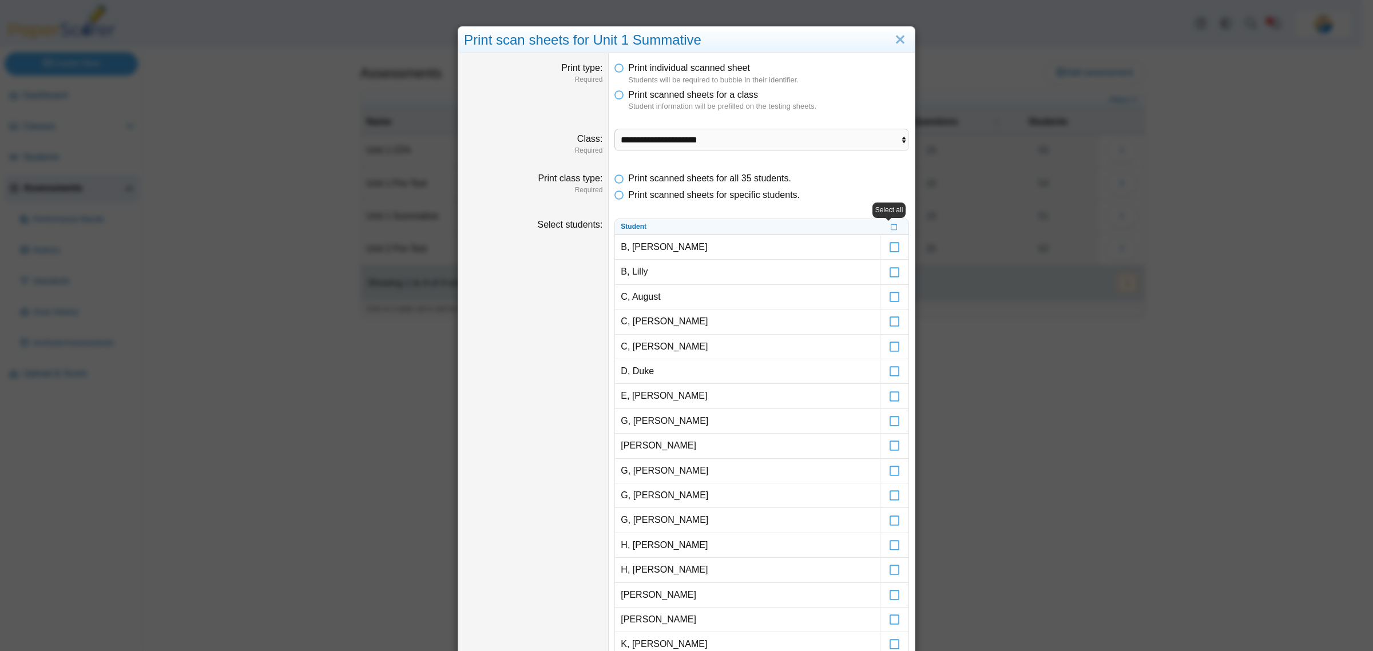
click at [894, 228] on th at bounding box center [894, 227] width 29 height 16
click at [891, 229] on icon at bounding box center [894, 226] width 7 height 6
click at [891, 242] on icon at bounding box center [894, 242] width 11 height 10
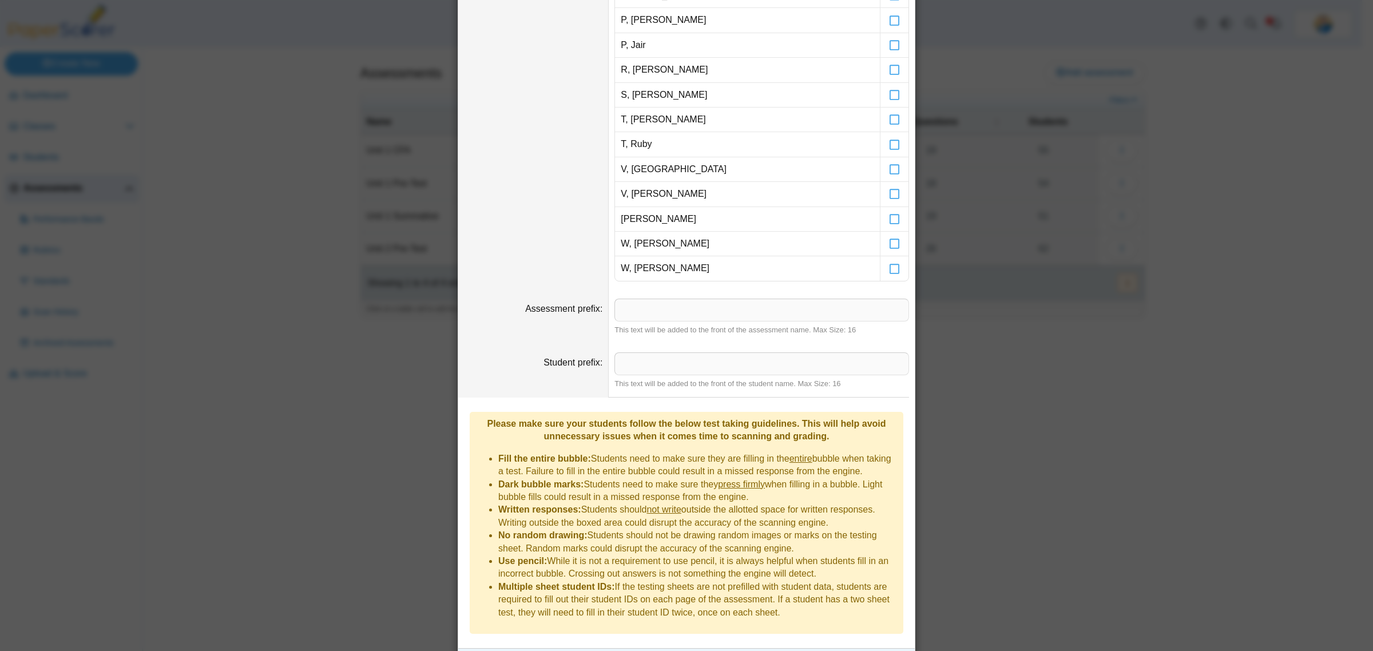
scroll to position [843, 0]
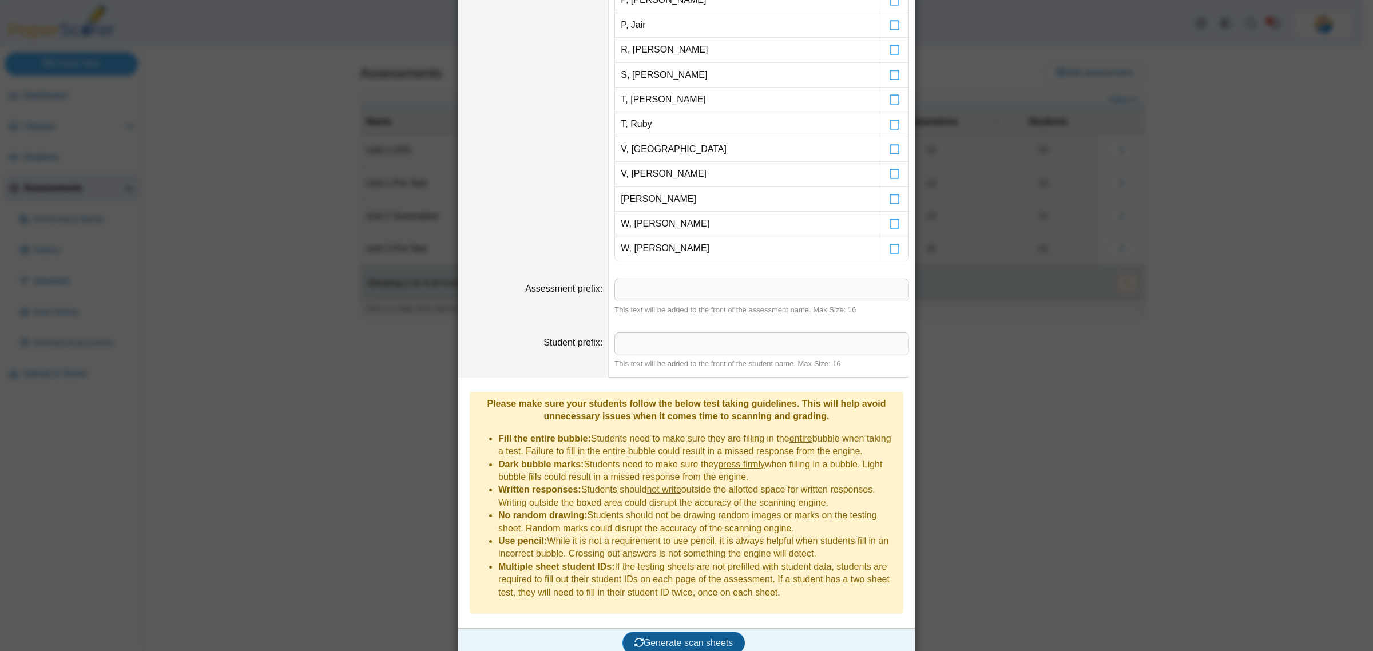
click at [696, 638] on span "Generate scan sheets" at bounding box center [683, 643] width 99 height 10
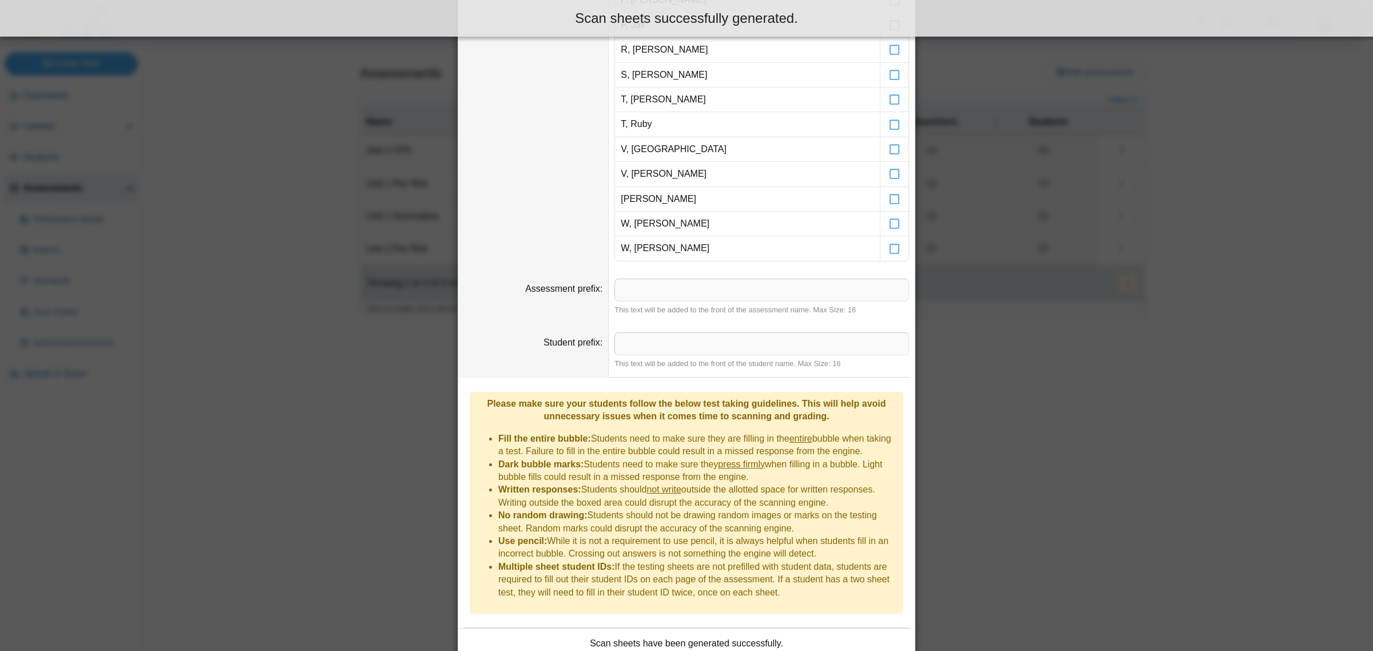
scroll to position [936, 0]
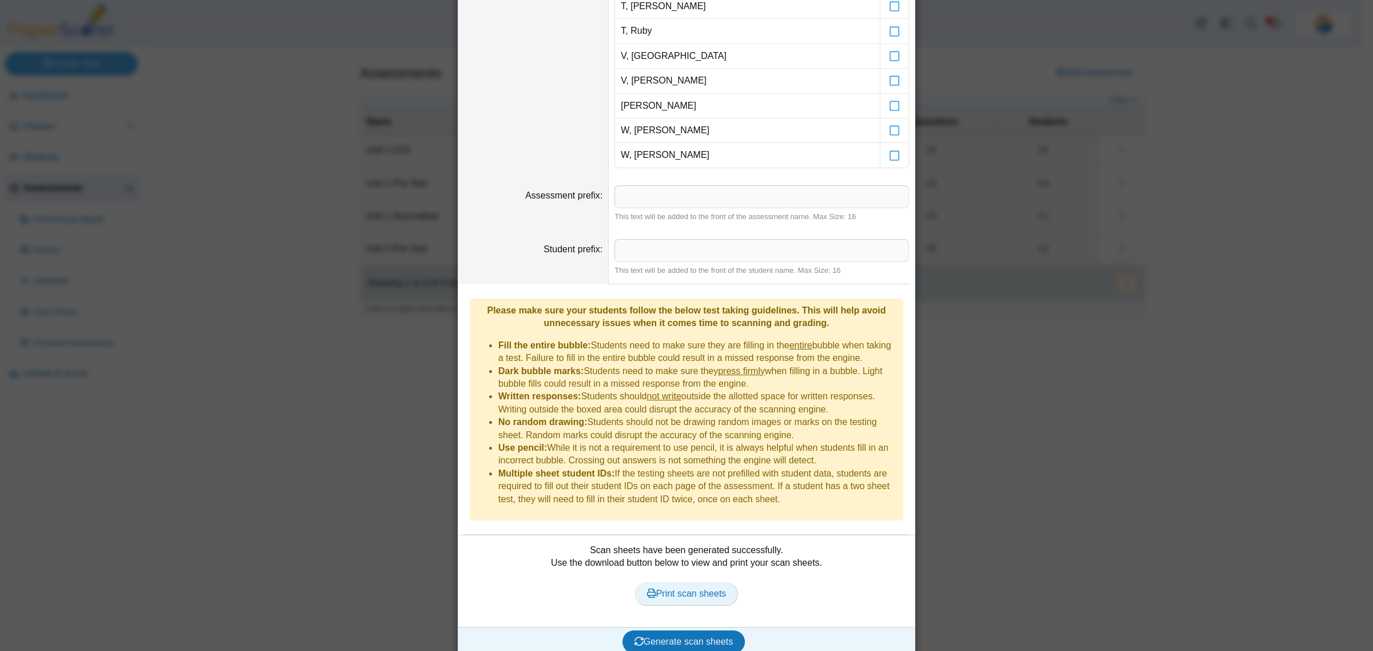
click at [679, 589] on span "Print scan sheets" at bounding box center [687, 594] width 80 height 10
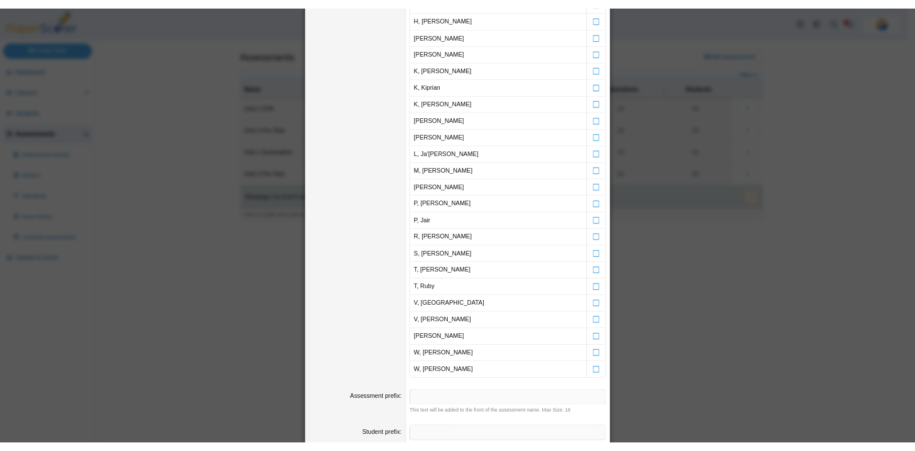
scroll to position [507, 0]
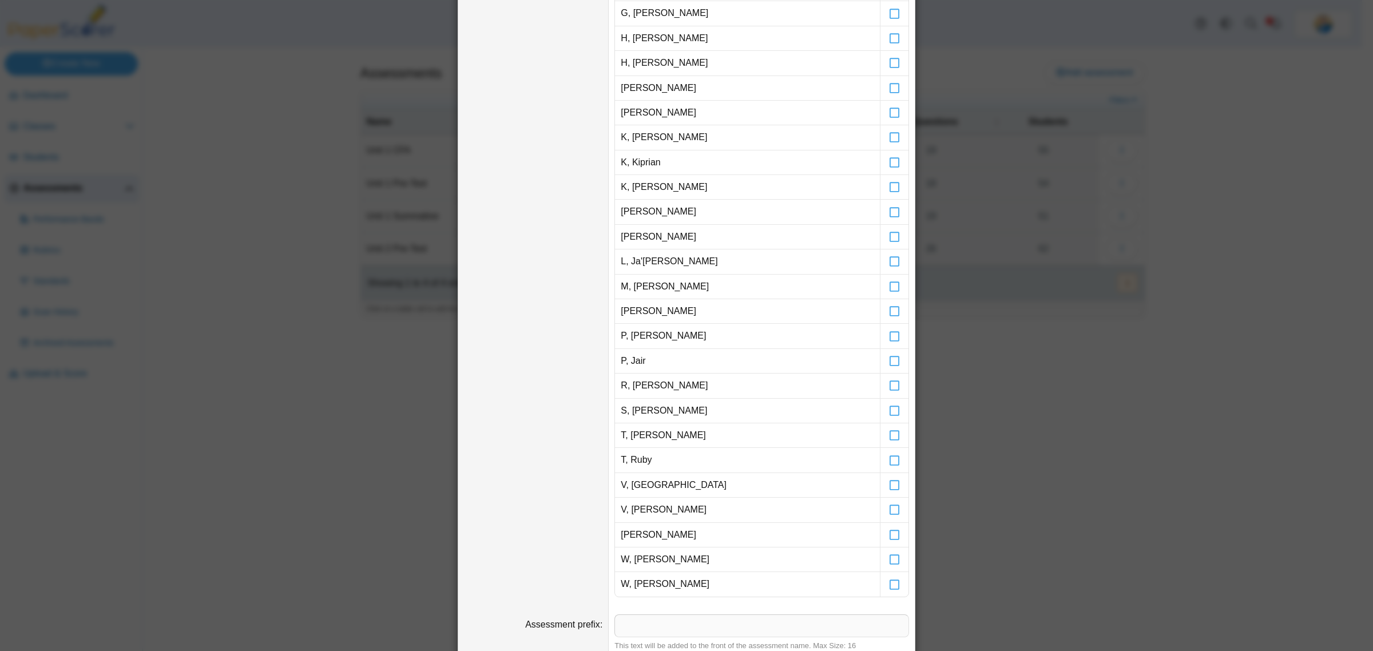
click at [346, 447] on div "**********" at bounding box center [686, 325] width 1373 height 651
